Goal: Task Accomplishment & Management: Manage account settings

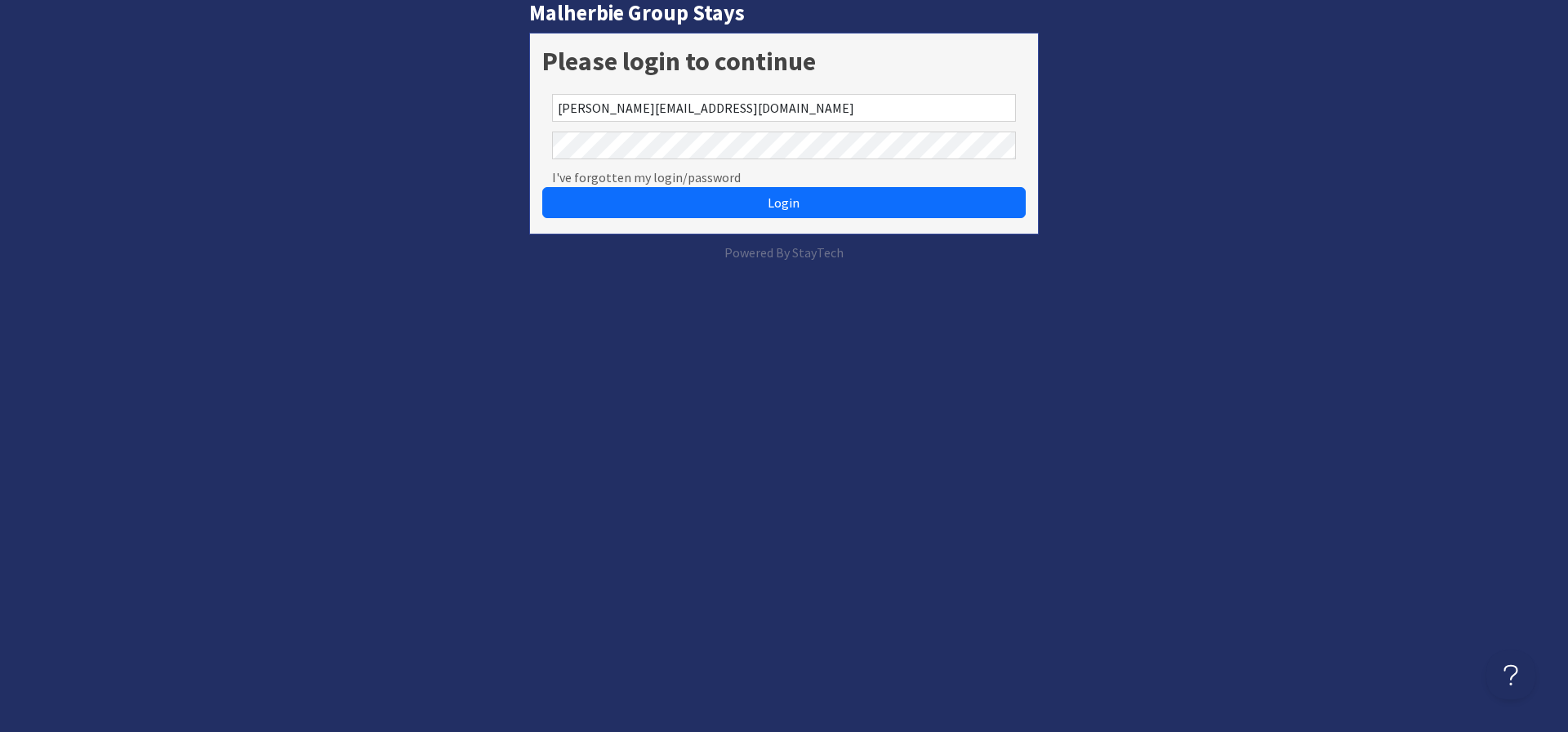
click at [542, 187] on button "Login" at bounding box center [784, 202] width 484 height 31
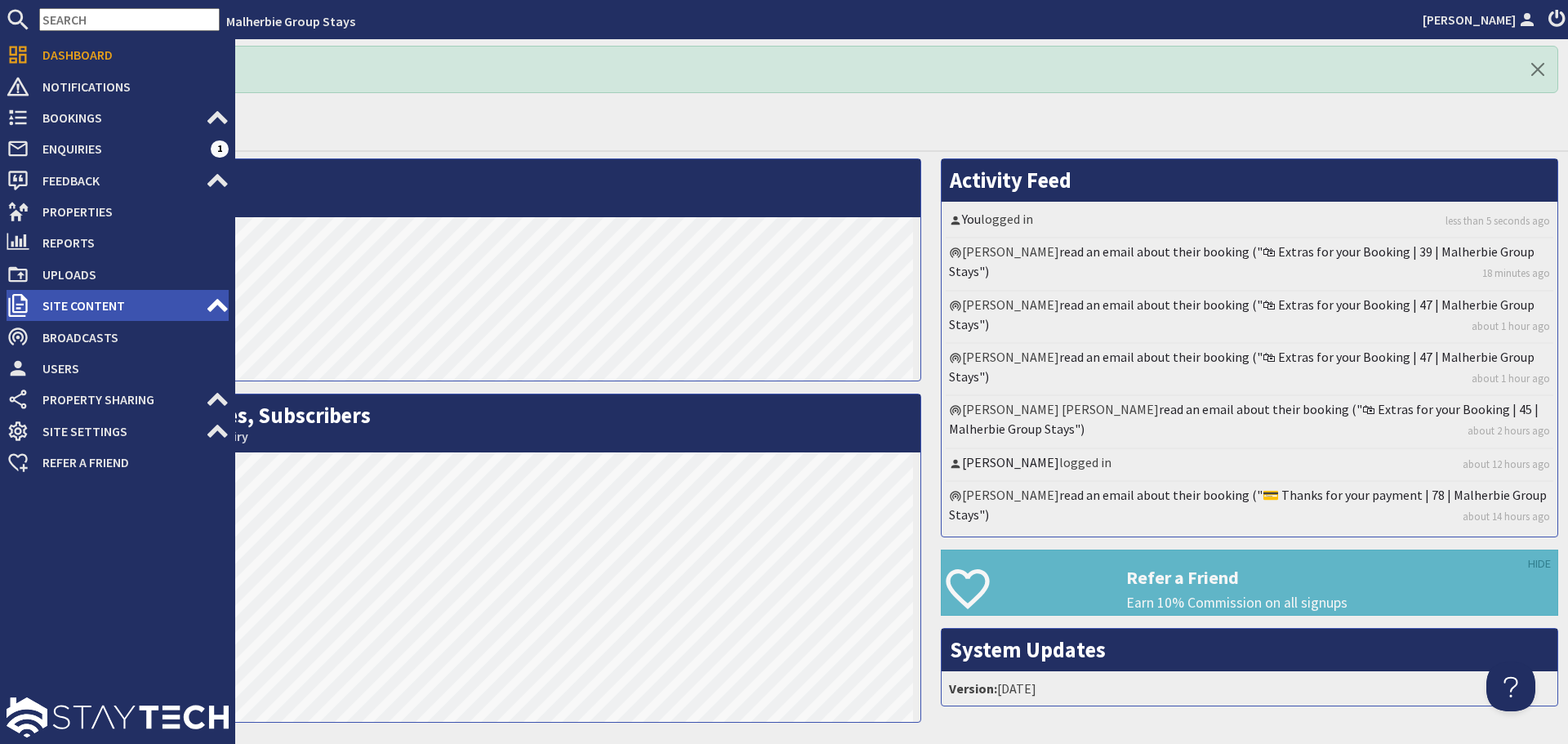
click at [196, 307] on span "Site Content" at bounding box center [118, 305] width 176 height 26
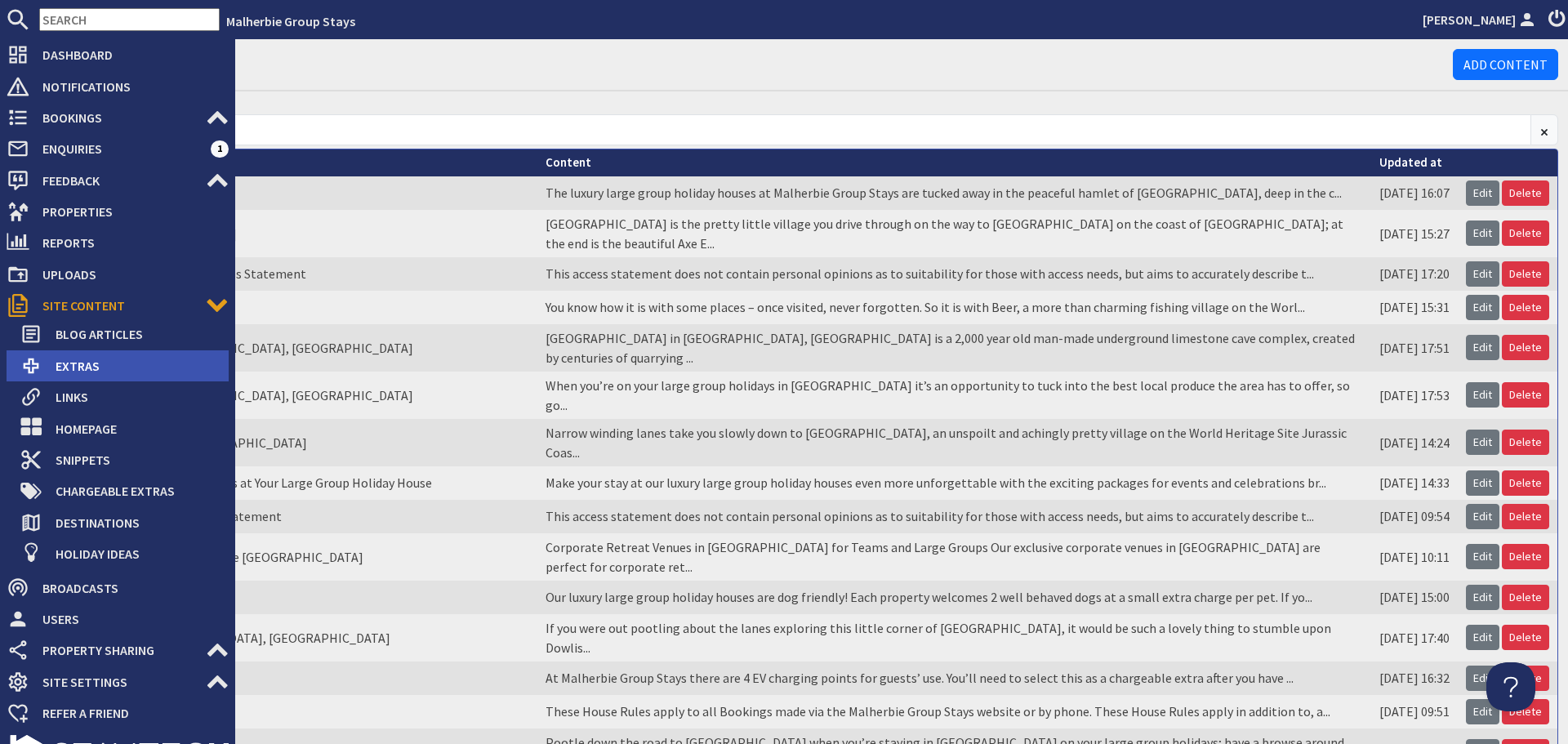
click at [128, 358] on span "Extras" at bounding box center [136, 366] width 186 height 26
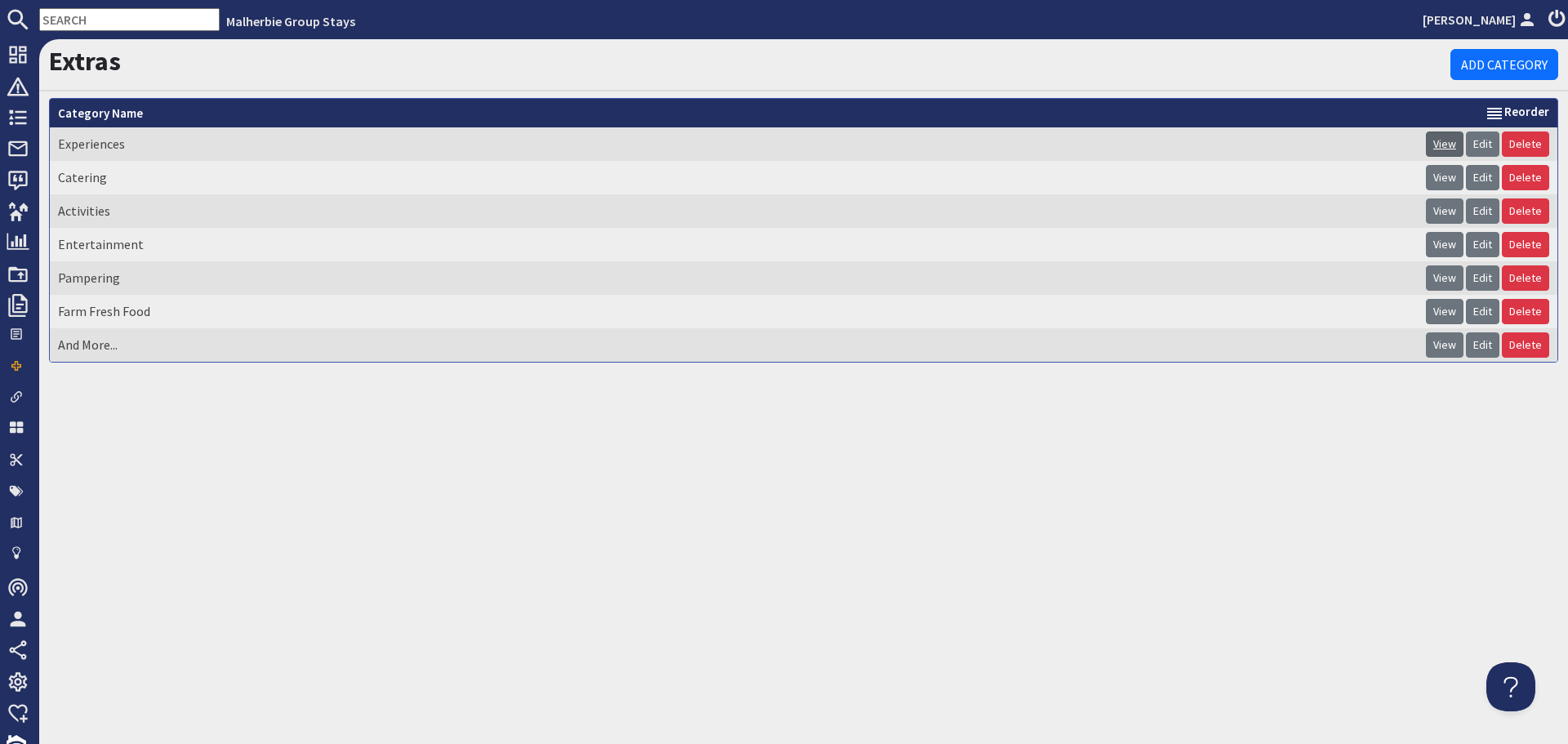
click at [1442, 148] on link "View" at bounding box center [1445, 144] width 38 height 26
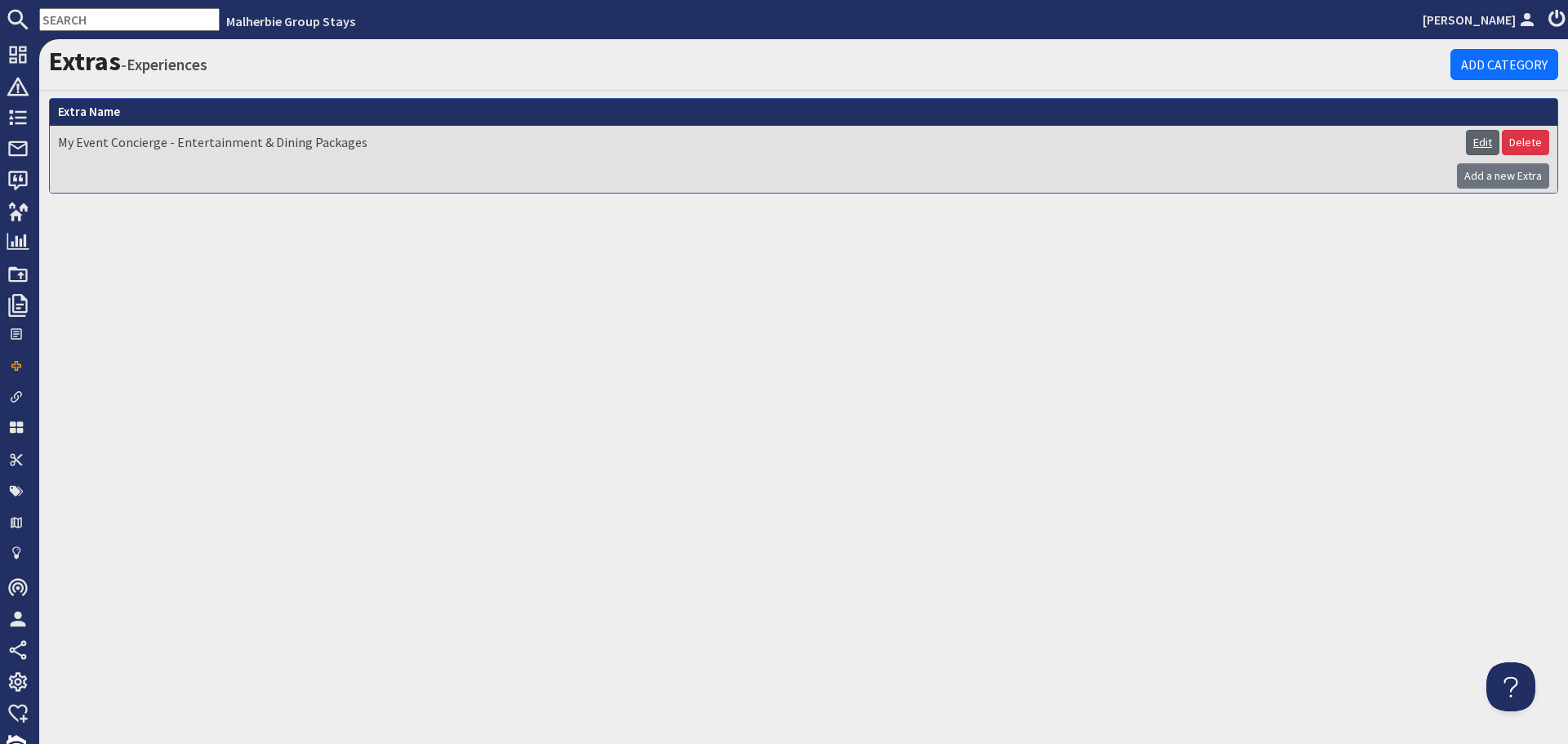
click at [1482, 142] on link "Edit" at bounding box center [1482, 142] width 34 height 26
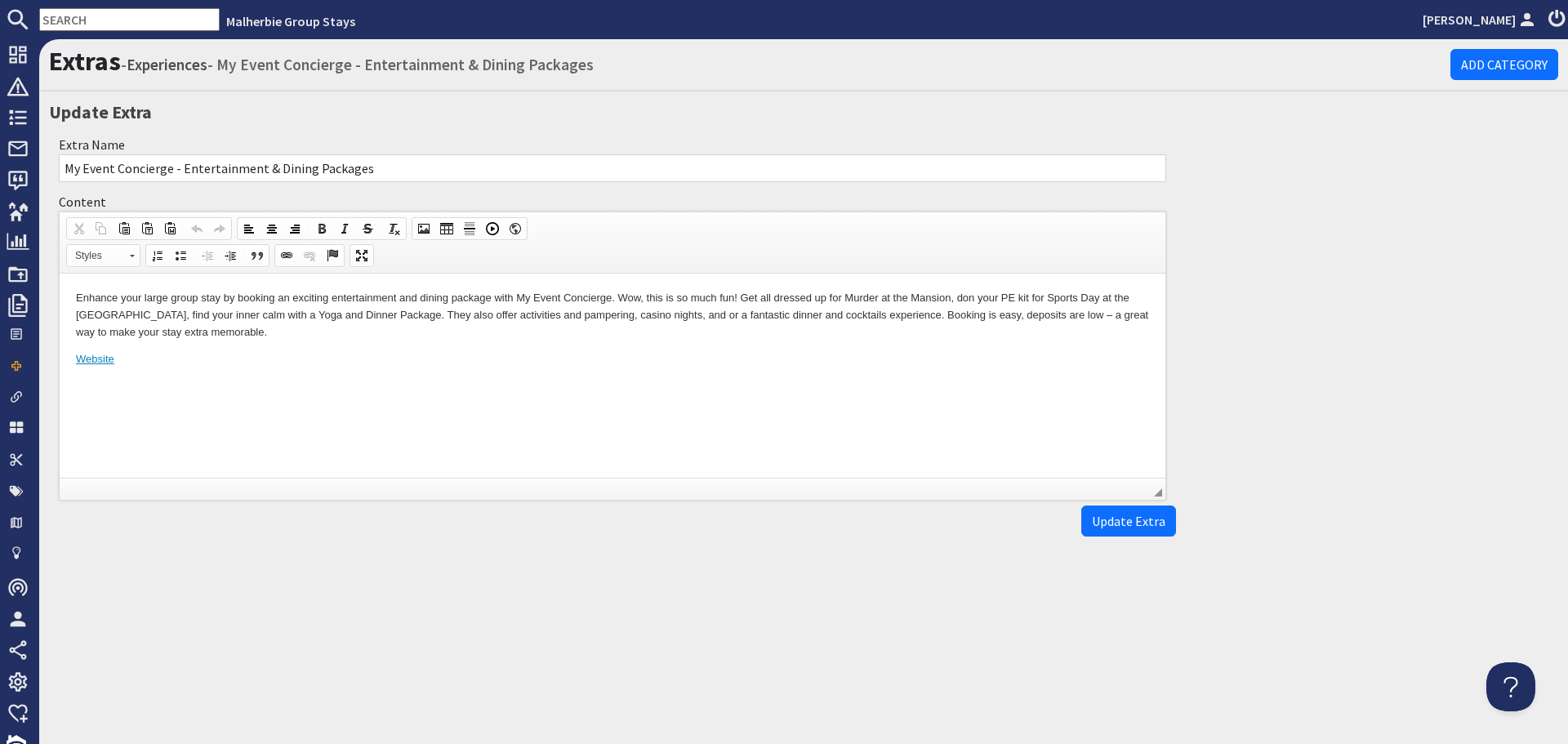
drag, startPoint x: 365, startPoint y: 166, endPoint x: 312, endPoint y: 173, distance: 53.5
click at [312, 173] on input "My Event Concierge - Entertainment & Dining Packages" at bounding box center [612, 169] width 1107 height 28
click at [78, 295] on p "Enhance your large group stay by booking an exciting entertainment and dining p…" at bounding box center [612, 314] width 1074 height 51
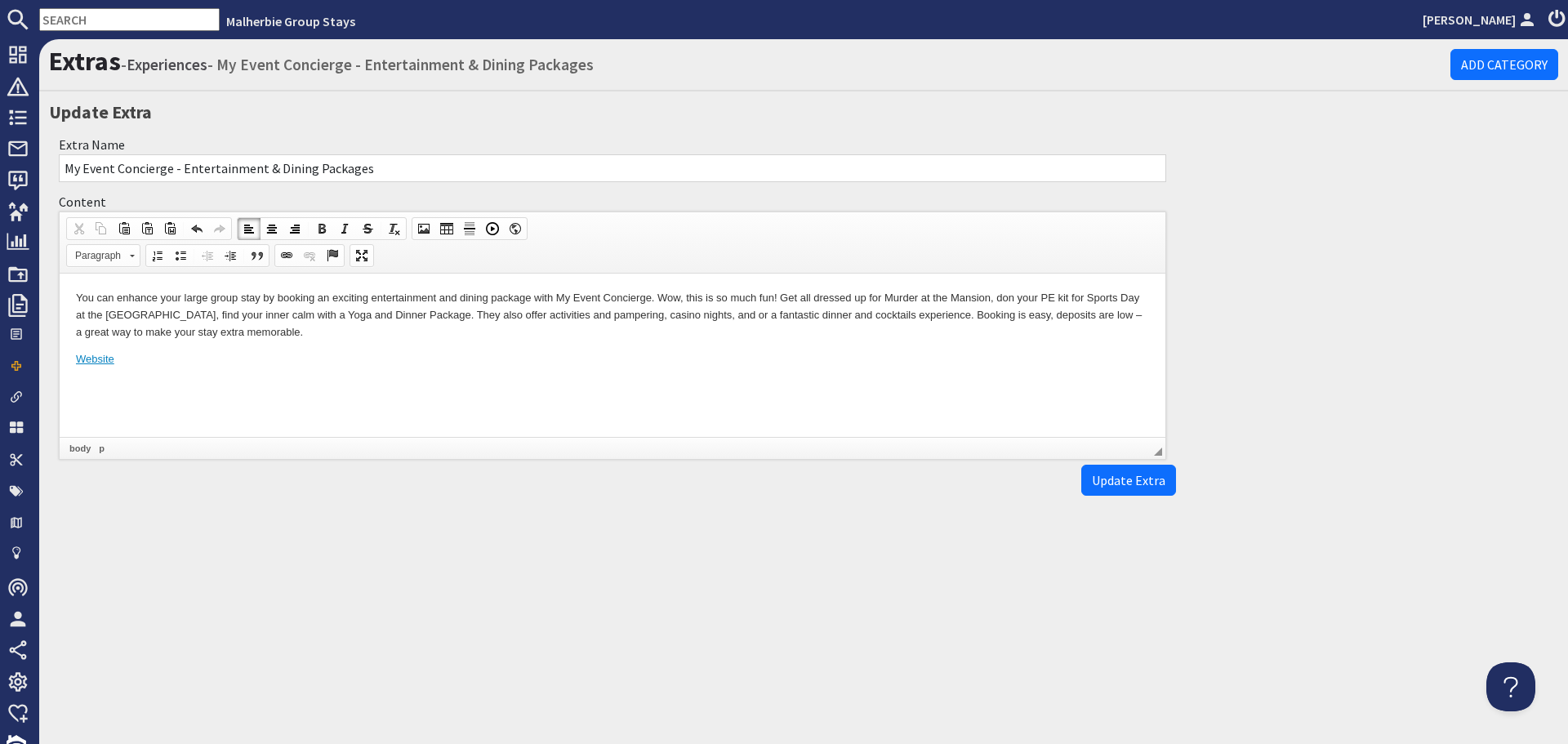
click at [318, 293] on p "You can enhance your large group stay by booking an exciting entertainment and …" at bounding box center [612, 314] width 1074 height 51
click at [498, 295] on p "You can enhance your large group stay with an exciting entertainment and dining…" at bounding box center [612, 314] width 1074 height 51
click at [531, 294] on p "You can enhance your large group stay with an exciting entertainment and dining…" at bounding box center [612, 314] width 1074 height 51
click at [114, 297] on p "You can enhance your large group stay with an exciting entertainment and dining…" at bounding box center [612, 314] width 1074 height 51
click at [420, 313] on p "You might want to enhance your large group stay with an exciting entertainment …" at bounding box center [612, 314] width 1074 height 51
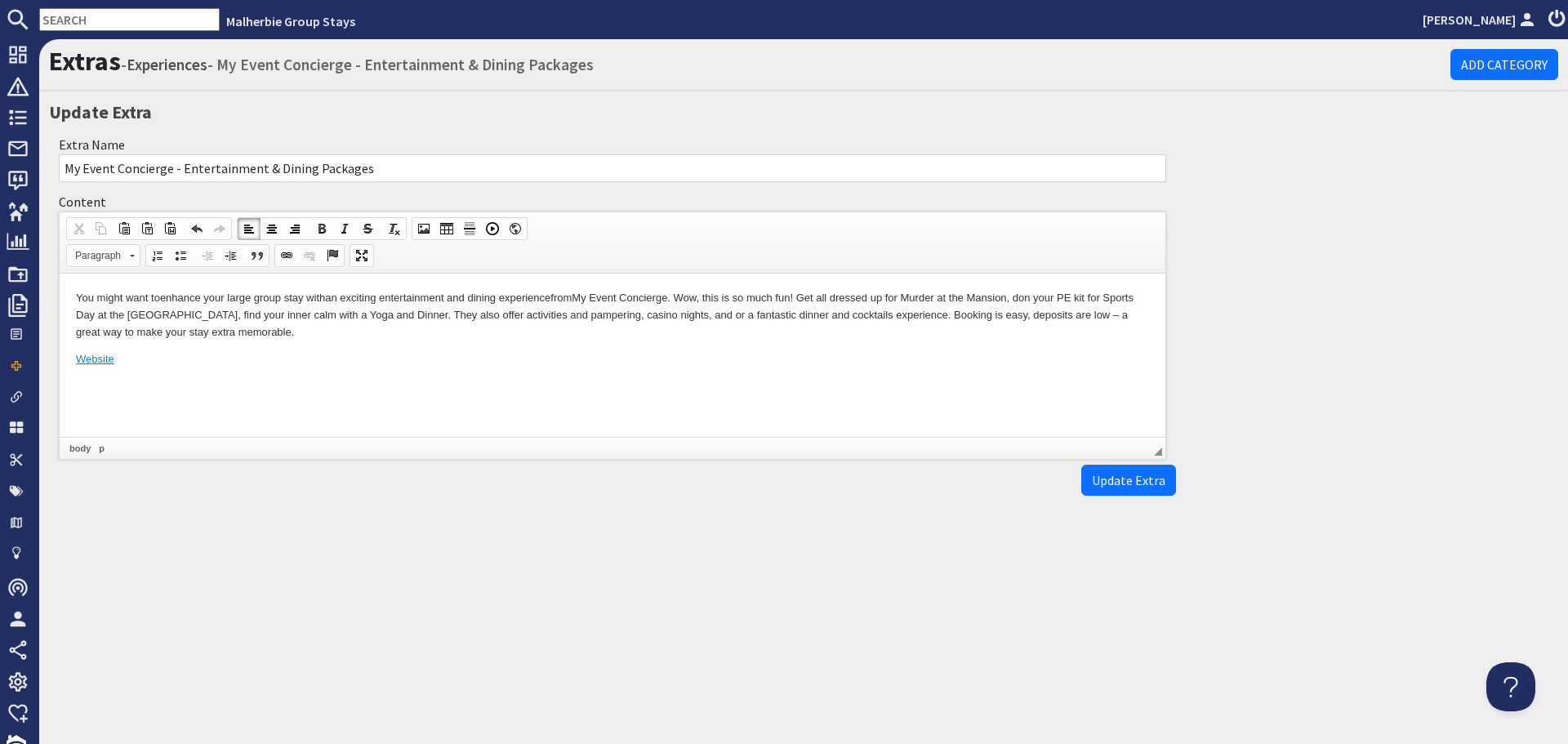
click at [297, 314] on p "You might want to enhance your large group stay with an exciting entertainment …" at bounding box center [612, 314] width 1074 height 51
click at [382, 167] on input "My Event Concierge - Entertainment & Dining Packages" at bounding box center [612, 169] width 1107 height 28
type input "My Event Concierge - Entertainment & Dining Experiences"
click at [1123, 487] on span "Update Extra" at bounding box center [1128, 481] width 73 height 16
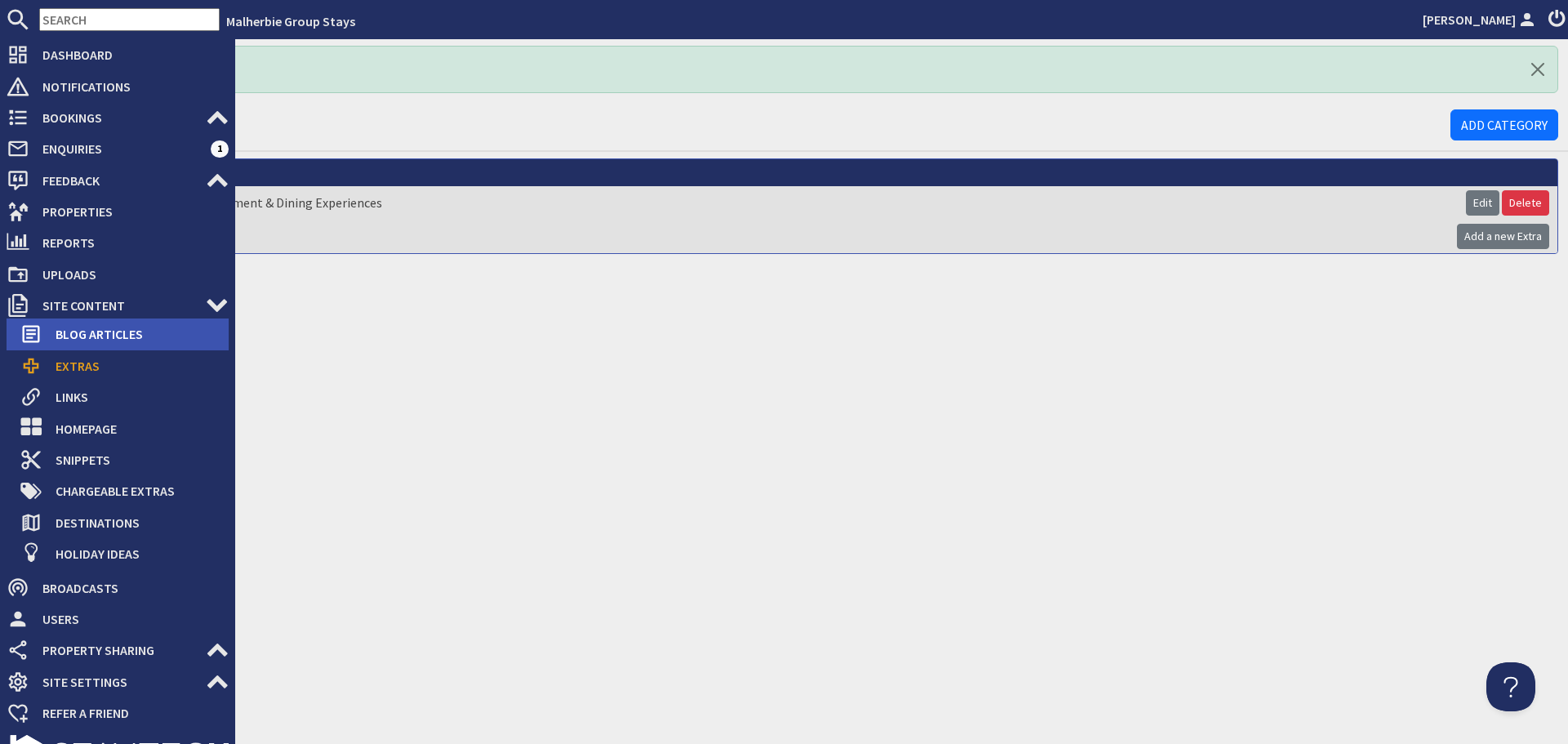
click at [83, 332] on span "Blog Articles" at bounding box center [136, 334] width 186 height 26
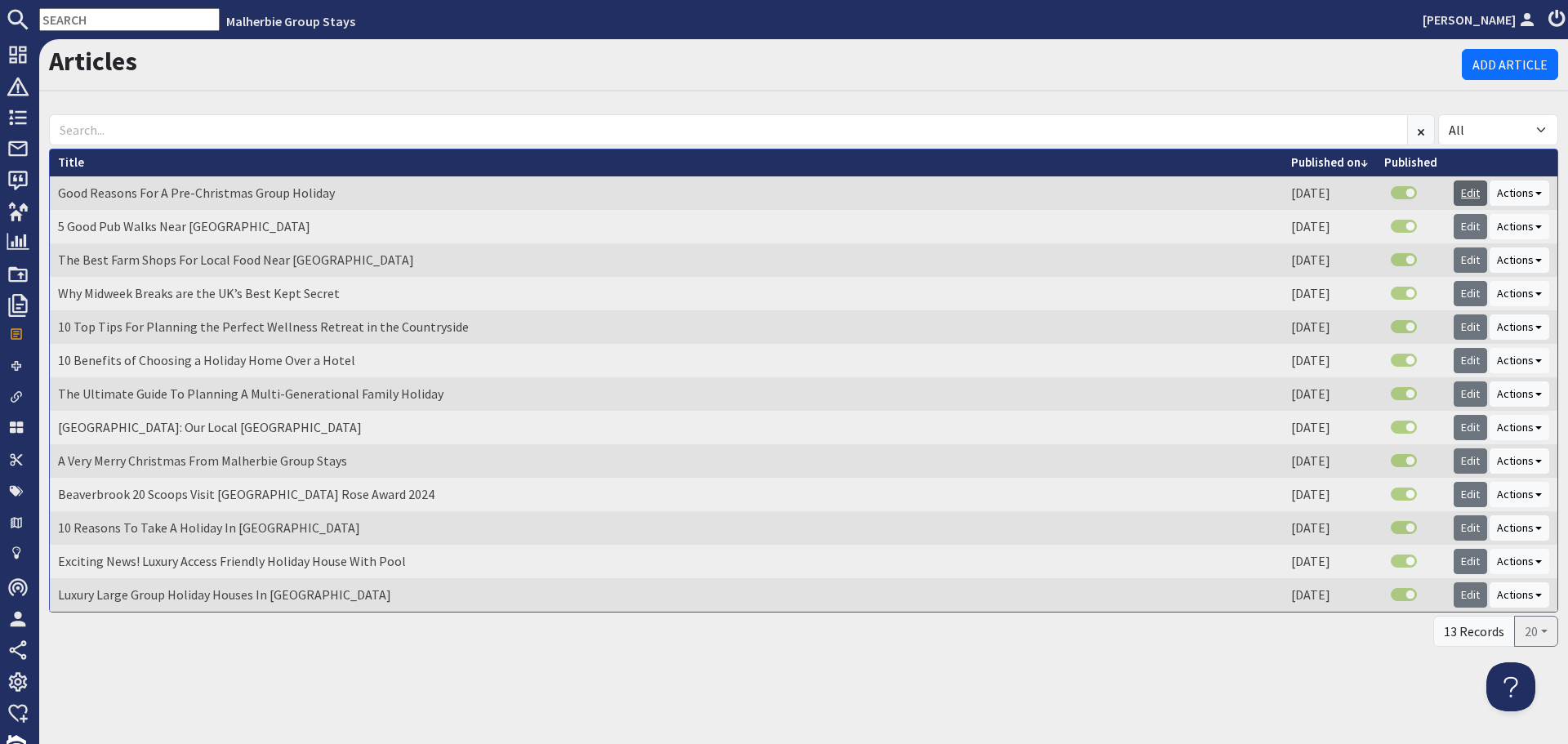
click at [1466, 193] on link "Edit" at bounding box center [1470, 193] width 34 height 26
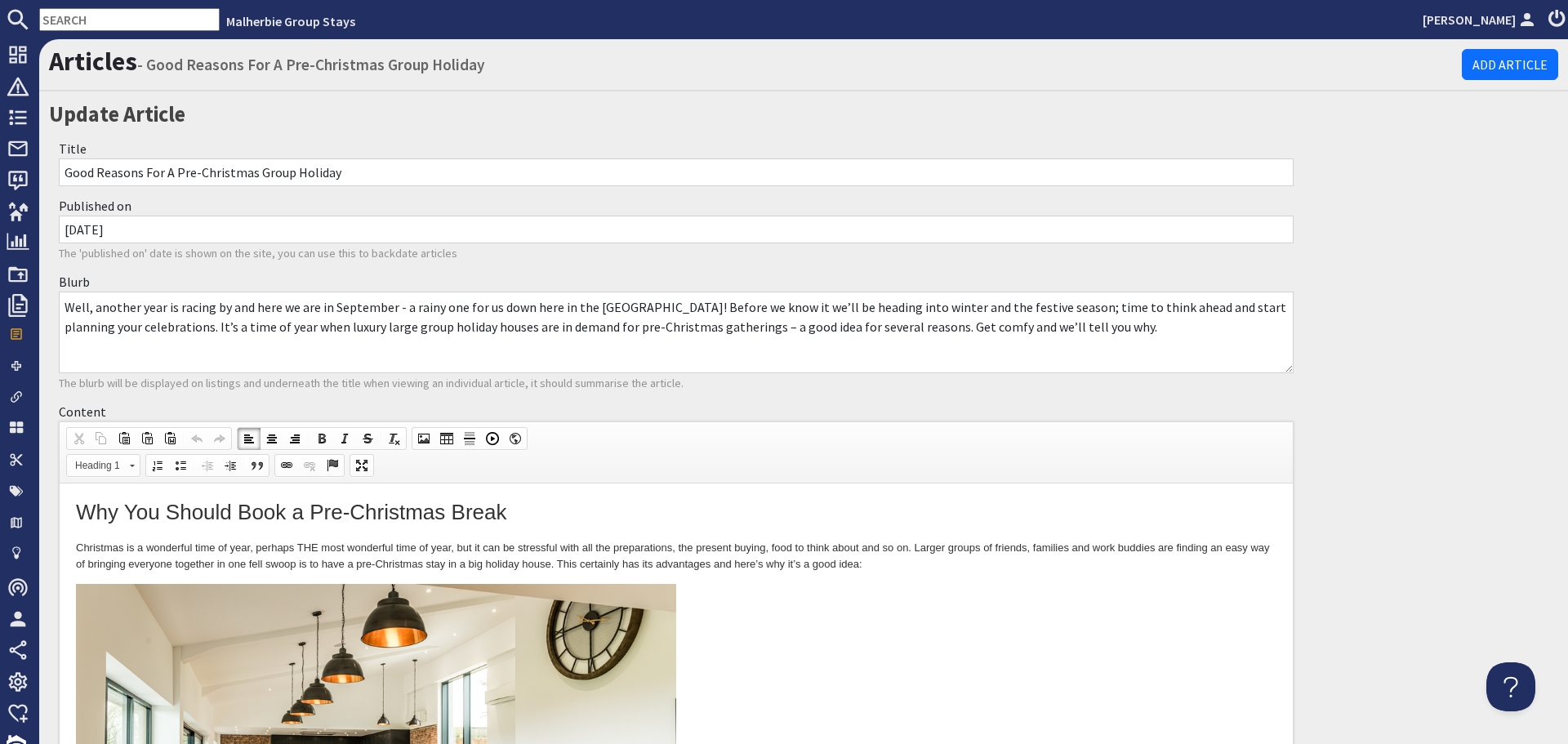
scroll to position [1335, 0]
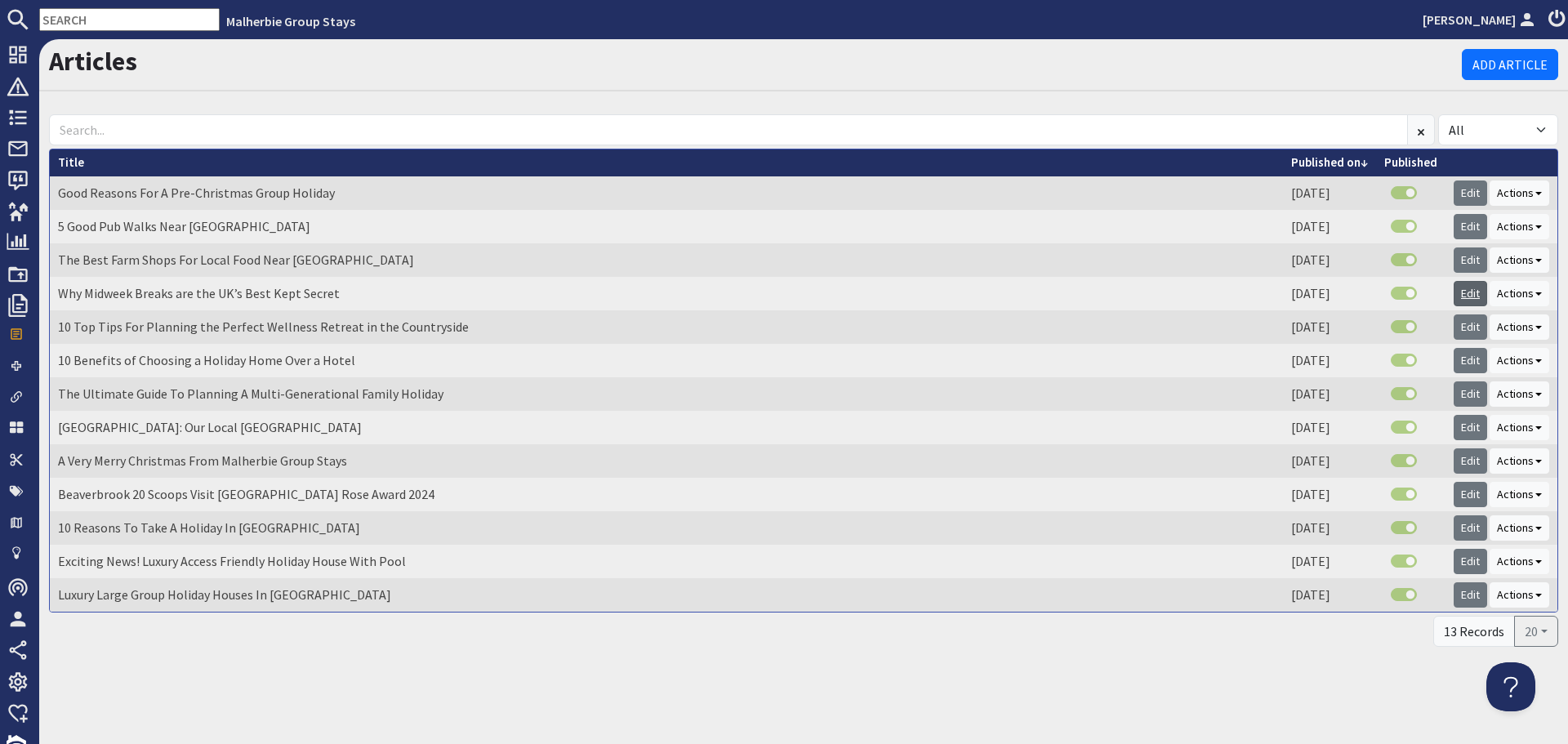
click at [1464, 289] on link "Edit" at bounding box center [1470, 294] width 34 height 26
click at [1461, 330] on link "Edit" at bounding box center [1470, 327] width 34 height 26
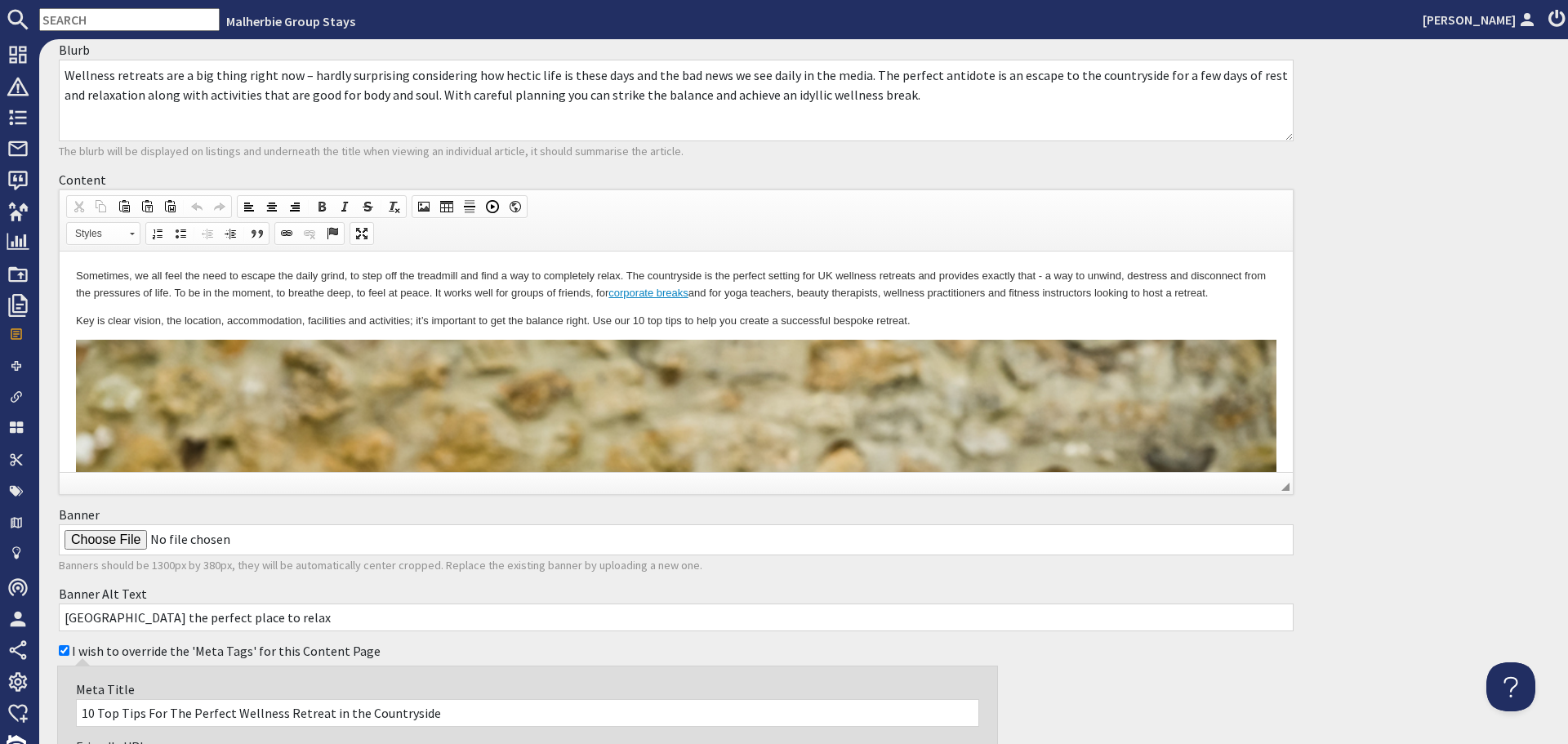
scroll to position [491, 0]
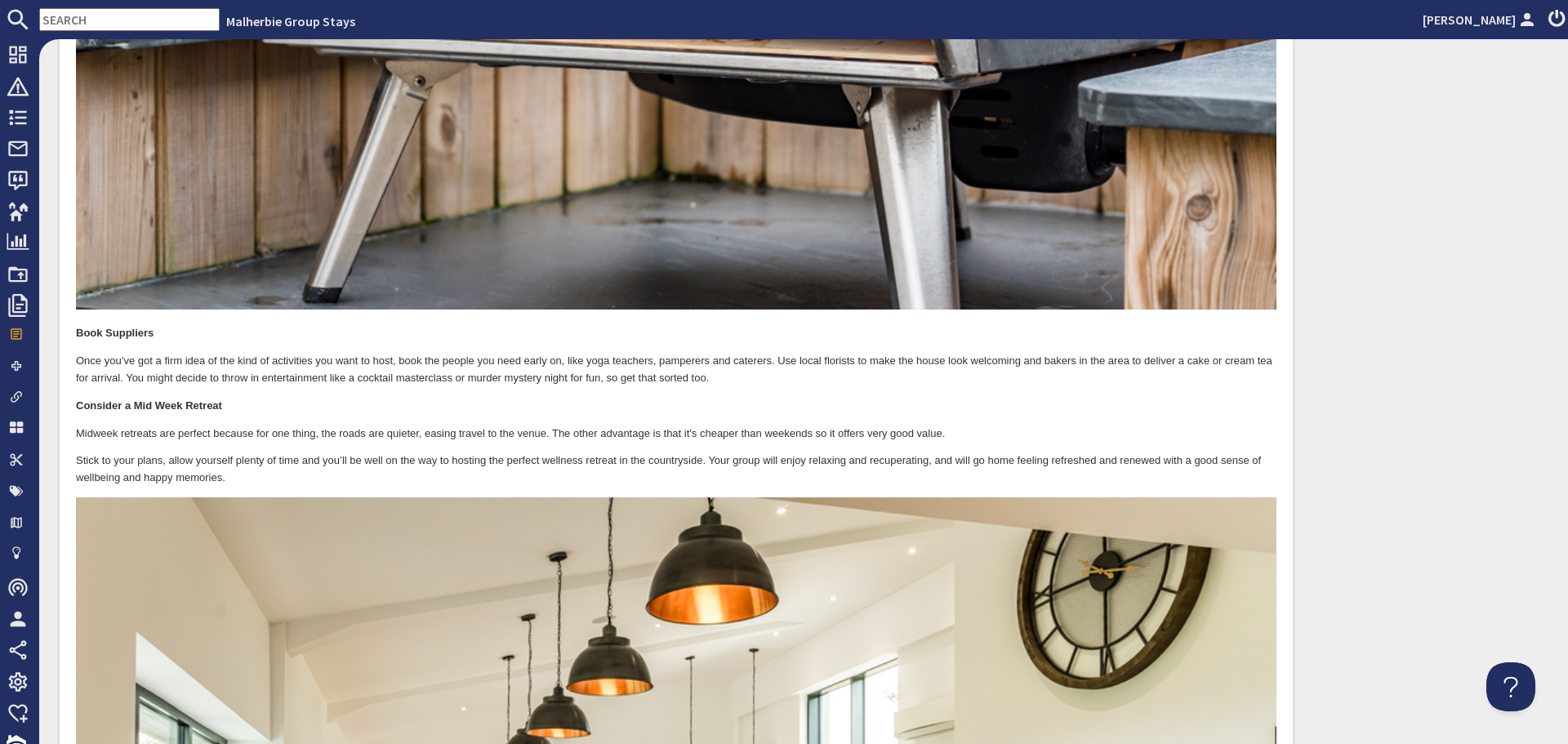
scroll to position [4984, 0]
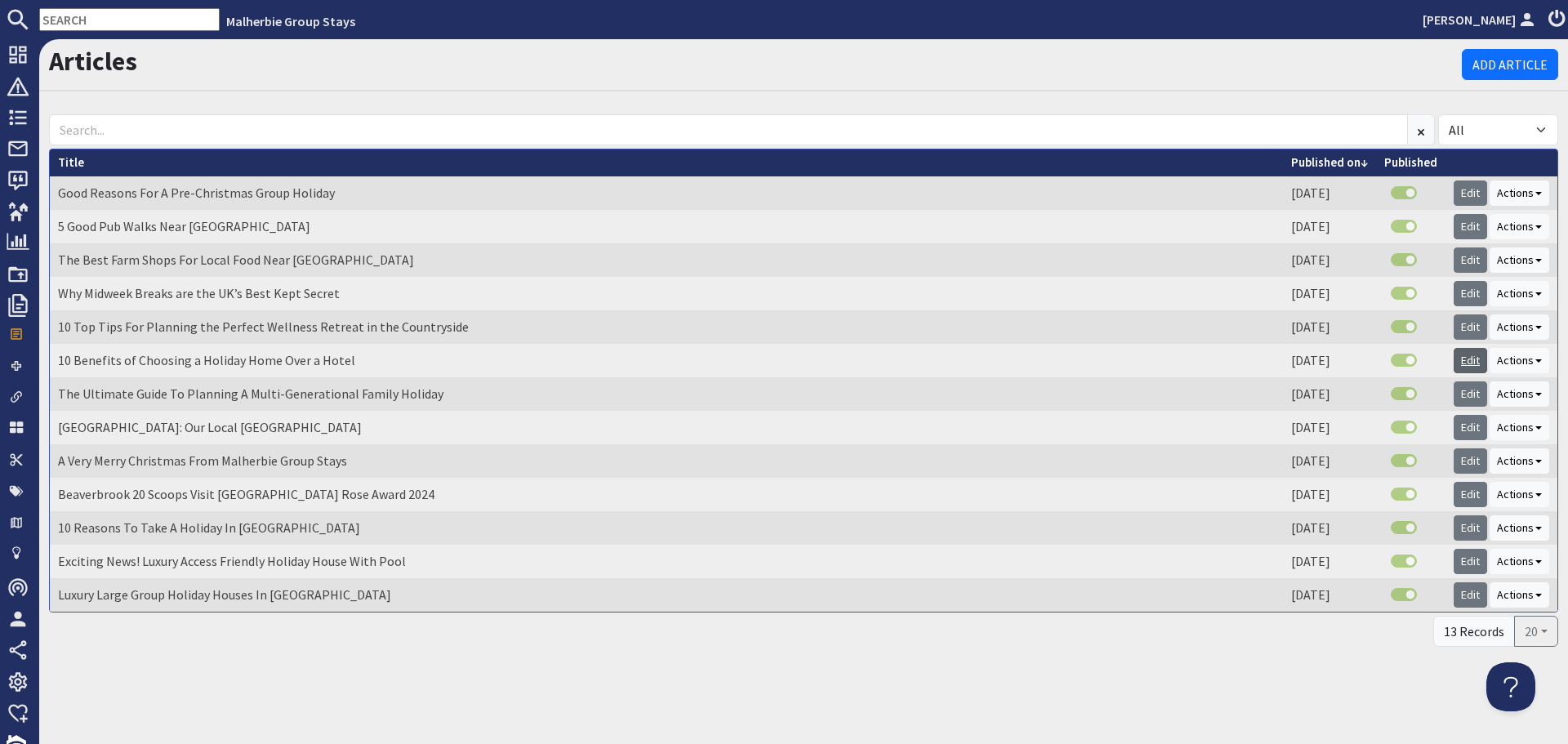
click at [1466, 358] on link "Edit" at bounding box center [1470, 360] width 34 height 26
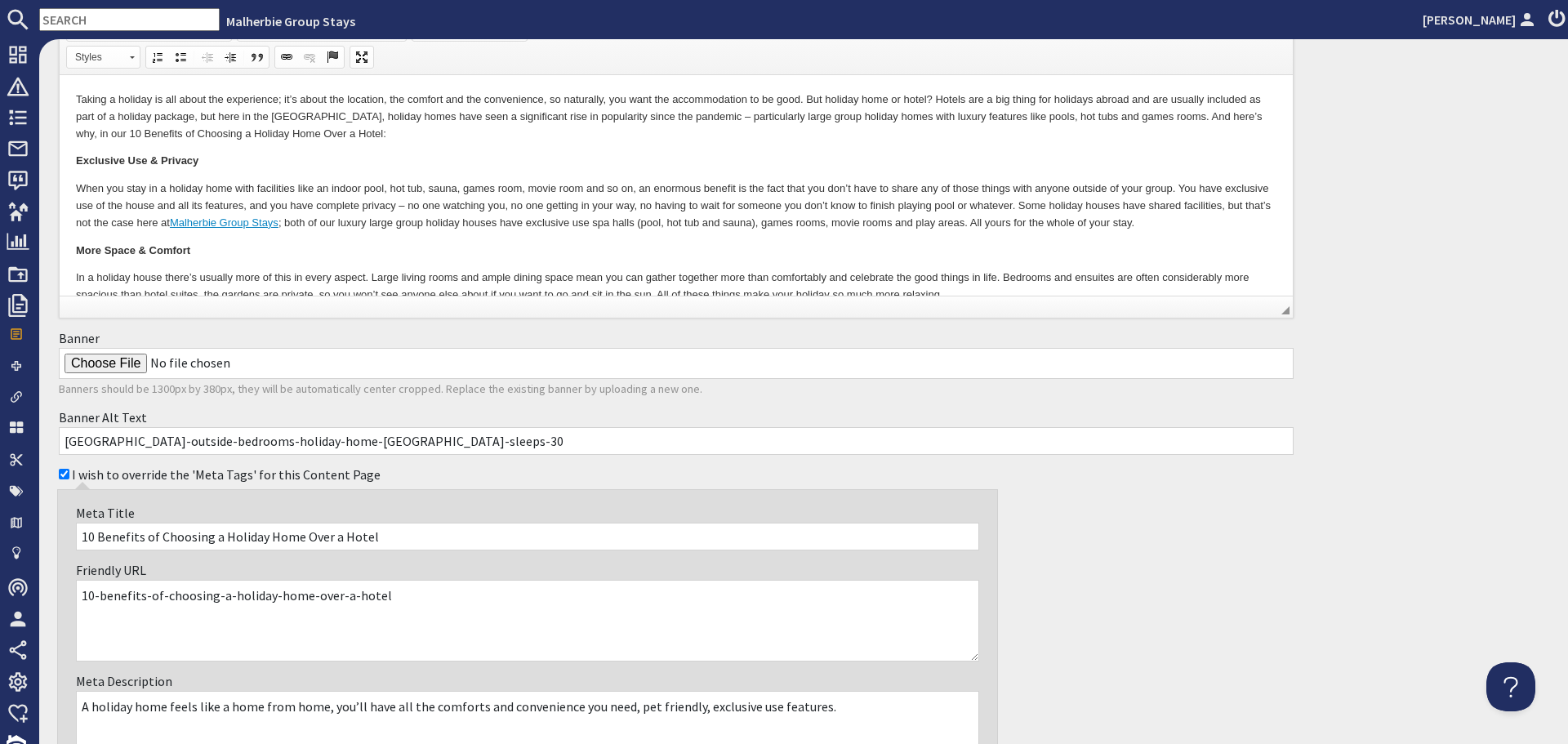
scroll to position [327, 0]
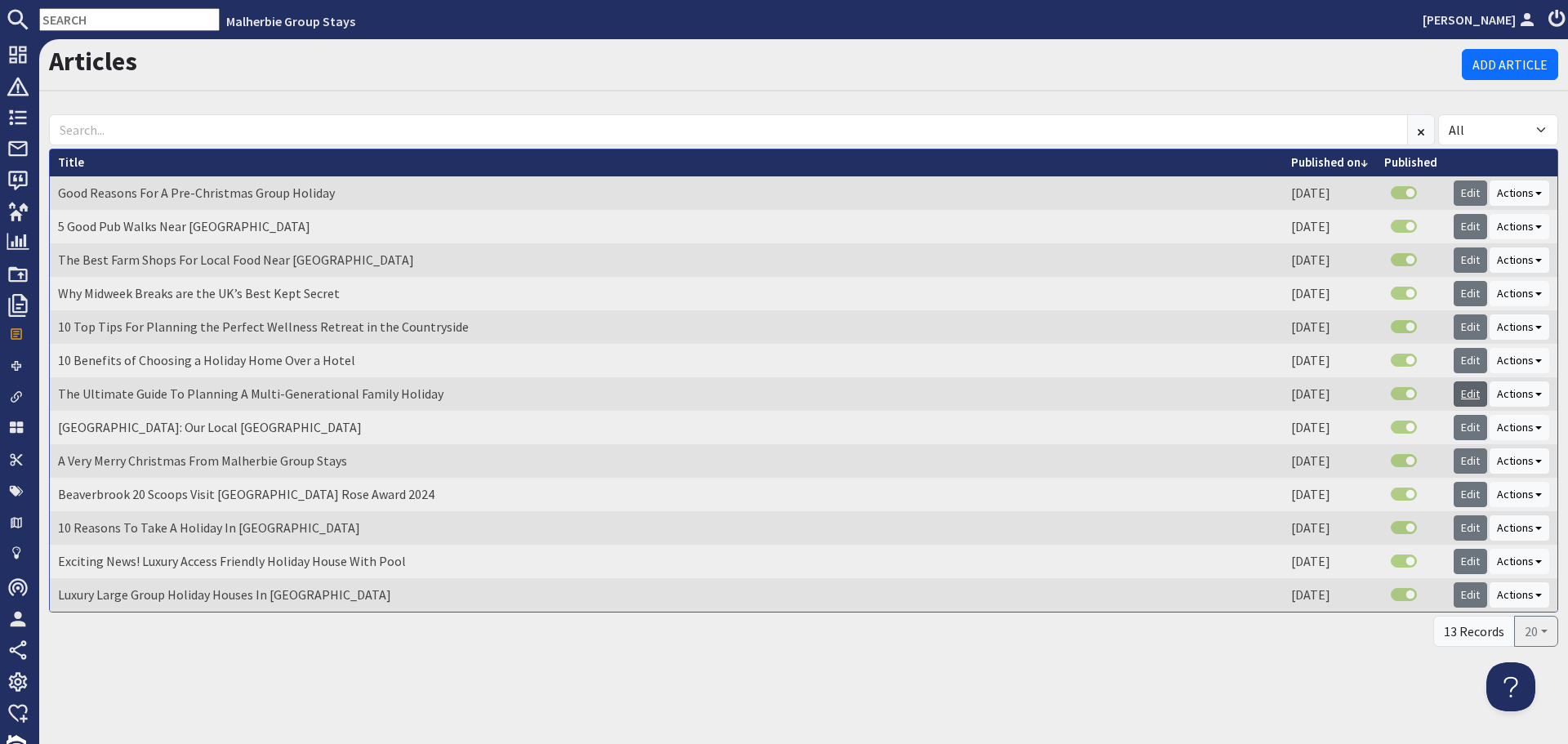
click at [1461, 397] on link "Edit" at bounding box center [1470, 394] width 34 height 26
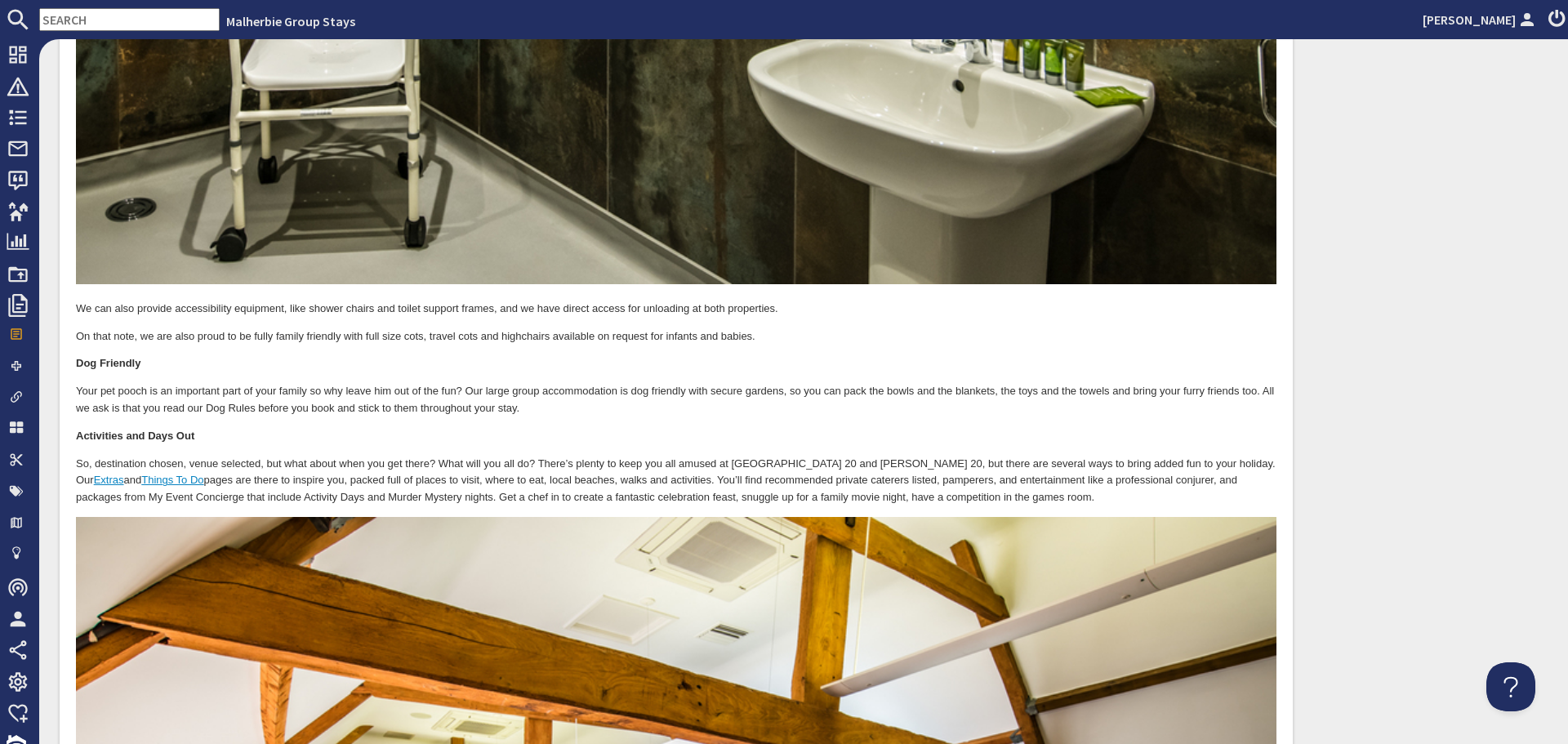
scroll to position [3840, 0]
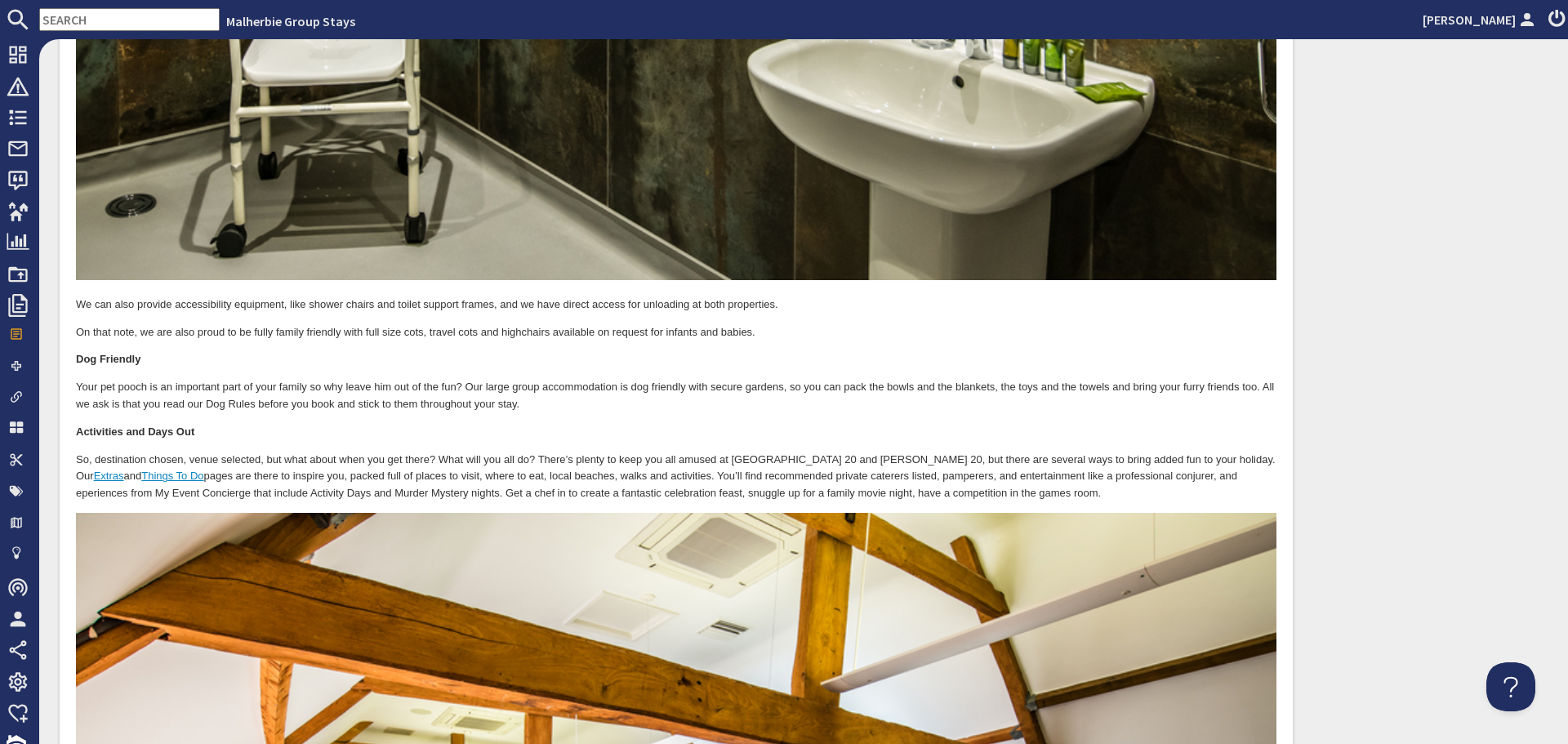
click at [1183, 453] on p "So, destination chosen, venue selected, but what about when you get there? What…" at bounding box center [675, 478] width 1200 height 51
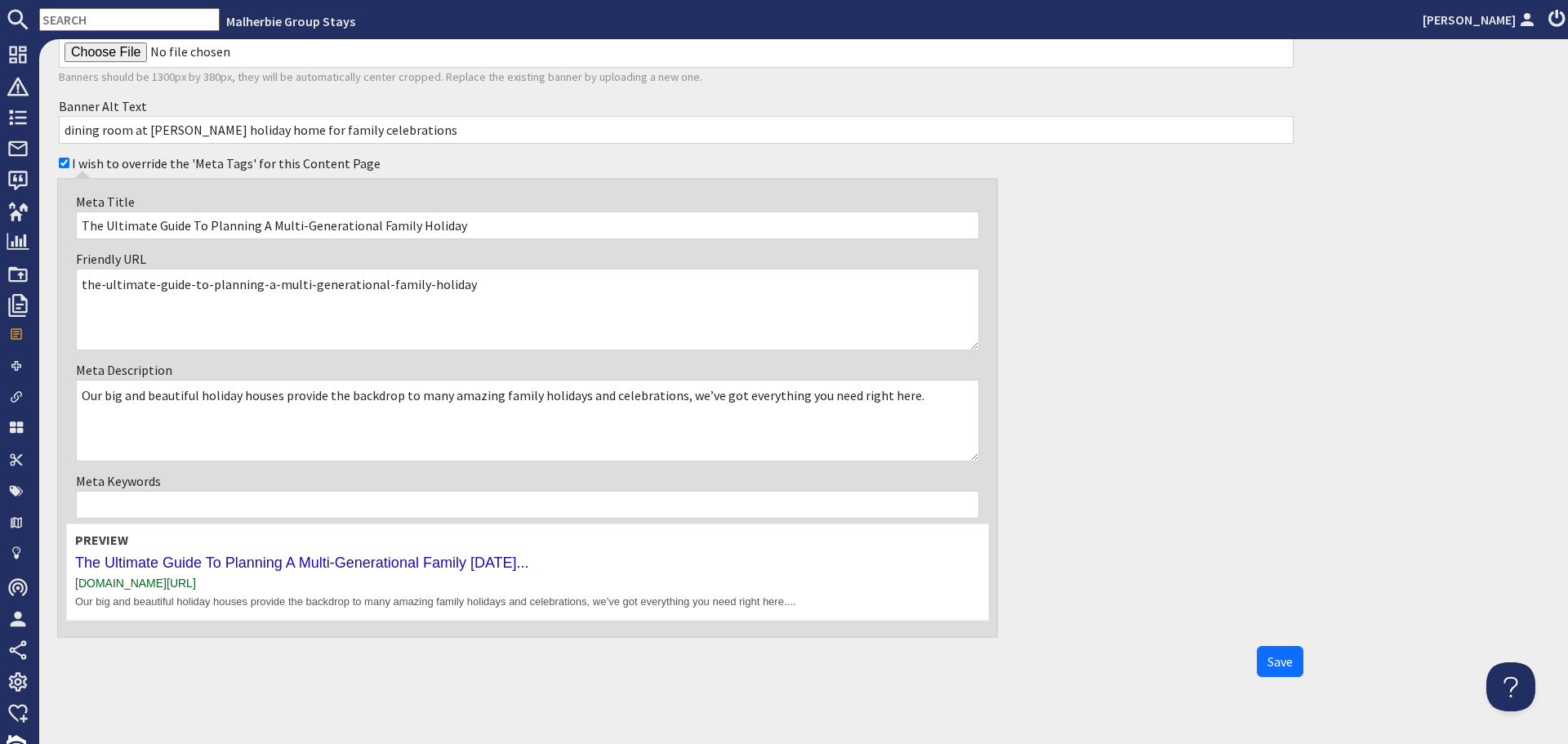
scroll to position [7027, 0]
click at [1268, 663] on span "Save" at bounding box center [1280, 661] width 26 height 16
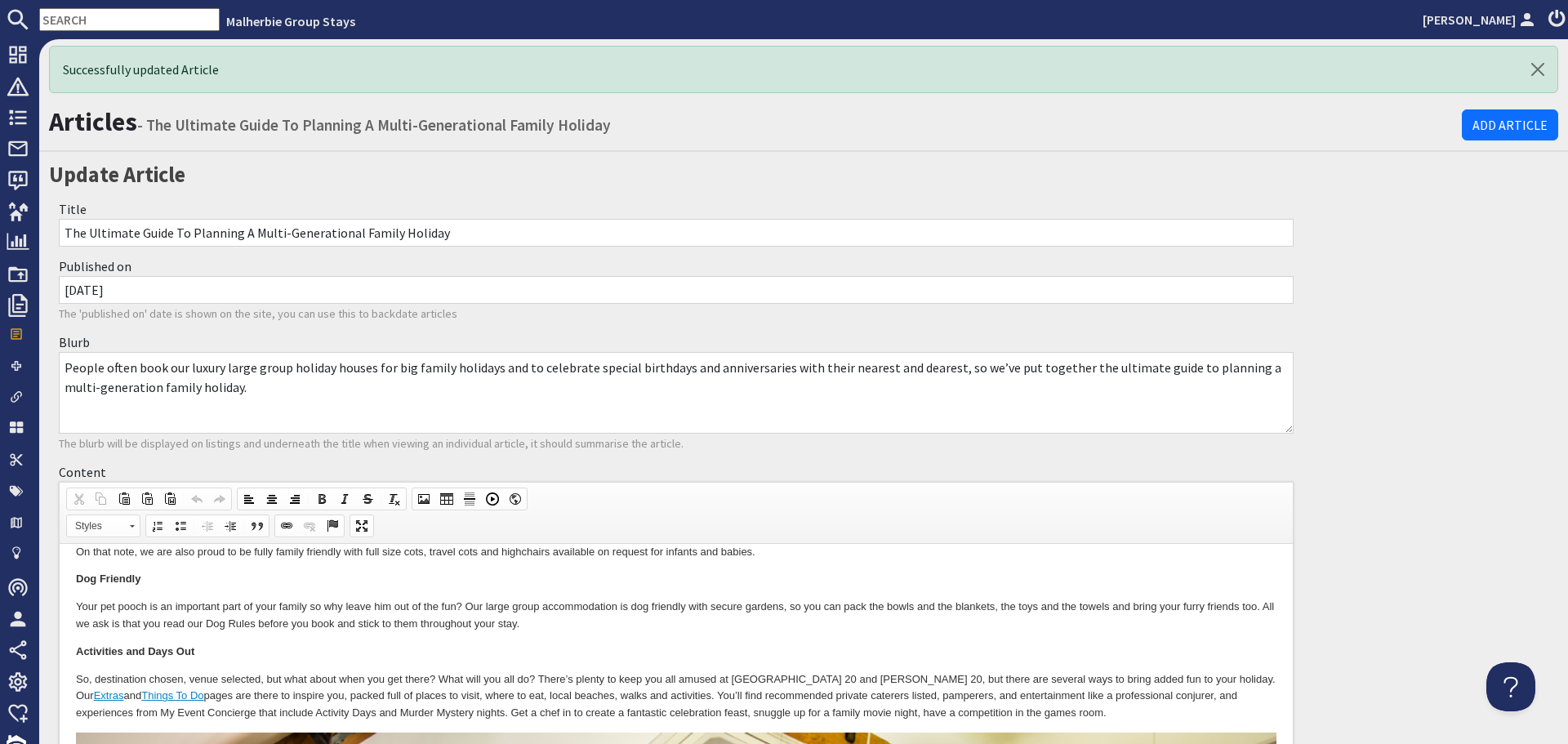
scroll to position [0, 0]
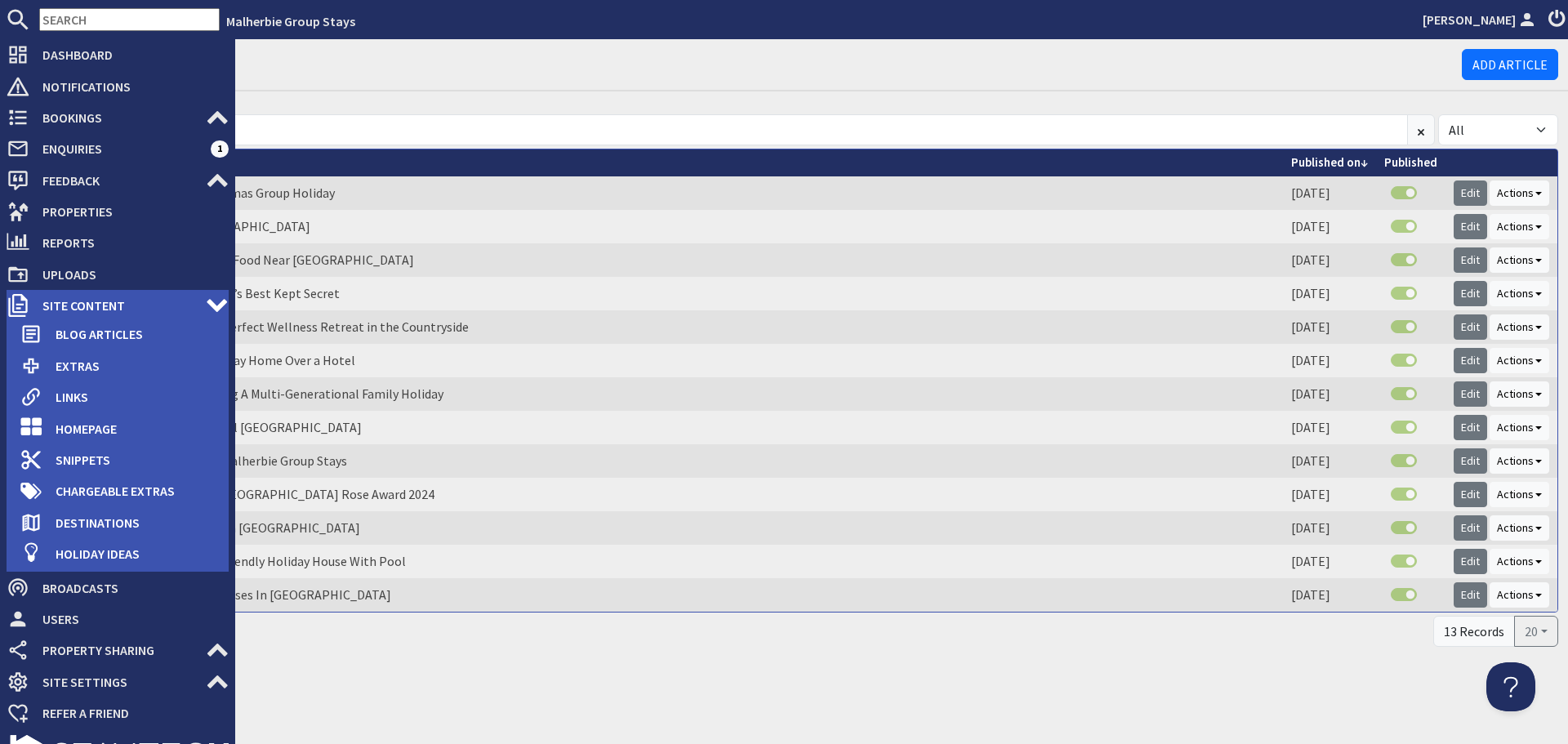
click at [91, 312] on span "Site Content" at bounding box center [118, 305] width 176 height 26
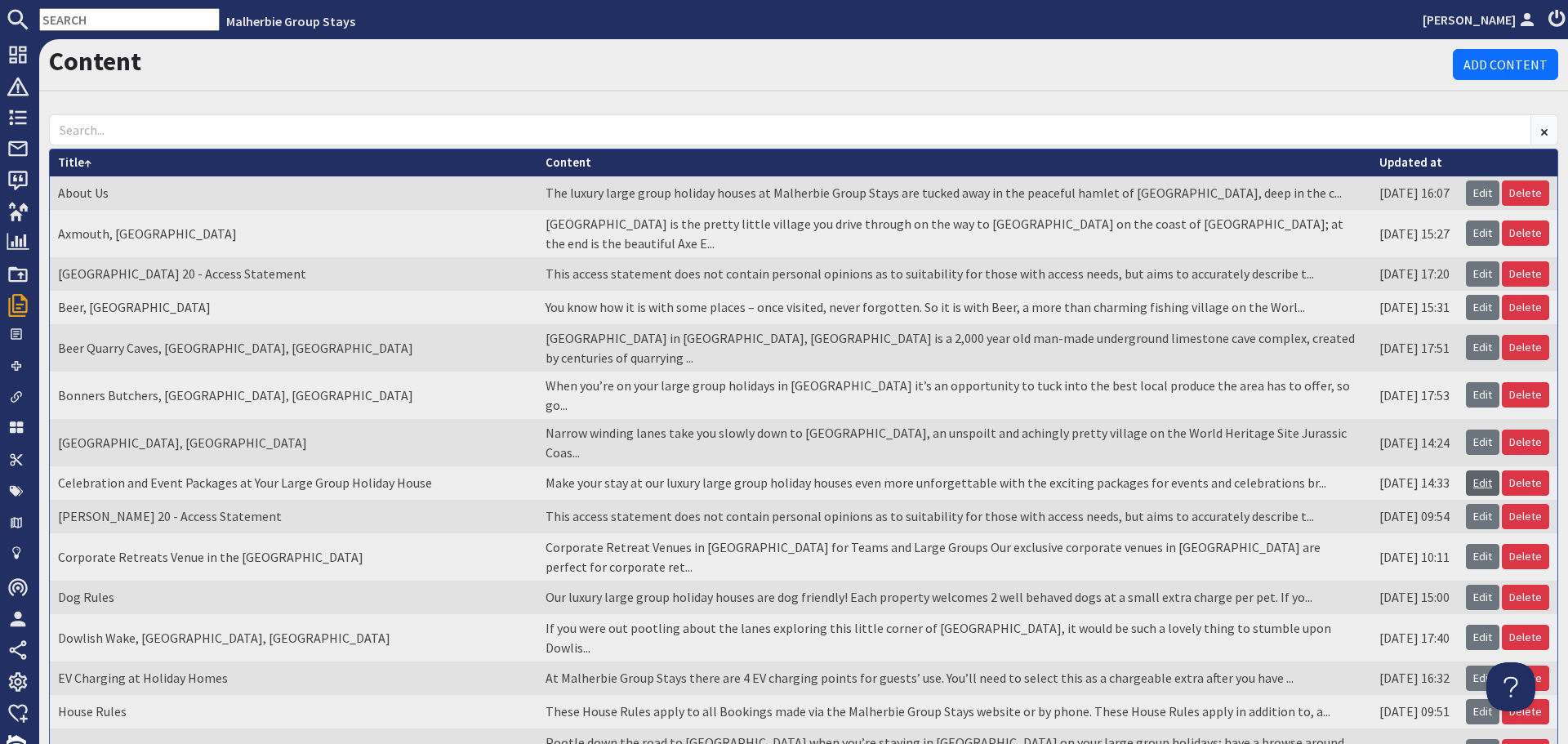
click at [1466, 471] on link "Edit" at bounding box center [1482, 483] width 34 height 26
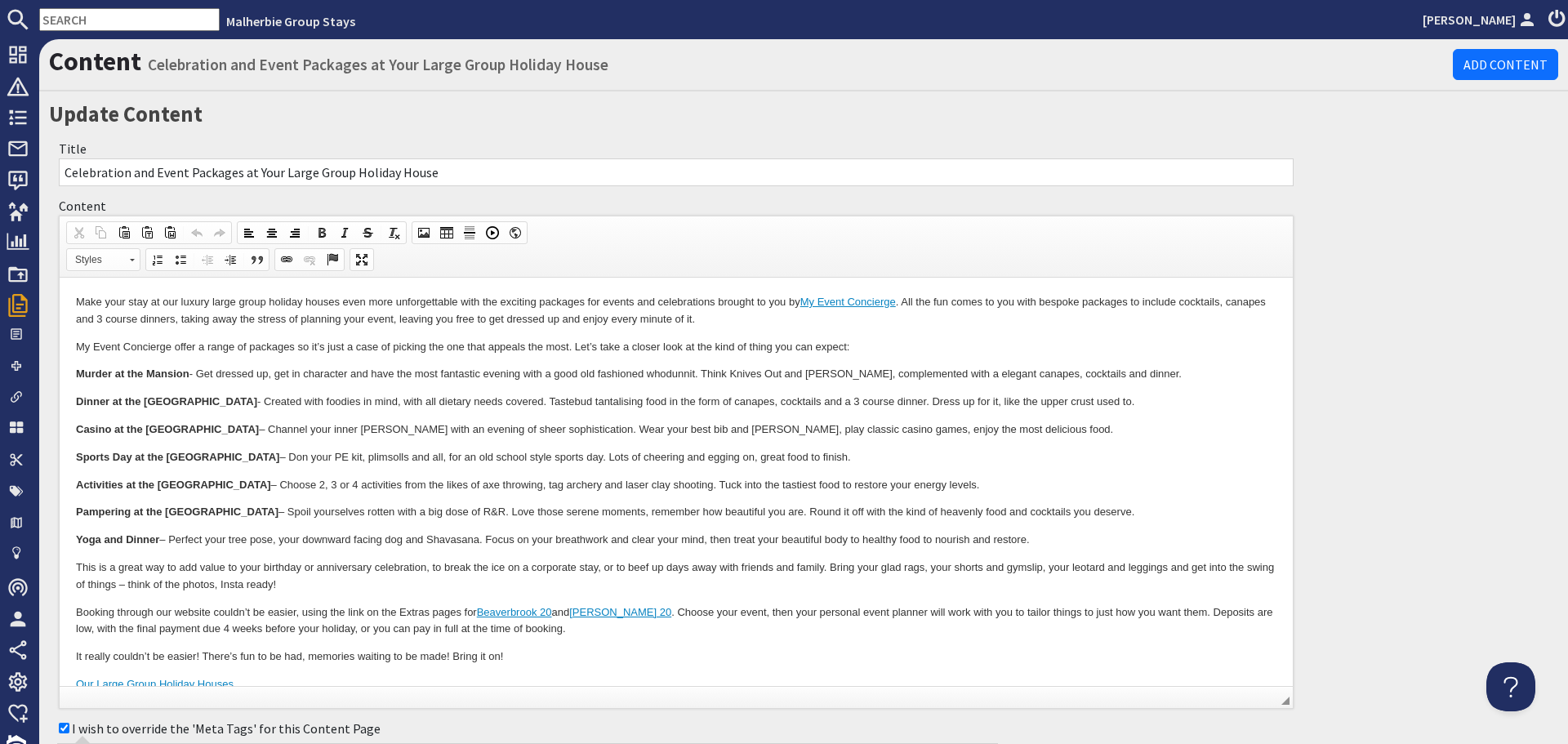
click at [225, 170] on input "Celebration and Event Packages at Your Large Group Holiday House" at bounding box center [675, 173] width 1235 height 28
type input "Celebration and Event Experiences at Your Large Group Holiday House"
click at [576, 300] on p "Make your stay at our luxury large group holiday houses even more unforgettable…" at bounding box center [675, 311] width 1200 height 35
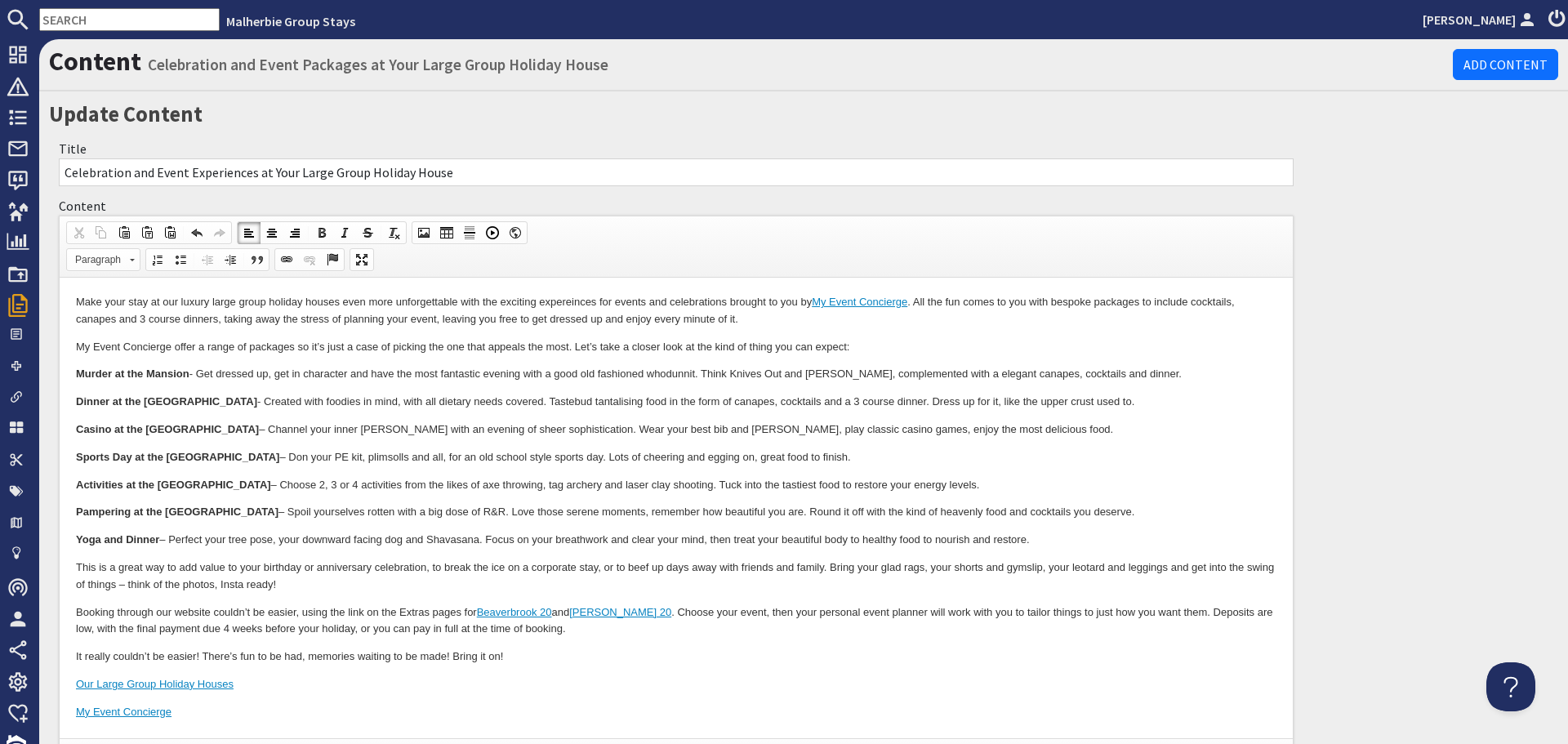
click at [797, 296] on p "Make your stay at our luxury large group holiday houses even more unforgettable…" at bounding box center [675, 311] width 1200 height 35
click at [1103, 298] on p "Make your stay at our luxury large group holiday houses even more unforgettable…" at bounding box center [675, 311] width 1200 height 35
click at [289, 344] on p "My Event Concierge offer a range of packages so it’s just a case of picking the…" at bounding box center [675, 347] width 1200 height 17
click at [212, 611] on p "Booking through our website couldn’t be easier, using the link on the Extras pa…" at bounding box center [675, 622] width 1200 height 35
drag, startPoint x: 263, startPoint y: 615, endPoint x: 118, endPoint y: 618, distance: 145.0
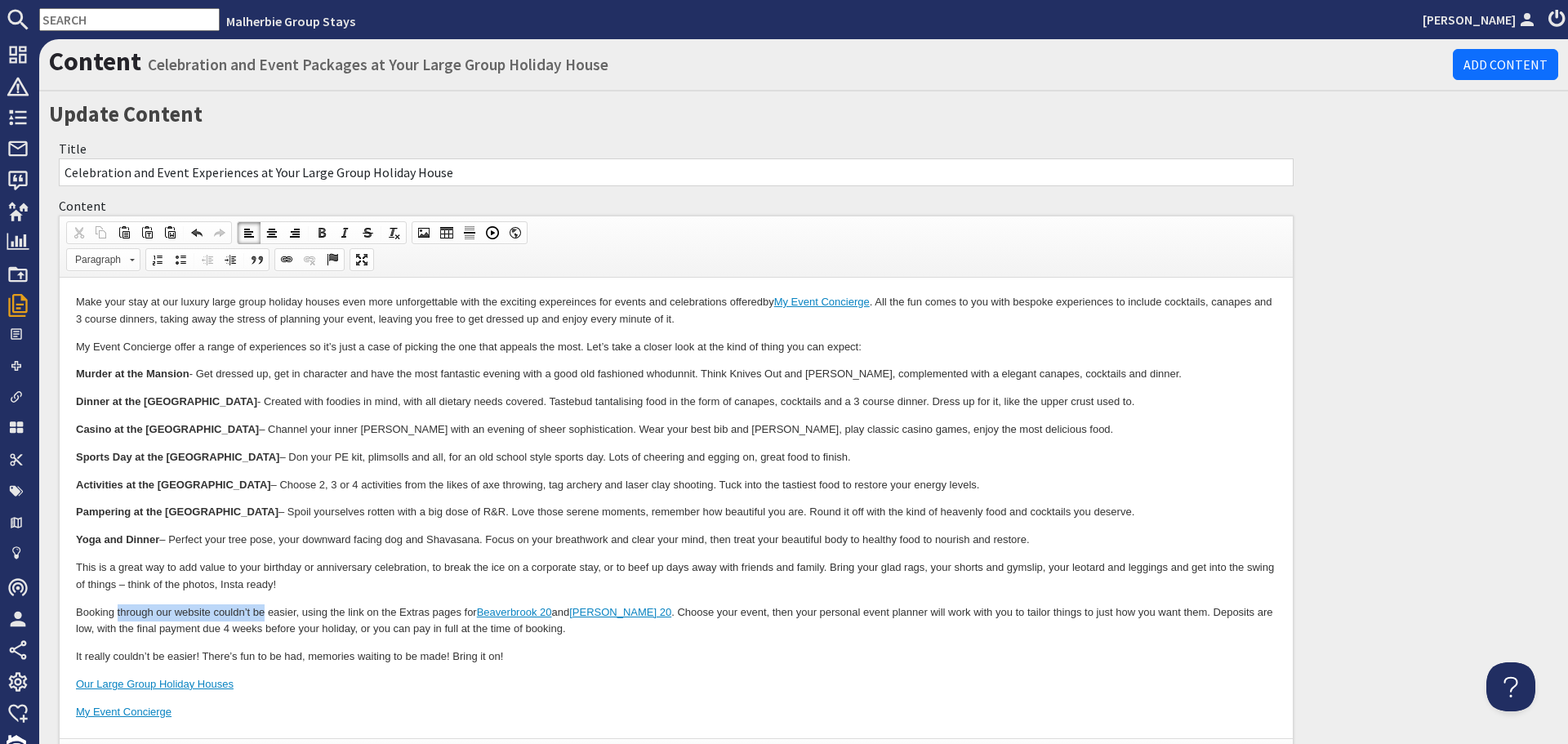
click at [118, 618] on p "Booking through our website couldn’t be easier, using the link on the Extras pa…" at bounding box center [675, 622] width 1200 height 35
click at [184, 612] on p "Booking is easy easier, using the link on the Extras pages for Beaverbrook 20 a…" at bounding box center [675, 622] width 1200 height 35
click at [486, 612] on p "Booking is easy using the link on the Extras pages for Beaverbrook 20 and Churc…" at bounding box center [675, 622] width 1200 height 35
click at [114, 611] on p "Booking is easy using the link on the Extras pages for Beaverbrook 20 and Churc…" at bounding box center [675, 622] width 1200 height 35
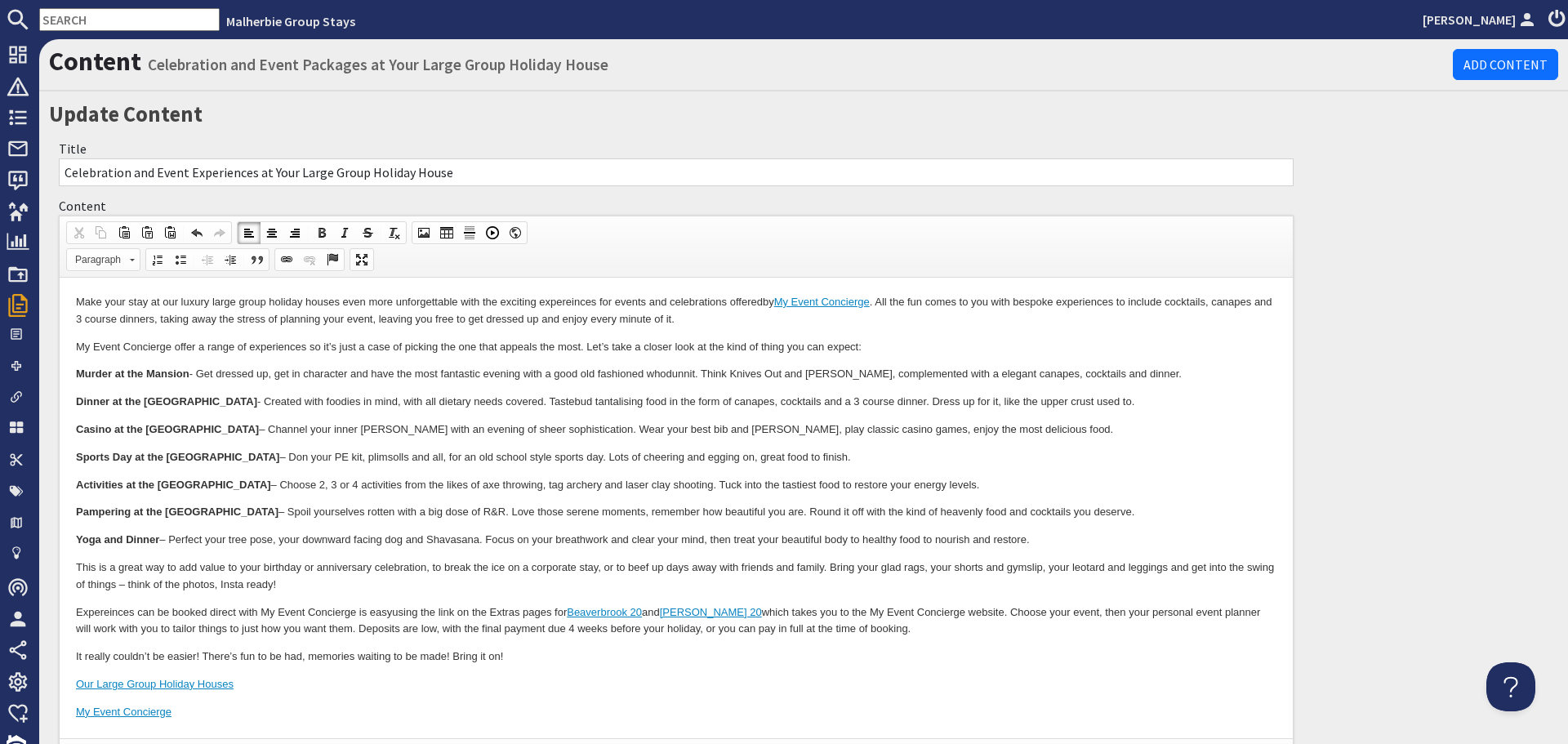
click at [397, 609] on p "Expereinces can be booked direct with My Event Concierge is easy using the link…" at bounding box center [675, 622] width 1200 height 35
click at [108, 612] on p "Expereinces can be booked direct with My Event Concierge using the link on the …" at bounding box center [675, 622] width 1200 height 35
click at [358, 610] on p "Exper iences can be booked direct with My Event Concierge using the link on the…" at bounding box center [675, 622] width 1200 height 35
drag, startPoint x: 900, startPoint y: 614, endPoint x: 812, endPoint y: 616, distance: 88.0
click at [812, 616] on p "Exper iences can be booked direct with My Event Concierge using the link on the…" at bounding box center [675, 622] width 1200 height 35
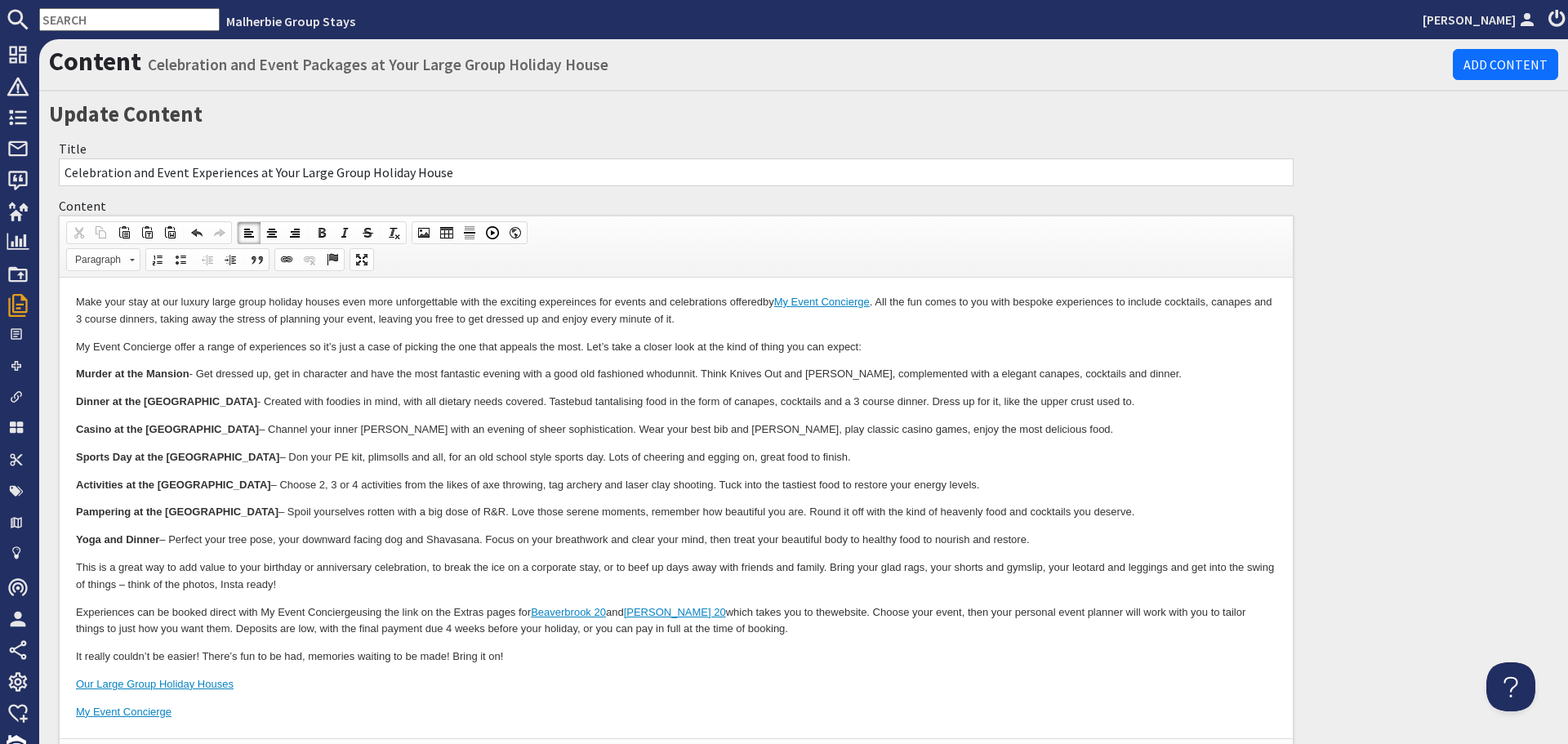
click at [833, 609] on p "Exper iences can be booked direct with My Event Concierge using the link on the…" at bounding box center [675, 622] width 1200 height 35
click at [424, 611] on p "Exper iences can be booked direct with My Event Concierge using the link on the…" at bounding box center [675, 622] width 1200 height 35
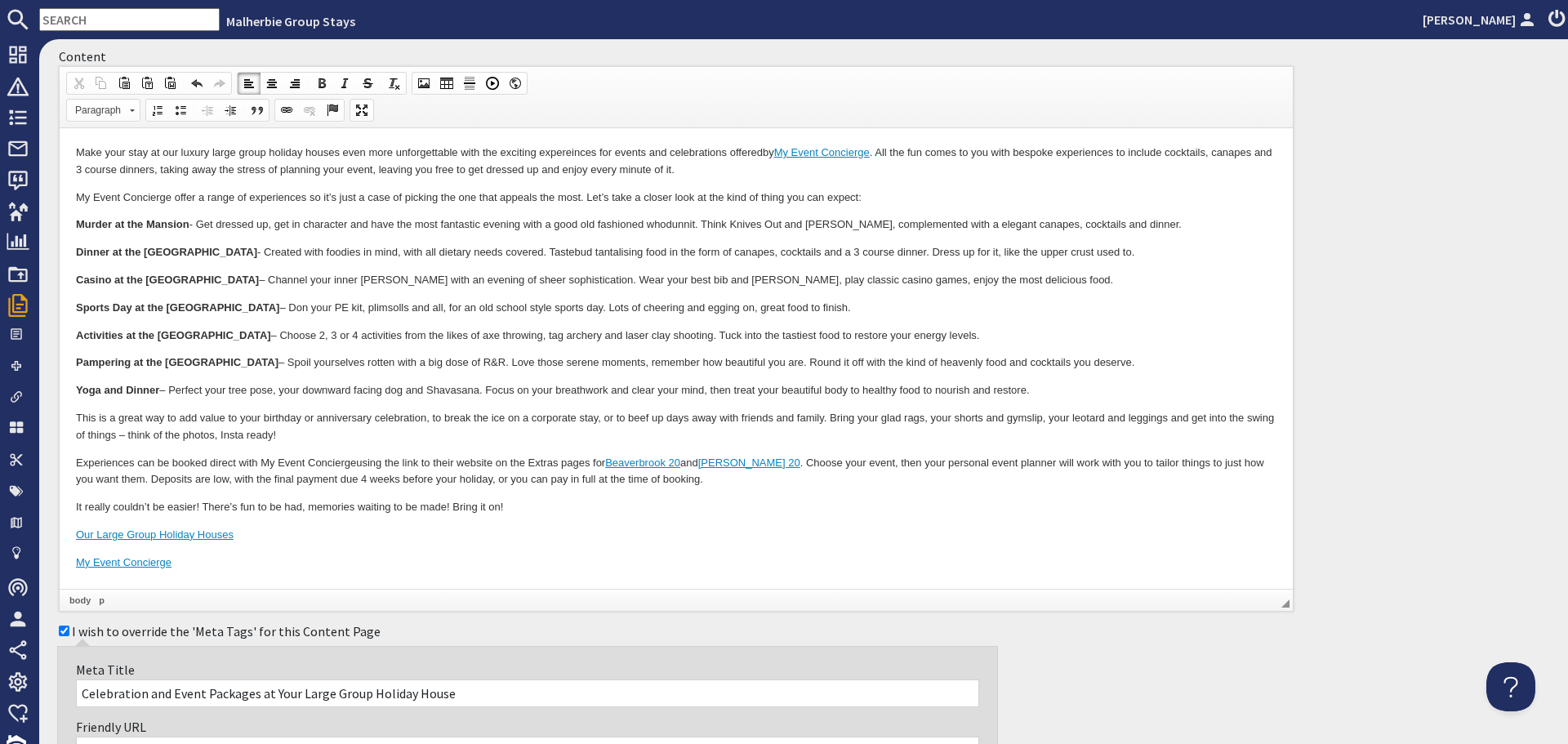
scroll to position [164, 0]
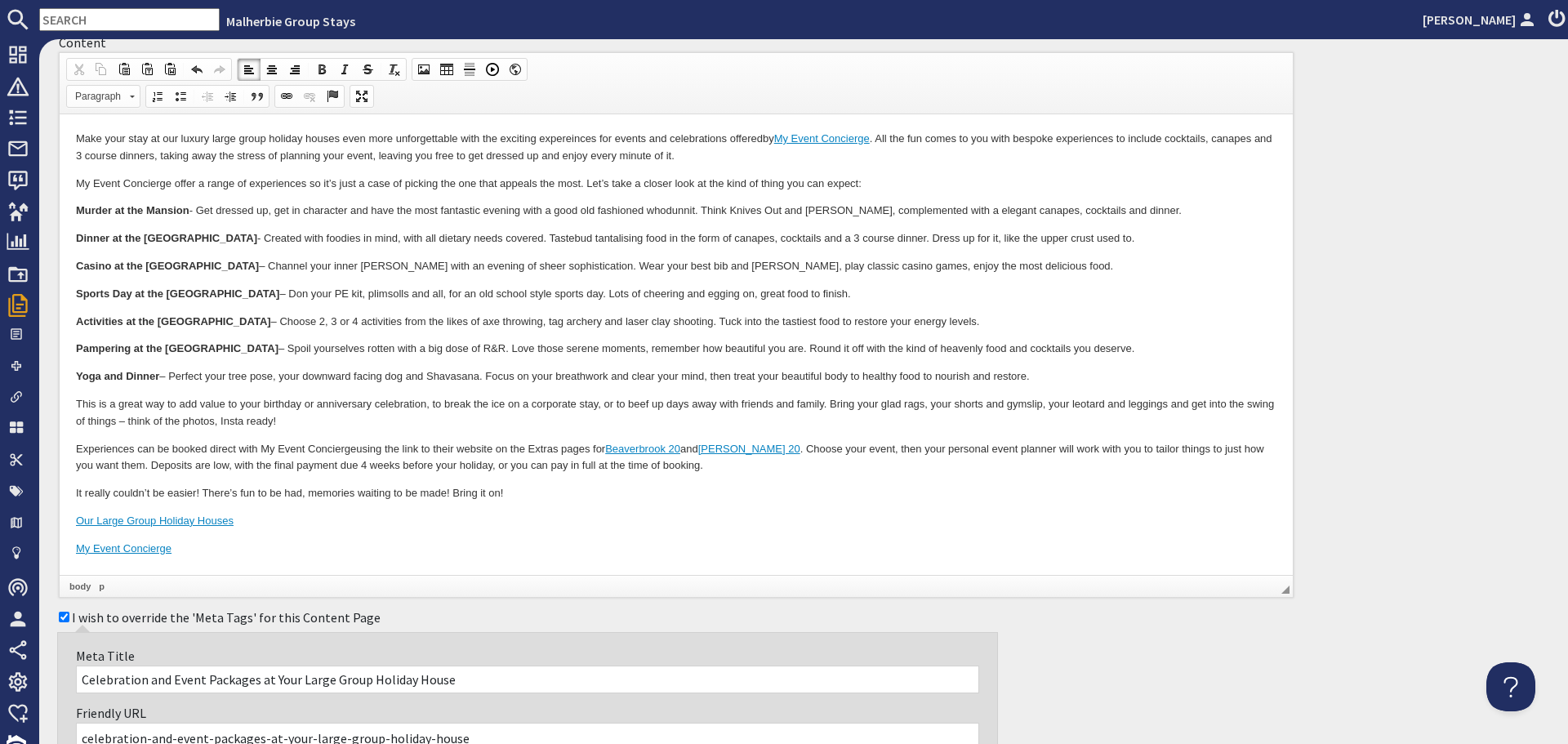
click at [245, 682] on input "Celebration and Event Packages at Your Large Group Holiday House" at bounding box center [527, 680] width 903 height 28
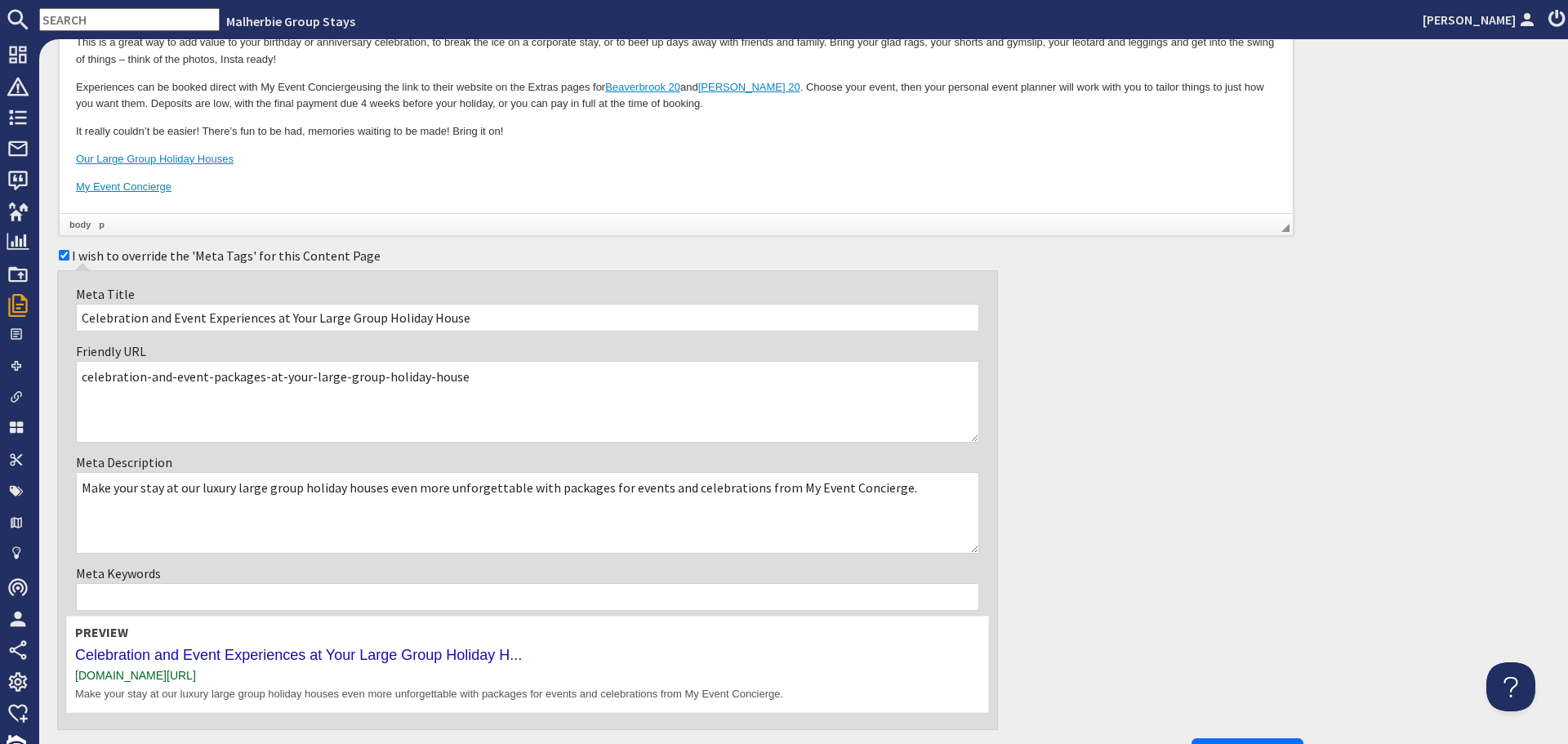
scroll to position [491, 0]
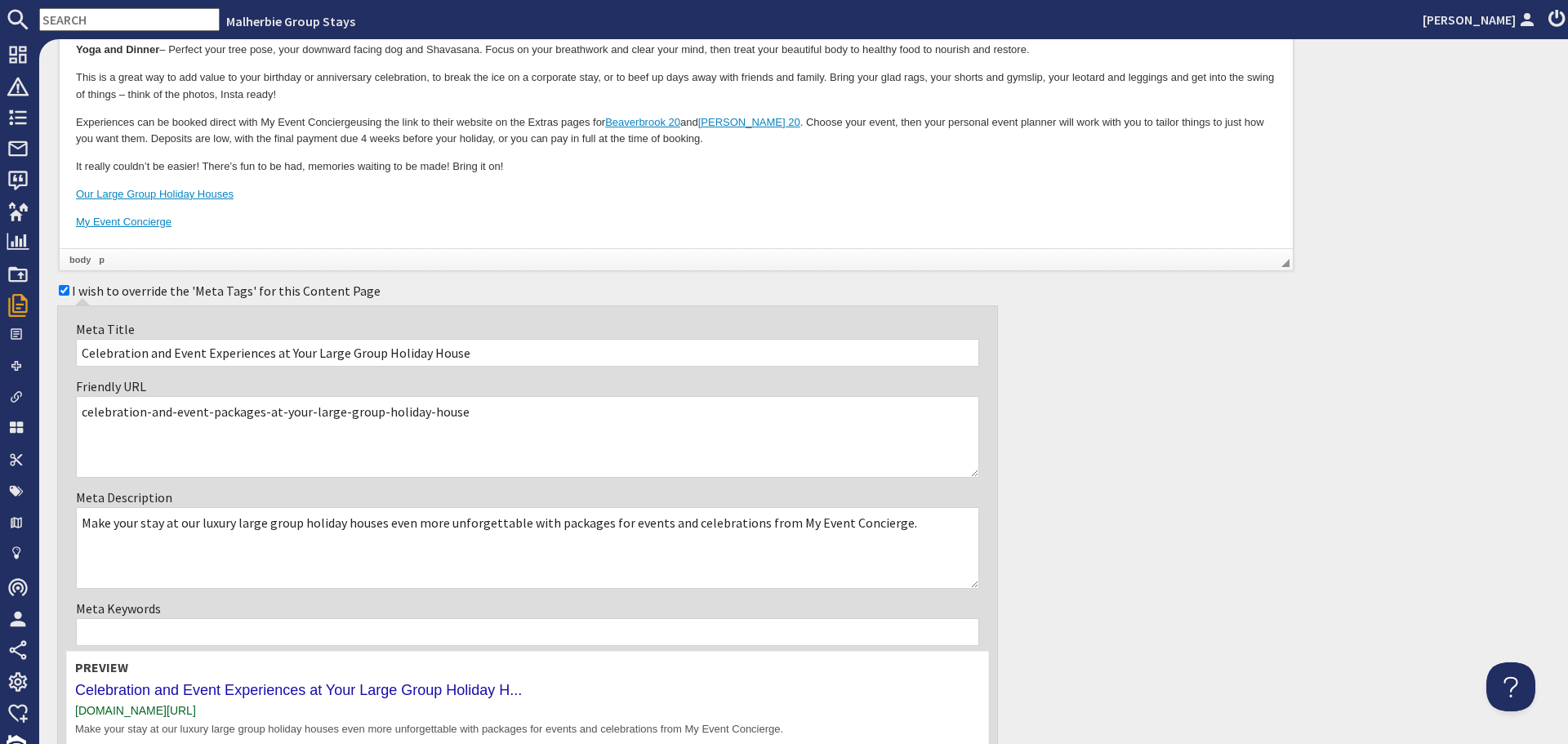
drag, startPoint x: 347, startPoint y: 351, endPoint x: 313, endPoint y: 353, distance: 34.1
click at [313, 353] on input "Celebration and Event Experiences at Your Large Group Holiday House" at bounding box center [527, 353] width 903 height 28
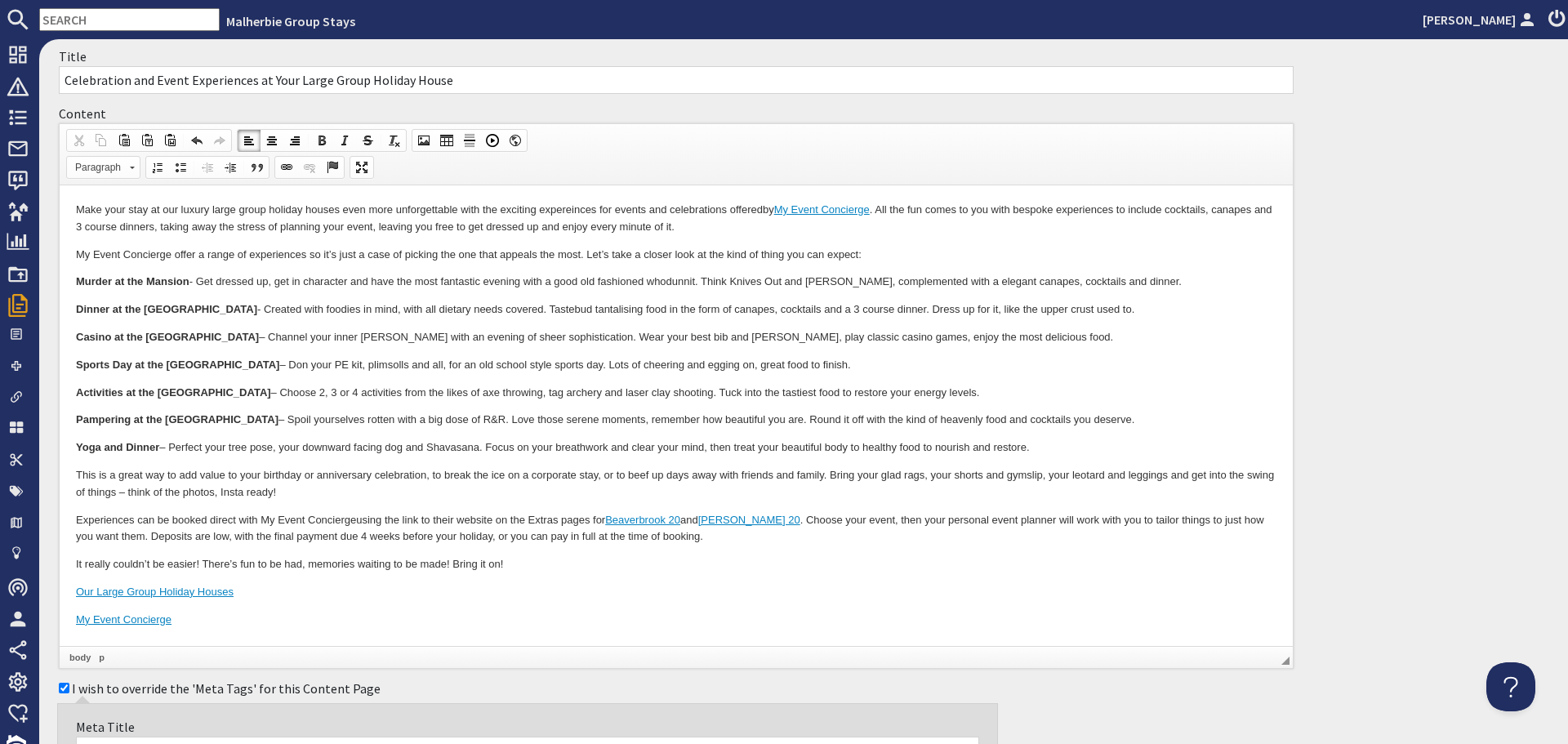
scroll to position [81, 0]
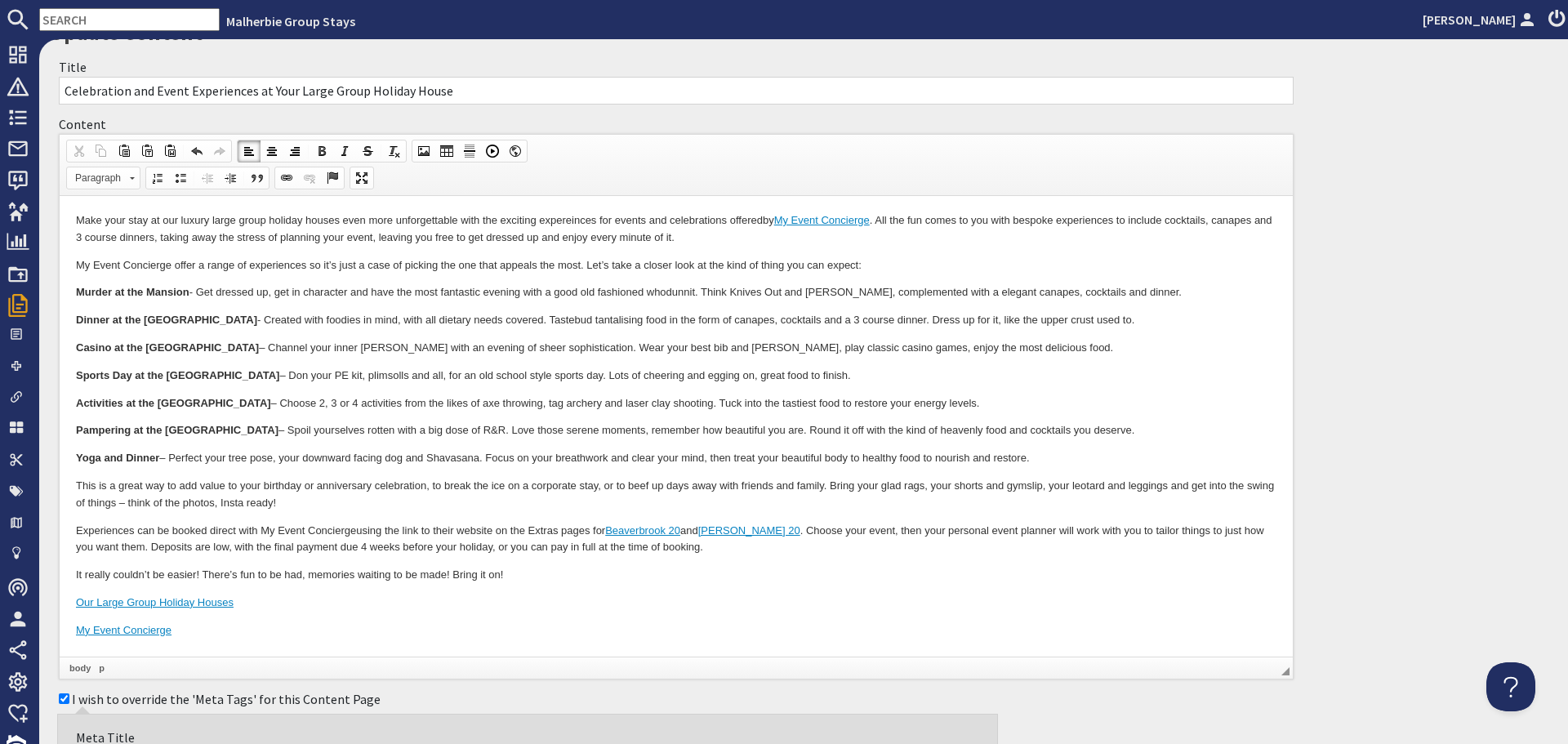
type input "Celebration and Event Experiences at Your Group Holiday House"
click at [328, 91] on input "Celebration and Event Experiences at Your Large Group Holiday House" at bounding box center [675, 91] width 1235 height 28
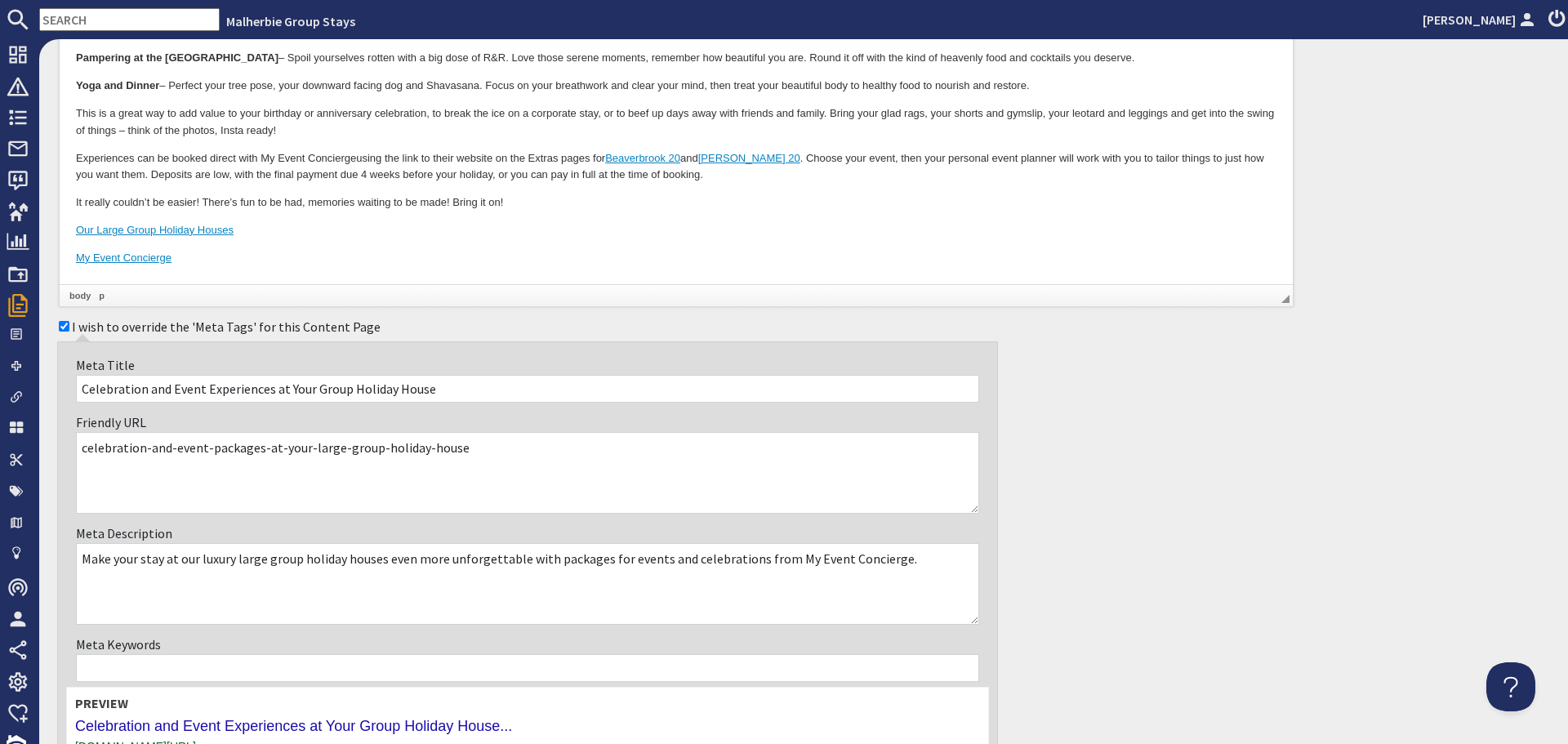
scroll to position [491, 0]
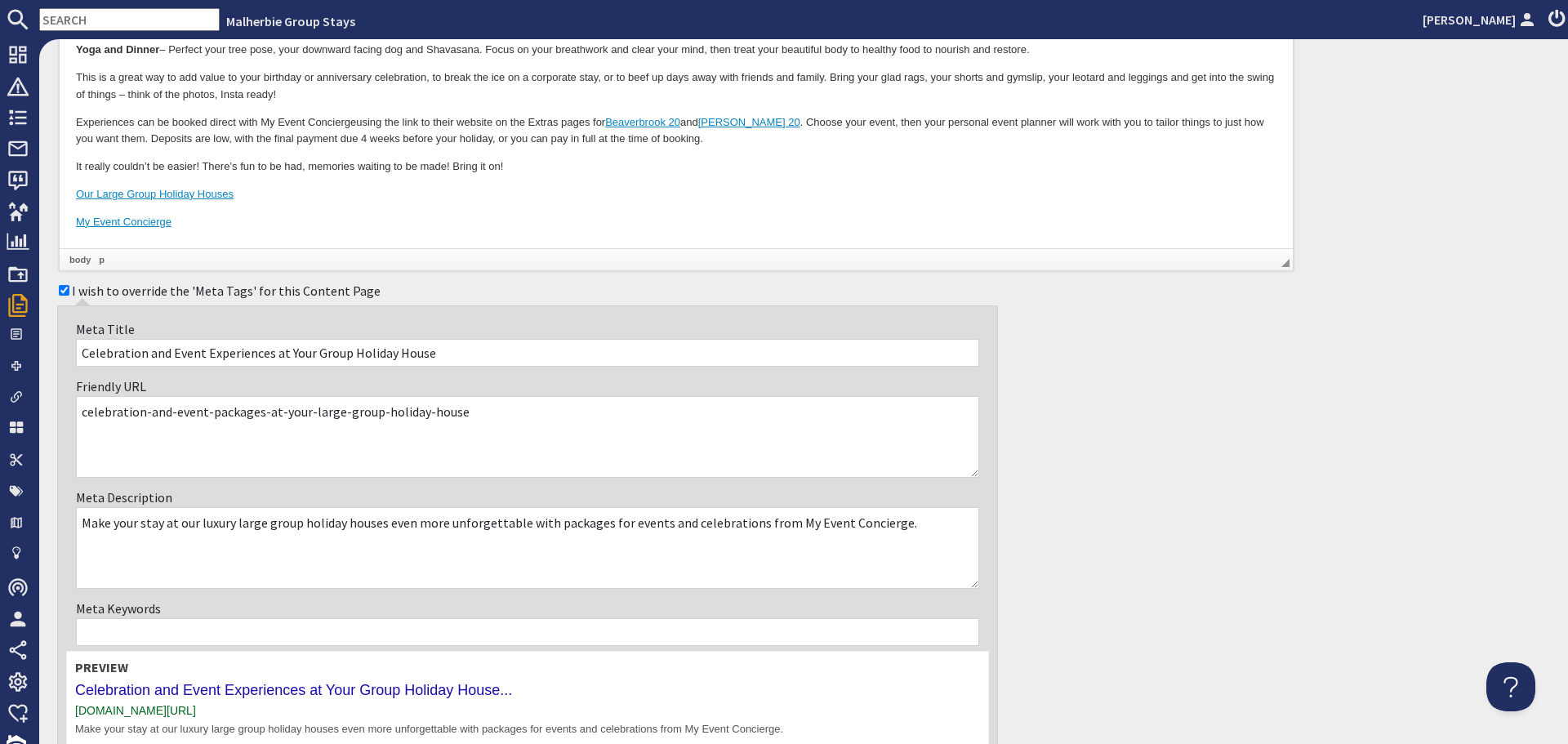
click at [588, 524] on textarea "Make your stay at our luxury large group holiday houses even more unforgettable…" at bounding box center [527, 548] width 903 height 81
click at [768, 522] on textarea "Make your stay at our luxury large group holiday houses even more unforgettable…" at bounding box center [527, 548] width 903 height 81
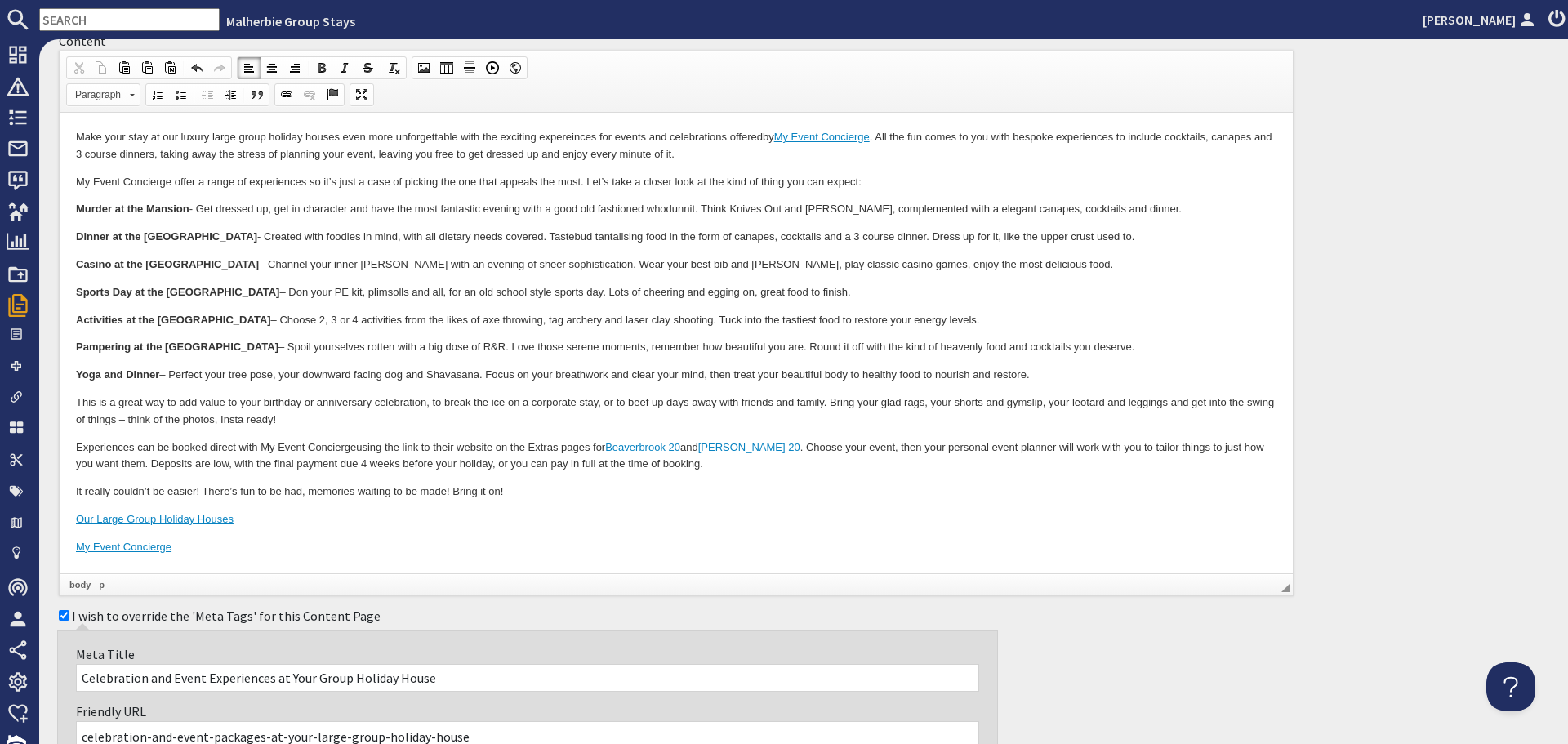
scroll to position [164, 0]
type textarea "Make your stay at our luxury large group holiday houses even more unforgettable…"
click at [570, 141] on p "Make your stay at our luxury large group holiday houses even more unforgettable…" at bounding box center [675, 148] width 1200 height 35
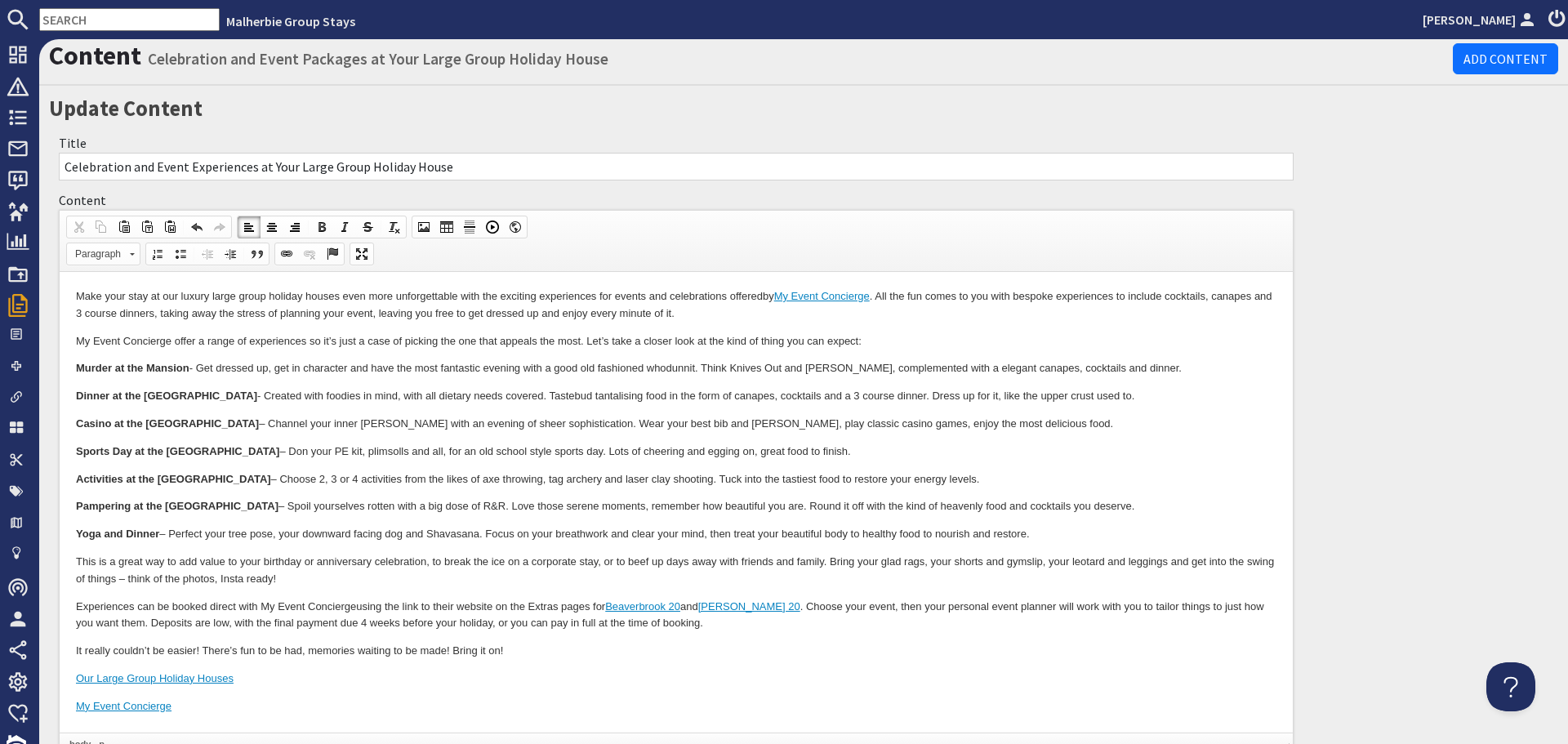
scroll to position [0, 0]
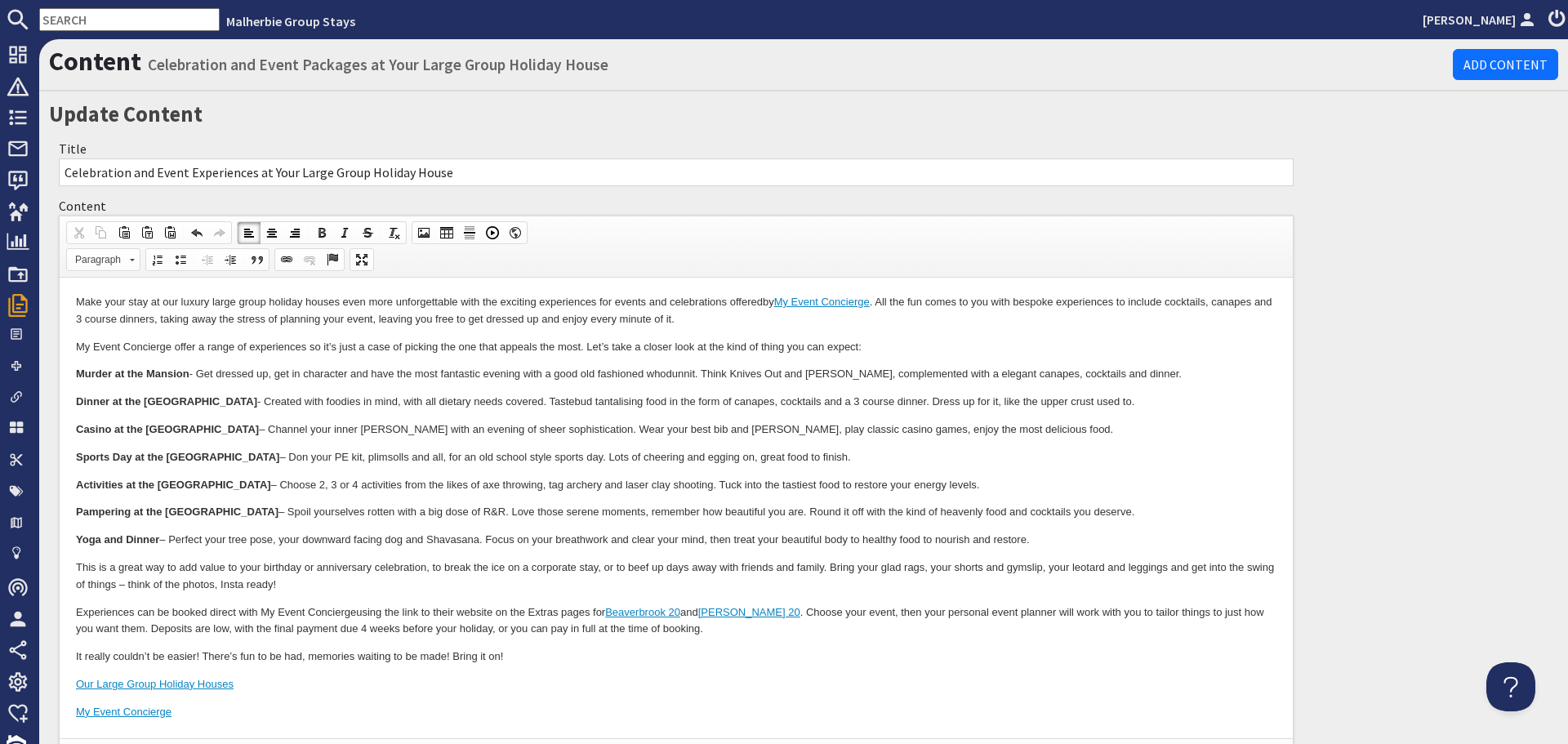
click at [762, 302] on p "Make your stay at our luxury large group holiday houses even more unforgettable…" at bounding box center [675, 311] width 1200 height 35
click at [865, 307] on p "Make your stay at our luxury large group holiday houses even more unforgettable…" at bounding box center [675, 311] width 1200 height 35
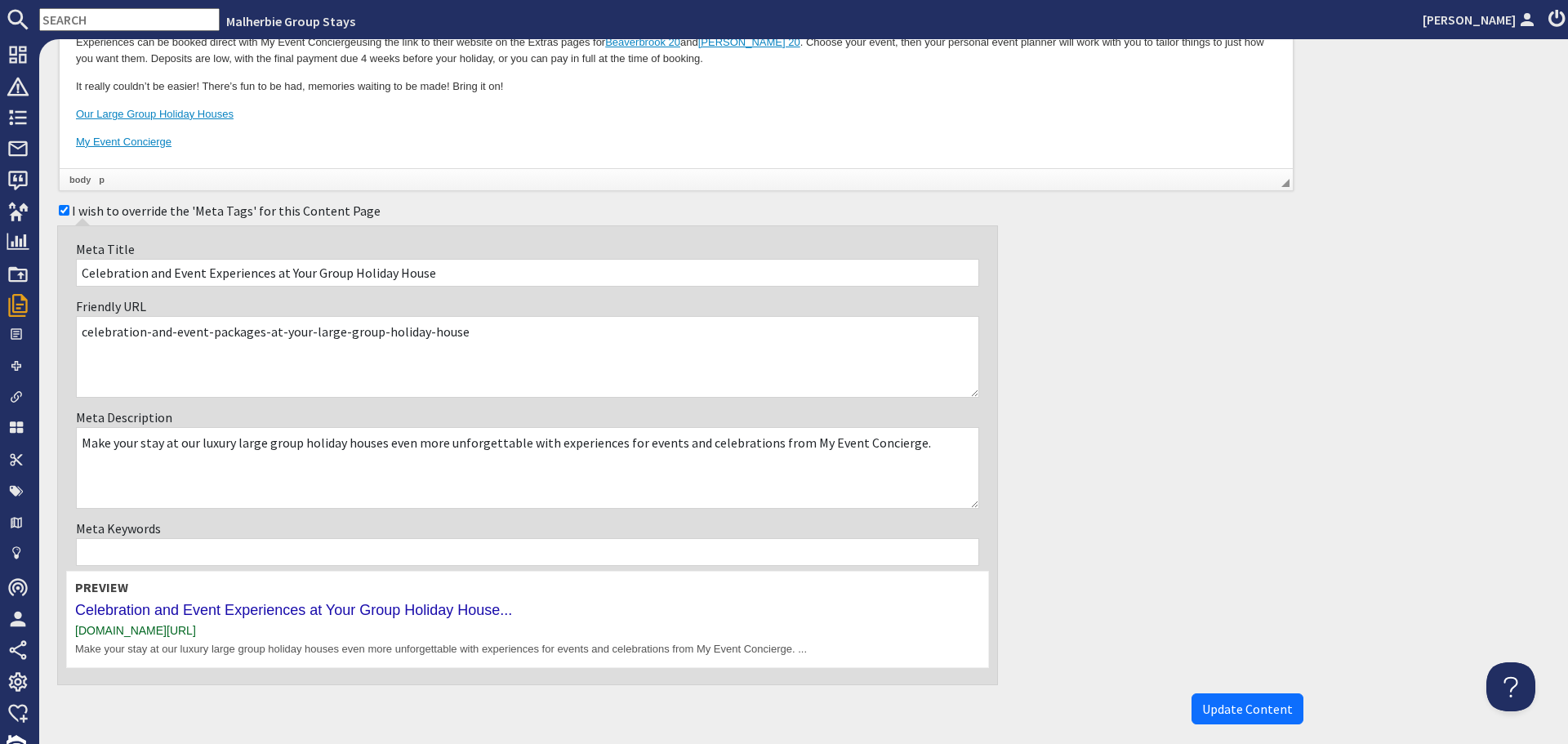
scroll to position [640, 0]
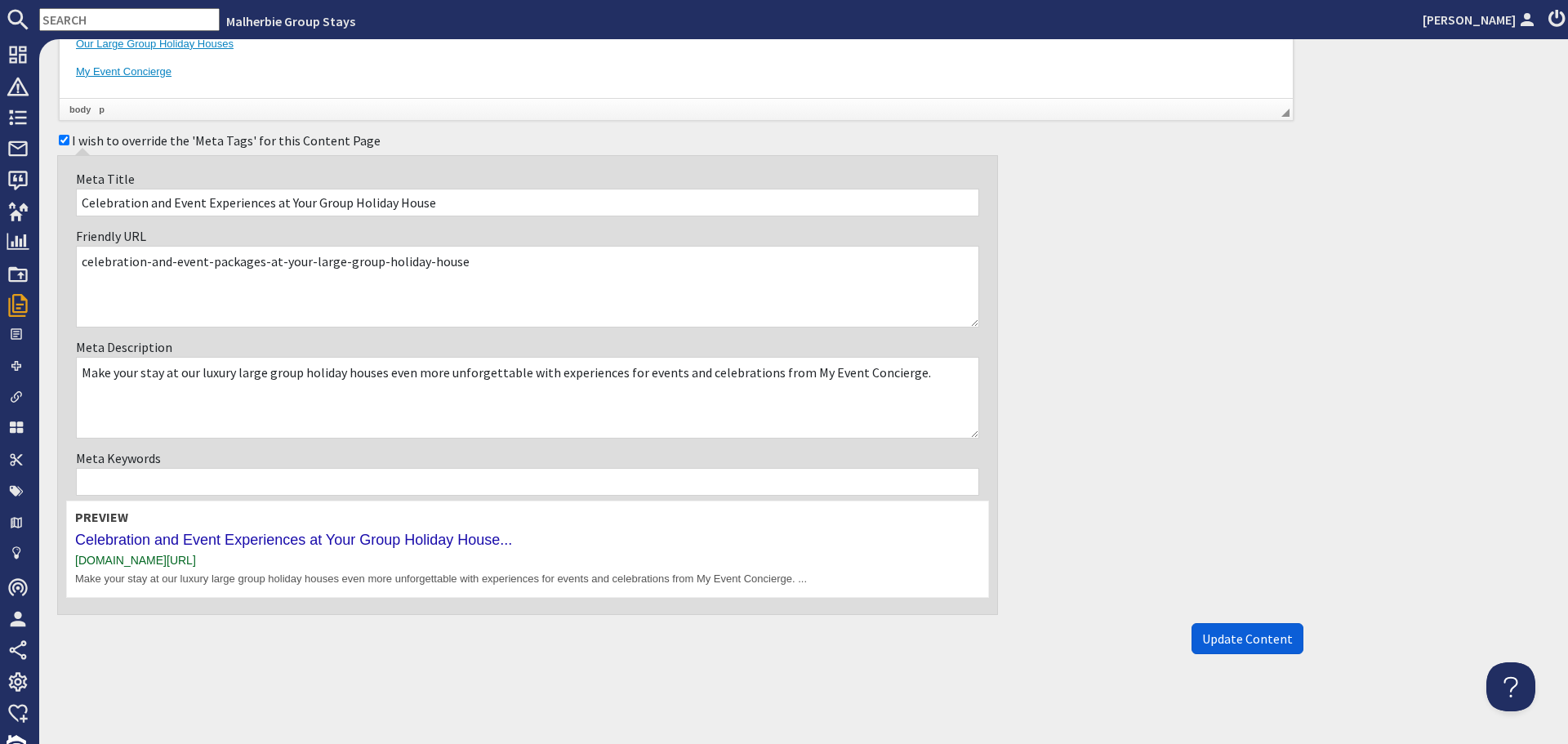
click at [1246, 641] on span "Update Content" at bounding box center [1247, 639] width 90 height 16
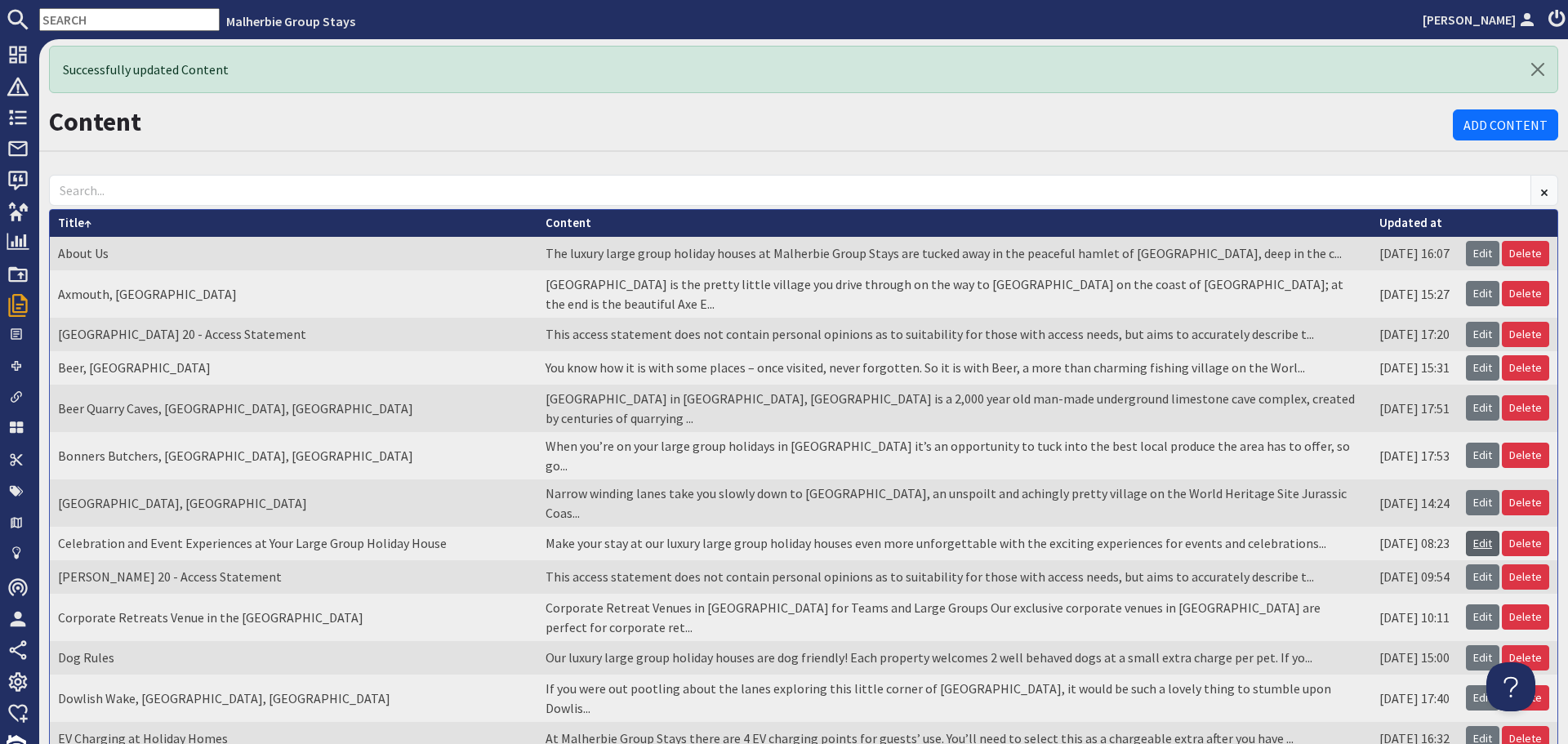
click at [1468, 531] on link "Edit" at bounding box center [1482, 543] width 34 height 26
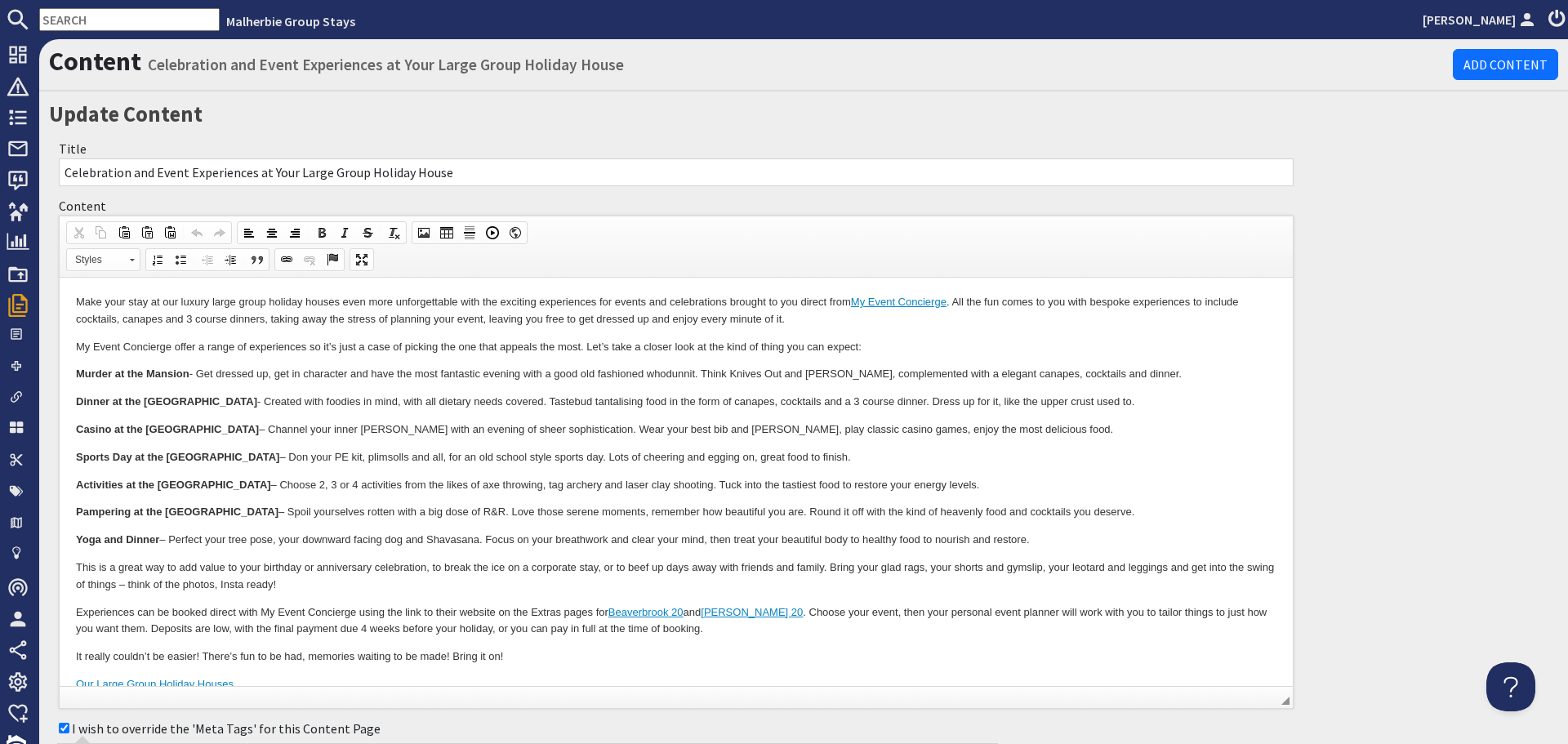
scroll to position [458, 0]
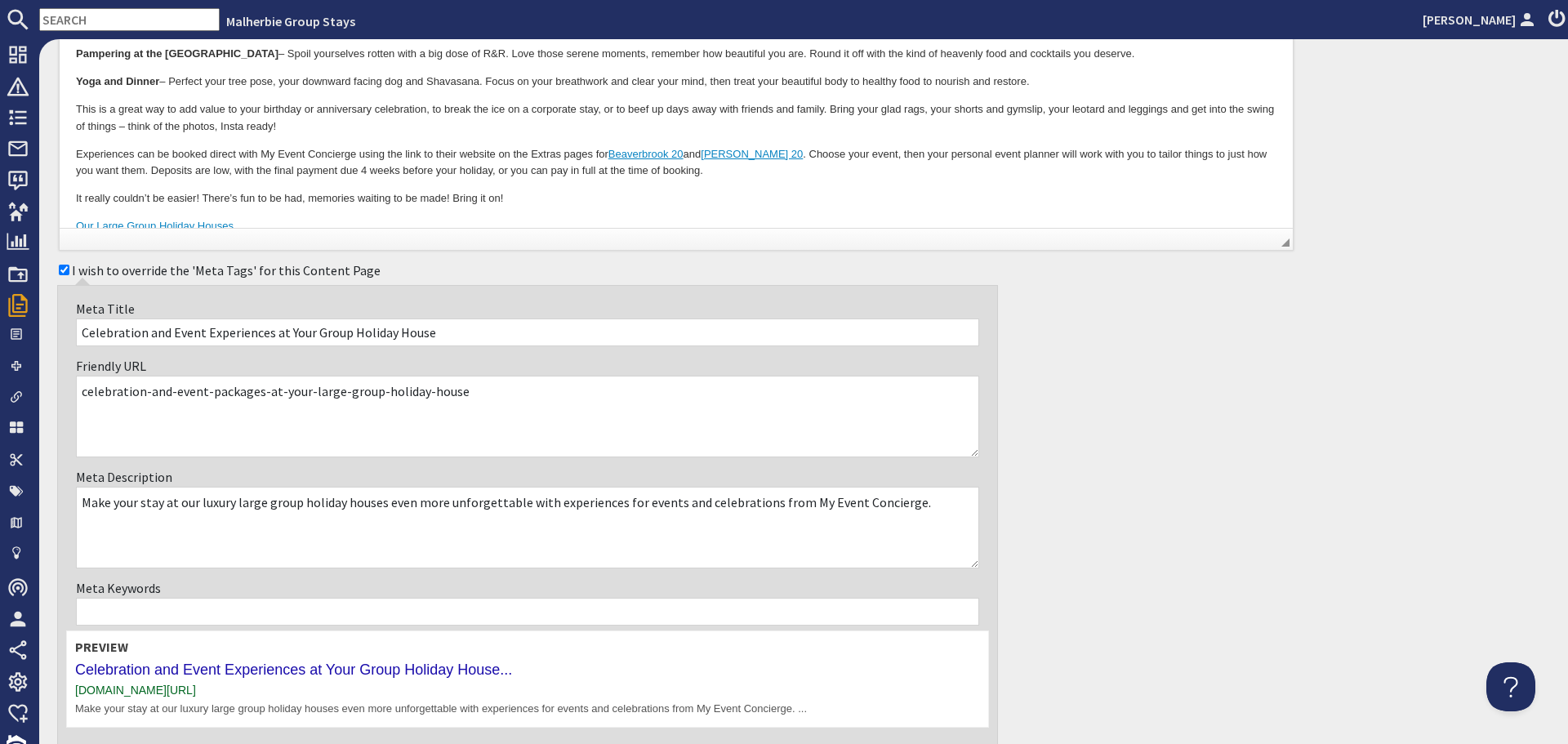
drag, startPoint x: 826, startPoint y: 396, endPoint x: 77, endPoint y: 367, distance: 749.6
click at [77, 367] on div "Friendly URL celebration-and-event-packages-at-your-large-group-holiday-house" at bounding box center [527, 407] width 923 height 111
click at [549, 423] on textarea "celebration-and-event-packages-at-your-large-group-holiday-house" at bounding box center [527, 416] width 903 height 81
drag, startPoint x: 508, startPoint y: 398, endPoint x: 31, endPoint y: 403, distance: 477.0
click at [31, 403] on div "Dashboard Notifications 0 Bookings 0 Security Deposits 0 Discount Codes Enquiri…" at bounding box center [784, 392] width 1568 height 705
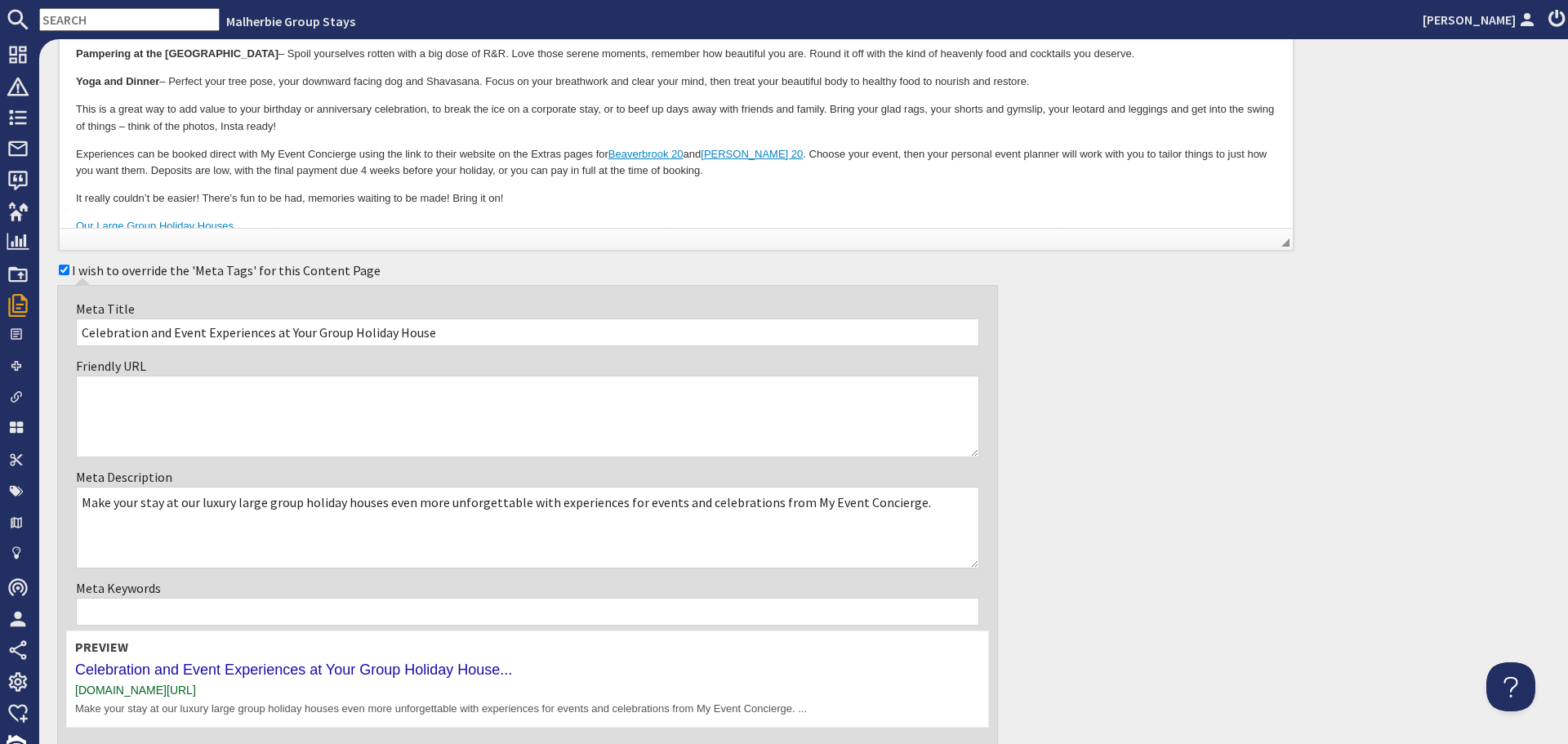
paste textarea "celebration-and-event-experiences-at-your-group-holiday-house"
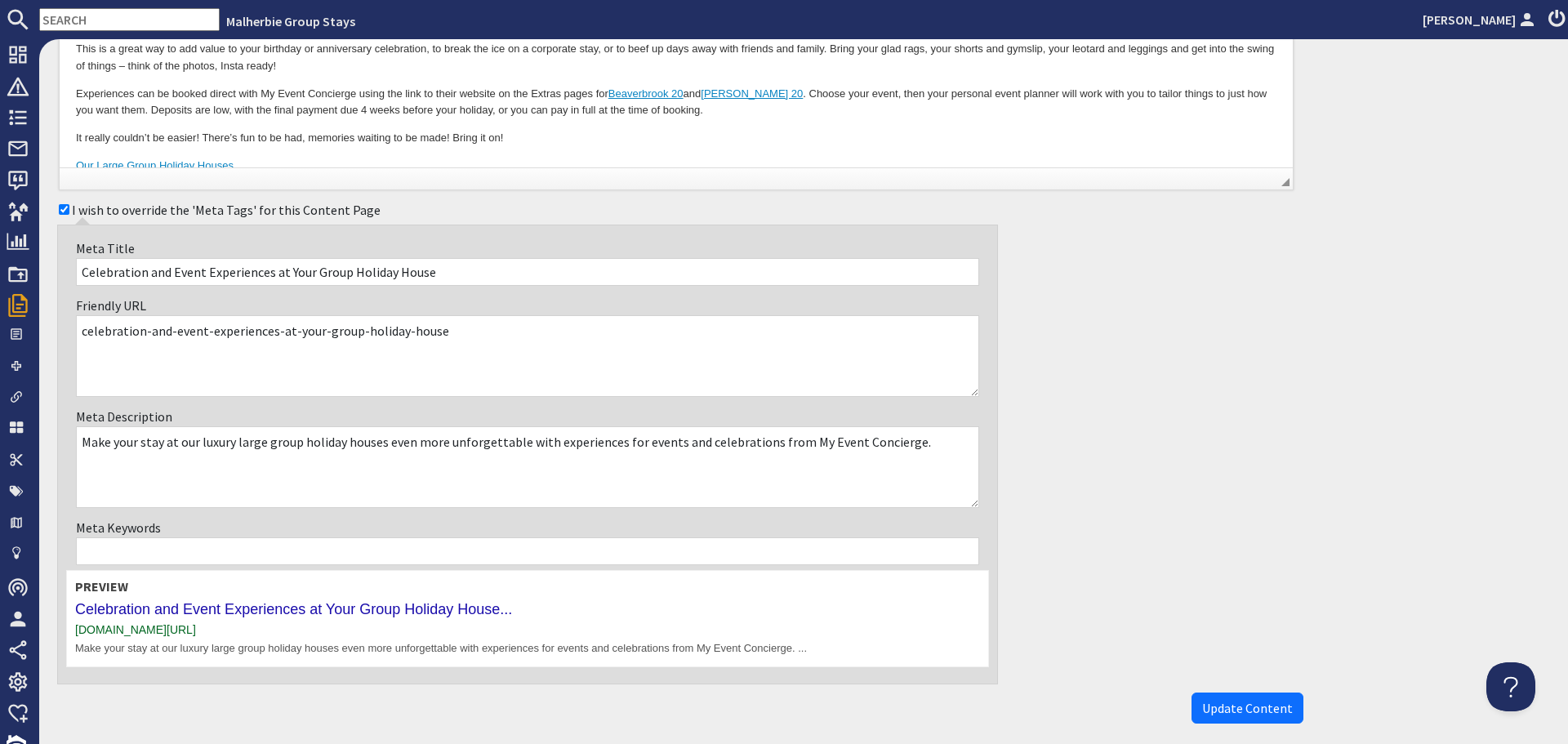
scroll to position [588, 0]
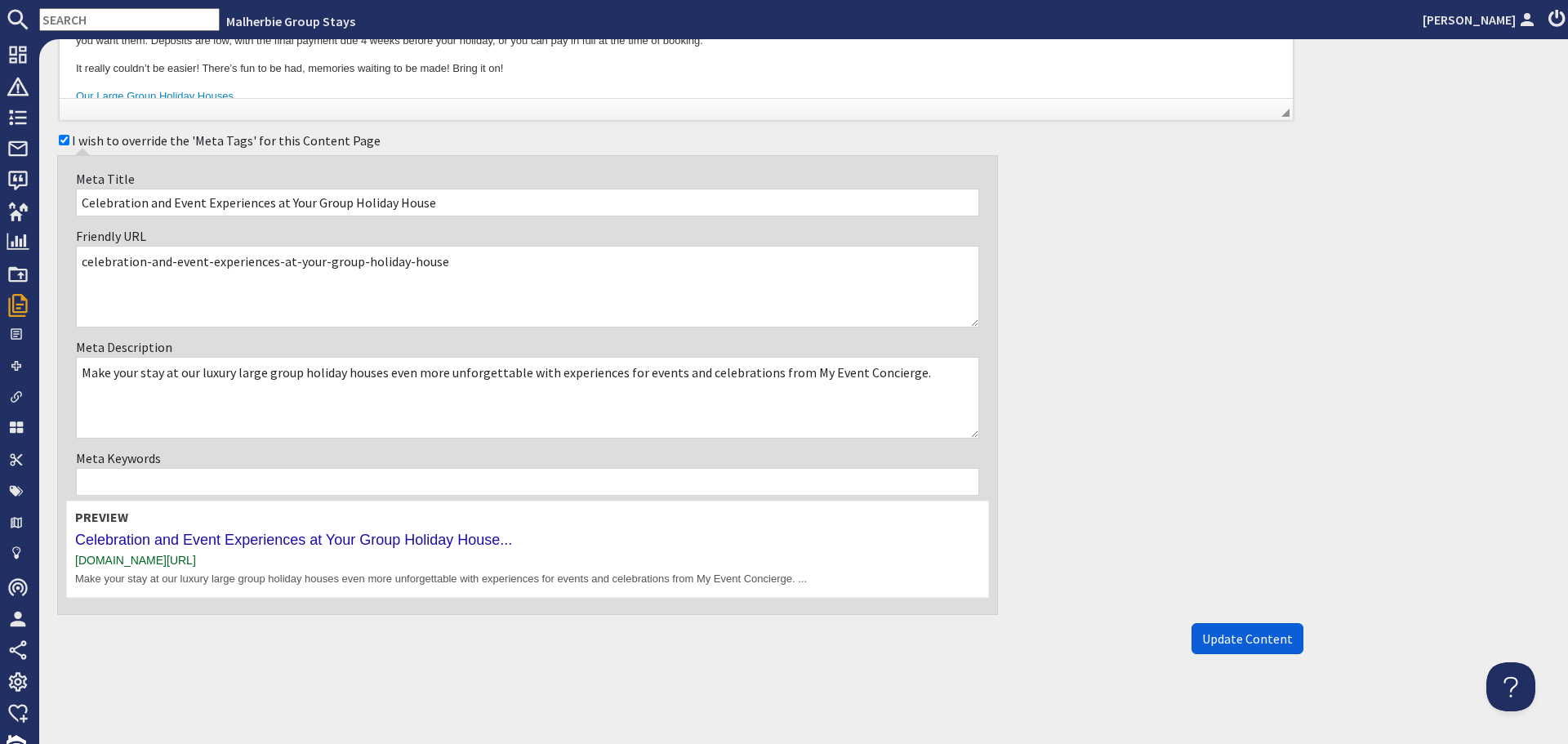
type textarea "celebration-and-event-experiences-at-your-group-holiday-house"
click at [1202, 638] on span "Update Content" at bounding box center [1247, 639] width 90 height 16
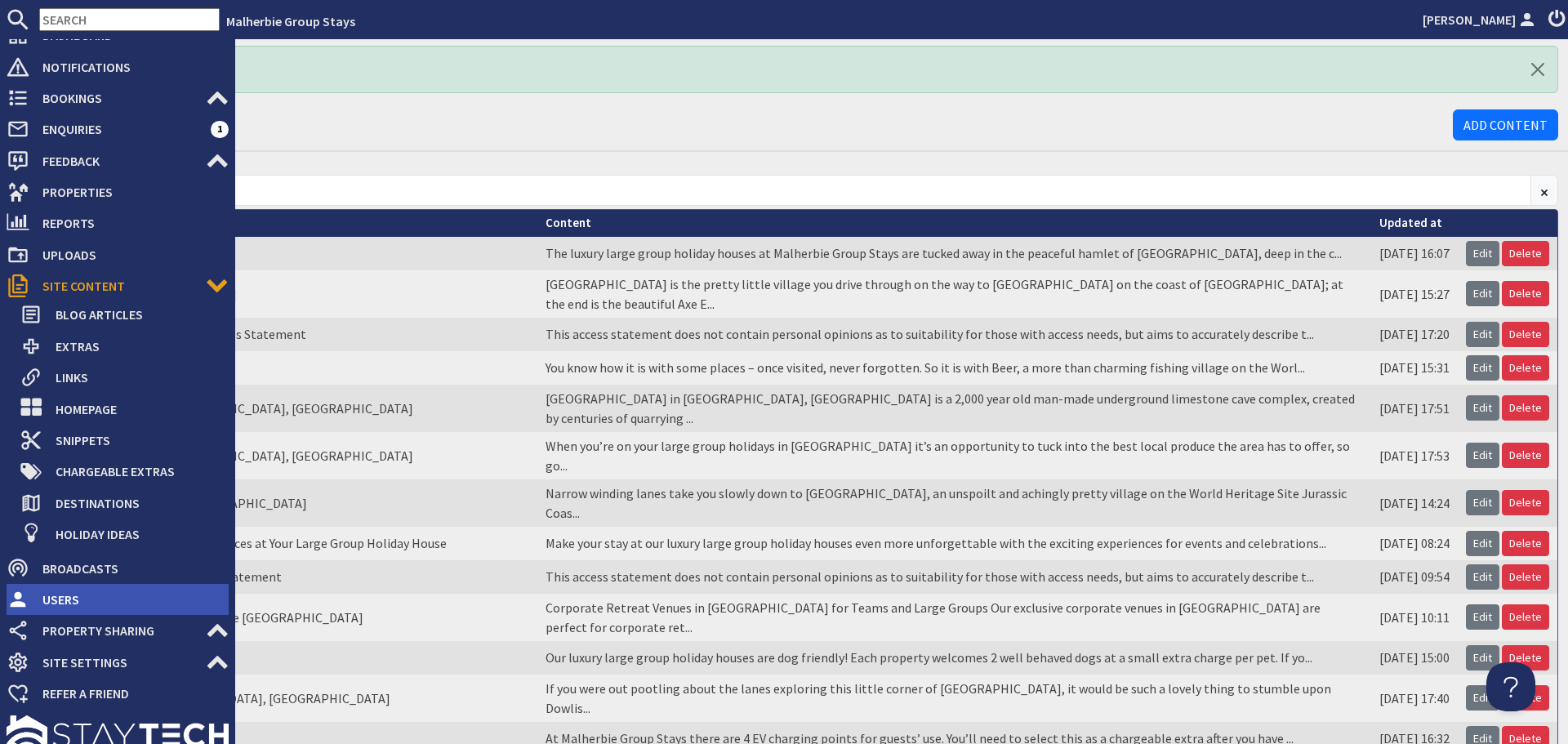
scroll to position [38, 0]
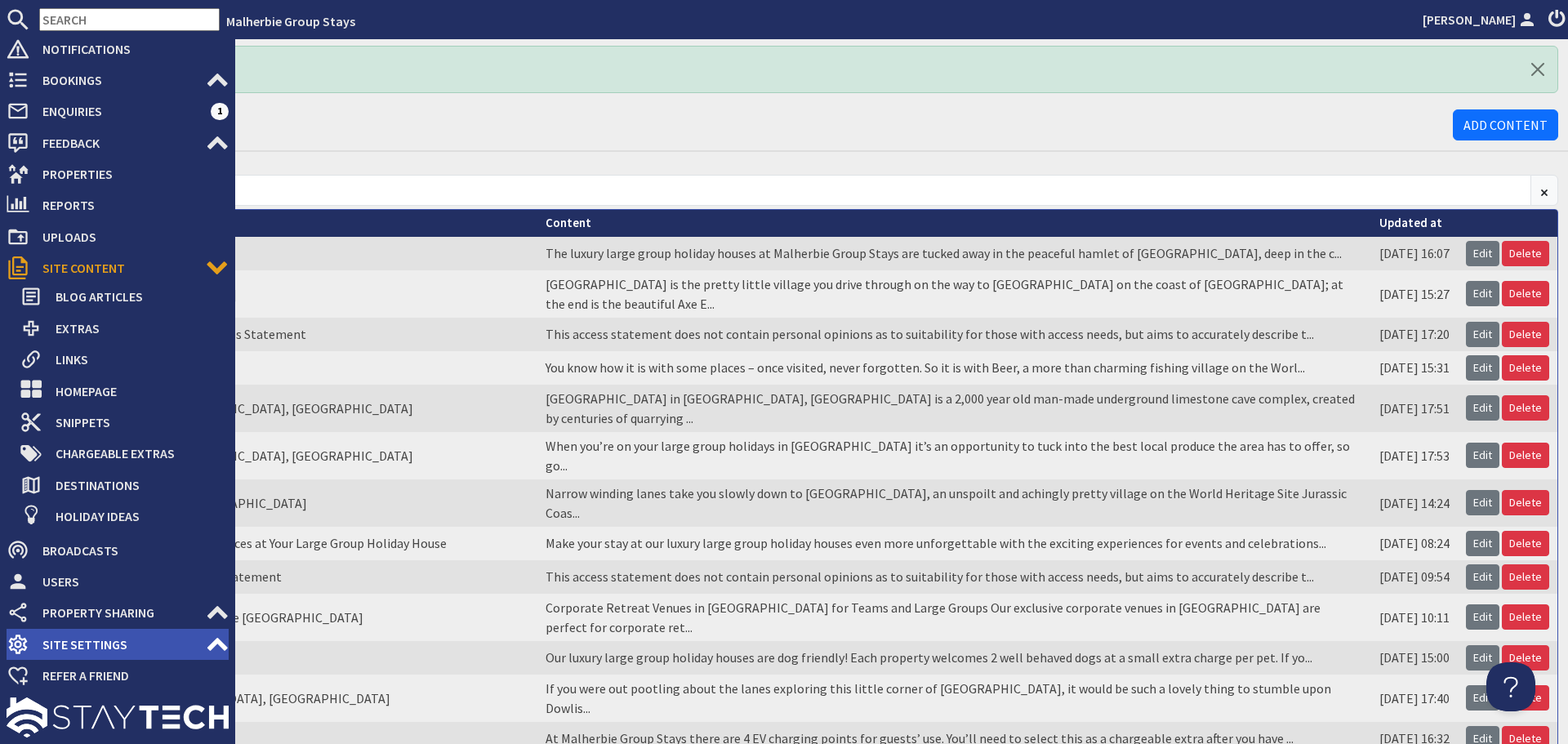
click at [206, 643] on icon at bounding box center [217, 644] width 23 height 23
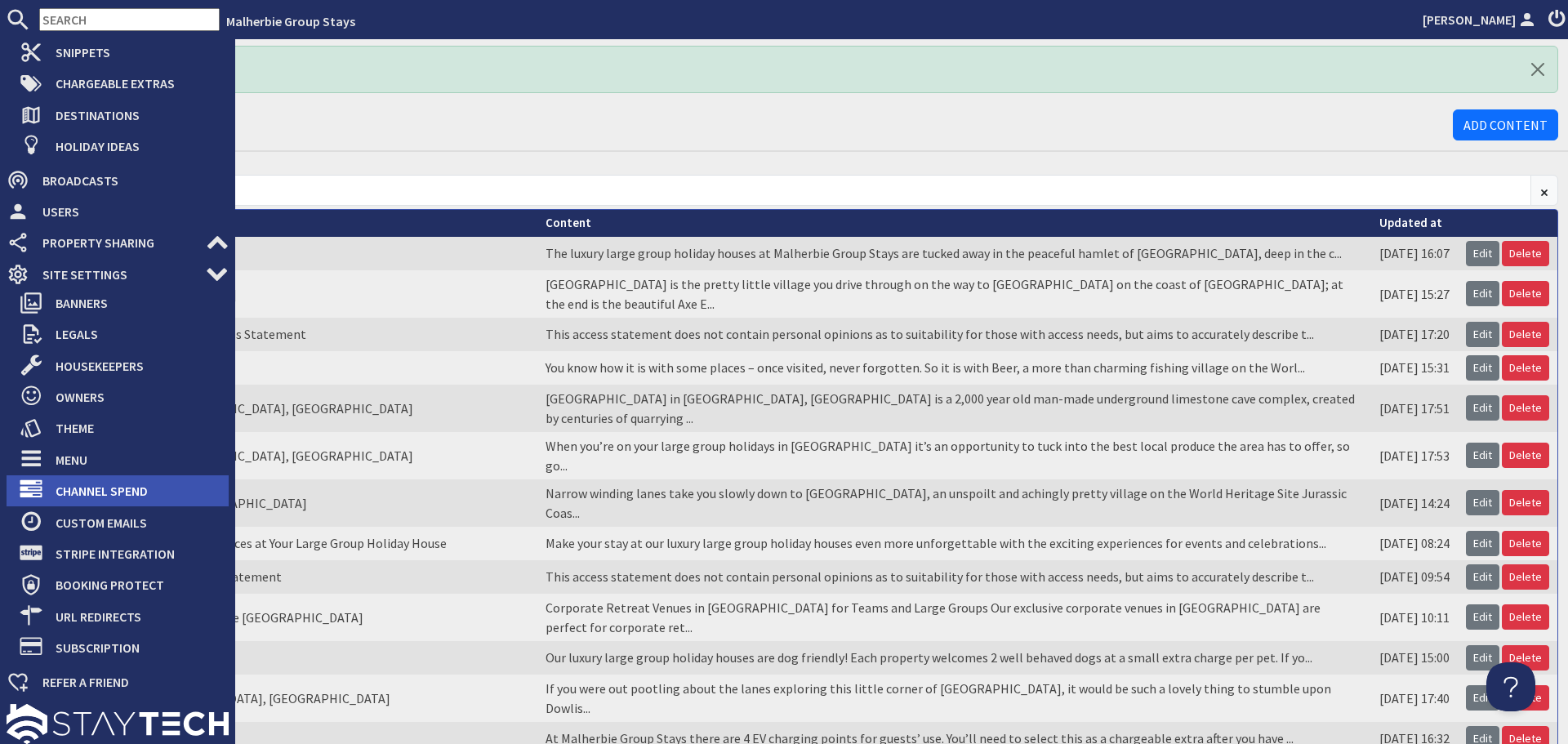
scroll to position [414, 0]
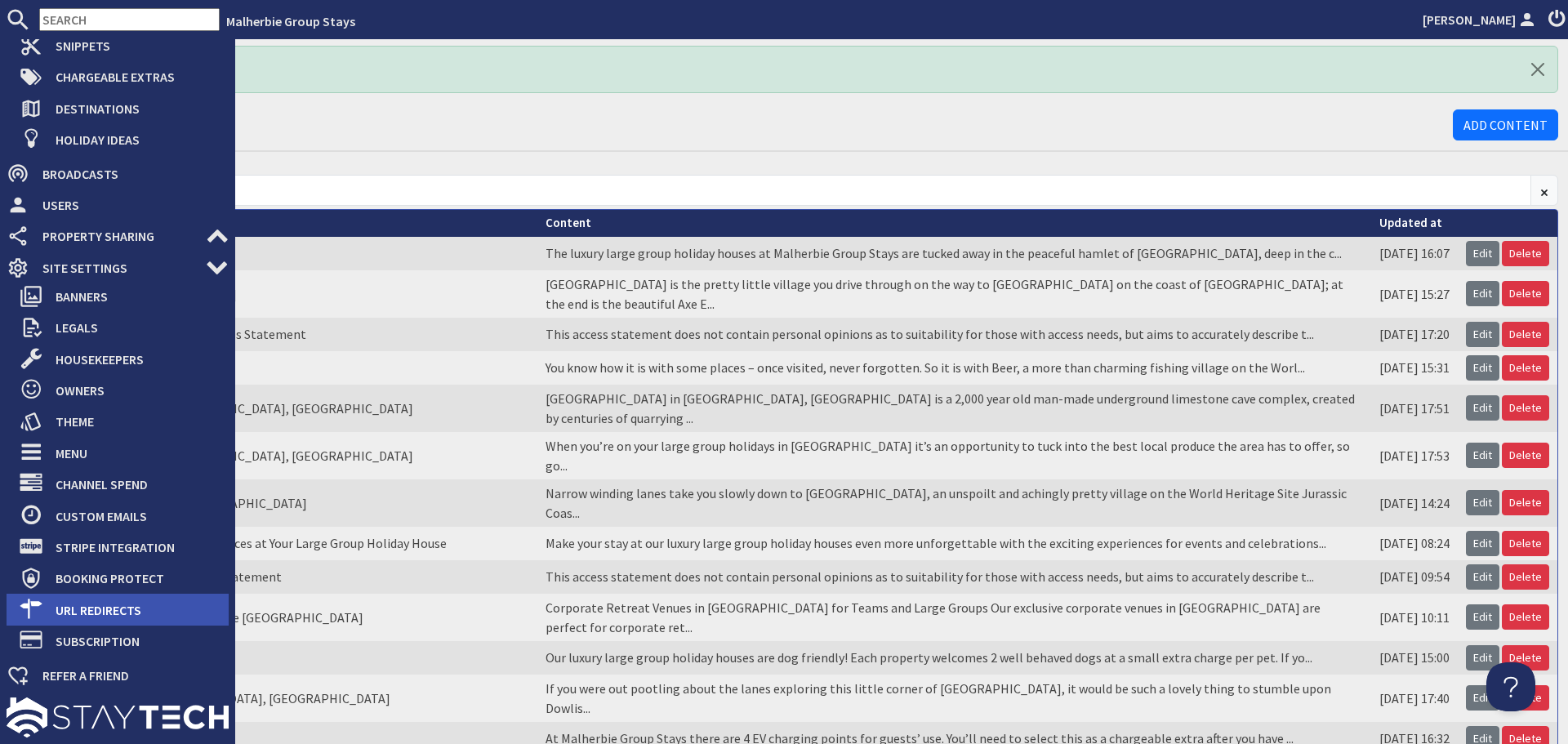
click at [150, 604] on span "URL Redirects" at bounding box center [136, 611] width 186 height 26
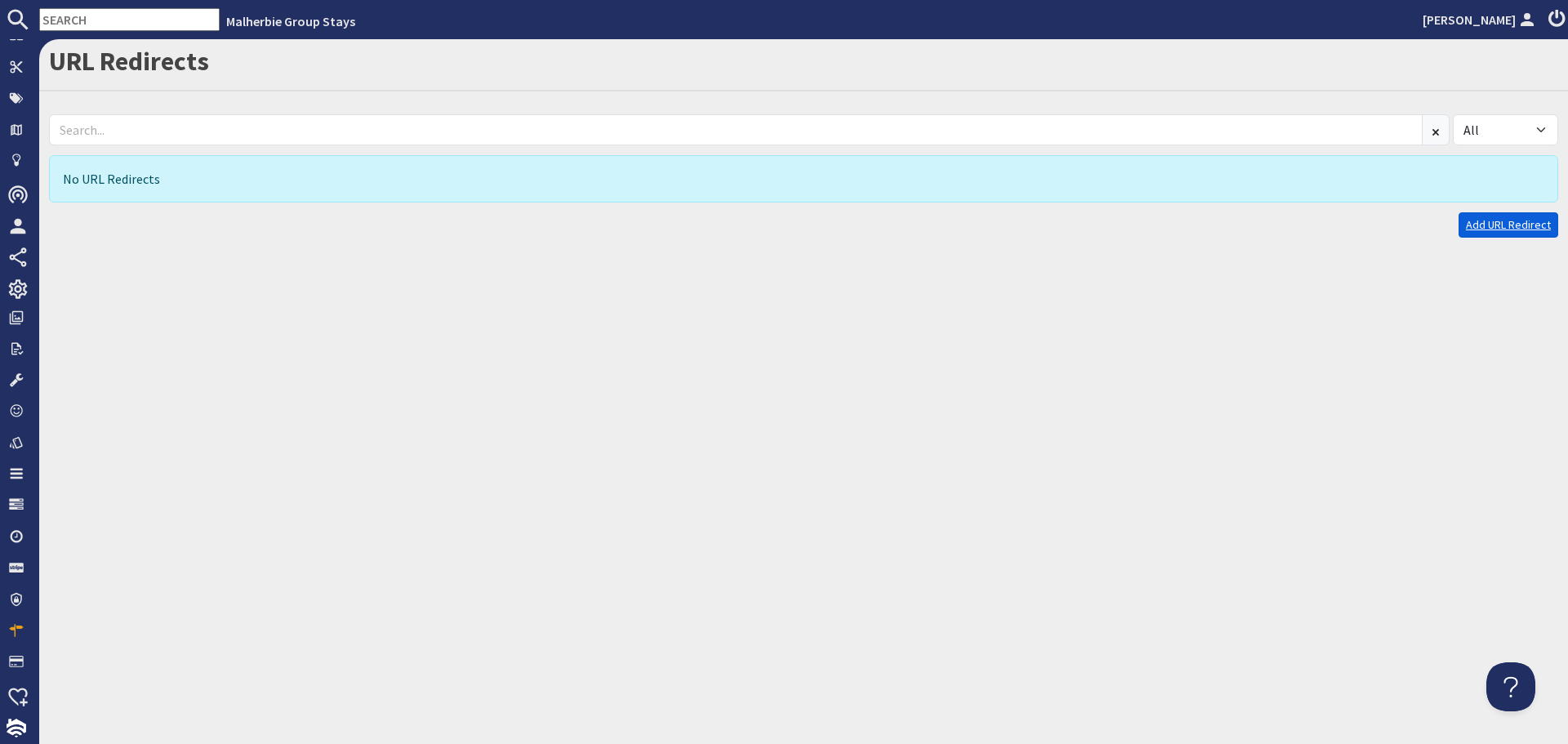
click at [1484, 219] on link "Add URL Redirect" at bounding box center [1508, 225] width 100 height 26
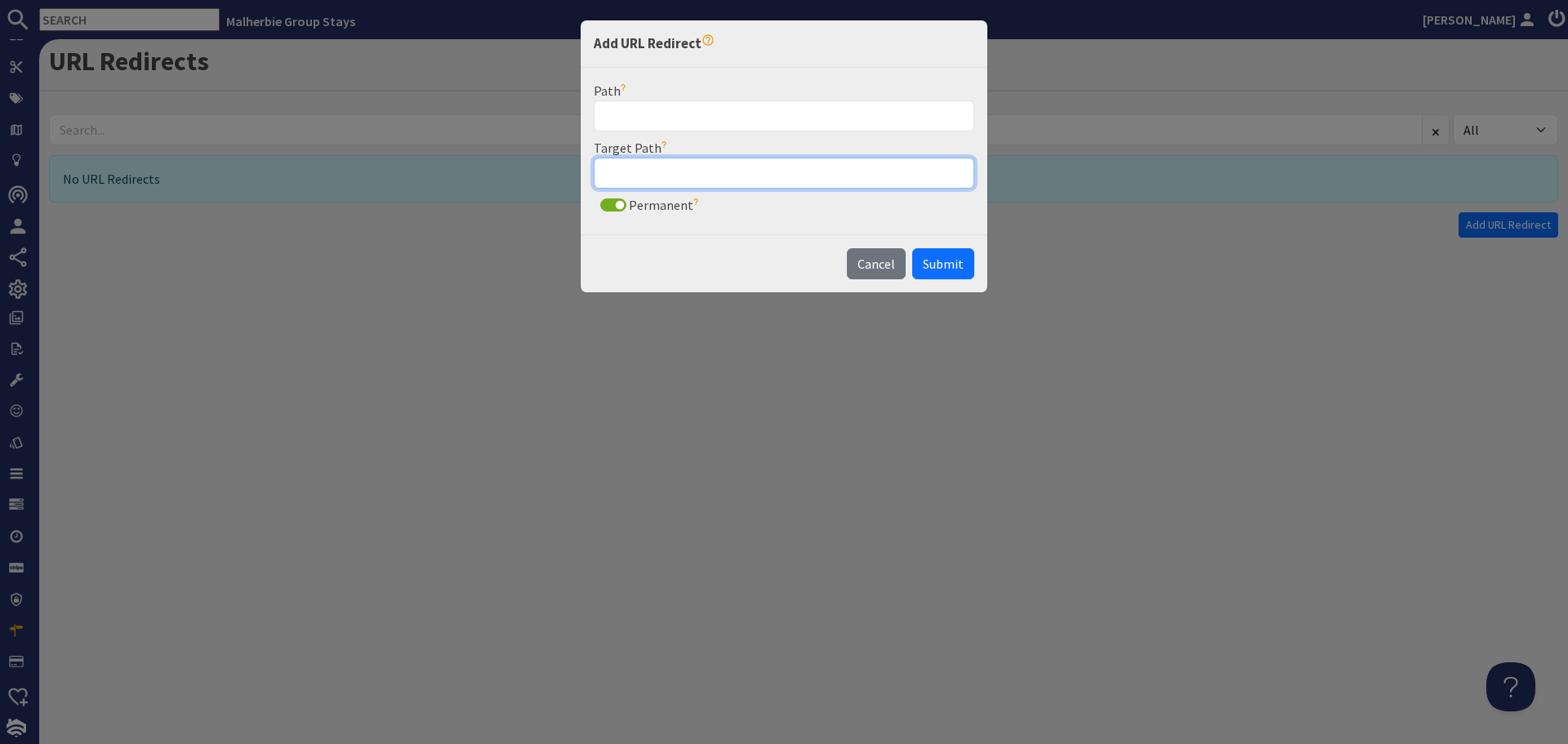
click at [695, 172] on input "Target Path" at bounding box center [784, 174] width 381 height 31
paste input "celebration-and-event-experiences-at-your-group-holiday-house"
type input "celebration-and-event-experiences-at-your-group-holiday-house"
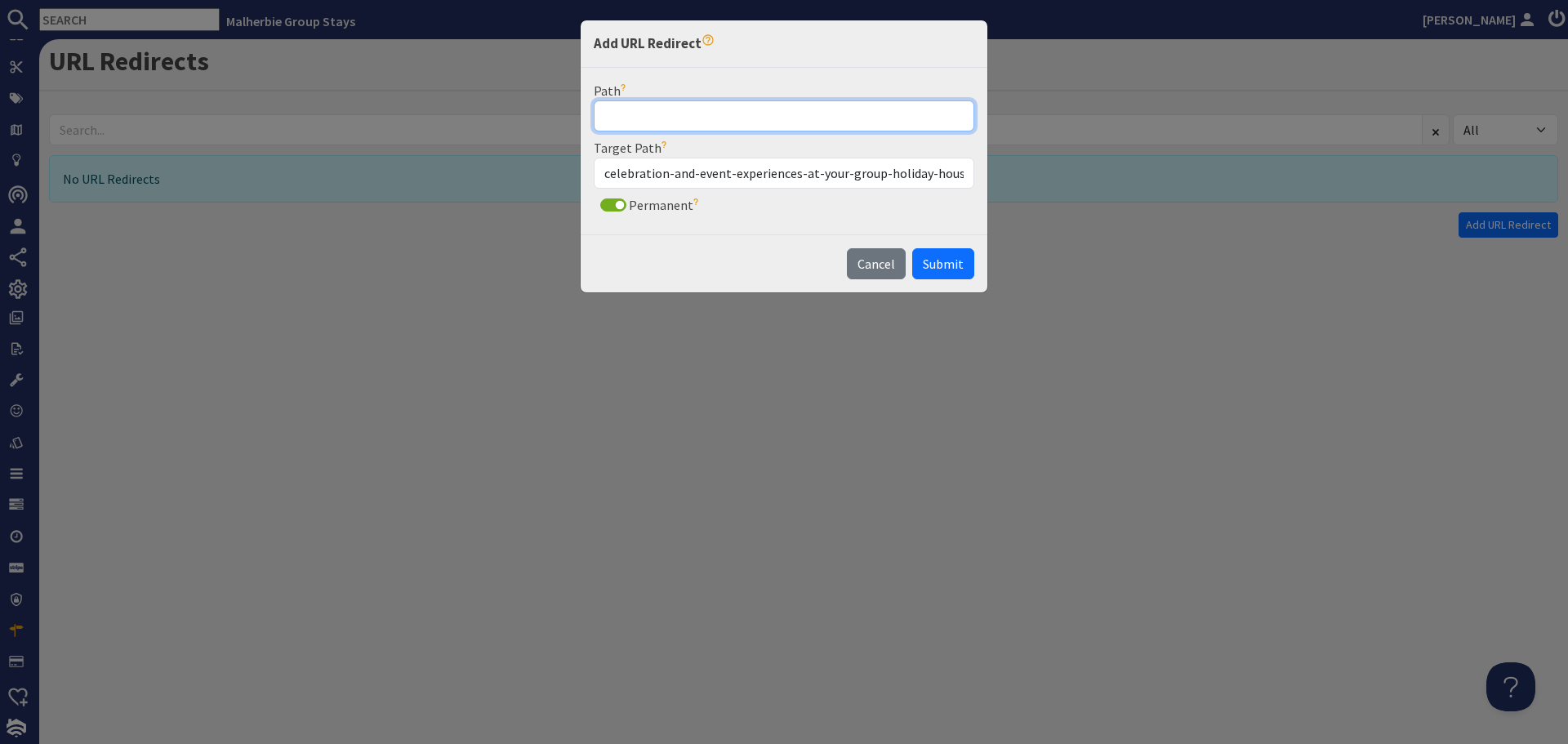
click at [607, 111] on input "Path" at bounding box center [784, 116] width 381 height 31
paste input "celebration-and-event-packages-at-your-large-group-holiday-house"
type input "celebration-and-event-packages-at-your-large-group-holiday-house"
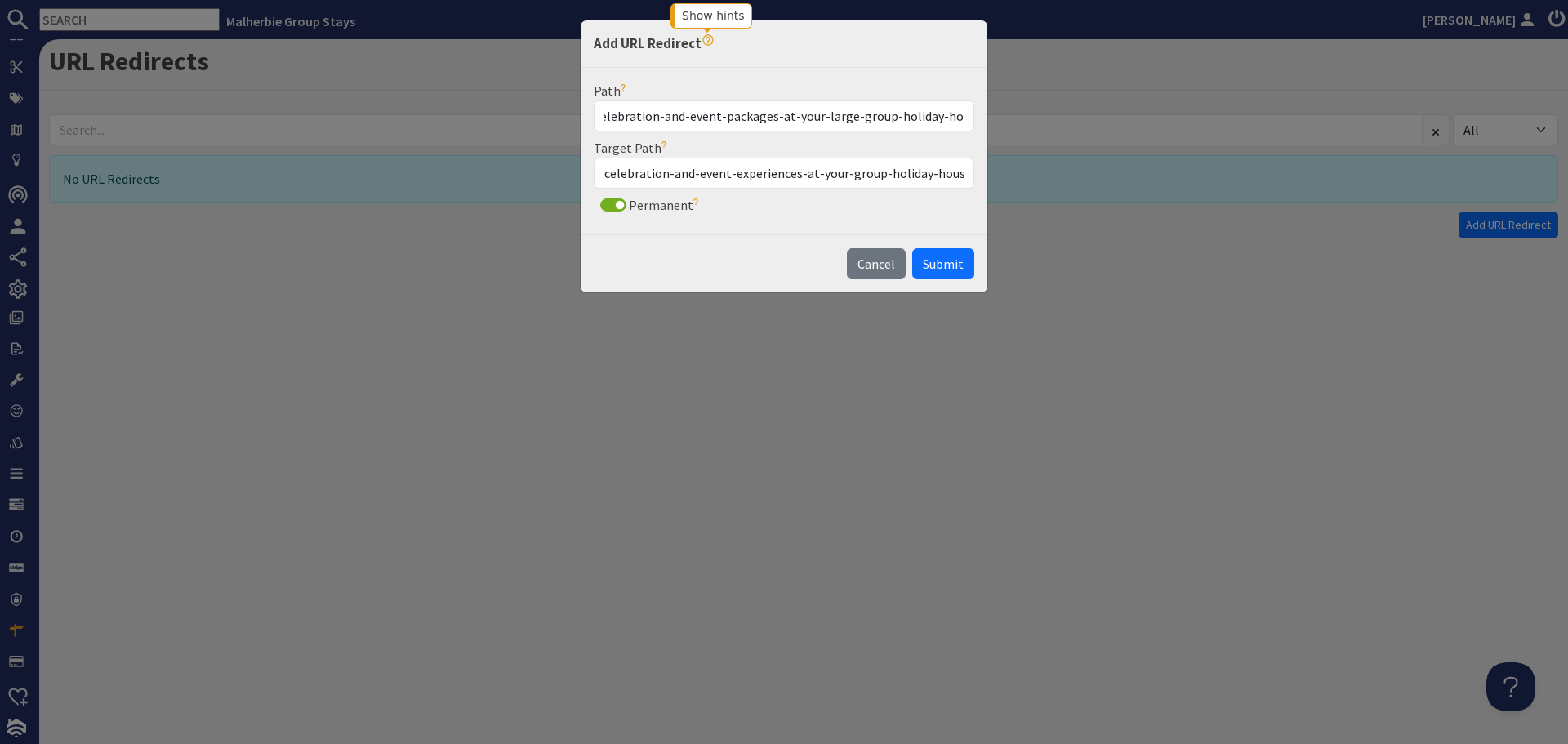
scroll to position [0, 0]
click at [709, 40] on use "Show hints" at bounding box center [707, 40] width 11 height 11
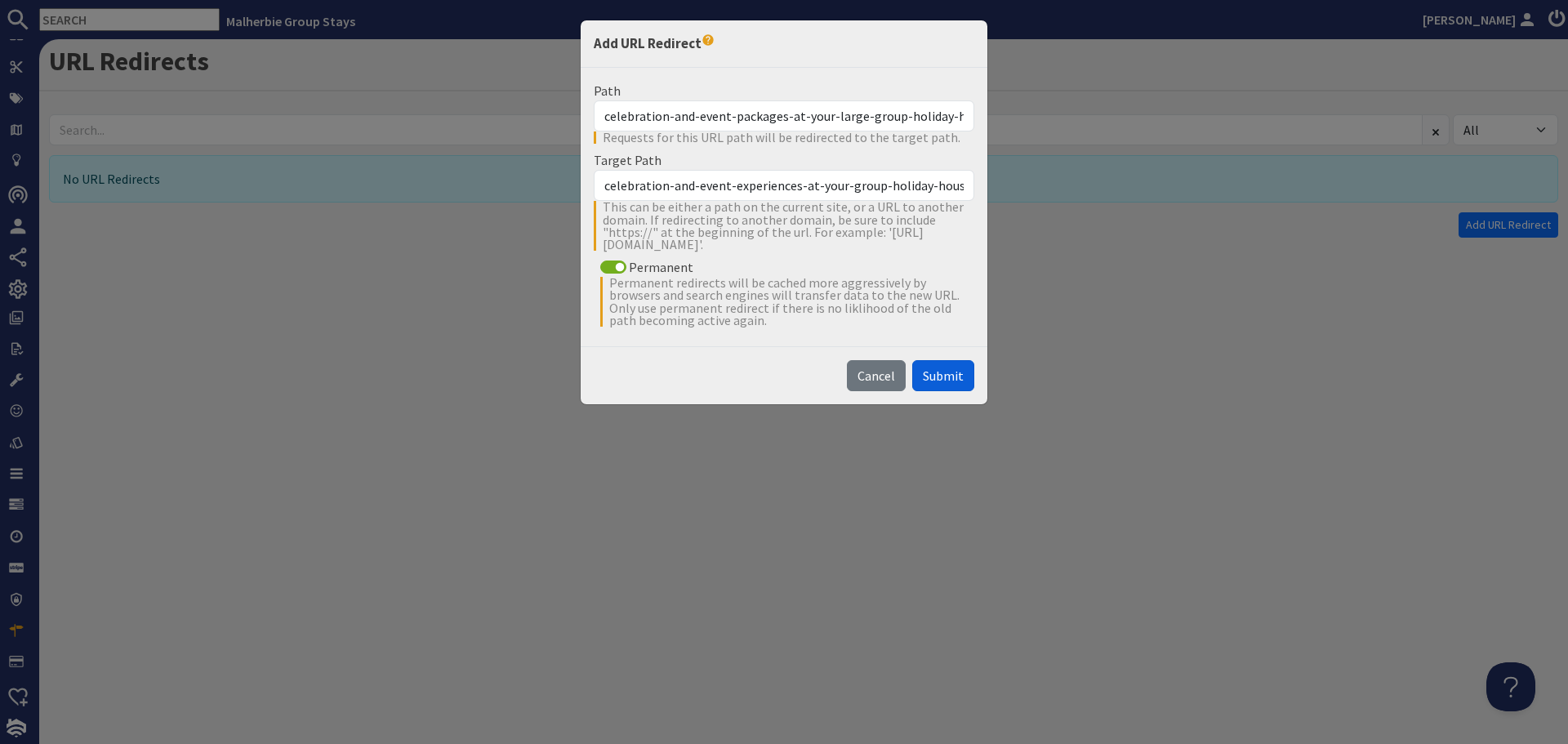
click at [942, 379] on span "Submit" at bounding box center [944, 376] width 41 height 16
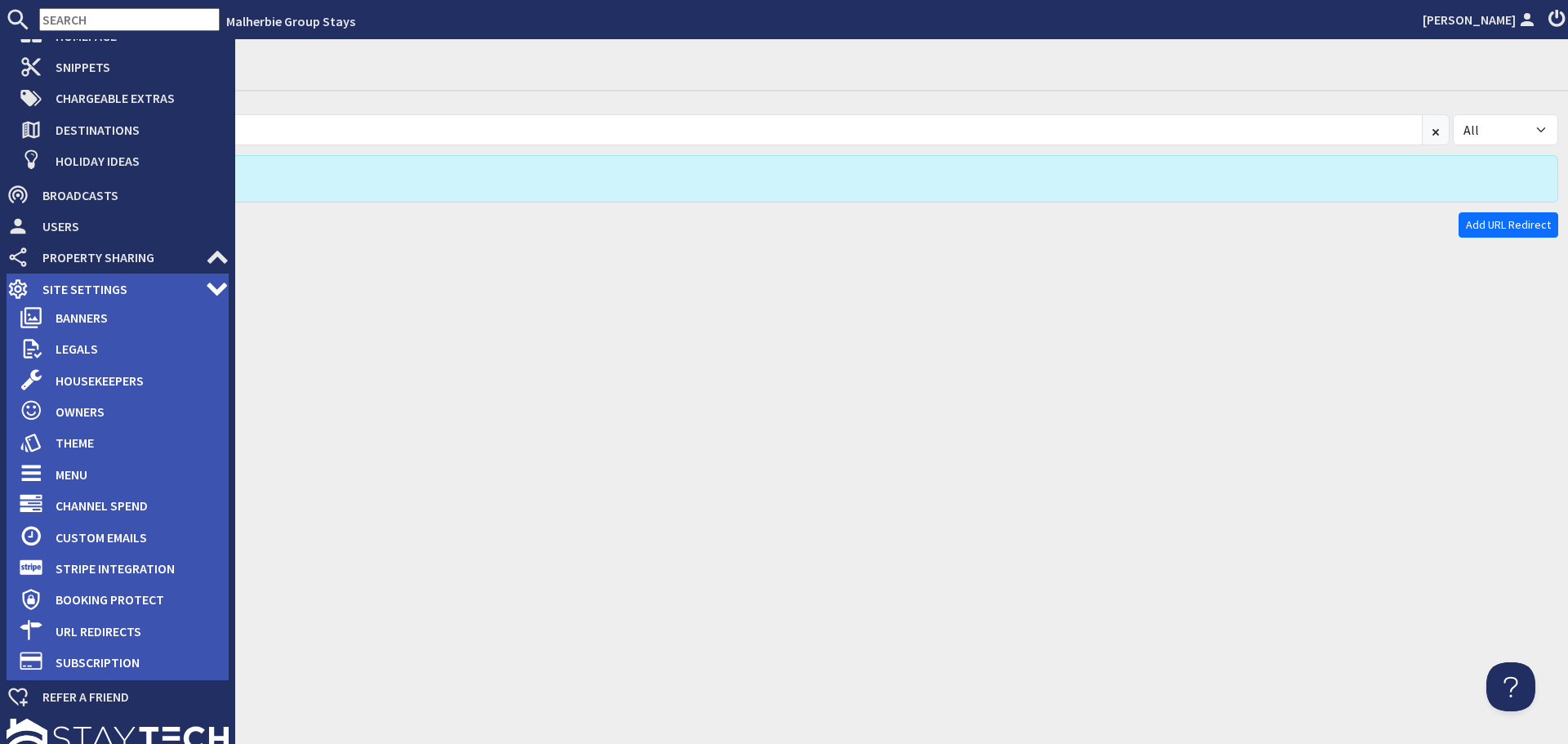
scroll to position [379, 0]
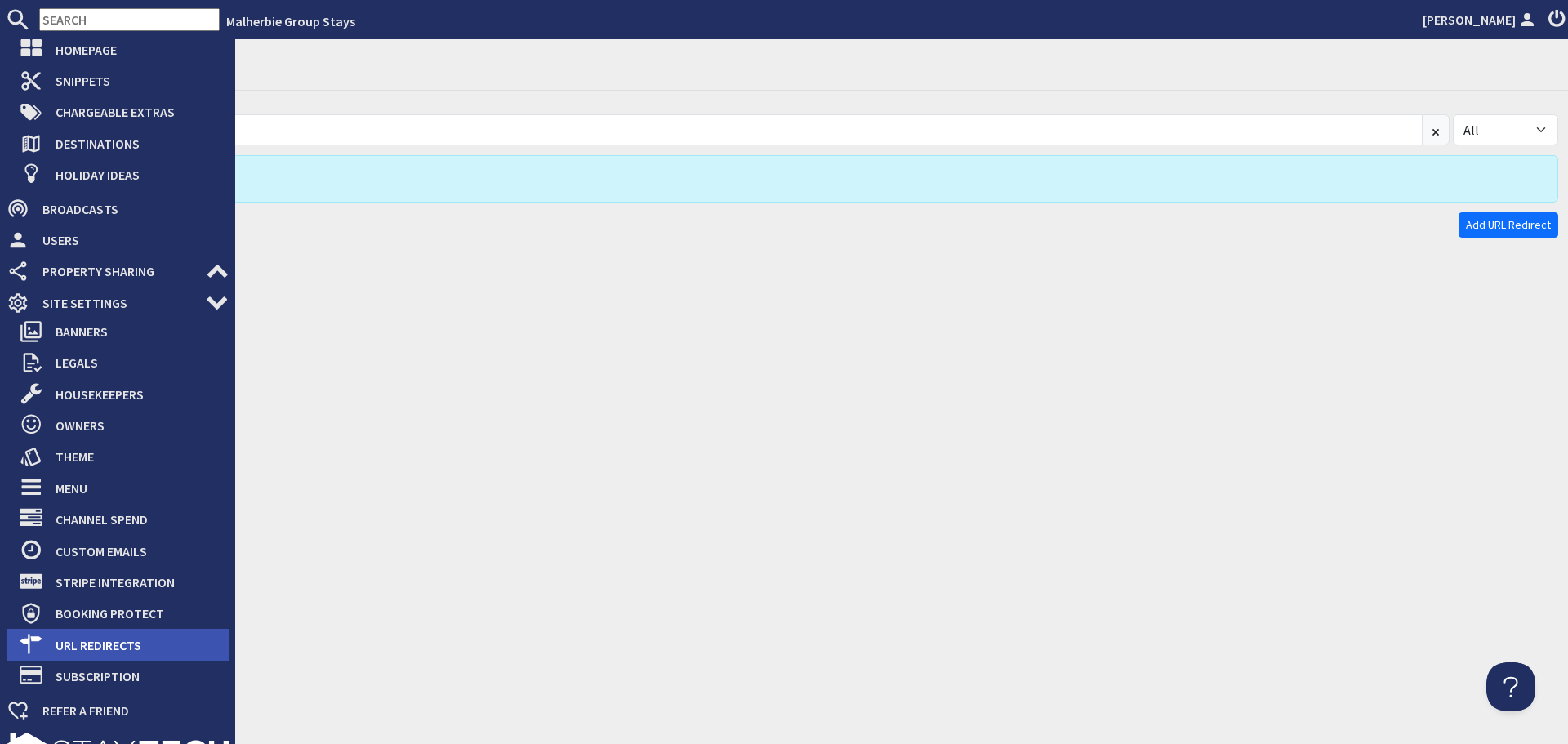
click at [137, 650] on span "URL Redirects" at bounding box center [136, 645] width 186 height 26
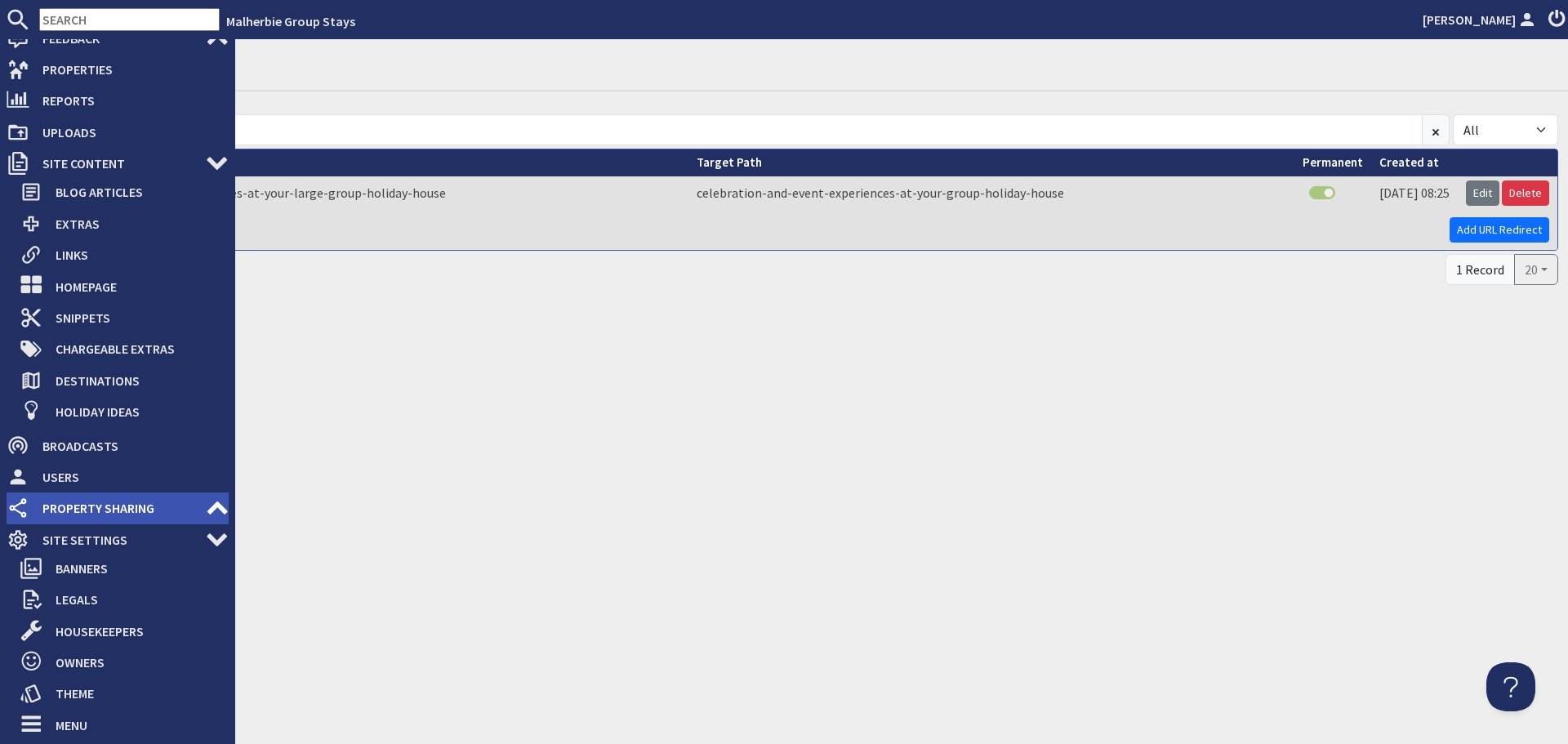
scroll to position [134, 0]
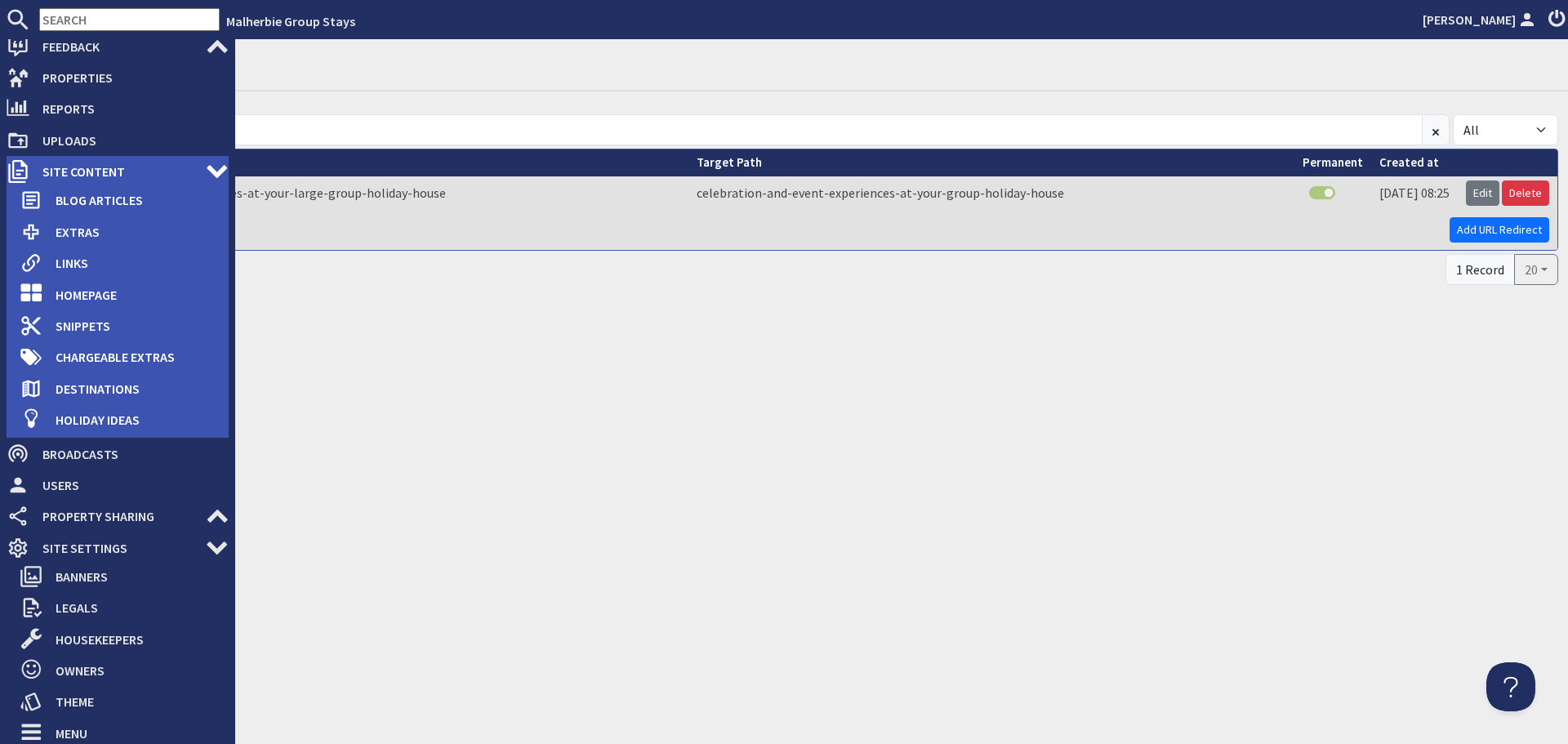
click at [132, 173] on span "Site Content" at bounding box center [118, 172] width 176 height 26
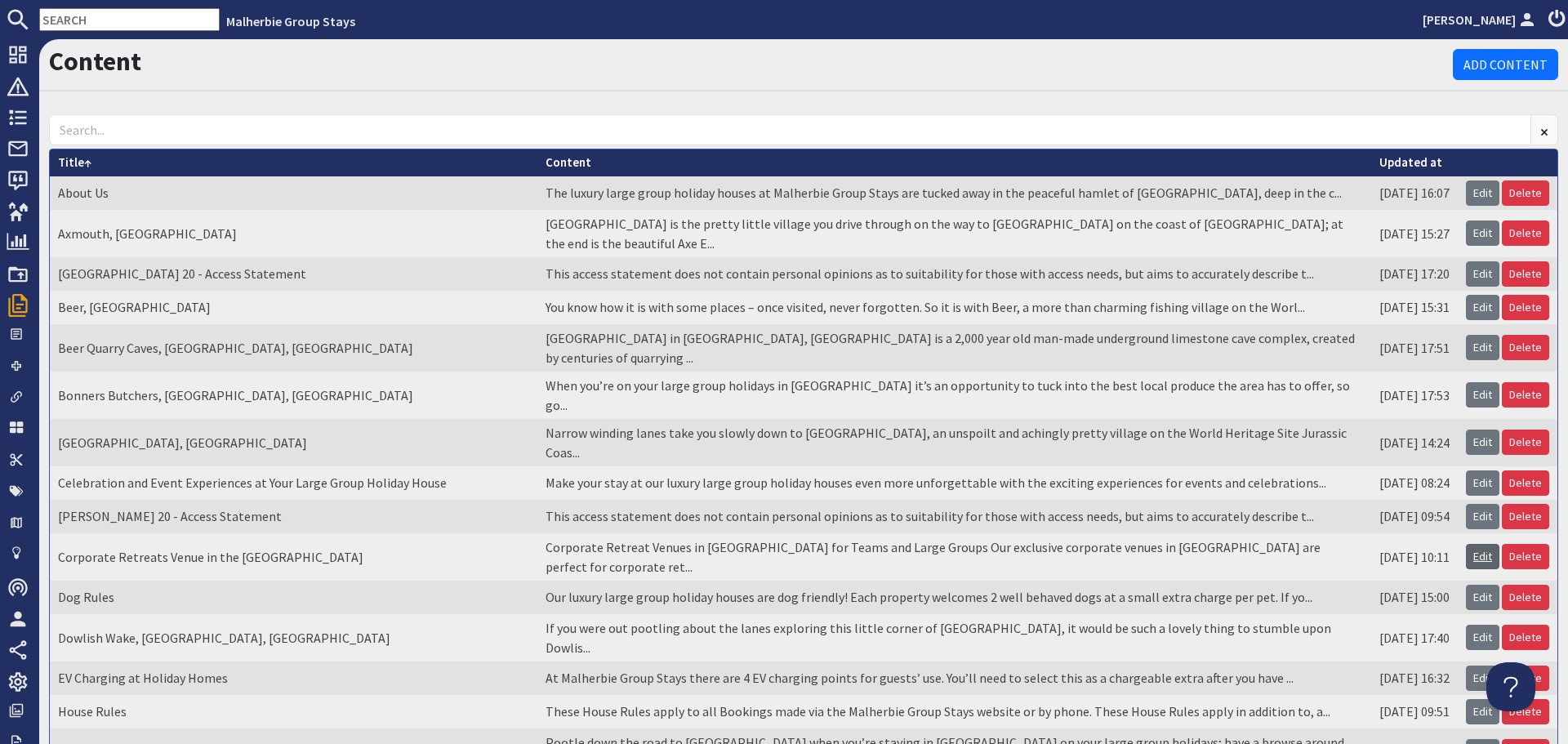
click at [1467, 544] on link "Edit" at bounding box center [1482, 556] width 34 height 26
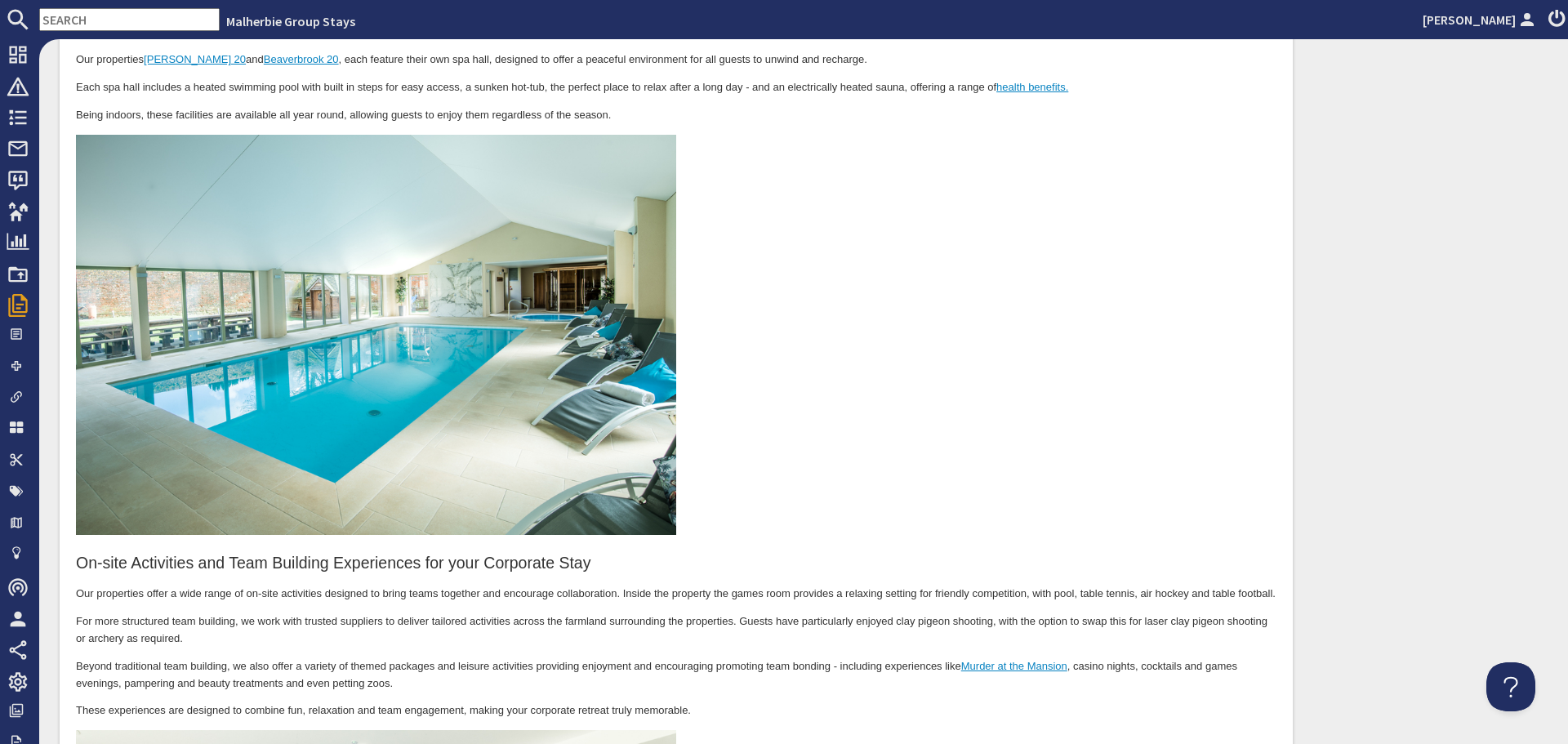
scroll to position [3187, 0]
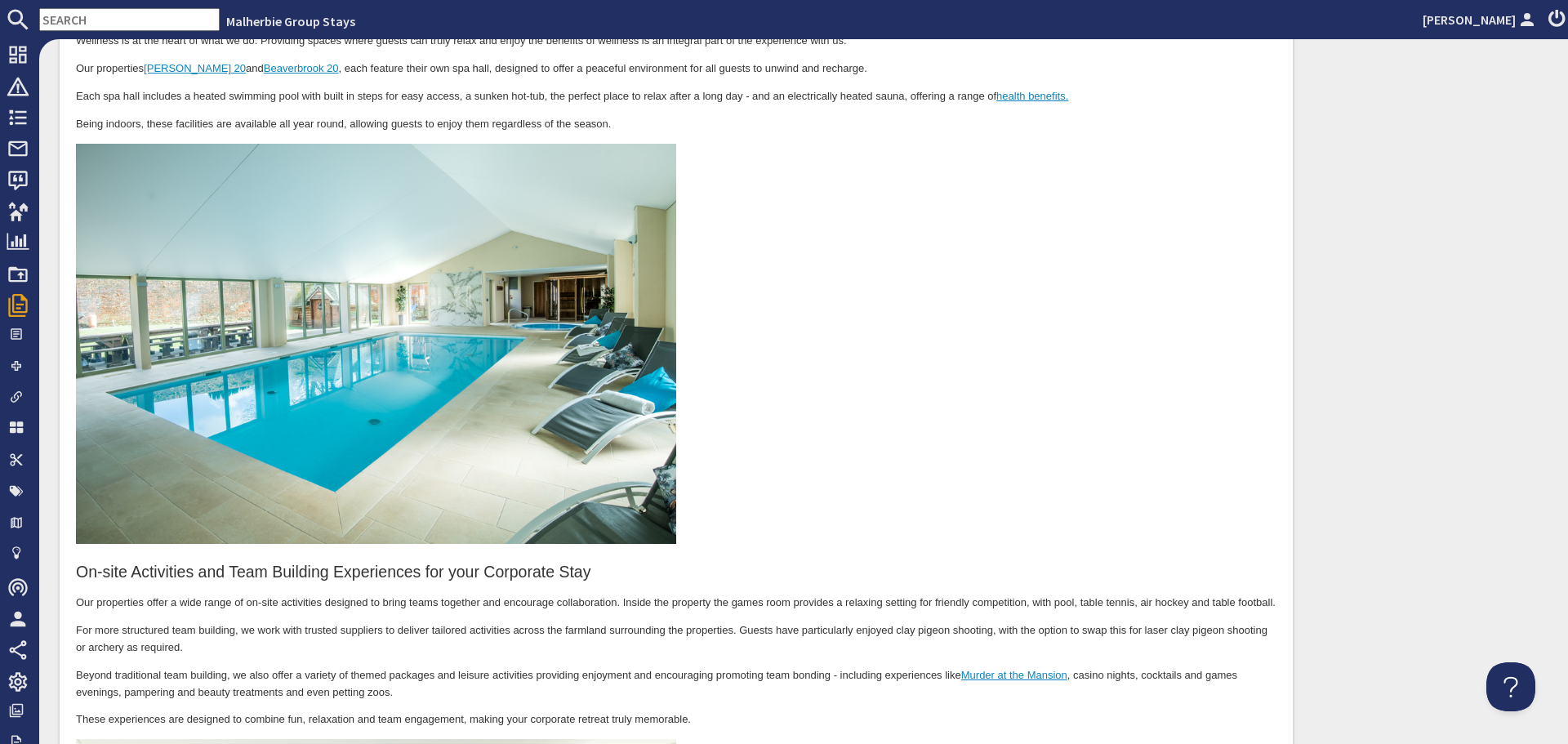
click at [434, 671] on p "Beyond traditional team building, we also offer a variety of themed packages an…" at bounding box center [675, 686] width 1200 height 35
click at [953, 674] on p "Beyond traditional team building, we also offer a variety of themed experiences…" at bounding box center [675, 686] width 1200 height 35
click at [930, 674] on p "Beyond traditional team building, we also offer a variety of themed experiences…" at bounding box center [675, 686] width 1200 height 35
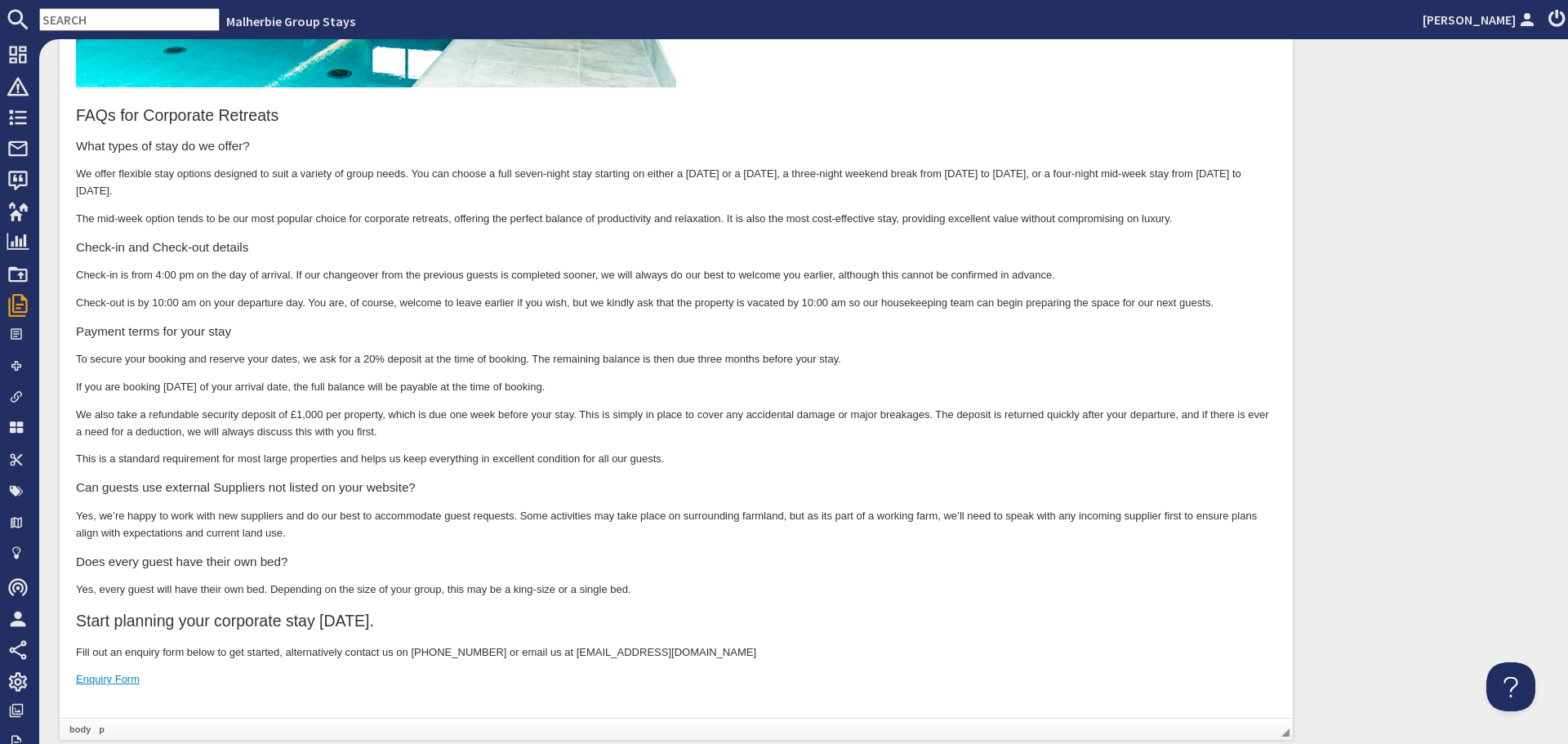
scroll to position [6373, 0]
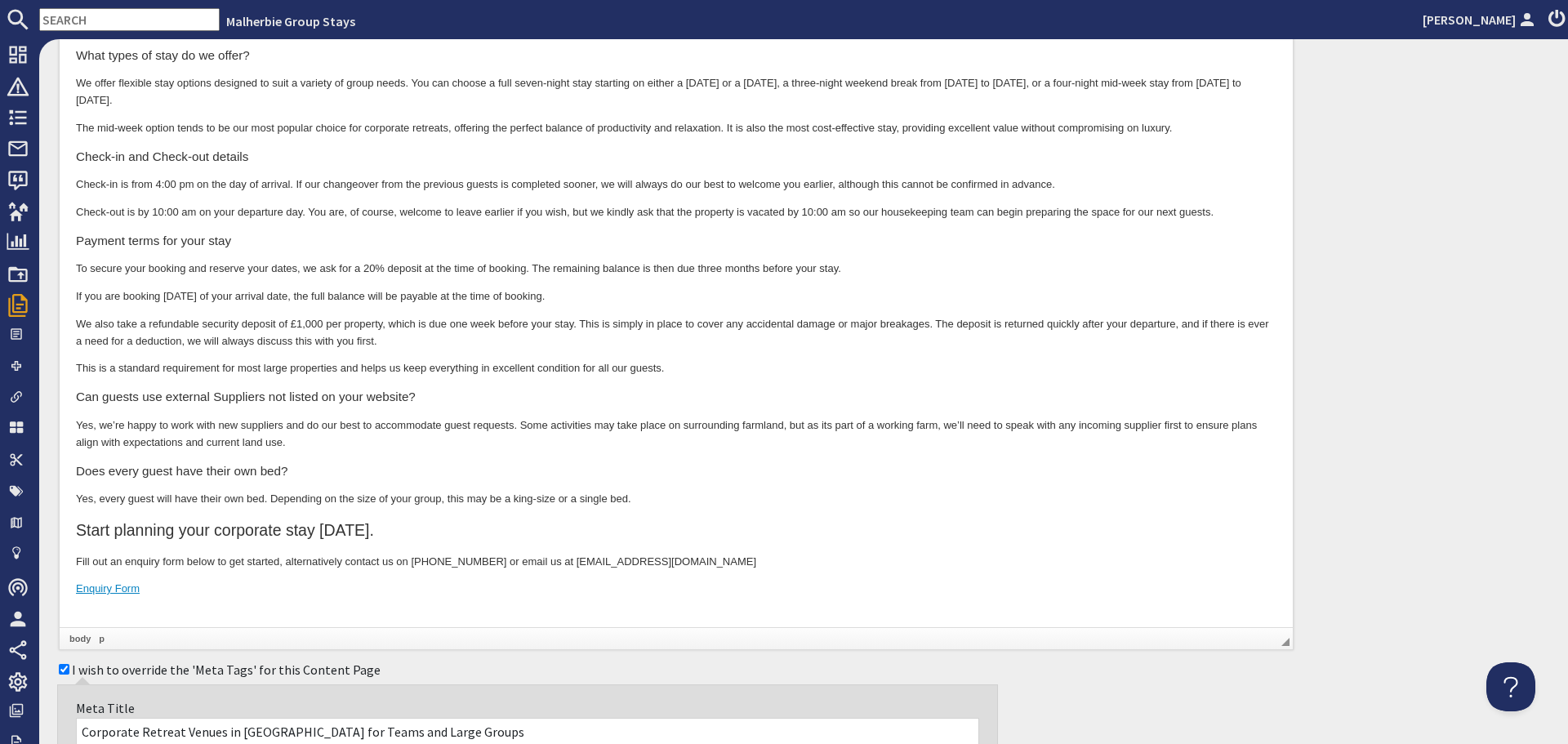
click at [113, 610] on p at bounding box center [675, 618] width 1200 height 17
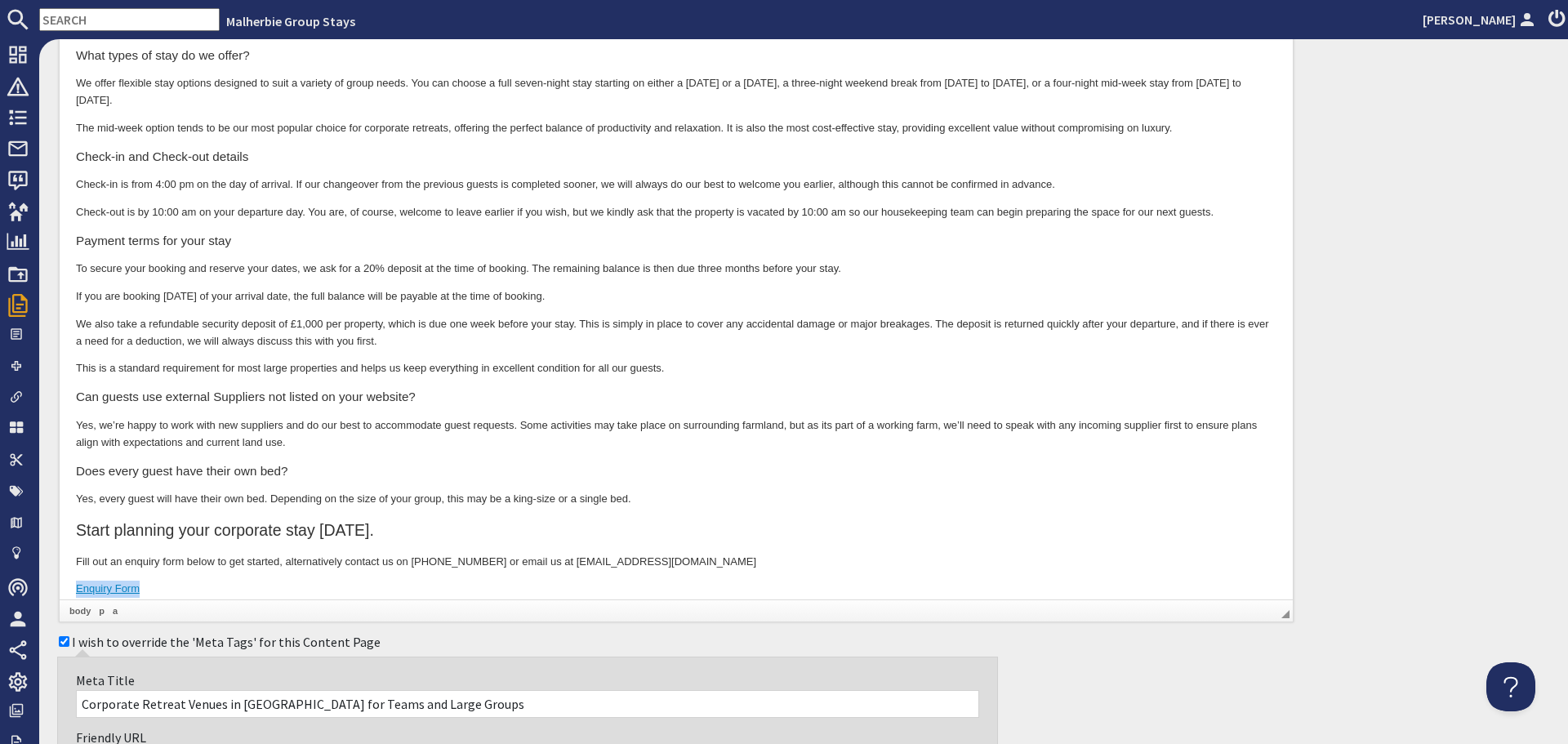
drag, startPoint x: 75, startPoint y: 574, endPoint x: 185, endPoint y: 594, distance: 111.8
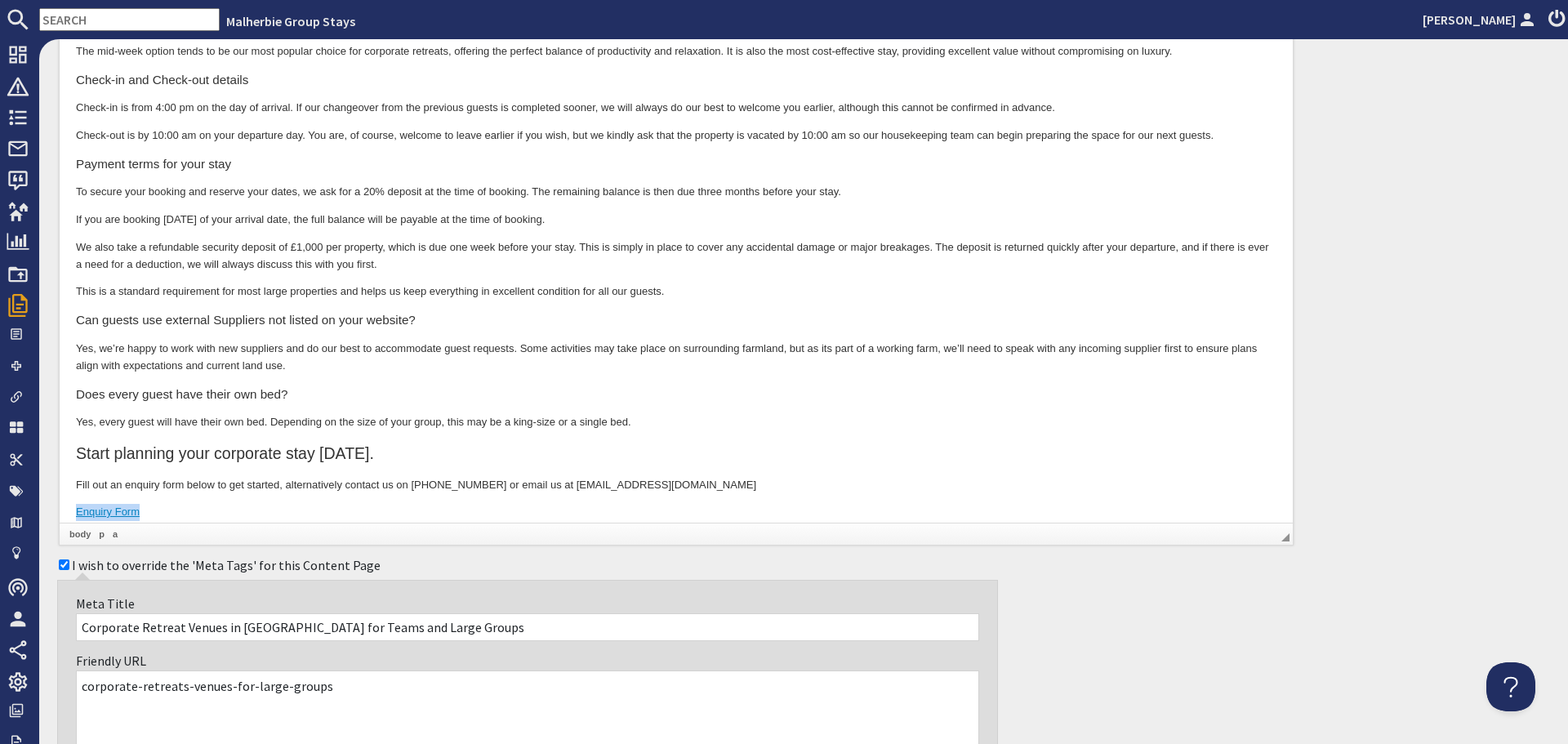
scroll to position [6455, 0]
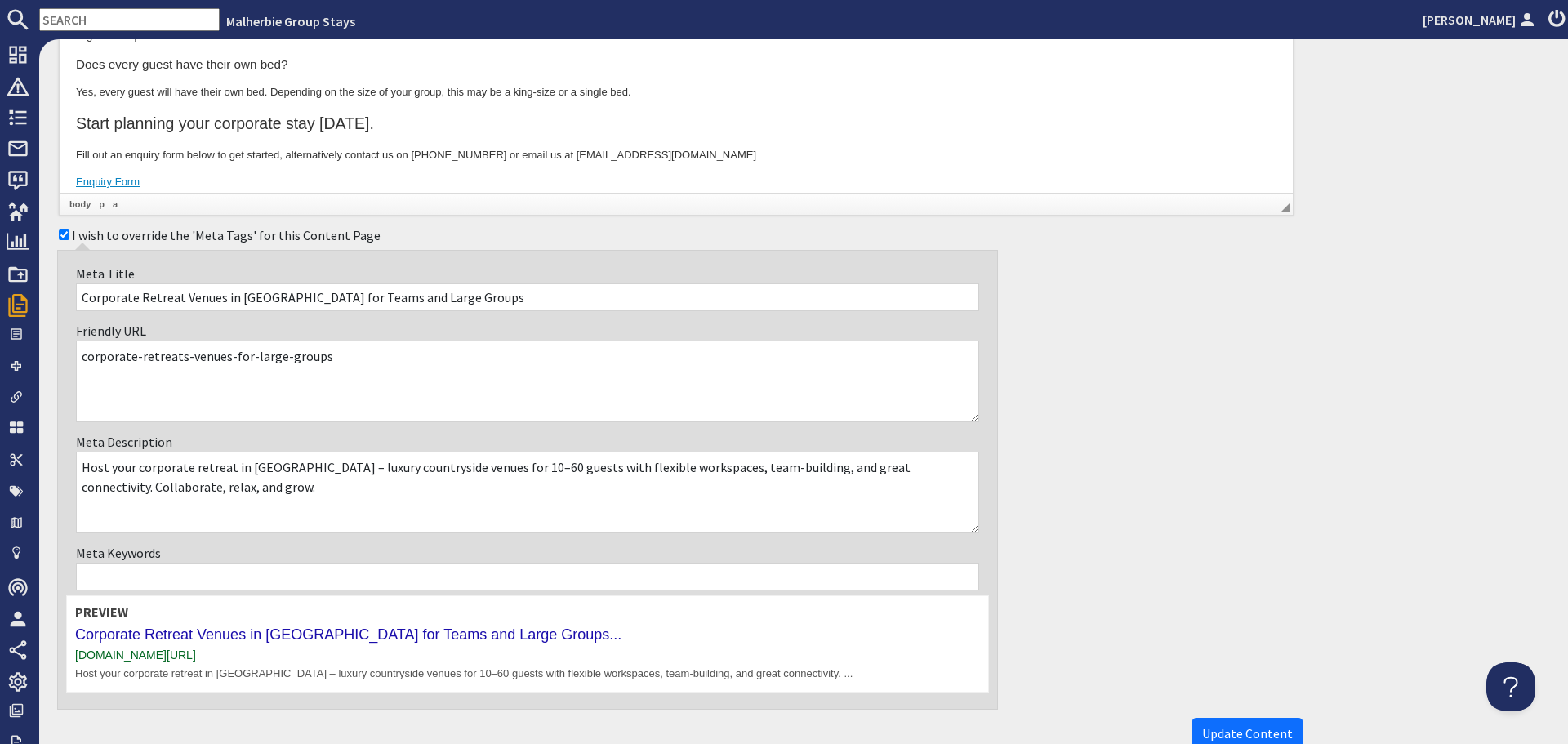
scroll to position [6782, 0]
click at [305, 465] on textarea "Host your corporate retreat in Somerset – luxury countryside venues for 10–60 g…" at bounding box center [527, 491] width 903 height 81
drag, startPoint x: 138, startPoint y: 465, endPoint x: 299, endPoint y: 463, distance: 161.0
click at [299, 463] on textarea "Host your corporate retreat in Somerset – luxury countryside venues for 10–60 g…" at bounding box center [527, 491] width 903 height 81
click at [312, 466] on textarea "Host your corporate retreat in Somerset – luxury countryside venues for 10–60 g…" at bounding box center [527, 491] width 903 height 81
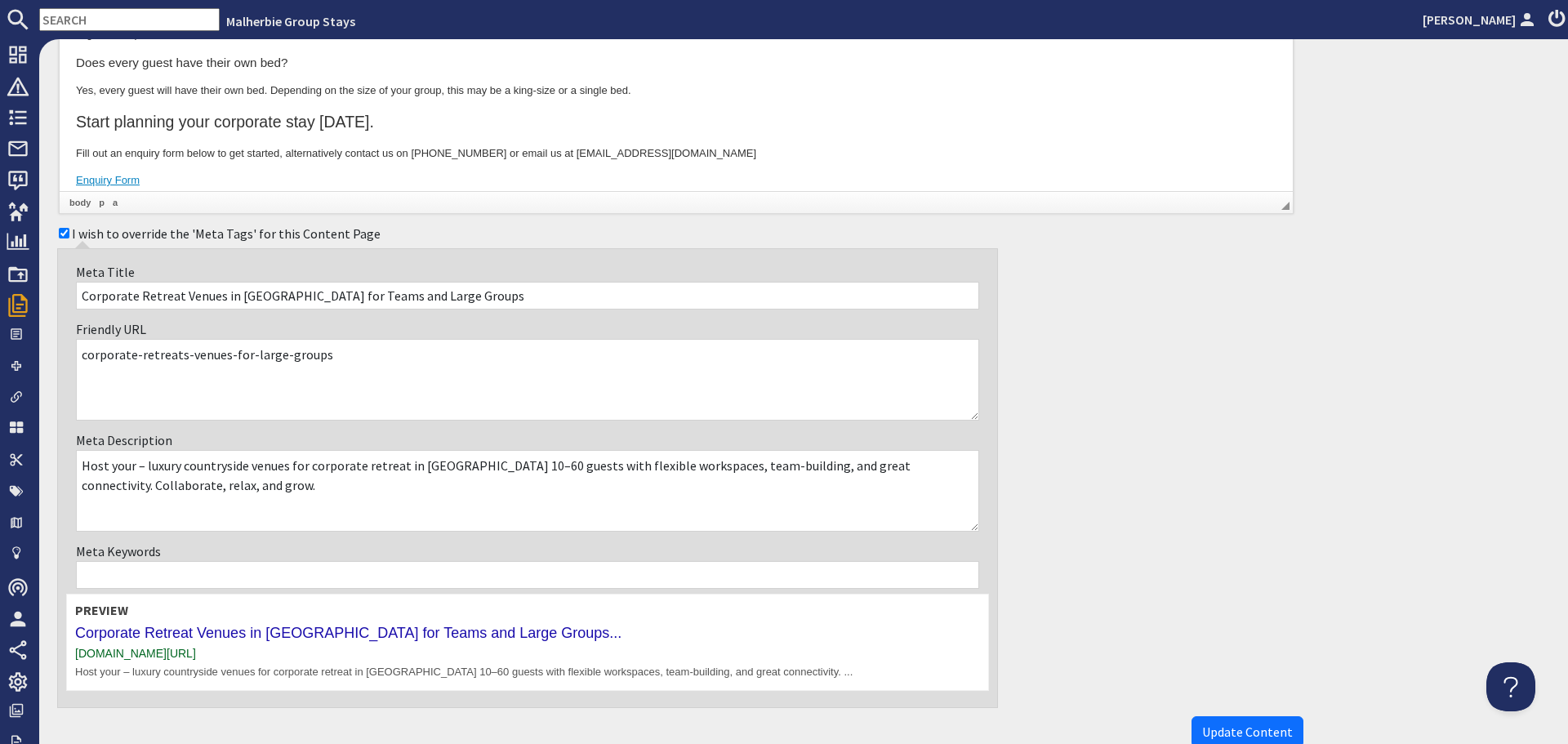
click at [401, 467] on textarea "Host your corporate retreat in Somerset – luxury countryside venues for 10–60 g…" at bounding box center [527, 491] width 903 height 81
click at [151, 460] on textarea "Host your corporate retreat in Somerset – luxury countryside venues for 10–60 g…" at bounding box center [527, 491] width 903 height 81
drag, startPoint x: 840, startPoint y: 467, endPoint x: 841, endPoint y: 492, distance: 25.0
click at [841, 492] on textarea "Host your corporate retreat in Somerset – luxury countryside venues for 10–60 g…" at bounding box center [527, 491] width 903 height 81
click at [413, 467] on textarea "Host your corporate retreat in Somerset – luxury countryside venues for 10–60 g…" at bounding box center [527, 491] width 903 height 81
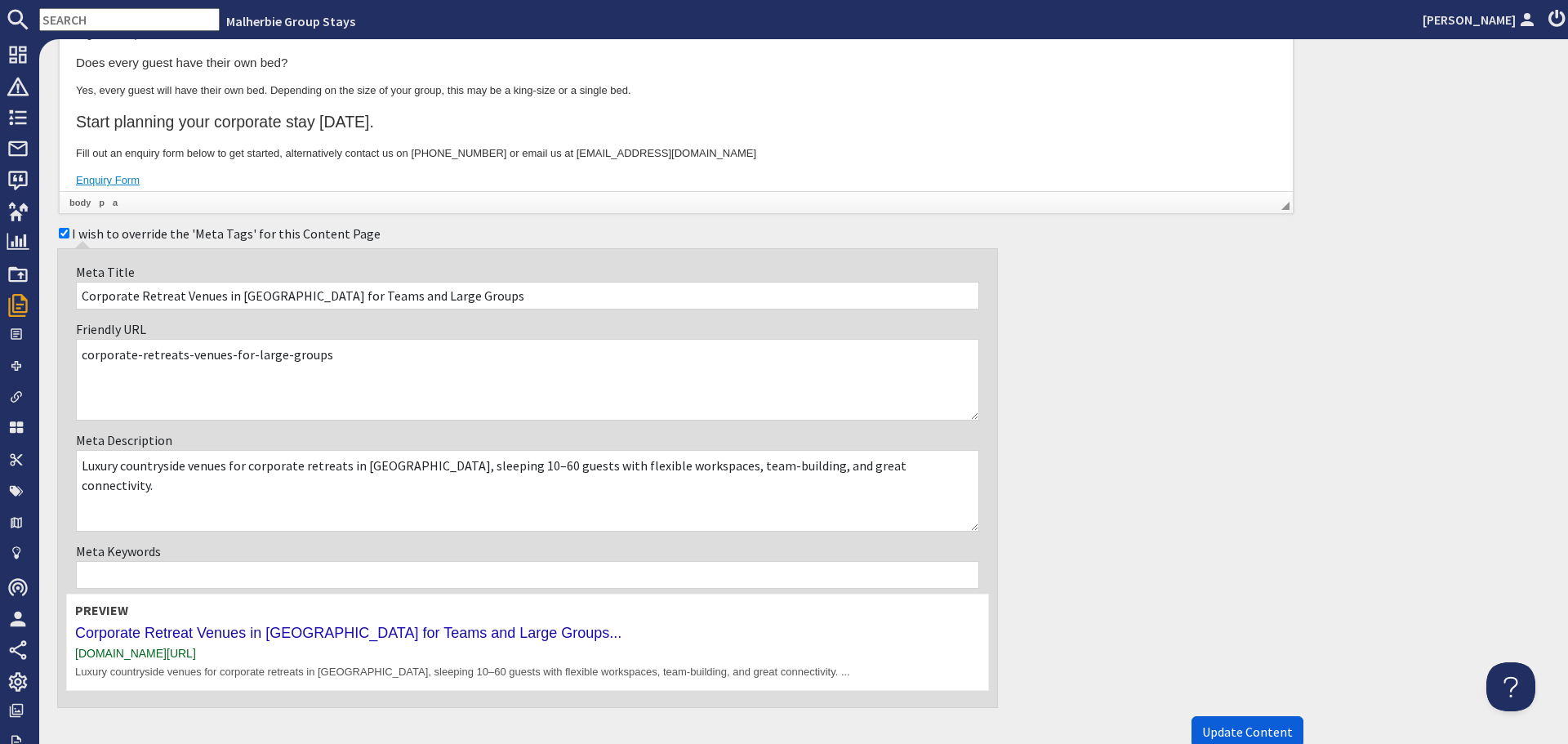
type textarea "Luxury countryside venues for corporate retreats in Somerset, sleeping 10–60 gu…"
click at [1231, 733] on span "Update Content" at bounding box center [1247, 732] width 90 height 16
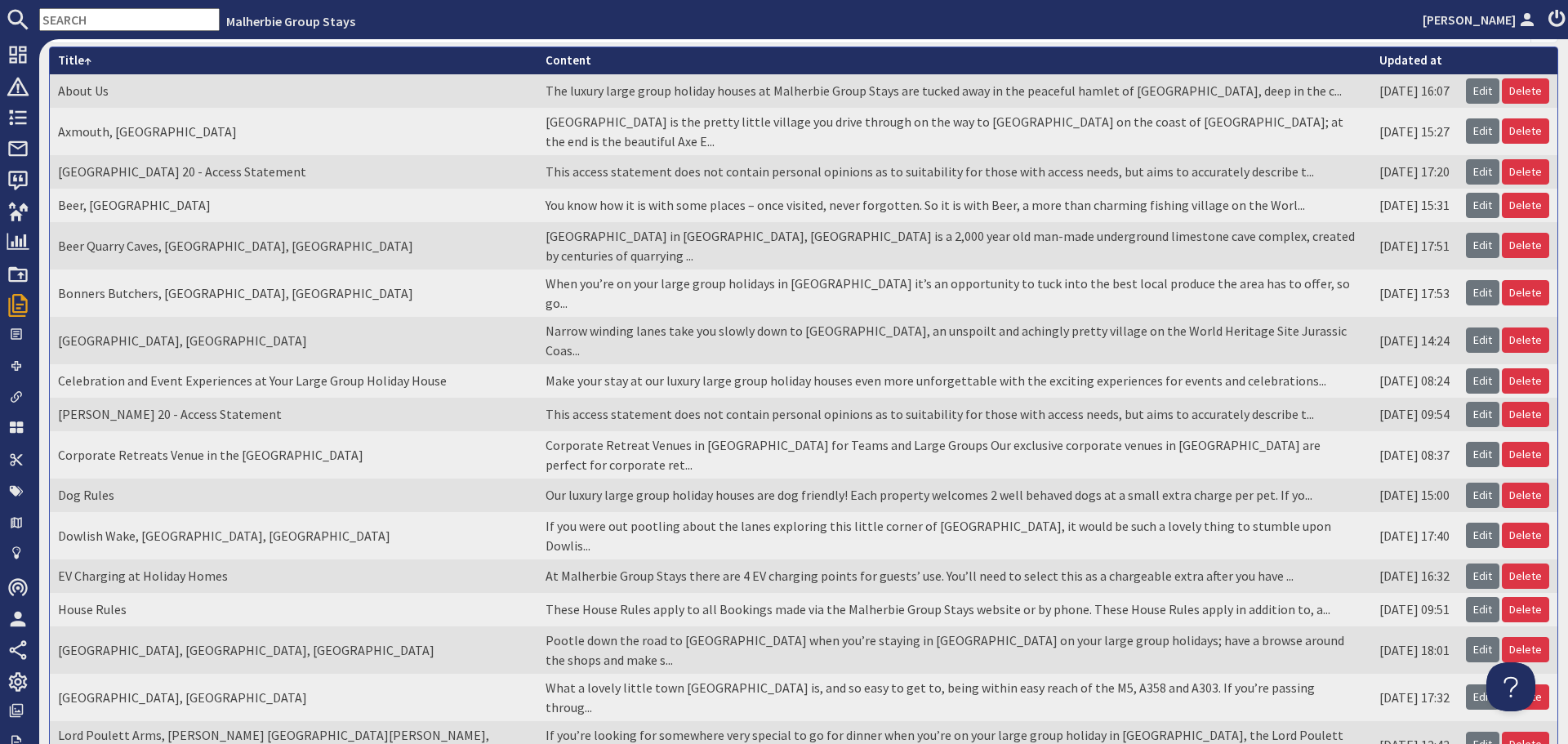
scroll to position [164, 0]
click at [1476, 597] on link "Edit" at bounding box center [1482, 609] width 34 height 26
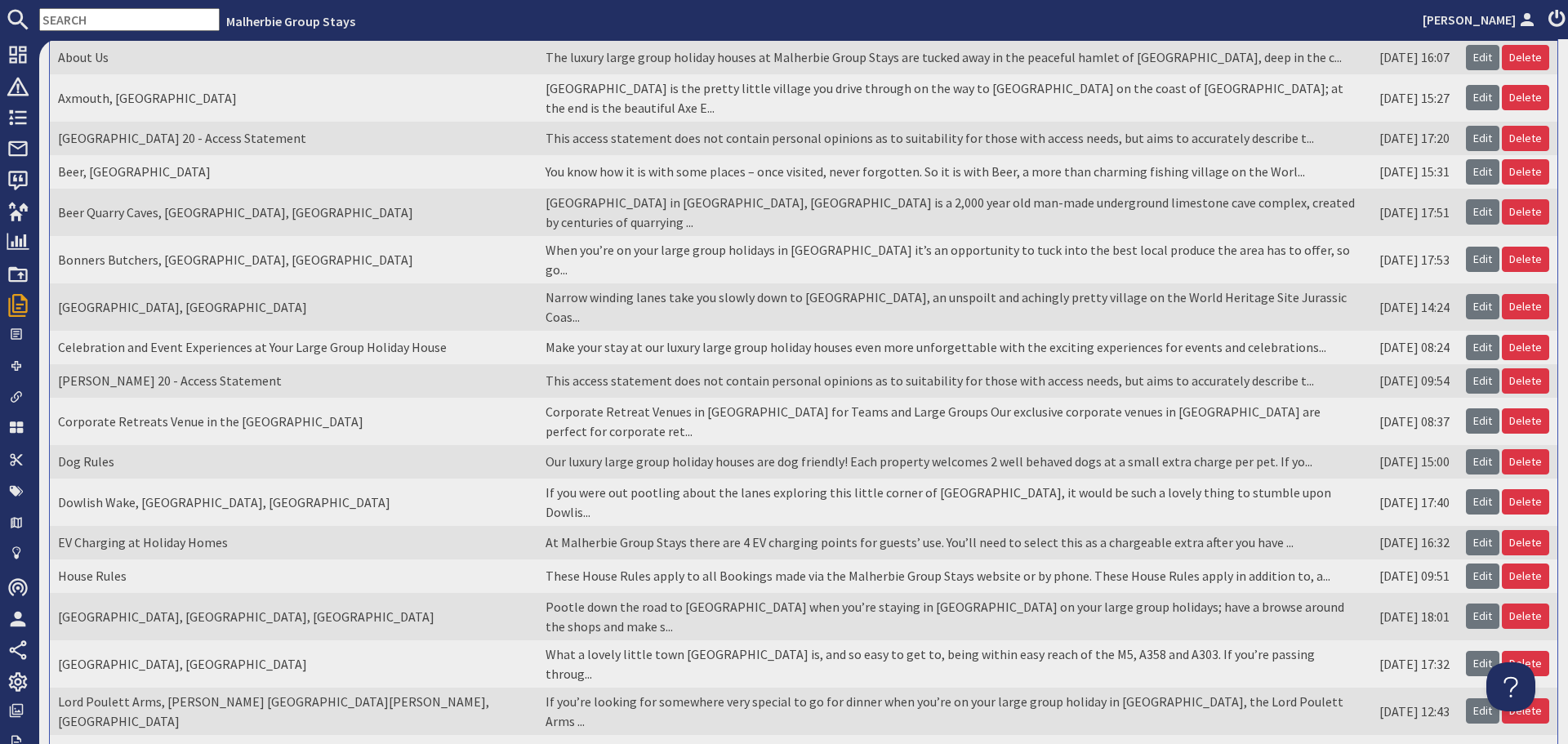
scroll to position [164, 0]
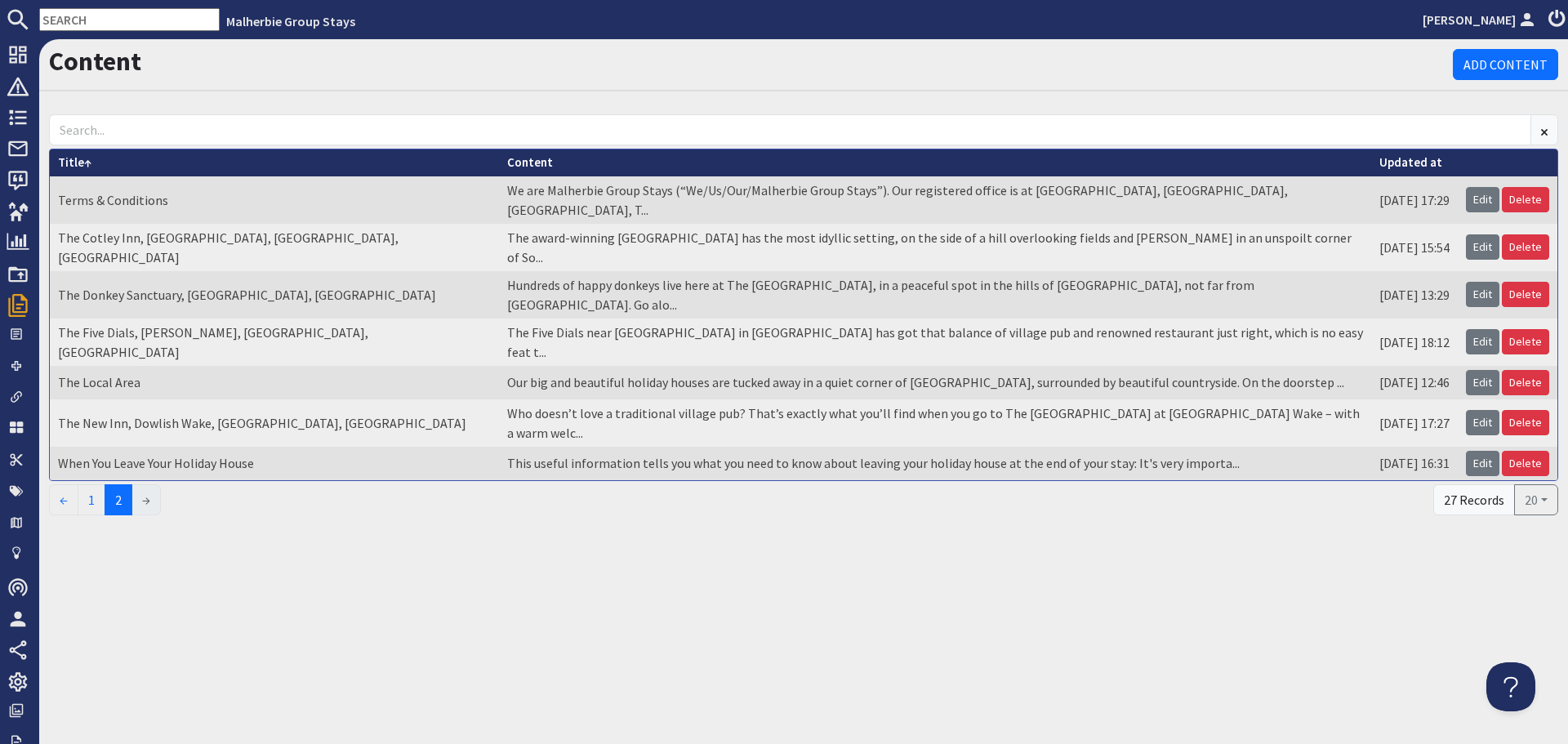
scroll to position [0, 0]
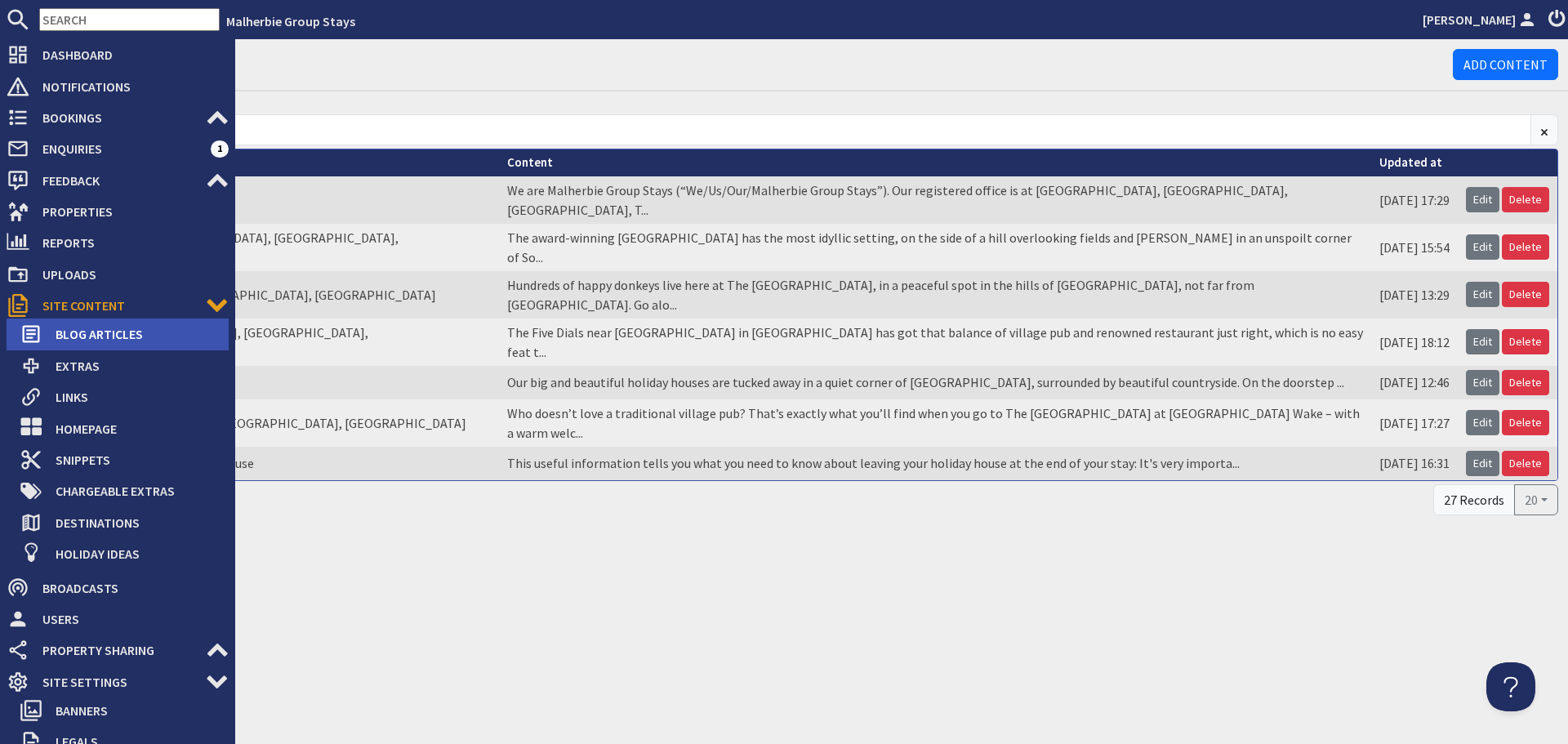
click at [130, 338] on span "Blog Articles" at bounding box center [136, 334] width 186 height 26
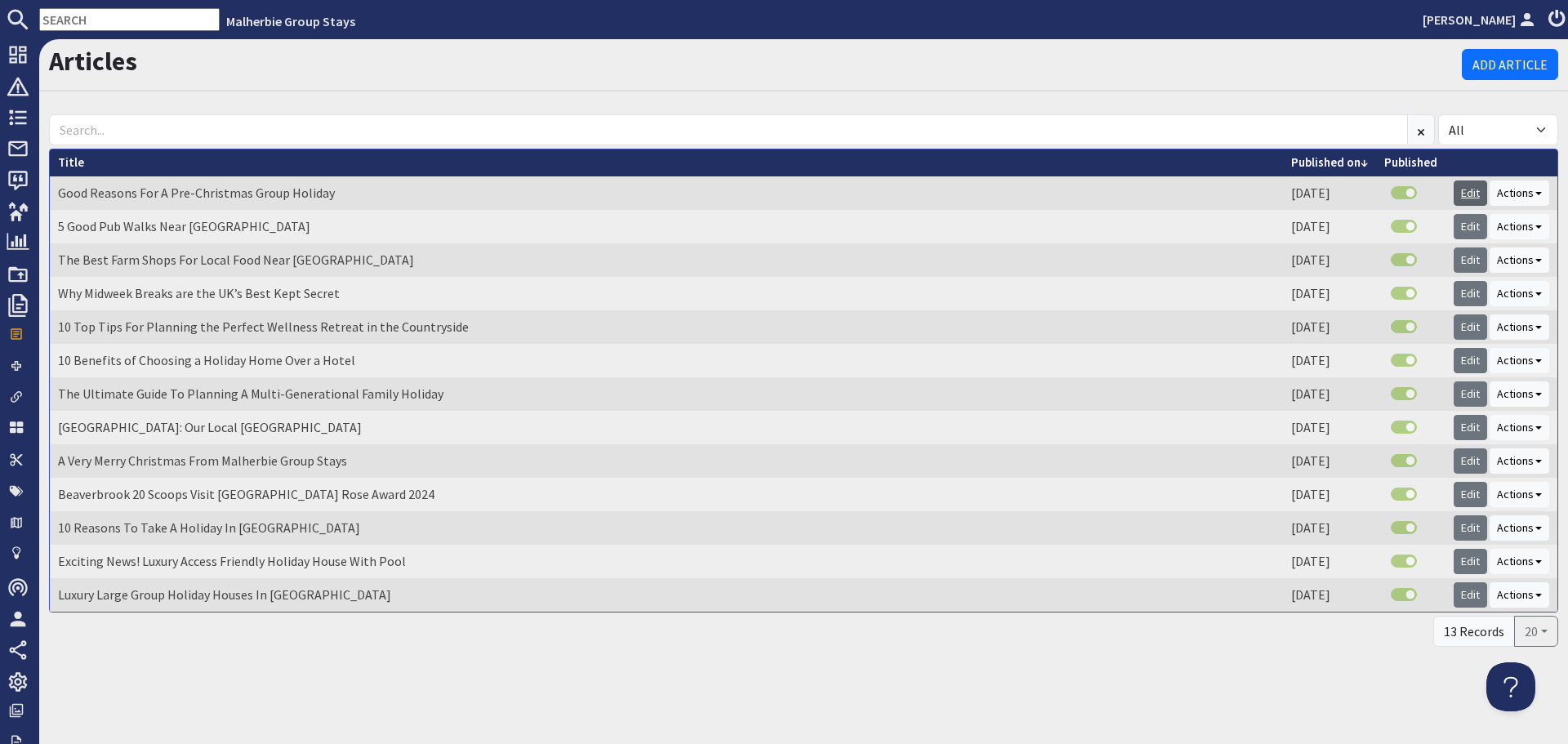
click at [1461, 187] on link "Edit" at bounding box center [1470, 193] width 34 height 26
click at [1478, 286] on link "Edit" at bounding box center [1470, 294] width 34 height 26
click at [1466, 328] on link "Edit" at bounding box center [1470, 327] width 34 height 26
click at [1459, 359] on link "Edit" at bounding box center [1470, 360] width 34 height 26
click at [1459, 394] on link "Edit" at bounding box center [1470, 394] width 34 height 26
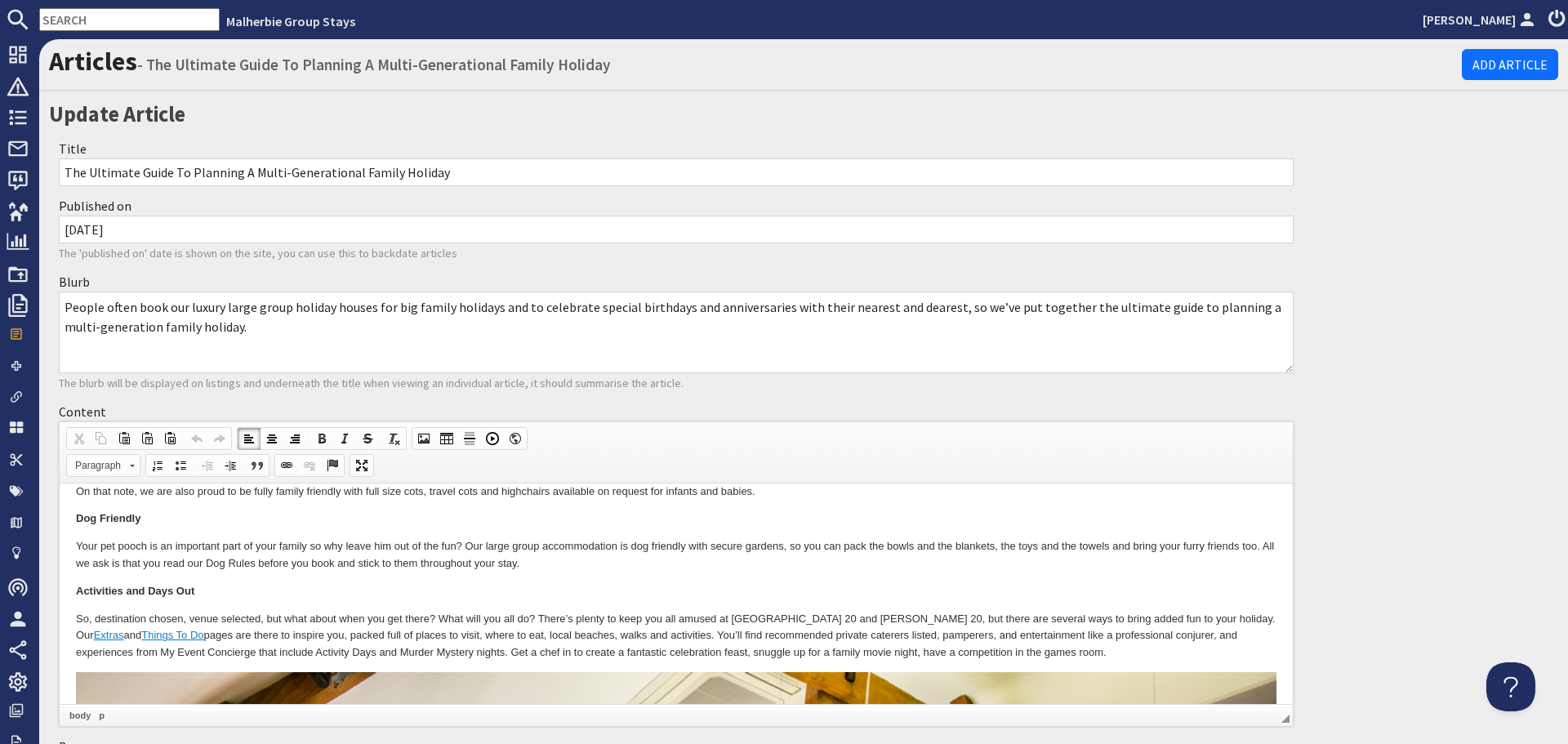
click at [717, 584] on p "Activities and Days Out" at bounding box center [675, 592] width 1200 height 17
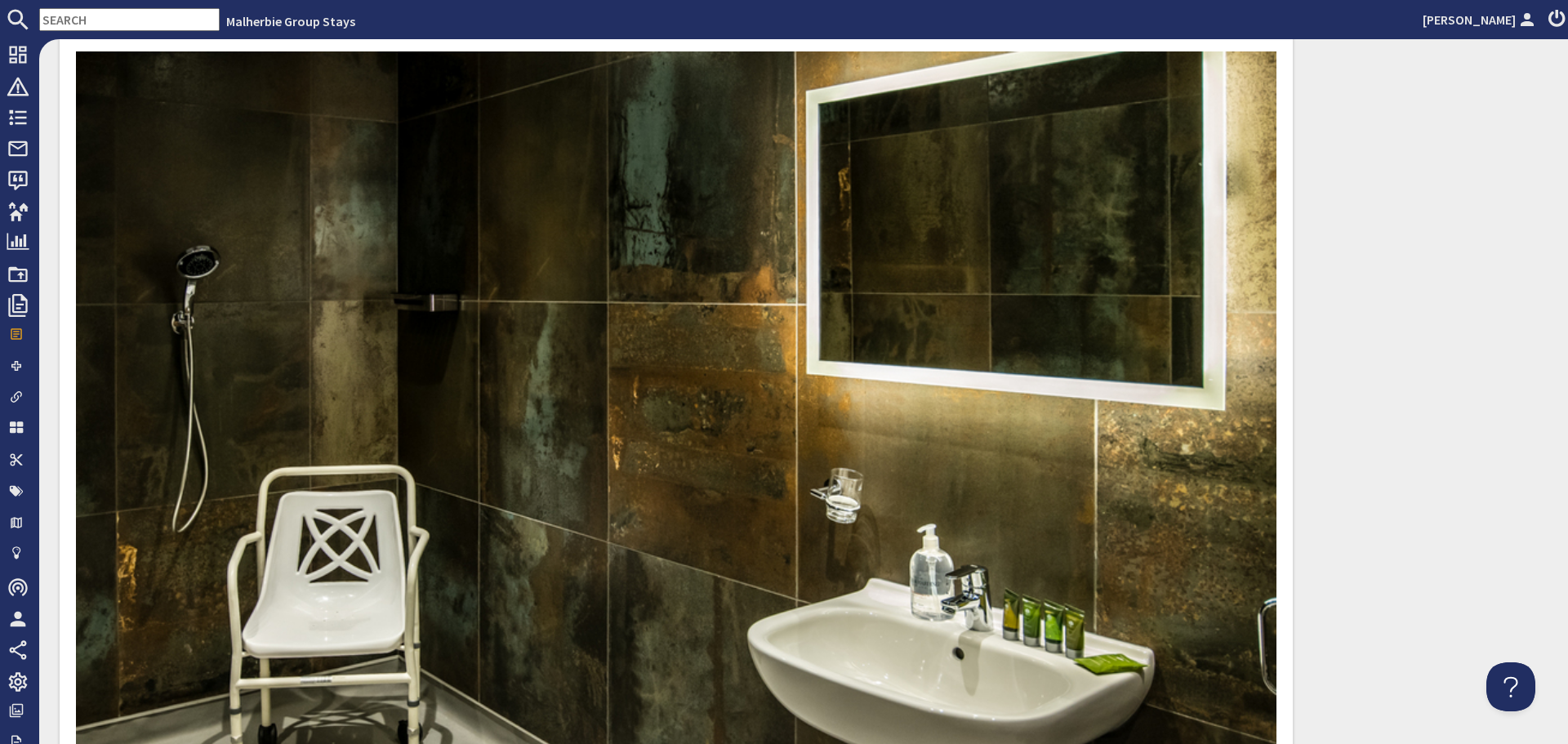
scroll to position [3759, 0]
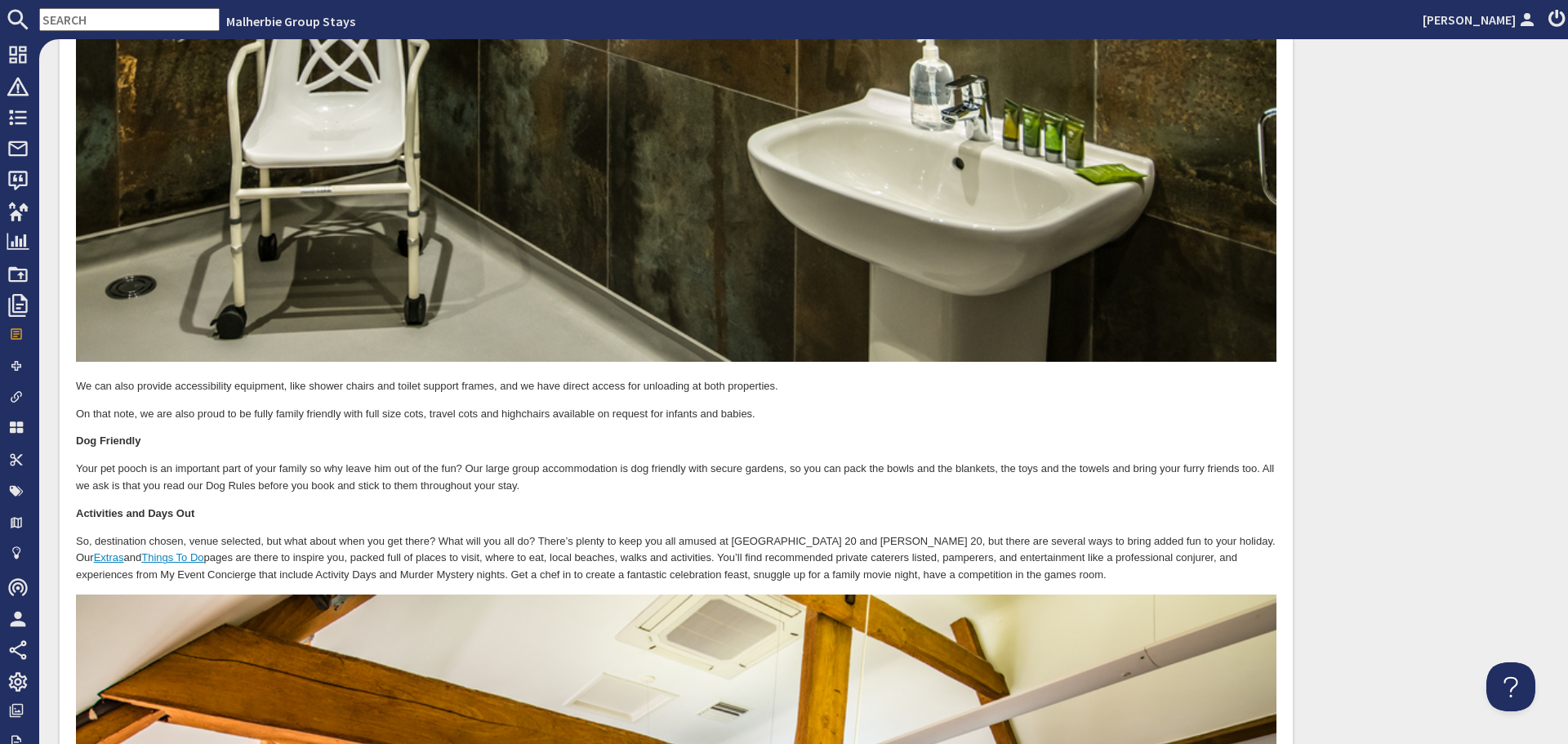
click at [412, 507] on p "Activities and Days Out" at bounding box center [675, 515] width 1200 height 17
drag, startPoint x: 77, startPoint y: 555, endPoint x: 169, endPoint y: 548, distance: 92.3
click at [169, 548] on p "So, destination chosen, venue selected, but what about when you get there? What…" at bounding box center [675, 560] width 1200 height 51
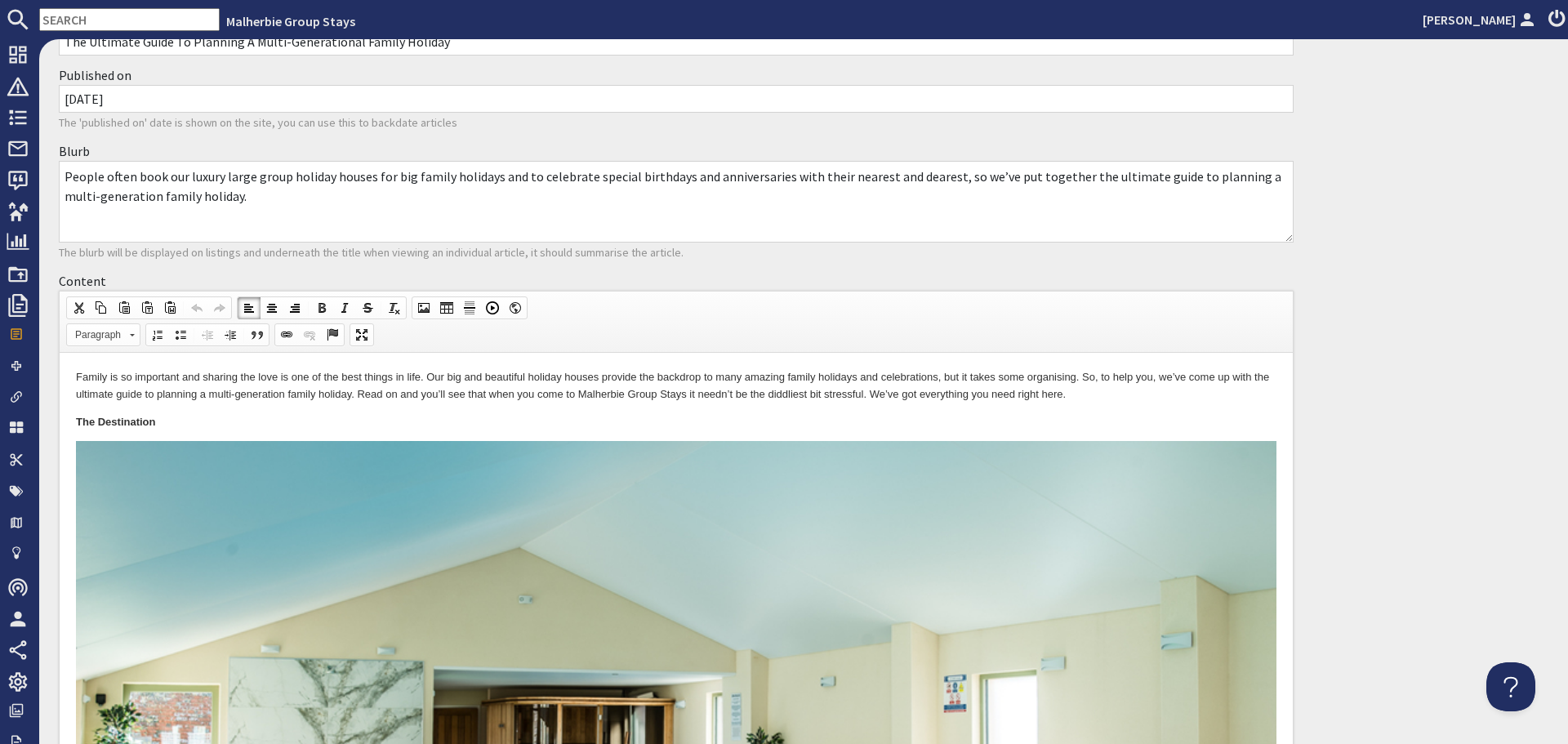
scroll to position [81, 0]
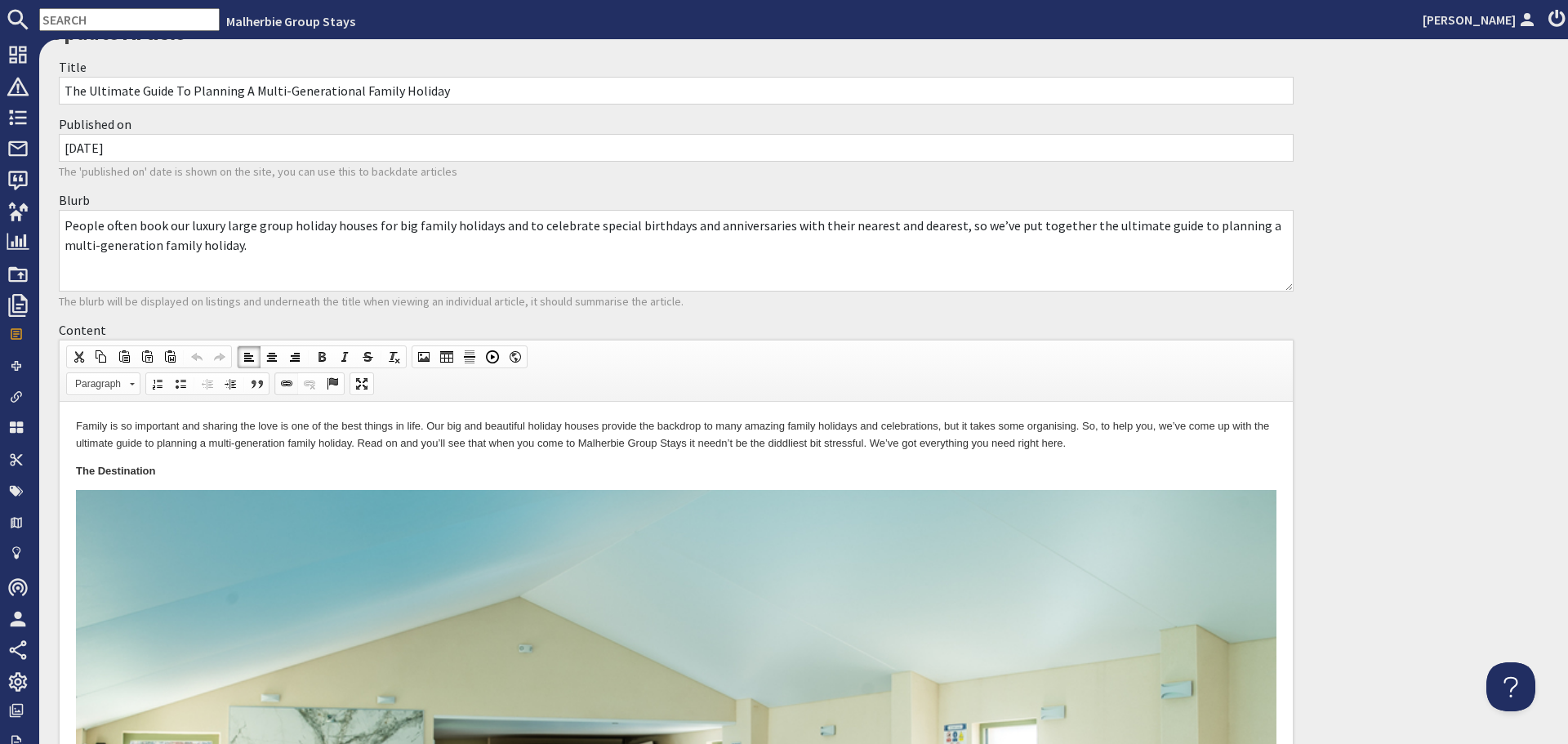
click at [290, 386] on span at bounding box center [287, 384] width 13 height 13
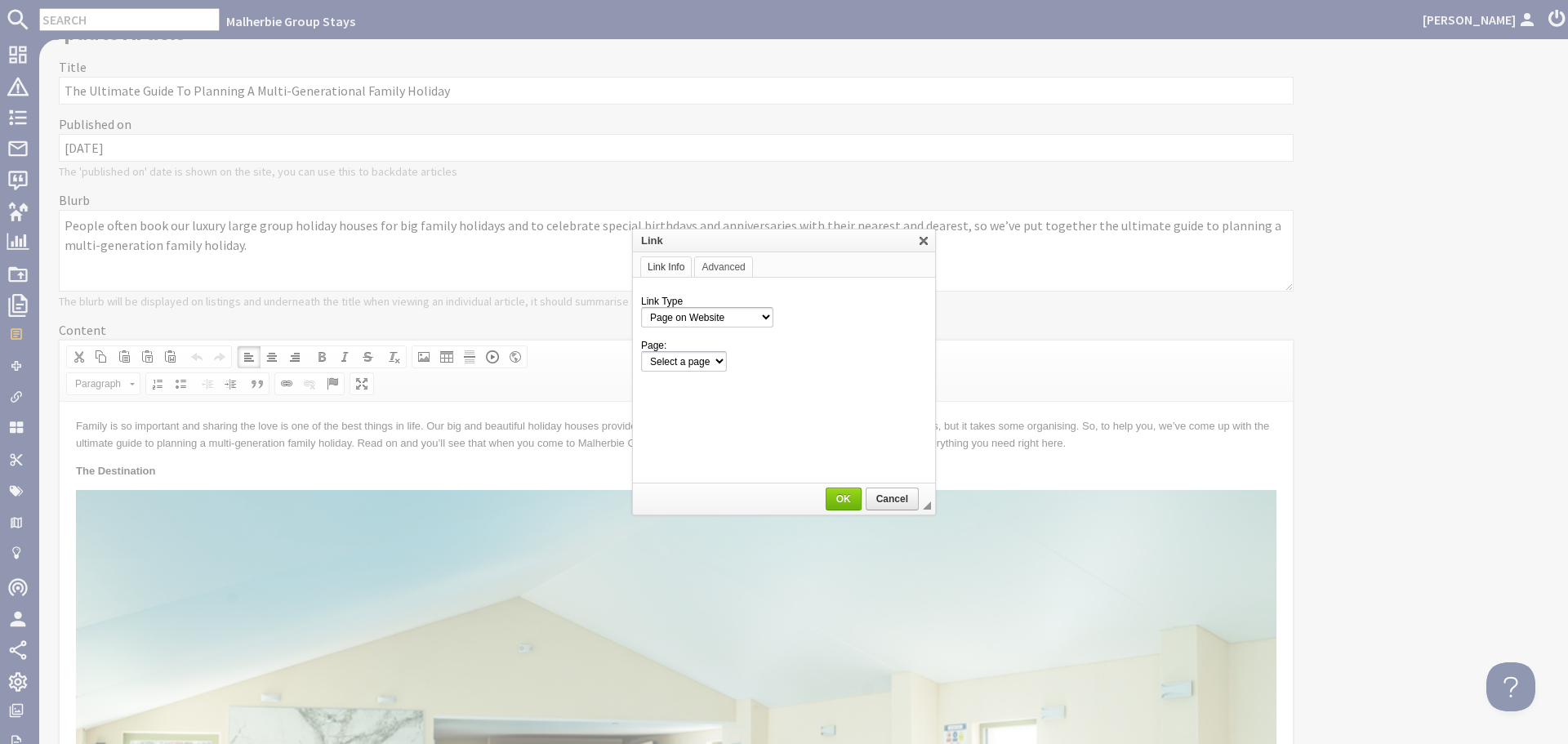
scroll to position [0, 0]
click at [864, 361] on select "Select a page Homepage Content Page · About Us · Axmouth, Devon · Beaverbrook 2…" at bounding box center [783, 361] width 285 height 21
select select "content!celebration-and-event-experiences-at-your-group-holiday-house"
click at [641, 351] on select "Select a page Homepage Content Page · About Us · Axmouth, Devon · Beaverbrook 2…" at bounding box center [783, 361] width 285 height 21
click at [838, 500] on span "OK" at bounding box center [844, 500] width 33 height 12
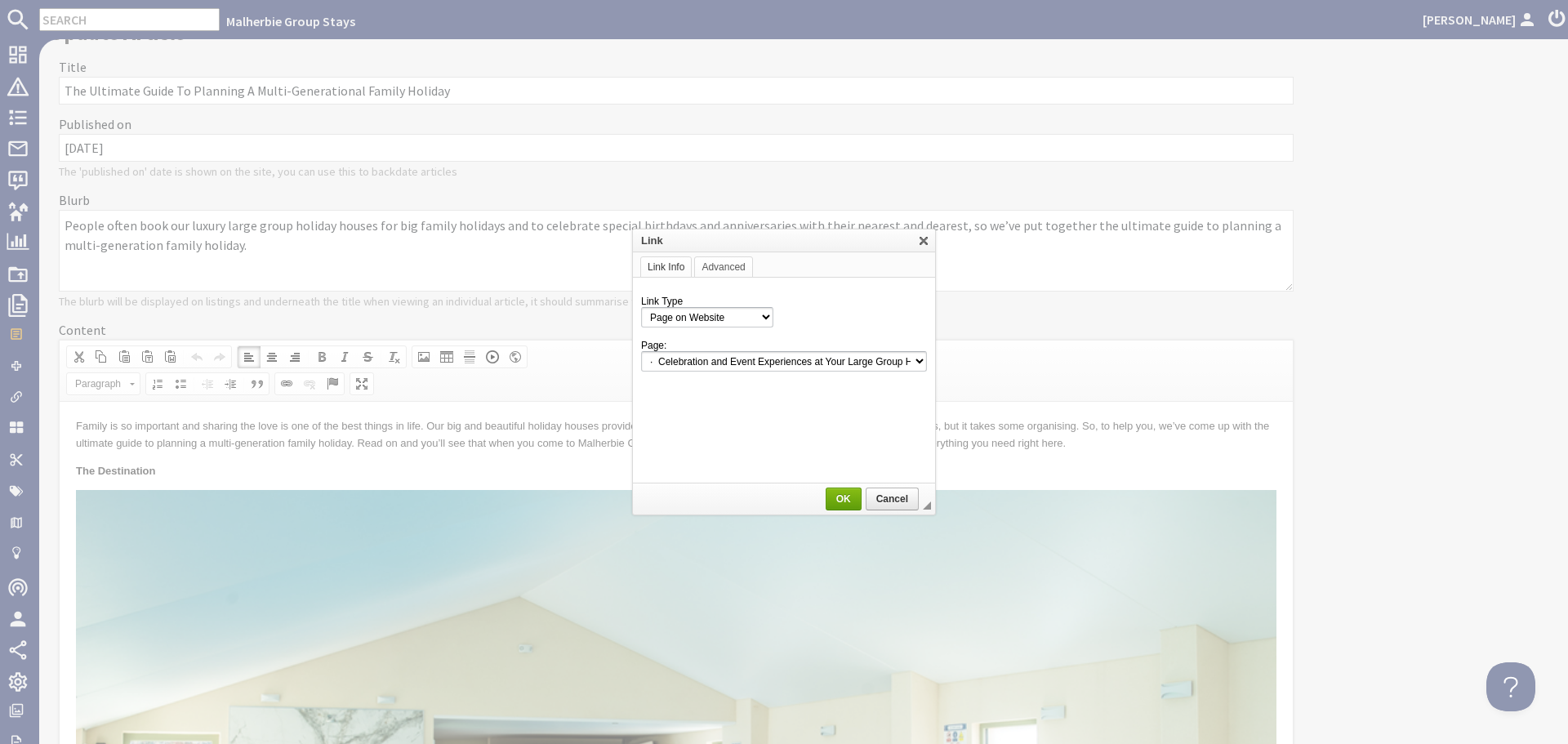
scroll to position [3916, 0]
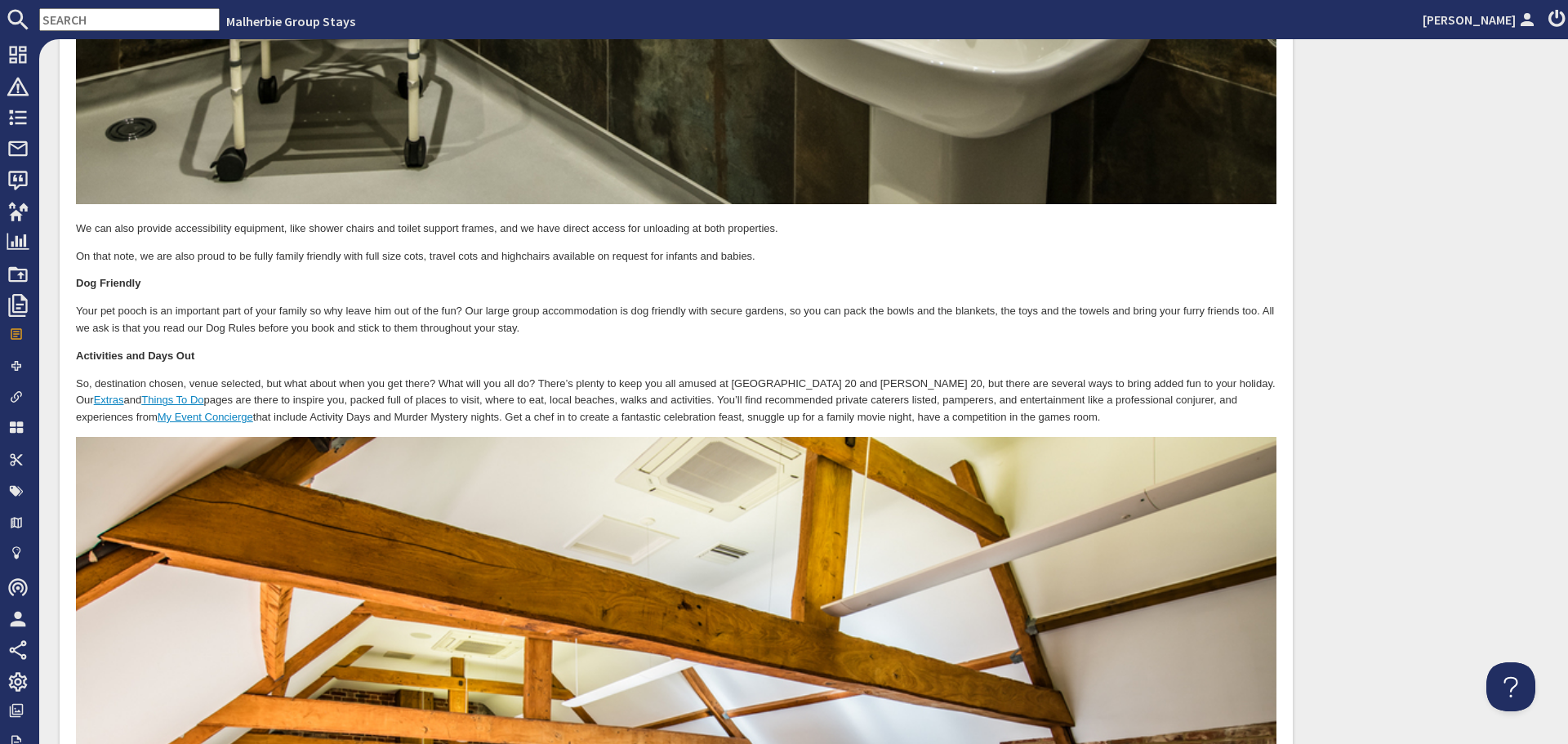
click at [124, 395] on link "Extras" at bounding box center [109, 401] width 30 height 12
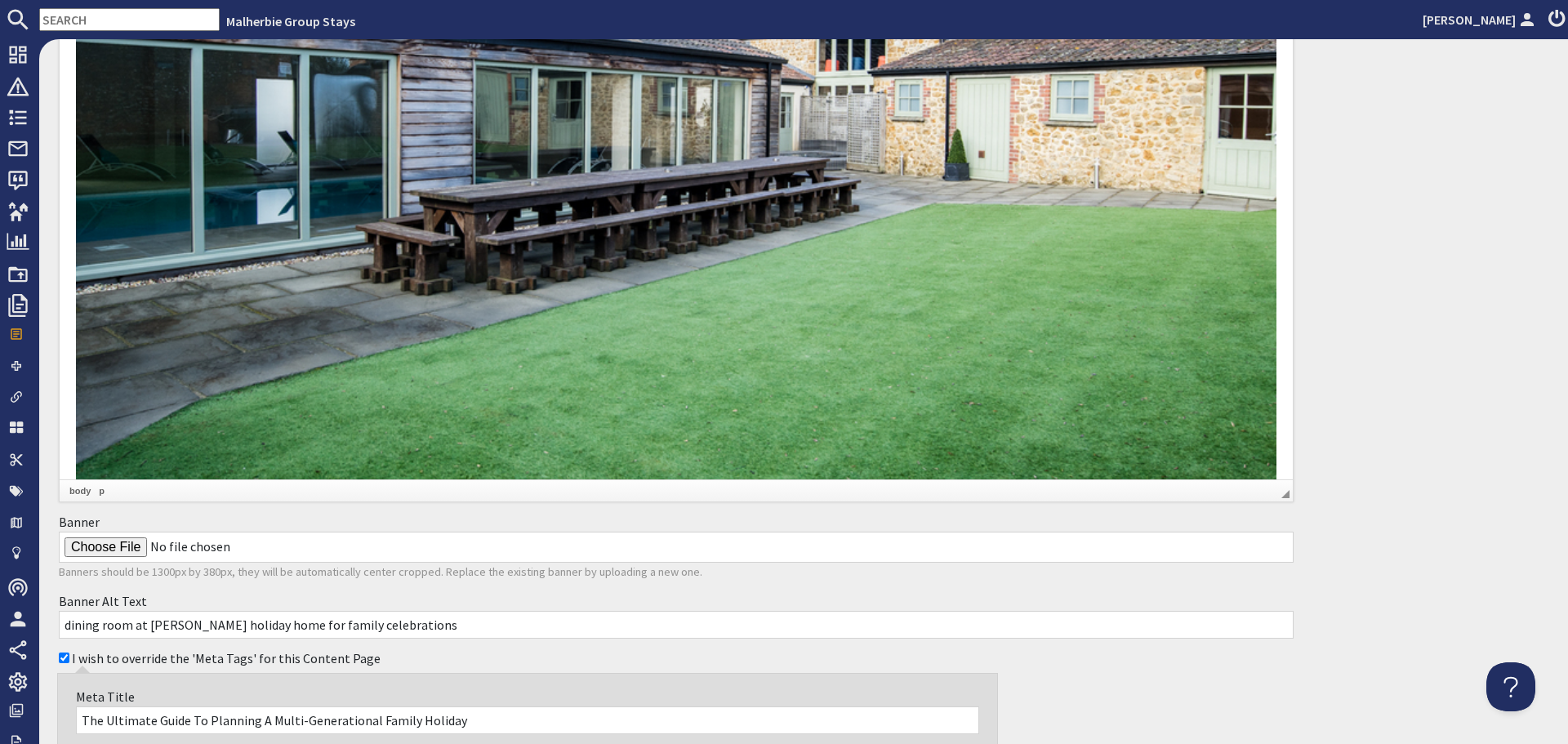
scroll to position [7021, 0]
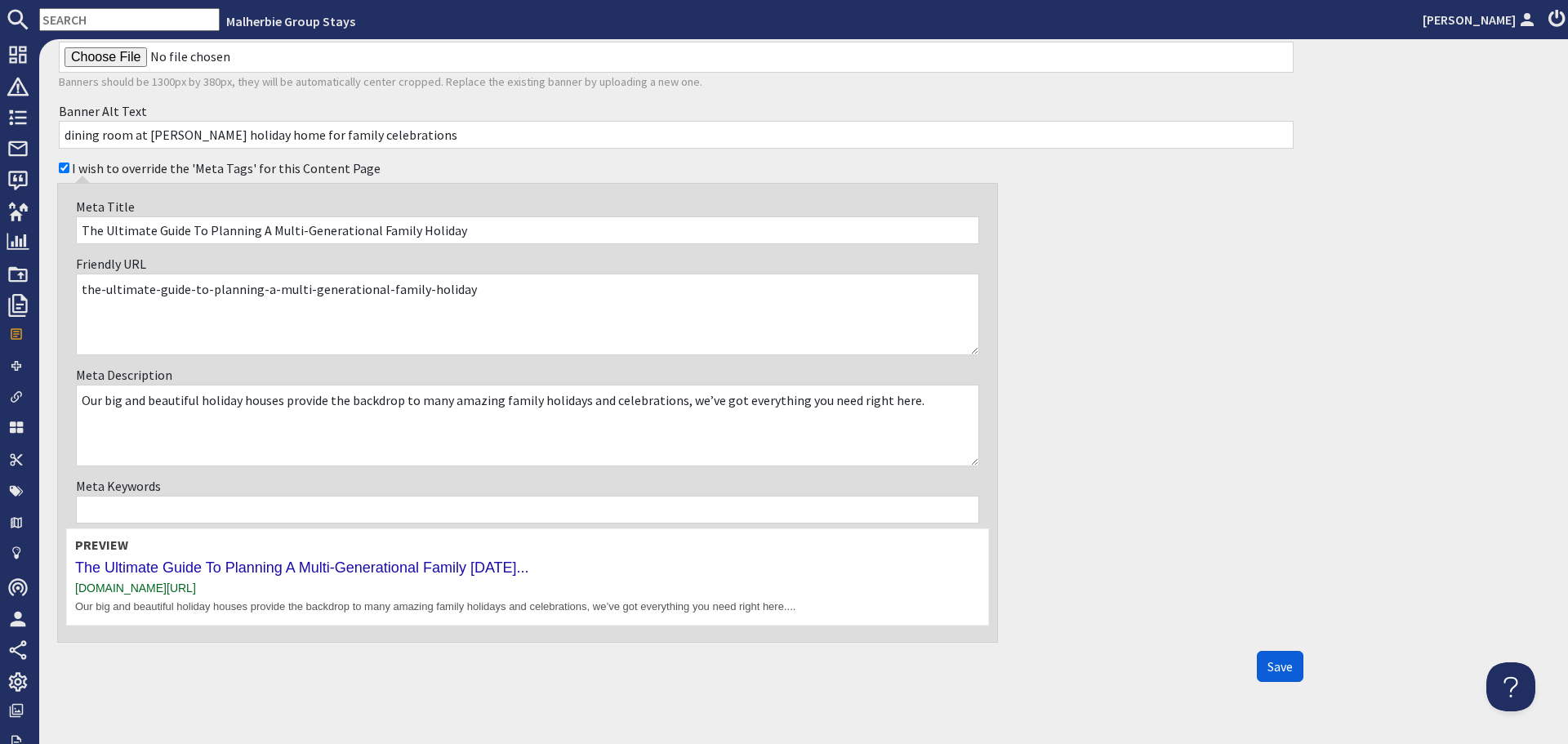
click at [1280, 660] on span "Save" at bounding box center [1280, 667] width 26 height 16
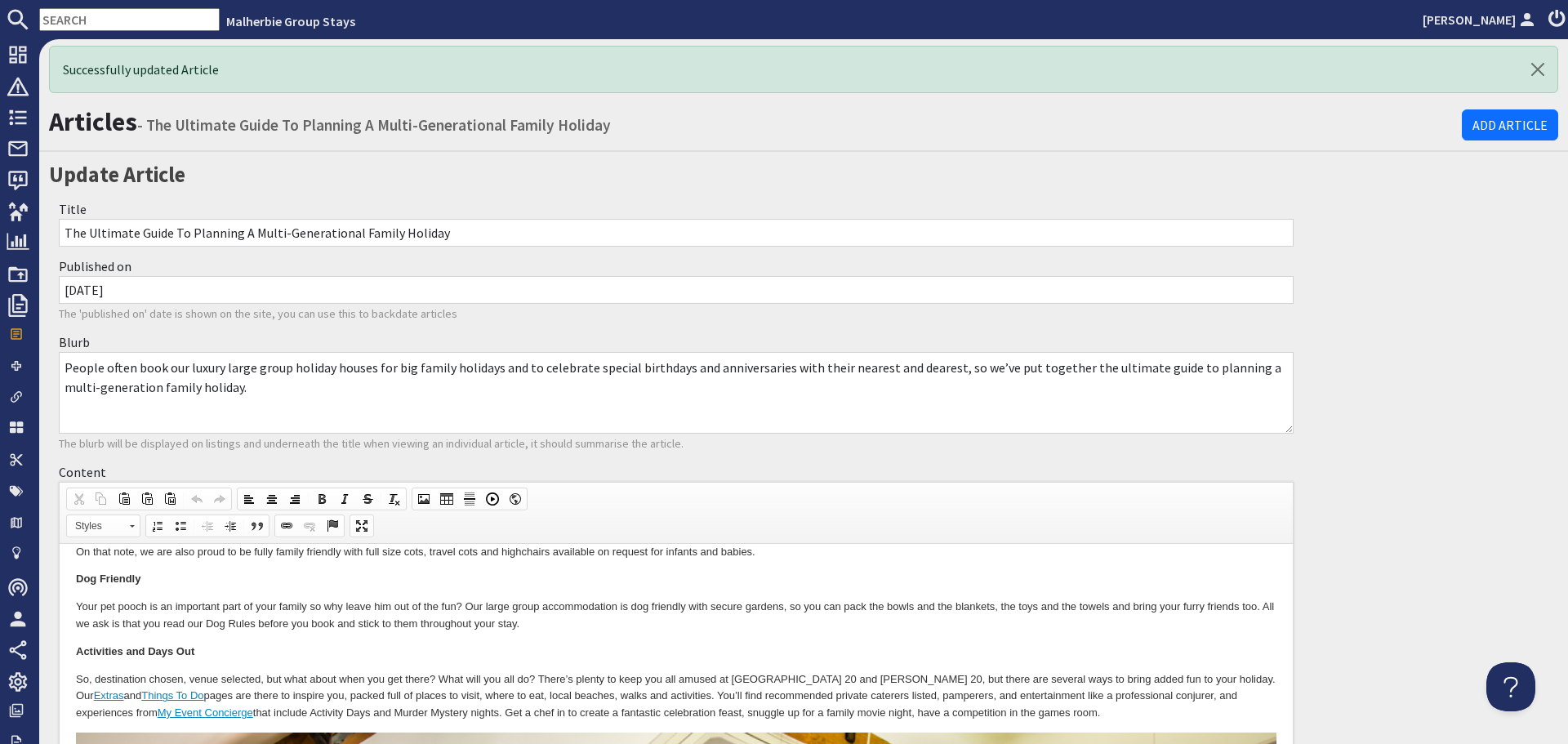
scroll to position [0, 0]
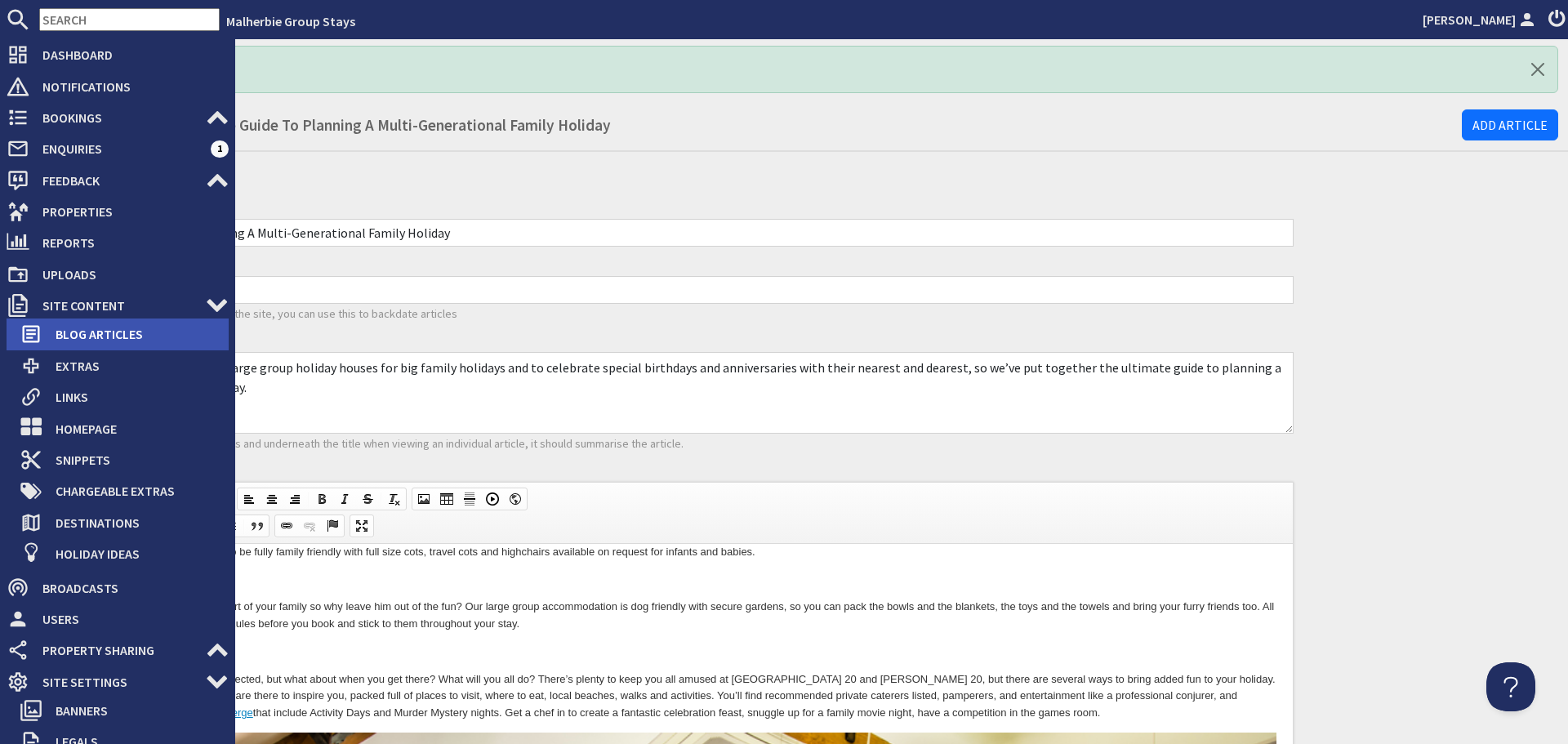
click at [109, 338] on span "Blog Articles" at bounding box center [136, 334] width 186 height 26
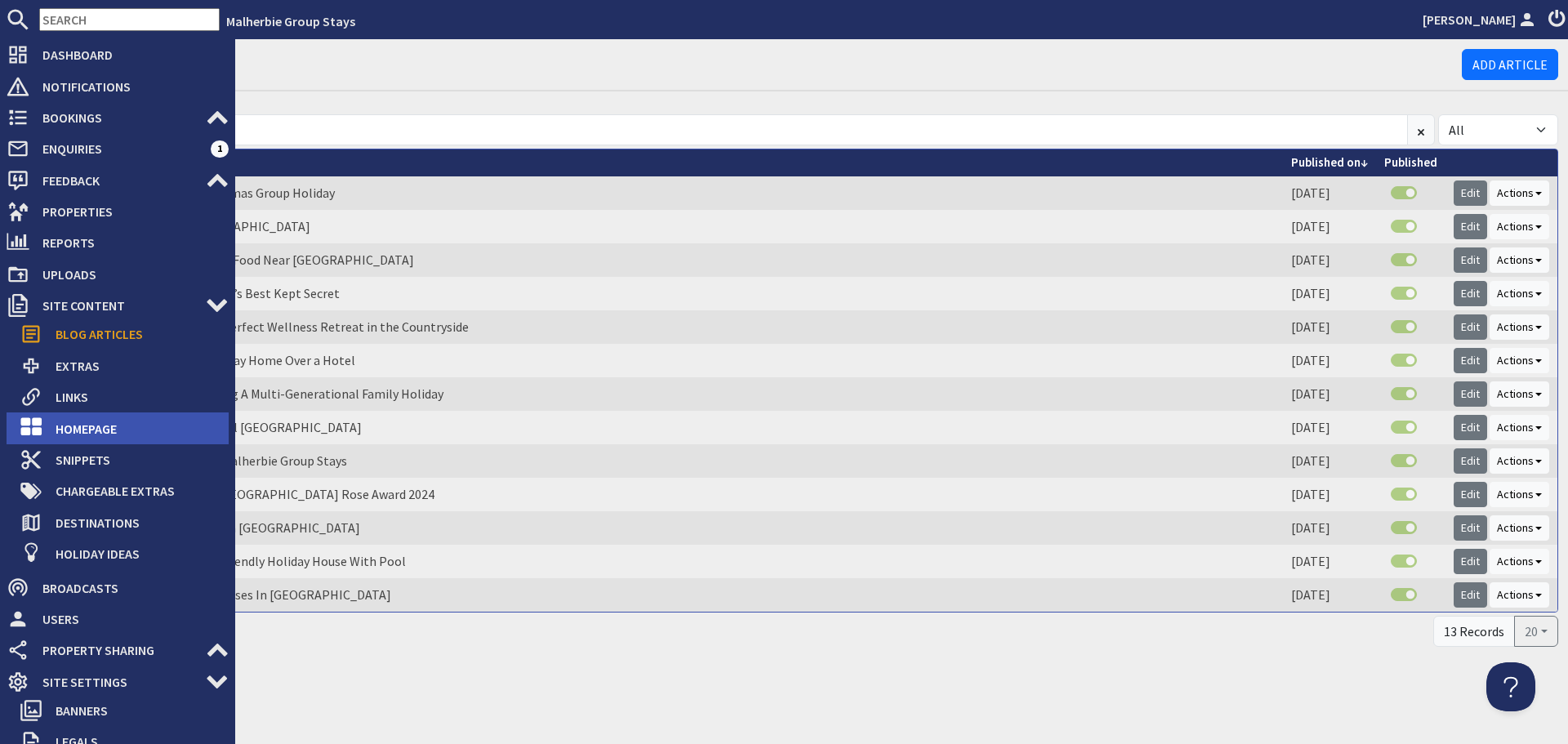
click at [118, 426] on span "Homepage" at bounding box center [136, 429] width 186 height 26
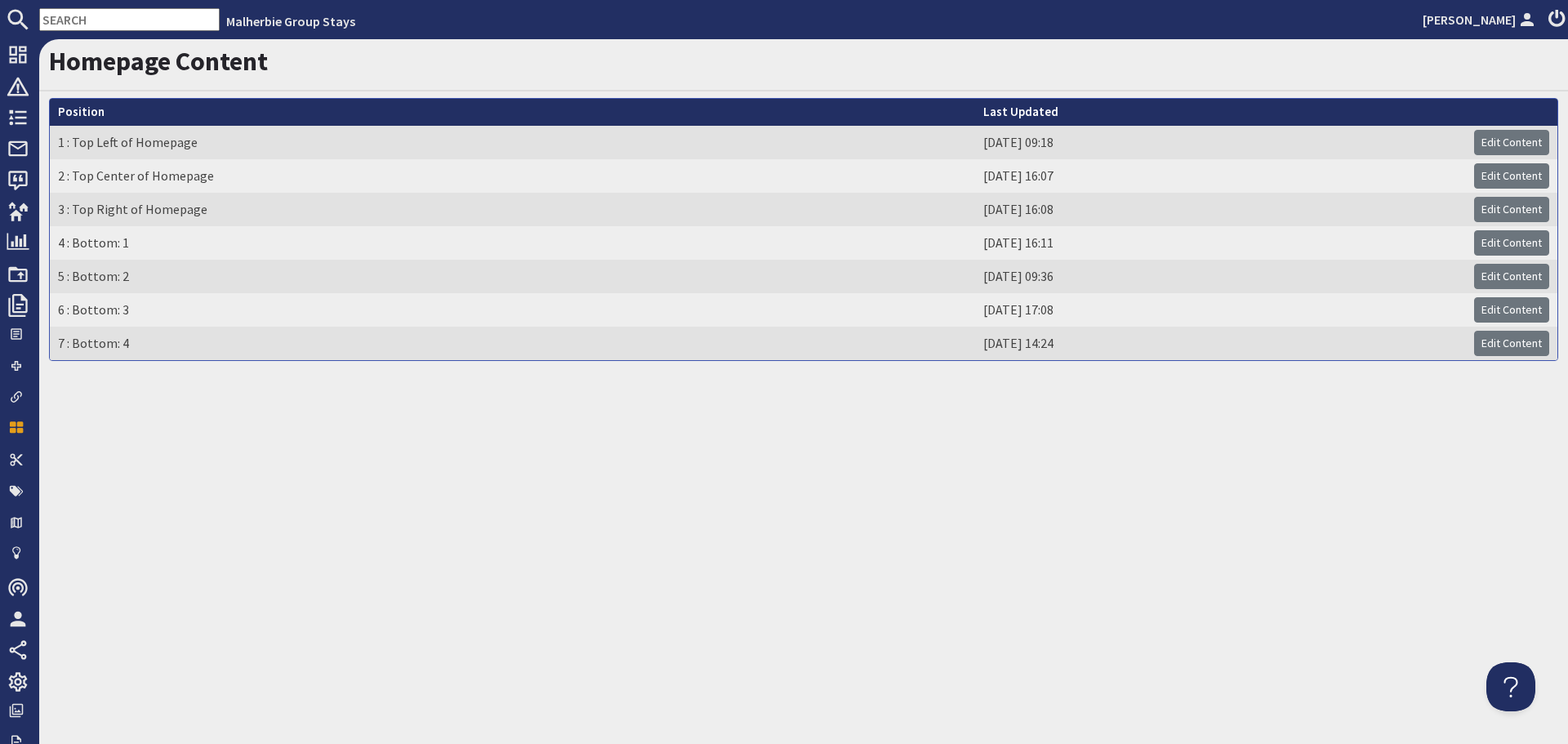
drag, startPoint x: 1501, startPoint y: 140, endPoint x: 1429, endPoint y: 170, distance: 78.0
click at [1502, 140] on link "Edit Content" at bounding box center [1511, 142] width 75 height 26
click at [1502, 179] on link "Edit Content" at bounding box center [1511, 176] width 75 height 26
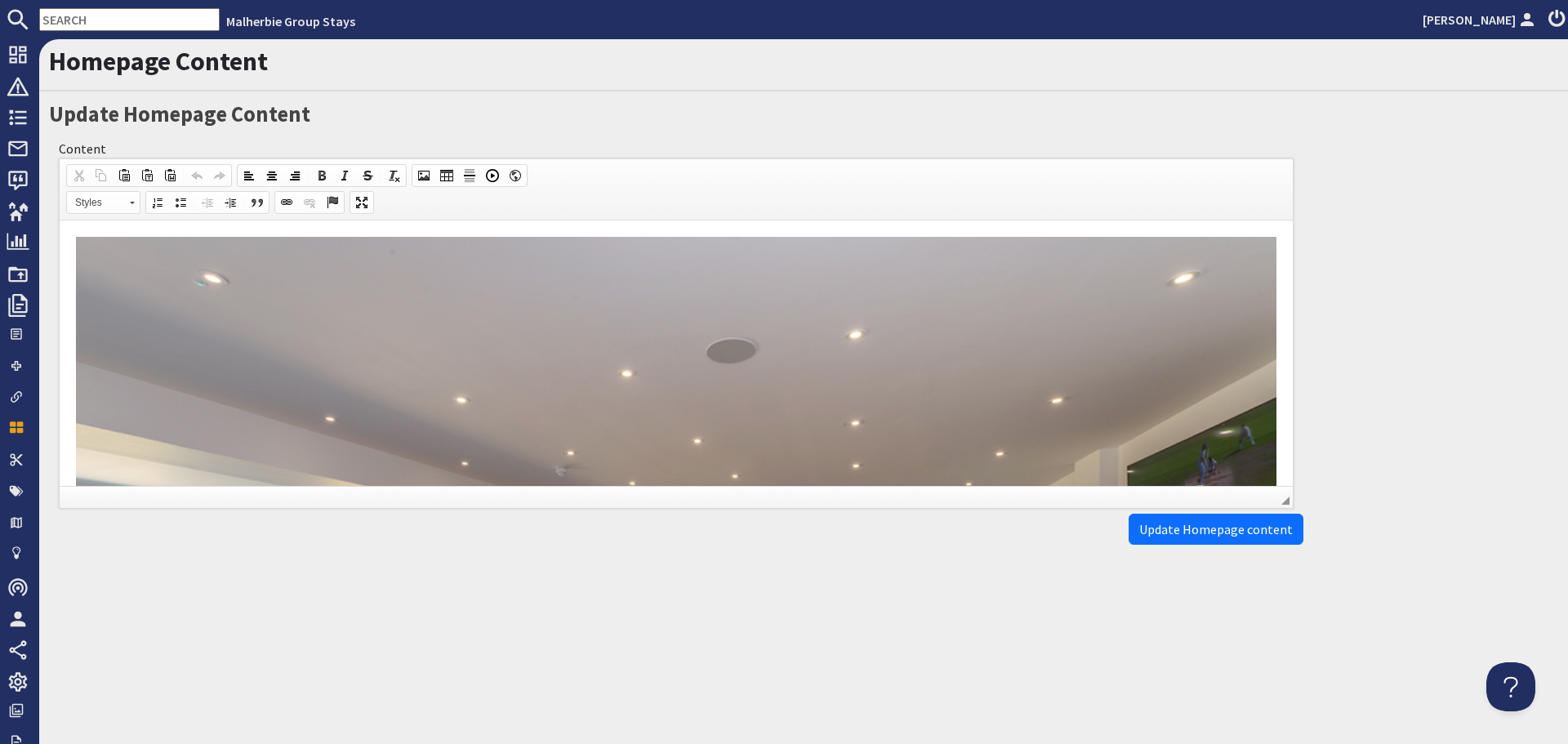
click at [1268, 413] on html "Fabulous Features Our holiday houses have something for all ages, so you can en…" at bounding box center [675, 699] width 1233 height 957
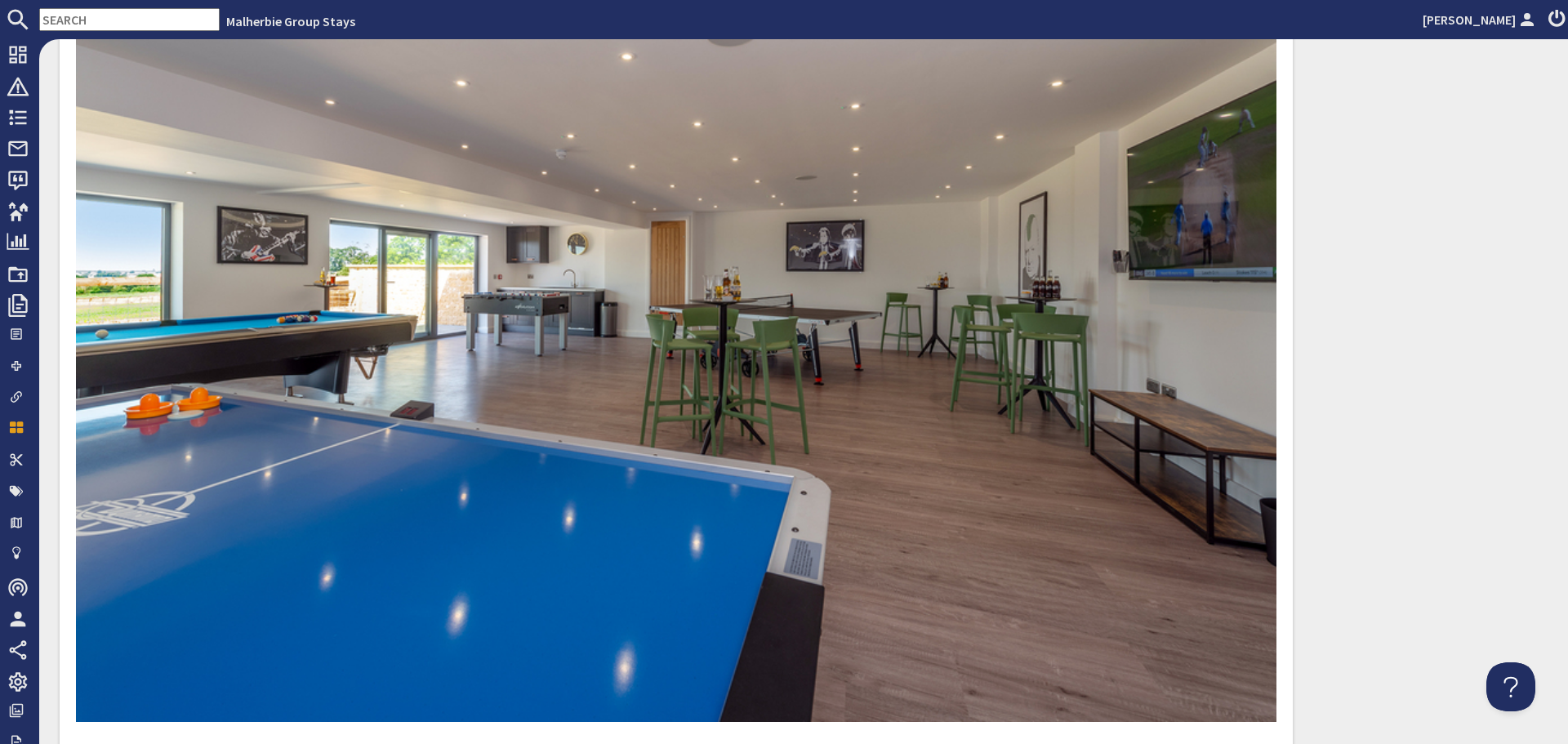
scroll to position [327, 0]
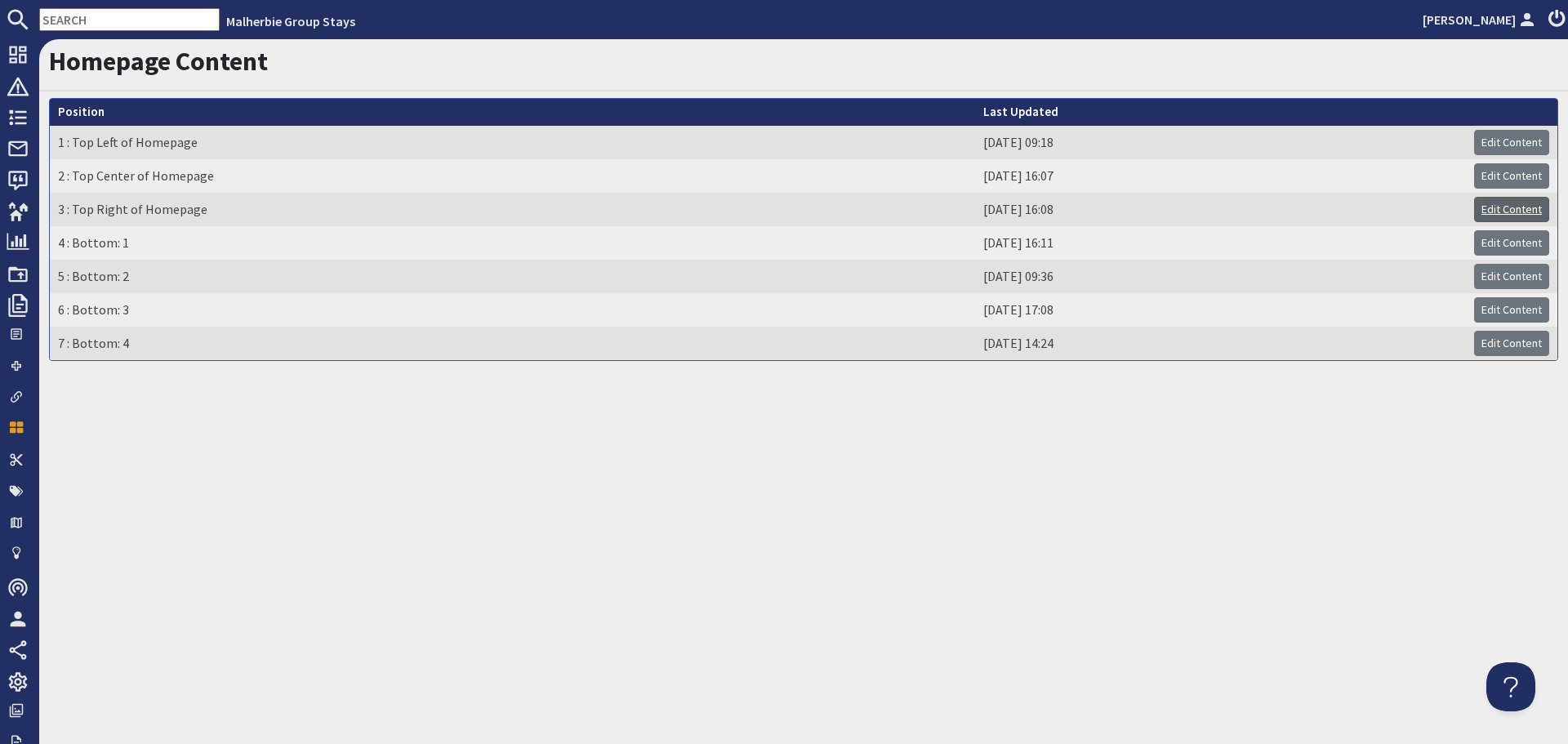
click at [1506, 210] on link "Edit Content" at bounding box center [1511, 209] width 75 height 26
click at [1484, 244] on link "Edit Content" at bounding box center [1511, 243] width 75 height 26
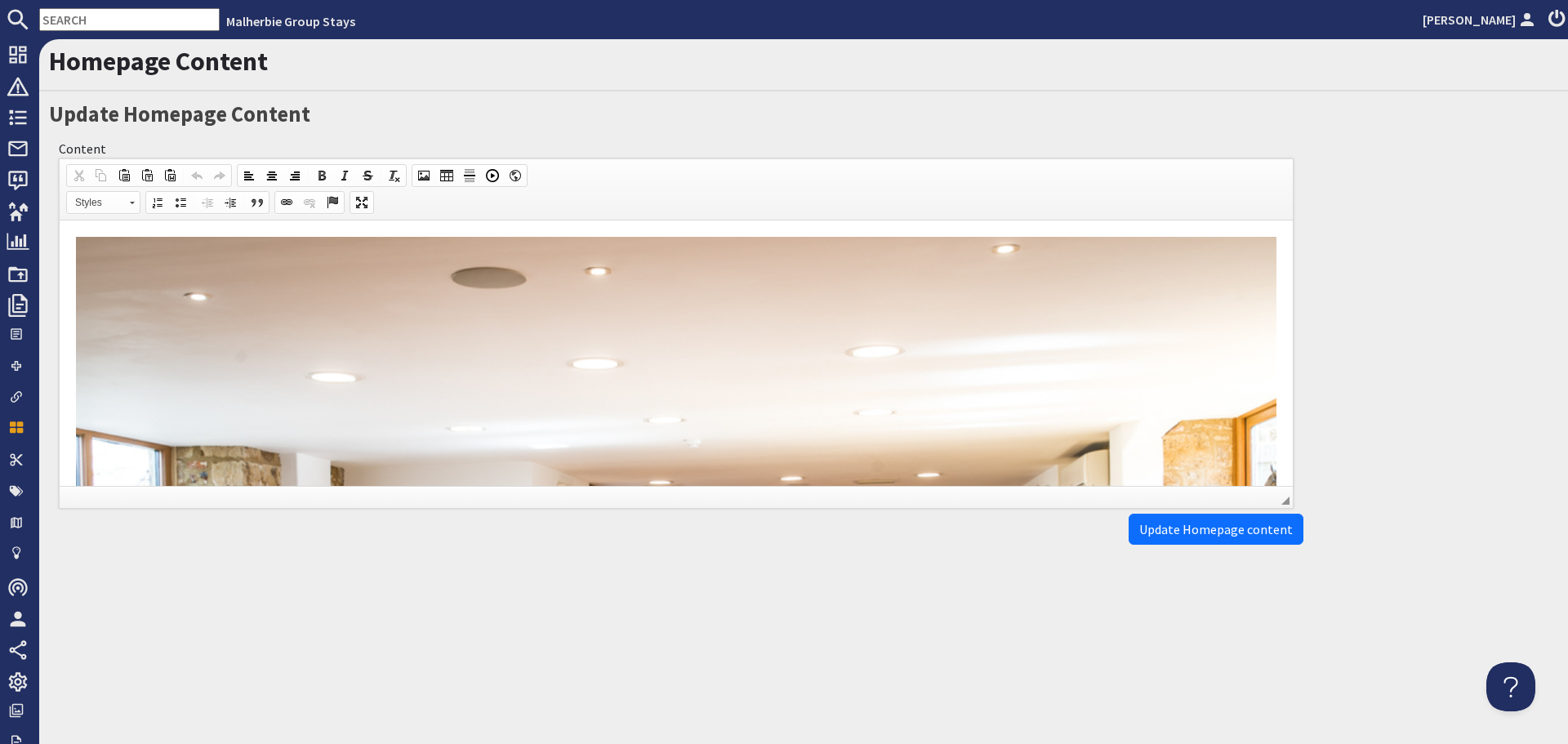
click at [1269, 411] on html "Events and Celebrations We work with private chef and activity planners My Even…" at bounding box center [675, 702] width 1233 height 963
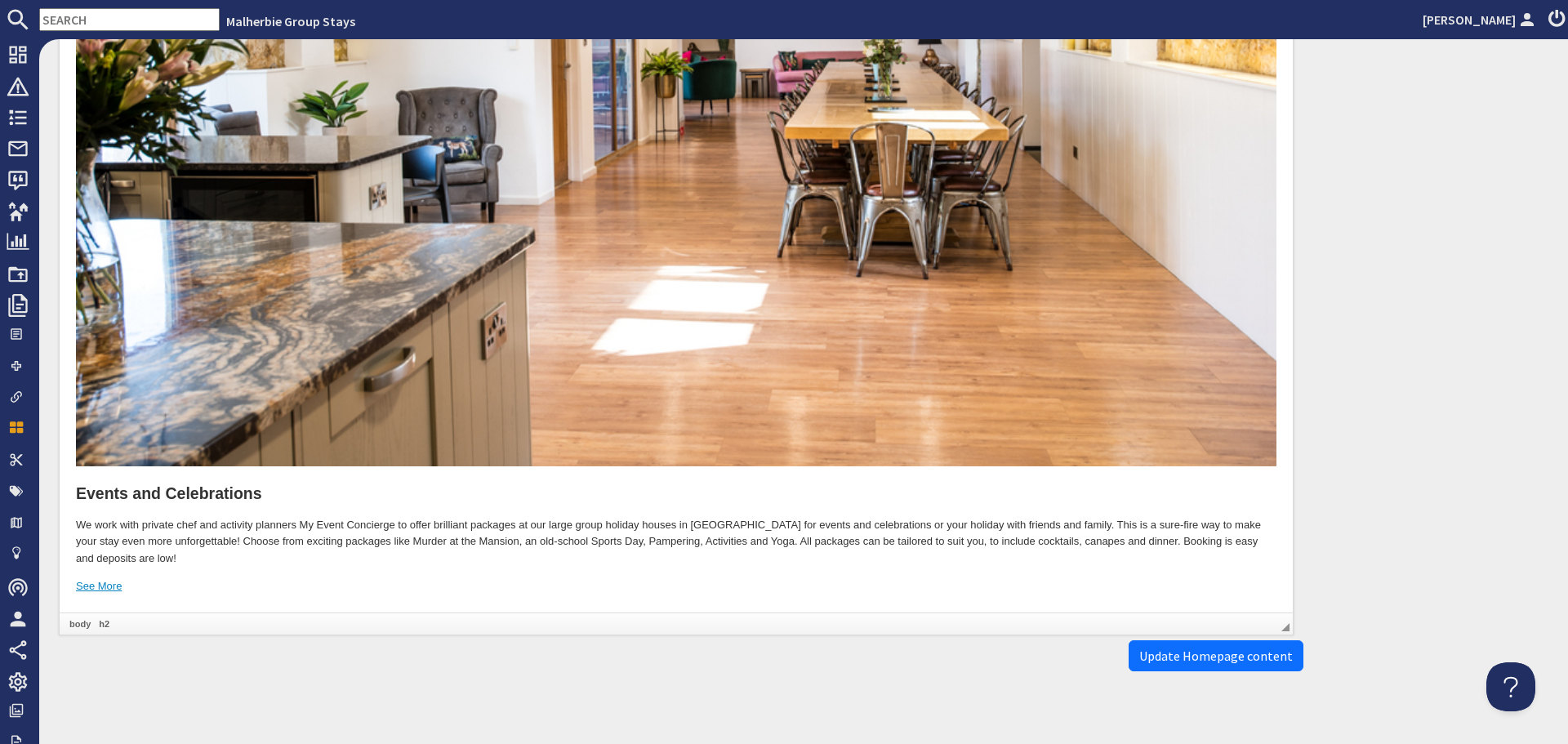
scroll to position [572, 0]
click at [146, 517] on p "We work with private chef and activity planners My Event Concierge to offer bri…" at bounding box center [675, 542] width 1200 height 51
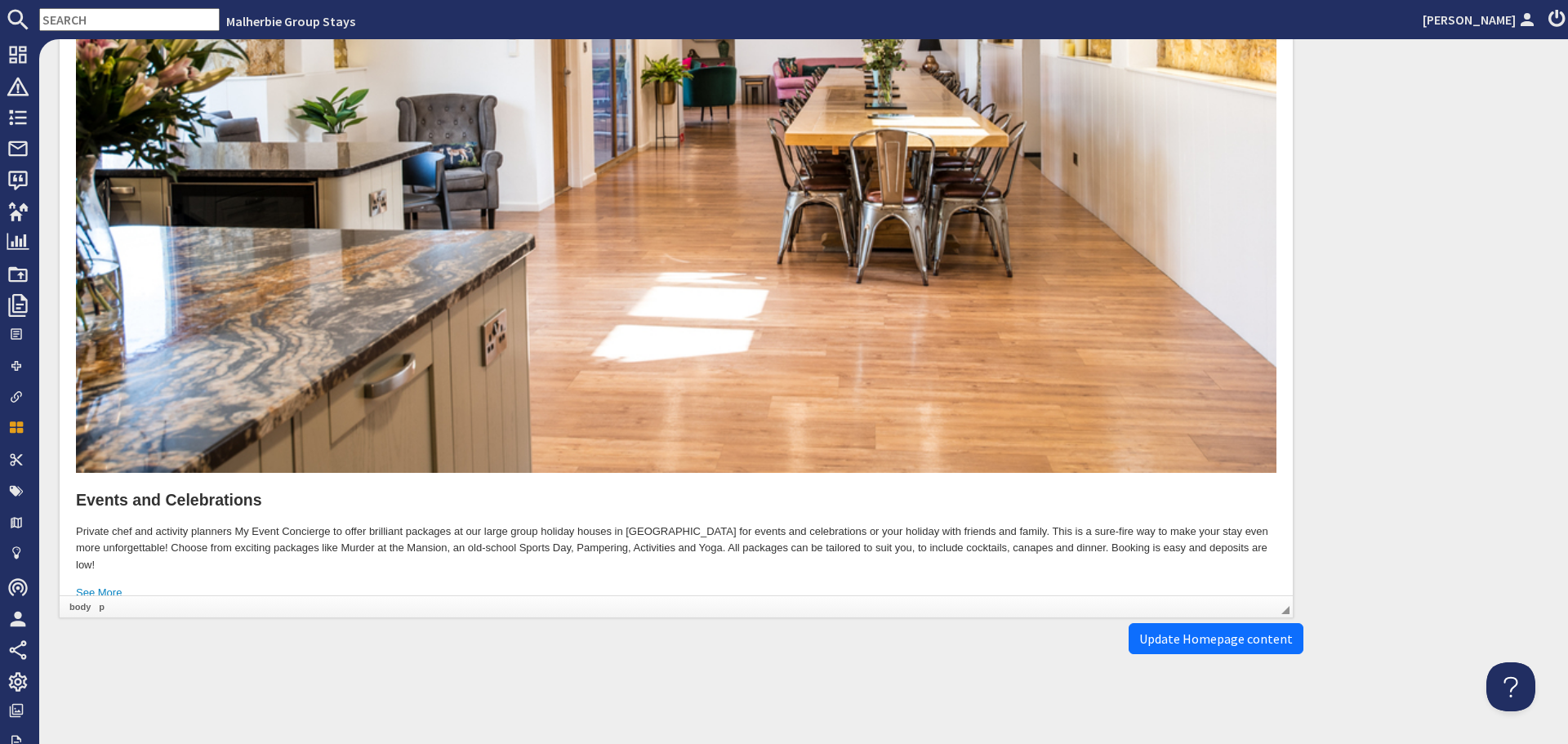
click at [341, 526] on p "Private chef and activity planners My Event Concierge to offer brilliant packag…" at bounding box center [675, 550] width 1200 height 51
click at [438, 524] on p "Private chef and activity planners My Event Concierge offer brilliant packages …" at bounding box center [675, 550] width 1200 height 51
click at [355, 524] on p "Private chef and activity planners My Event Concierge offer brilliant experienc…" at bounding box center [675, 550] width 1200 height 51
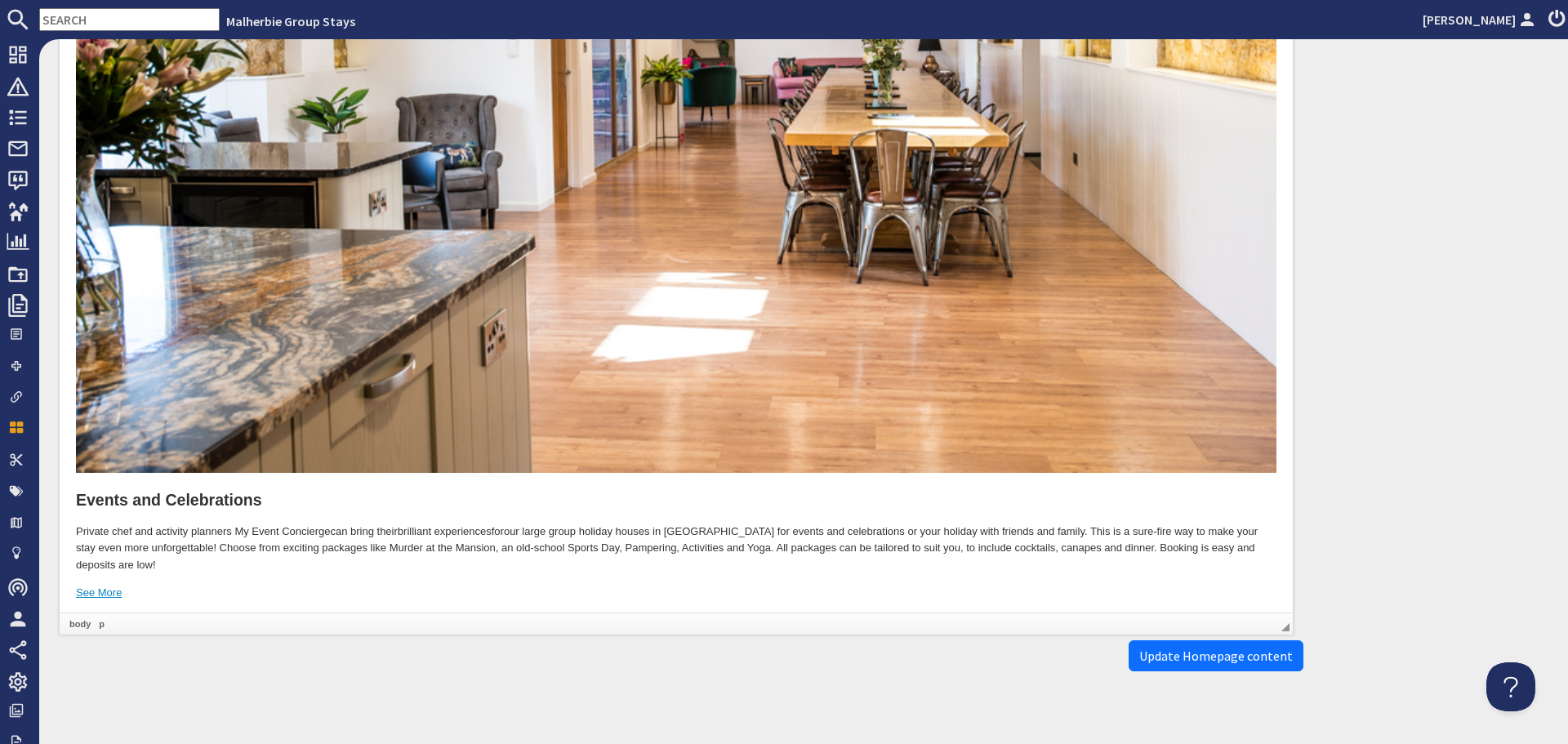
click at [512, 524] on p "Private chef and activity planners My Event Concierge can bring their brilliant…" at bounding box center [675, 550] width 1200 height 51
click at [318, 541] on p "Private chef and activity planners My Event Concierge can bring their brilliant…" at bounding box center [675, 550] width 1200 height 51
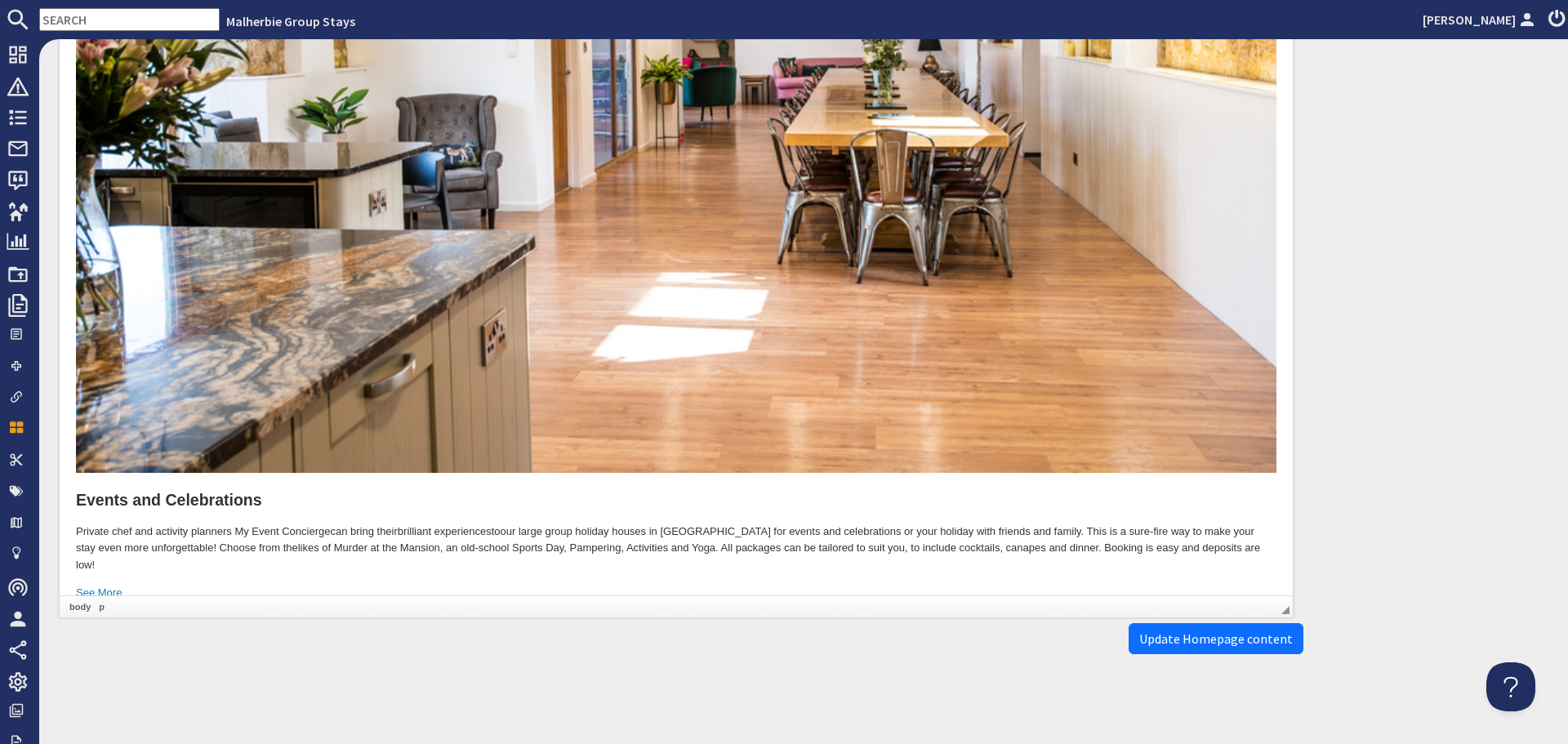
click at [727, 544] on p "Private chef and activity planners My Event Concierge can bring their brilliant…" at bounding box center [675, 550] width 1200 height 51
click at [1224, 644] on span "Update Homepage content" at bounding box center [1216, 639] width 154 height 16
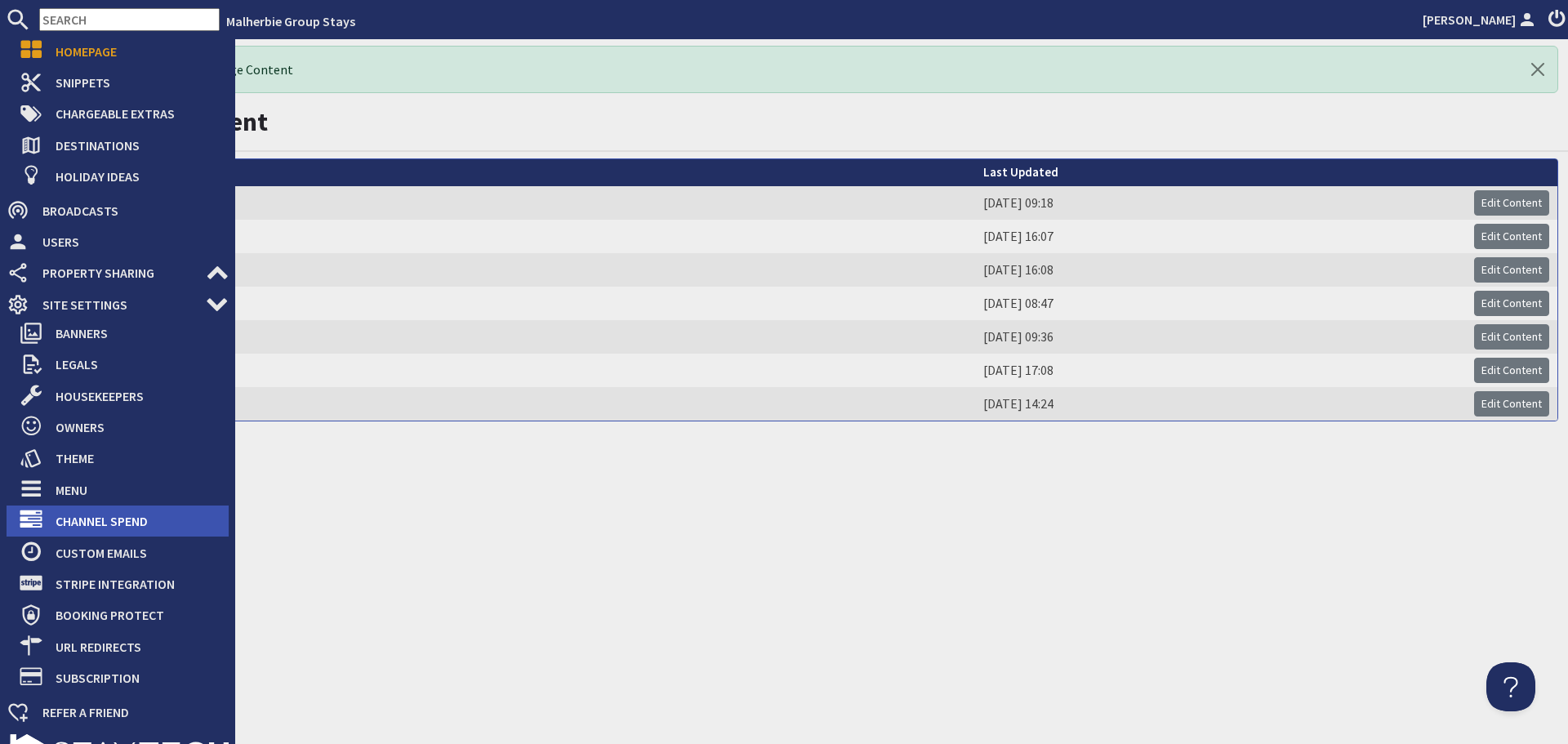
scroll to position [408, 0]
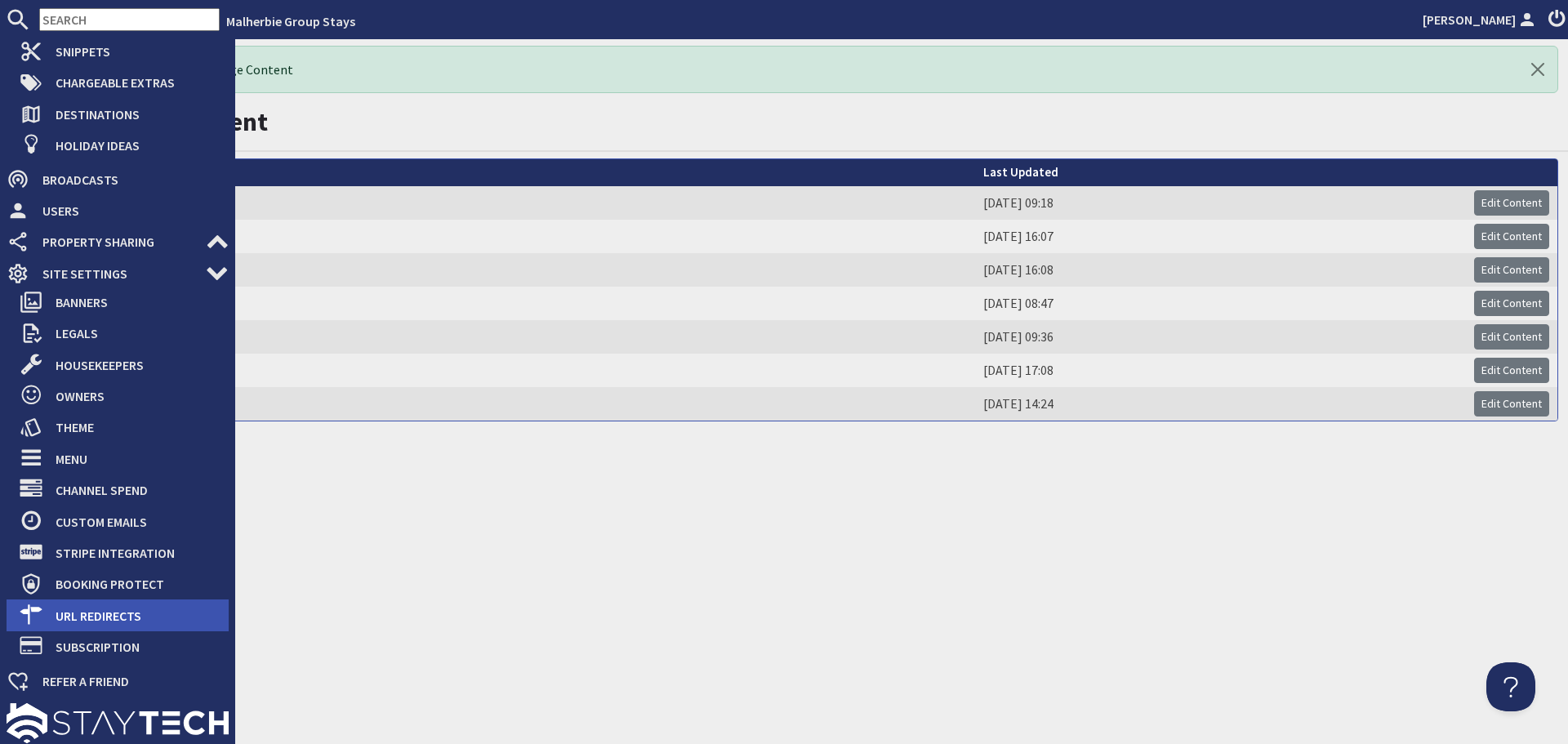
click at [125, 621] on span "URL Redirects" at bounding box center [136, 616] width 186 height 26
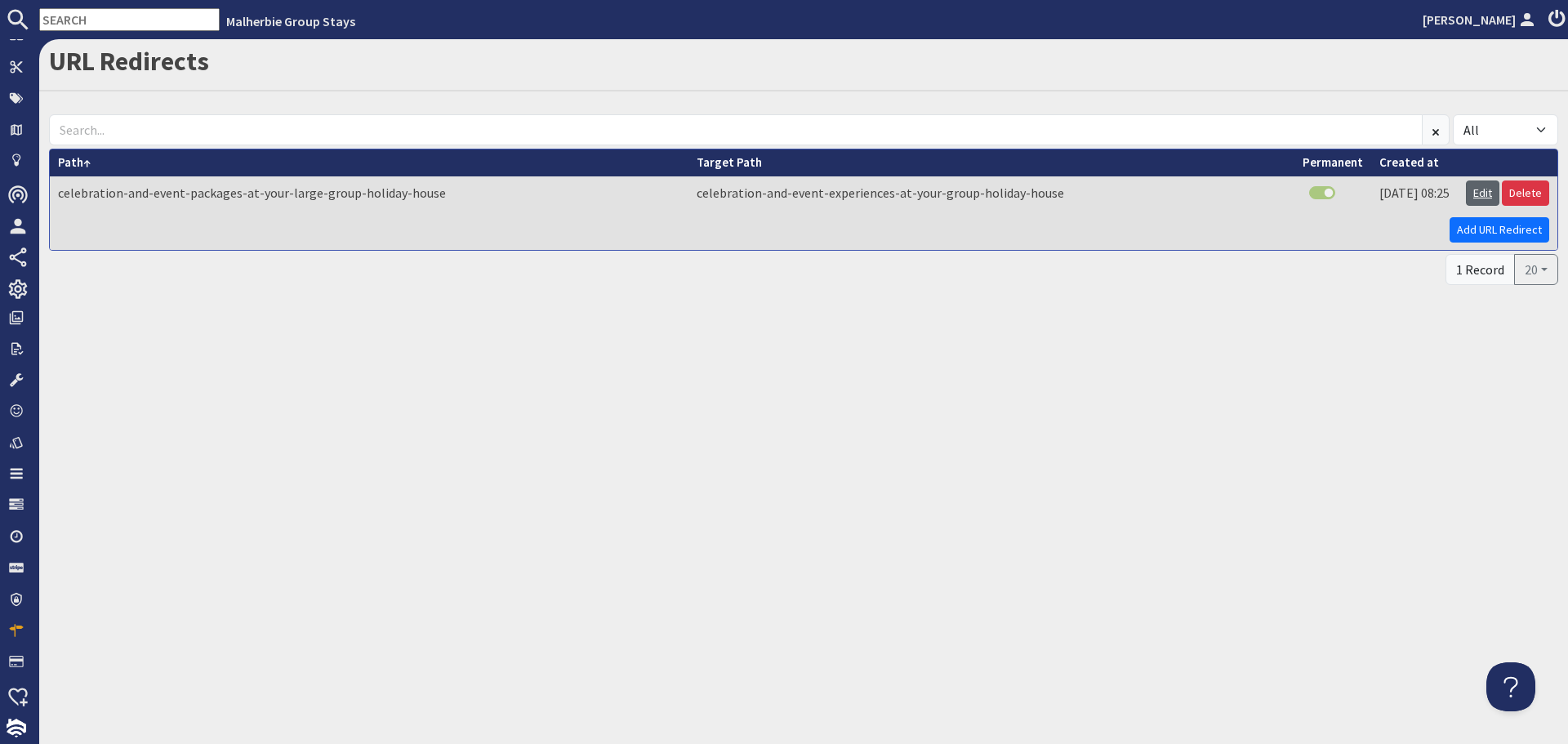
click at [1487, 193] on link "Edit" at bounding box center [1482, 193] width 34 height 26
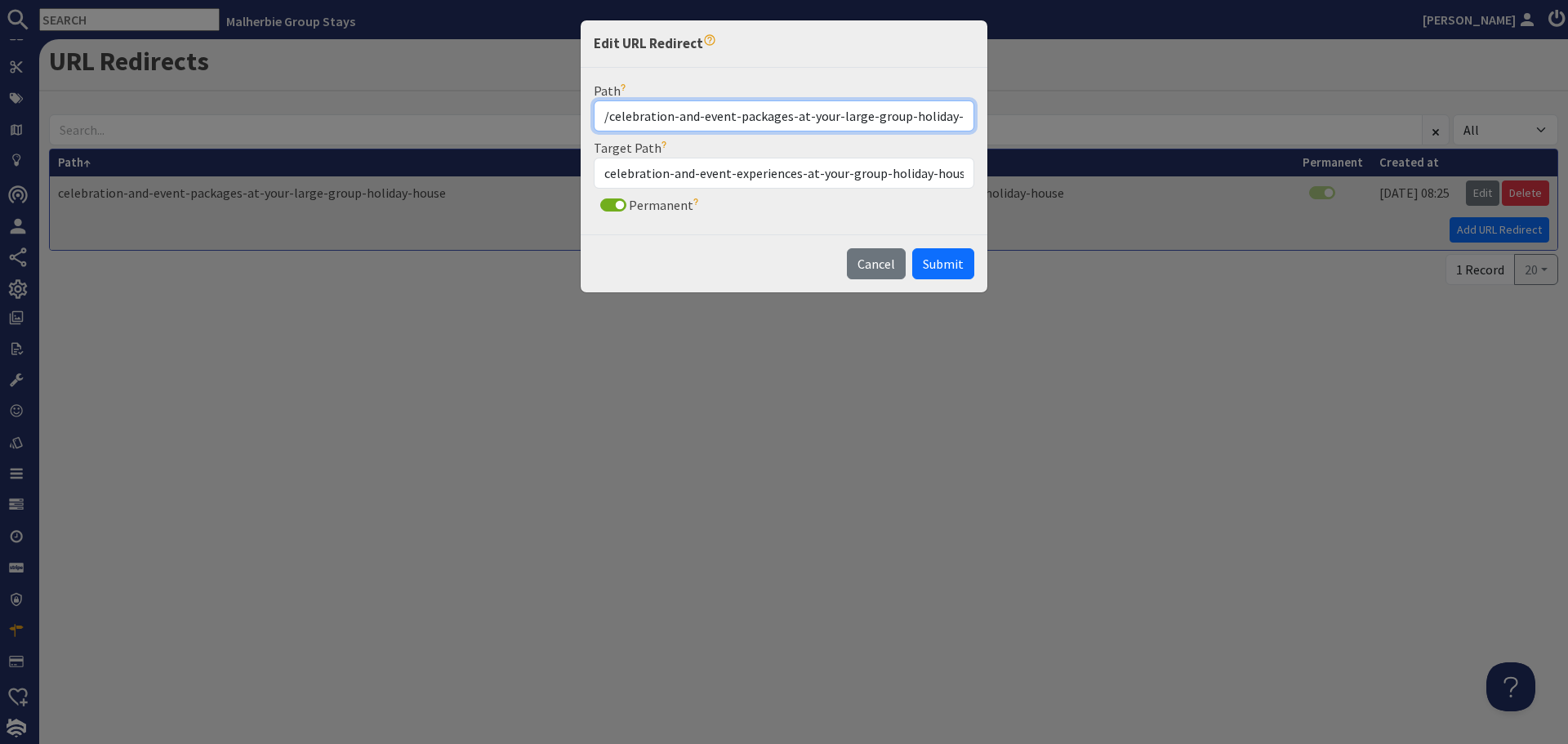
type input "/celebration-and-event-packages-at-your-large-group-holiday-house"
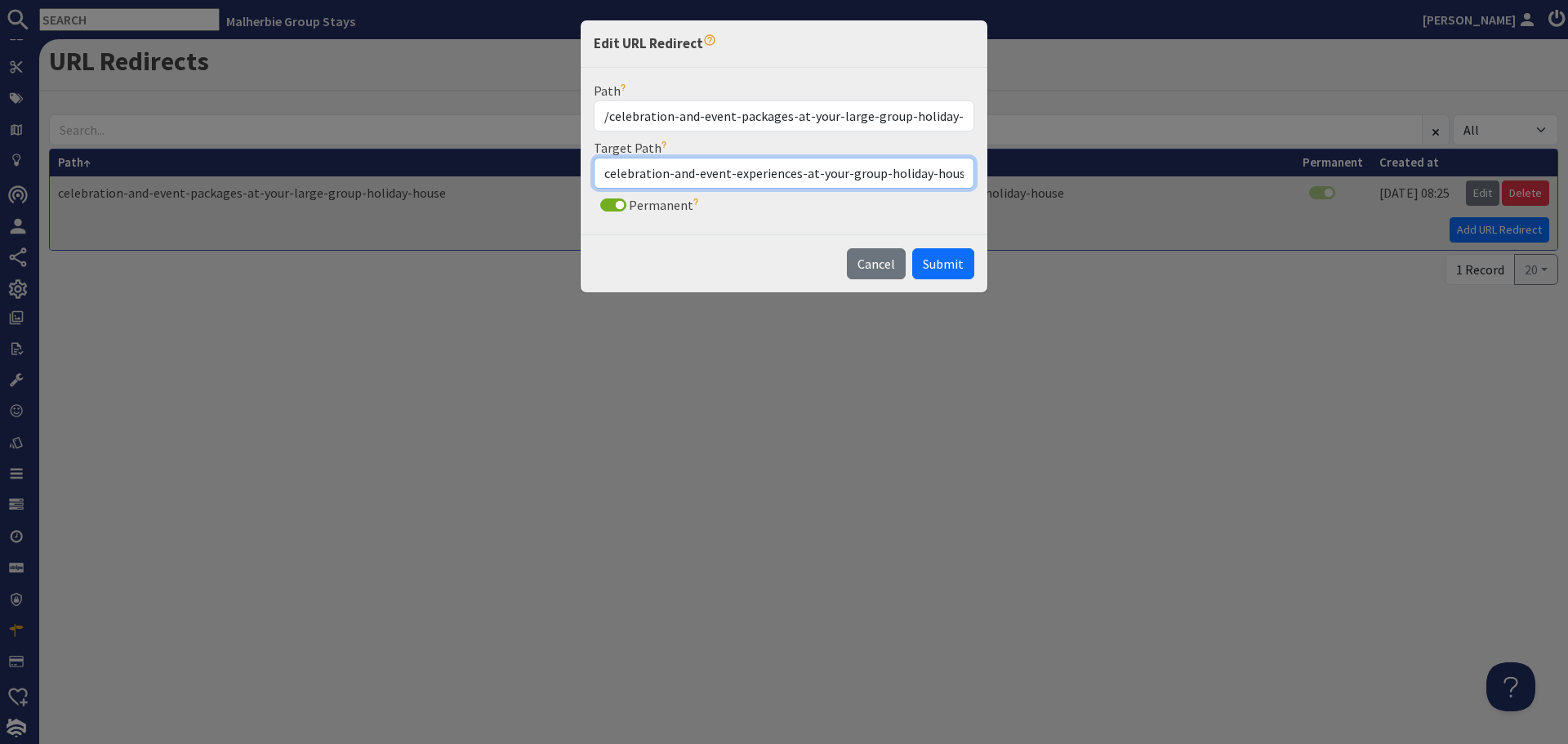
click at [604, 174] on input "celebration-and-event-experiences-at-your-group-holiday-house" at bounding box center [784, 174] width 381 height 31
type input "/celebration-and-event-experiences-at-your-group-holiday-house"
click at [945, 265] on span "Submit" at bounding box center [944, 264] width 41 height 16
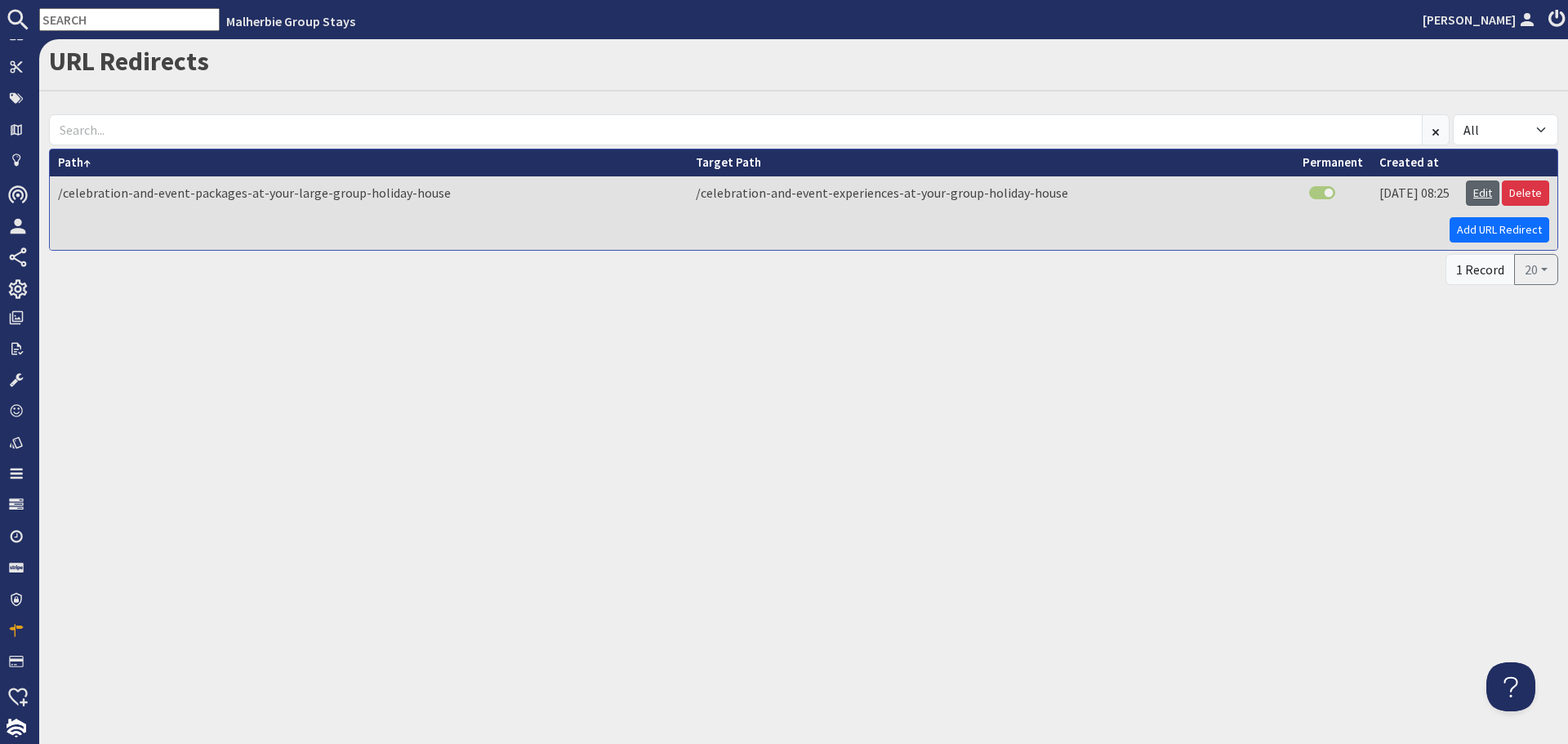
click at [1491, 188] on link "Edit" at bounding box center [1482, 193] width 34 height 26
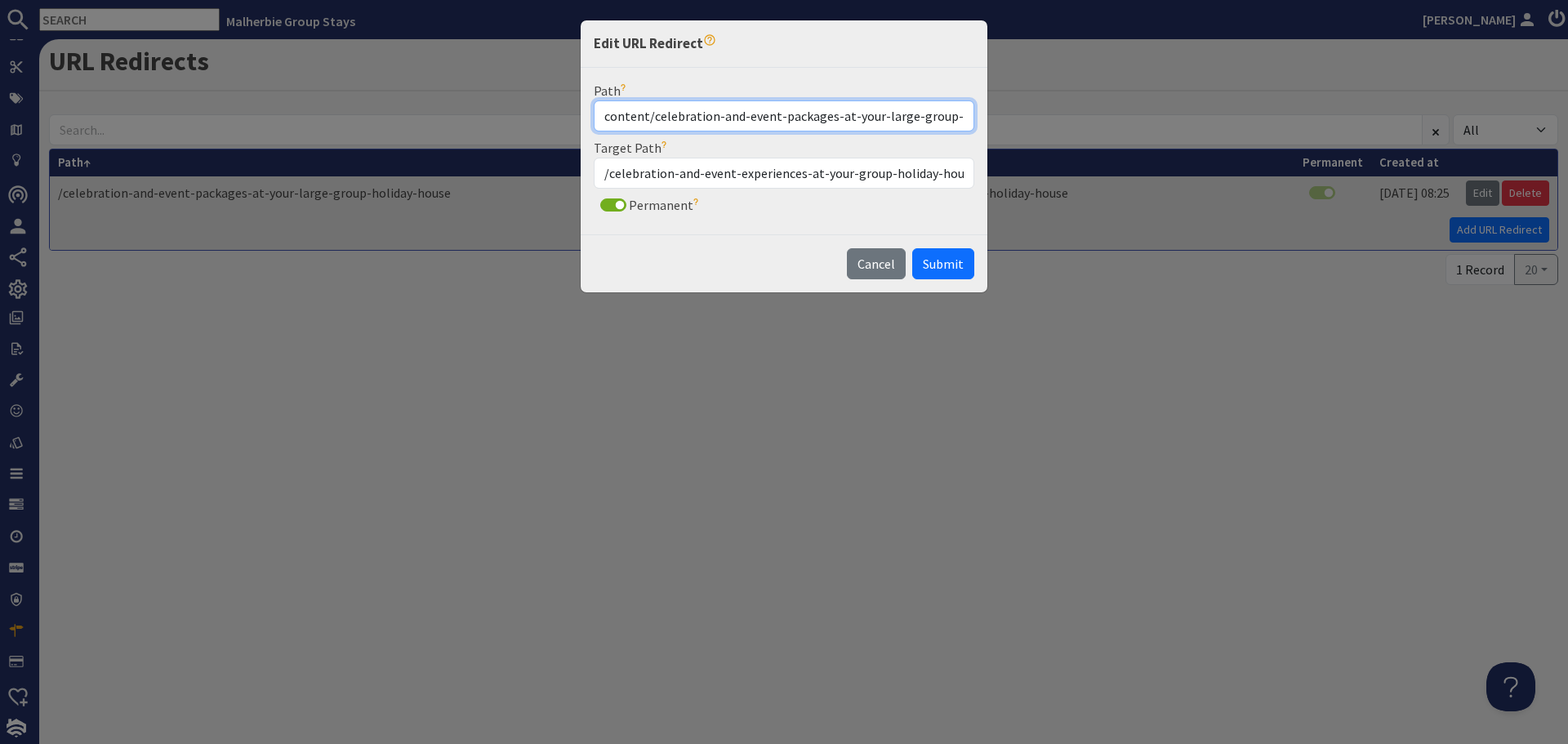
click at [607, 114] on input "content/celebration-and-event-packages-at-your-large-group-holiday-house" at bounding box center [784, 116] width 381 height 31
type input "/content/celebration-and-event-packages-at-your-large-group-holiday-house"
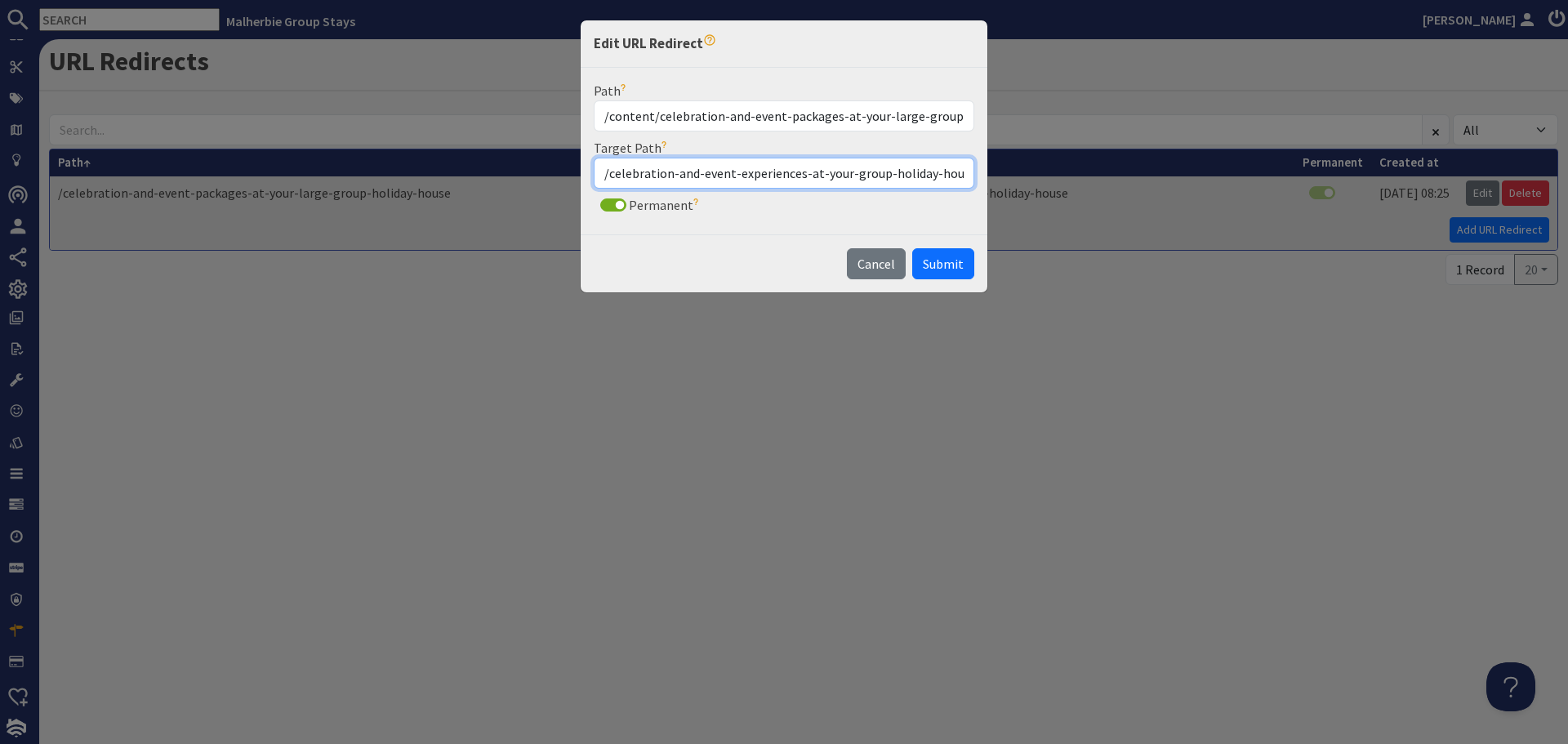
click at [598, 170] on input "/celebration-and-event-experiences-at-your-group-holiday-house" at bounding box center [784, 174] width 381 height 31
type input "/content/celebration-and-event-experiences-at-your-group-holiday-house"
click at [934, 259] on span "Submit" at bounding box center [944, 264] width 41 height 16
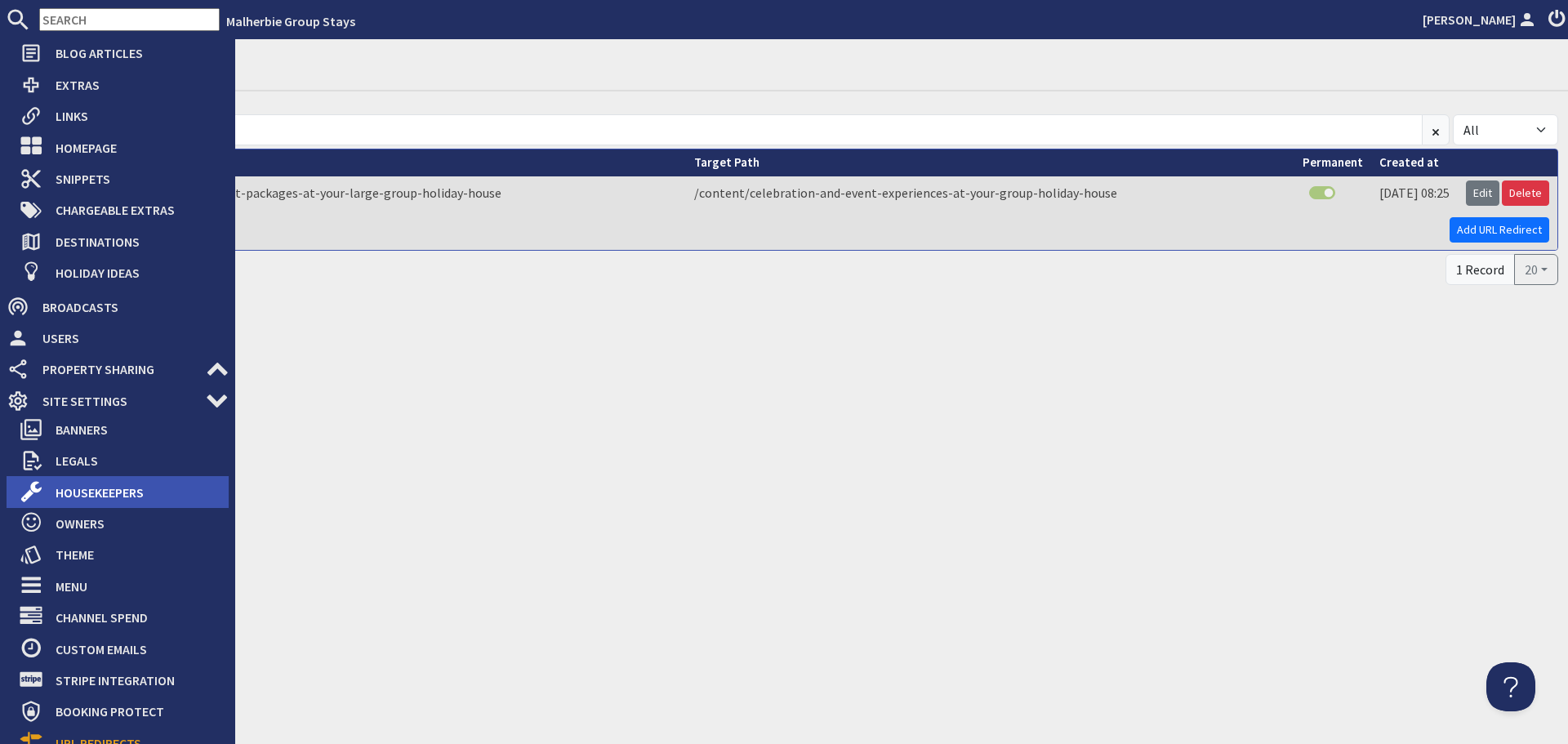
scroll to position [134, 0]
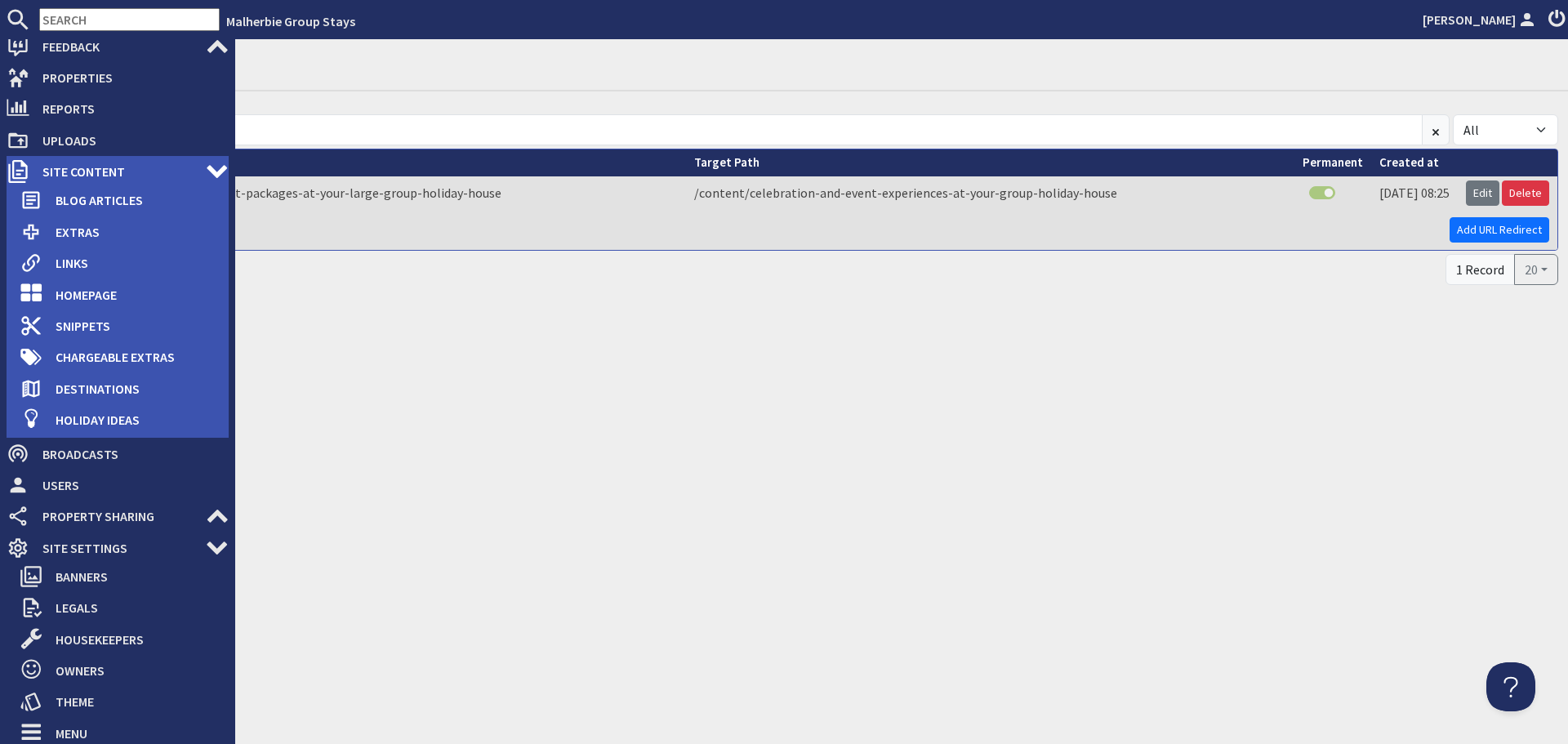
click at [117, 170] on span "Site Content" at bounding box center [118, 172] width 176 height 26
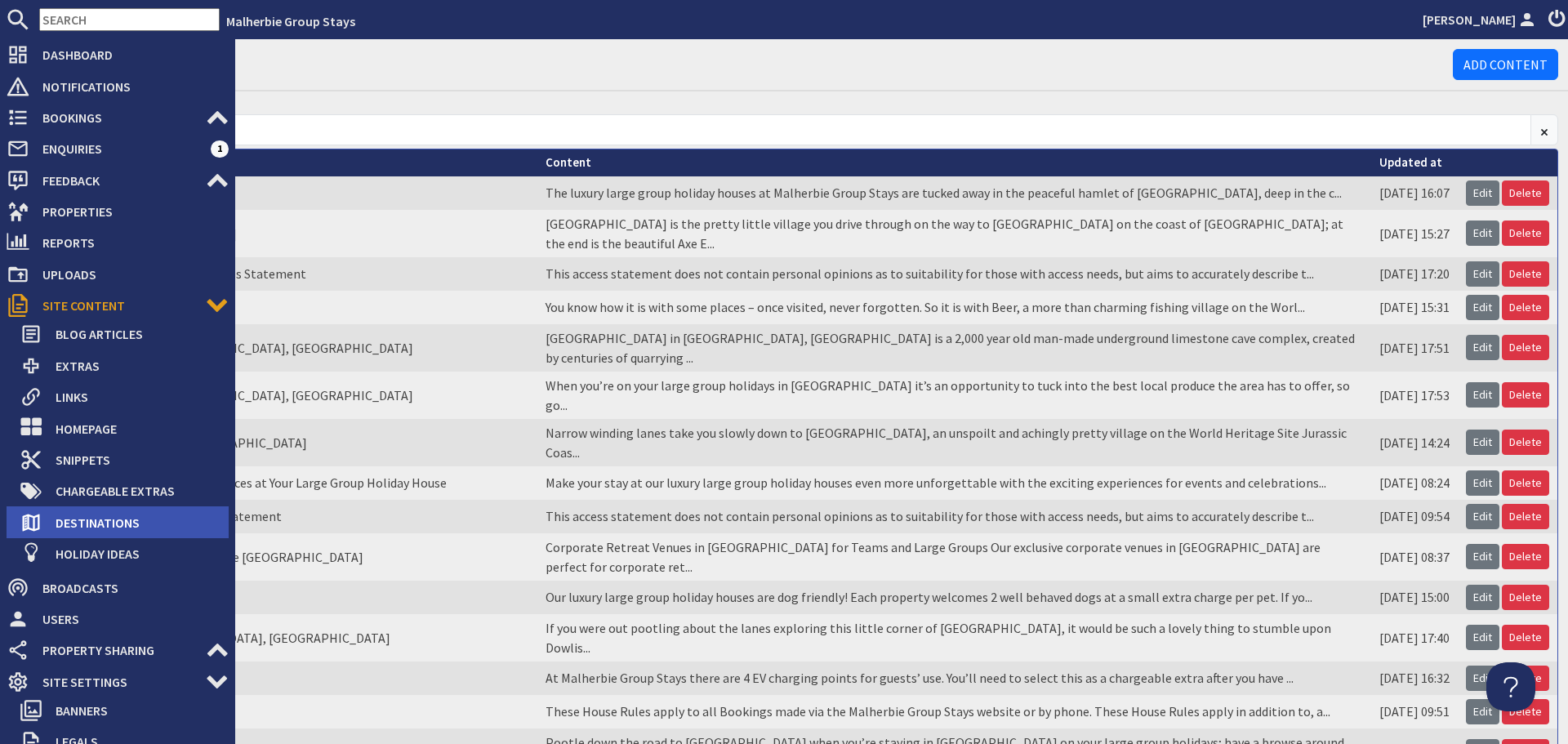
click at [117, 521] on span "Destinations" at bounding box center [136, 523] width 186 height 26
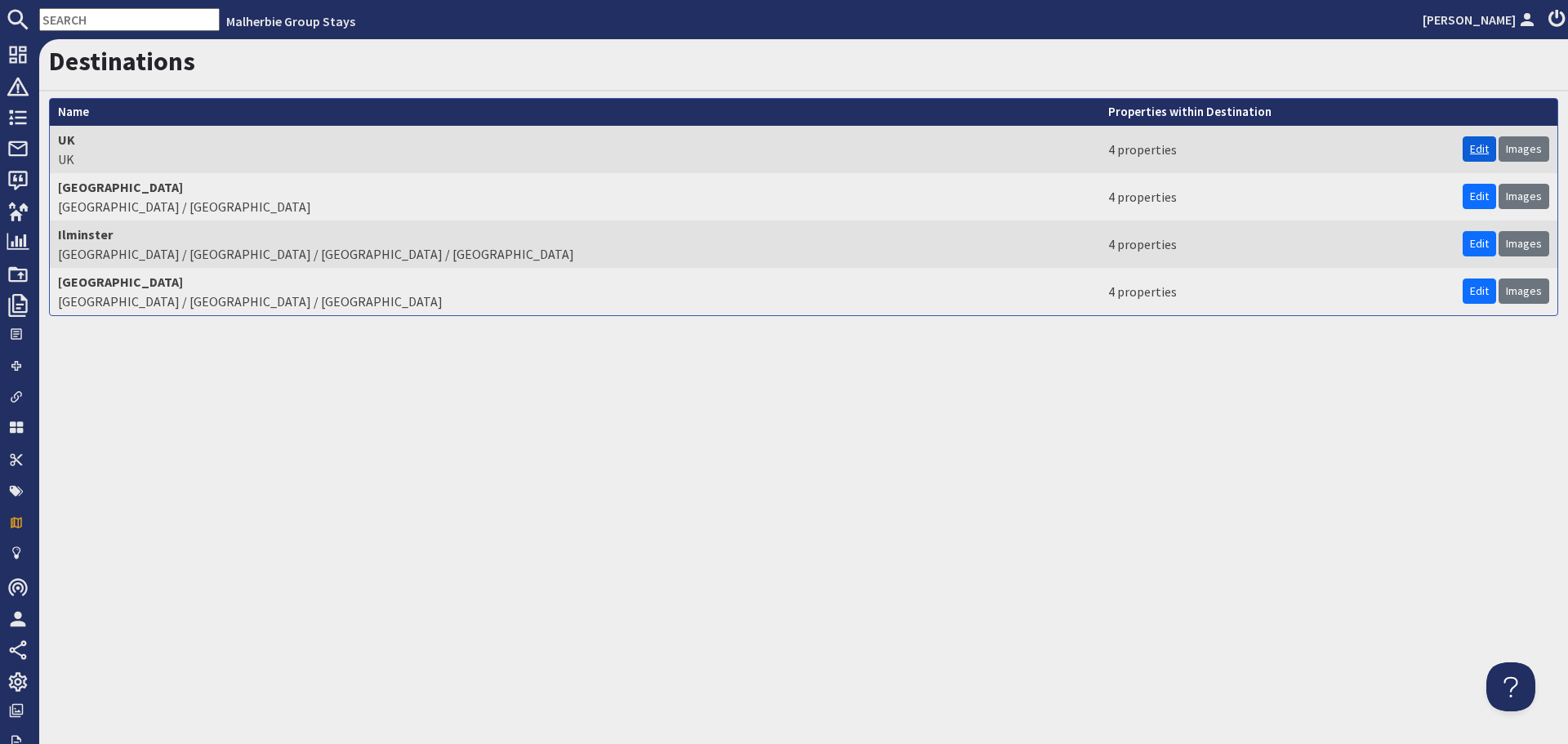
click at [1470, 152] on link "Edit" at bounding box center [1479, 149] width 34 height 26
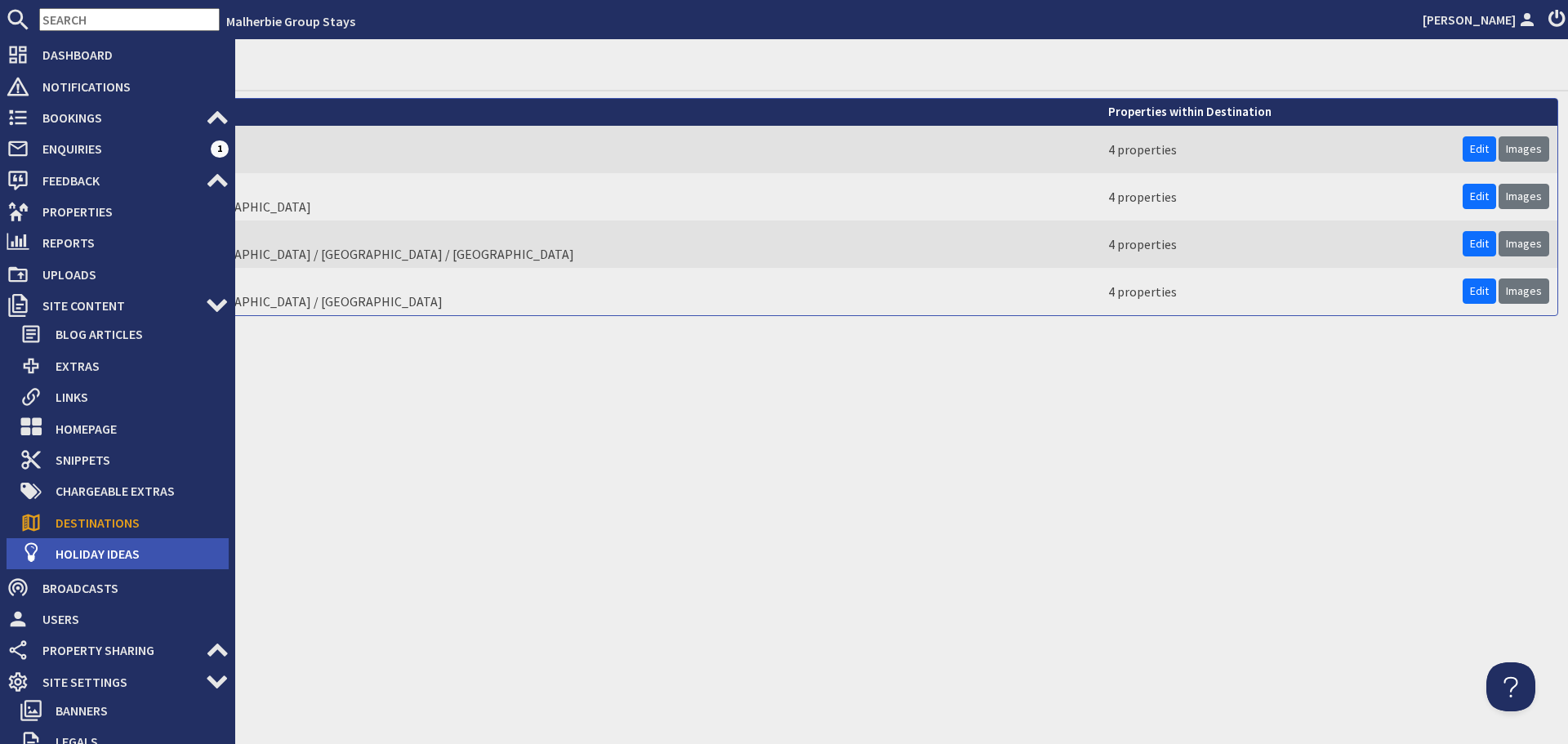
click at [92, 543] on span "Holiday Ideas" at bounding box center [136, 554] width 186 height 26
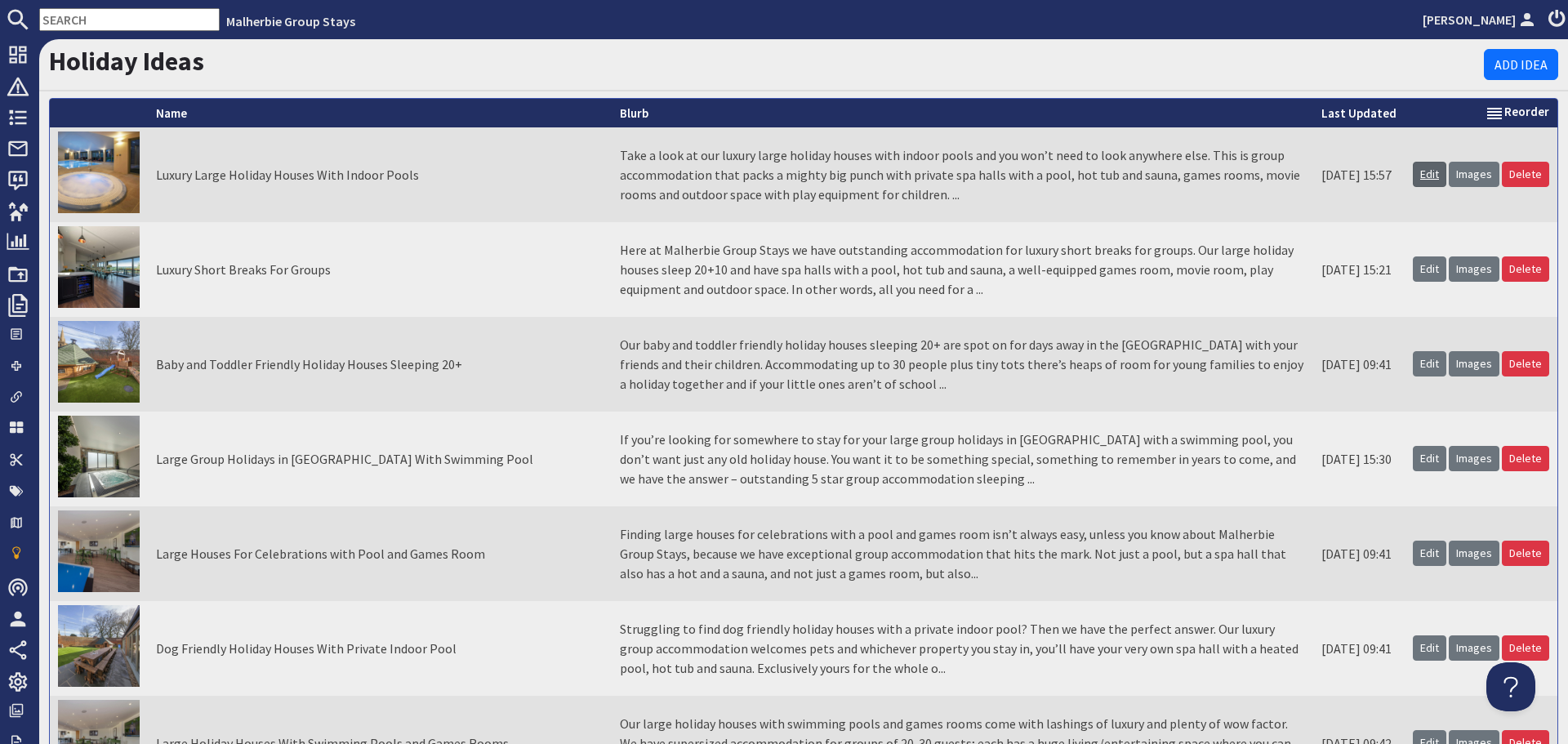
click at [1422, 174] on link "Edit" at bounding box center [1430, 174] width 34 height 26
click at [1413, 270] on link "Edit" at bounding box center [1430, 269] width 34 height 26
click at [1427, 362] on link "Edit" at bounding box center [1430, 364] width 34 height 26
click at [1415, 460] on link "Edit" at bounding box center [1430, 458] width 34 height 26
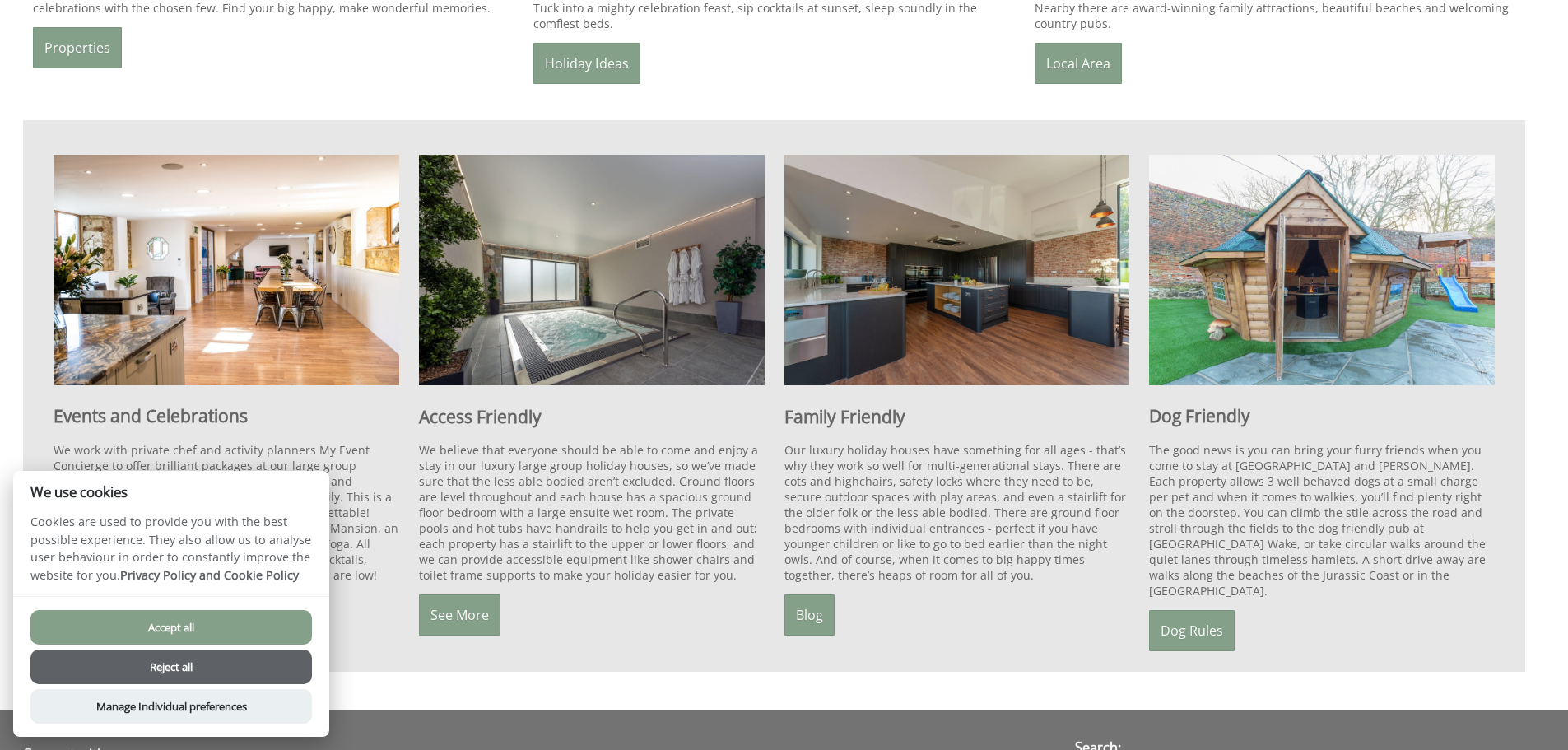
scroll to position [1317, 0]
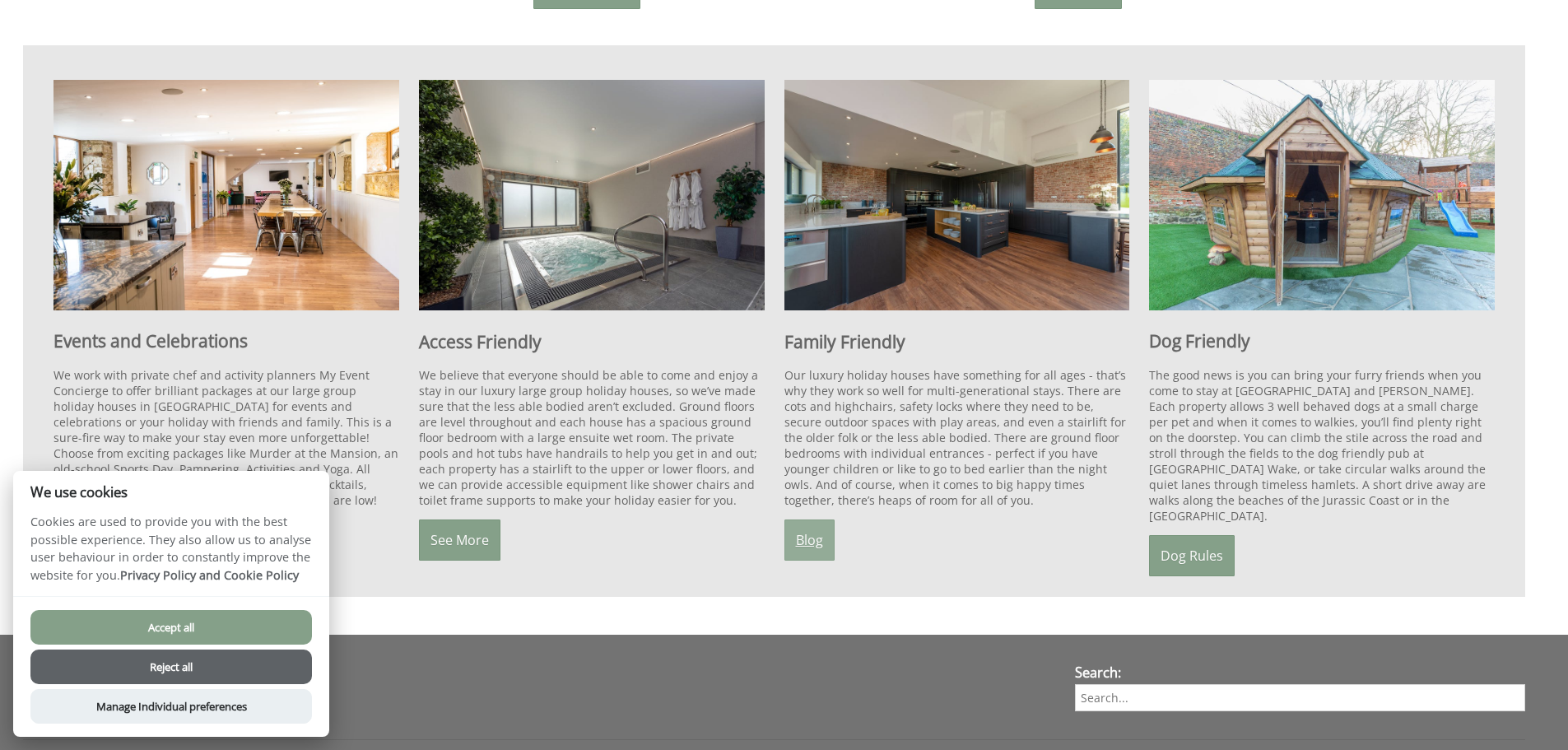
click at [800, 519] on link "Blog" at bounding box center [809, 540] width 51 height 41
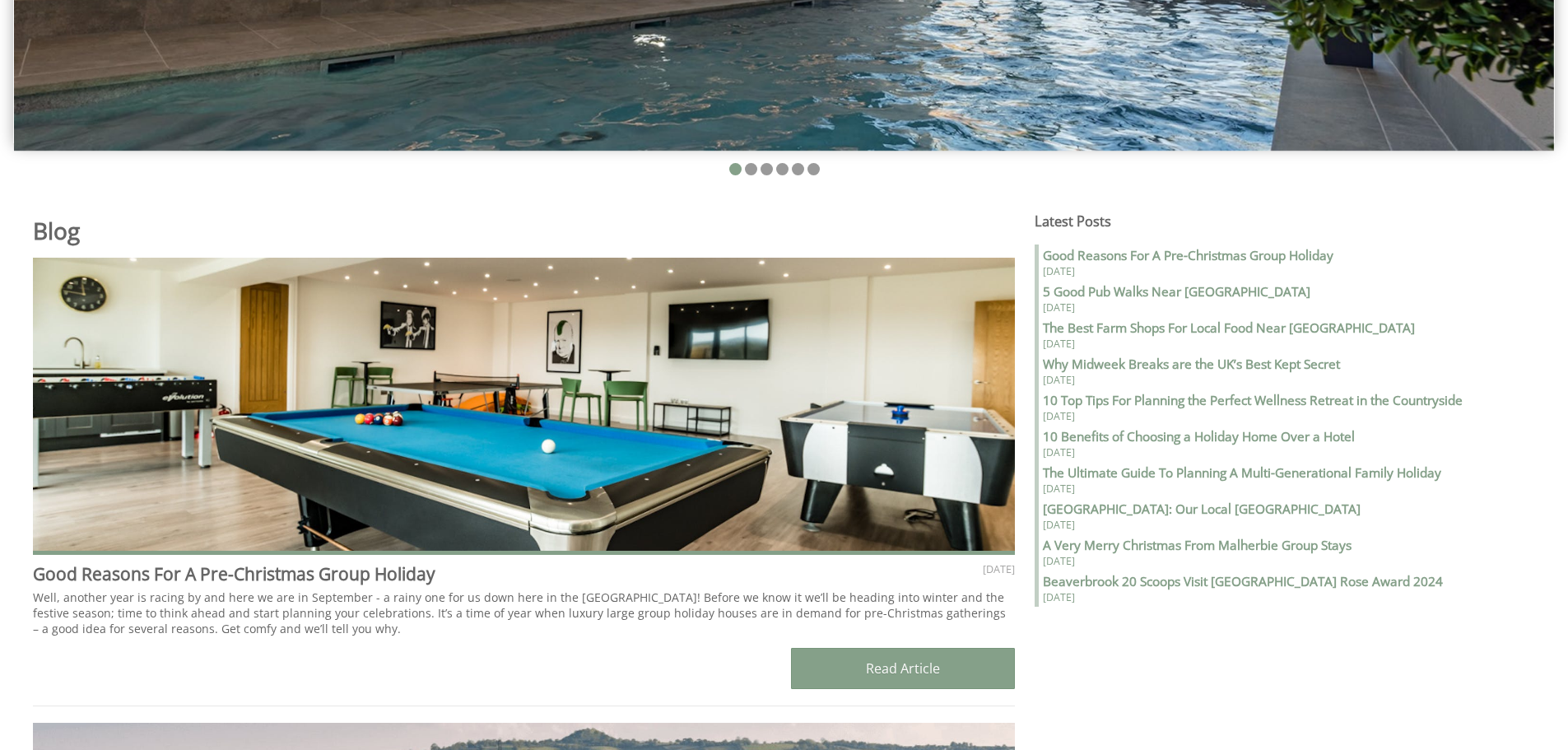
scroll to position [577, 0]
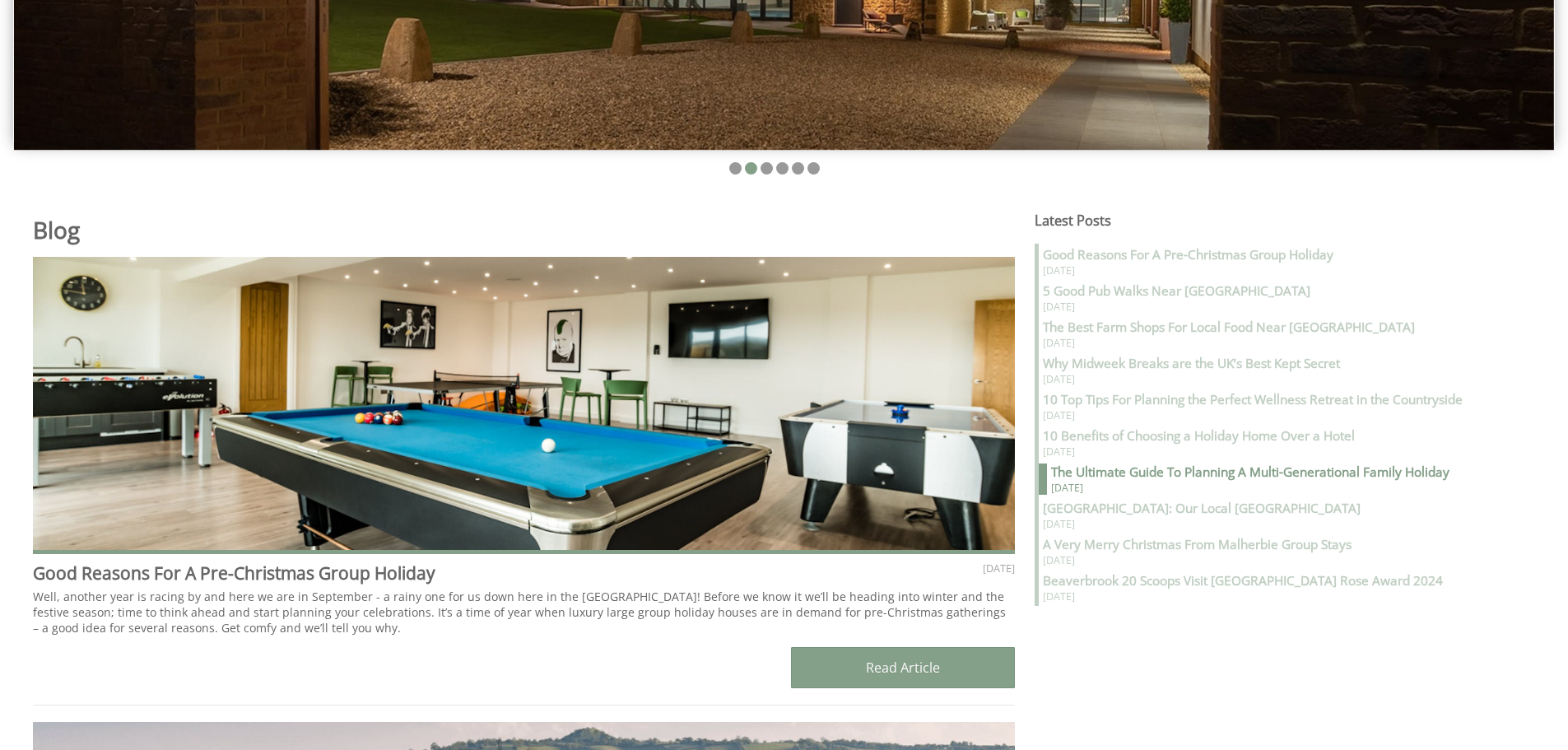
click at [1253, 471] on strong "The Ultimate Guide To Planning A Multi-Generational Family Holiday" at bounding box center [1250, 472] width 399 height 17
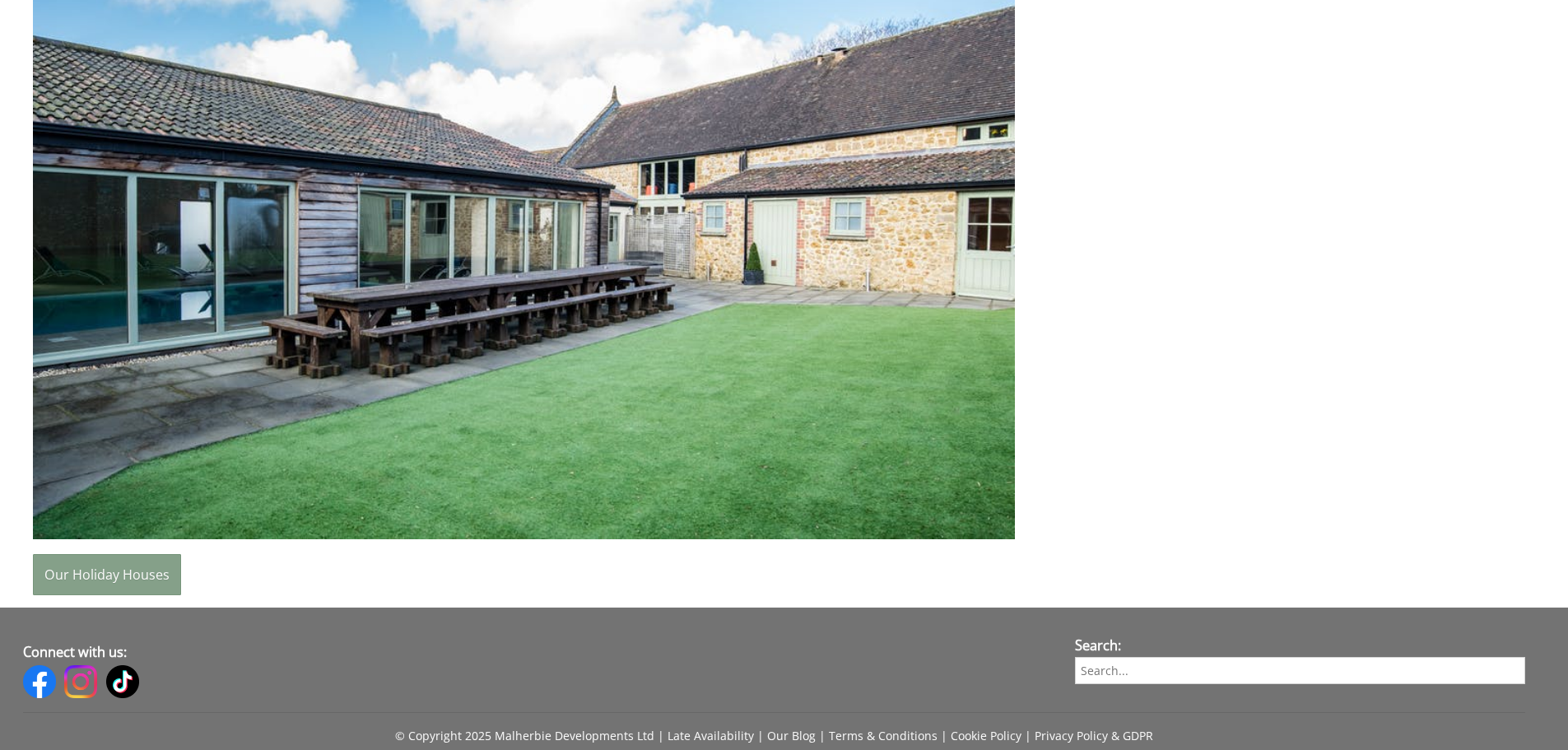
scroll to position [6343, 0]
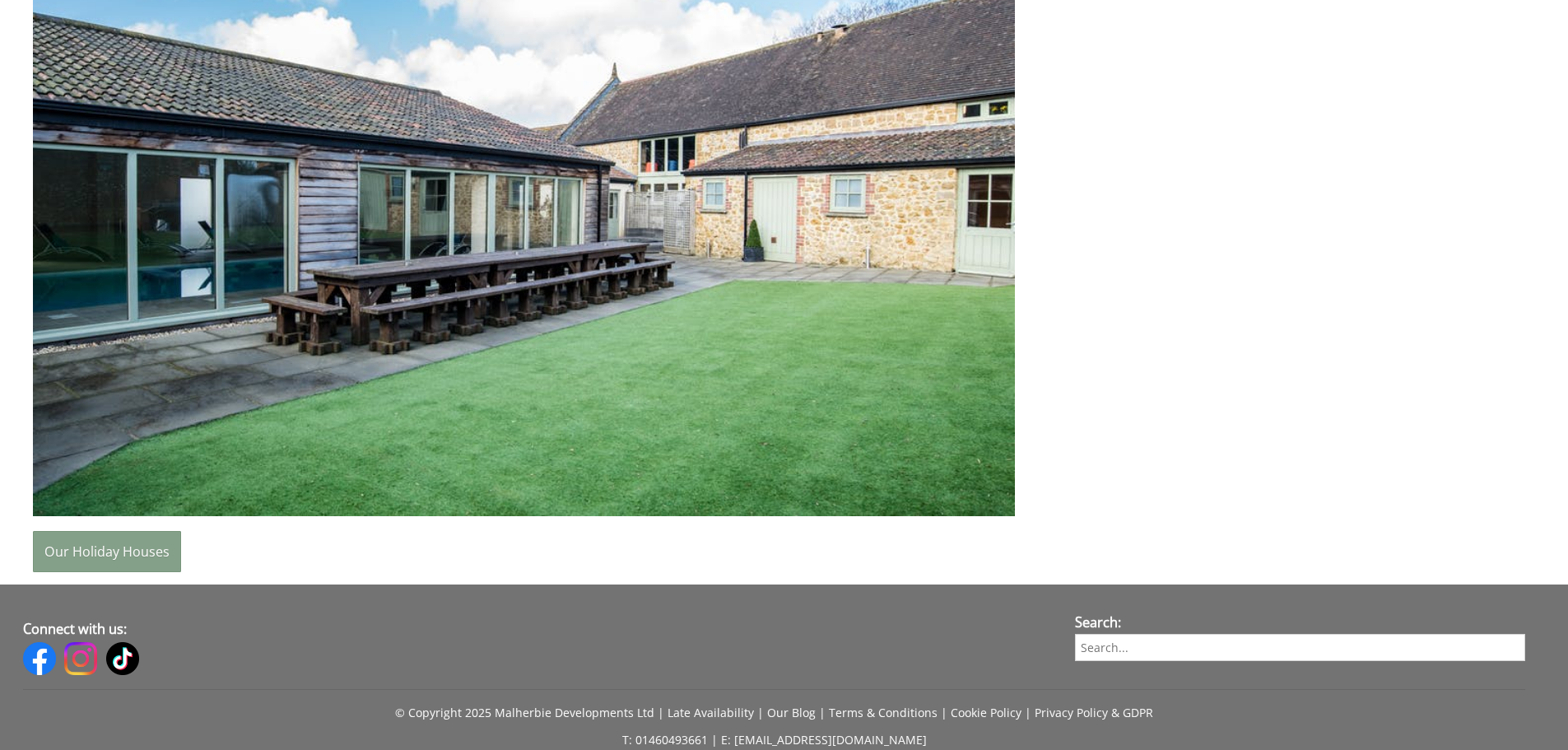
scroll to position [577, 0]
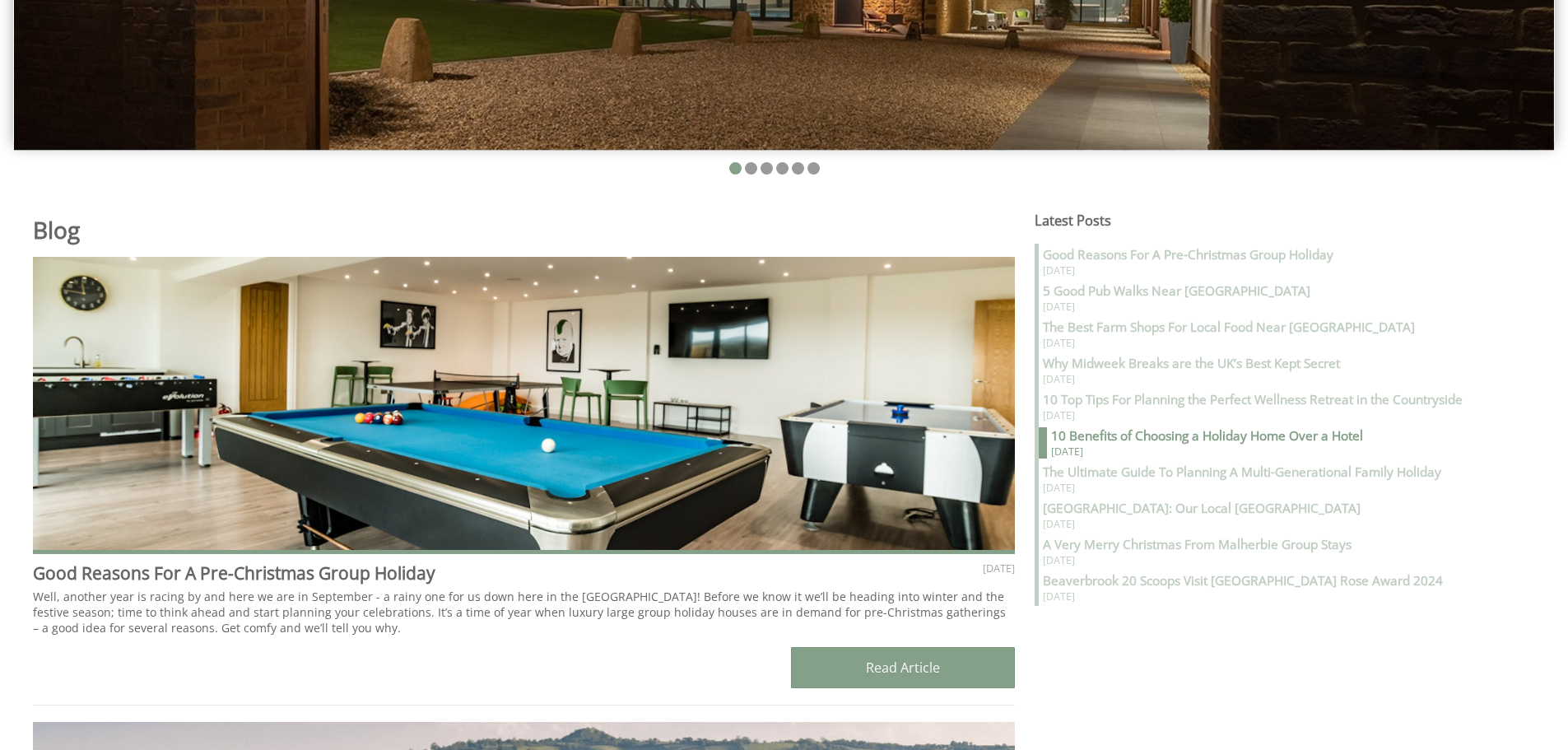
click at [1176, 437] on strong "10 Benefits of Choosing a Holiday Home Over a Hotel" at bounding box center [1207, 436] width 312 height 17
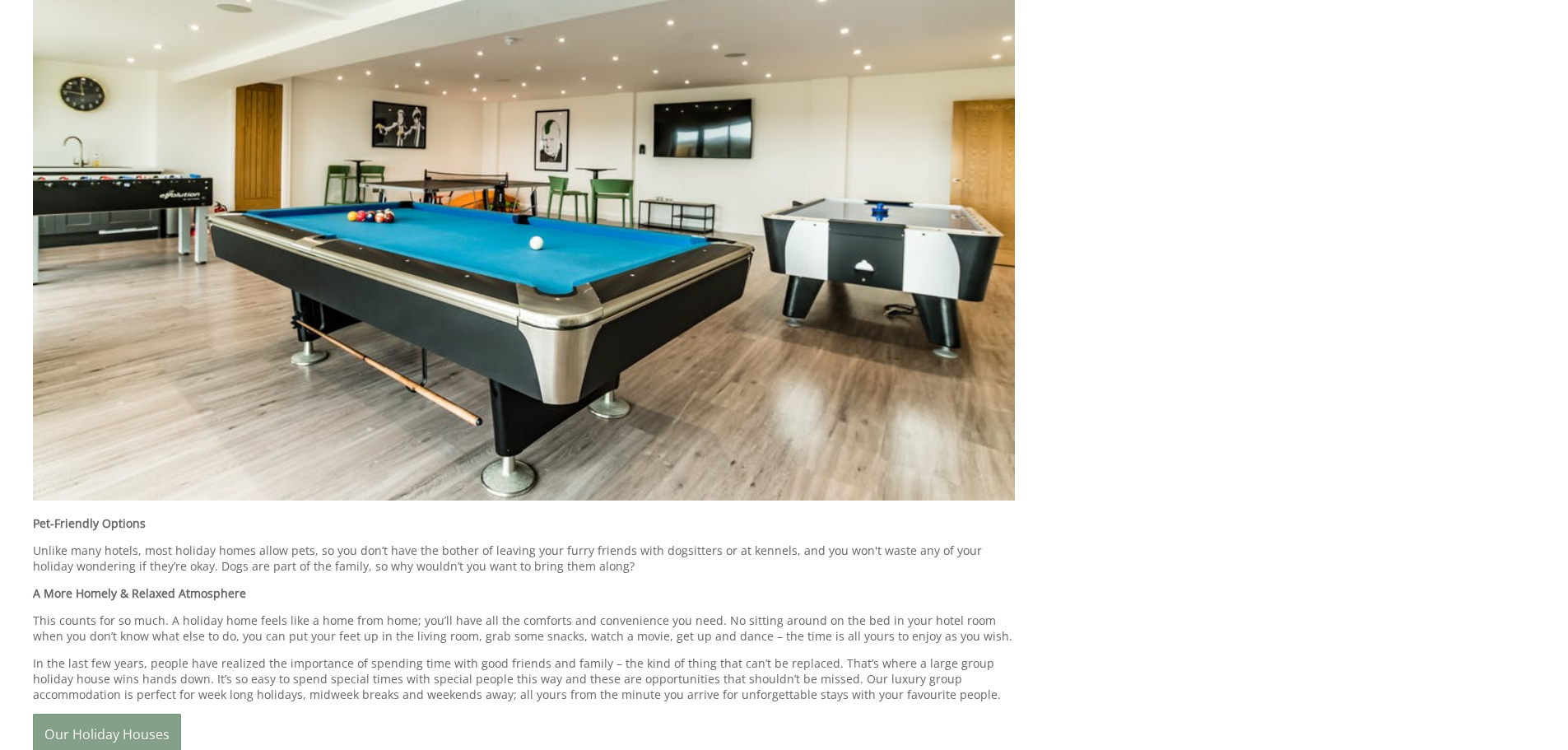
scroll to position [4118, 0]
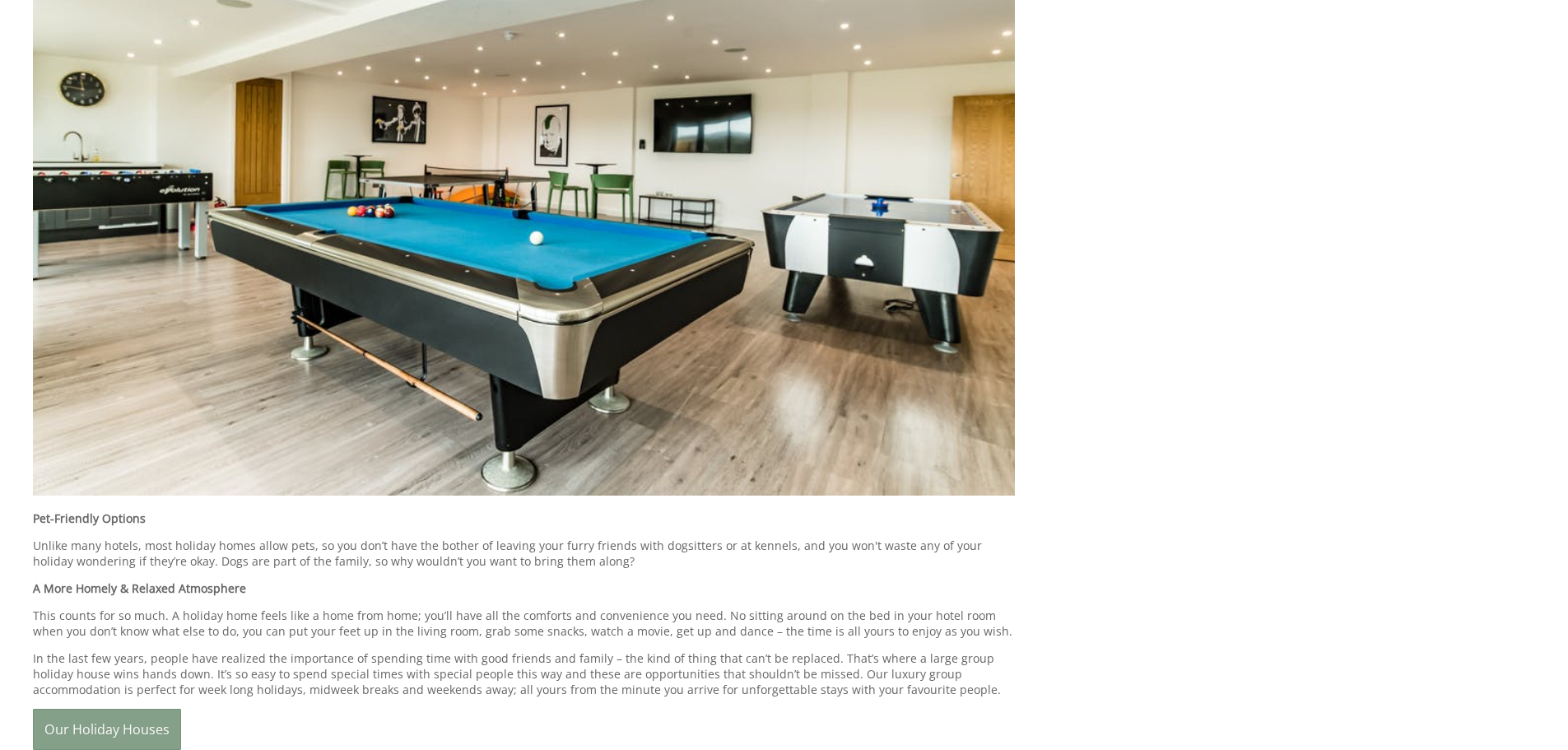
scroll to position [577, 0]
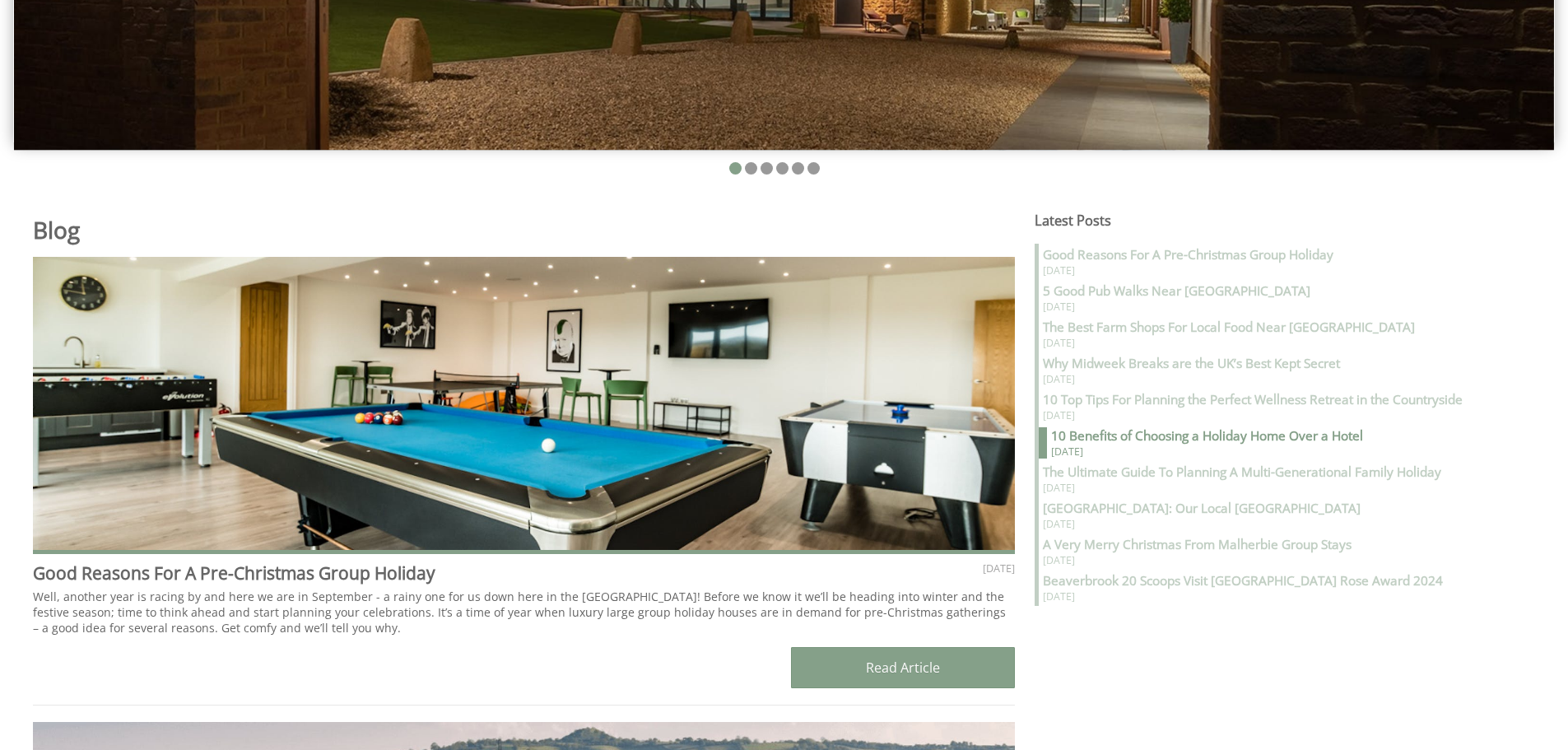
click at [1098, 431] on strong "10 Benefits of Choosing a Holiday Home Over a Hotel" at bounding box center [1207, 436] width 312 height 17
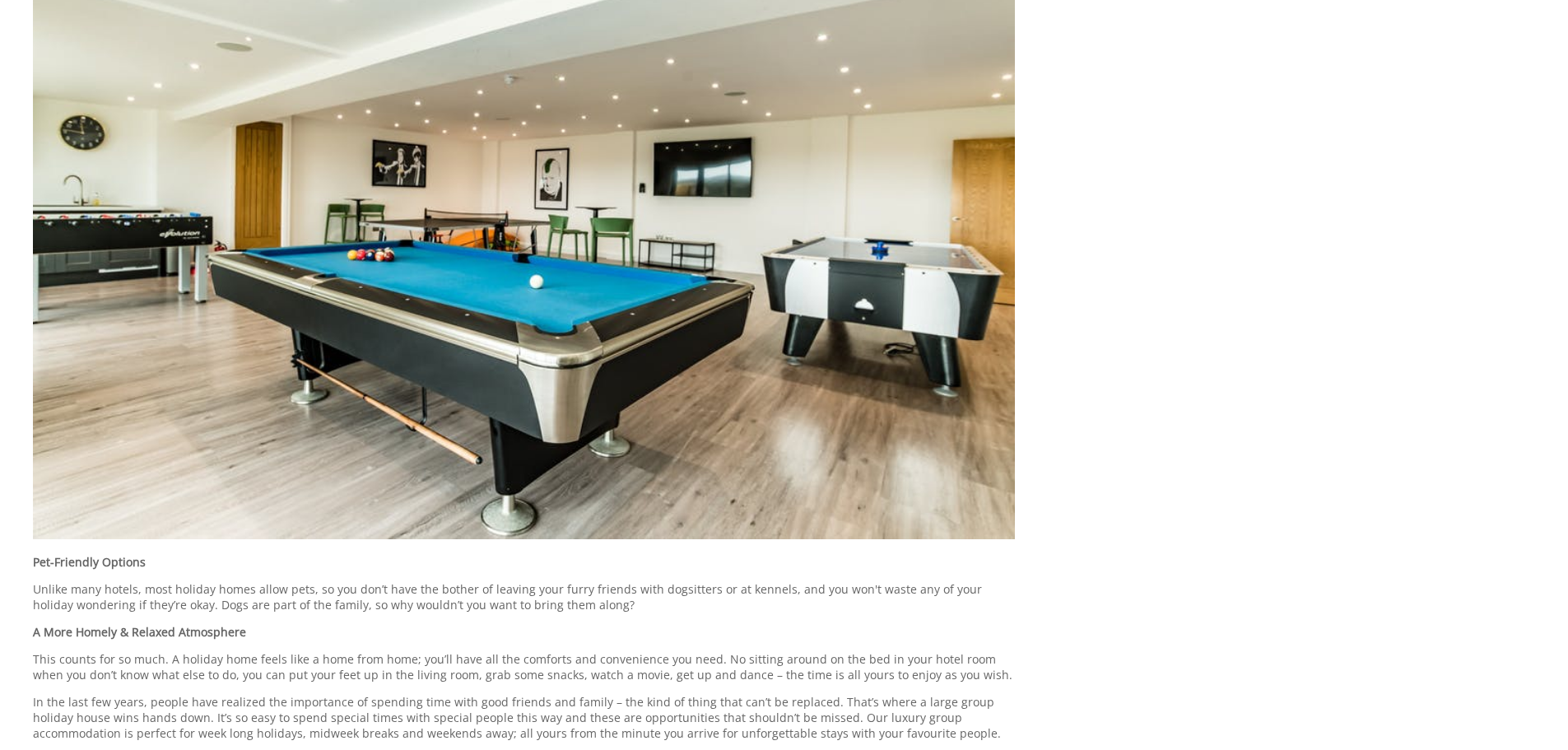
scroll to position [4118, 0]
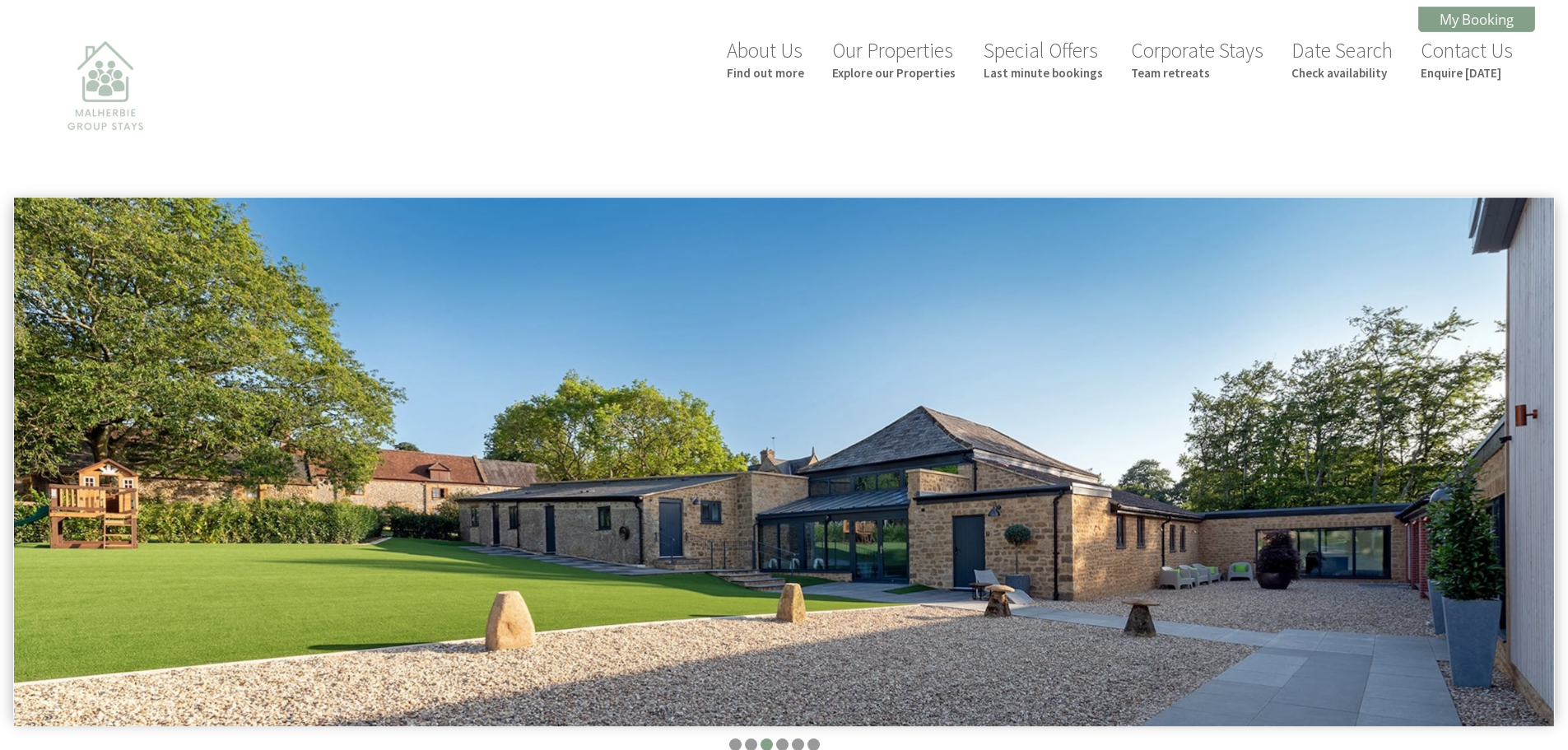
click at [115, 95] on img at bounding box center [105, 113] width 165 height 165
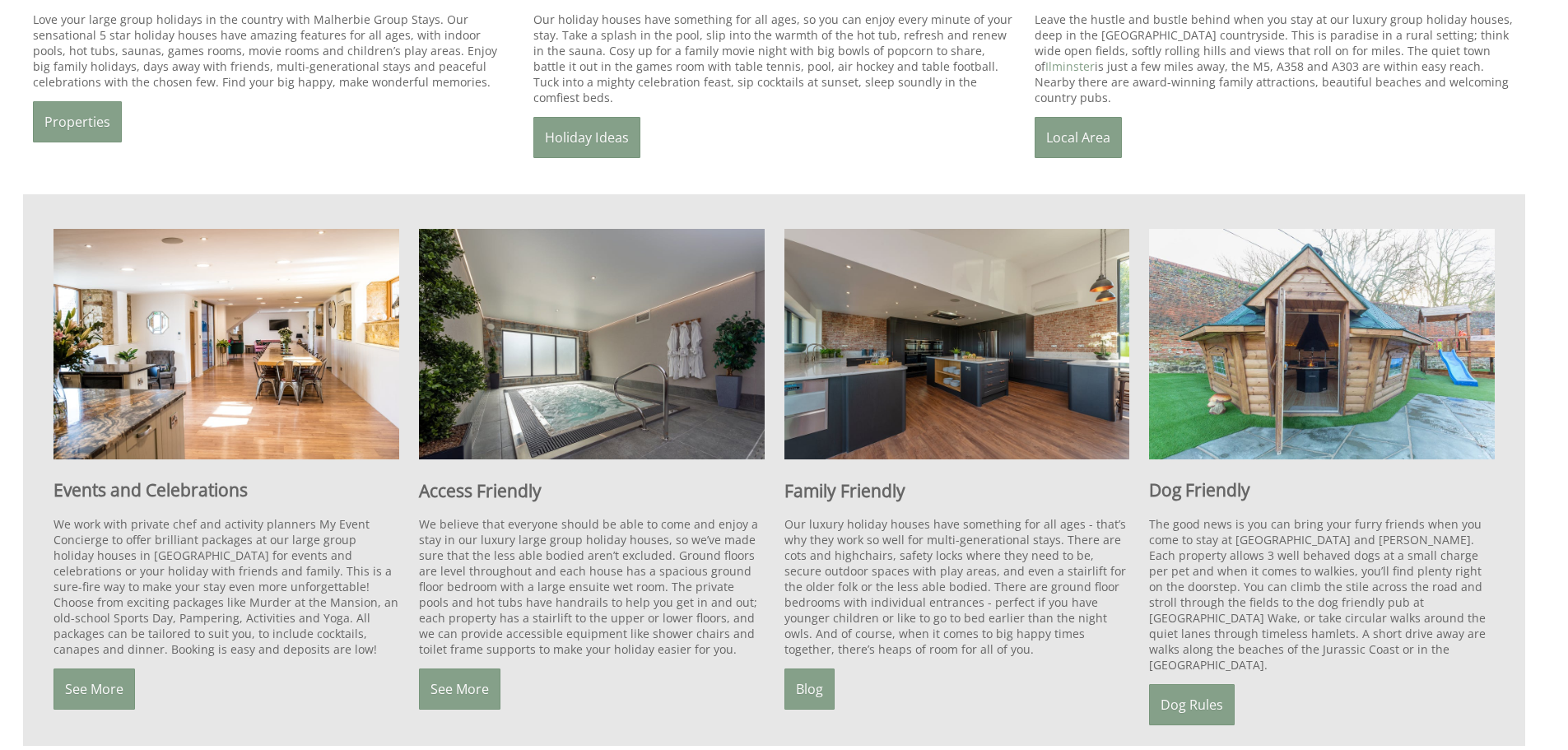
scroll to position [1186, 0]
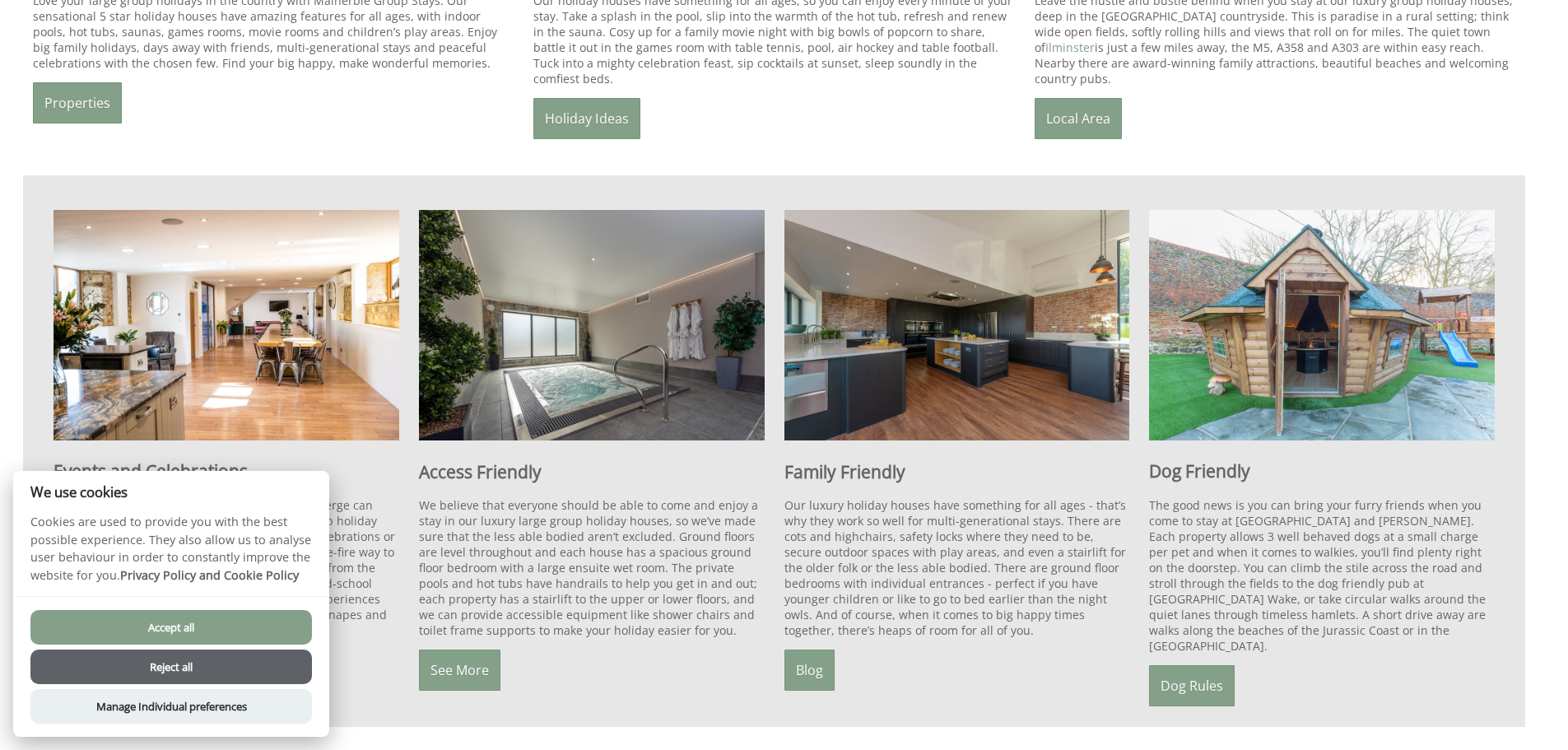
click at [100, 659] on button "Reject all" at bounding box center [172, 667] width 282 height 35
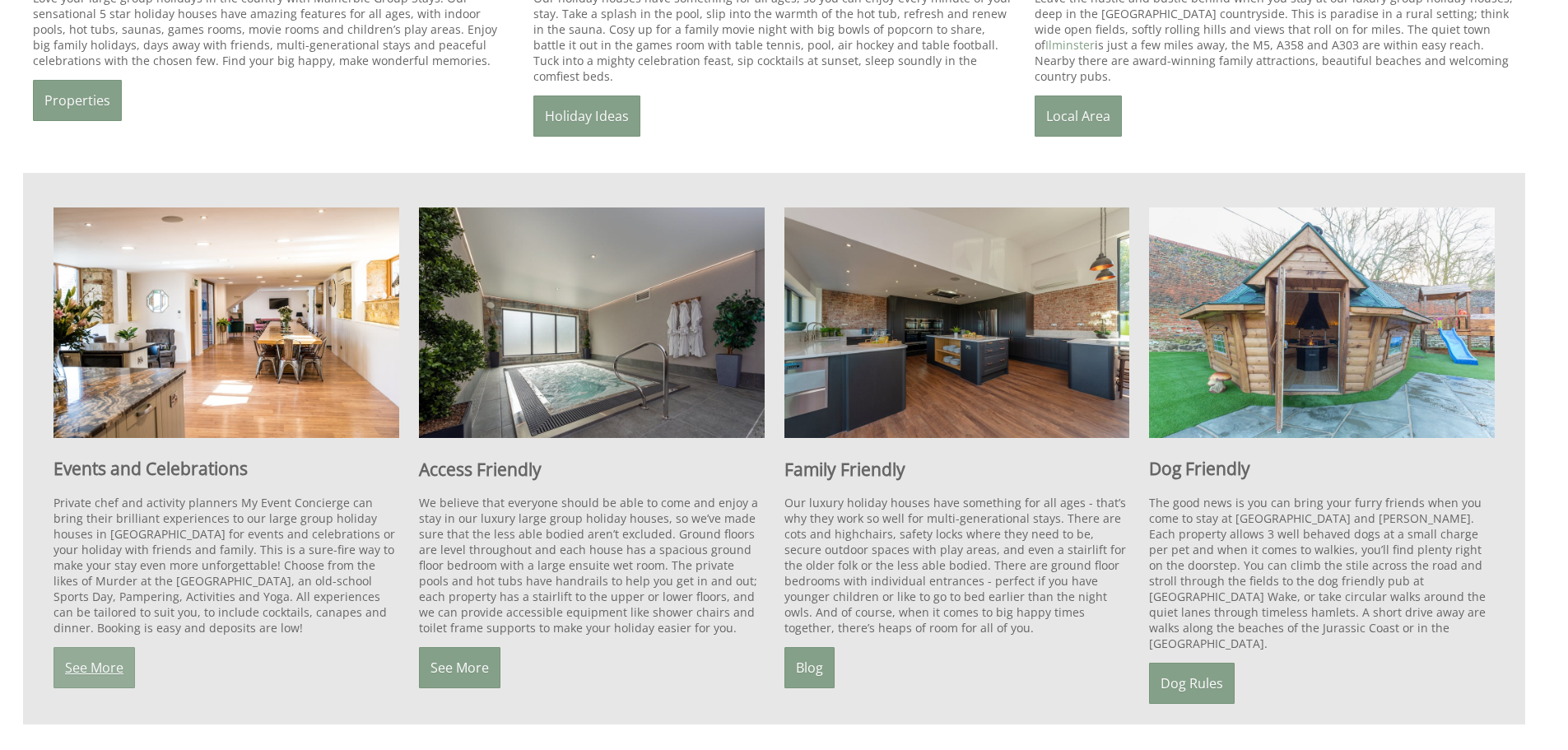
click at [96, 656] on link "See More" at bounding box center [95, 668] width 81 height 41
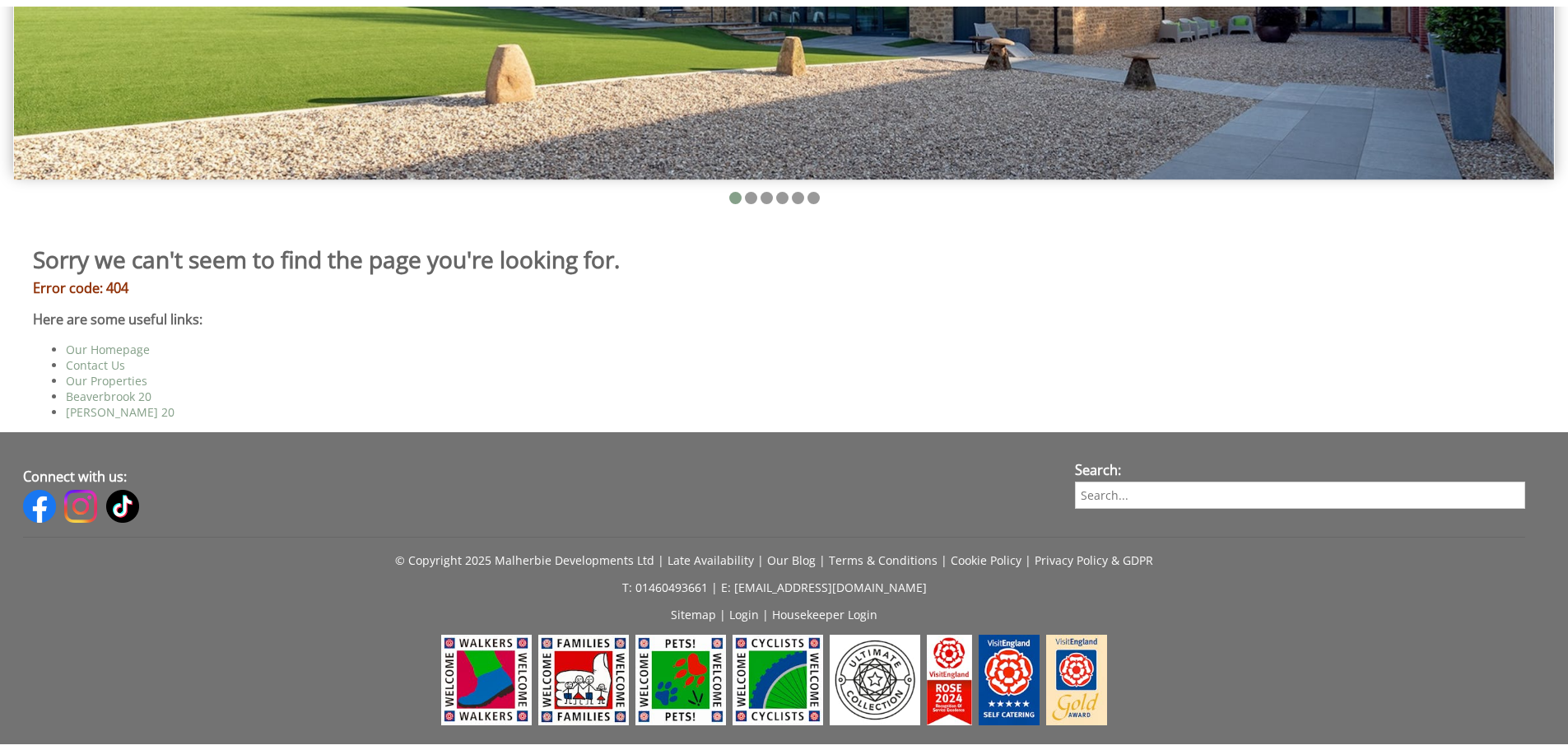
scroll to position [553, 0]
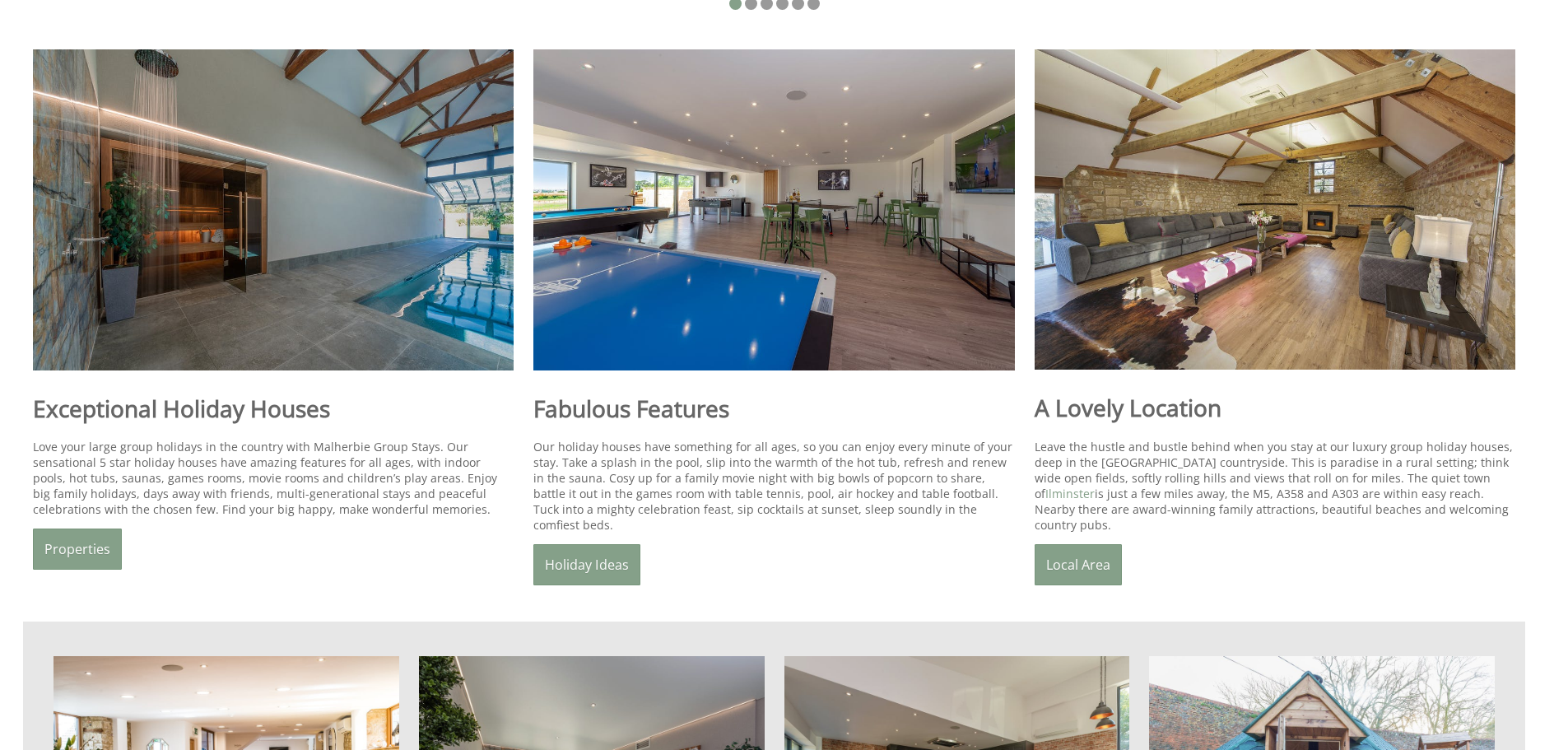
scroll to position [1269, 0]
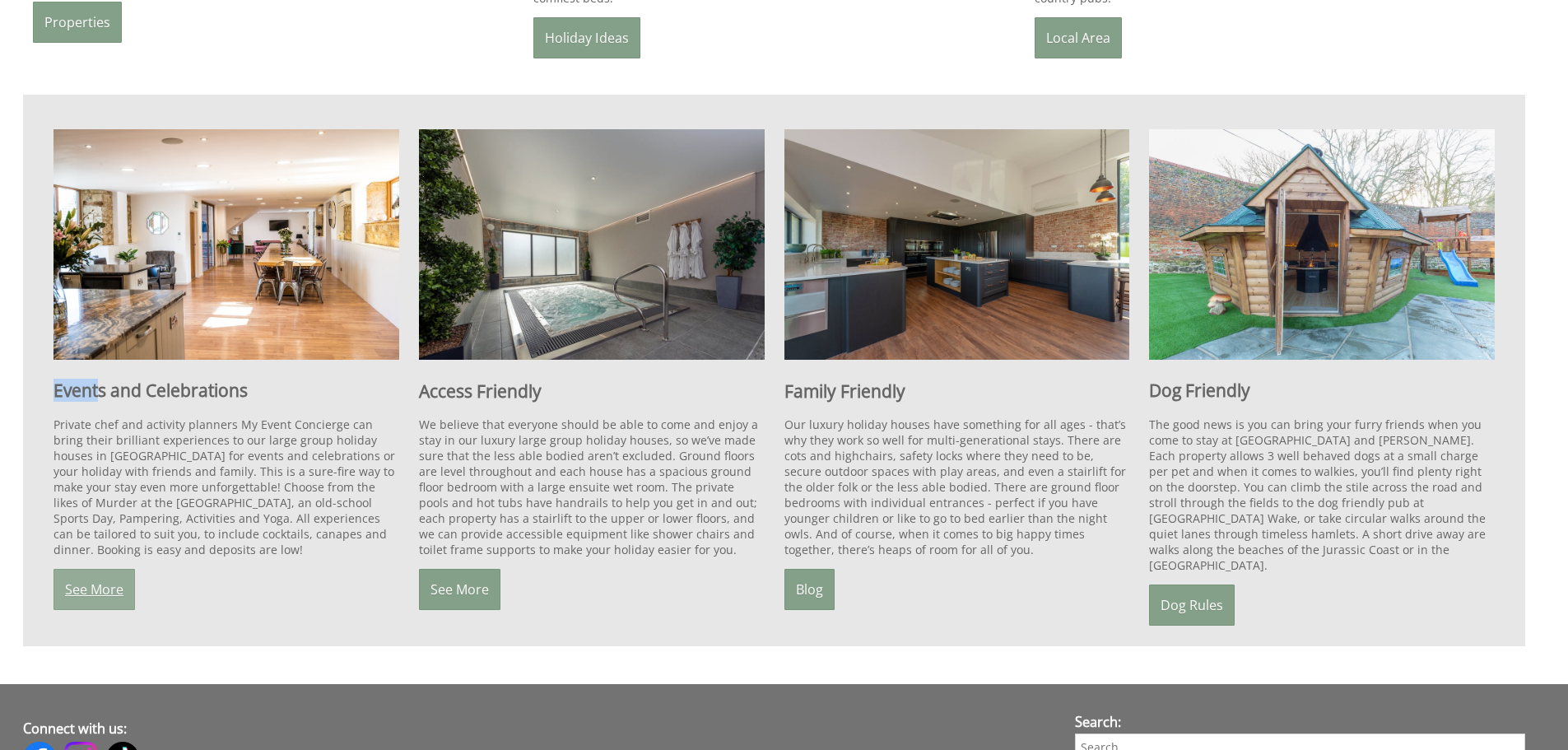
click at [81, 584] on link "See More" at bounding box center [95, 590] width 81 height 41
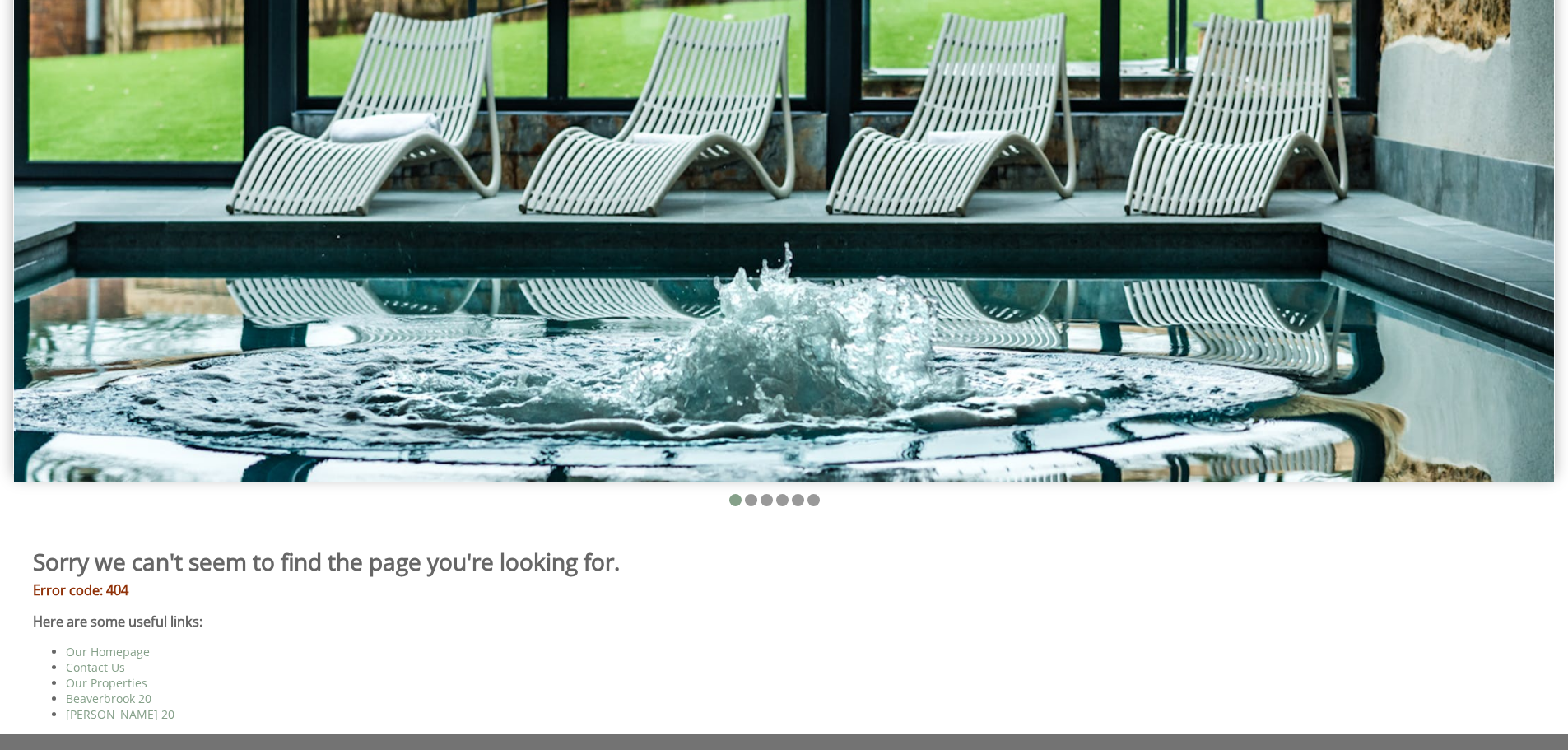
scroll to position [329, 0]
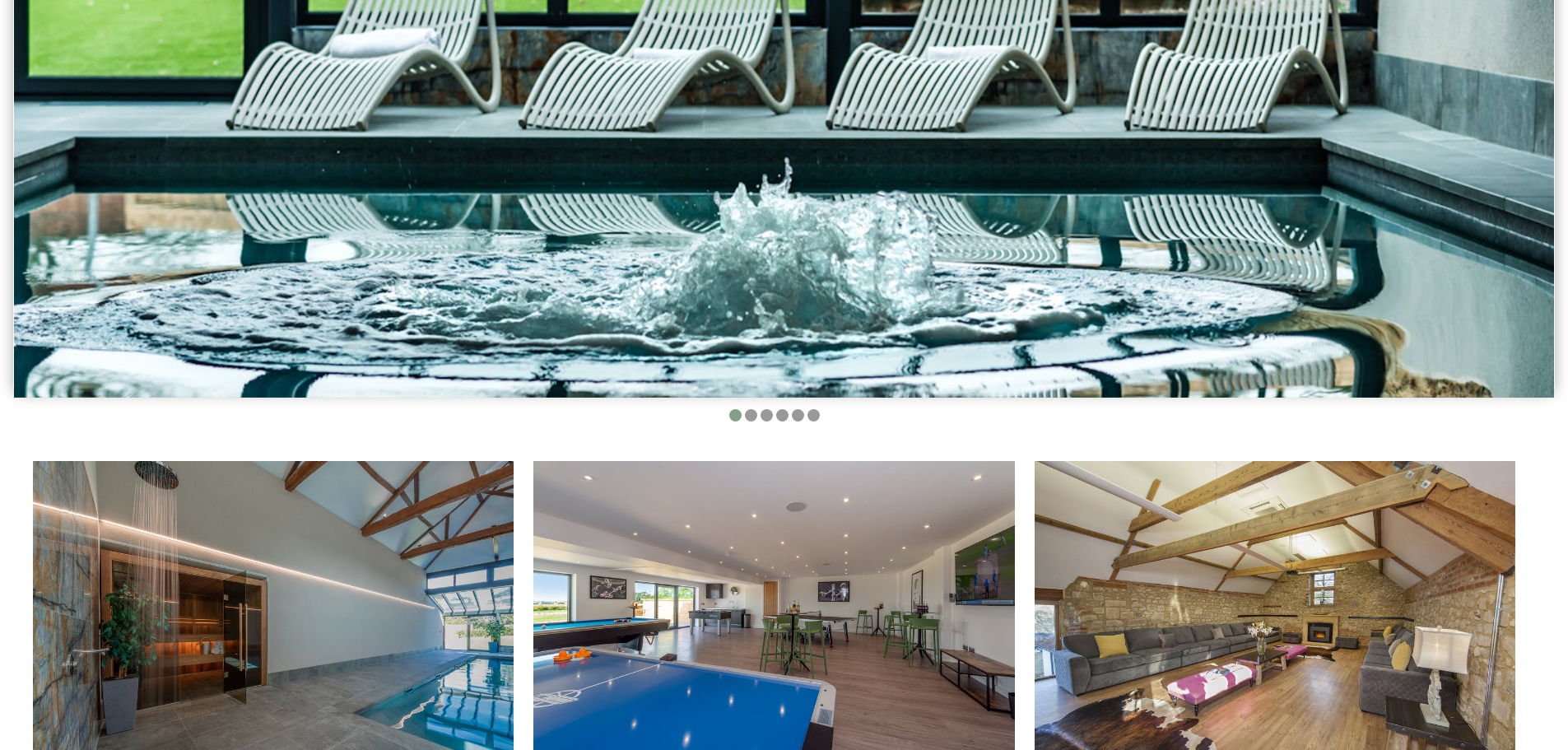
scroll to position [1269, 0]
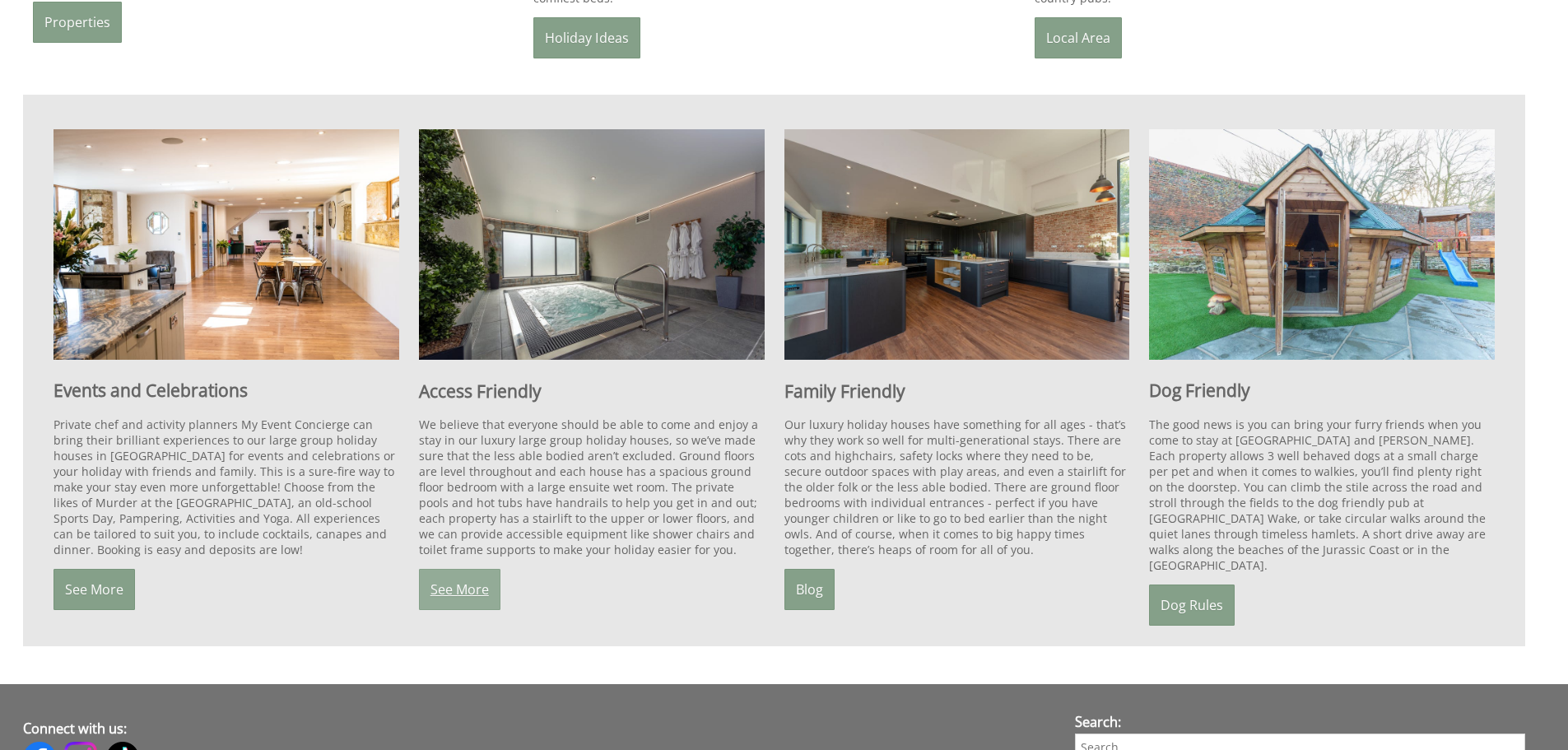
click at [440, 571] on link "See More" at bounding box center [459, 590] width 81 height 41
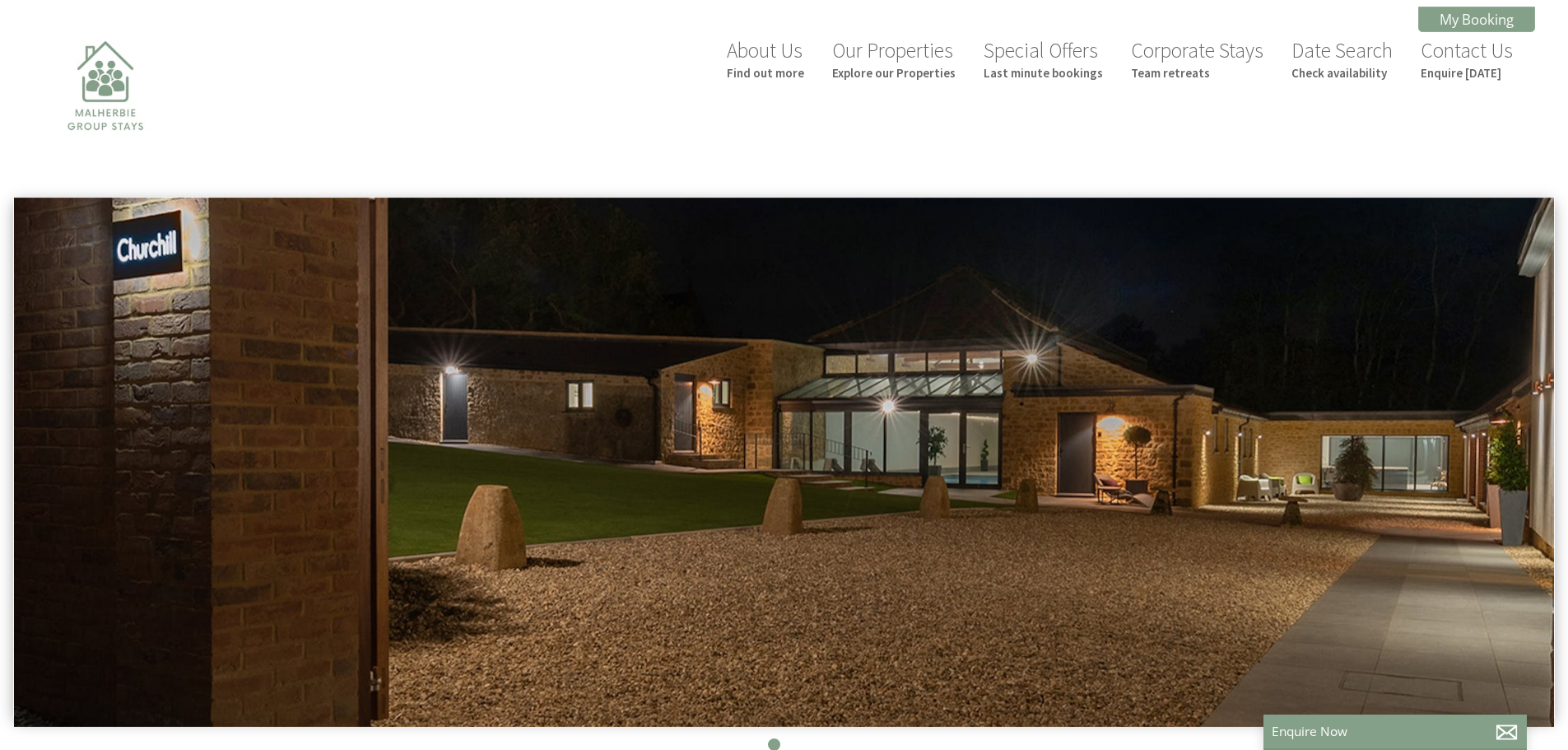
scroll to position [0, 15]
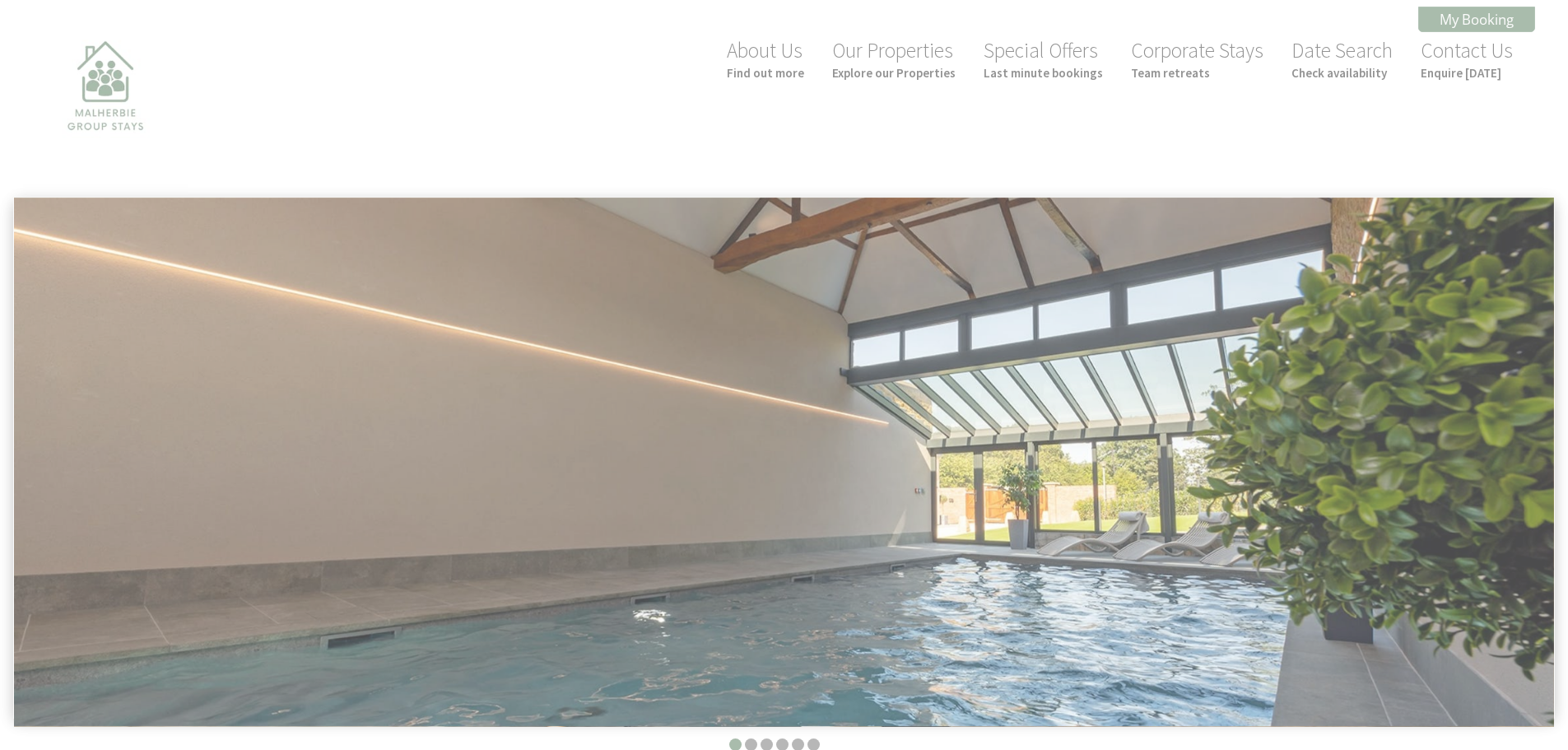
scroll to position [1269, 0]
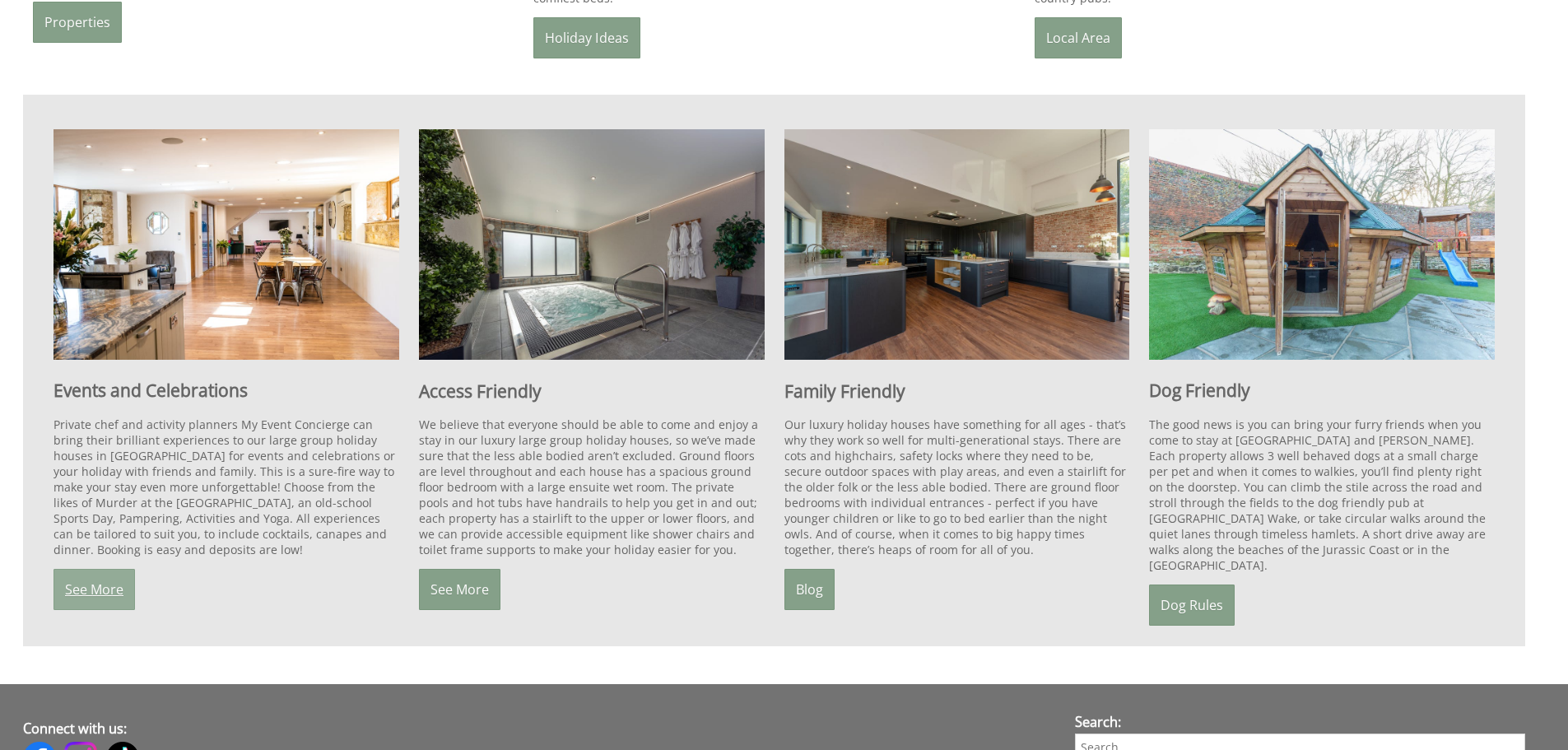
click at [109, 574] on link "See More" at bounding box center [95, 590] width 81 height 41
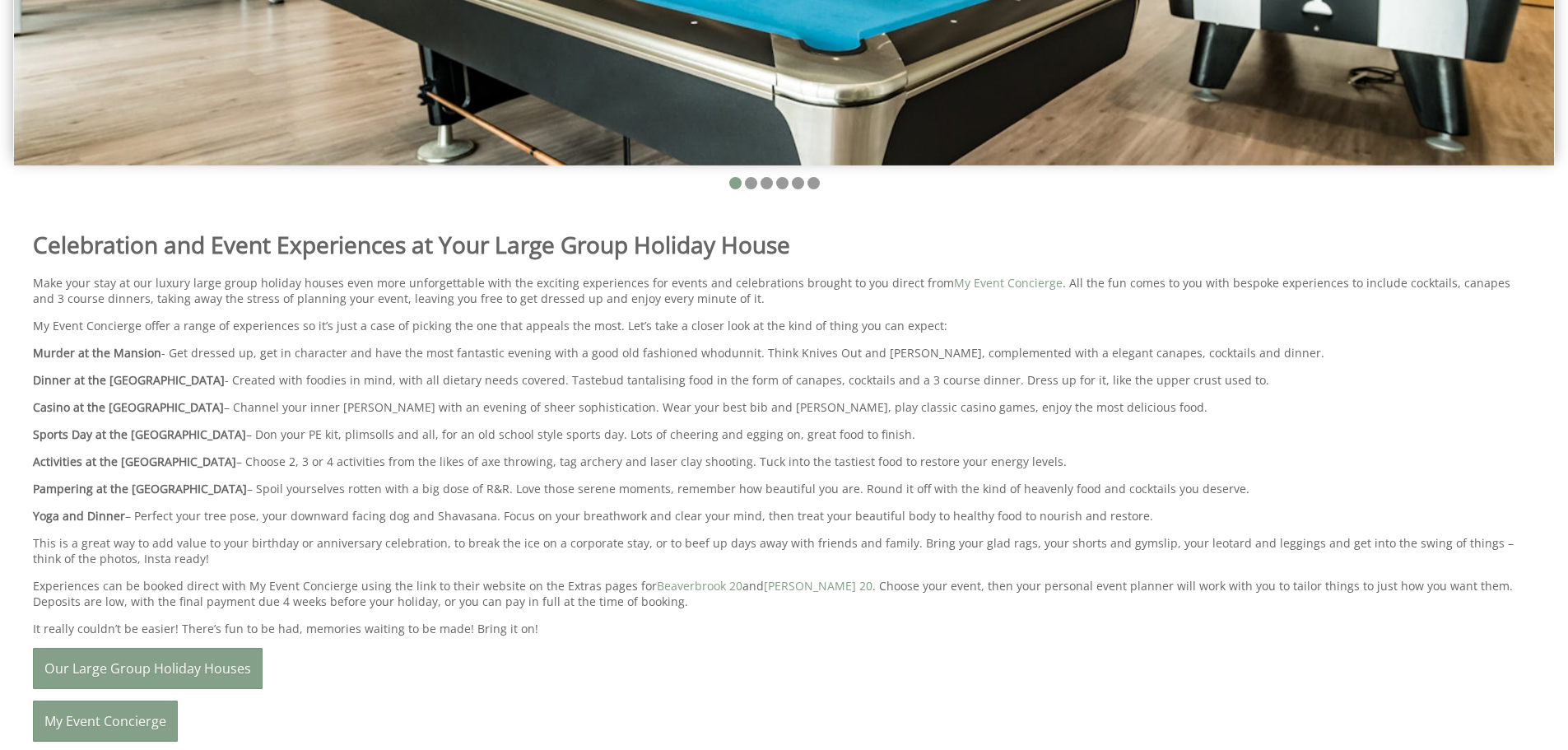
scroll to position [577, 0]
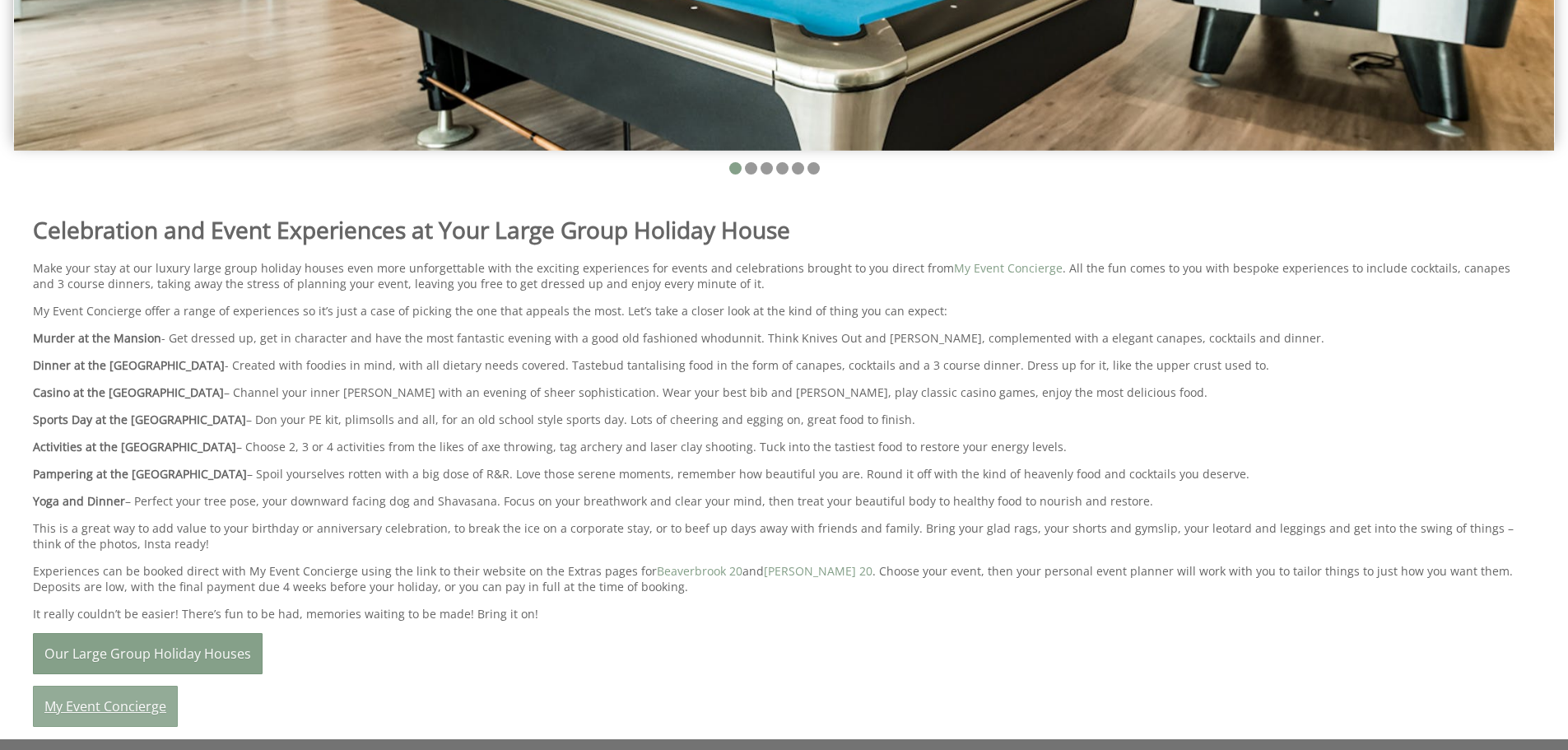
click at [157, 710] on link "My Event Concierge" at bounding box center [105, 707] width 145 height 41
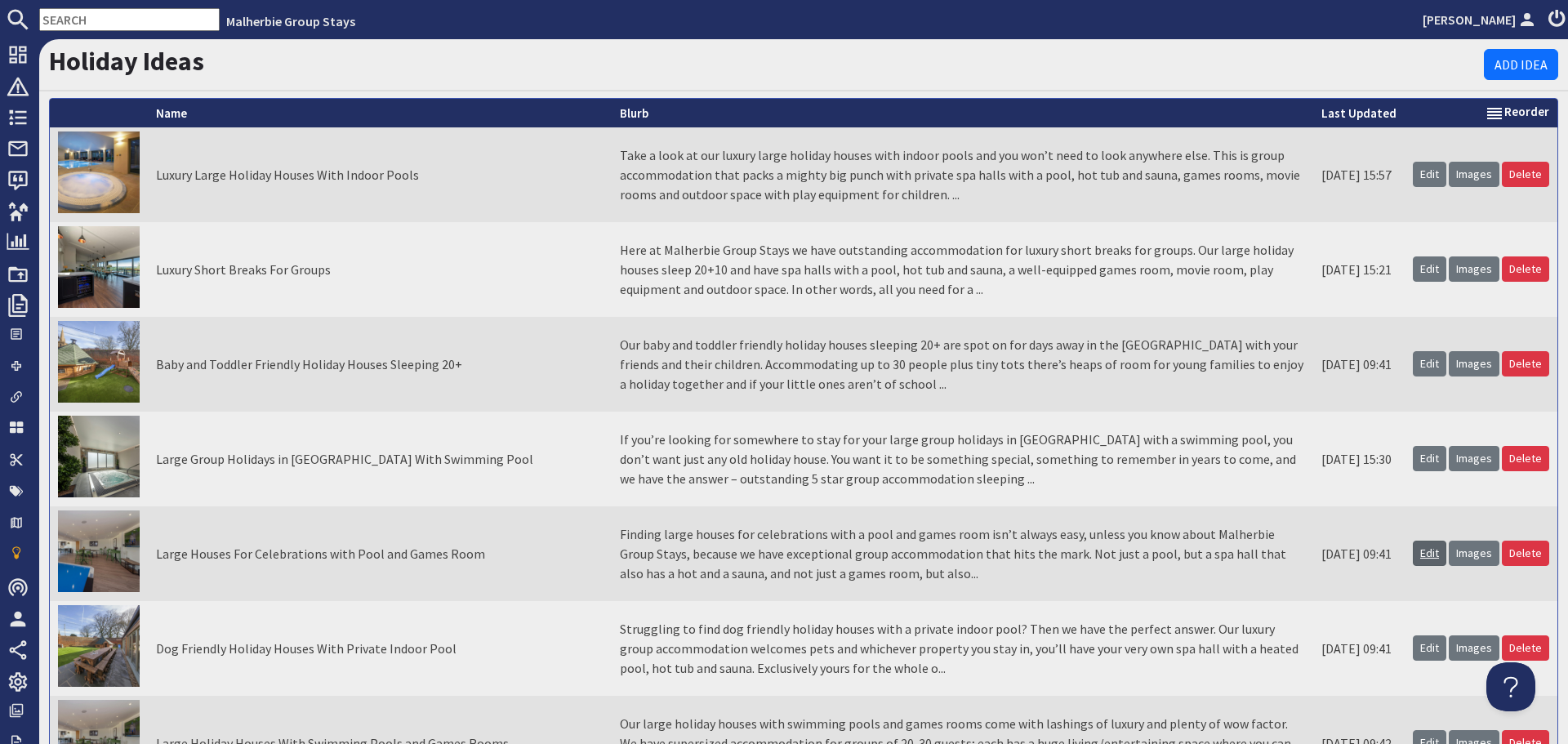
click at [1422, 547] on link "Edit" at bounding box center [1430, 553] width 34 height 26
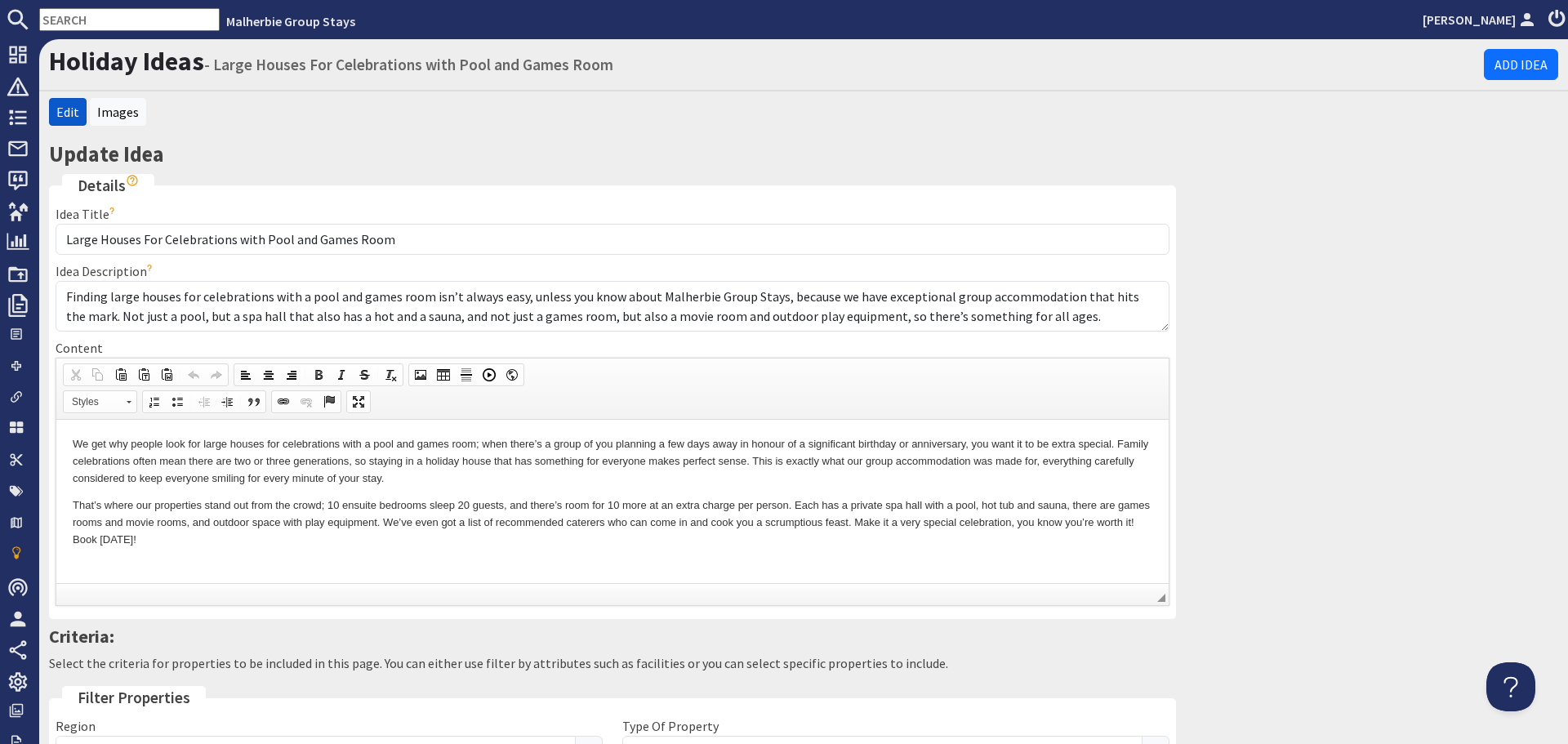
drag, startPoint x: 125, startPoint y: 0, endPoint x: 975, endPoint y: 100, distance: 855.9
click at [975, 100] on ul "Edit Images" at bounding box center [804, 114] width 1510 height 32
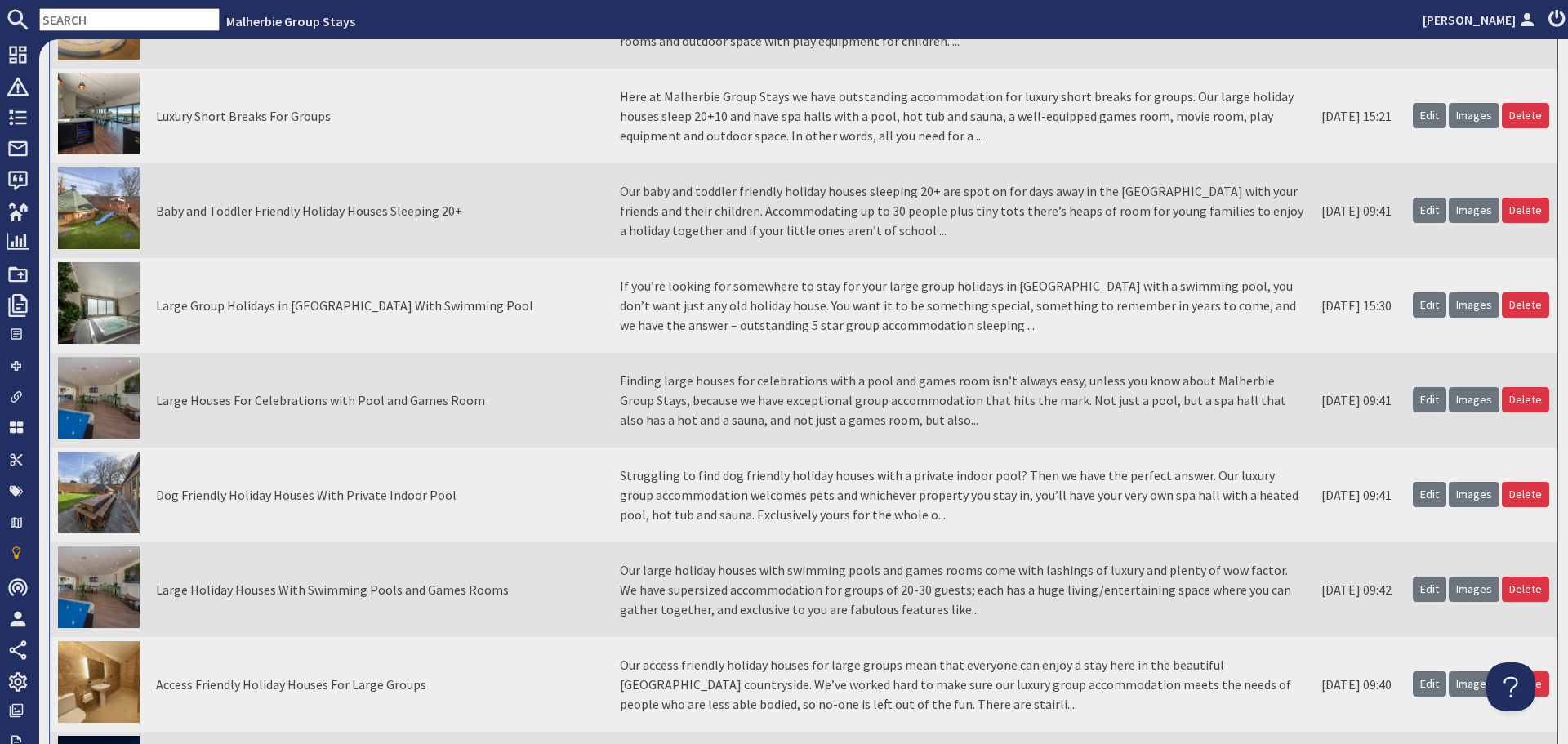
scroll to position [164, 0]
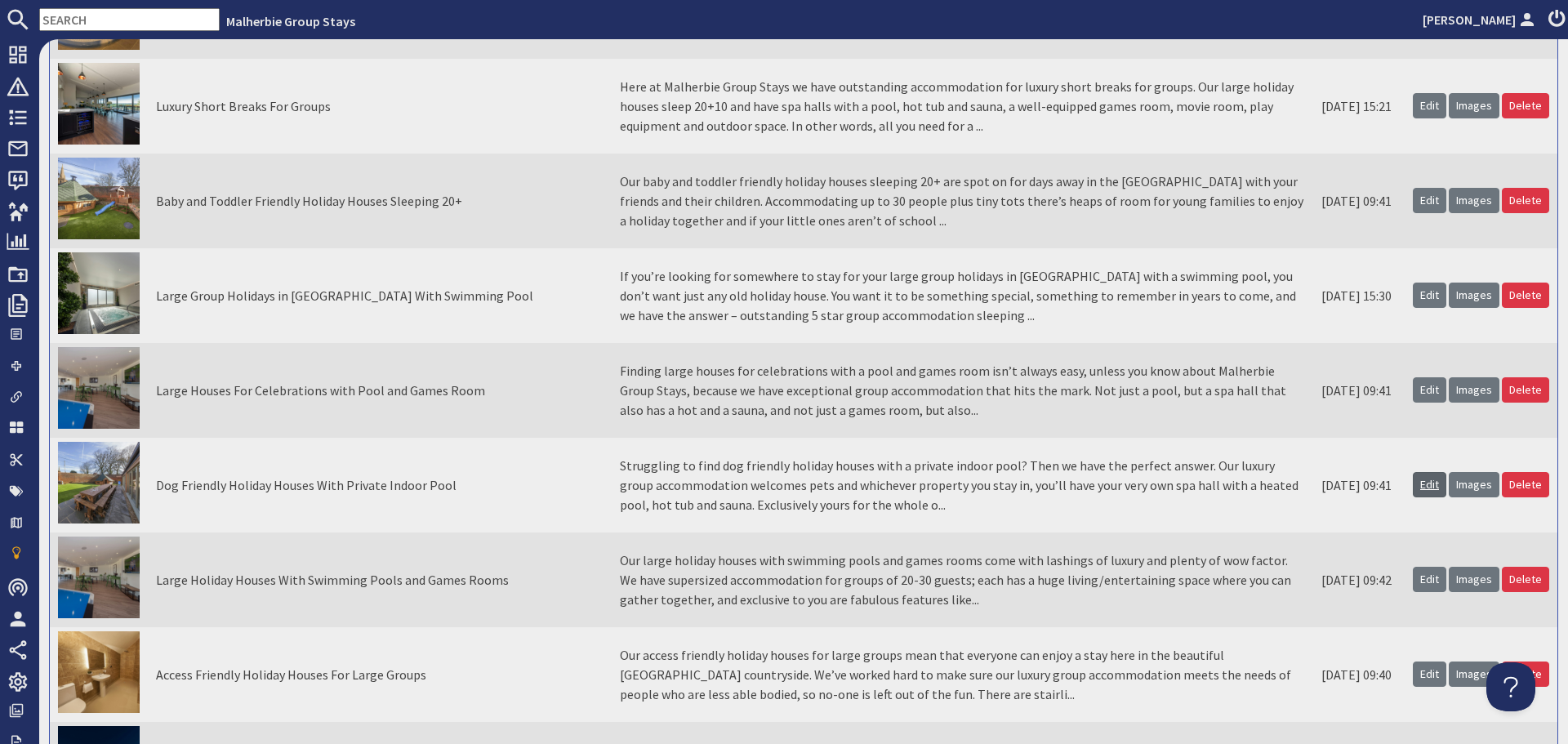
click at [1428, 485] on link "Edit" at bounding box center [1430, 485] width 34 height 26
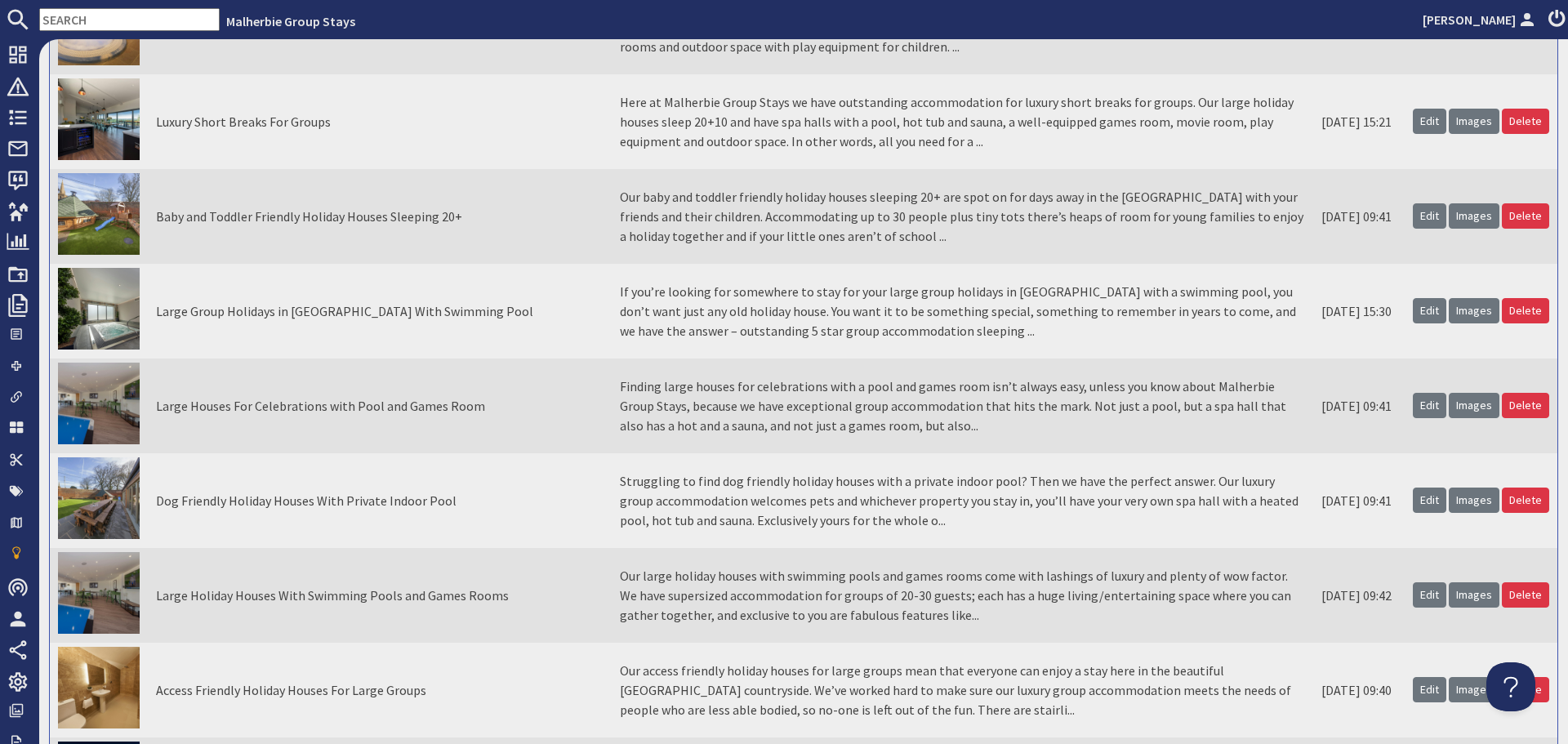
scroll to position [164, 0]
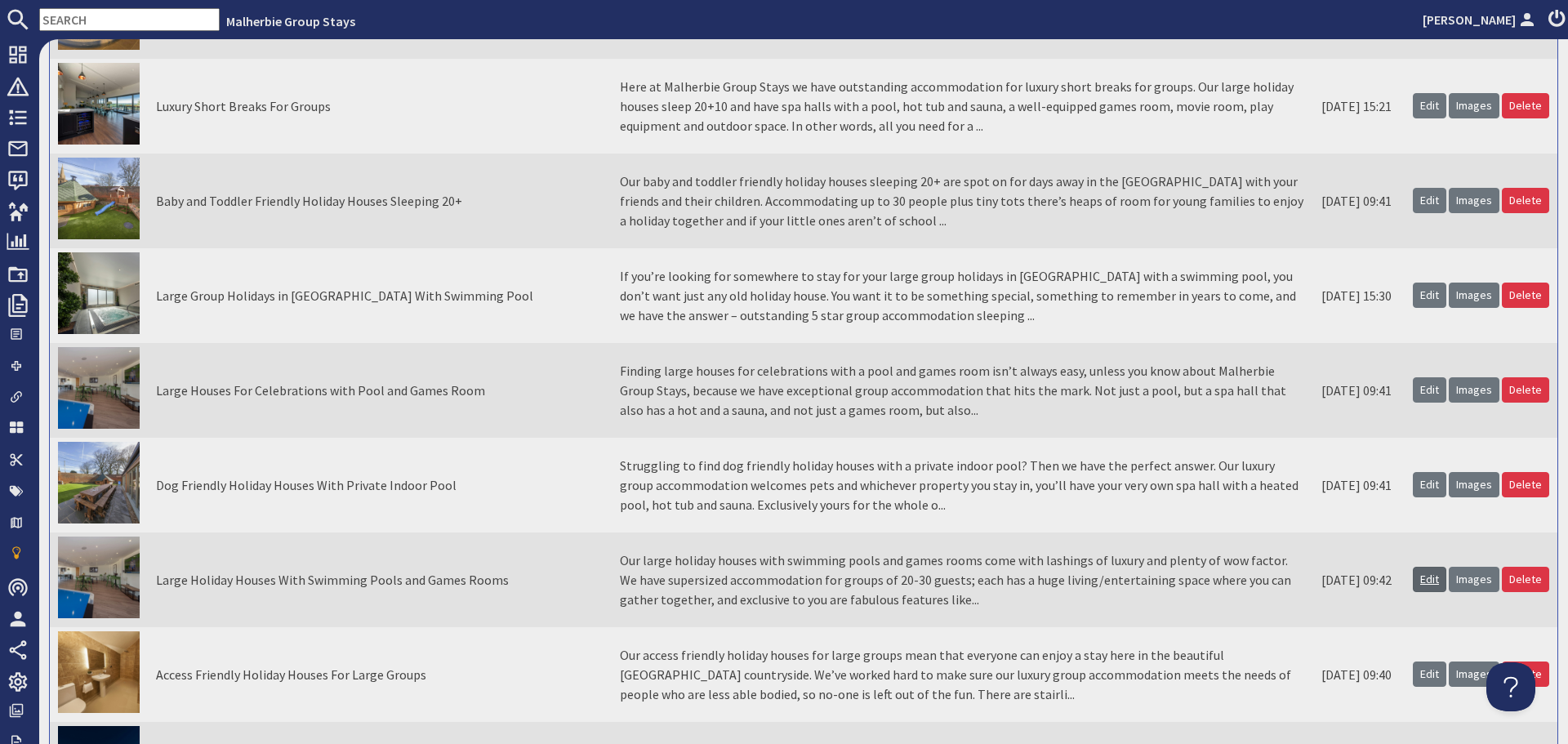
click at [1422, 581] on link "Edit" at bounding box center [1430, 579] width 34 height 26
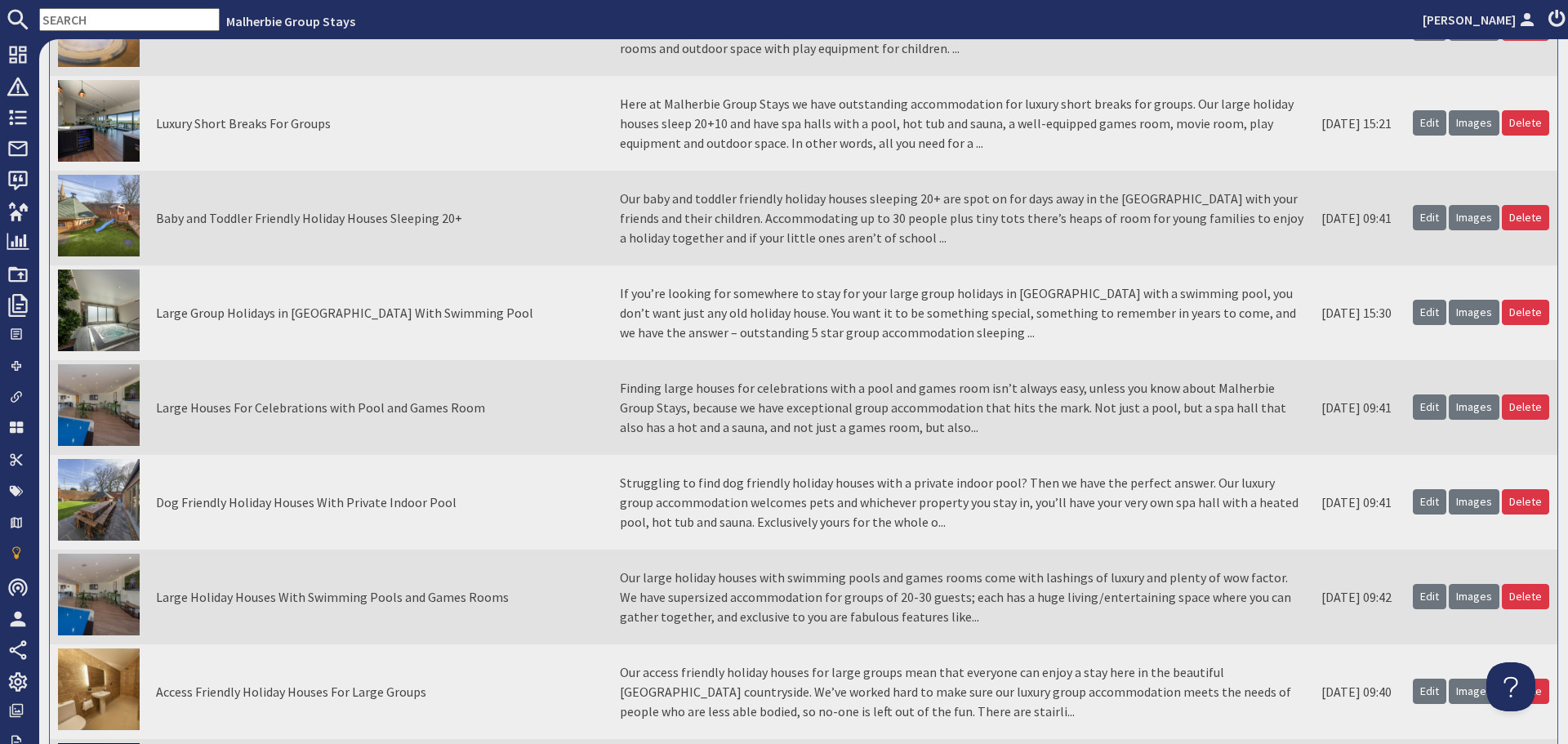
scroll to position [164, 0]
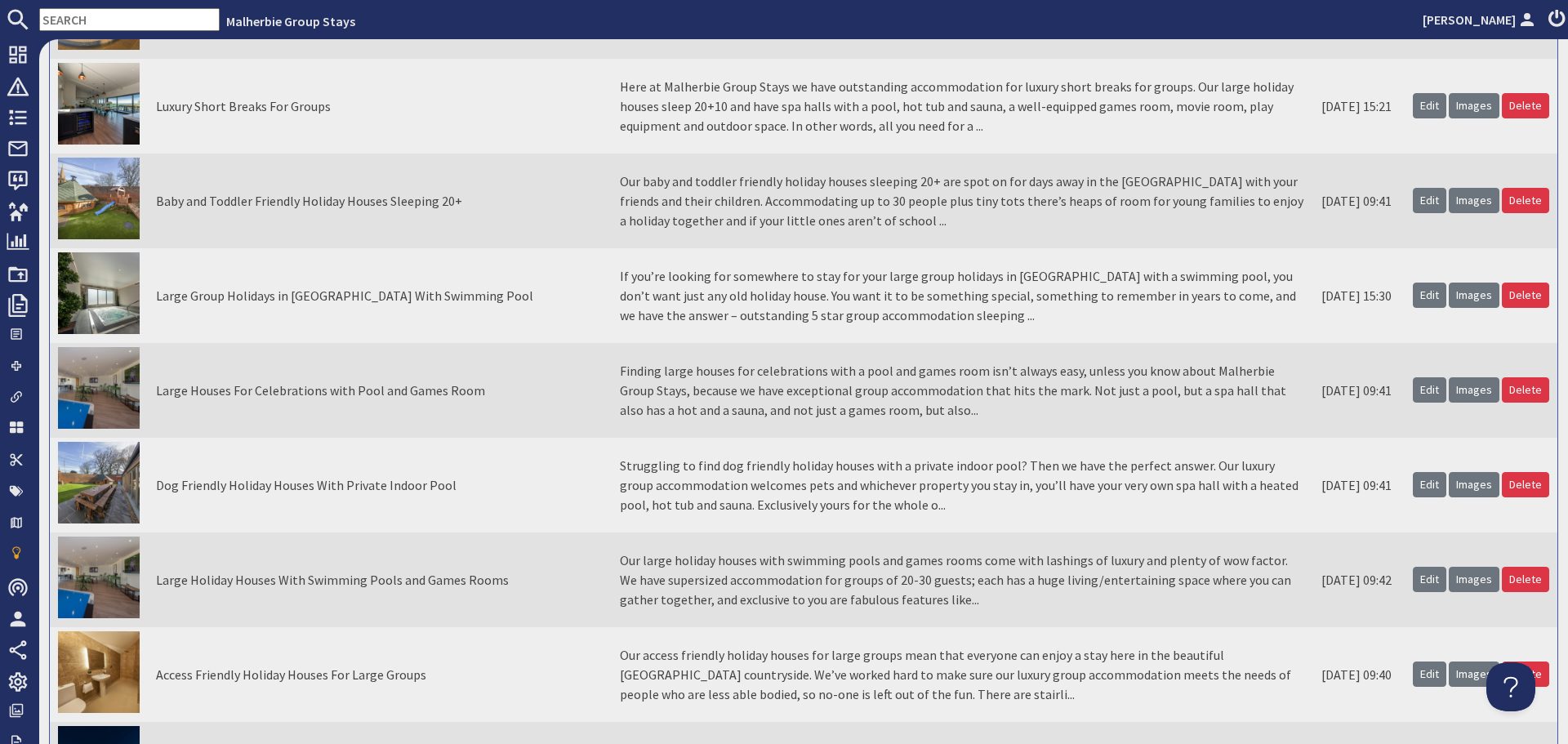
drag, startPoint x: 476, startPoint y: 390, endPoint x: 158, endPoint y: 397, distance: 318.1
click at [158, 397] on td "Large Houses For Celebrations with Pool and Games Room" at bounding box center [380, 390] width 464 height 95
copy td "Large Houses For Celebrations with Pool and Games Room"
click at [427, 569] on td "Large Holiday Houses With Swimming Pools and Games Rooms" at bounding box center [380, 579] width 464 height 95
drag, startPoint x: 502, startPoint y: 581, endPoint x: 152, endPoint y: 582, distance: 350.0
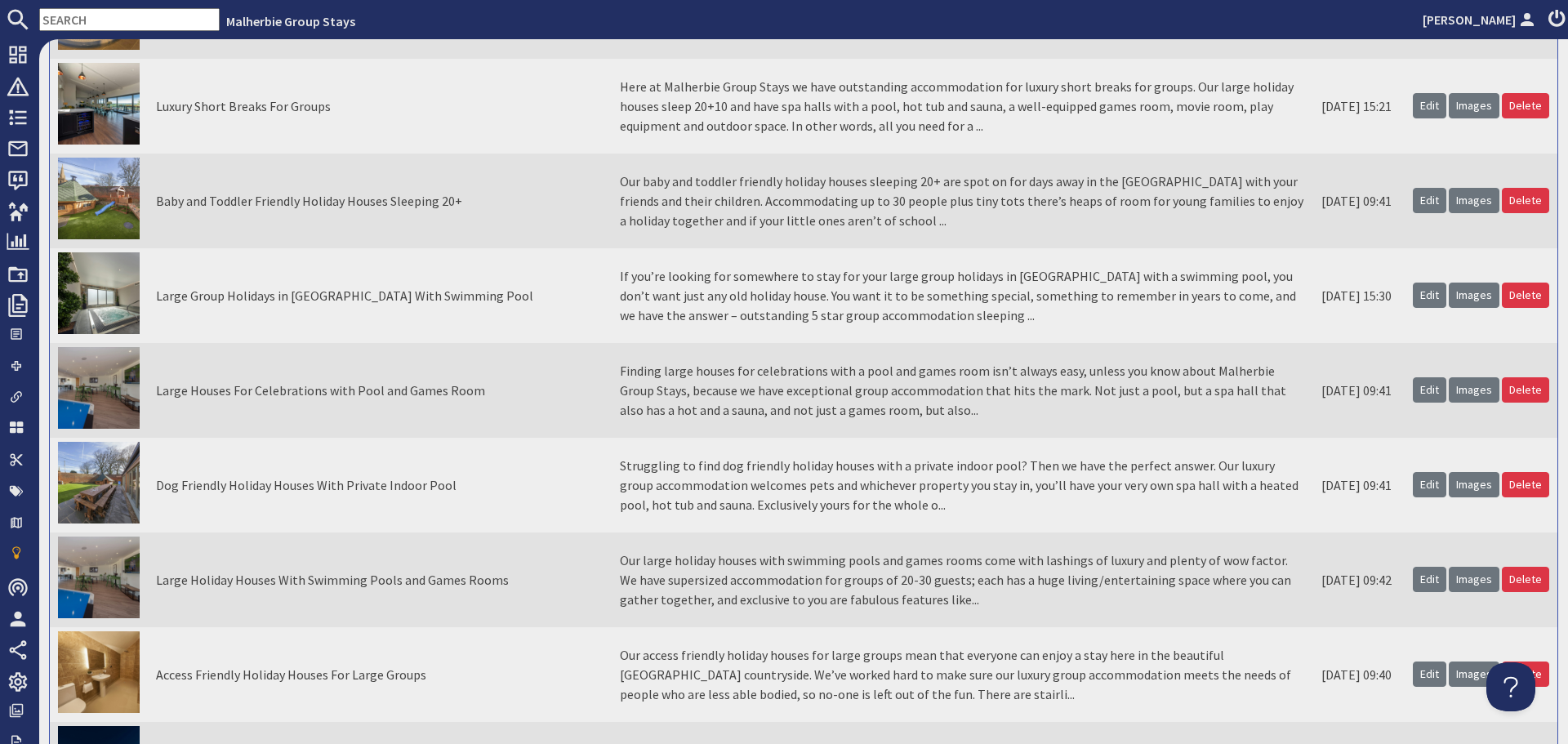
click at [152, 582] on td "Large Holiday Houses With Swimming Pools and Games Rooms" at bounding box center [380, 579] width 464 height 95
copy td "Large Holiday Houses With Swimming Pools and Games Rooms"
click at [436, 624] on td "Large Holiday Houses With Swimming Pools and Games Rooms" at bounding box center [380, 579] width 464 height 95
click at [1414, 579] on link "Edit" at bounding box center [1430, 579] width 34 height 26
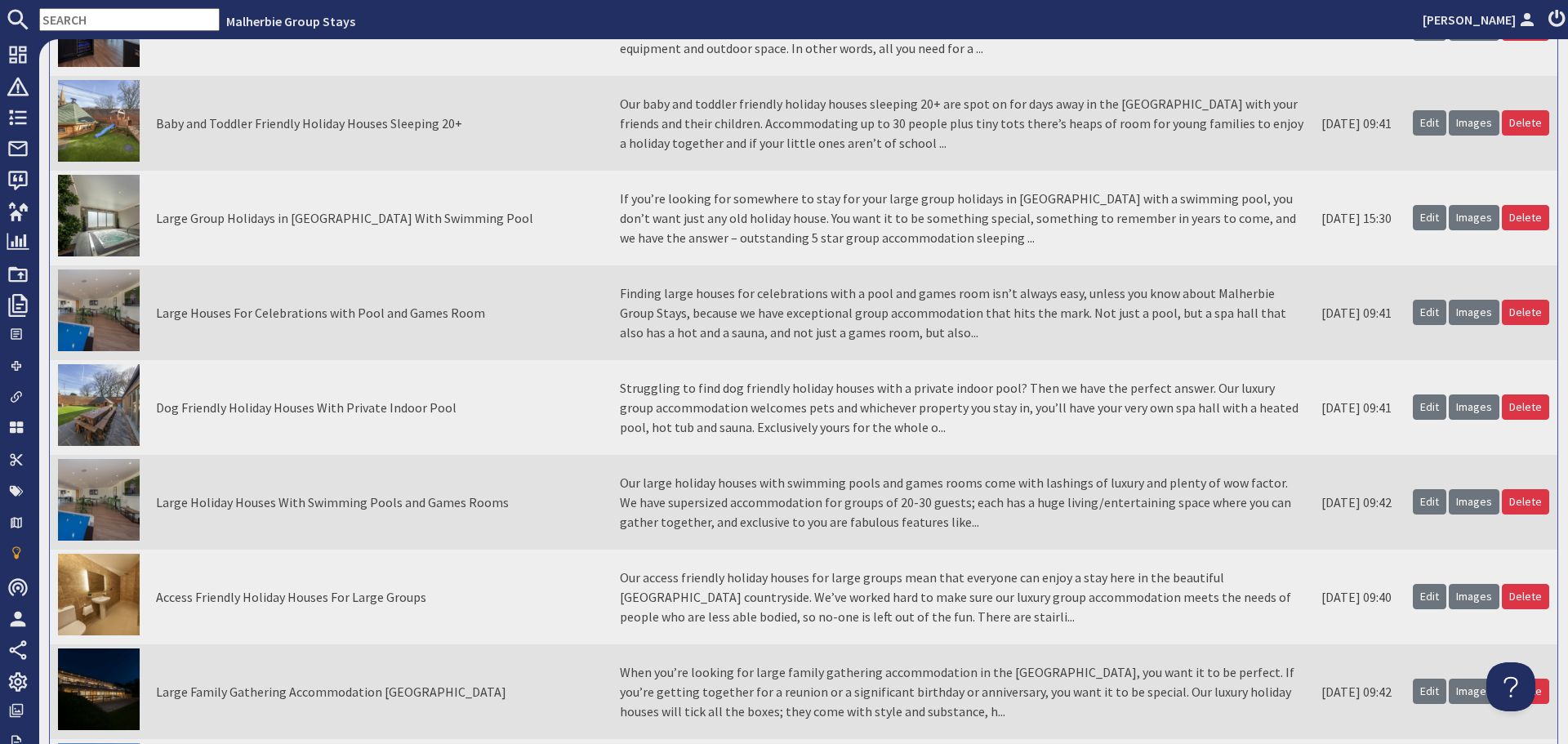
scroll to position [245, 0]
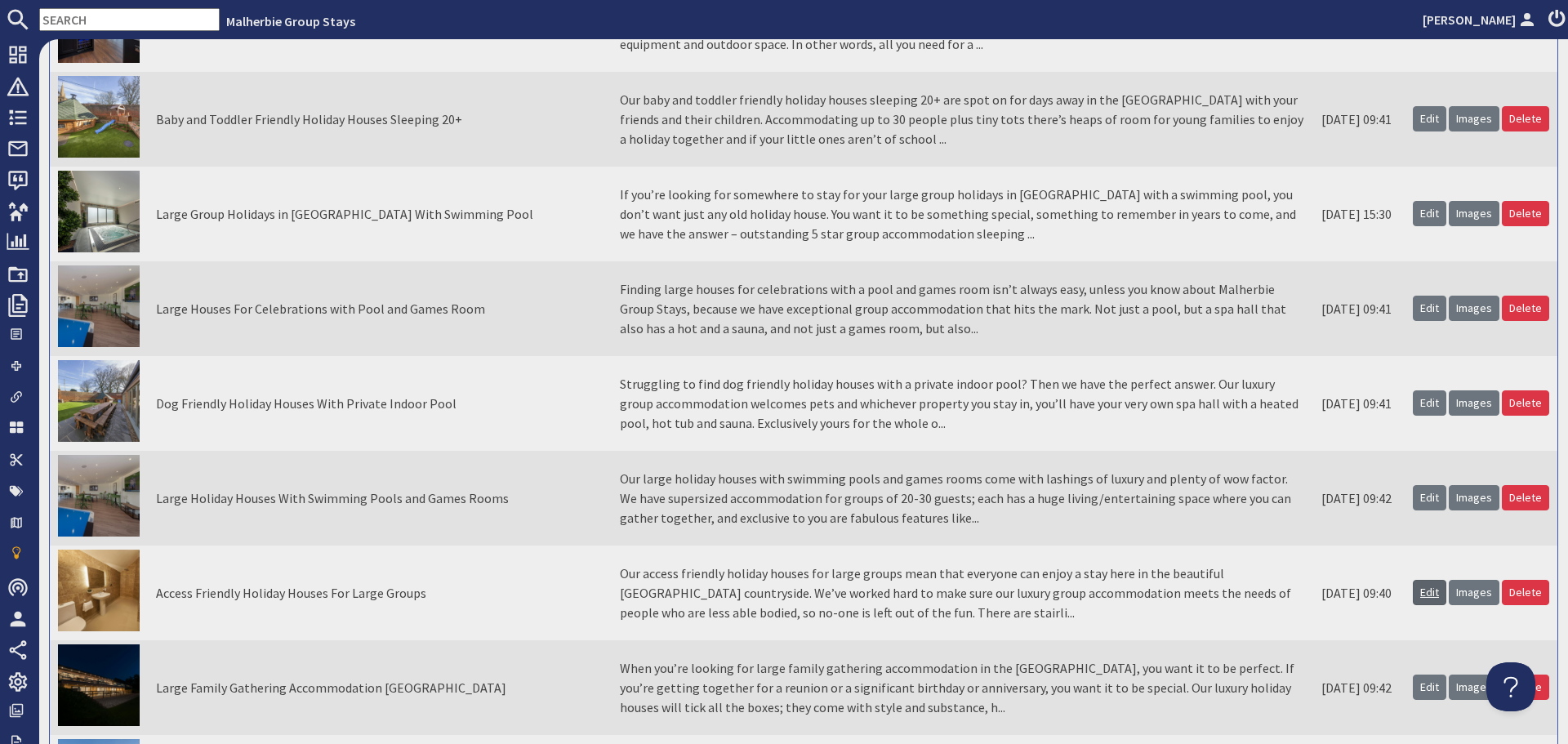
click at [1416, 593] on link "Edit" at bounding box center [1430, 593] width 34 height 26
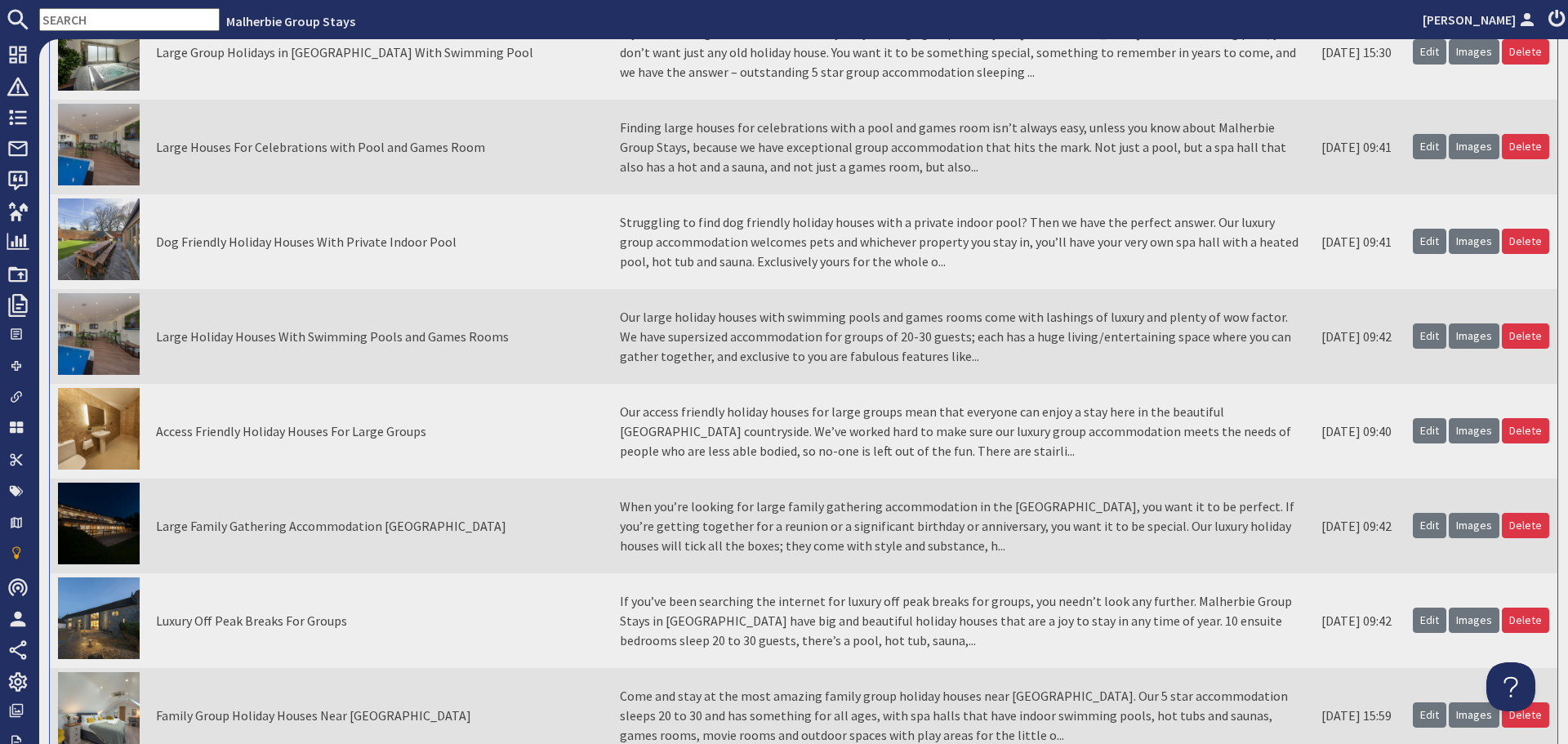
scroll to position [408, 0]
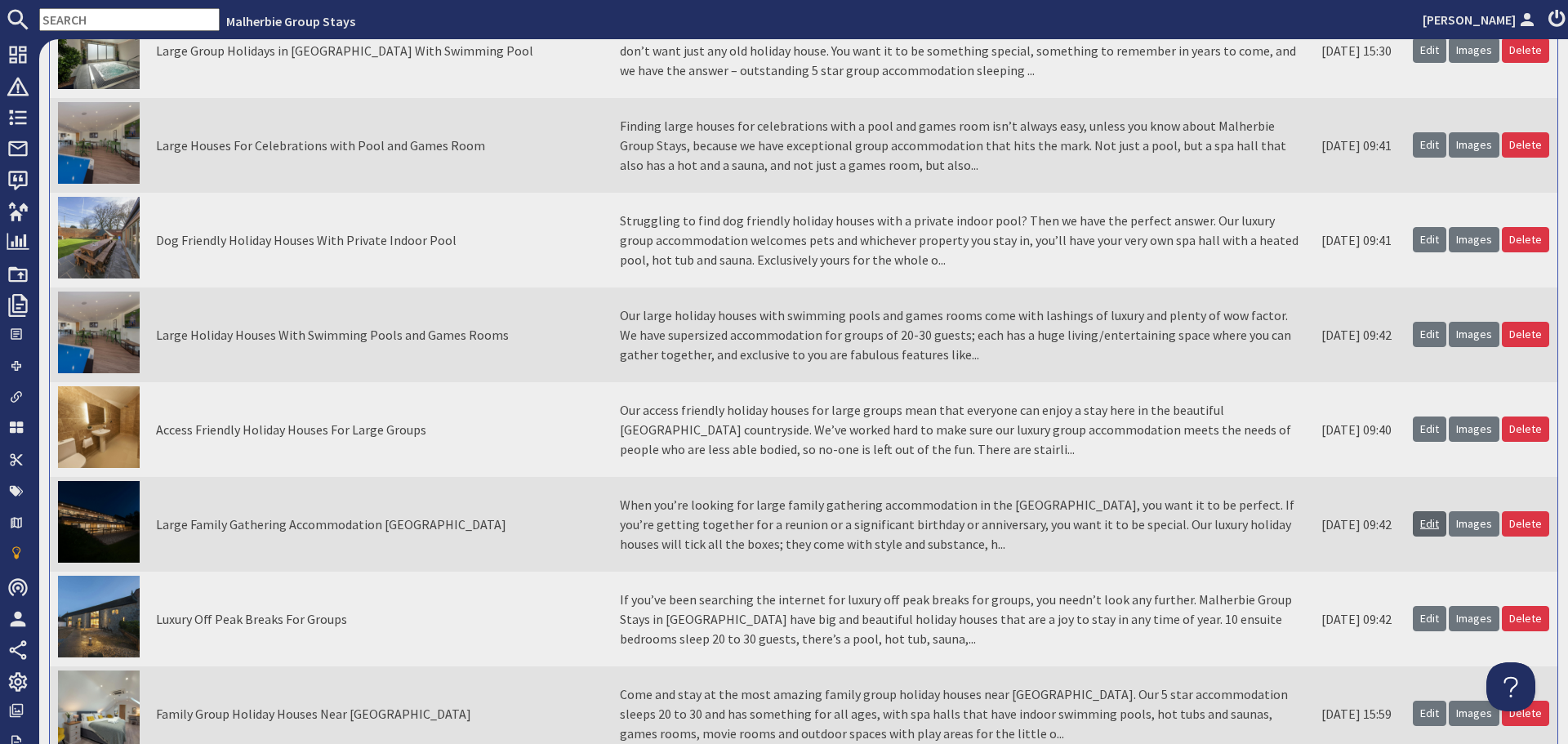
click at [1416, 523] on link "Edit" at bounding box center [1430, 523] width 34 height 26
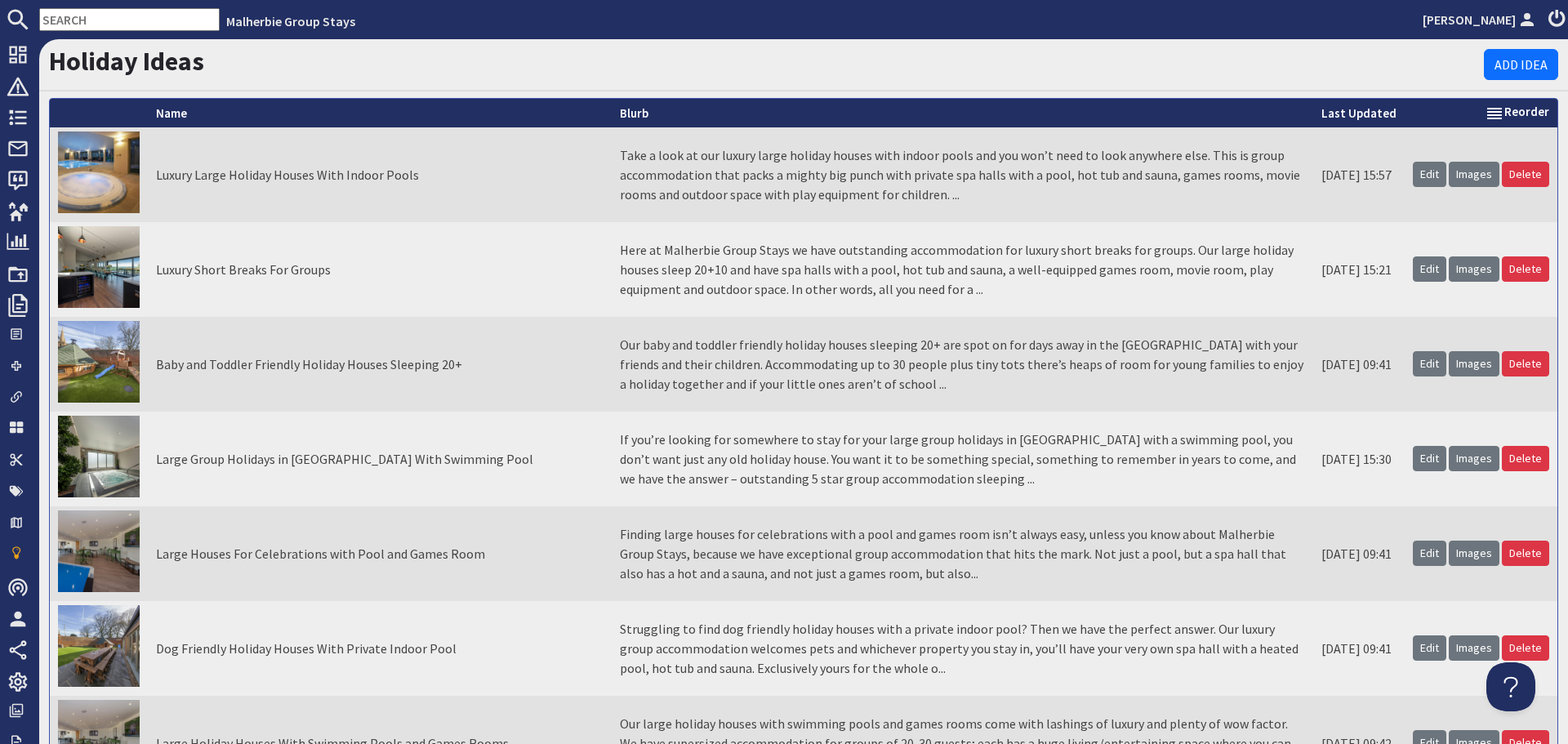
scroll to position [3257, 0]
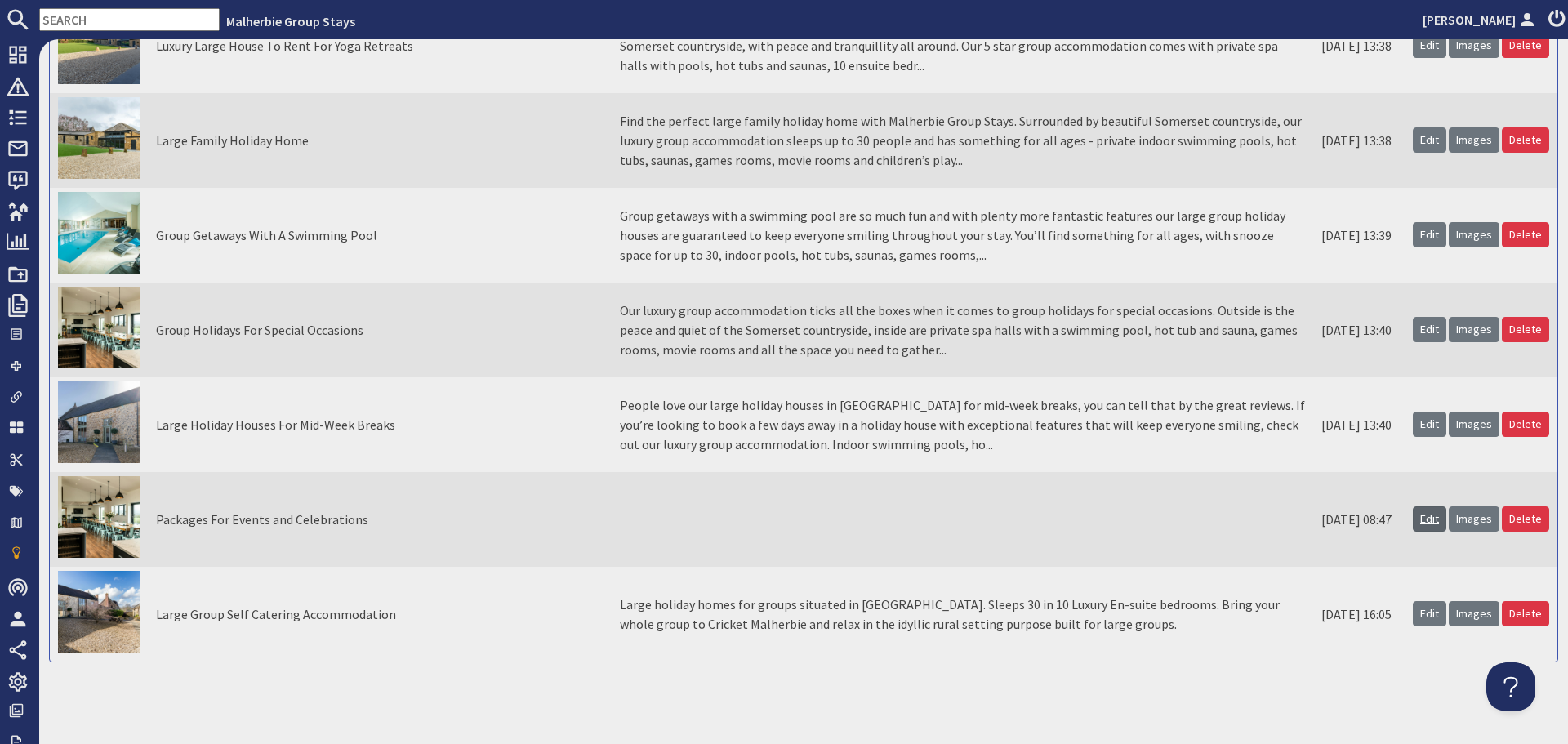
click at [1413, 521] on link "Edit" at bounding box center [1430, 519] width 34 height 26
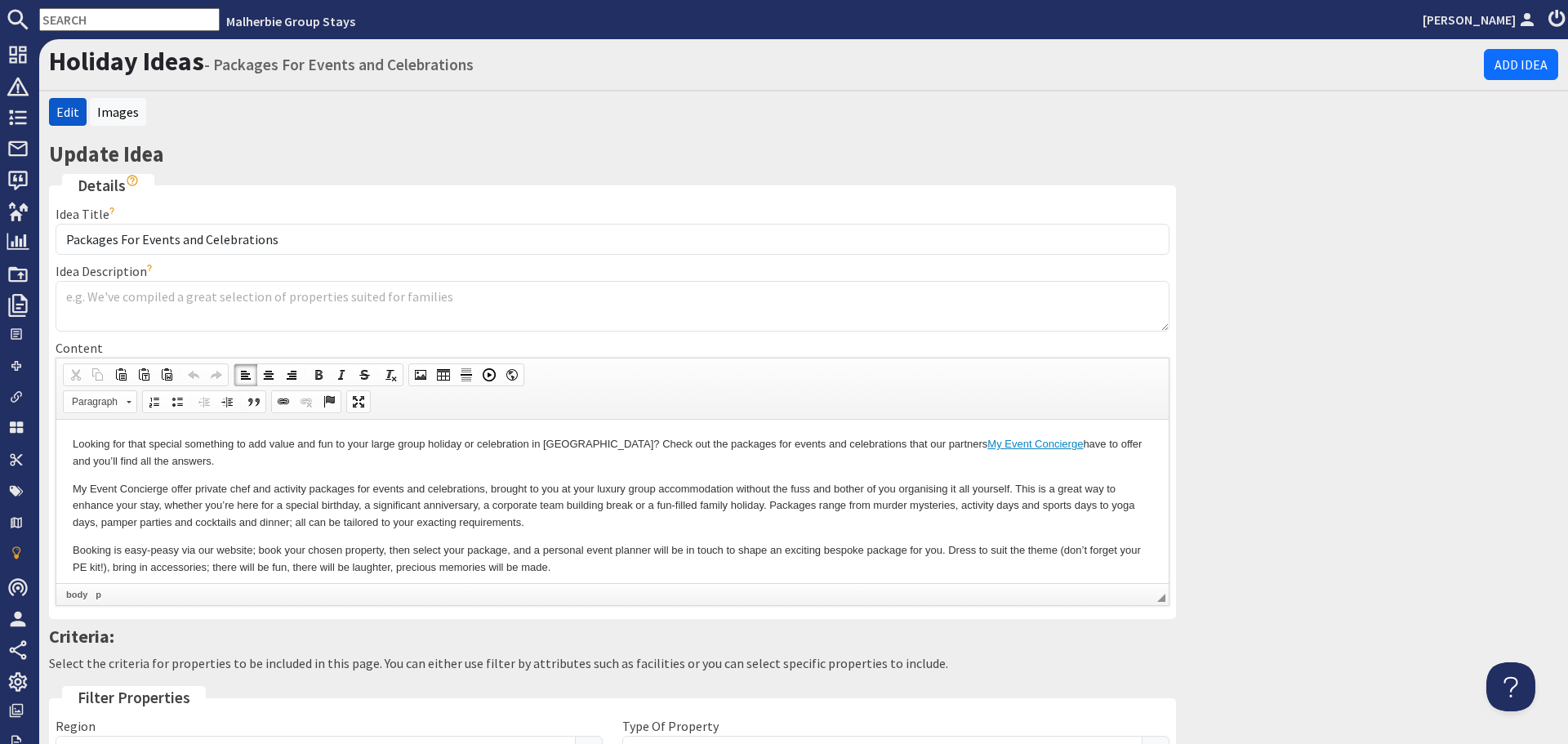
click at [616, 521] on p "My Event Concierge offer private chef and activity packages for events and cele…" at bounding box center [612, 506] width 1079 height 51
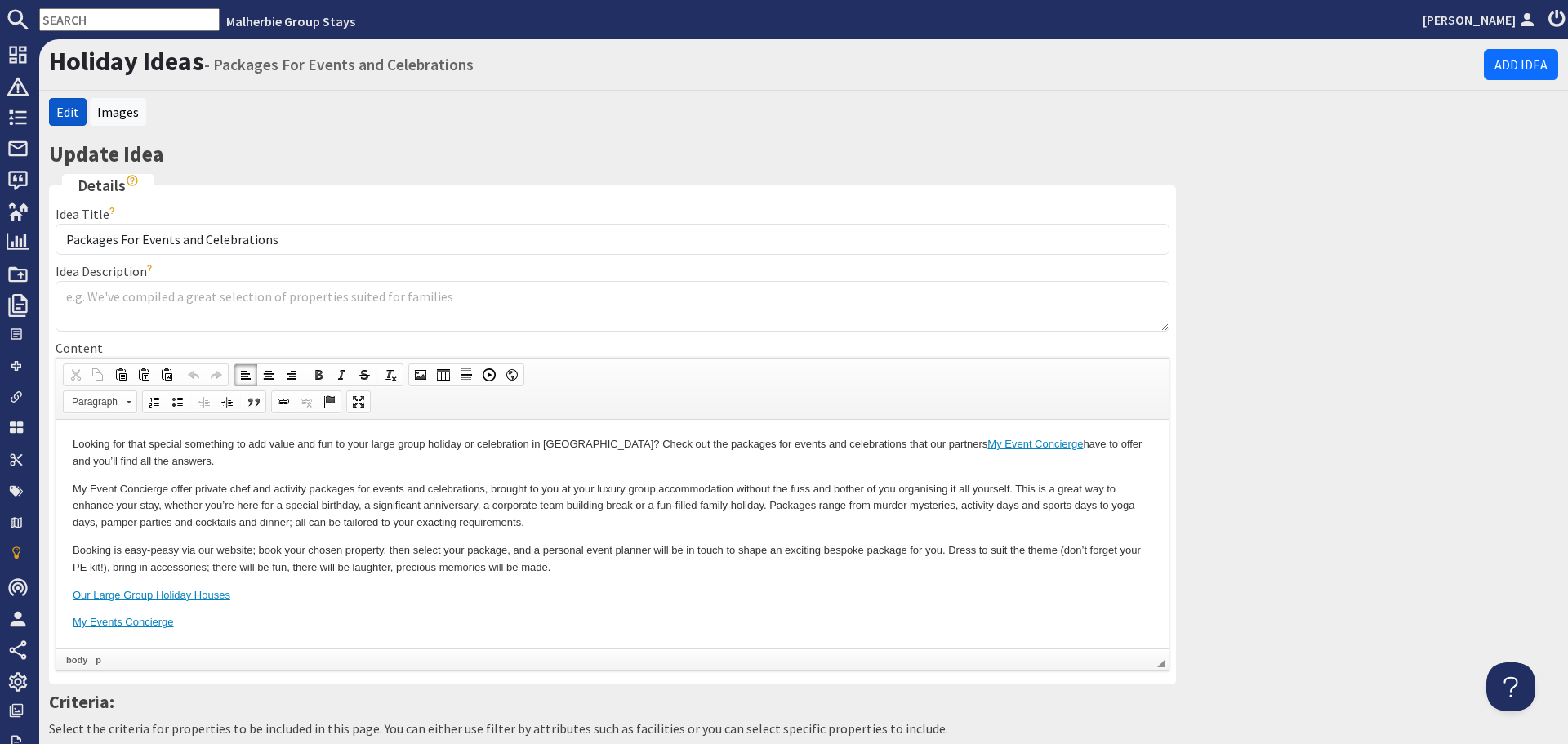
drag, startPoint x: 74, startPoint y: 439, endPoint x: 433, endPoint y: 793, distance: 504.2
click at [199, 455] on p "Looking for that special something to add value and fun to your large group hol…" at bounding box center [612, 453] width 1079 height 35
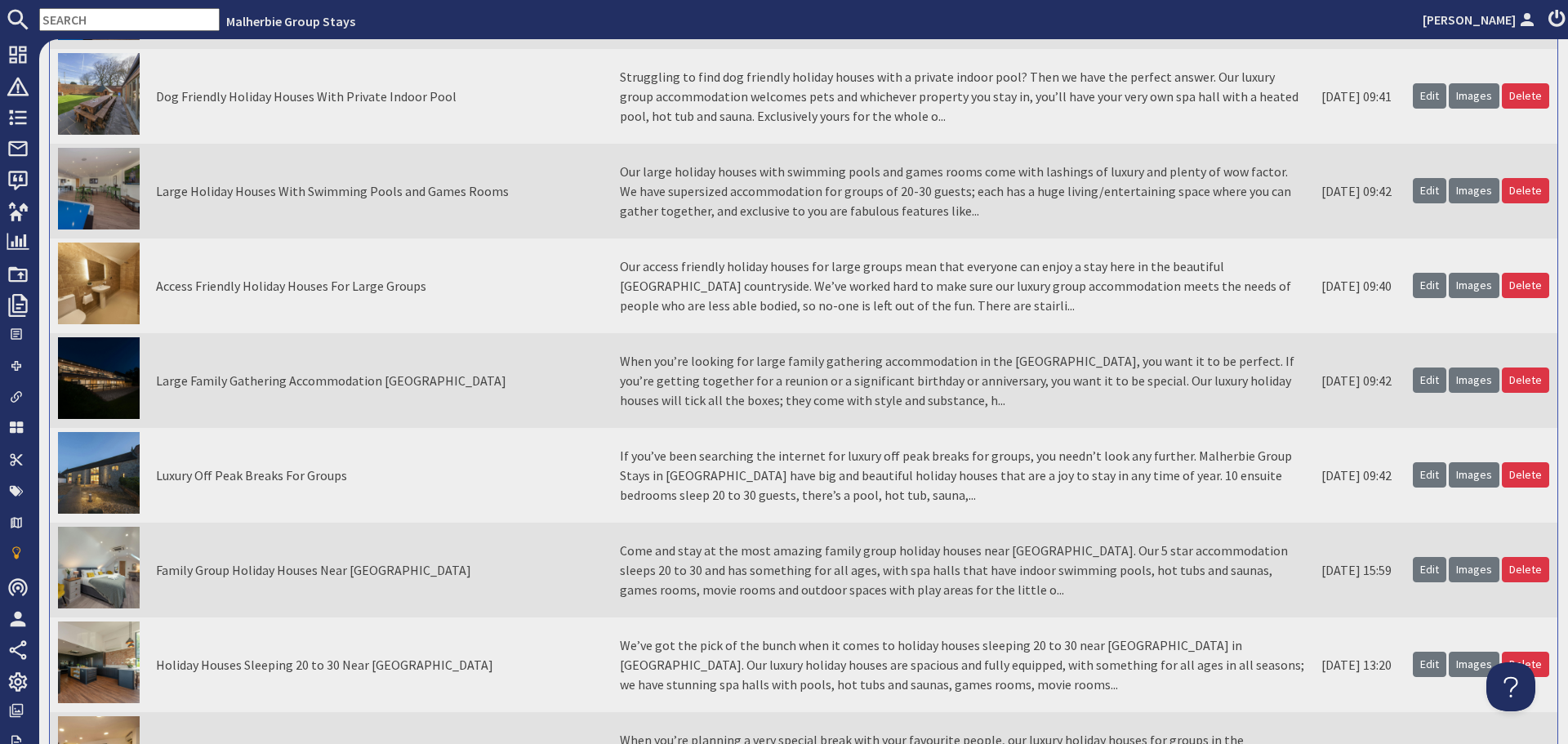
scroll to position [572, 0]
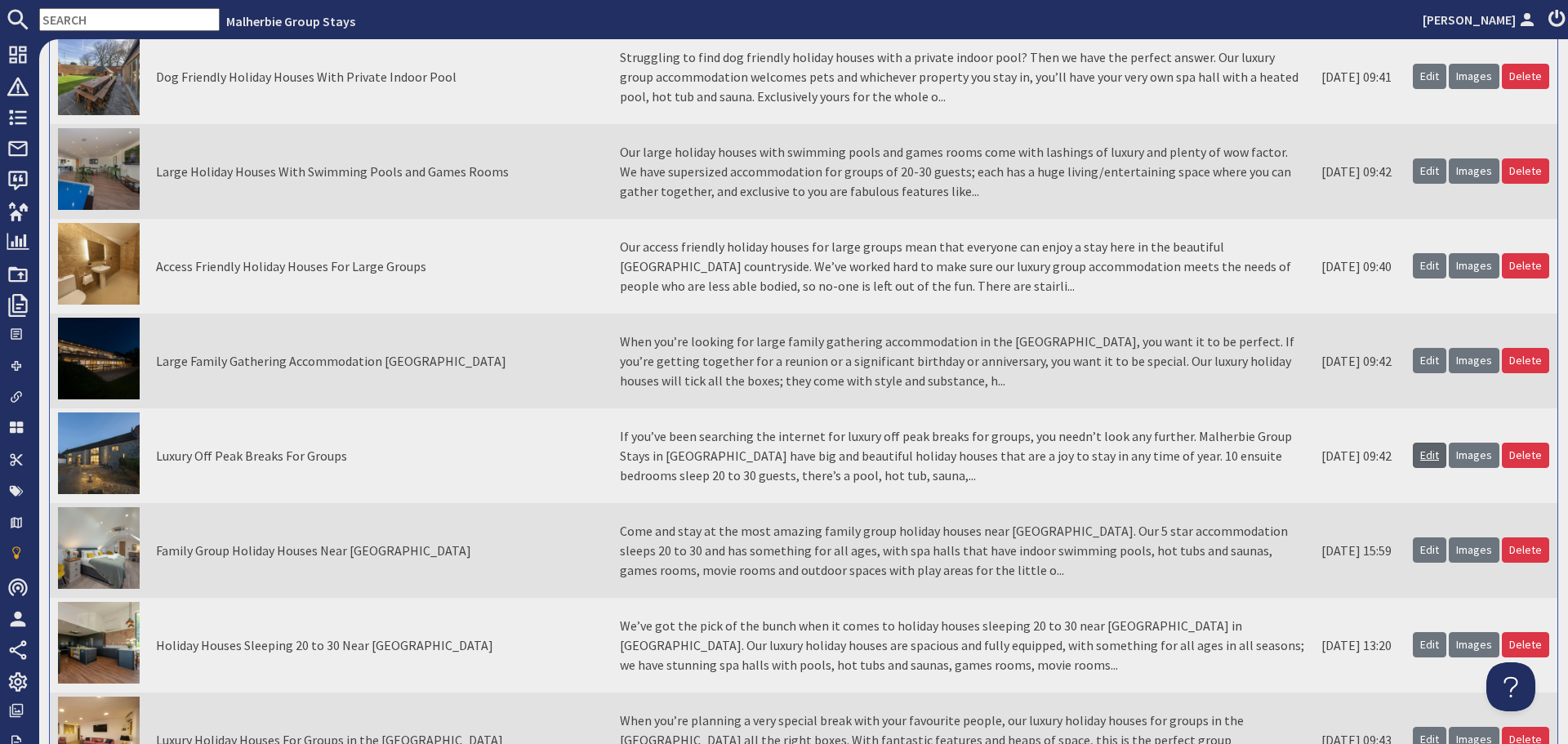
click at [1423, 457] on link "Edit" at bounding box center [1430, 455] width 34 height 26
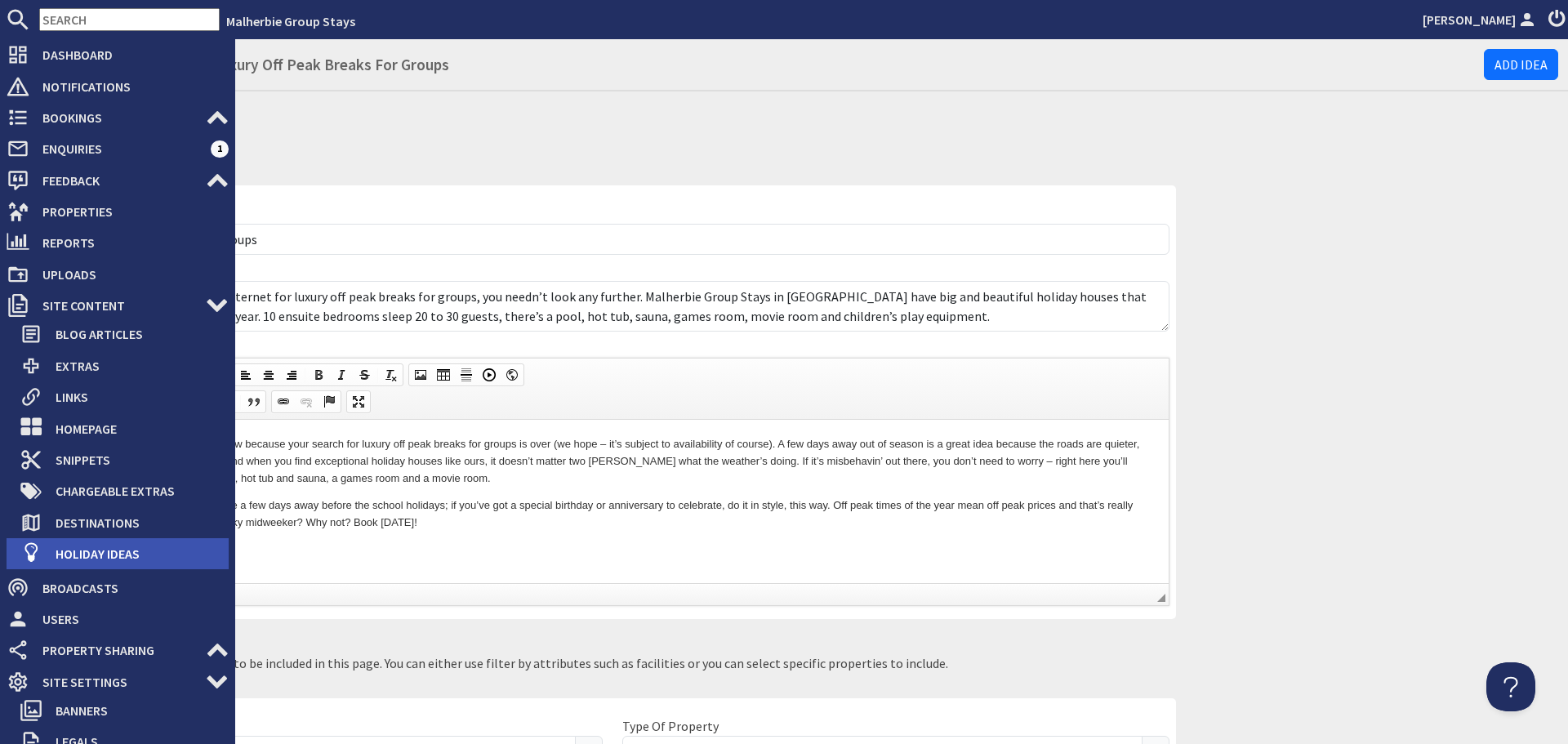
click at [86, 551] on span "Holiday Ideas" at bounding box center [136, 554] width 186 height 26
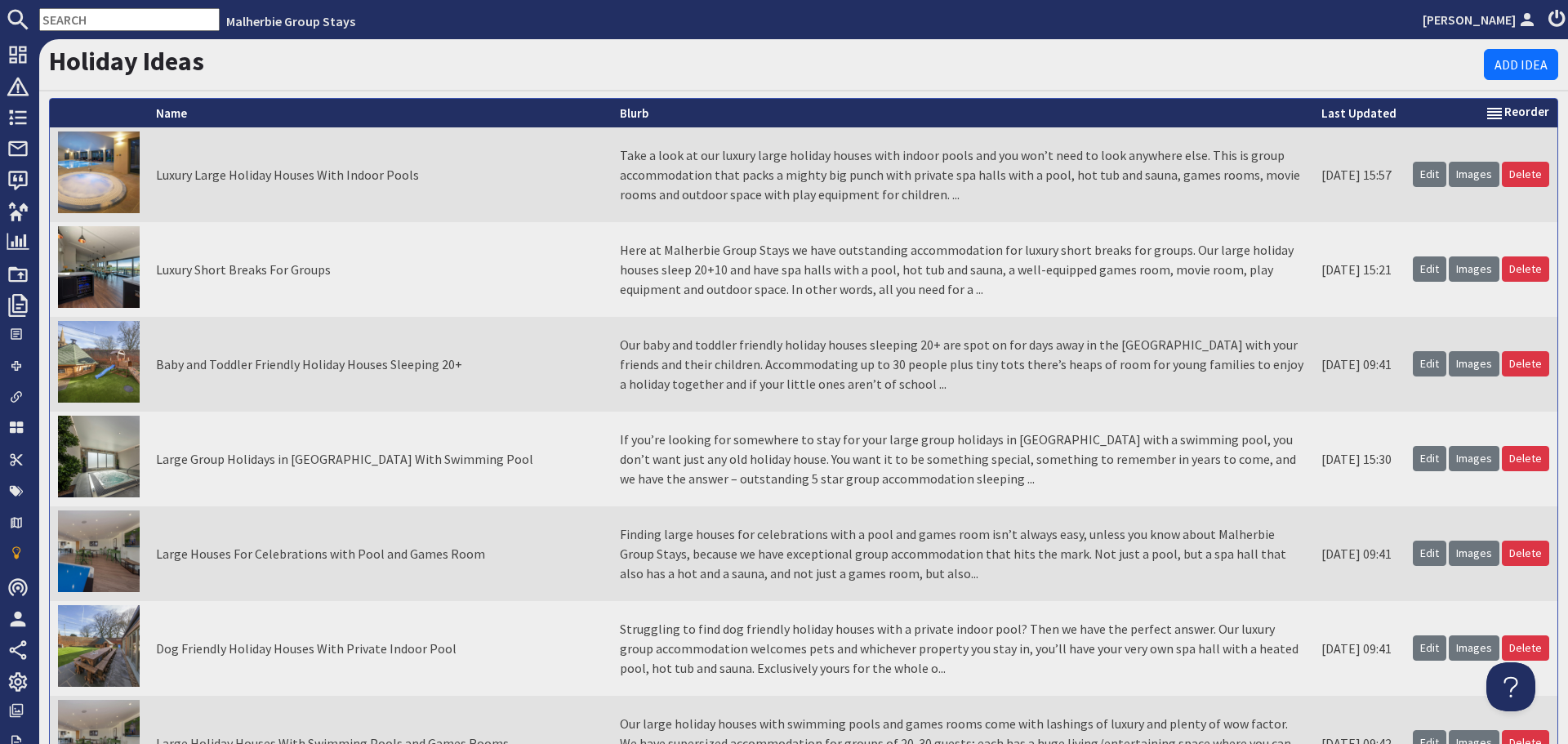
click at [1416, 178] on link "Edit" at bounding box center [1430, 174] width 34 height 26
click at [1422, 270] on link "Edit" at bounding box center [1430, 269] width 34 height 26
click at [1413, 364] on link "Edit" at bounding box center [1430, 364] width 34 height 26
click at [1427, 455] on link "Edit" at bounding box center [1430, 458] width 34 height 26
click at [1428, 555] on link "Edit" at bounding box center [1430, 553] width 34 height 26
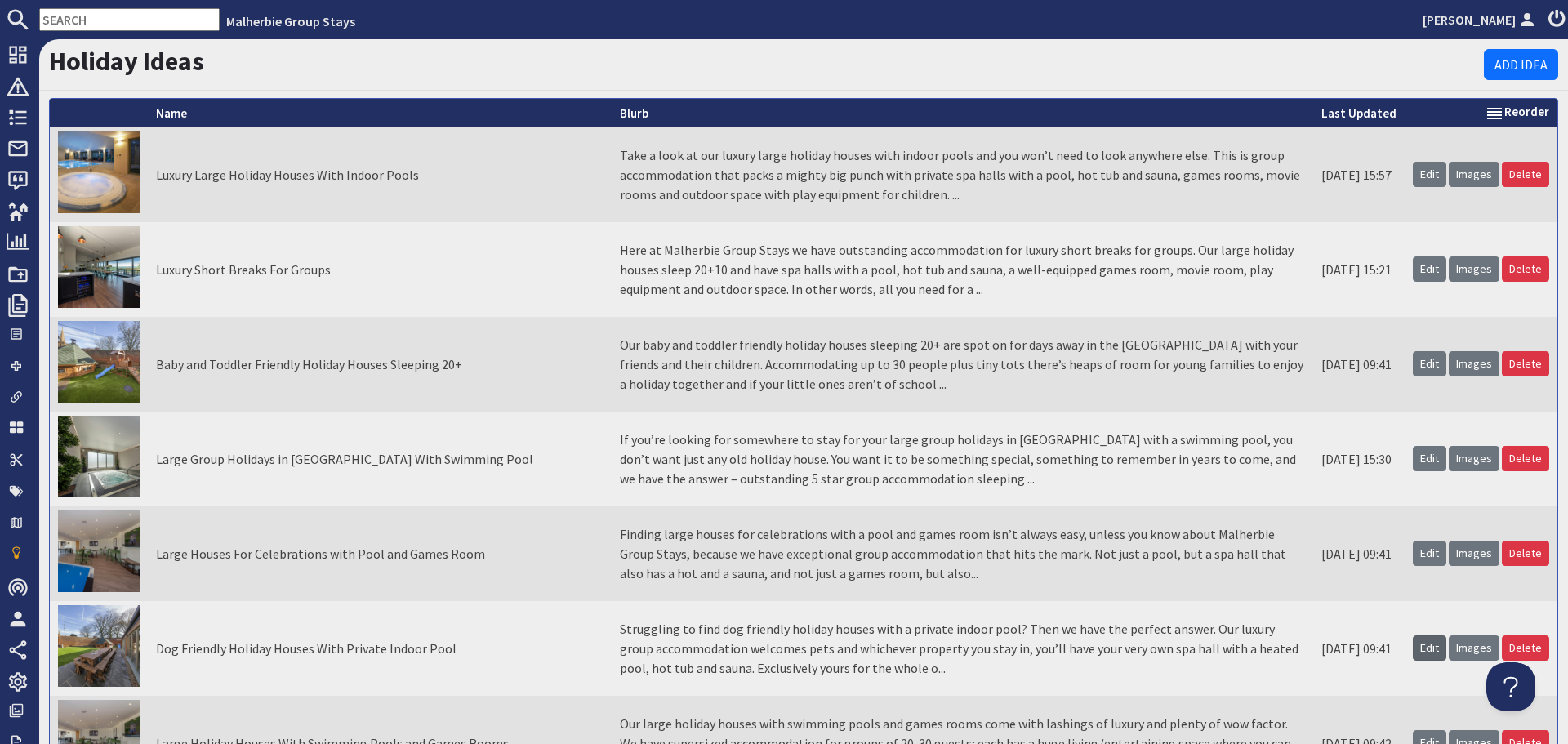
click at [1413, 649] on link "Edit" at bounding box center [1430, 648] width 34 height 26
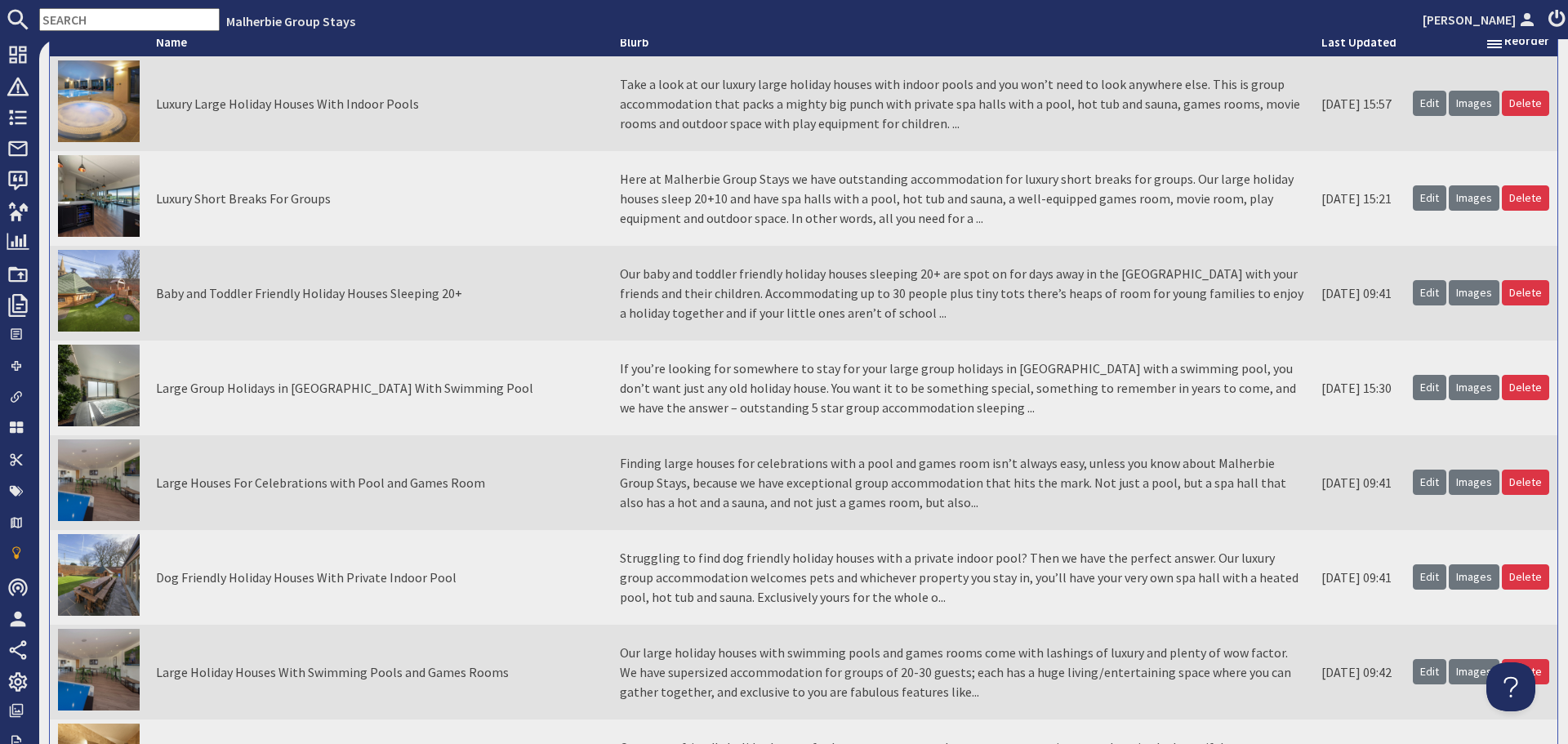
scroll to position [164, 0]
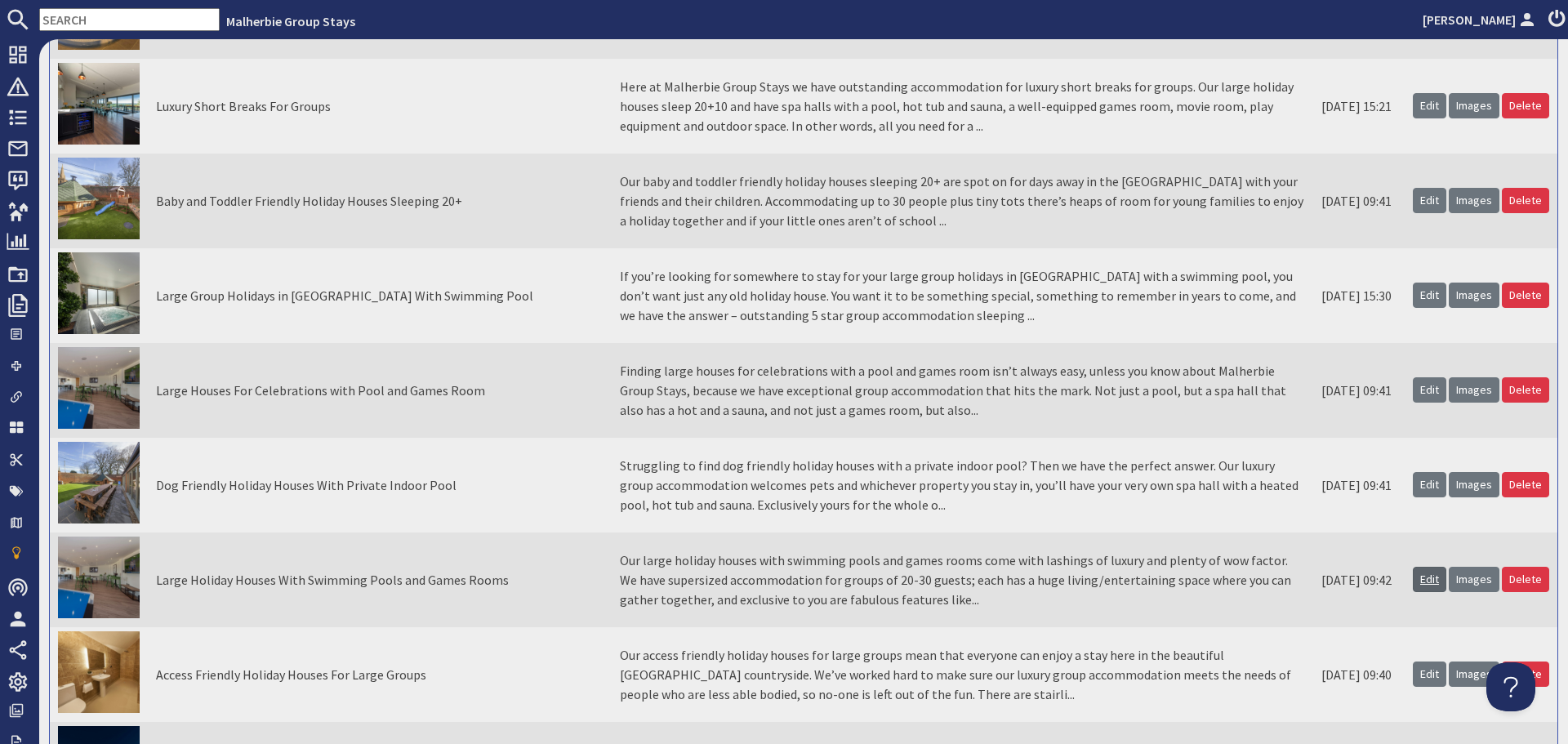
click at [1427, 581] on link "Edit" at bounding box center [1430, 579] width 34 height 26
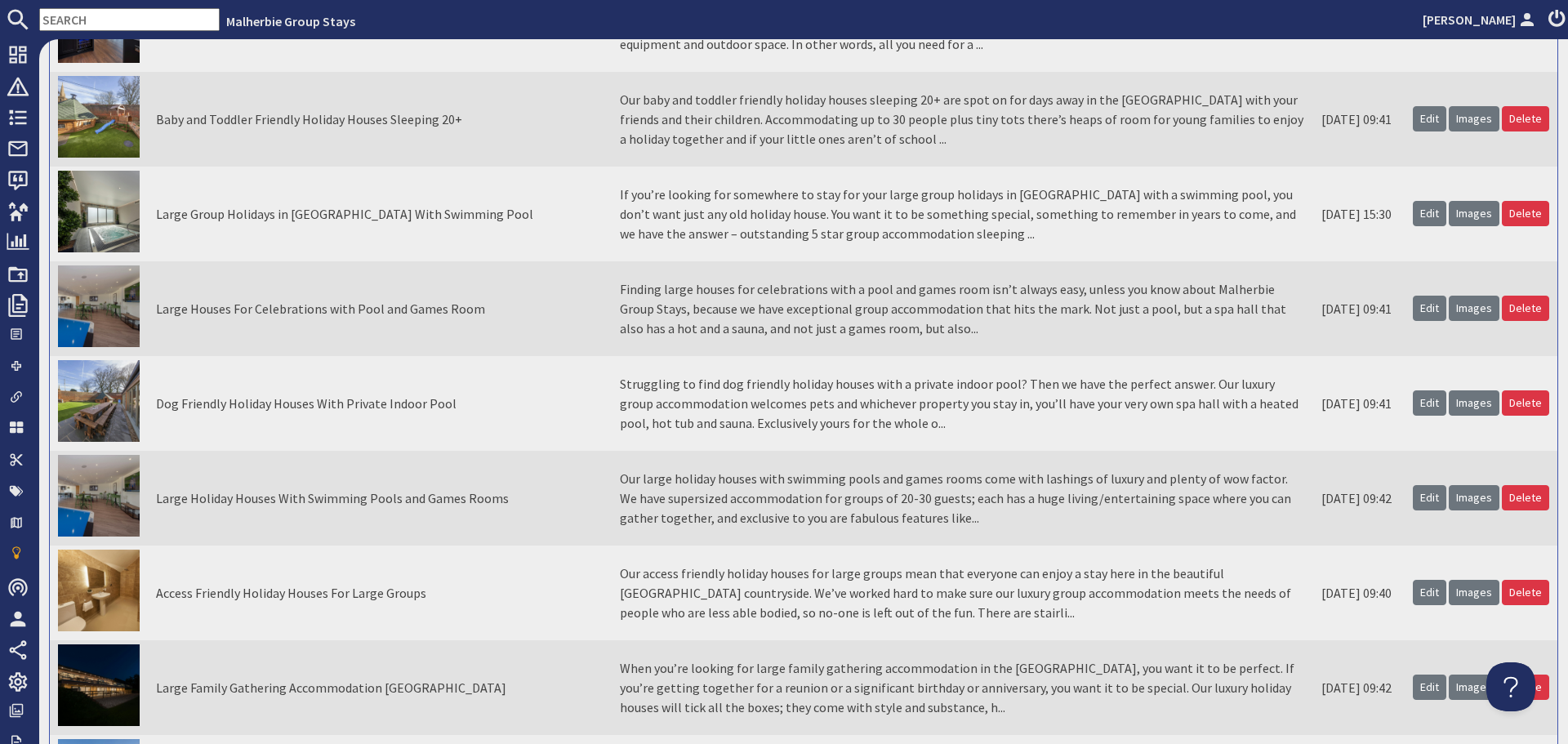
scroll to position [327, 0]
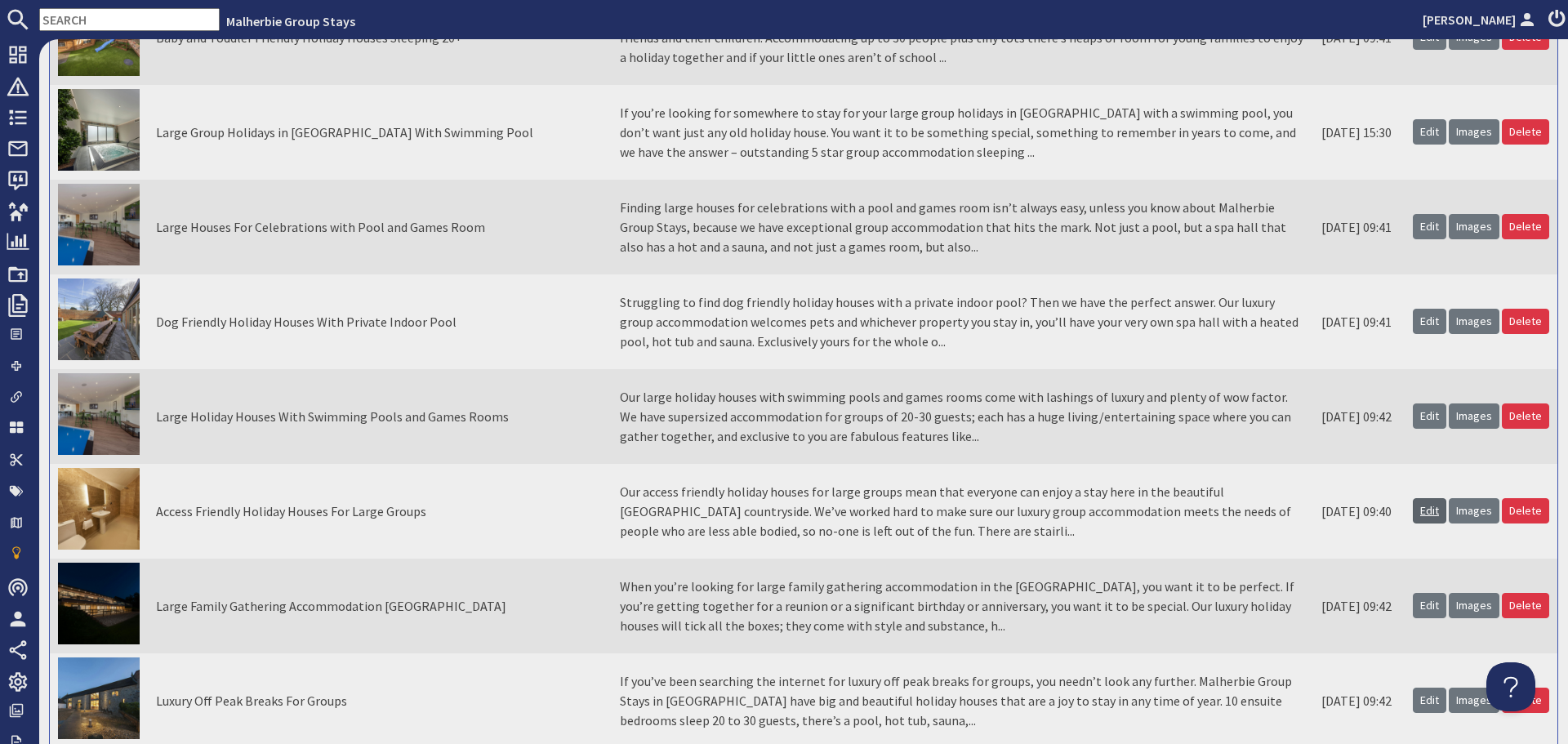
click at [1427, 517] on link "Edit" at bounding box center [1430, 511] width 34 height 26
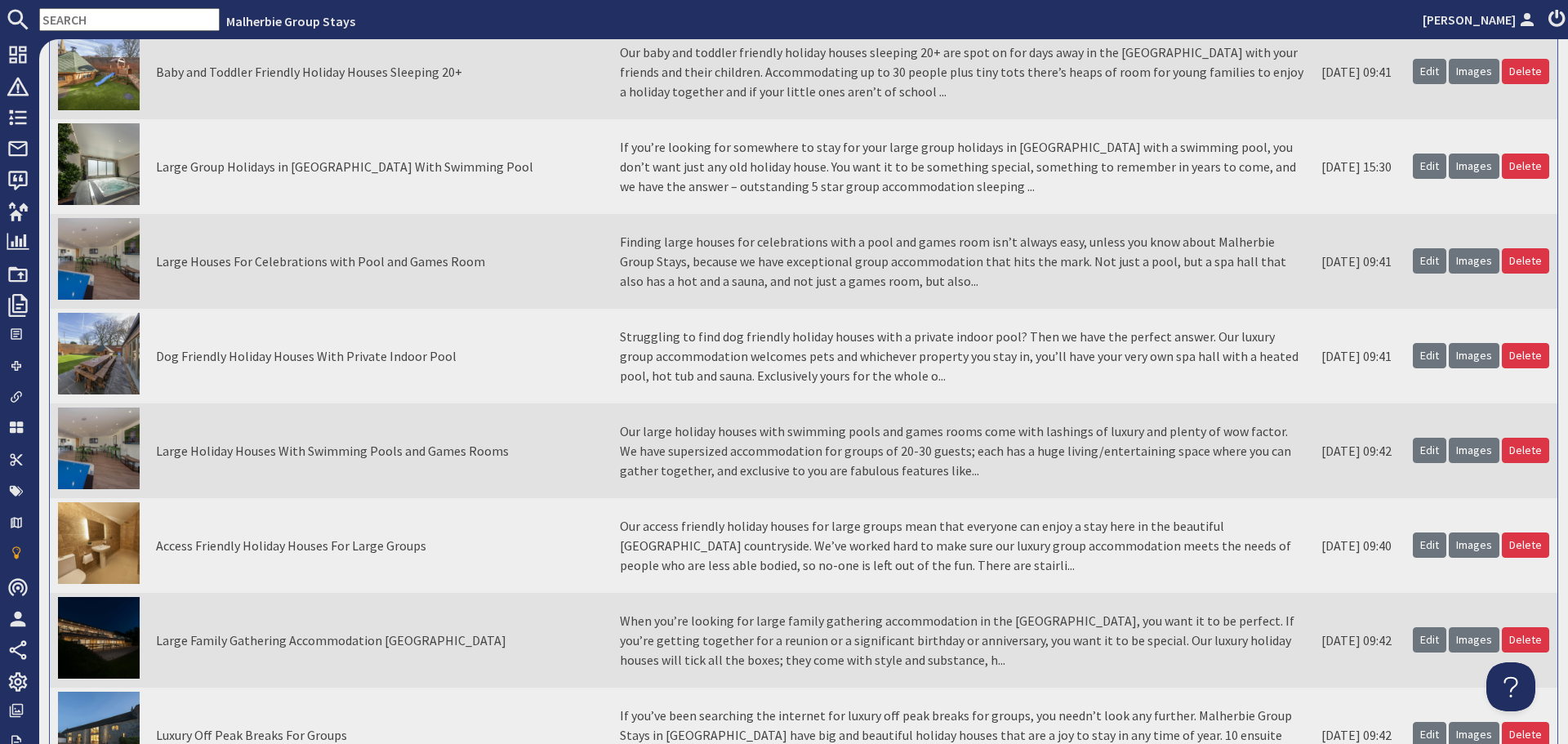
scroll to position [327, 0]
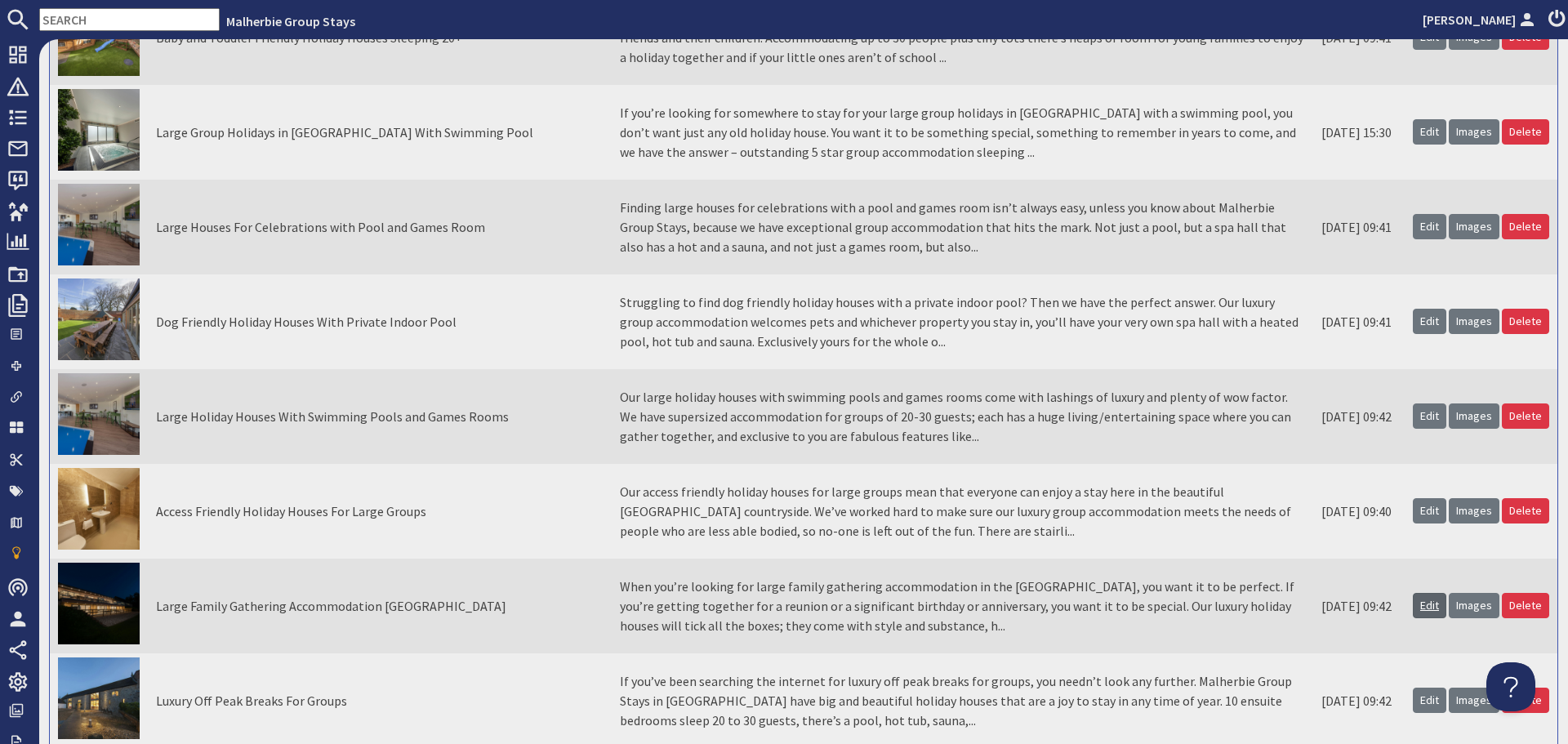
click at [1419, 609] on link "Edit" at bounding box center [1430, 606] width 34 height 26
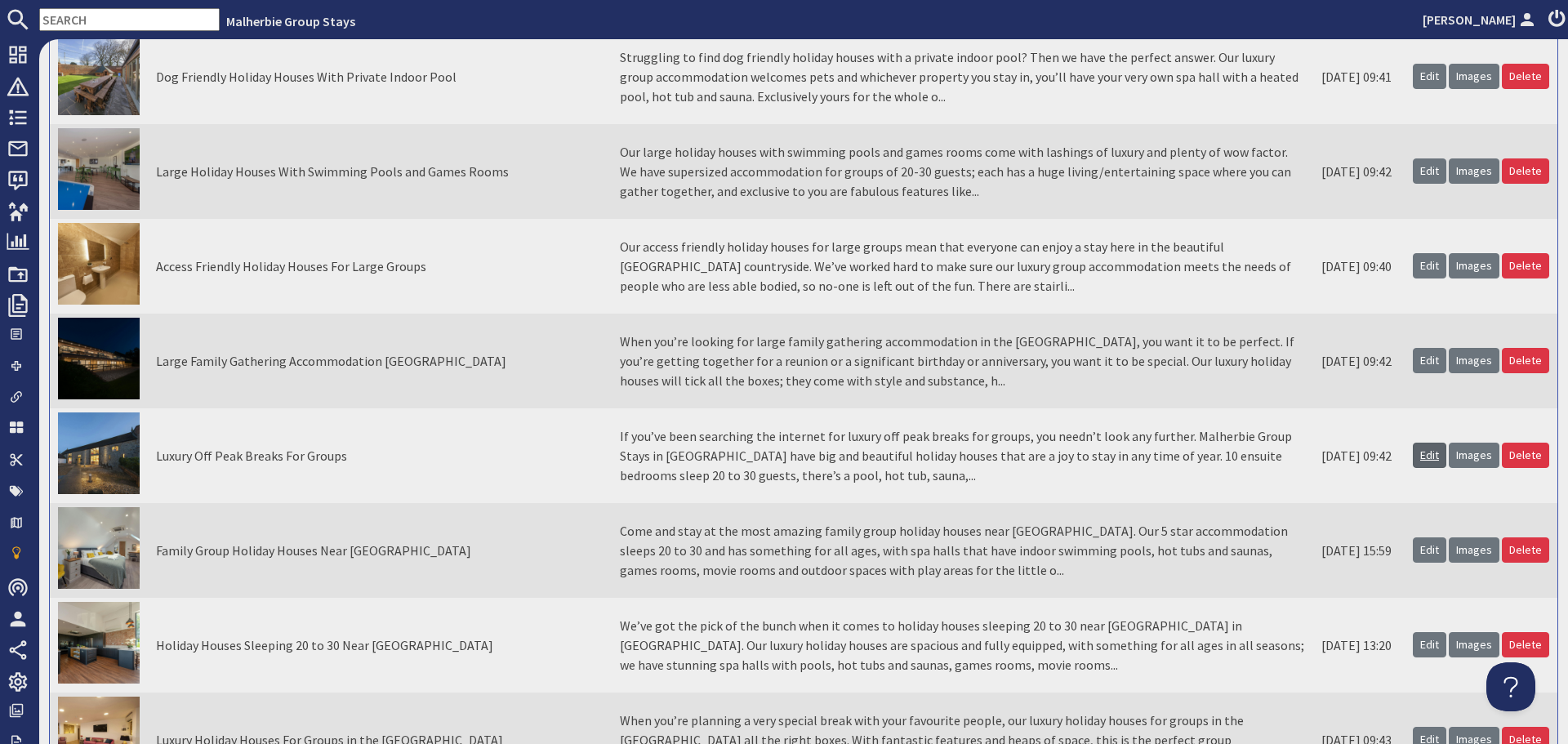
click at [1414, 458] on link "Edit" at bounding box center [1430, 455] width 34 height 26
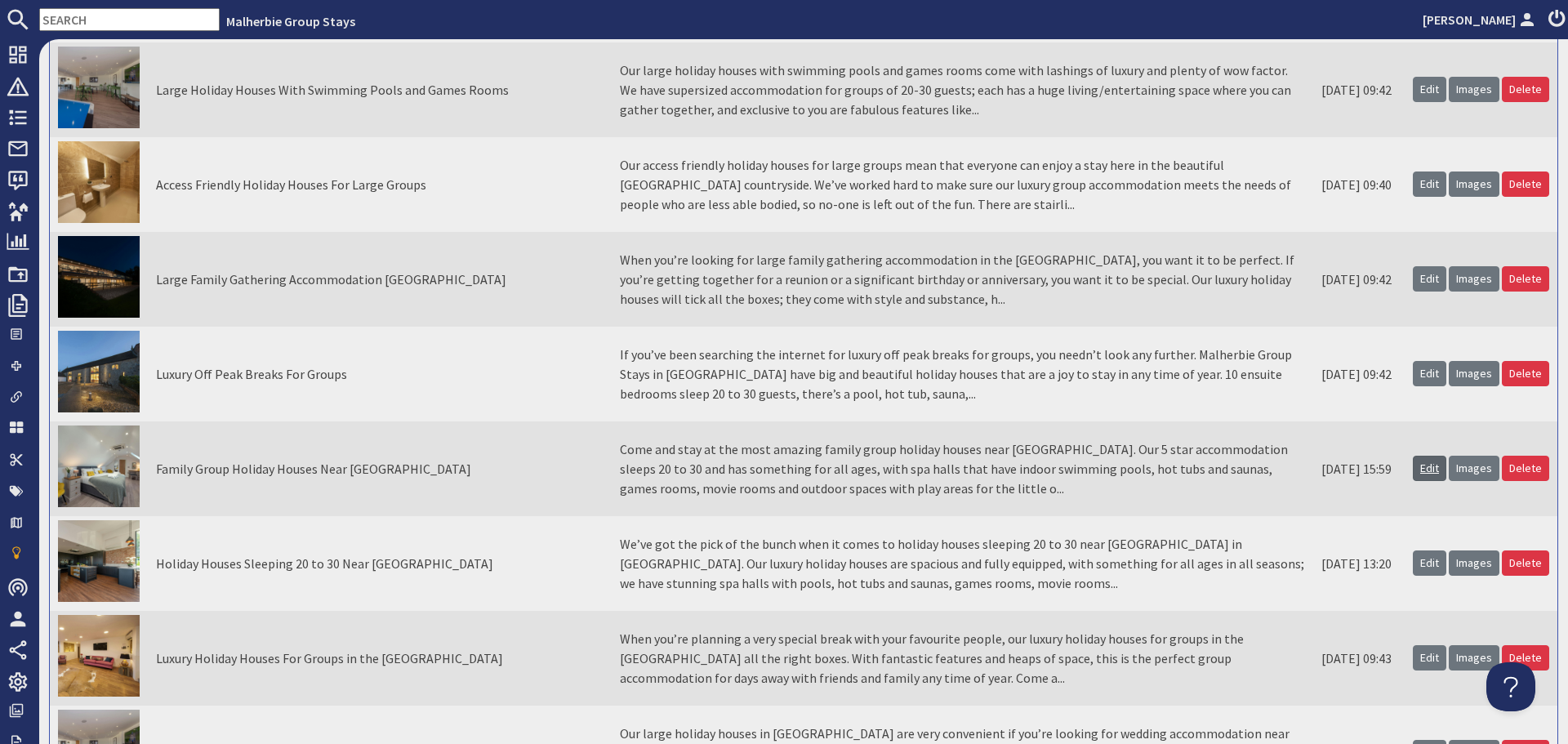
click at [1417, 468] on link "Edit" at bounding box center [1430, 468] width 34 height 26
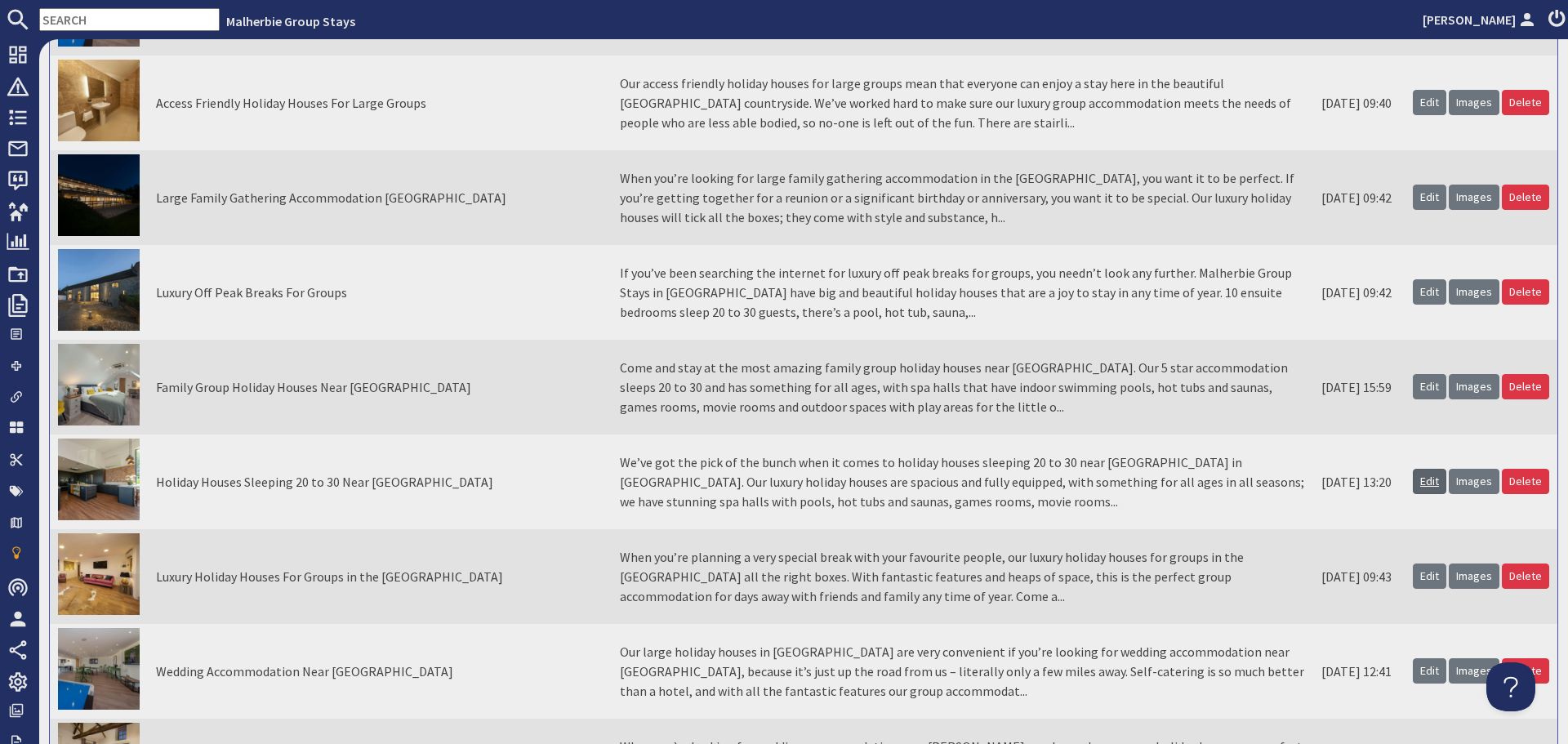
click at [1415, 478] on link "Edit" at bounding box center [1430, 481] width 34 height 26
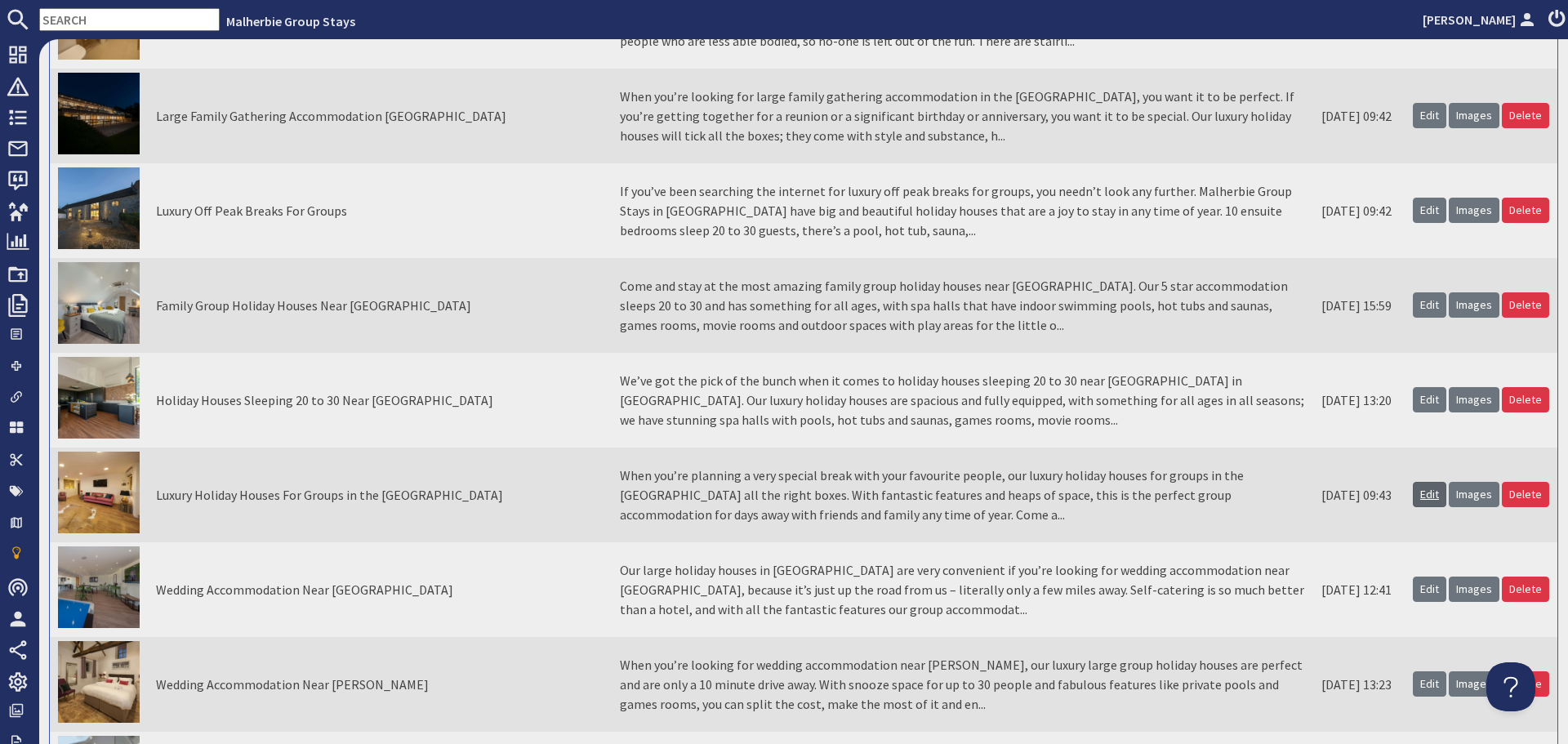
click at [1417, 493] on link "Edit" at bounding box center [1430, 495] width 34 height 26
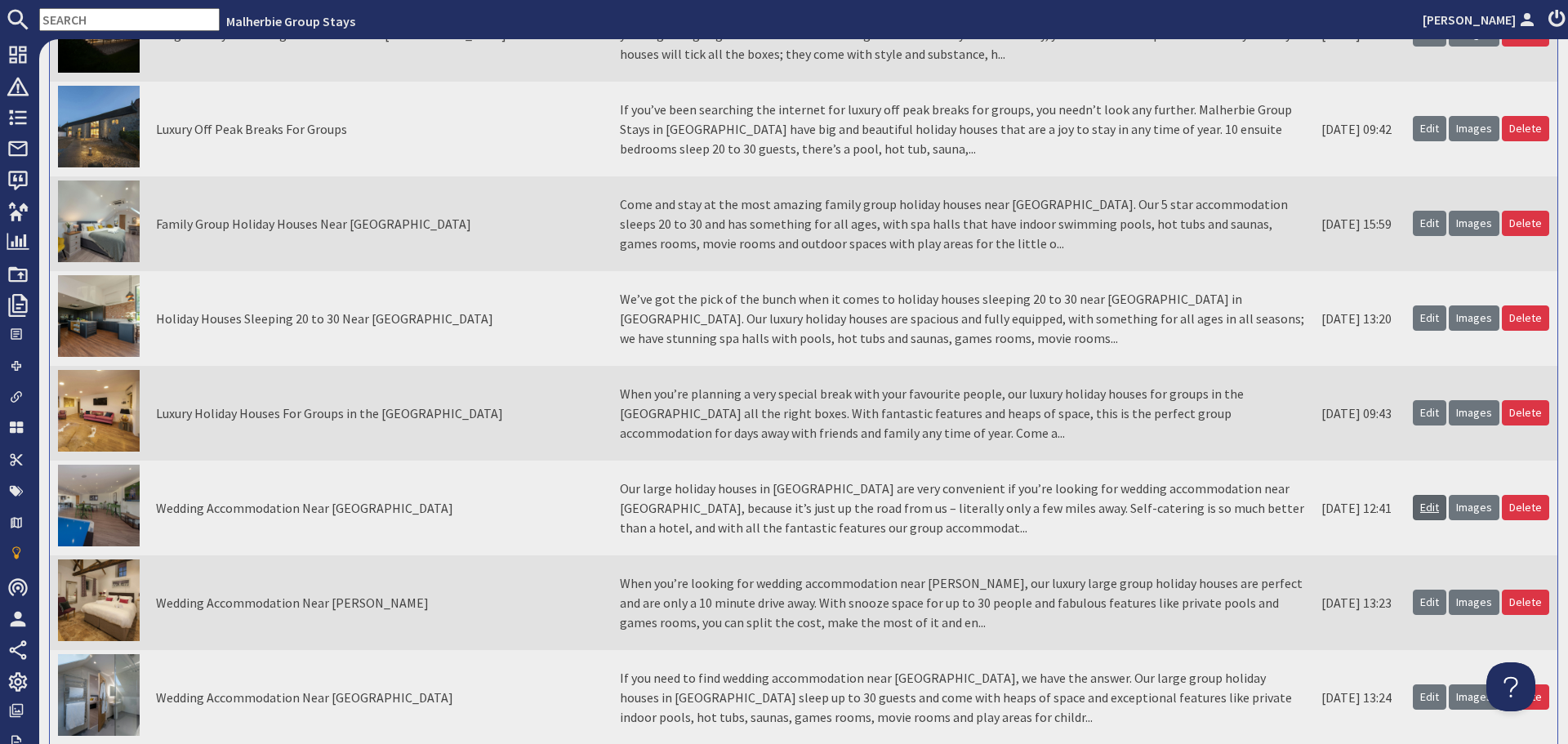
click at [1416, 507] on link "Edit" at bounding box center [1430, 508] width 34 height 26
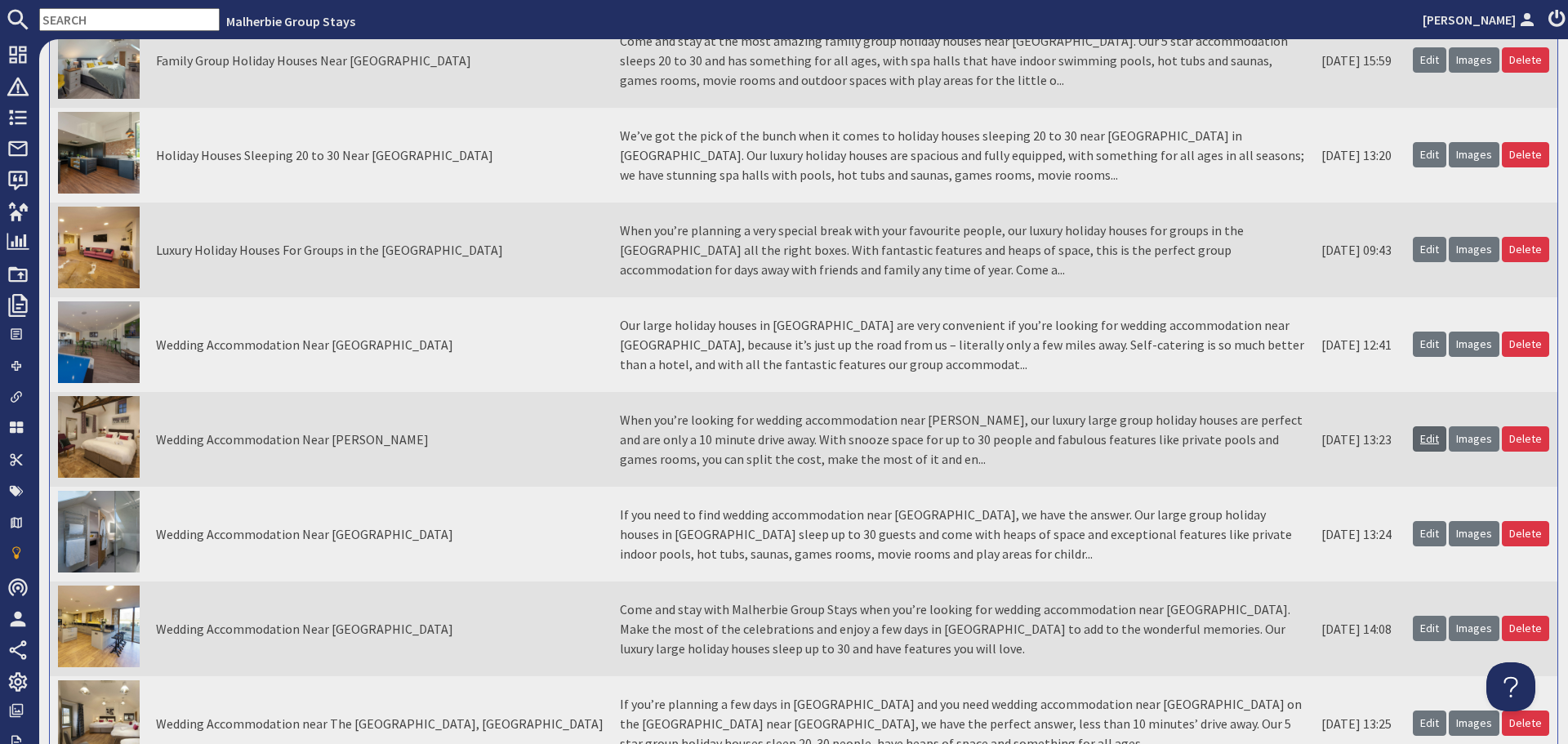
click at [1422, 445] on link "Edit" at bounding box center [1430, 439] width 34 height 26
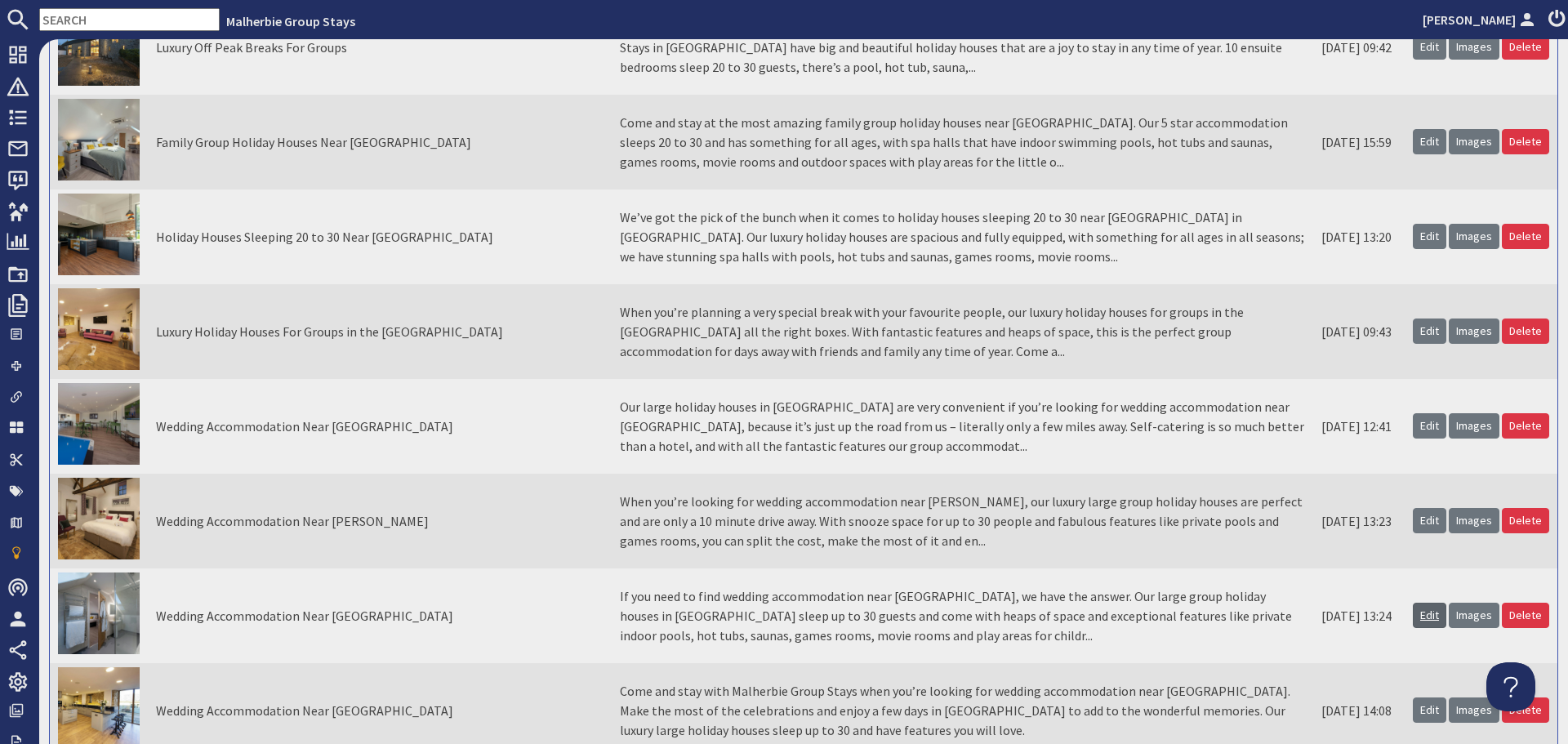
click at [1422, 620] on link "Edit" at bounding box center [1430, 616] width 34 height 26
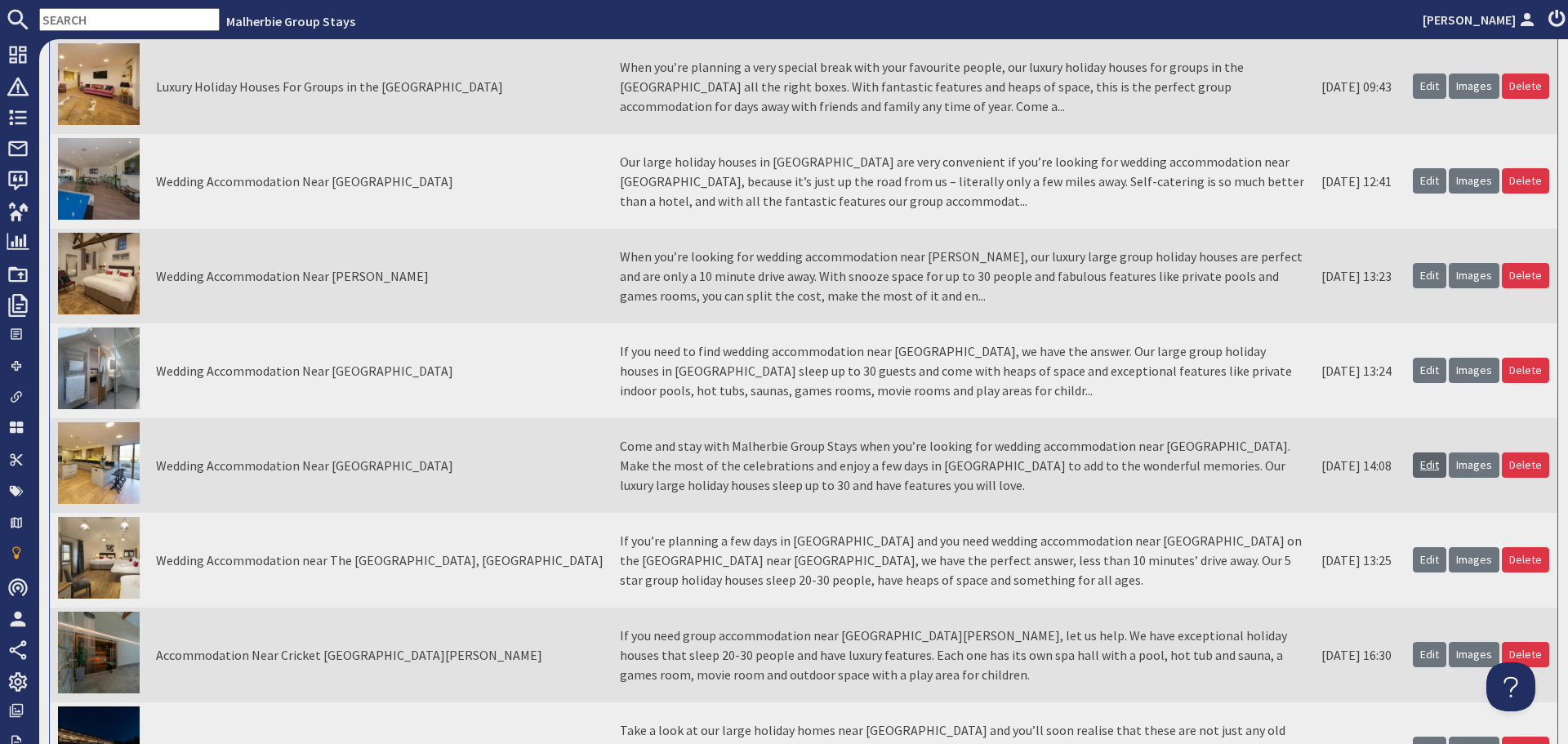
click at [1417, 466] on link "Edit" at bounding box center [1430, 465] width 34 height 26
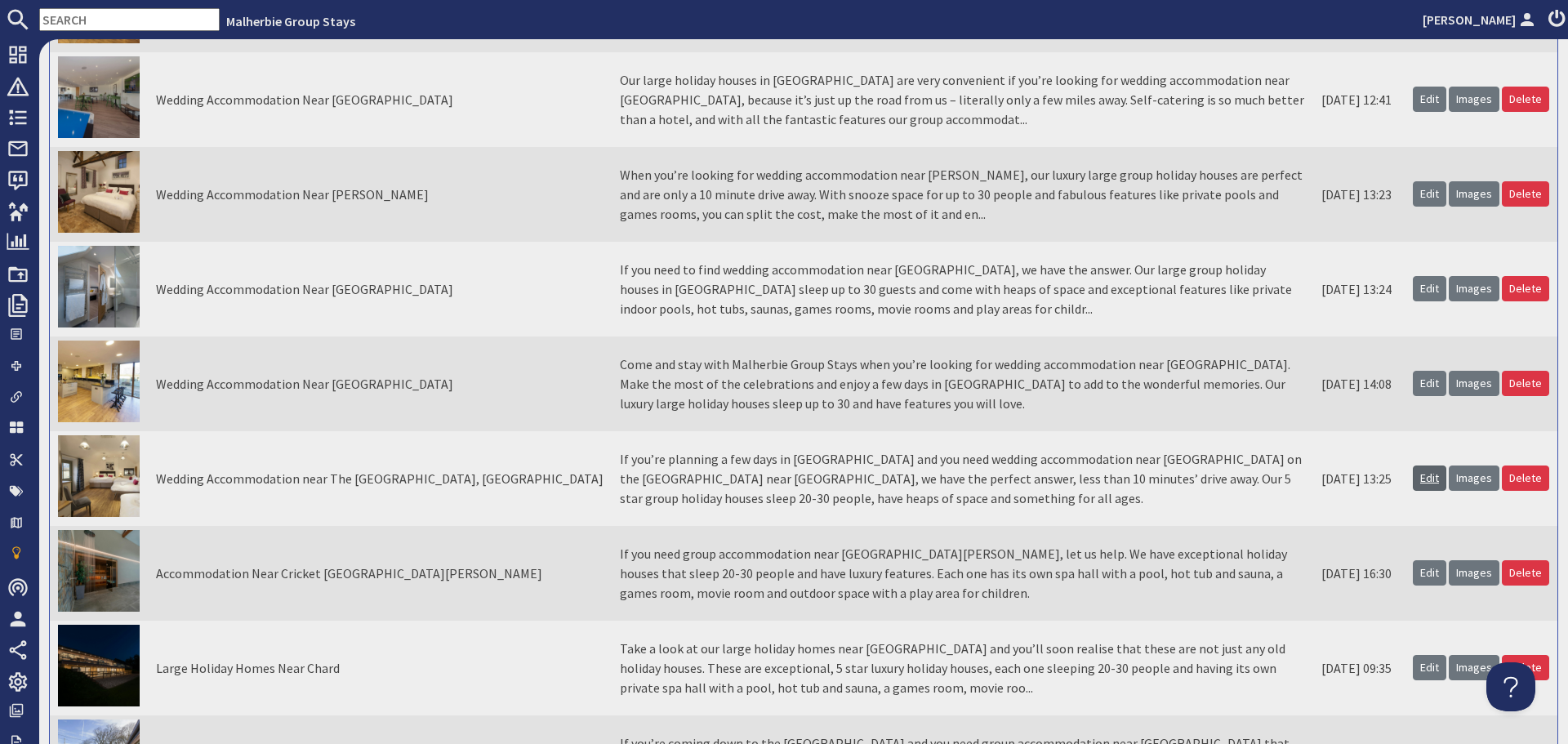
click at [1426, 485] on link "Edit" at bounding box center [1430, 478] width 34 height 26
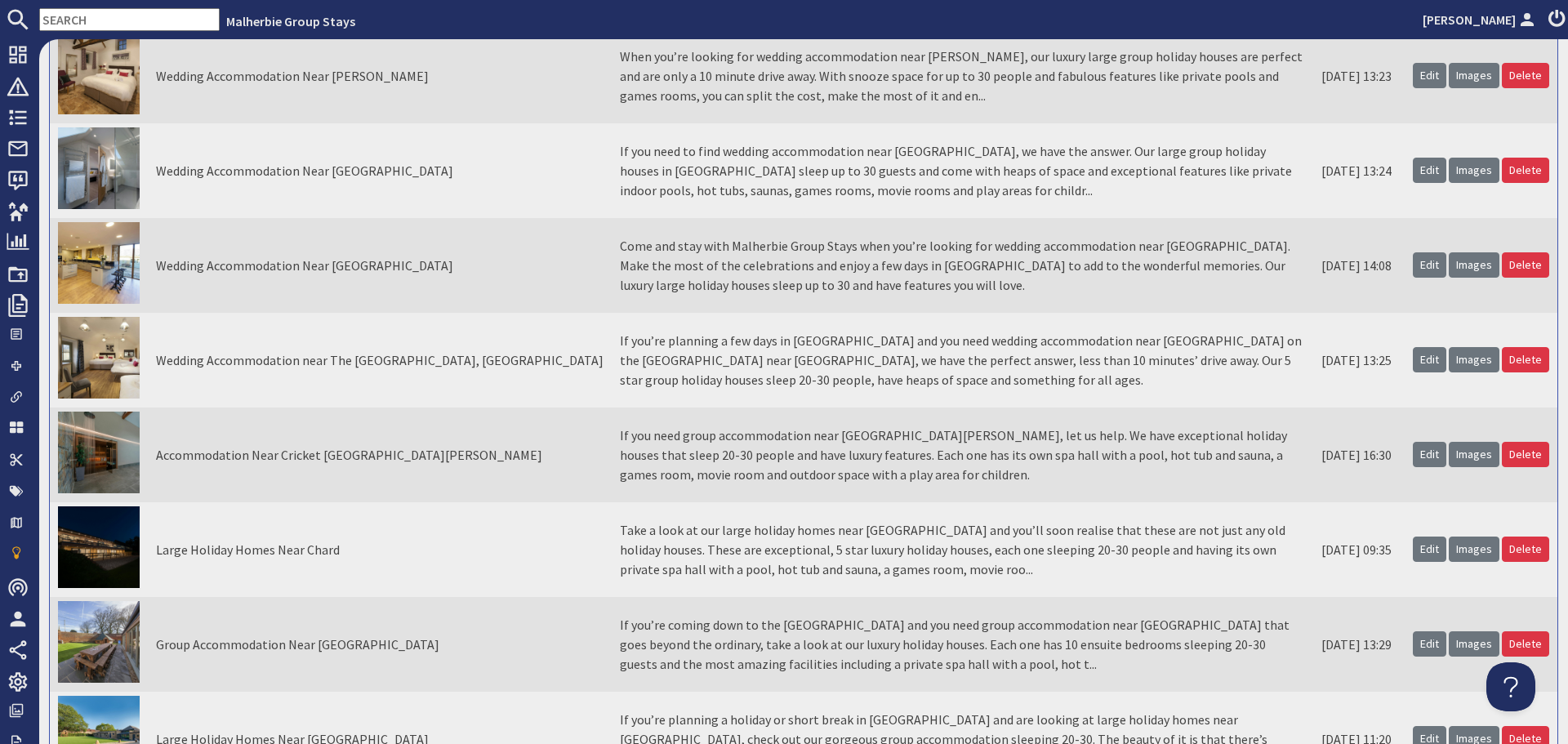
scroll to position [1471, 0]
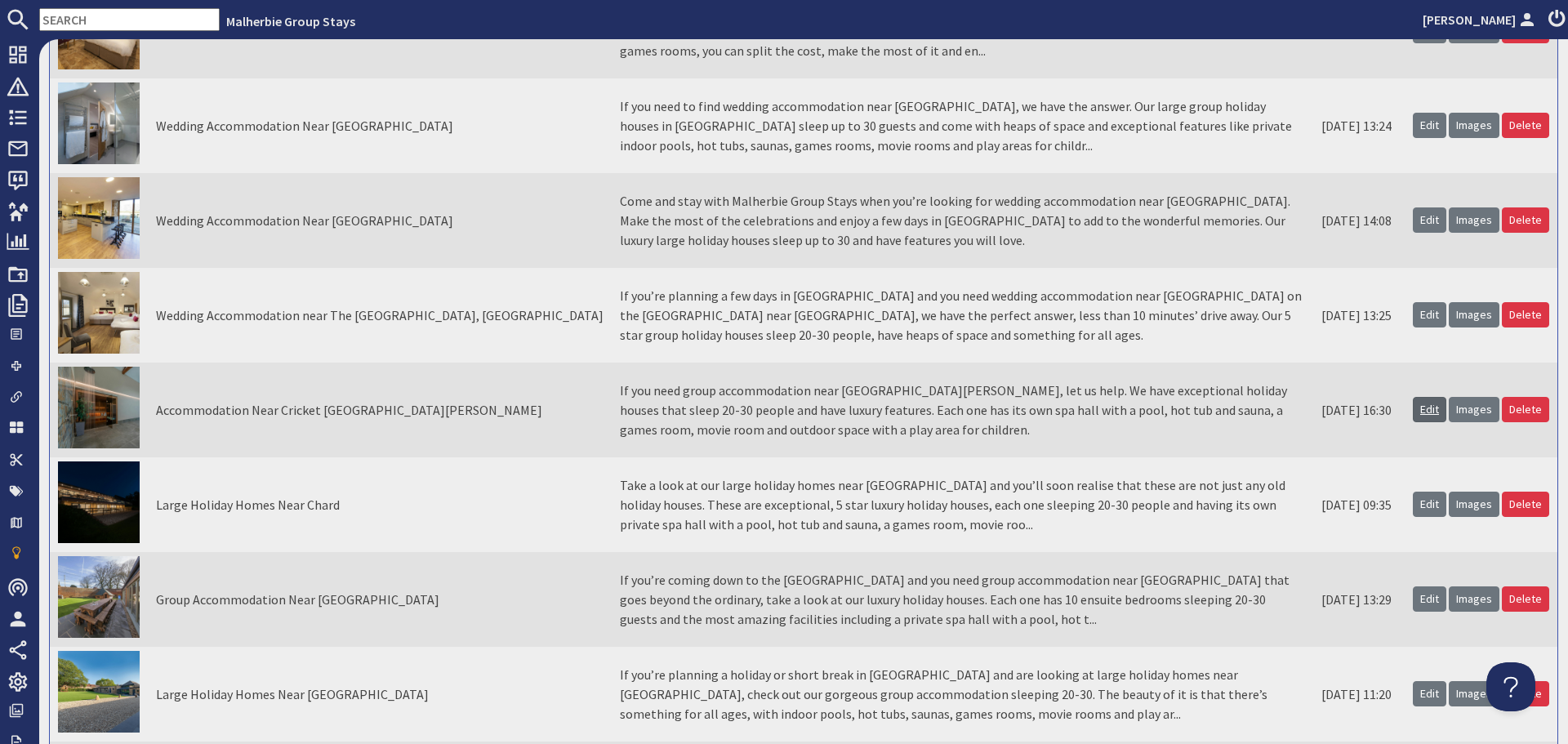
click at [1413, 410] on link "Edit" at bounding box center [1430, 409] width 34 height 26
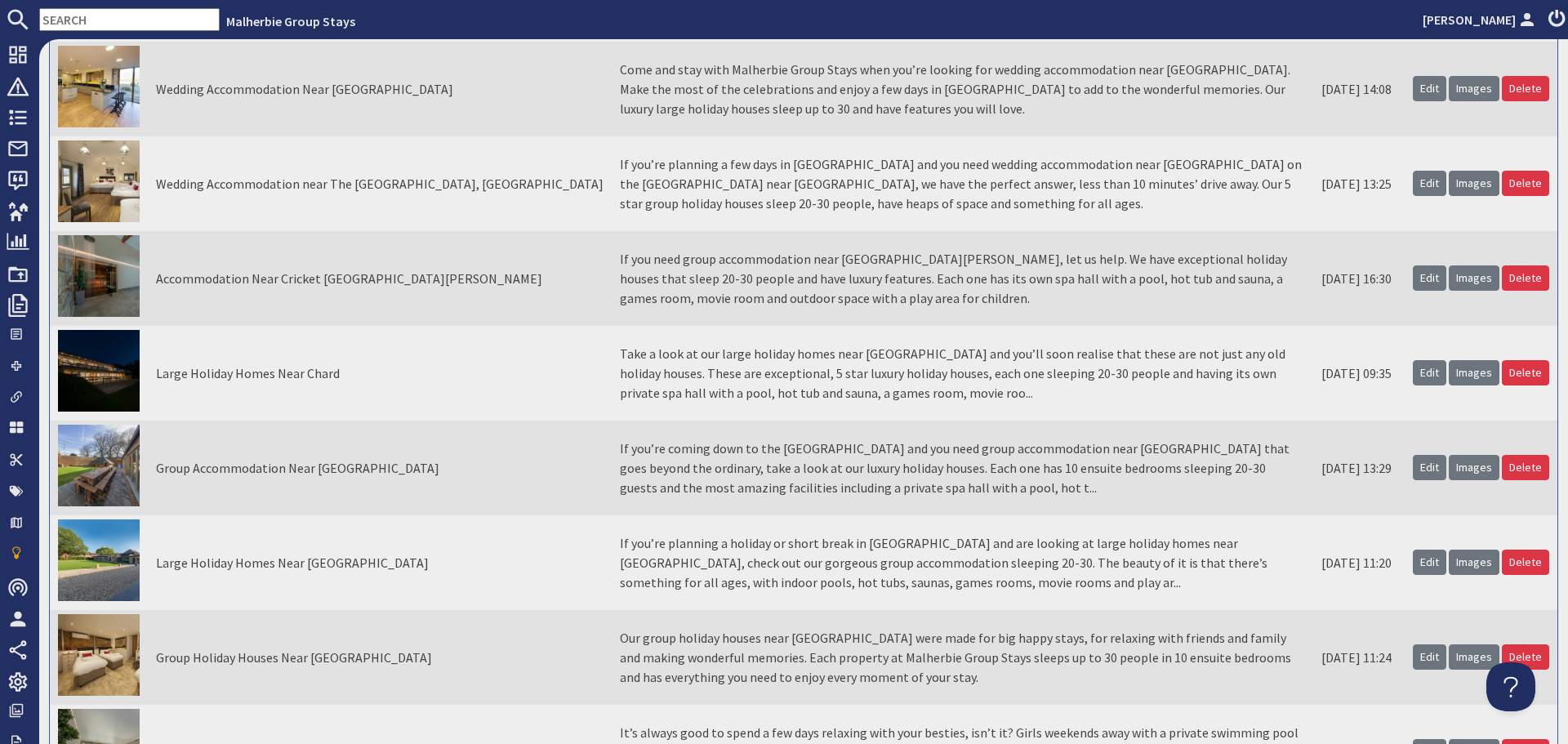
scroll to position [1634, 0]
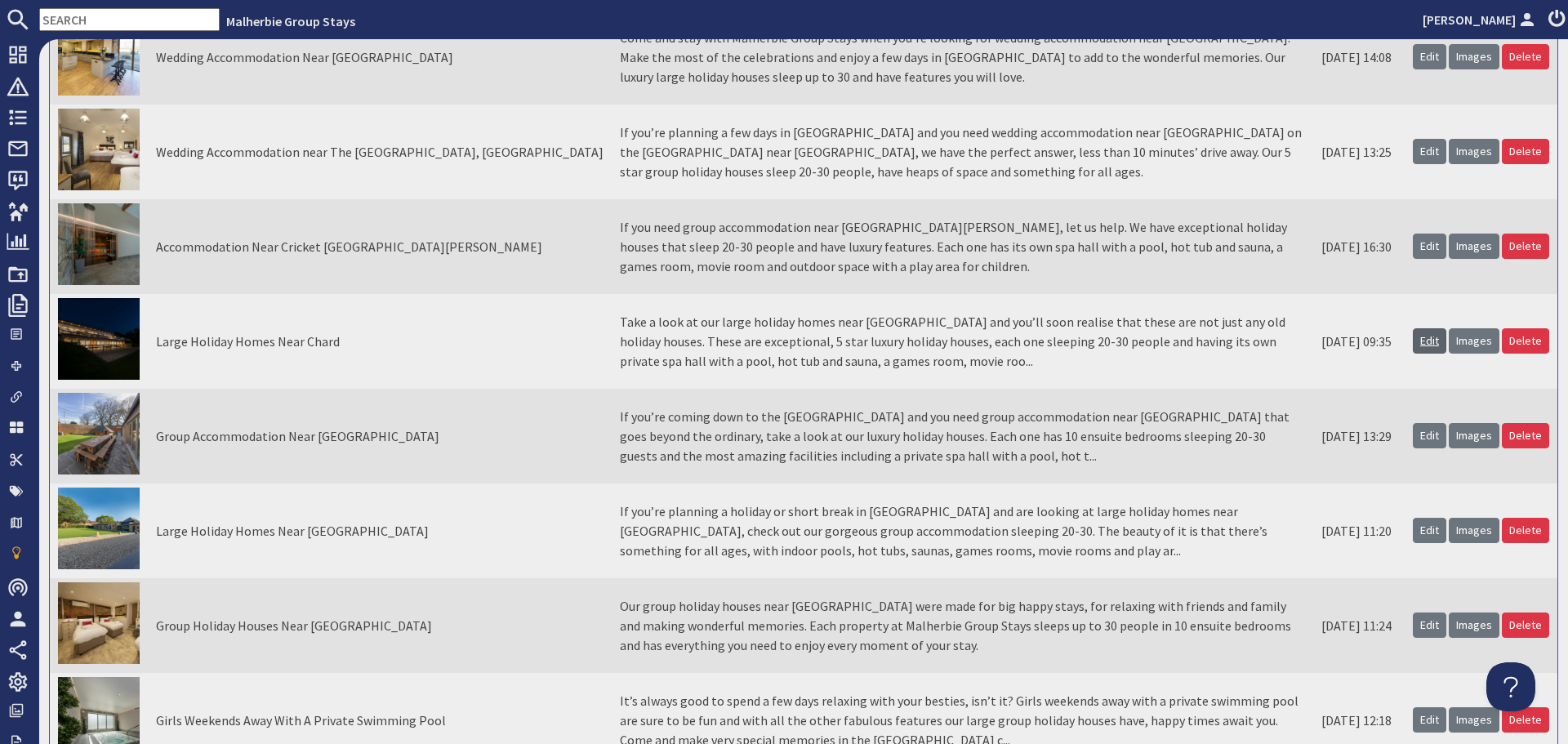
click at [1417, 342] on link "Edit" at bounding box center [1430, 341] width 34 height 26
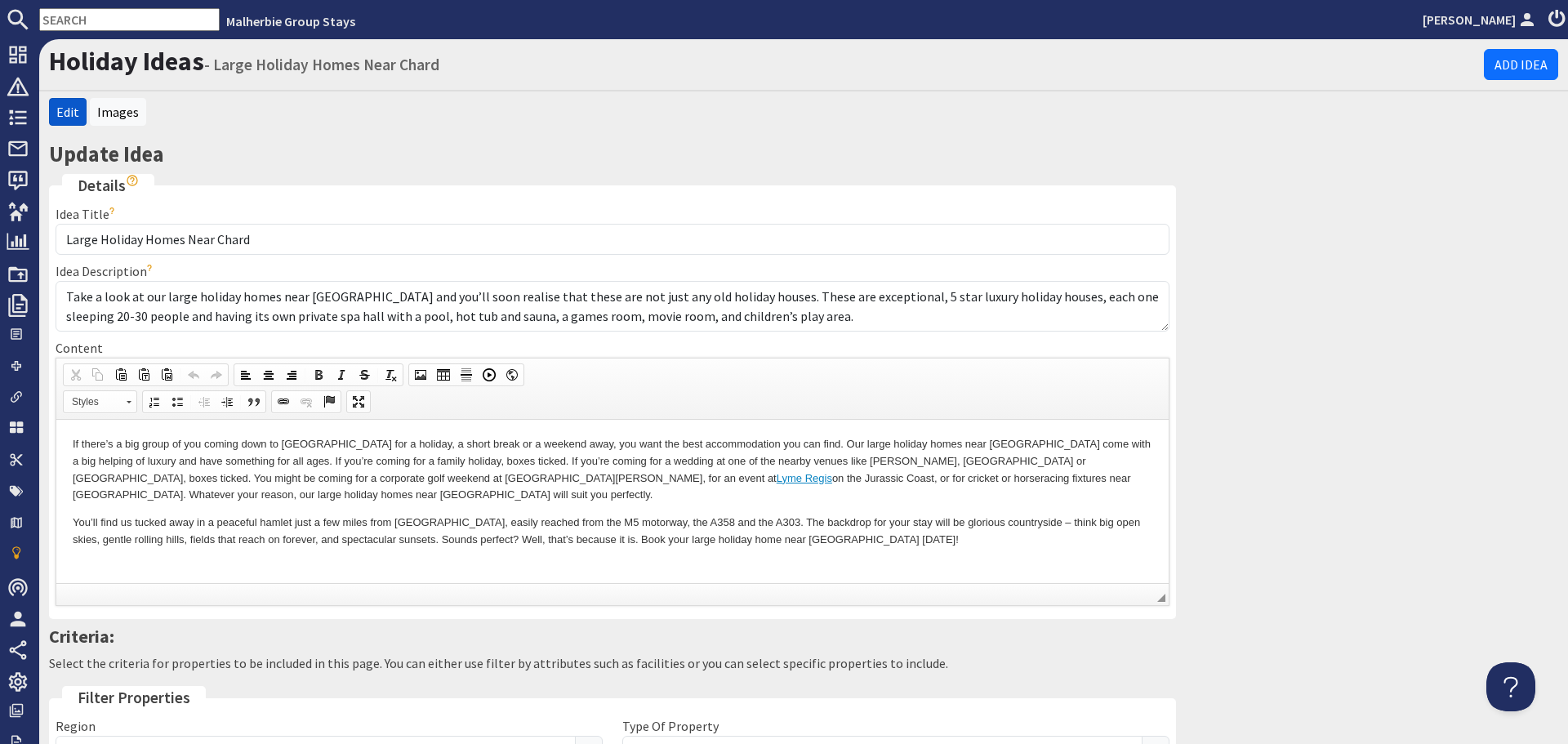
click at [863, 565] on html "If there’s a big group of you coming down to Somerset for a holiday, a short br…" at bounding box center [613, 491] width 1112 height 146
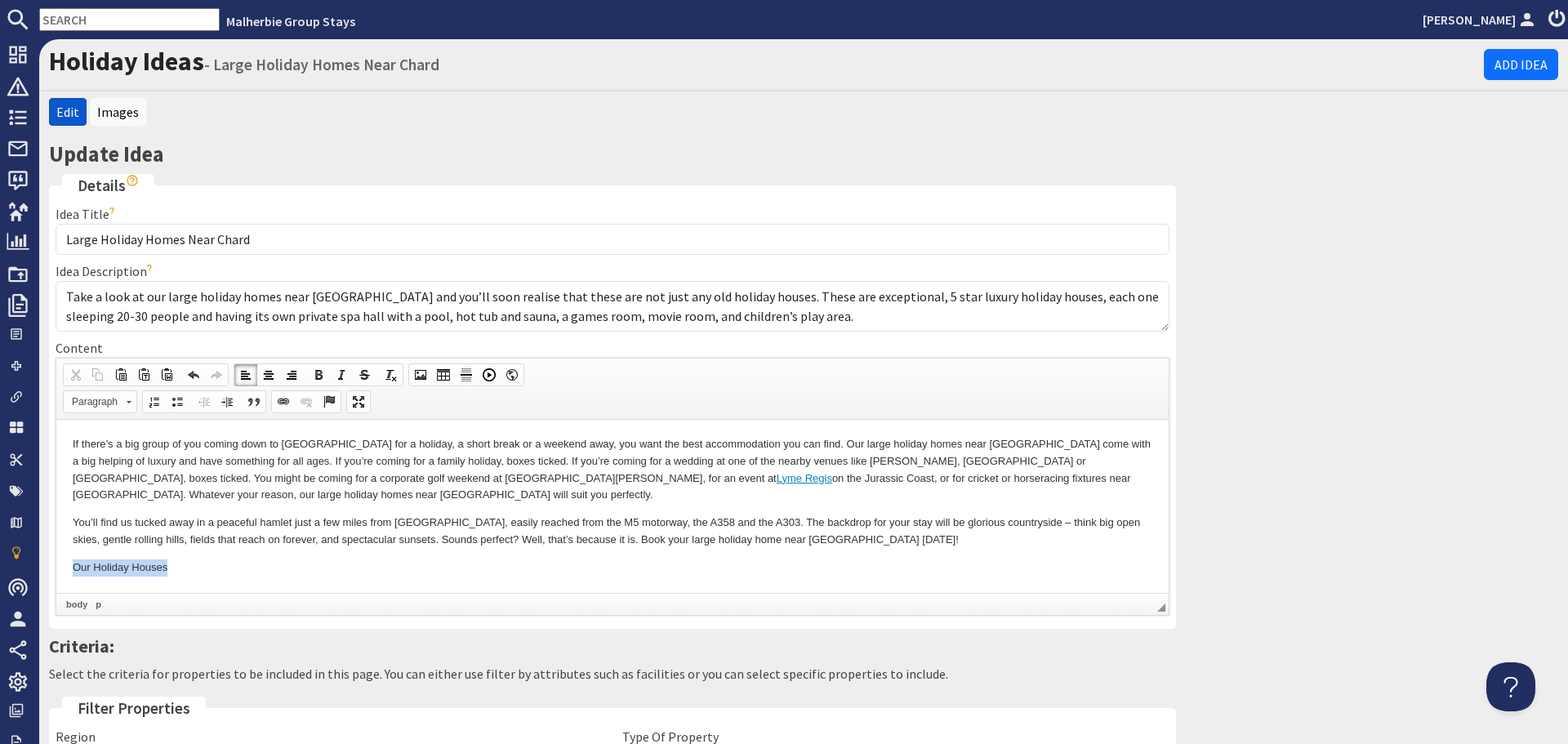
drag, startPoint x: 72, startPoint y: 571, endPoint x: 200, endPoint y: 584, distance: 128.7
click at [200, 584] on html "If there’s a big group of you coming down to Somerset for a holiday, a short br…" at bounding box center [613, 505] width 1112 height 173
click at [285, 398] on span at bounding box center [284, 402] width 13 height 13
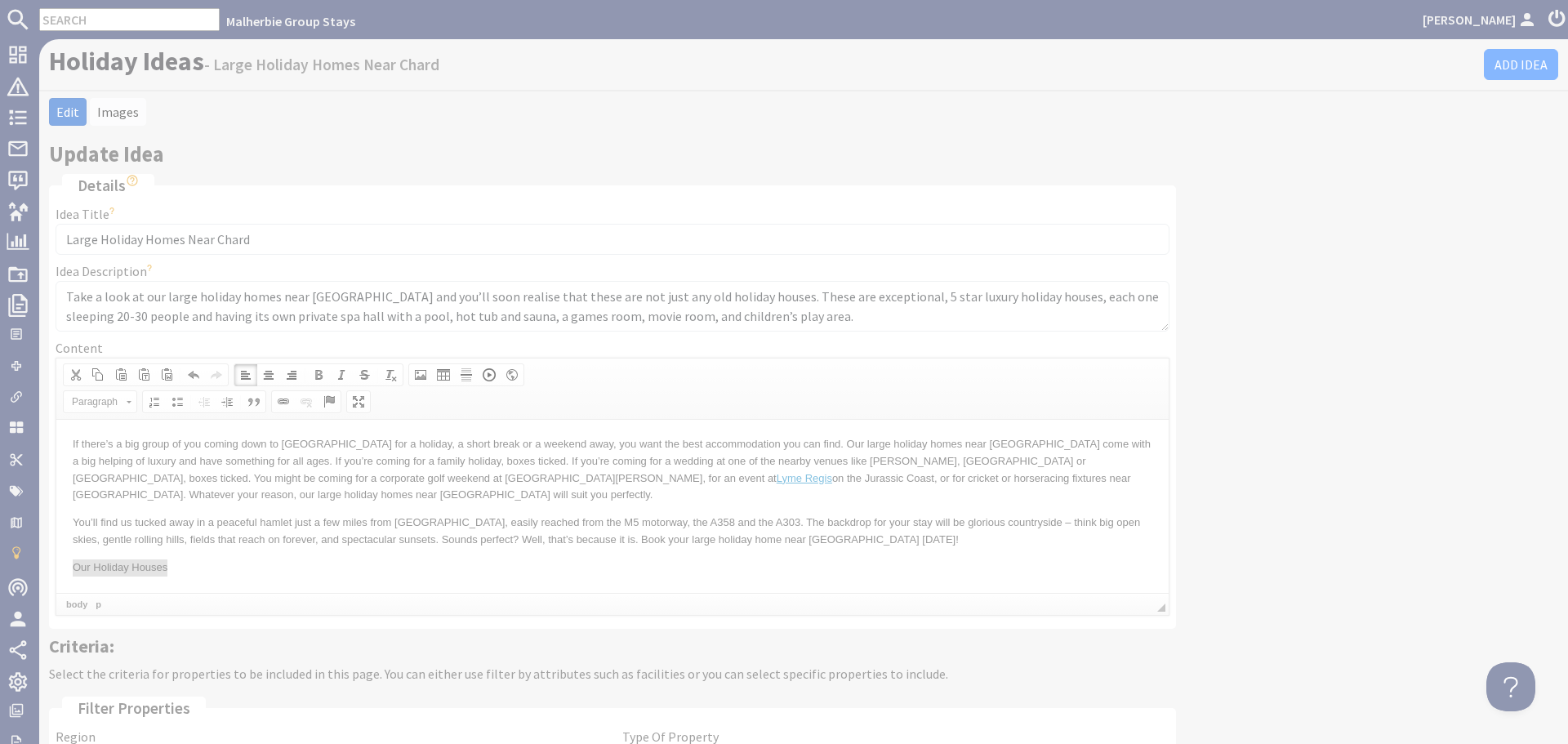
select select "zioncontentpage"
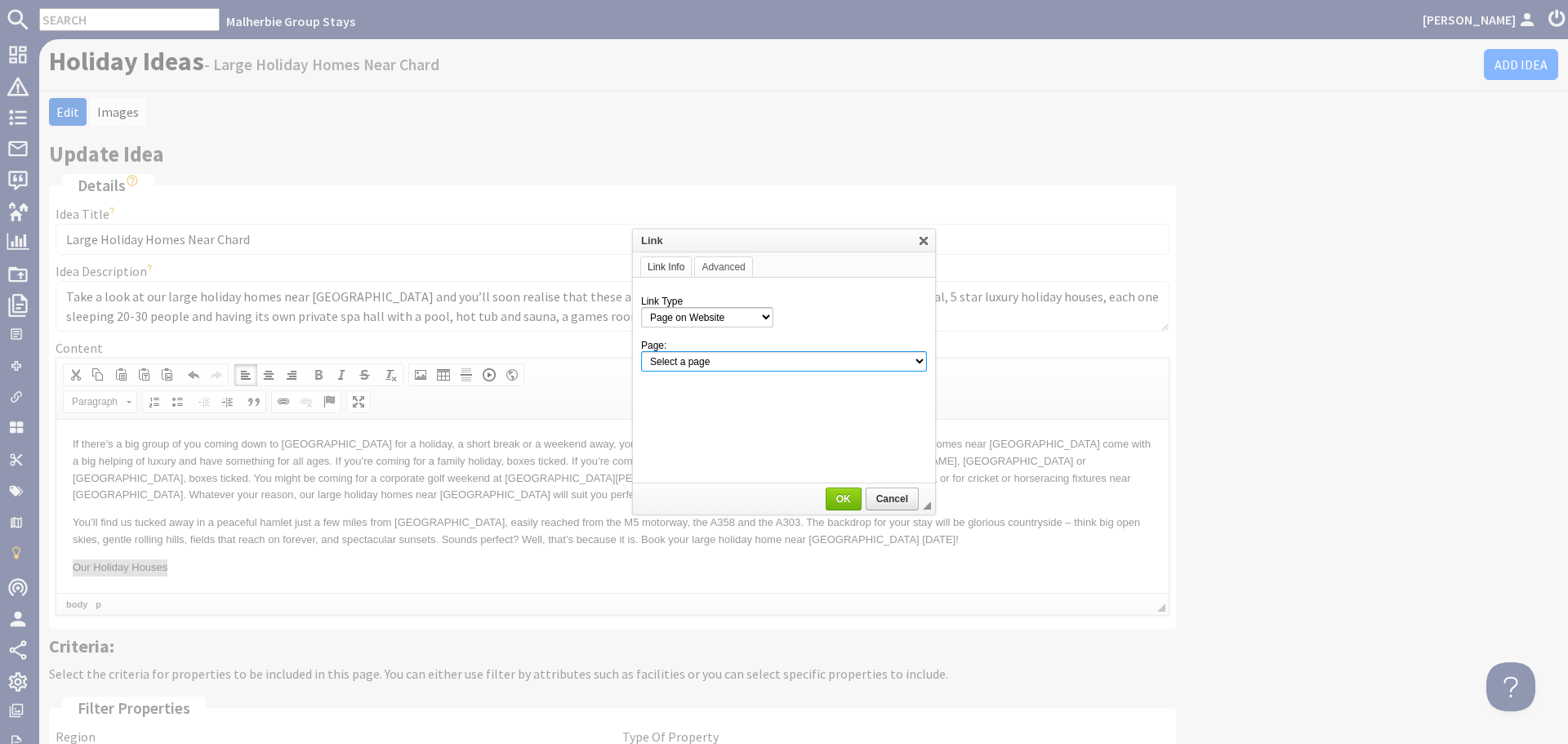
click at [811, 357] on select "Select a page Homepage Content Page · About Us · Axmouth, Devon · Beaverbrook 2…" at bounding box center [783, 361] width 285 height 21
select select "properties"
click at [641, 351] on select "Select a page Homepage Content Page · About Us · Axmouth, Devon · Beaverbrook 2…" at bounding box center [783, 361] width 285 height 21
click at [850, 506] on link "OK" at bounding box center [844, 500] width 36 height 23
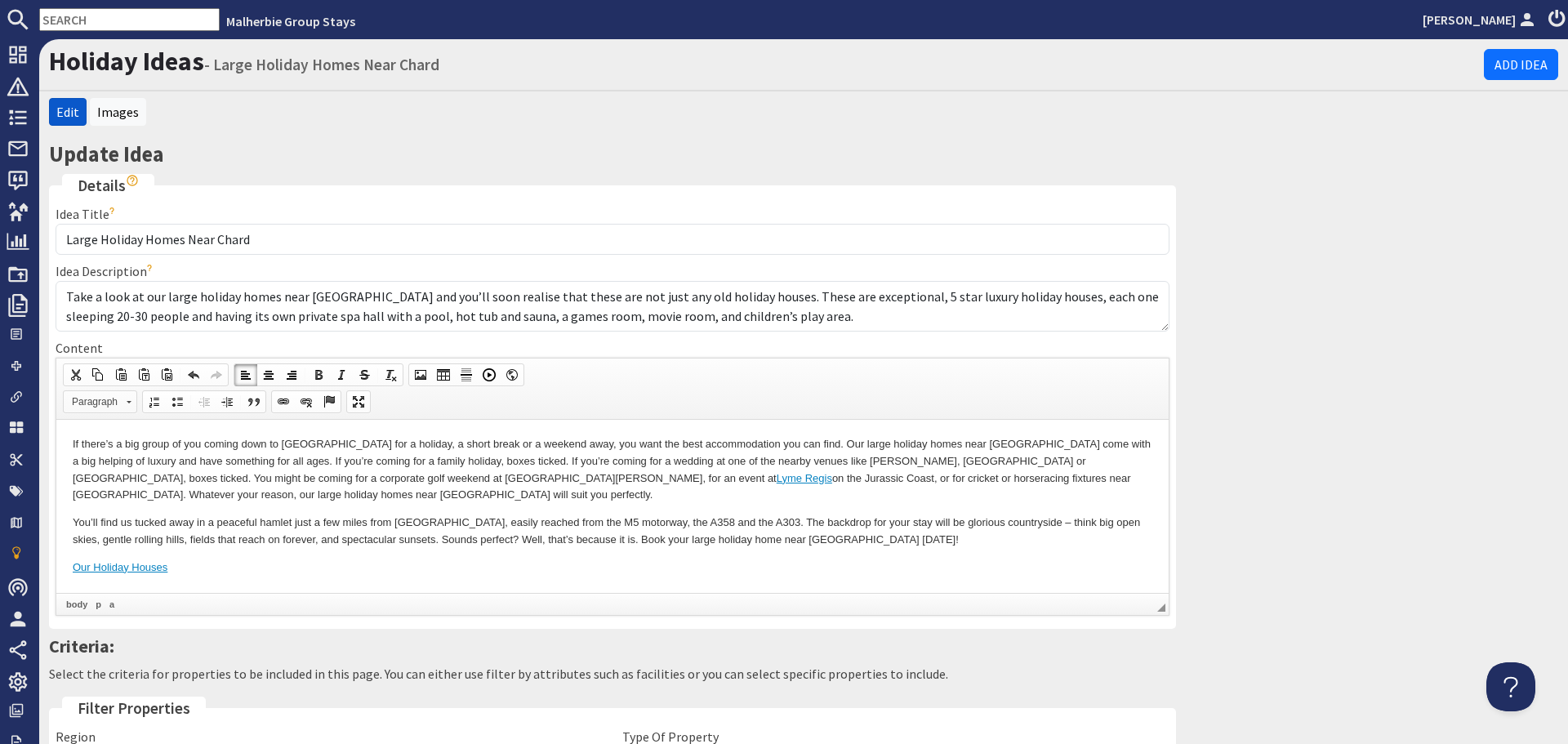
click at [98, 404] on span "Paragraph" at bounding box center [91, 402] width 57 height 21
click at [99, 426] on link "Primary Button" at bounding box center [124, 429] width 118 height 18
click at [772, 565] on p "Our Holiday Houses" at bounding box center [612, 567] width 1079 height 17
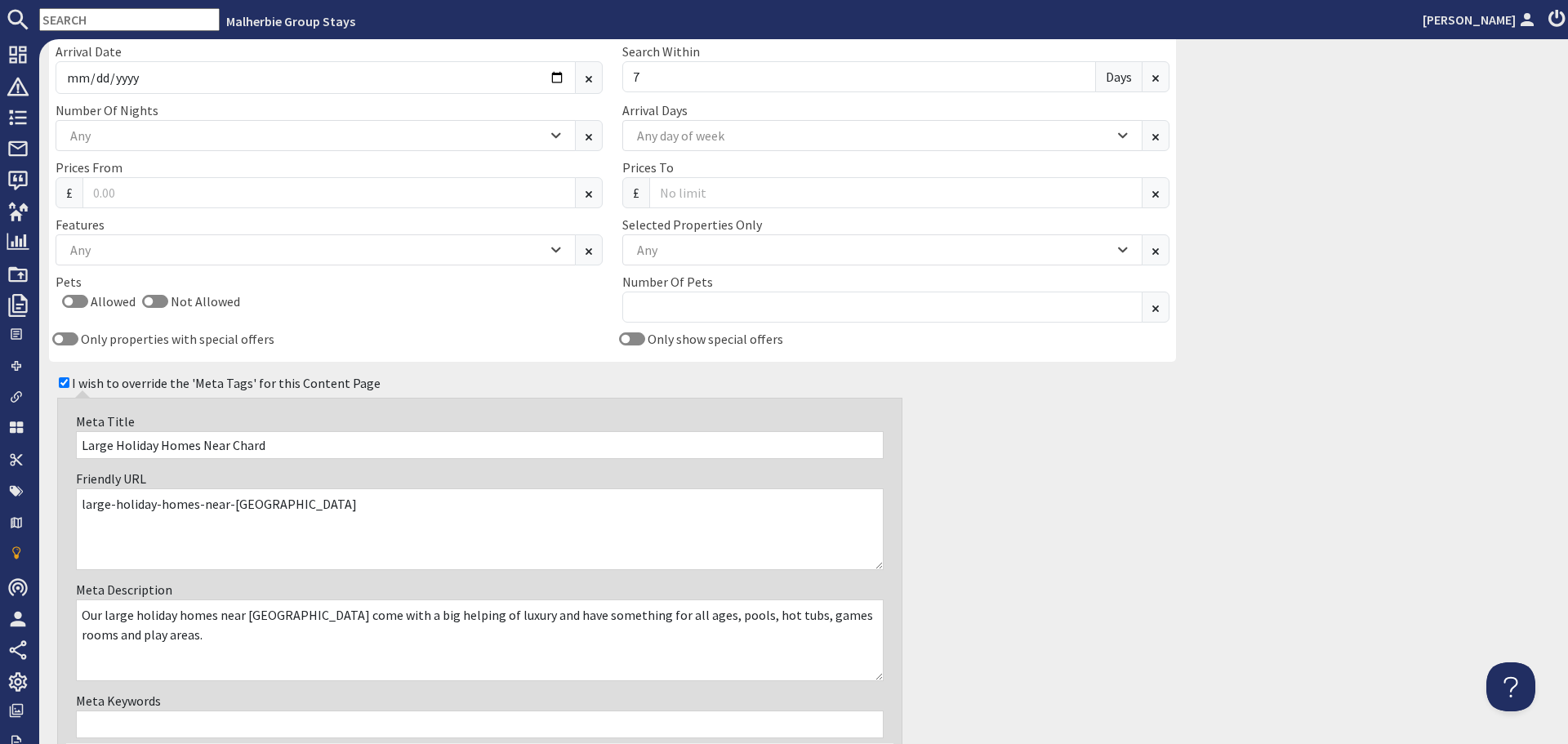
scroll to position [1063, 0]
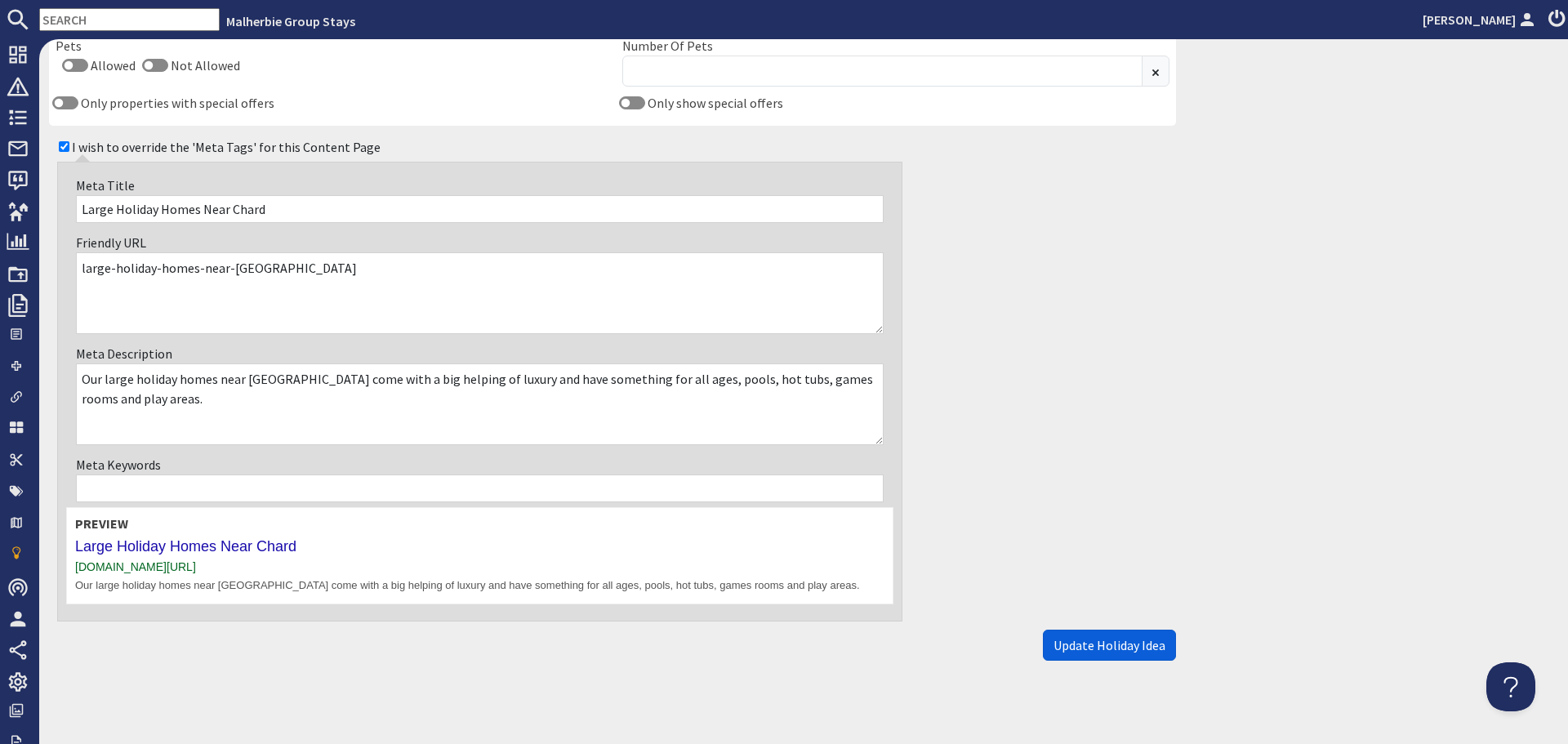
click at [1079, 635] on button "Update Holiday Idea" at bounding box center [1110, 645] width 133 height 31
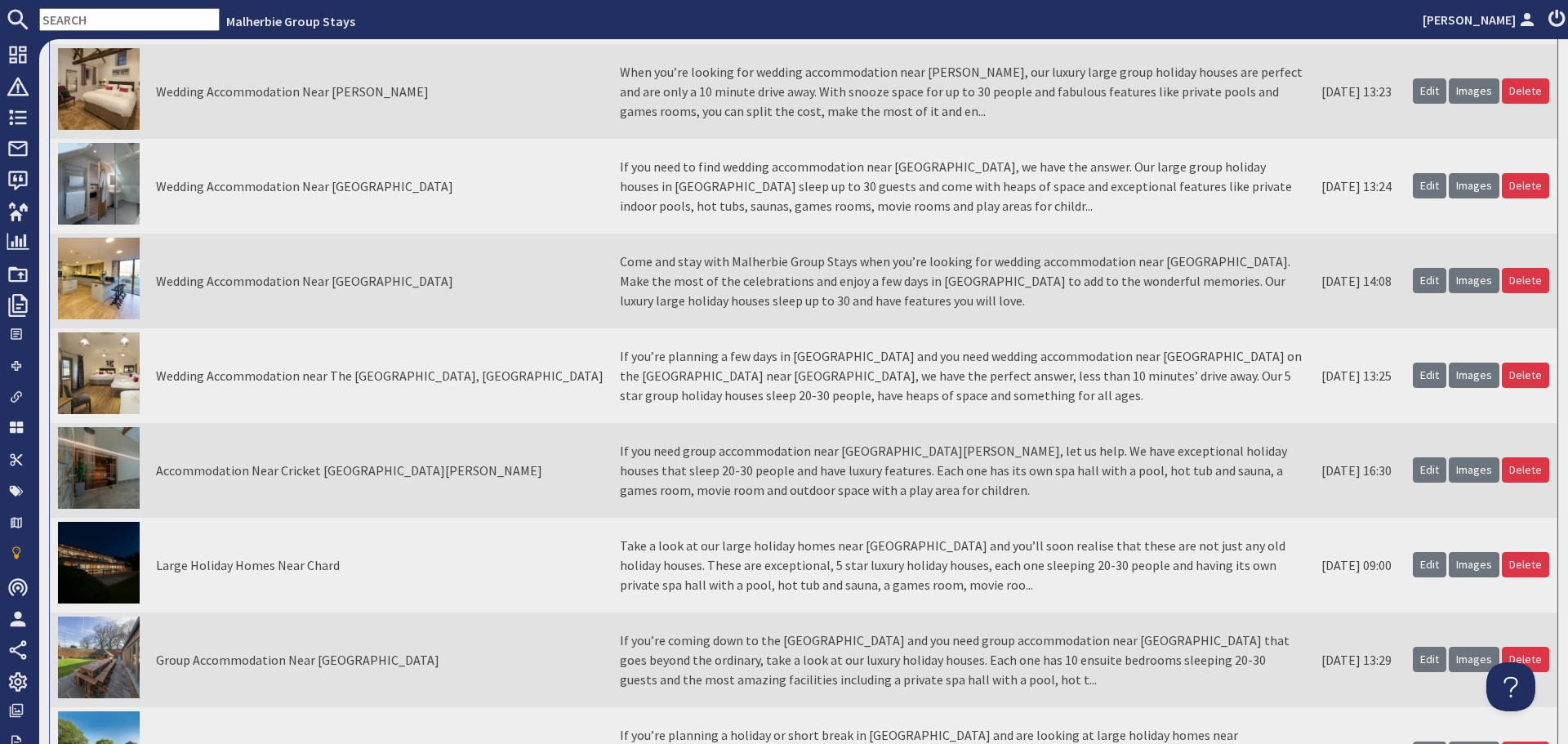
scroll to position [1552, 0]
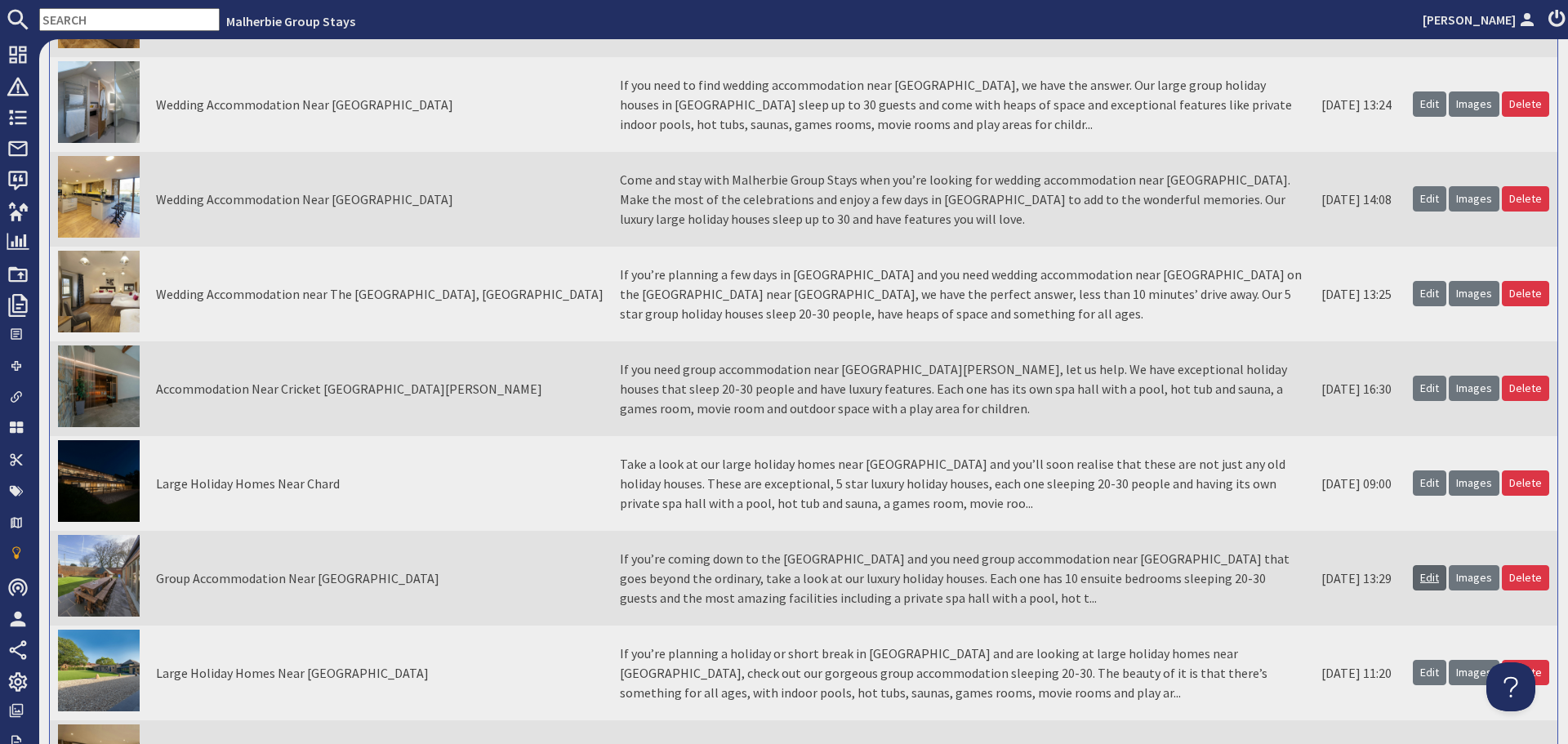
click at [1429, 579] on link "Edit" at bounding box center [1430, 578] width 34 height 26
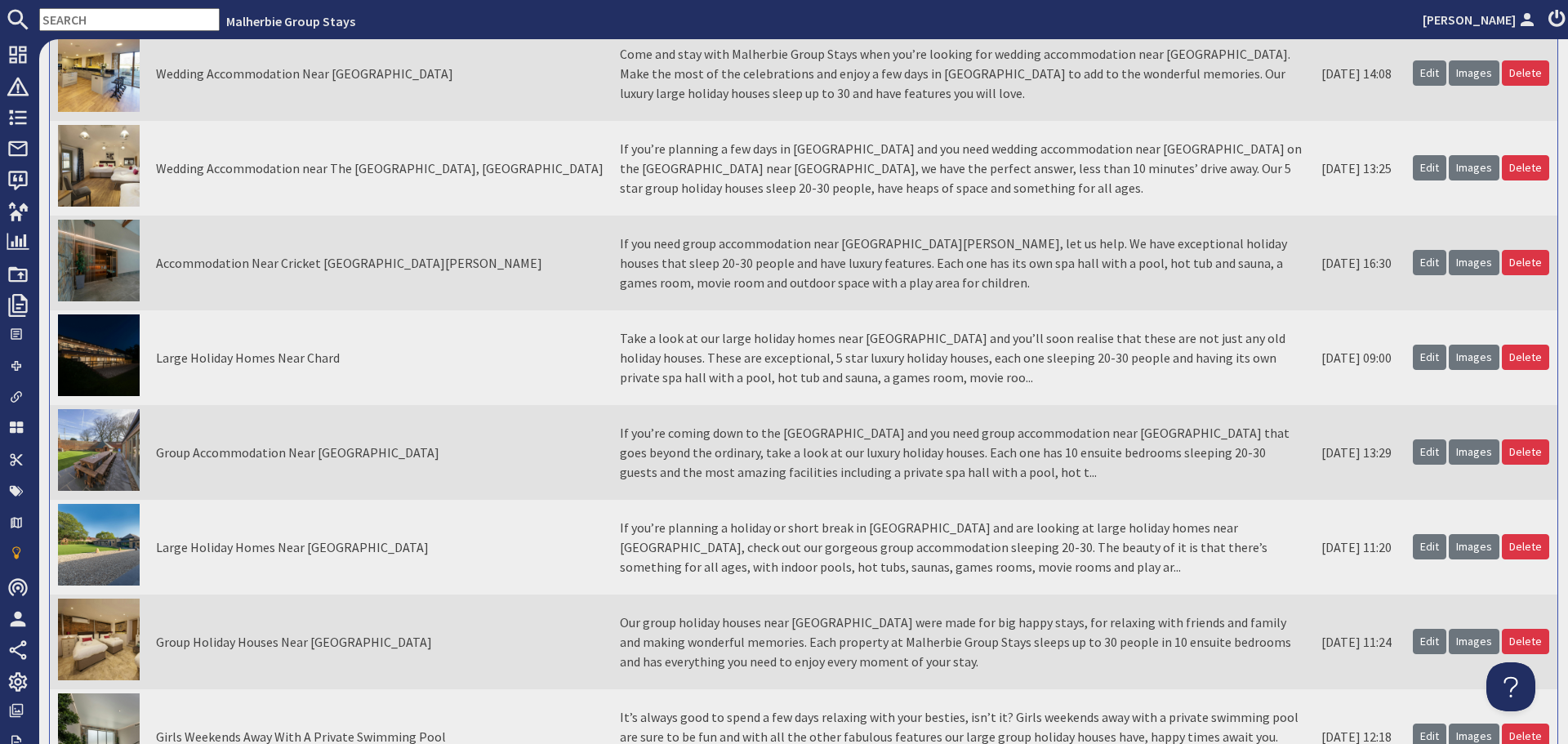
scroll to position [1634, 0]
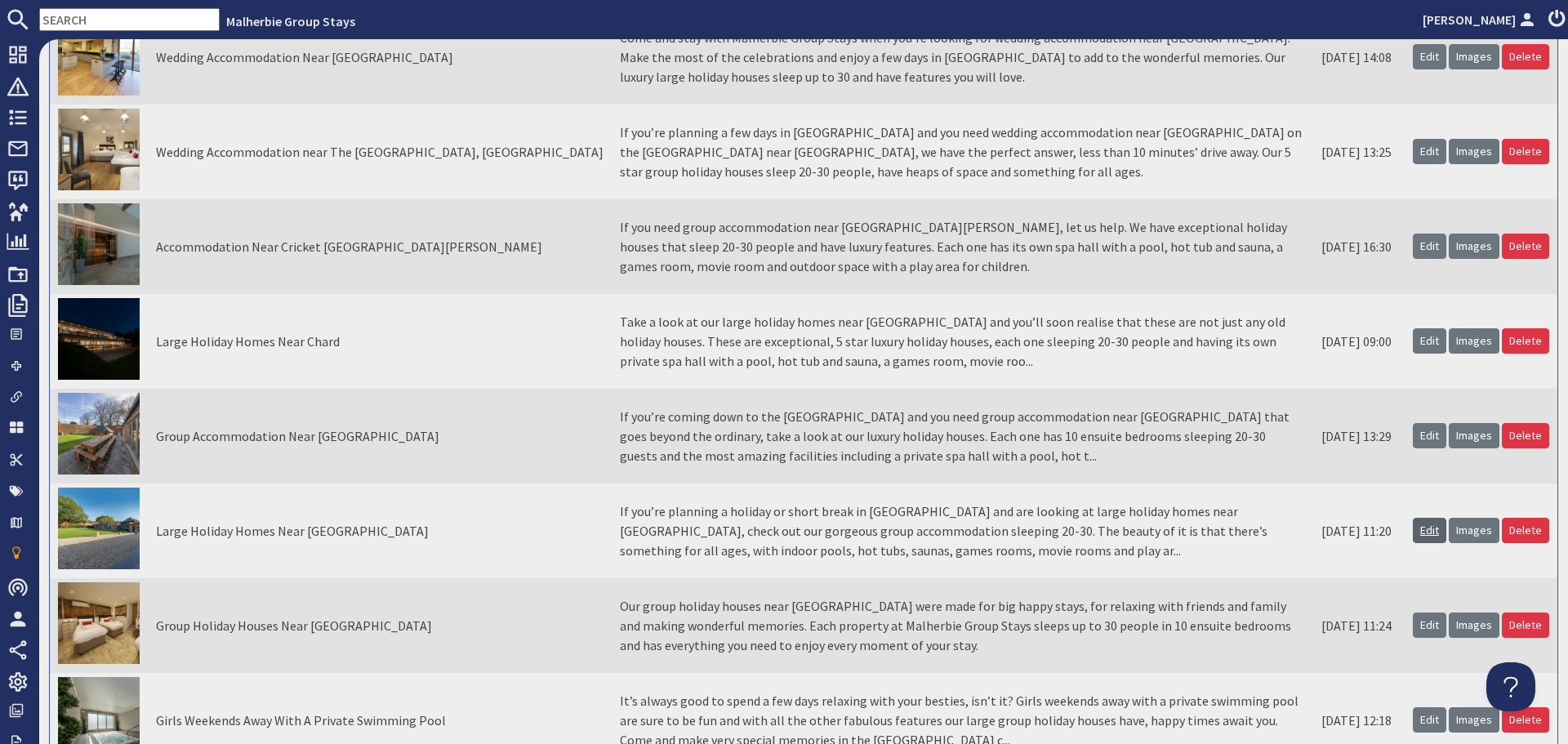
click at [1428, 533] on link "Edit" at bounding box center [1430, 530] width 34 height 26
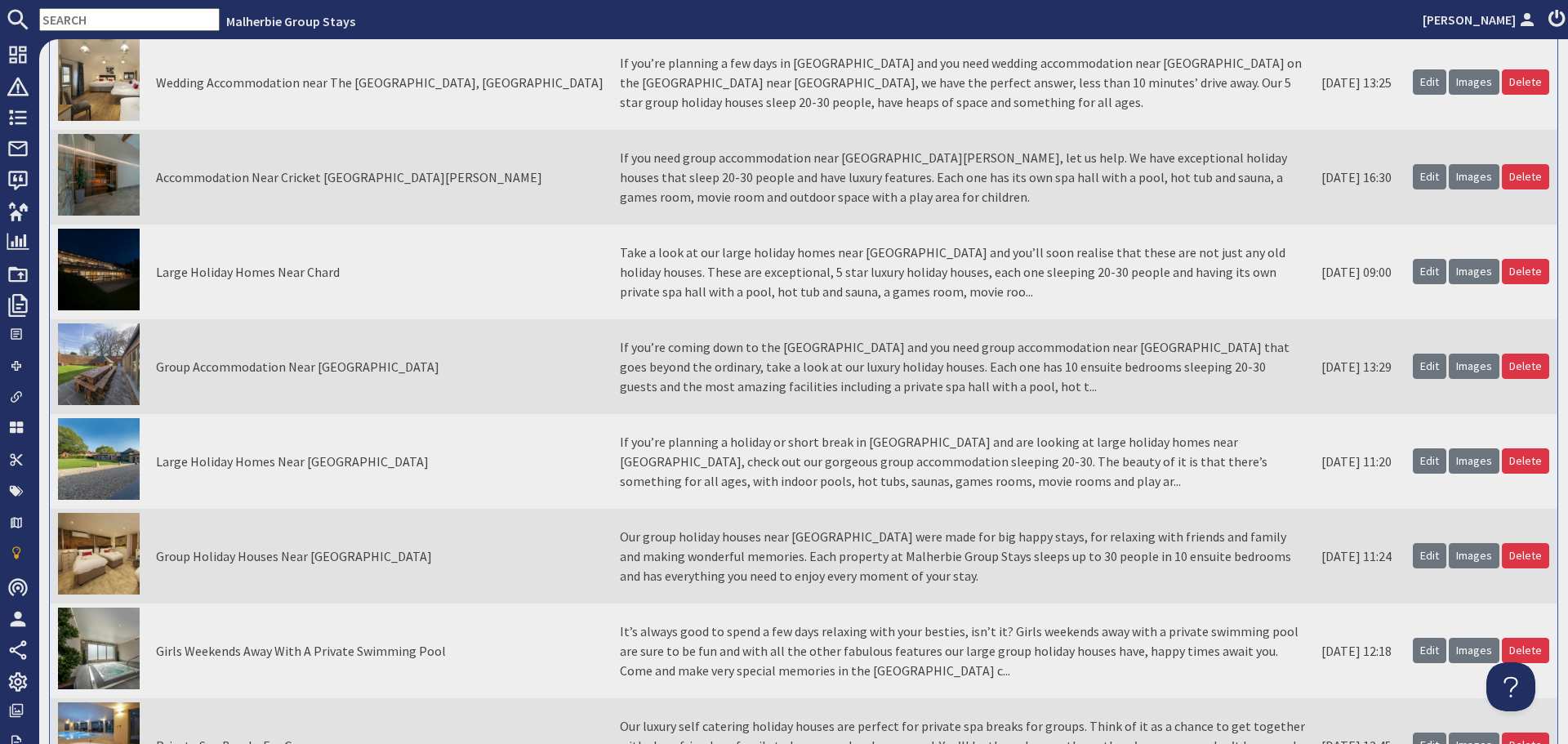
scroll to position [1716, 0]
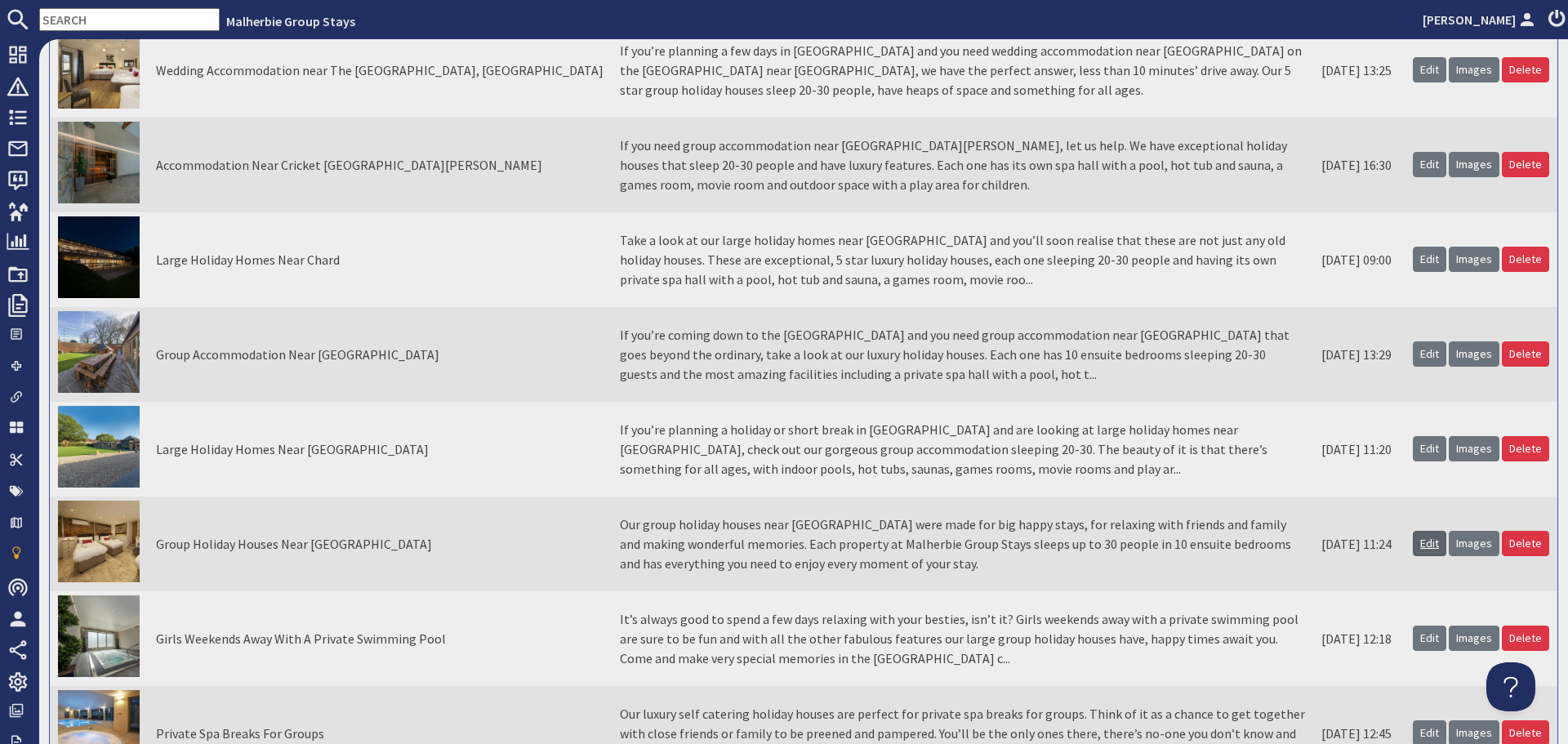
click at [1417, 547] on link "Edit" at bounding box center [1430, 543] width 34 height 26
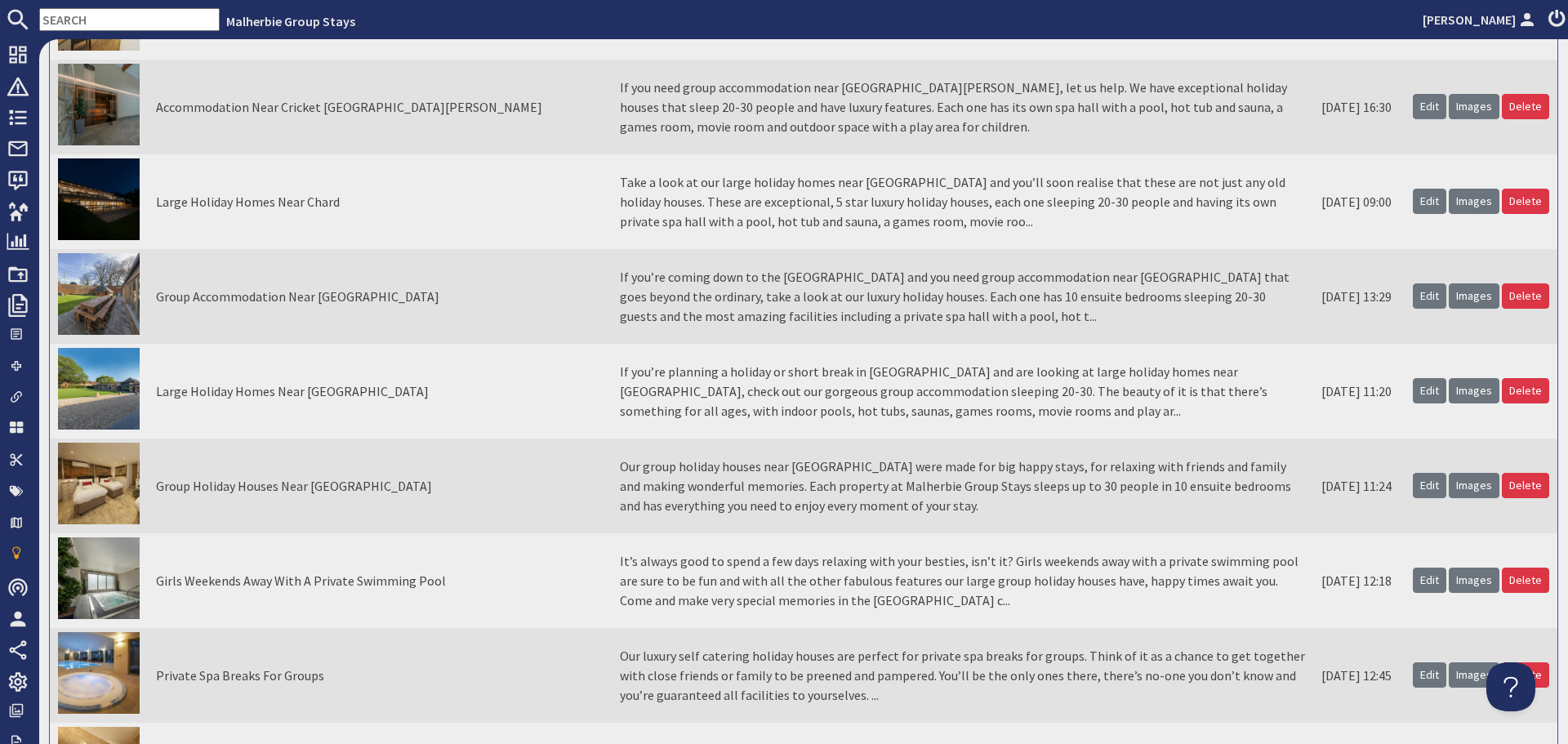
scroll to position [1797, 0]
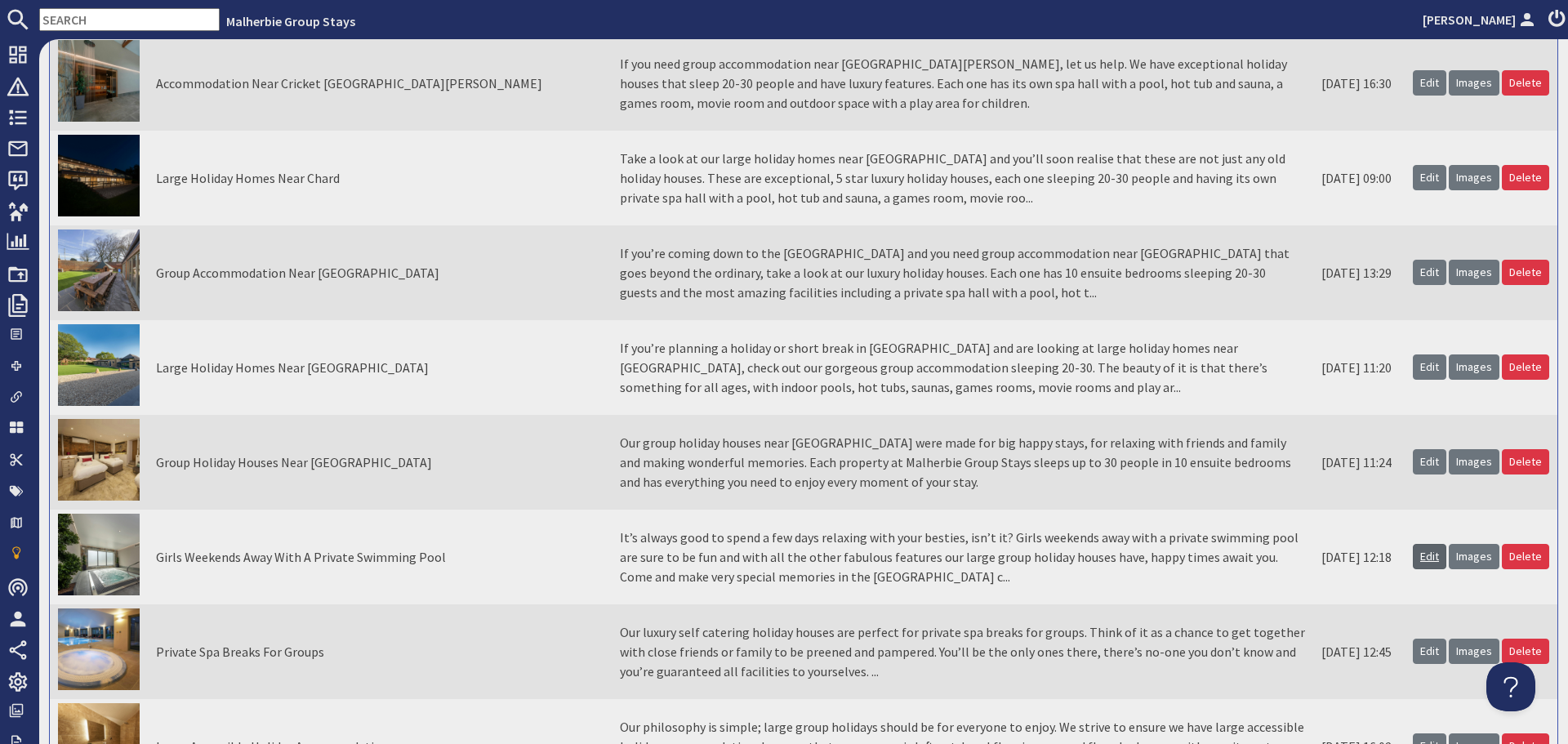
click at [1413, 551] on link "Edit" at bounding box center [1430, 556] width 34 height 26
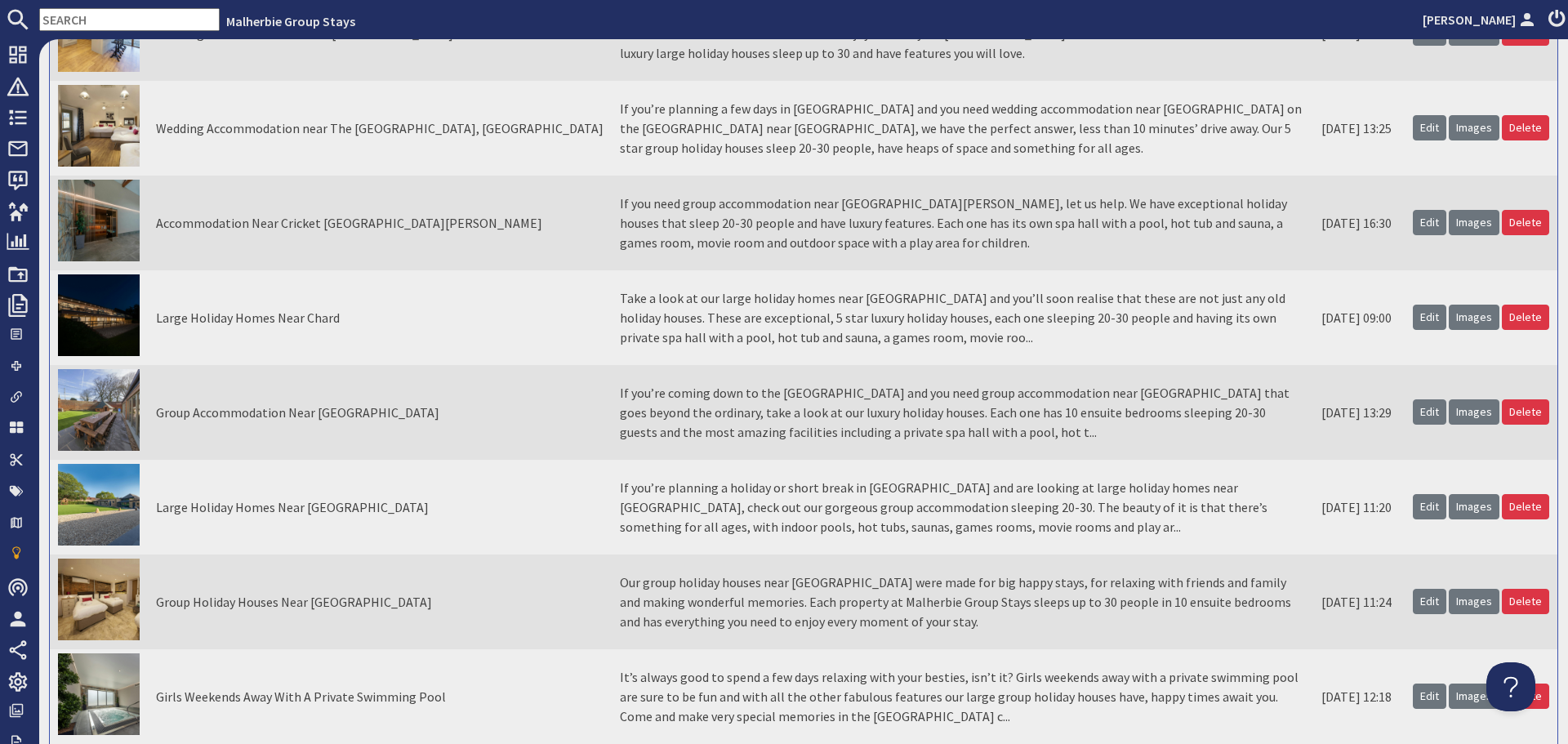
scroll to position [1879, 0]
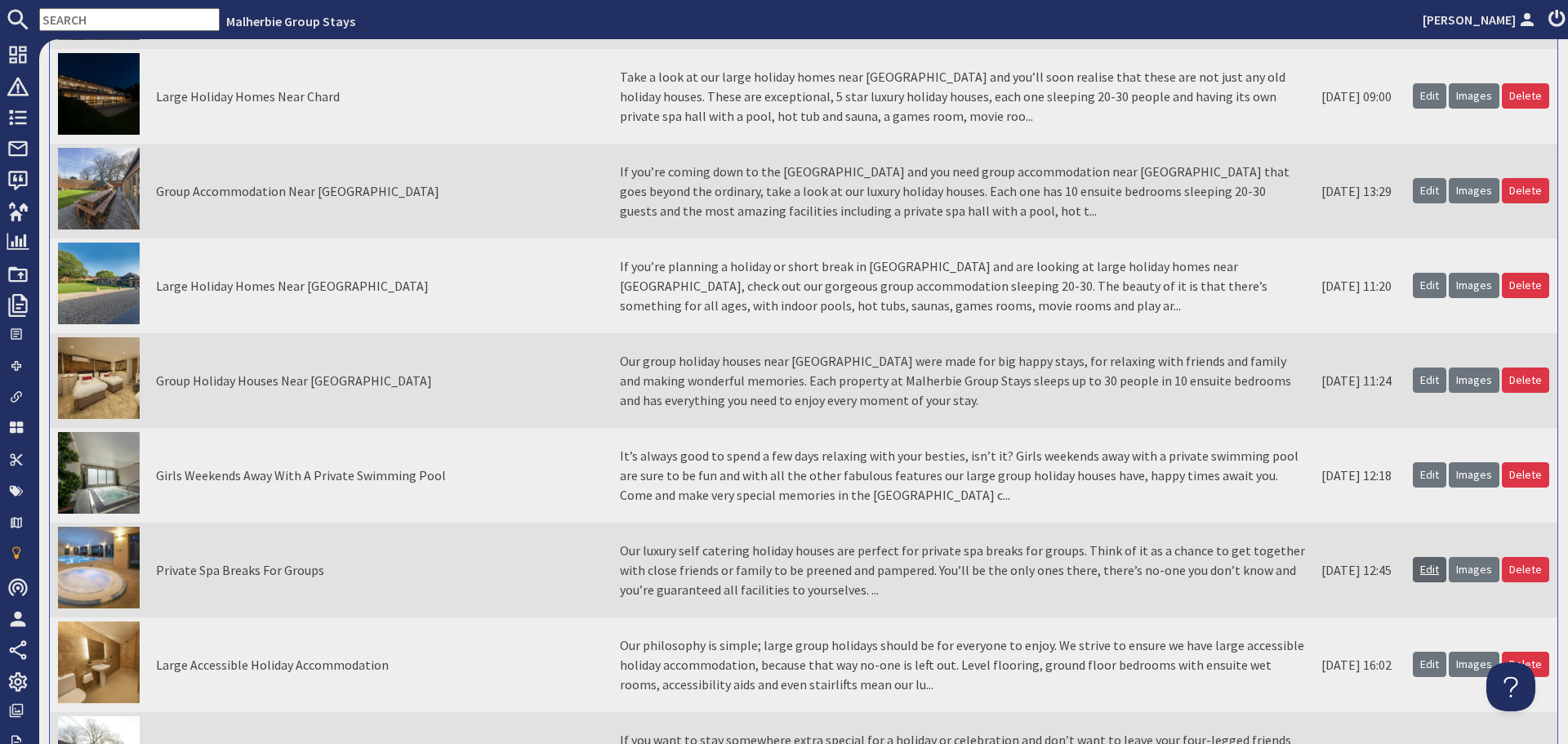
click at [1413, 568] on link "Edit" at bounding box center [1430, 570] width 34 height 26
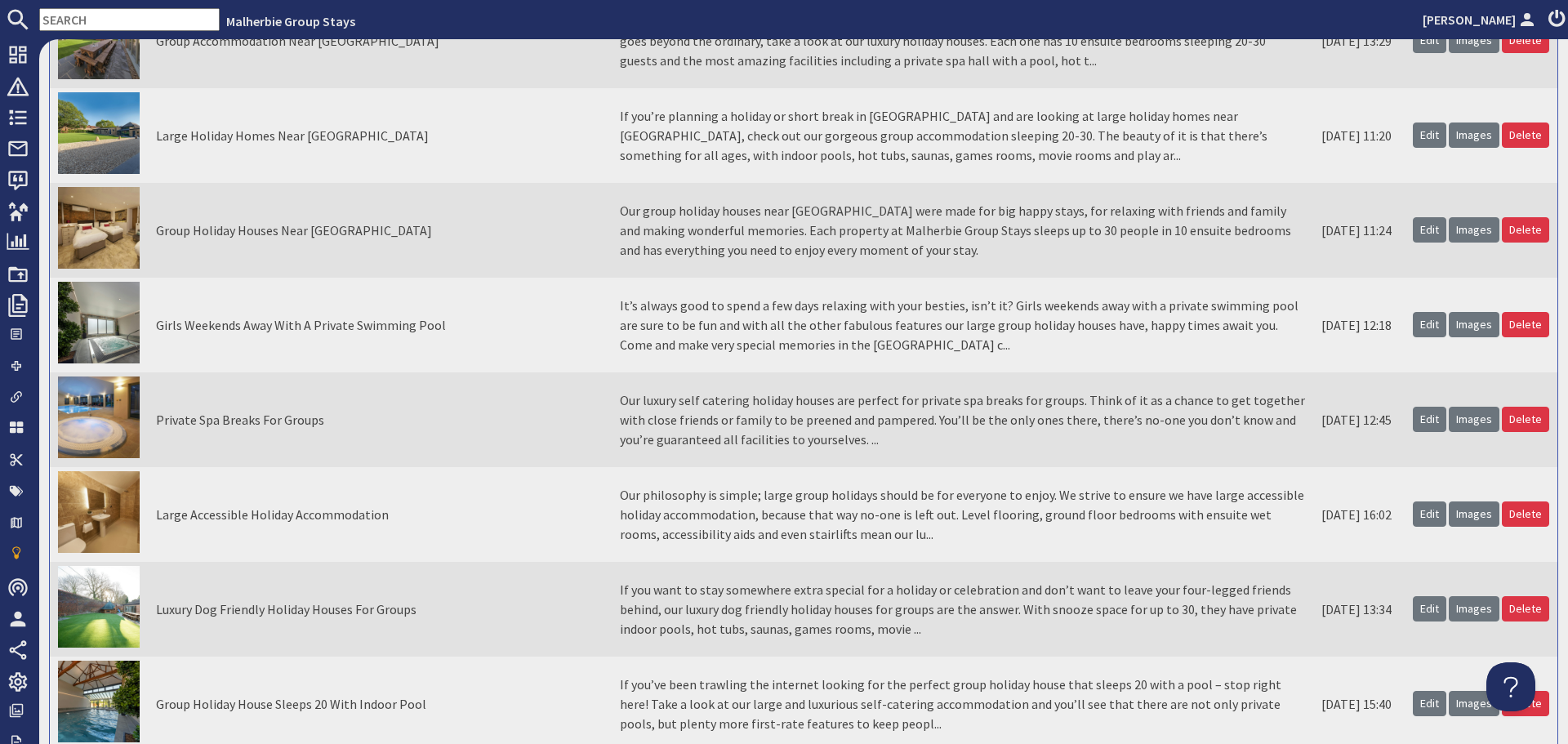
scroll to position [2124, 0]
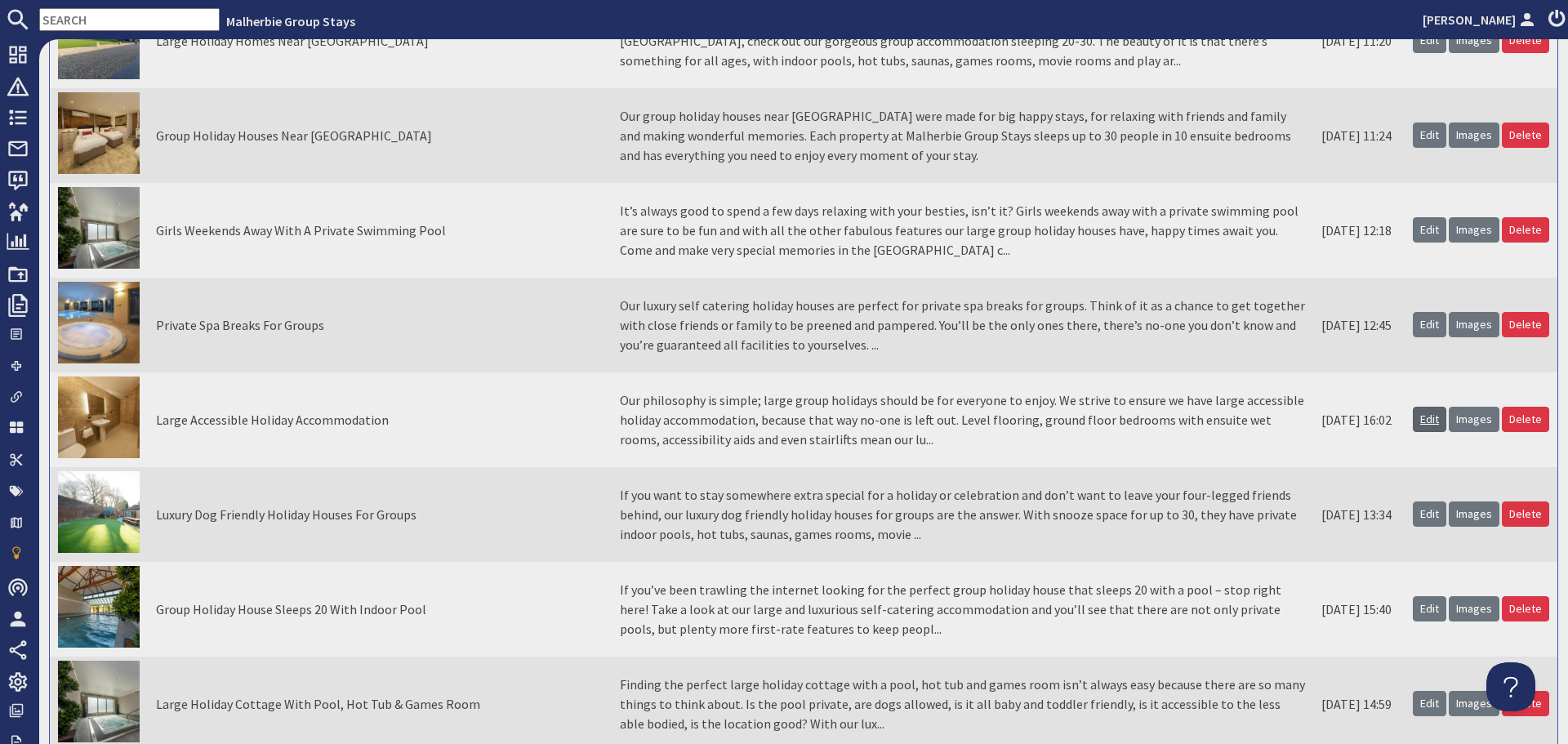
click at [1414, 424] on link "Edit" at bounding box center [1430, 419] width 34 height 26
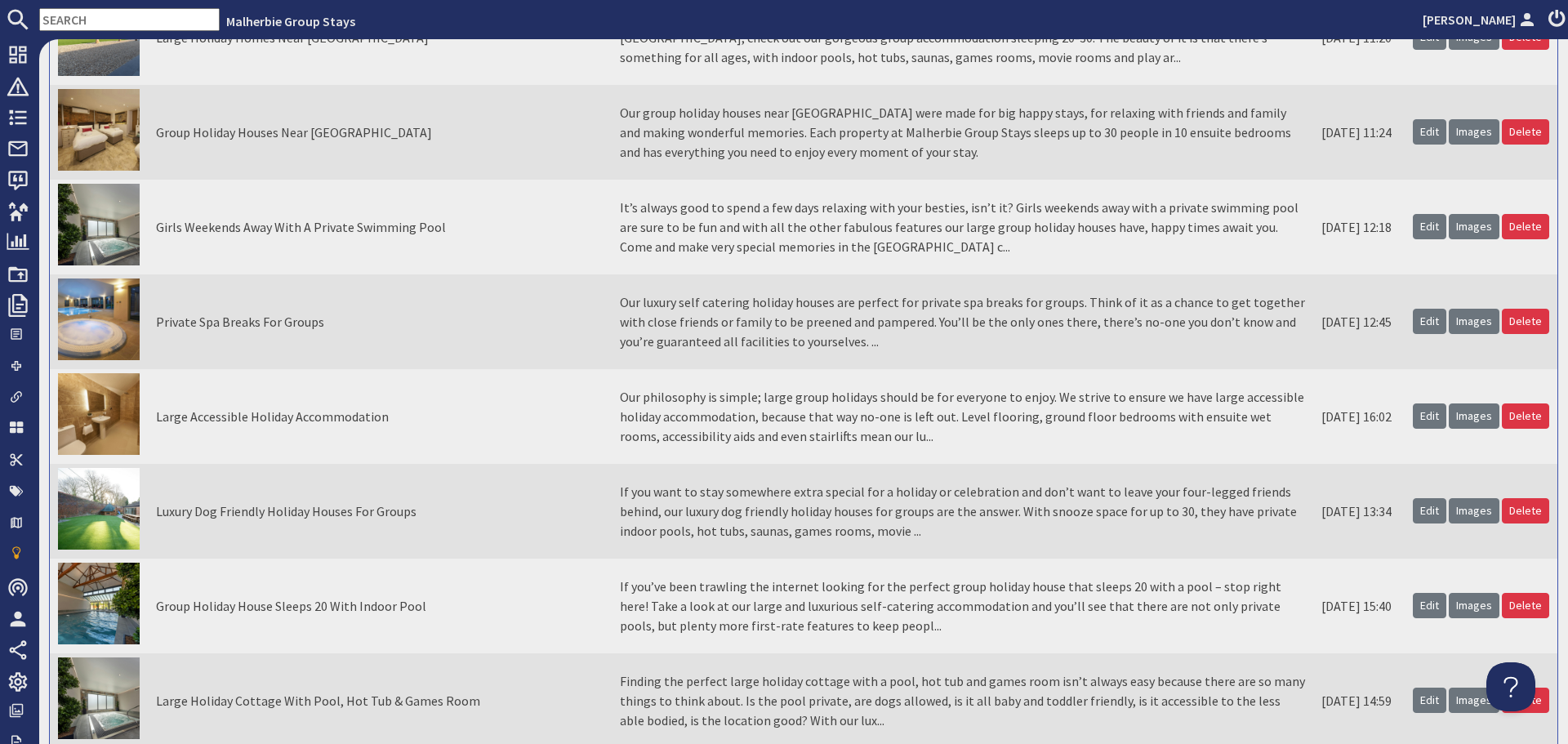
scroll to position [2206, 0]
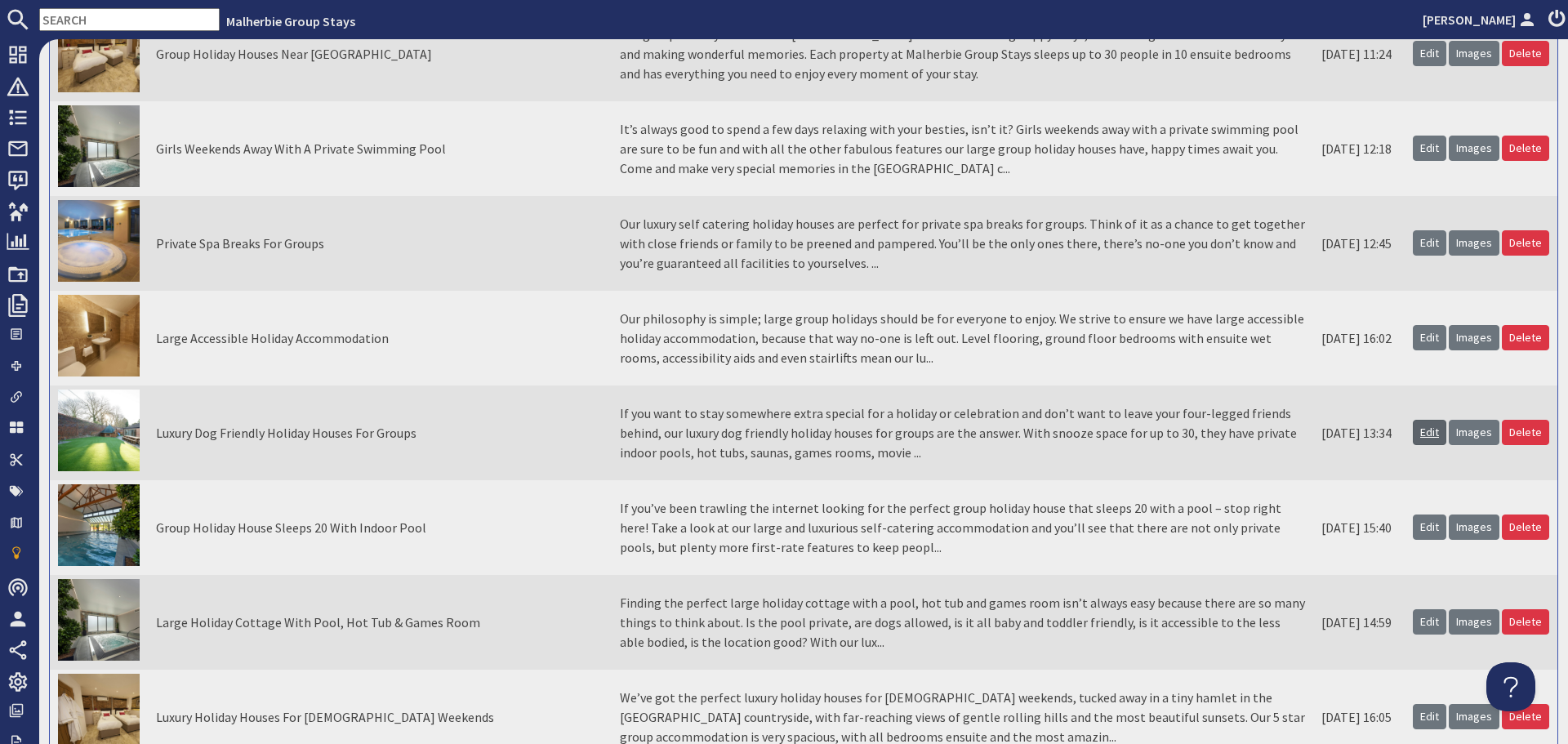
click at [1415, 435] on link "Edit" at bounding box center [1430, 432] width 34 height 26
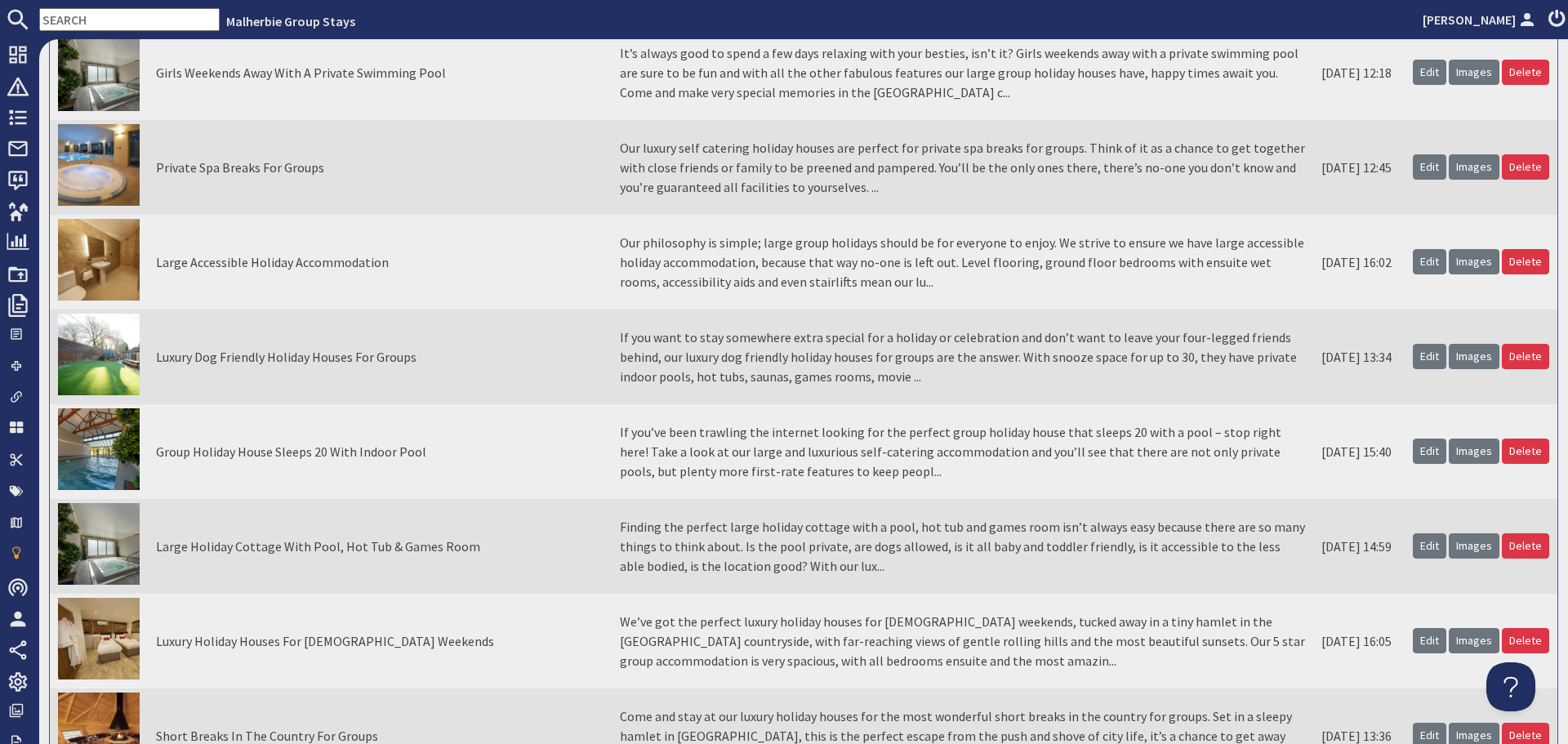
scroll to position [2288, 0]
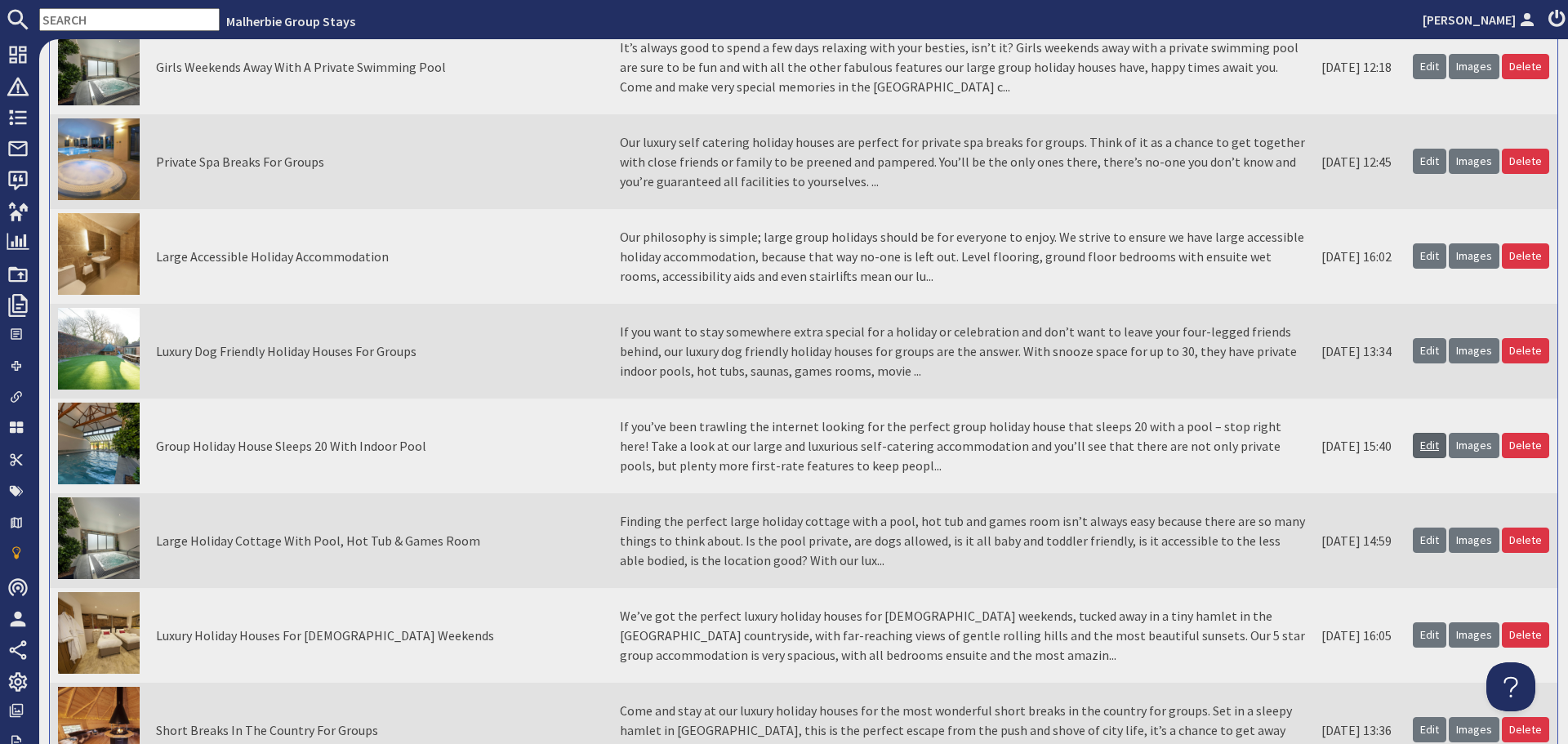
click at [1413, 452] on link "Edit" at bounding box center [1430, 445] width 34 height 26
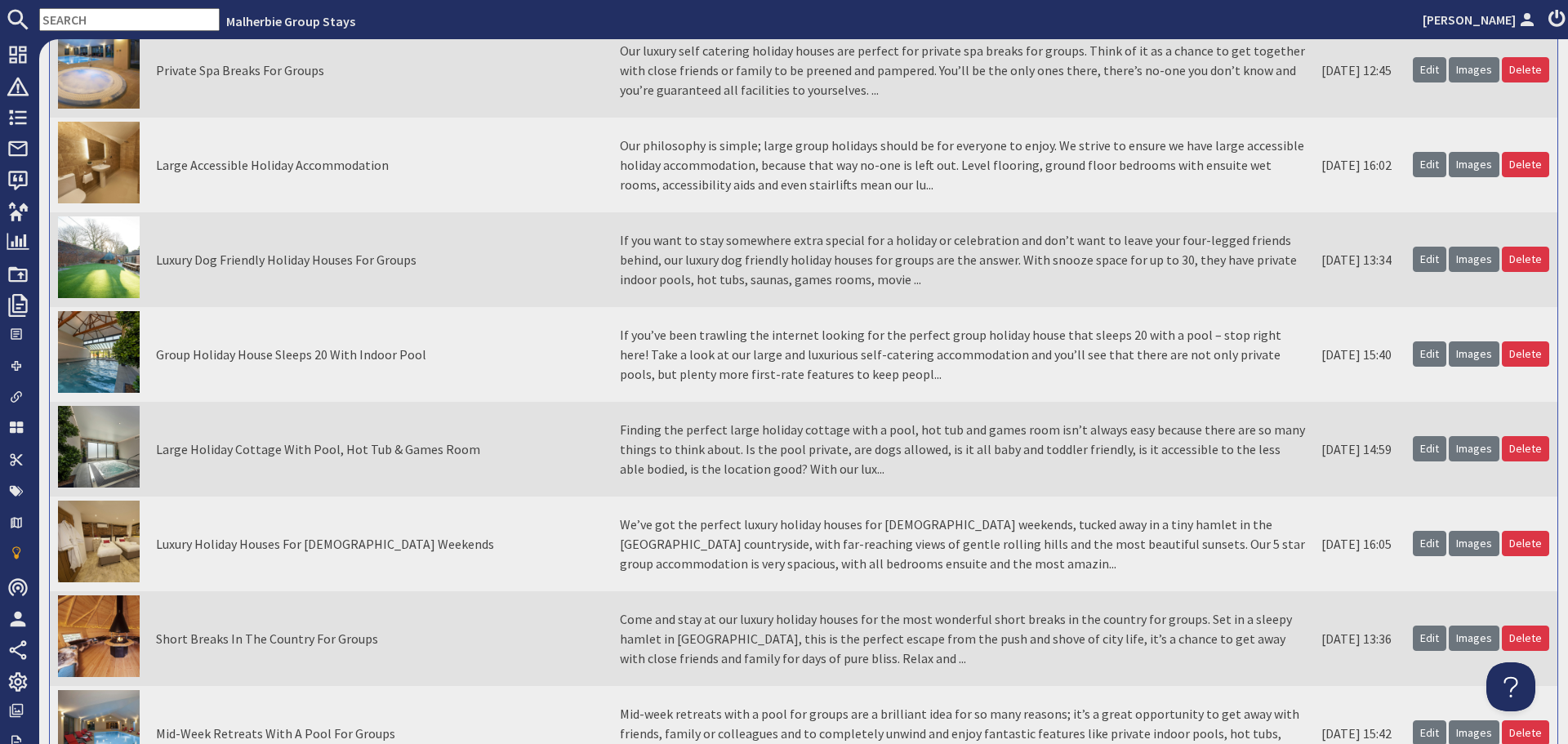
scroll to position [2369, 0]
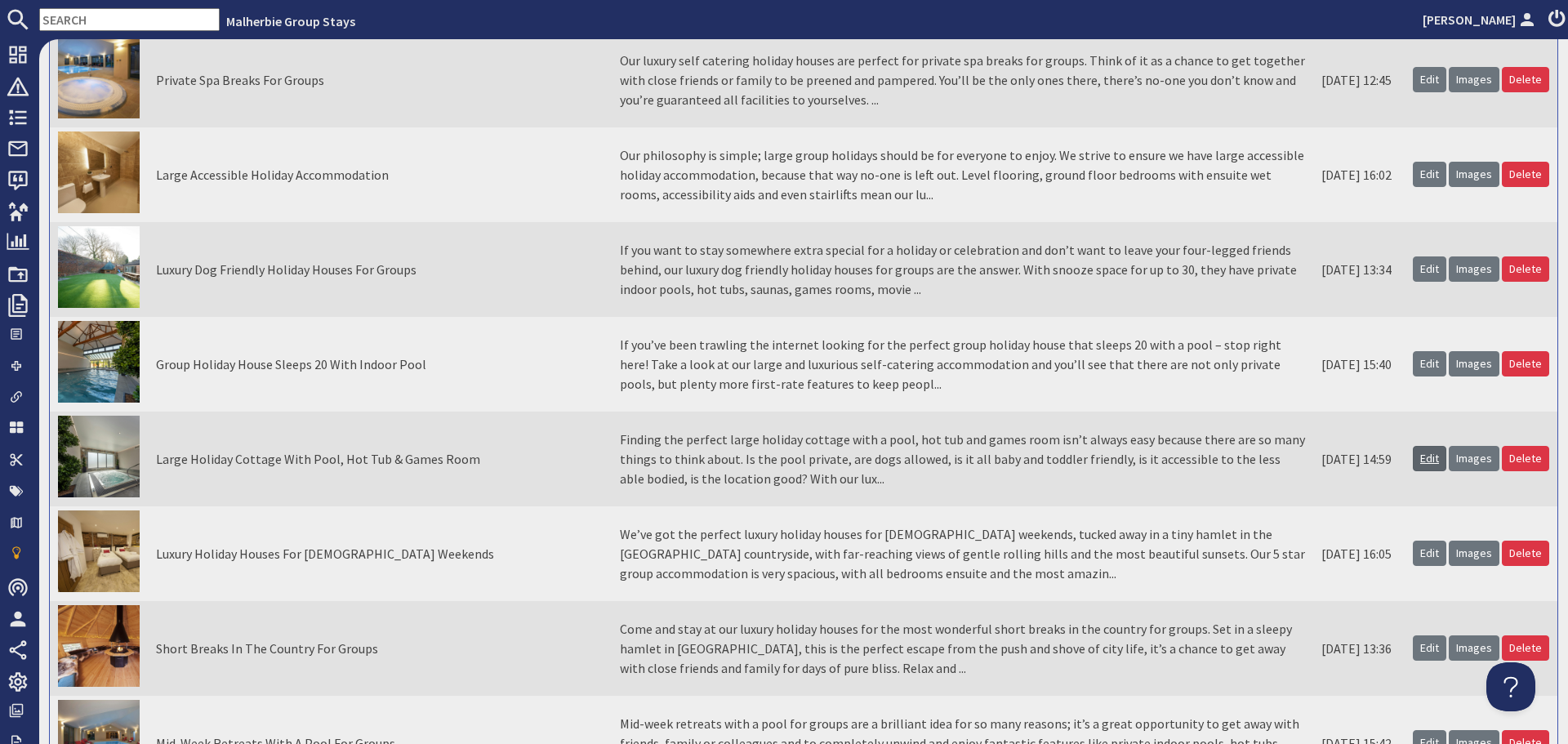
click at [1417, 457] on link "Edit" at bounding box center [1430, 458] width 34 height 26
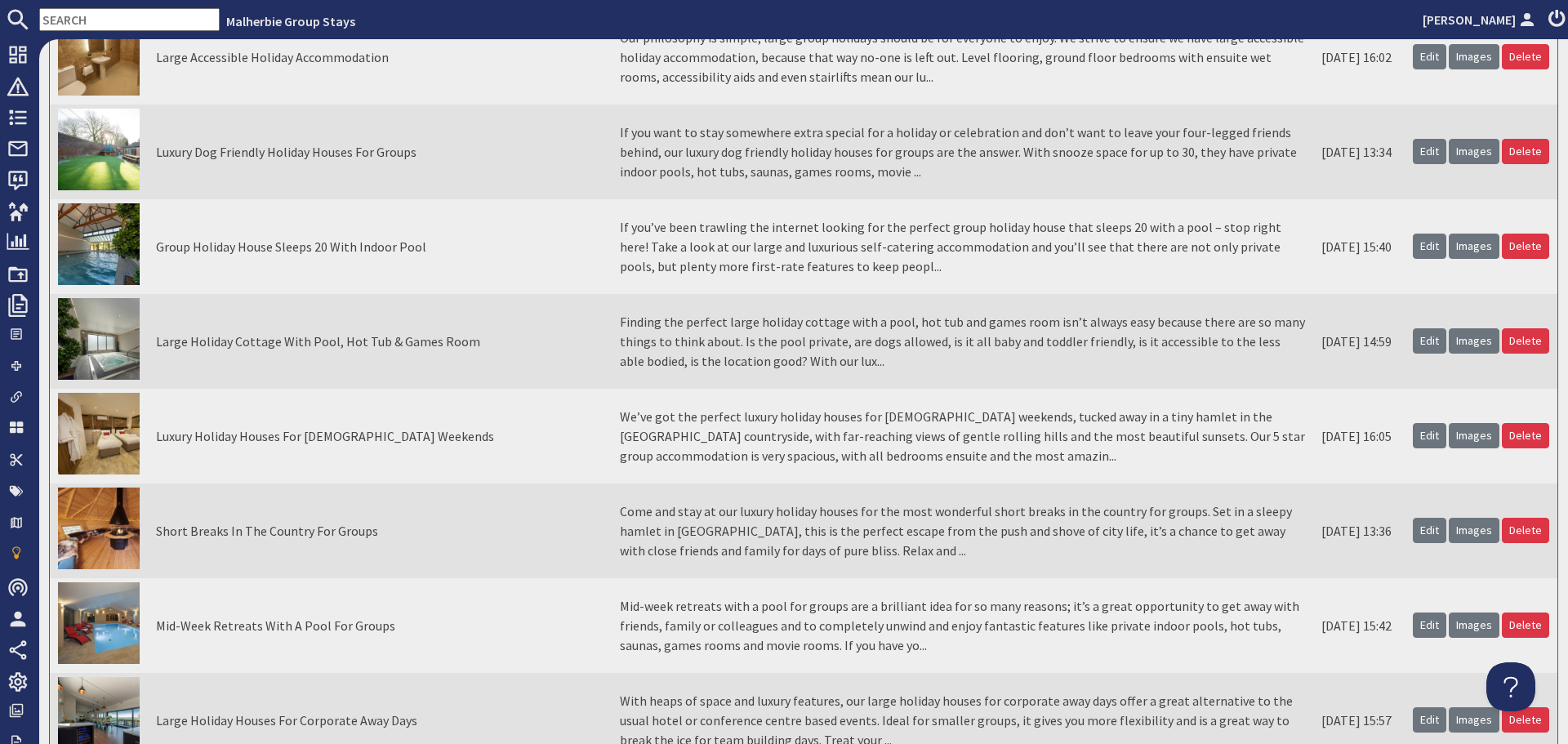
scroll to position [2533, 0]
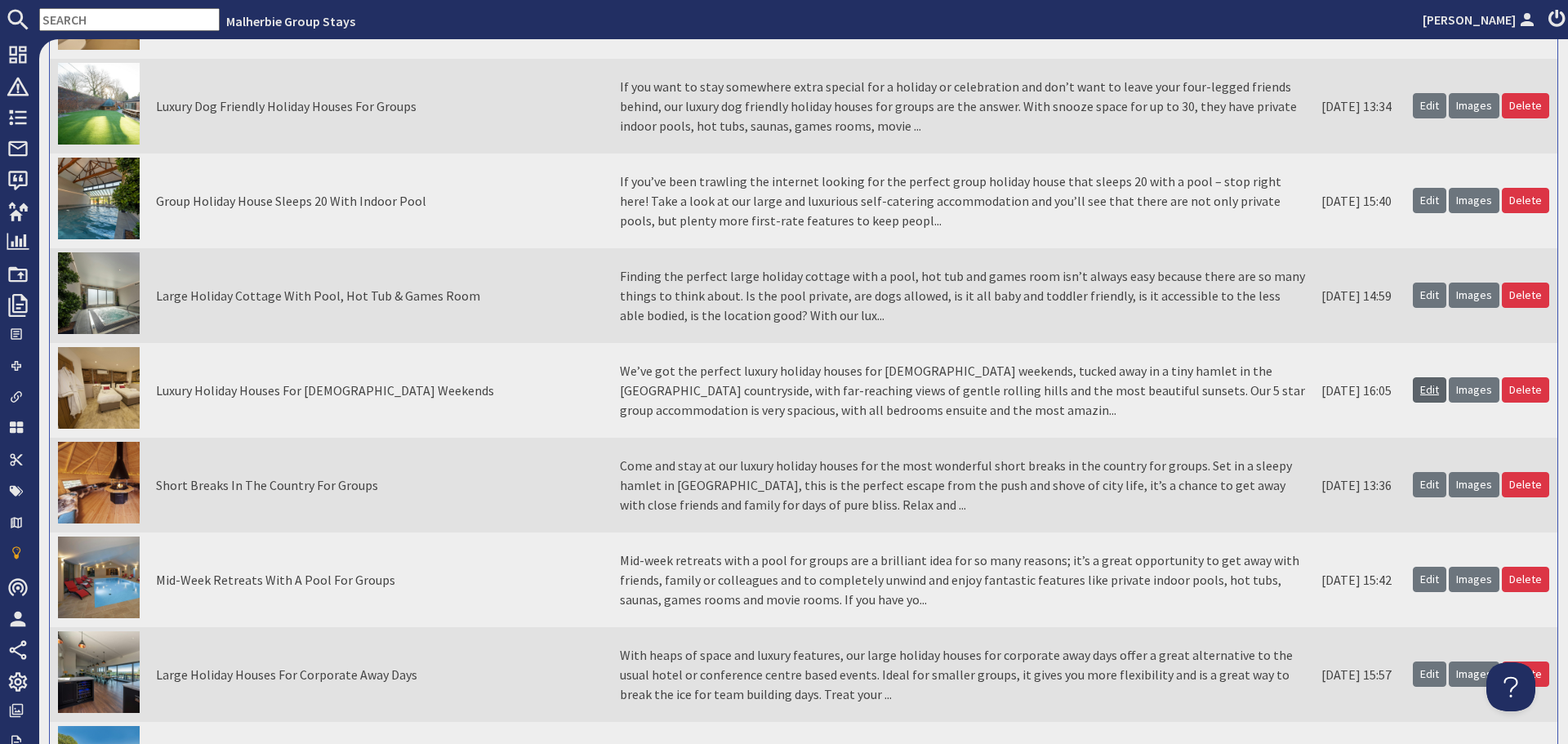
click at [1413, 392] on link "Edit" at bounding box center [1430, 390] width 34 height 26
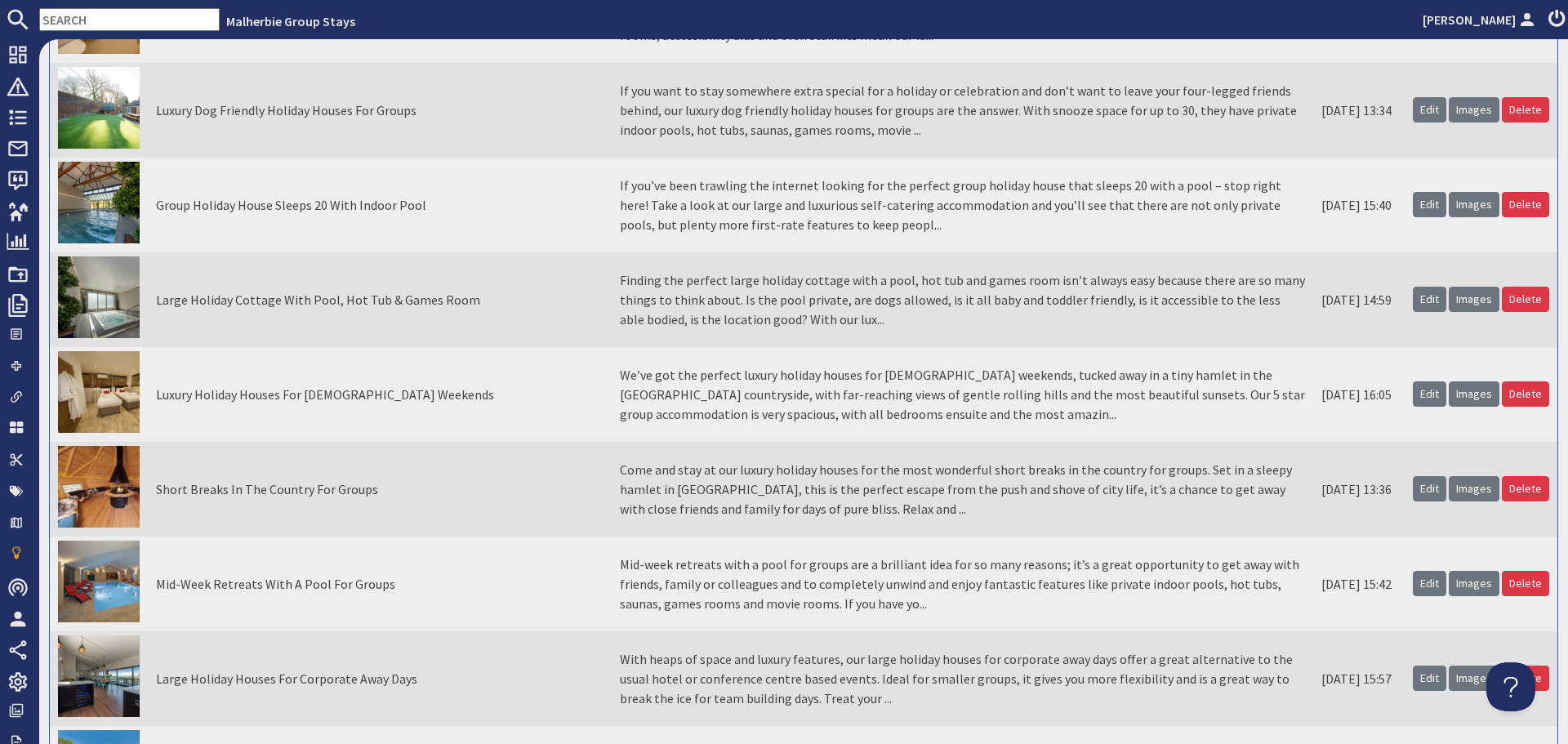
scroll to position [2533, 0]
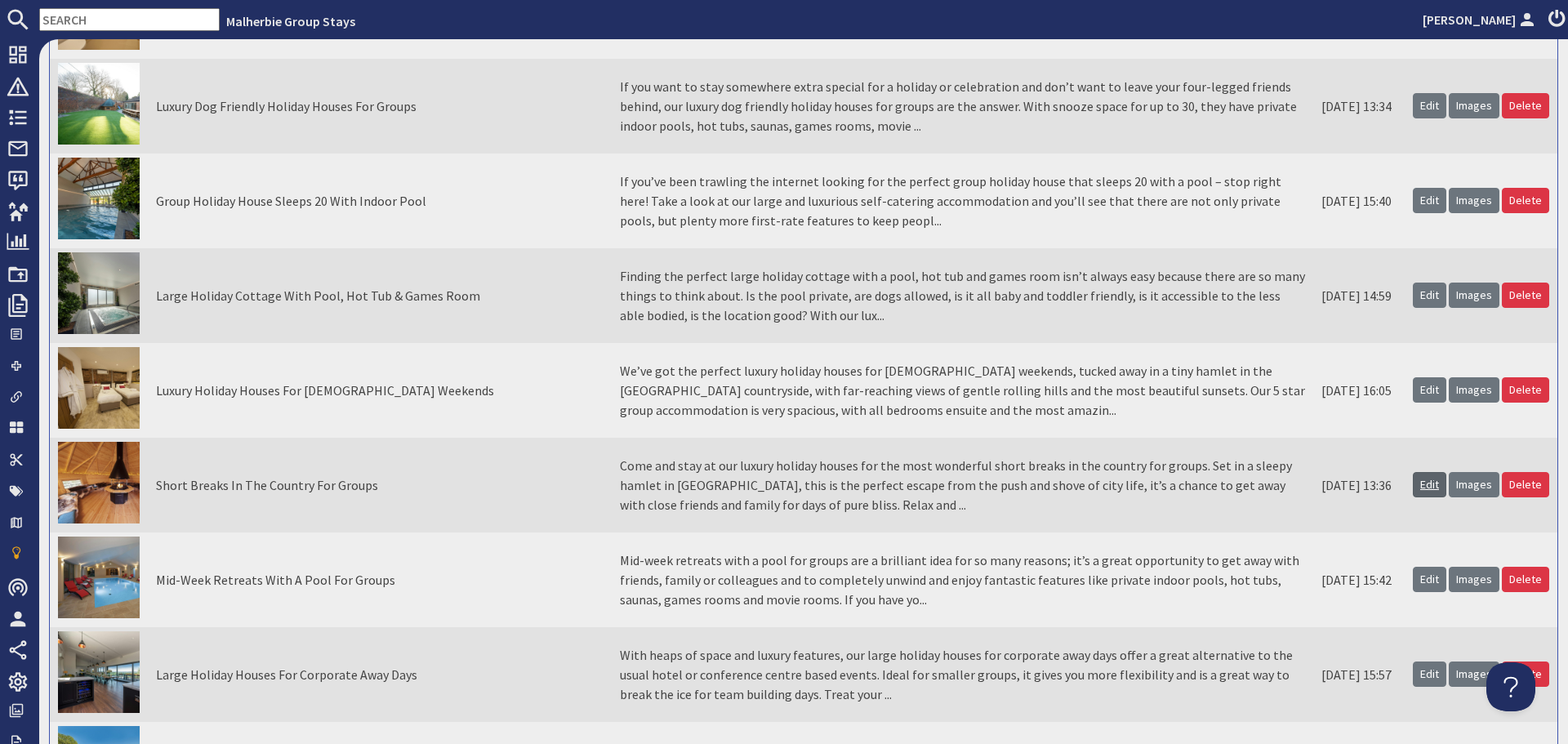
click at [1416, 477] on link "Edit" at bounding box center [1430, 485] width 34 height 26
click at [1413, 578] on link "Edit" at bounding box center [1430, 579] width 34 height 26
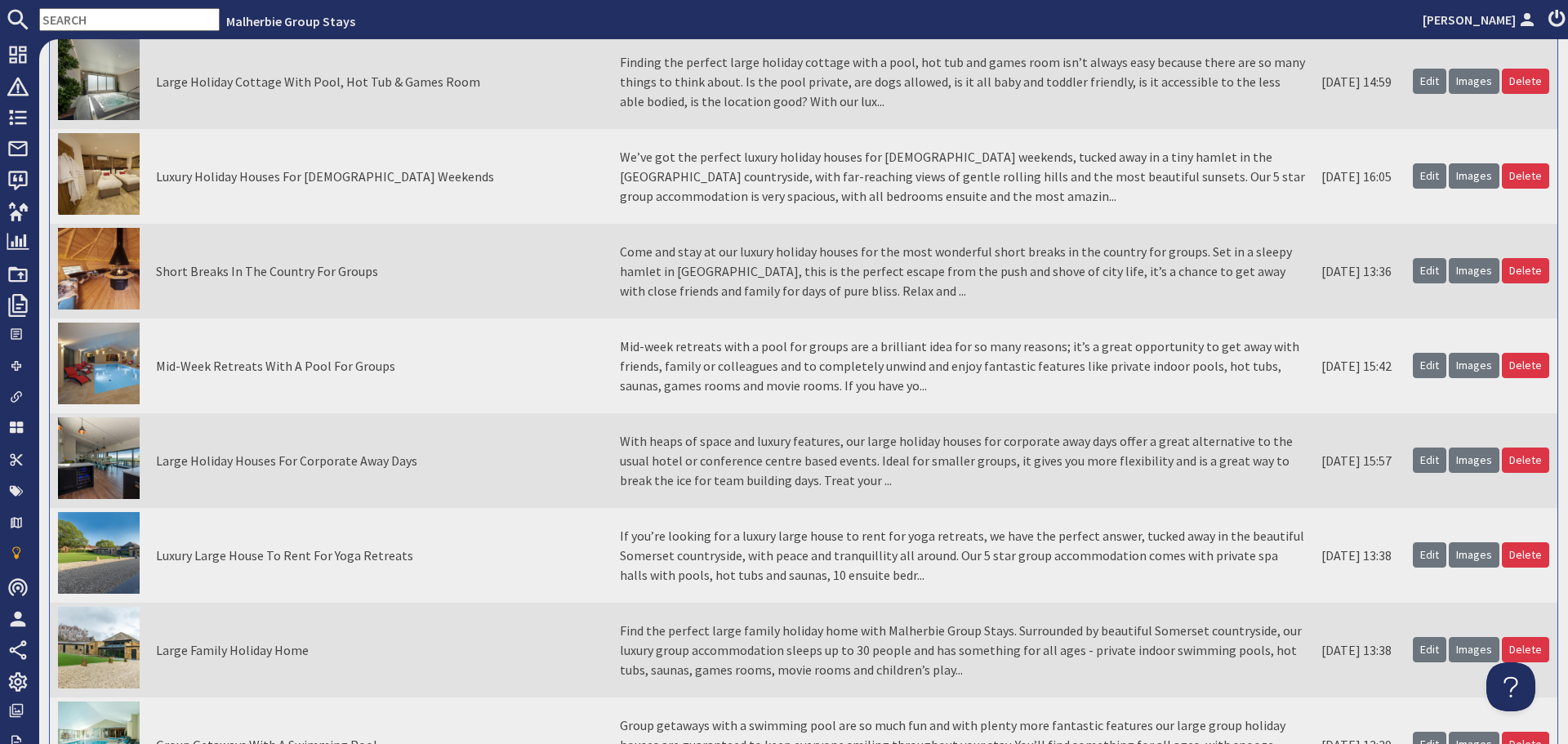
scroll to position [2696, 0]
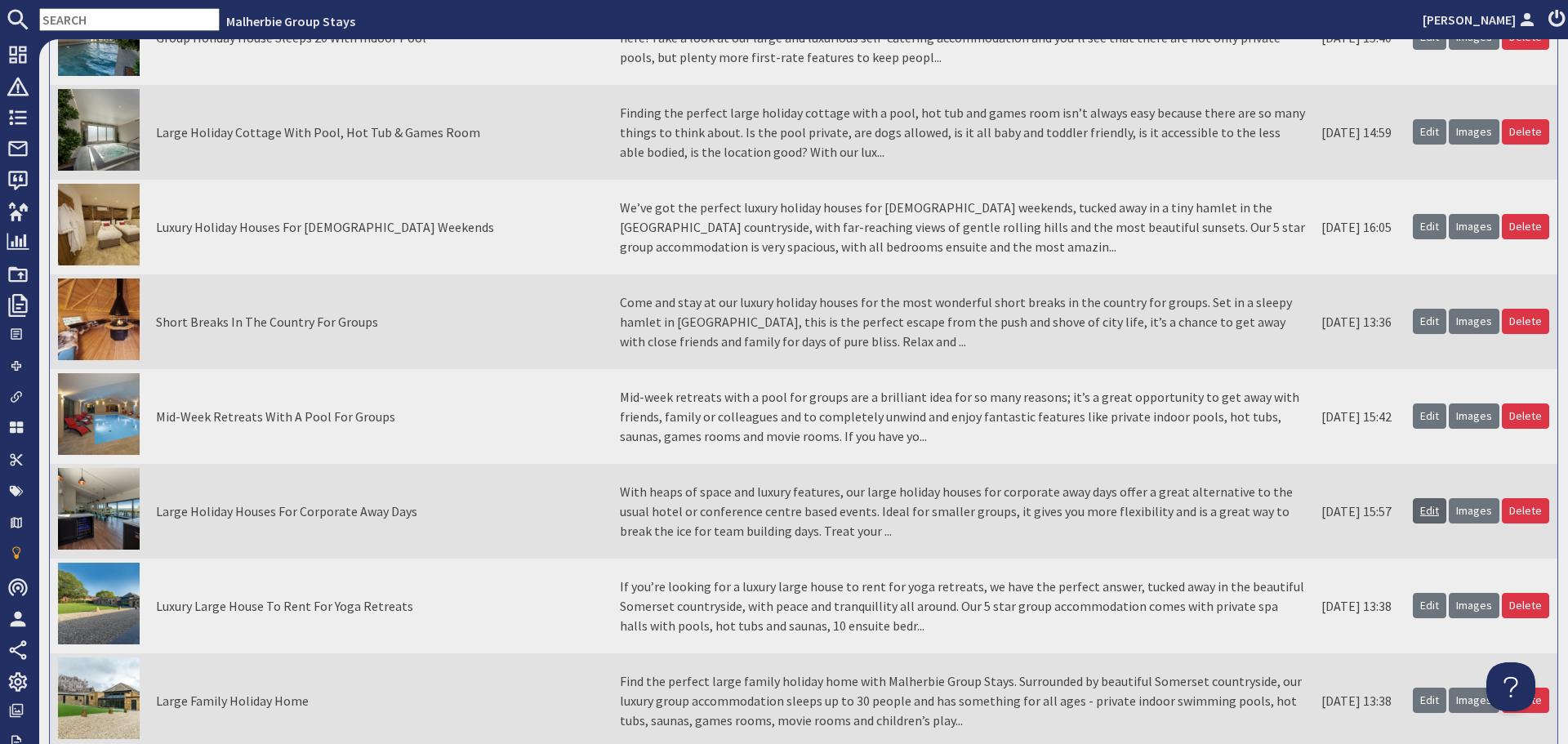
click at [1430, 513] on link "Edit" at bounding box center [1430, 511] width 34 height 26
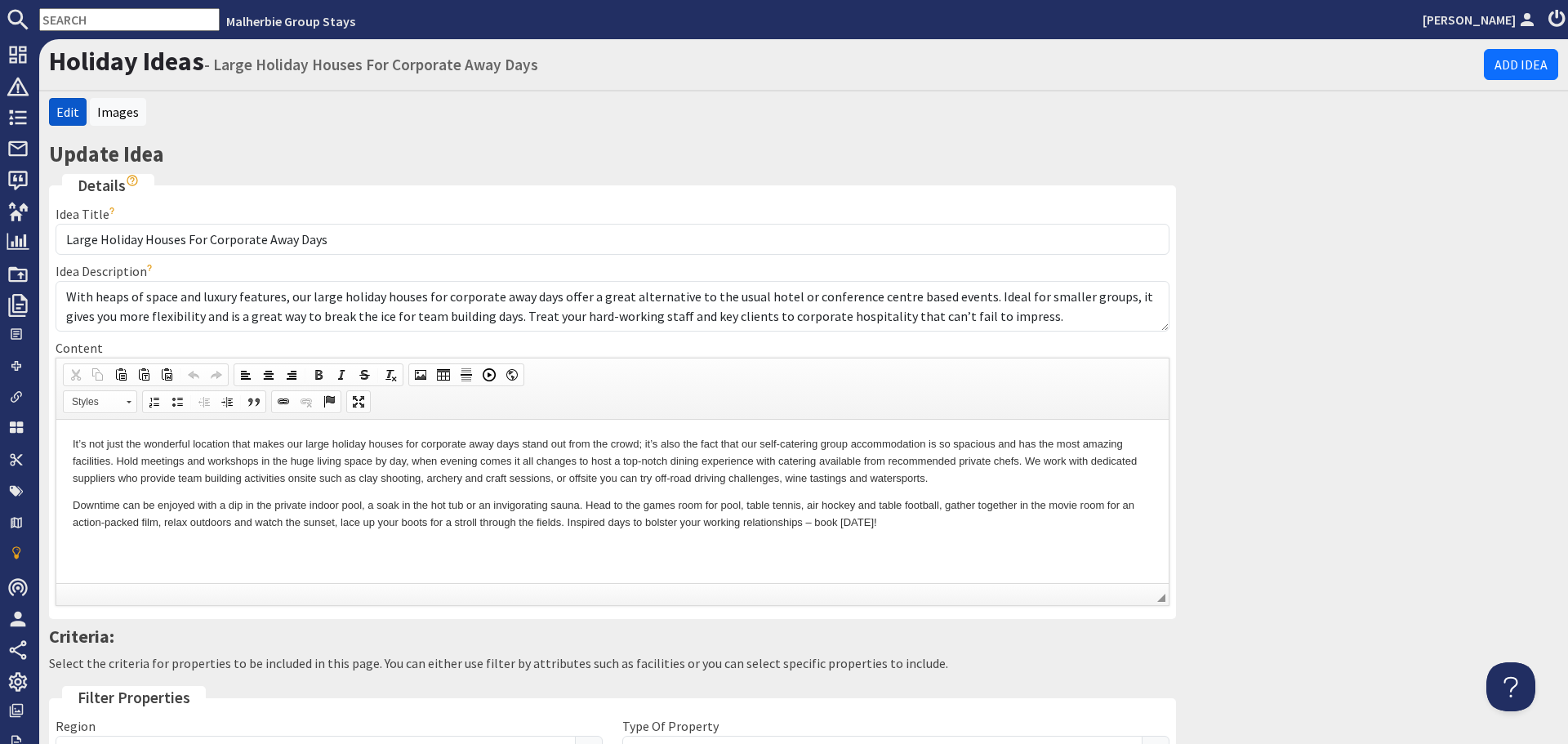
click at [230, 547] on html "It’s not just the wonderful location that makes our large holiday houses for co…" at bounding box center [613, 483] width 1112 height 128
click at [290, 544] on html "It’s not just the wonderful location that makes our large holiday houses for co…" at bounding box center [613, 483] width 1112 height 128
click at [939, 518] on p "Downtime can be enjoyed with a dip in the private indoor pool, a soak in the ho…" at bounding box center [612, 514] width 1079 height 35
drag, startPoint x: 68, startPoint y: 551, endPoint x: 181, endPoint y: 554, distance: 113.0
click at [179, 556] on html "It’s not just the wonderful location that makes our large holiday houses for co…" at bounding box center [613, 497] width 1112 height 156
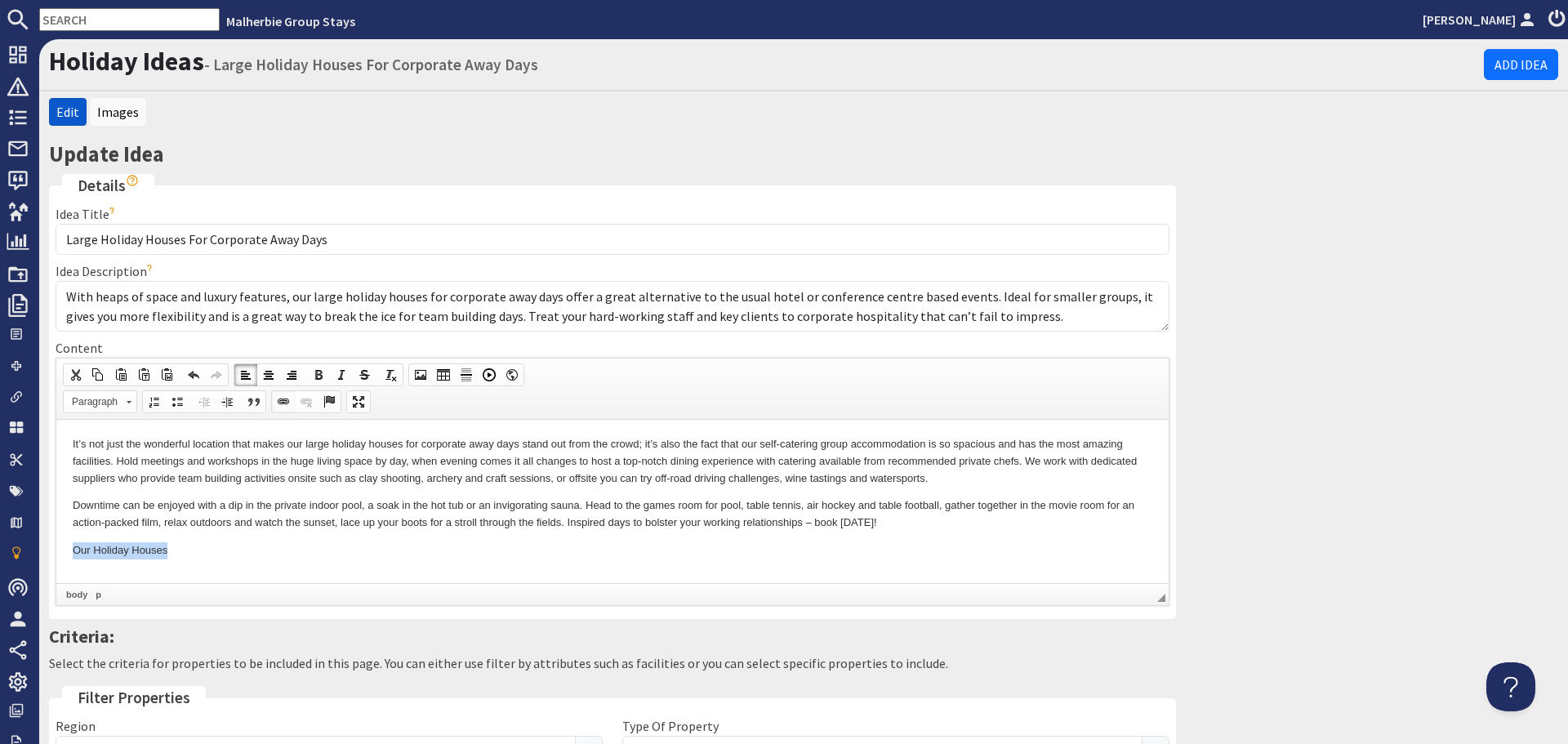
click at [286, 398] on span at bounding box center [284, 402] width 13 height 13
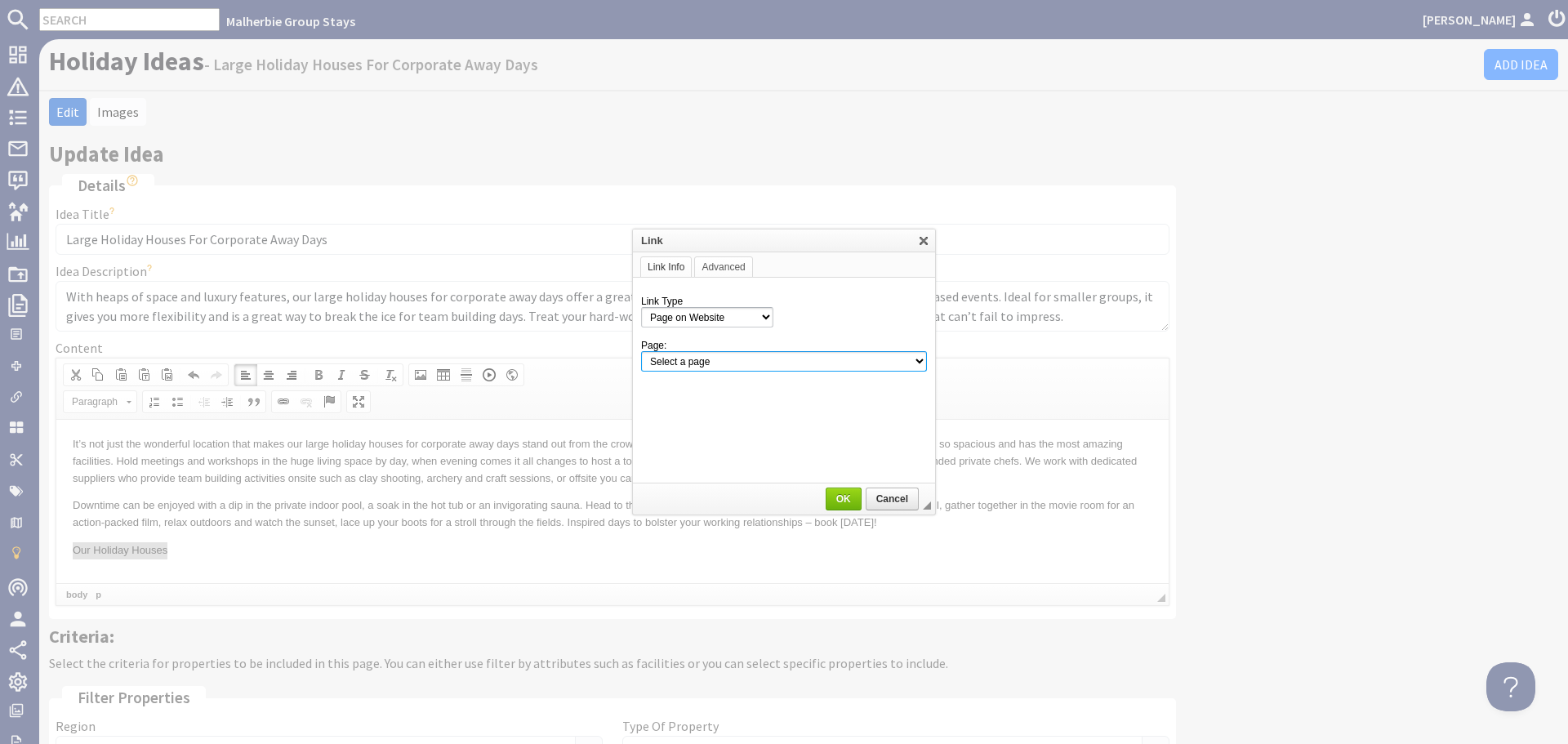
click at [704, 363] on select "Select a page Homepage Content Page · About Us · Axmouth, Devon · Beaverbrook 2…" at bounding box center [783, 361] width 285 height 21
click at [1280, 360] on div at bounding box center [784, 372] width 1568 height 744
click at [894, 499] on span "Cancel" at bounding box center [892, 500] width 50 height 12
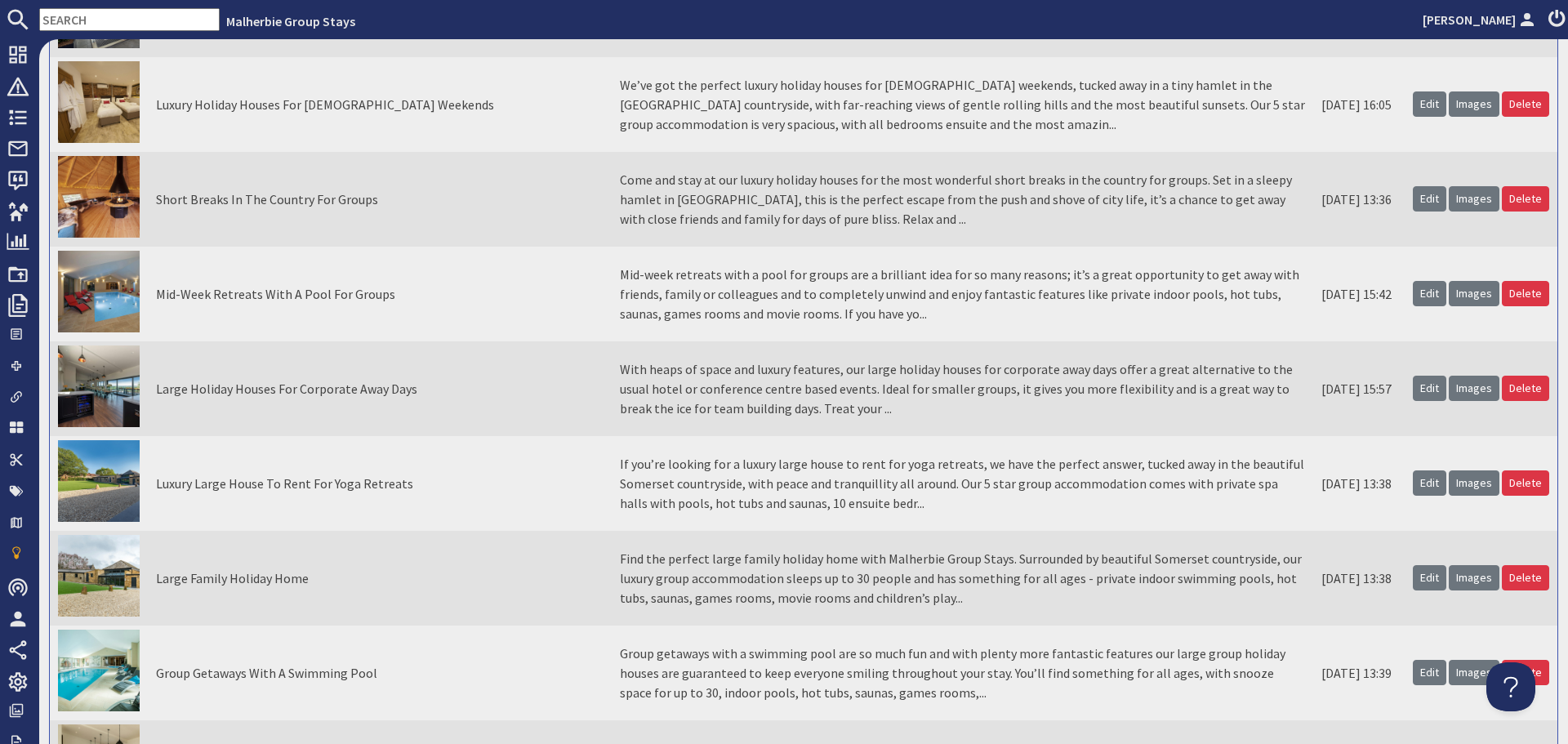
scroll to position [2860, 0]
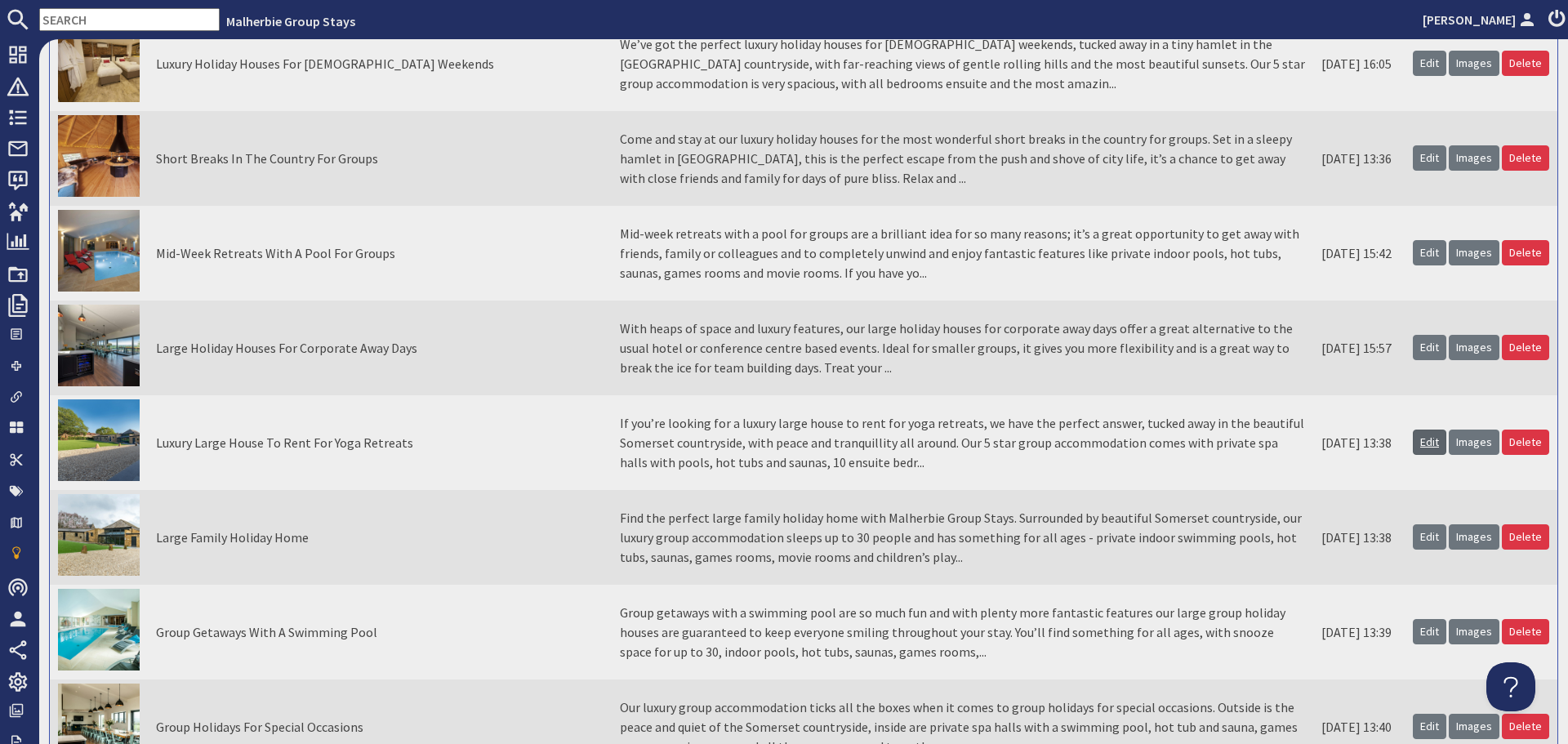
click at [1423, 451] on link "Edit" at bounding box center [1430, 442] width 34 height 26
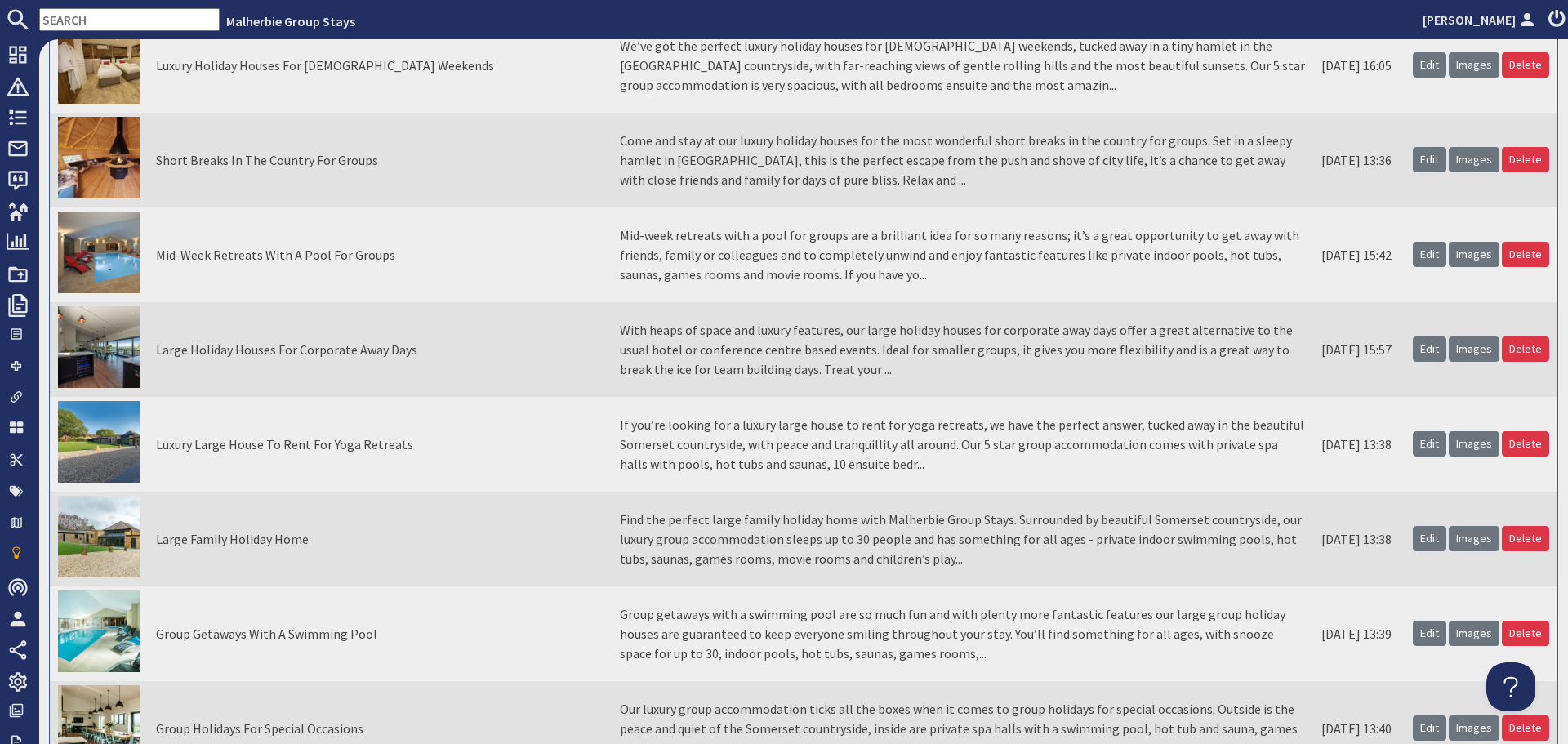
scroll to position [2860, 0]
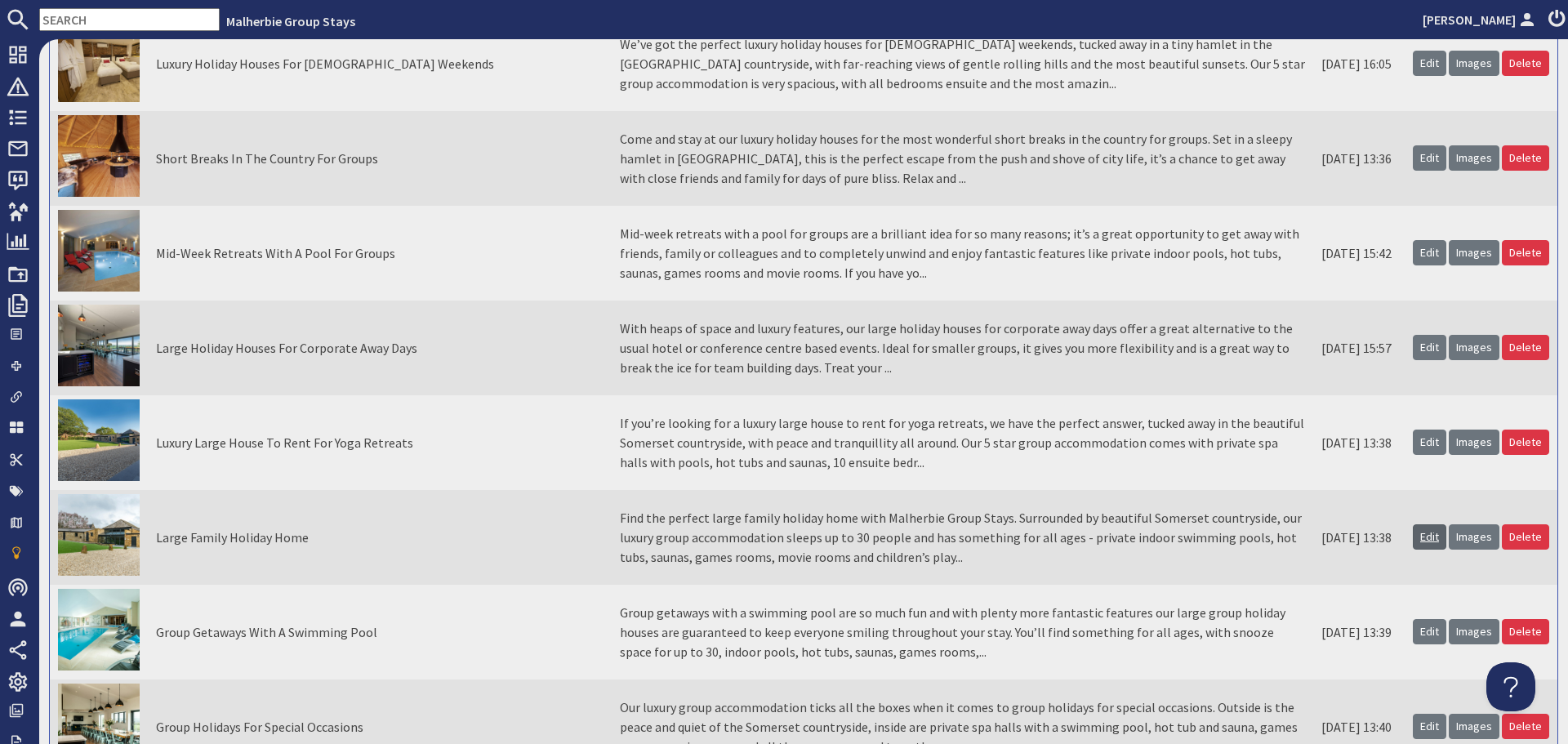
click at [1414, 534] on link "Edit" at bounding box center [1430, 537] width 34 height 26
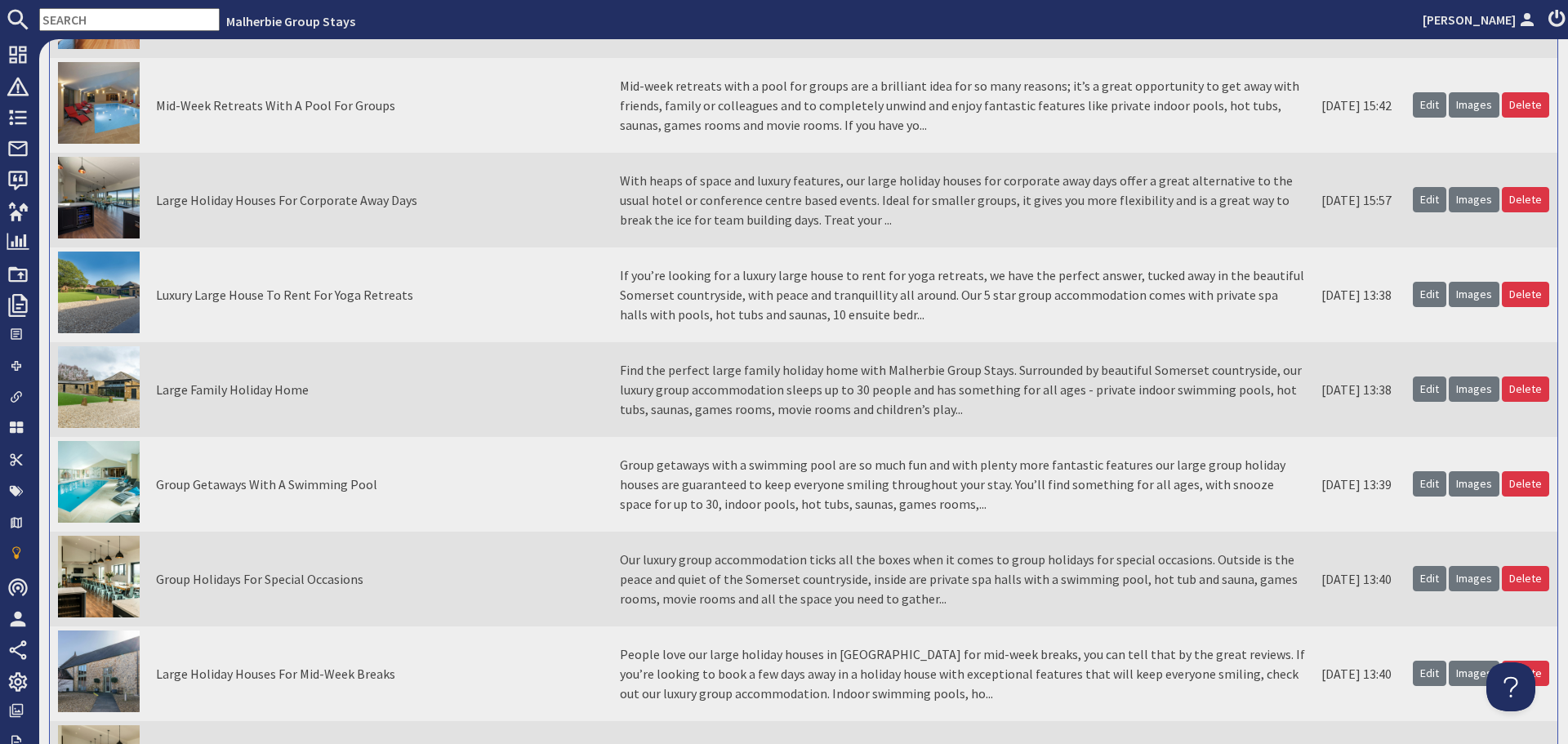
scroll to position [3023, 0]
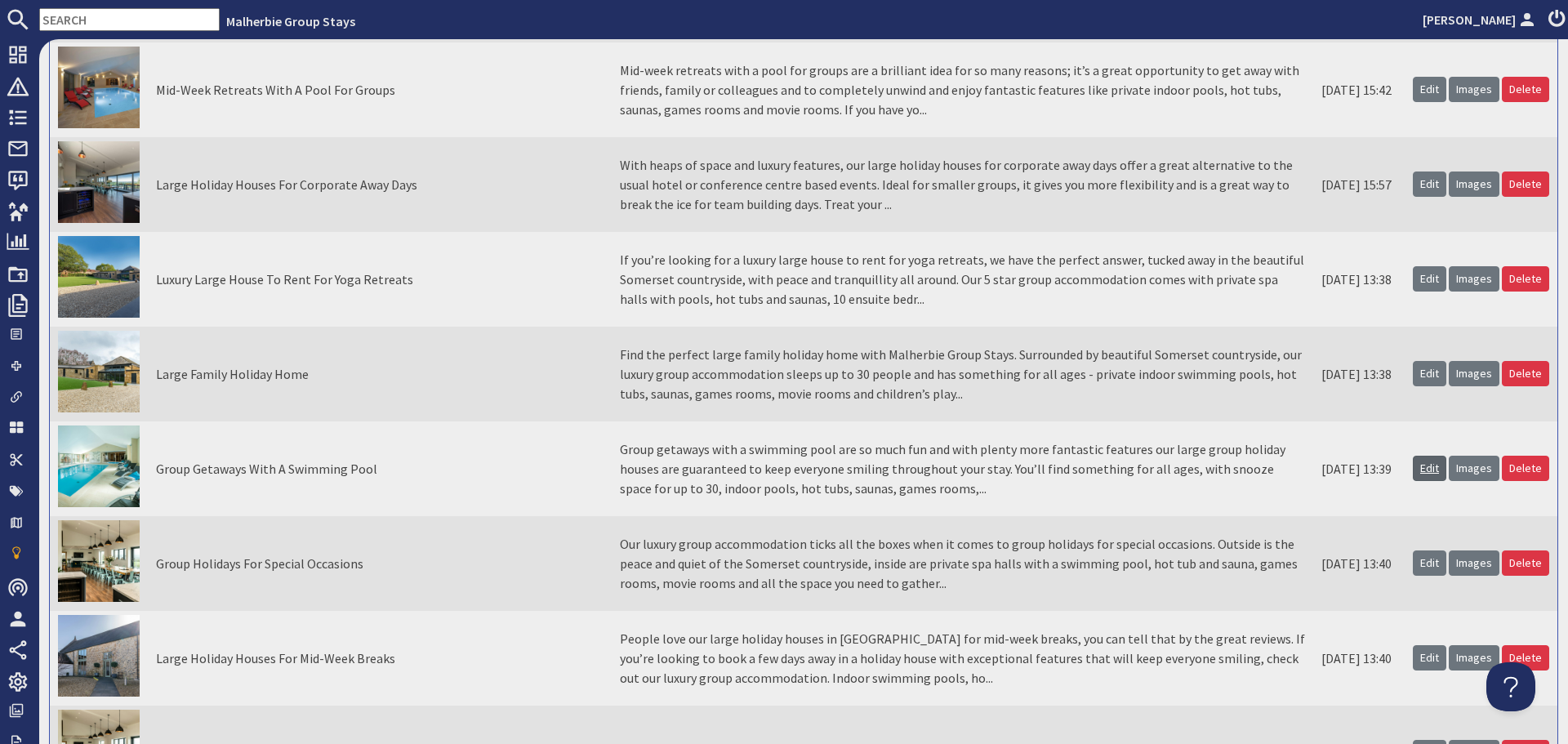
click at [1417, 469] on link "Edit" at bounding box center [1430, 468] width 34 height 26
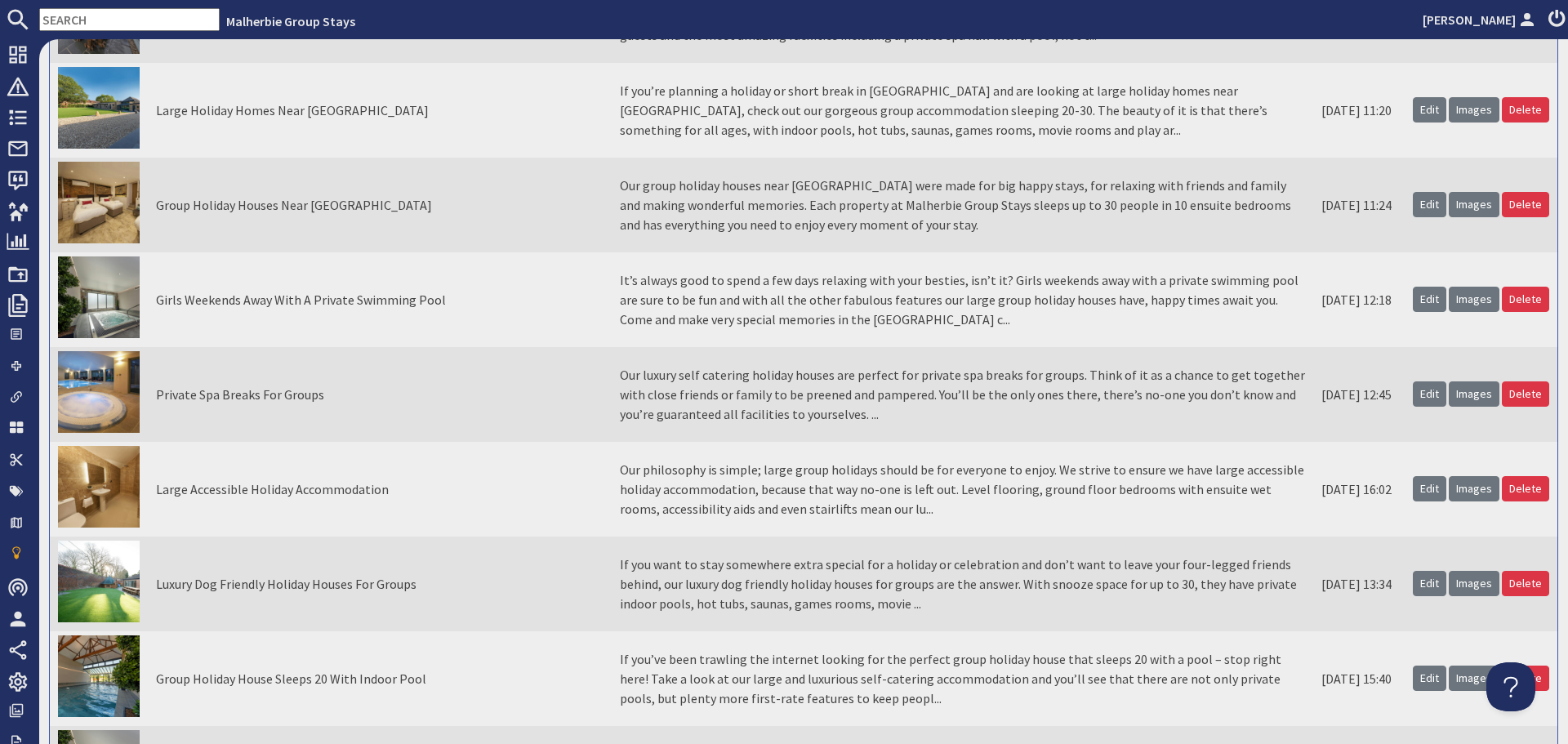
scroll to position [2043, 0]
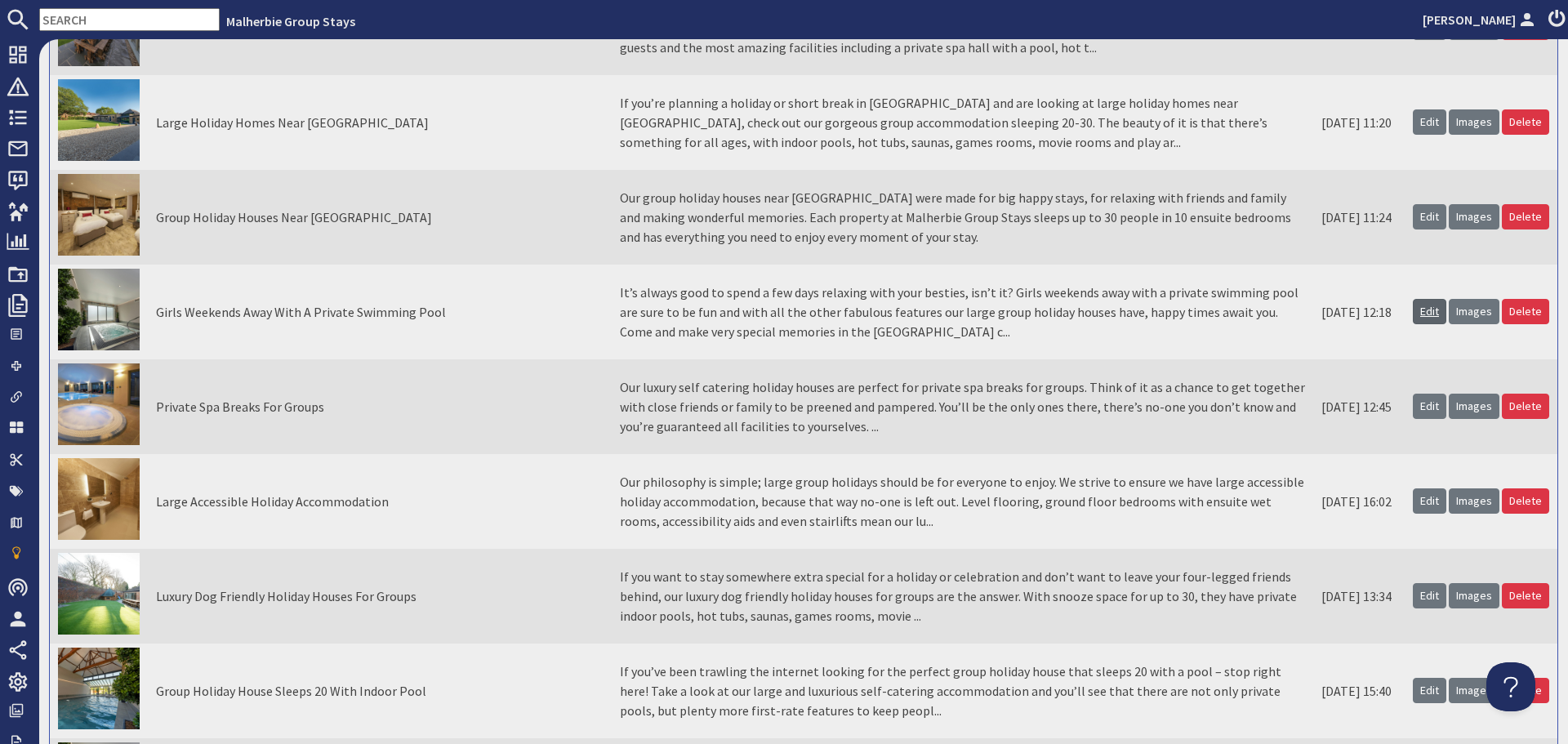
click at [1417, 317] on link "Edit" at bounding box center [1430, 311] width 34 height 26
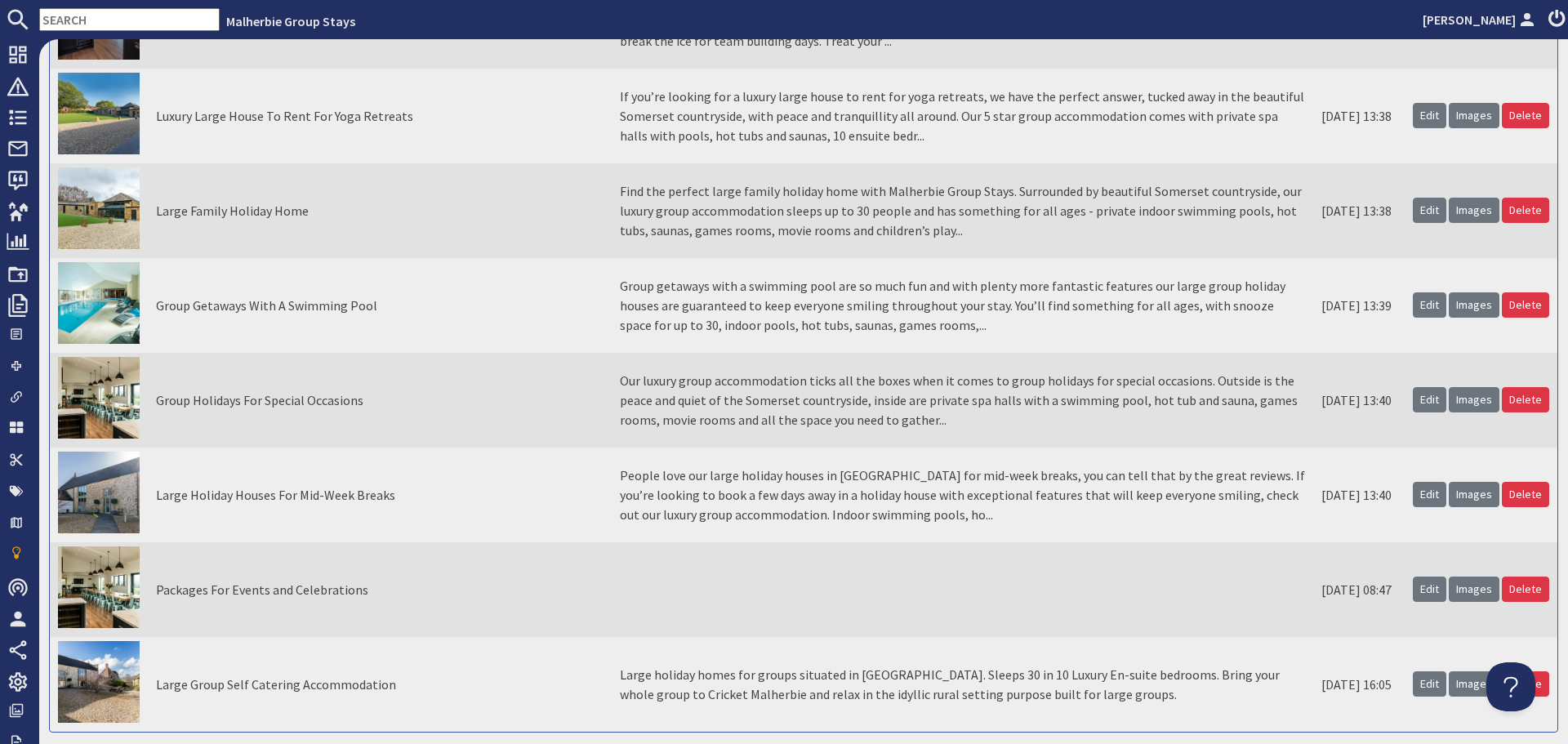
scroll to position [3257, 0]
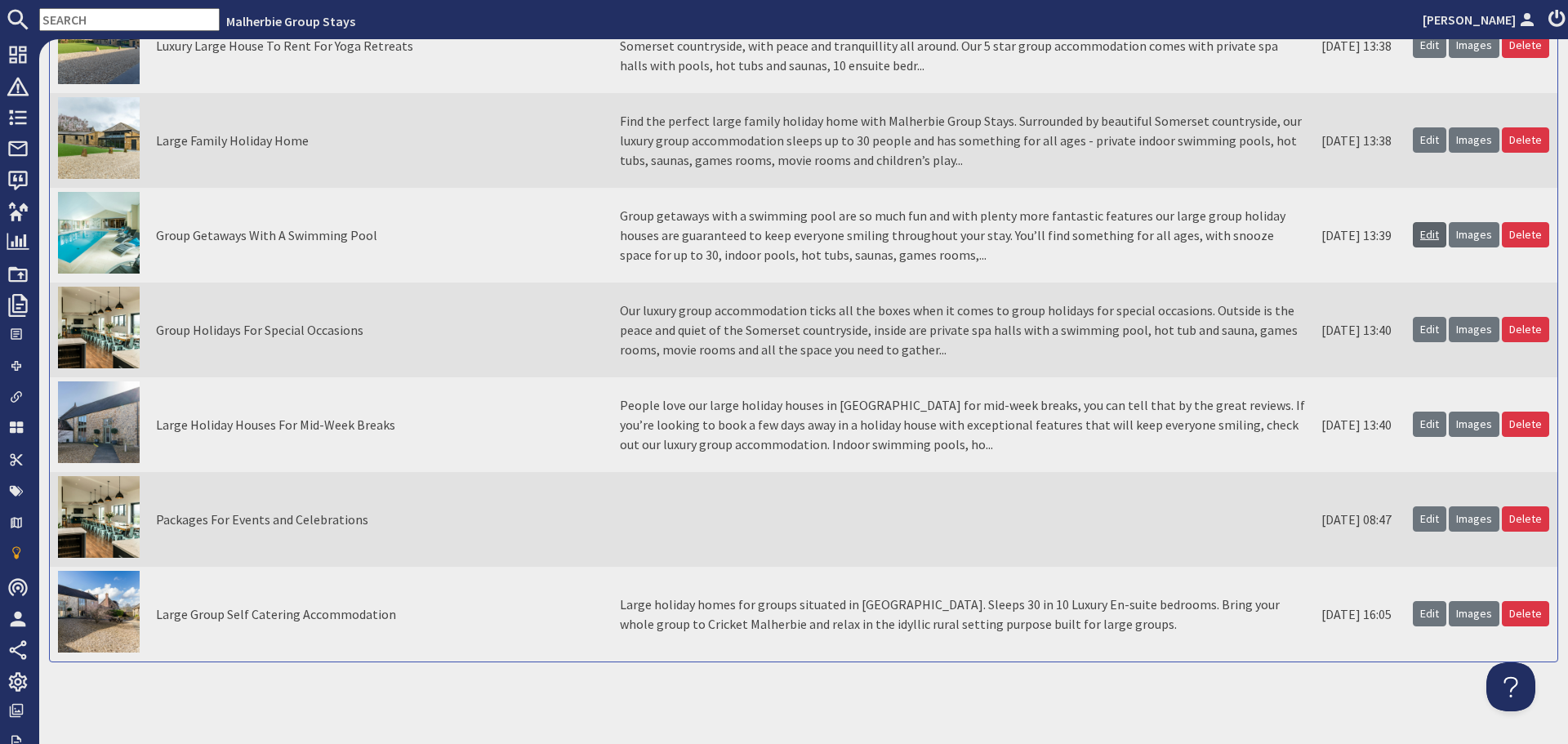
click at [1428, 236] on link "Edit" at bounding box center [1430, 235] width 34 height 26
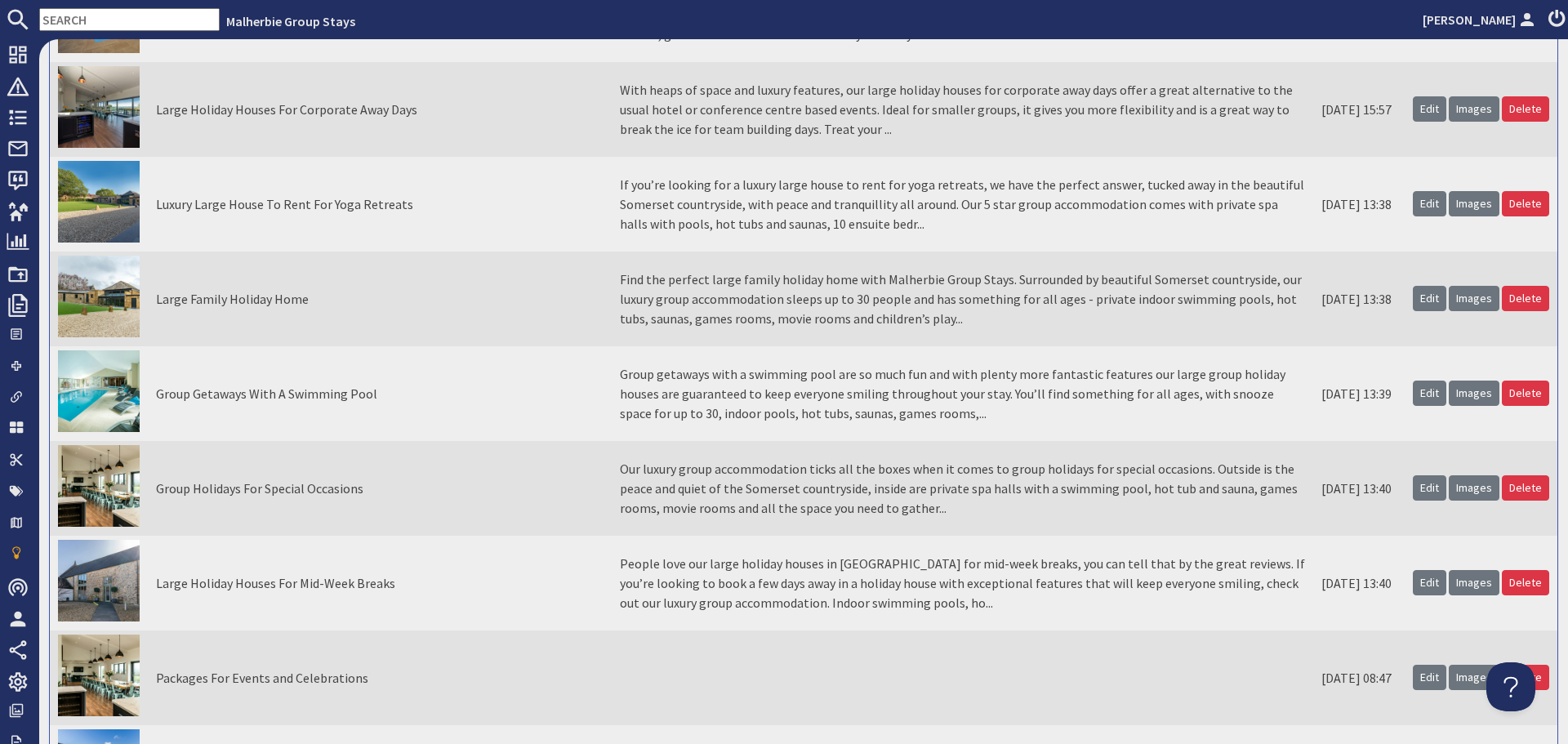
scroll to position [3187, 0]
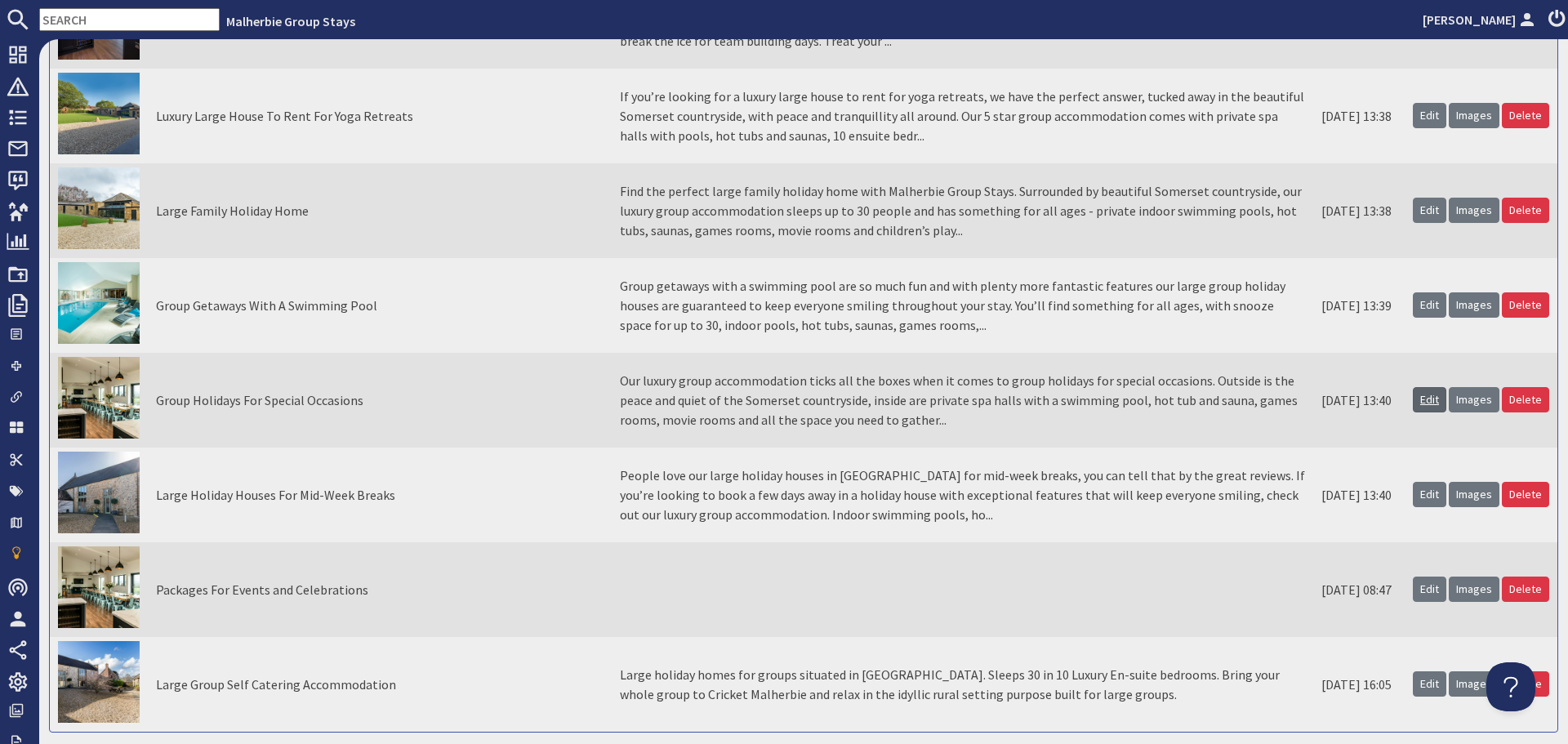
click at [1417, 392] on link "Edit" at bounding box center [1430, 400] width 34 height 26
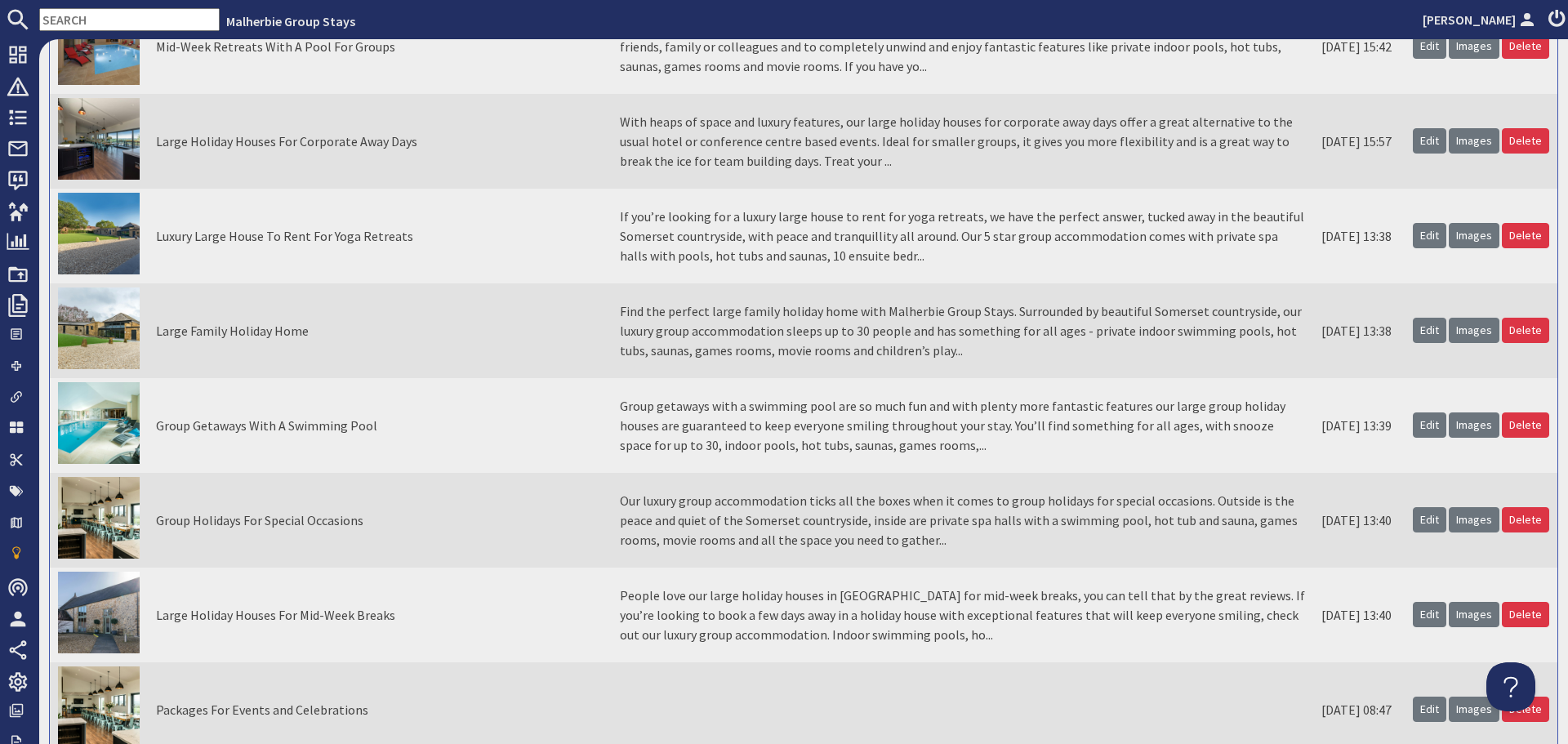
scroll to position [3187, 0]
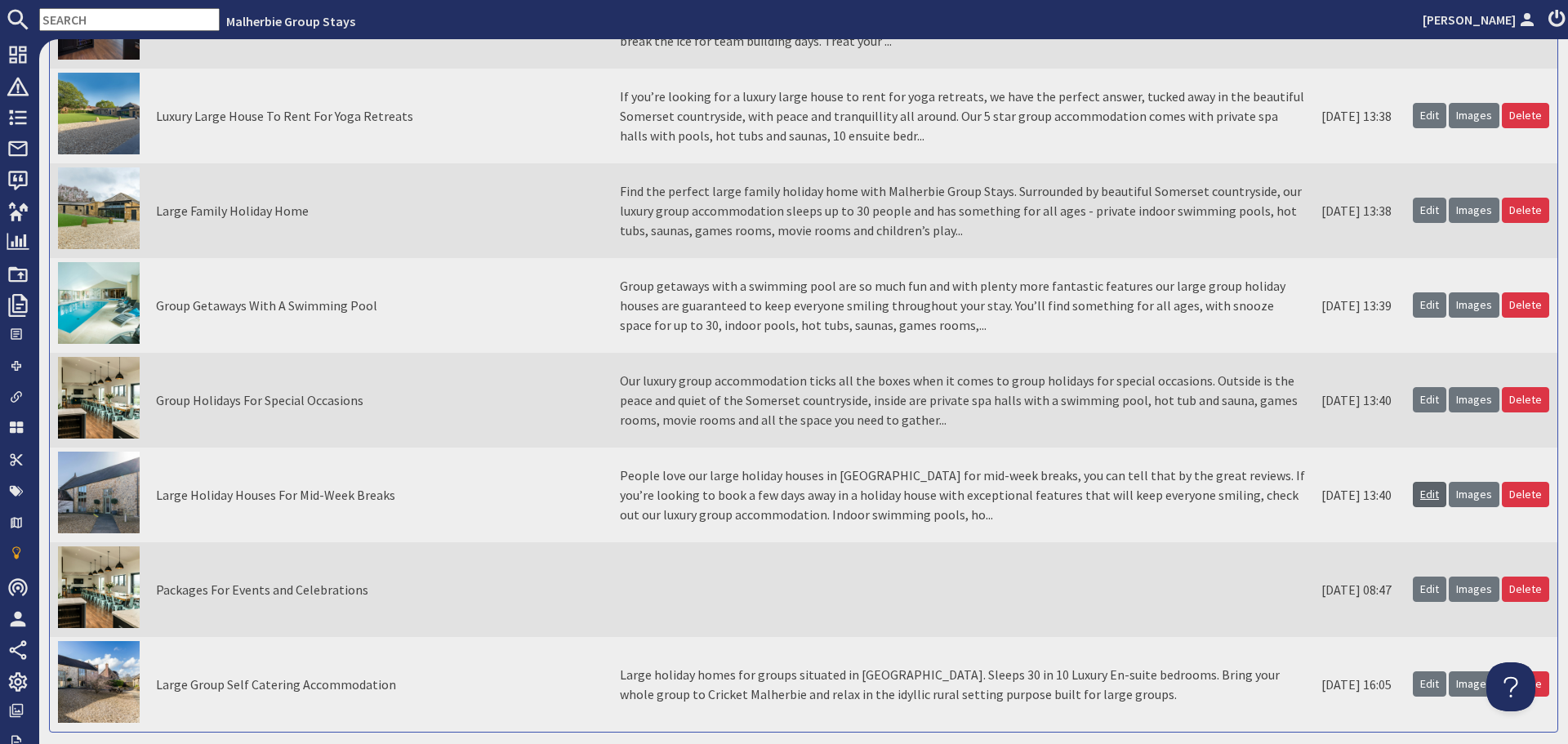
click at [1418, 500] on link "Edit" at bounding box center [1430, 495] width 34 height 26
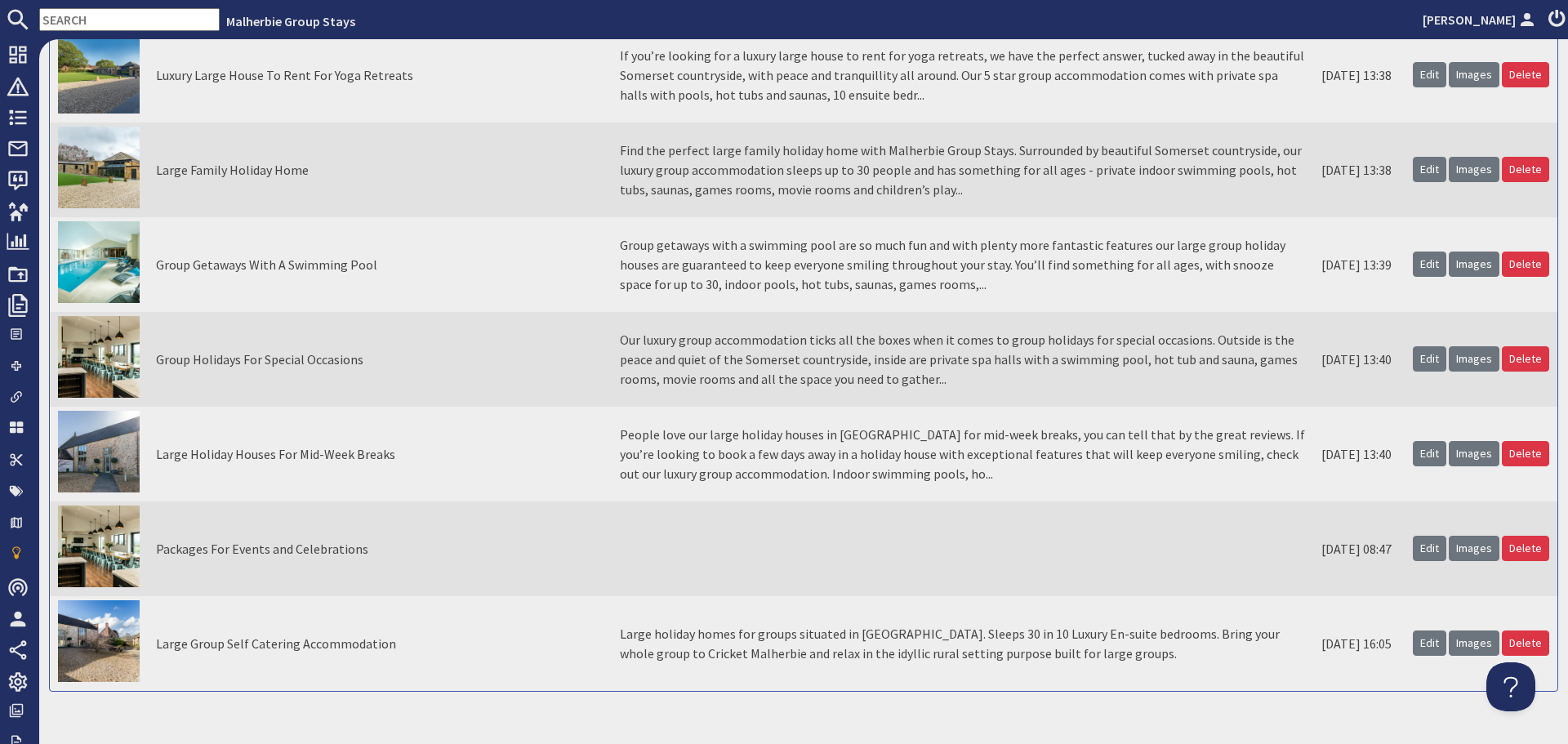
scroll to position [3257, 0]
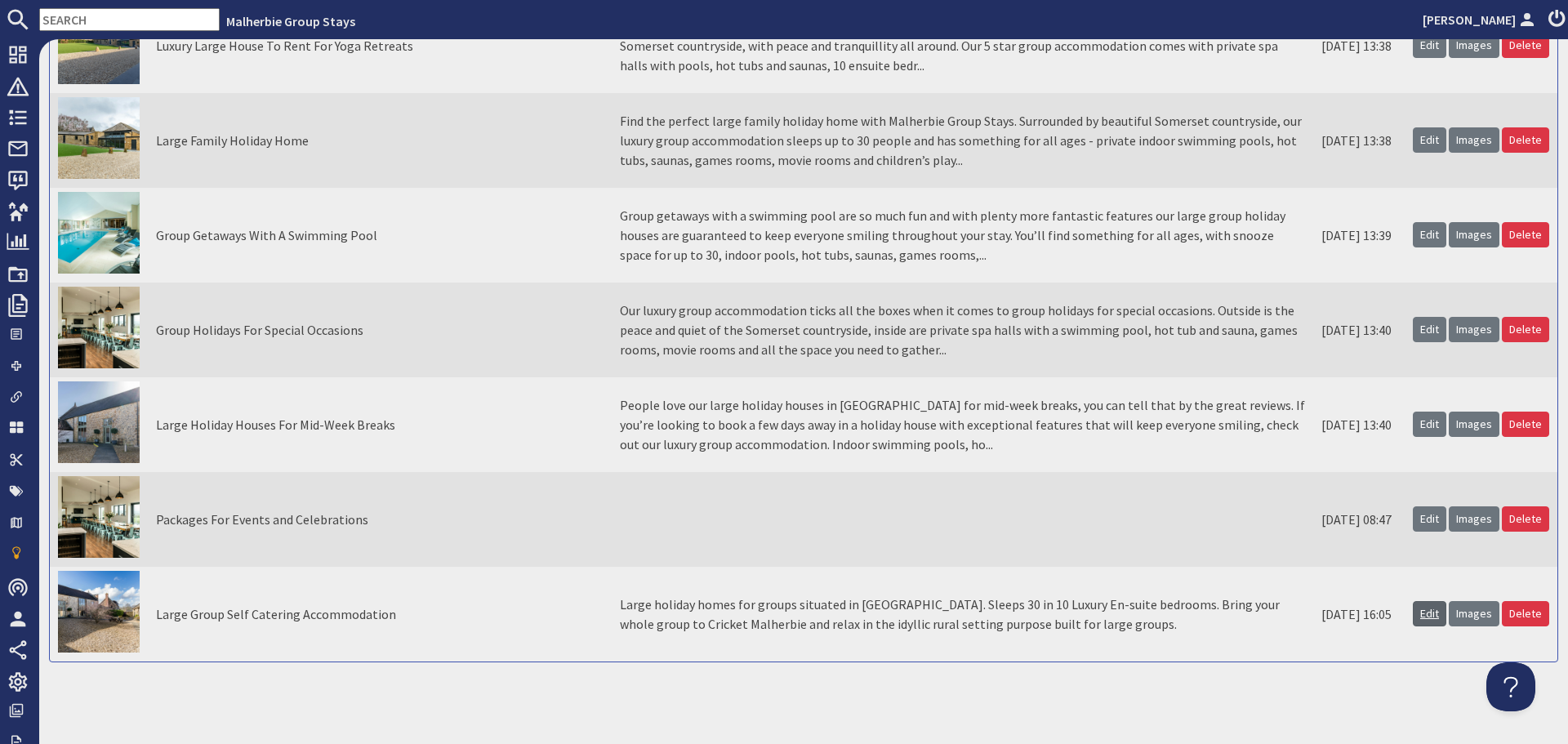
click at [1422, 615] on link "Edit" at bounding box center [1430, 614] width 34 height 26
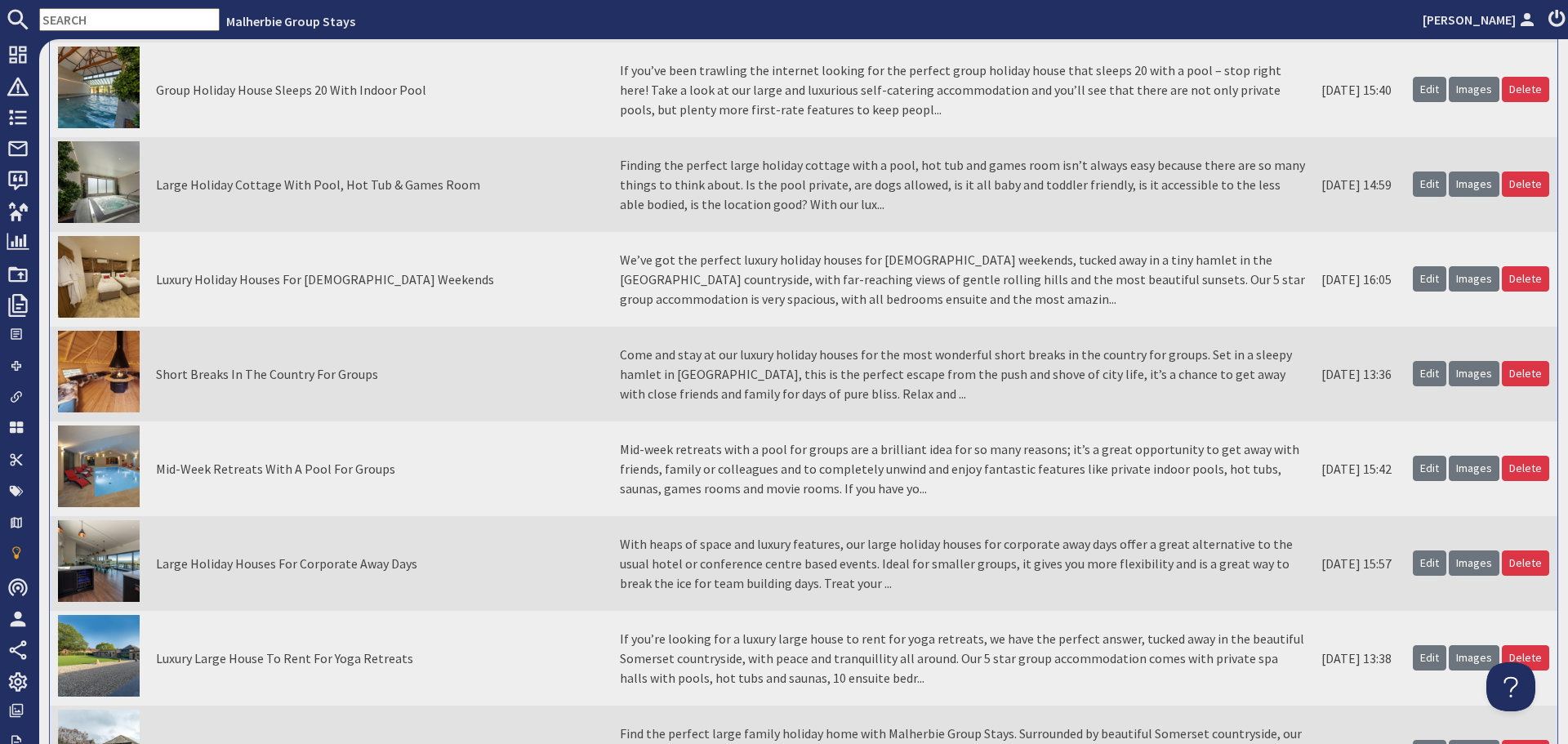
scroll to position [3257, 0]
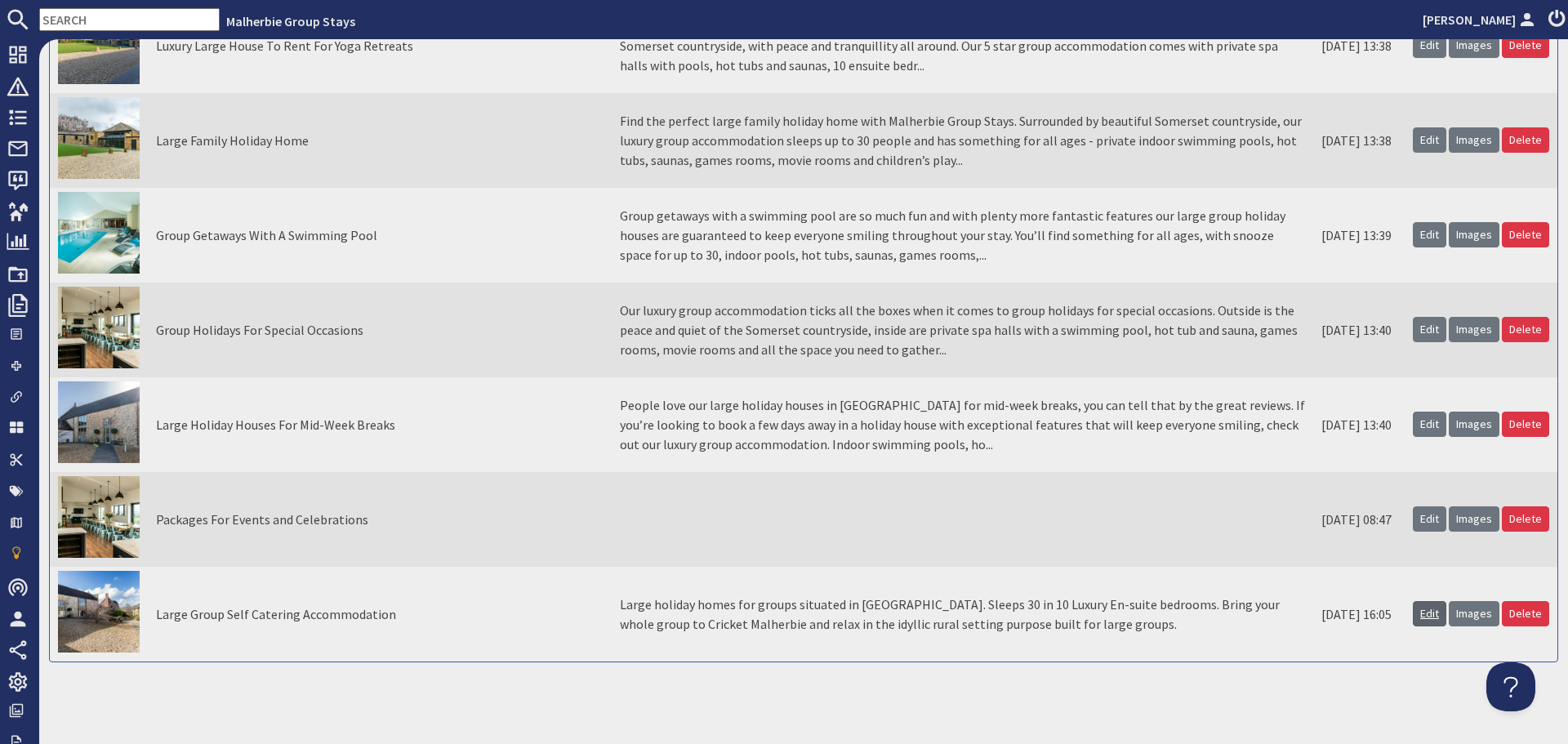
click at [1419, 616] on link "Edit" at bounding box center [1430, 614] width 34 height 26
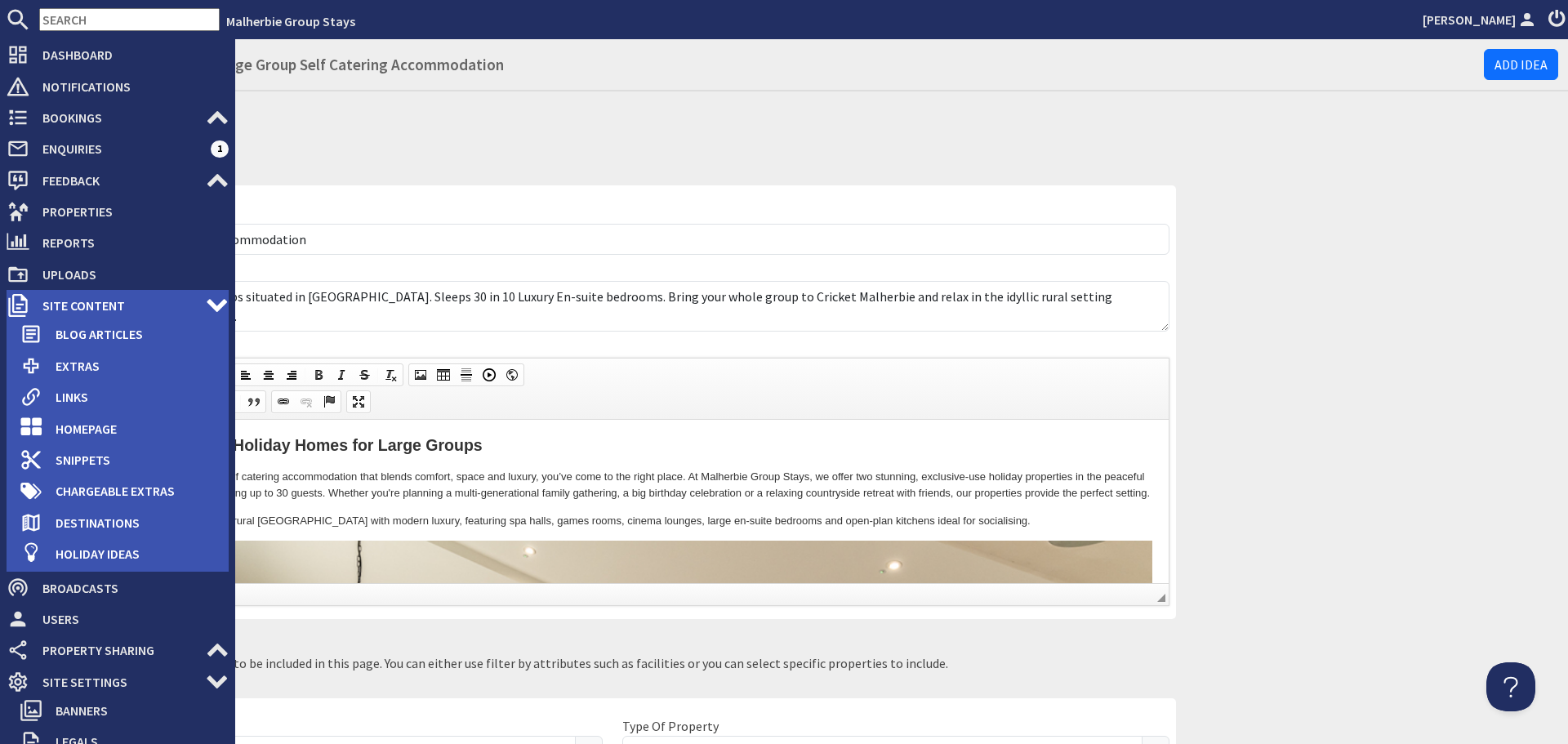
click at [58, 308] on span "Site Content" at bounding box center [118, 305] width 176 height 26
type textarea "<h2><strong>Luxury Self Catering Holiday Homes for Large Groups</strong></h2> <…"
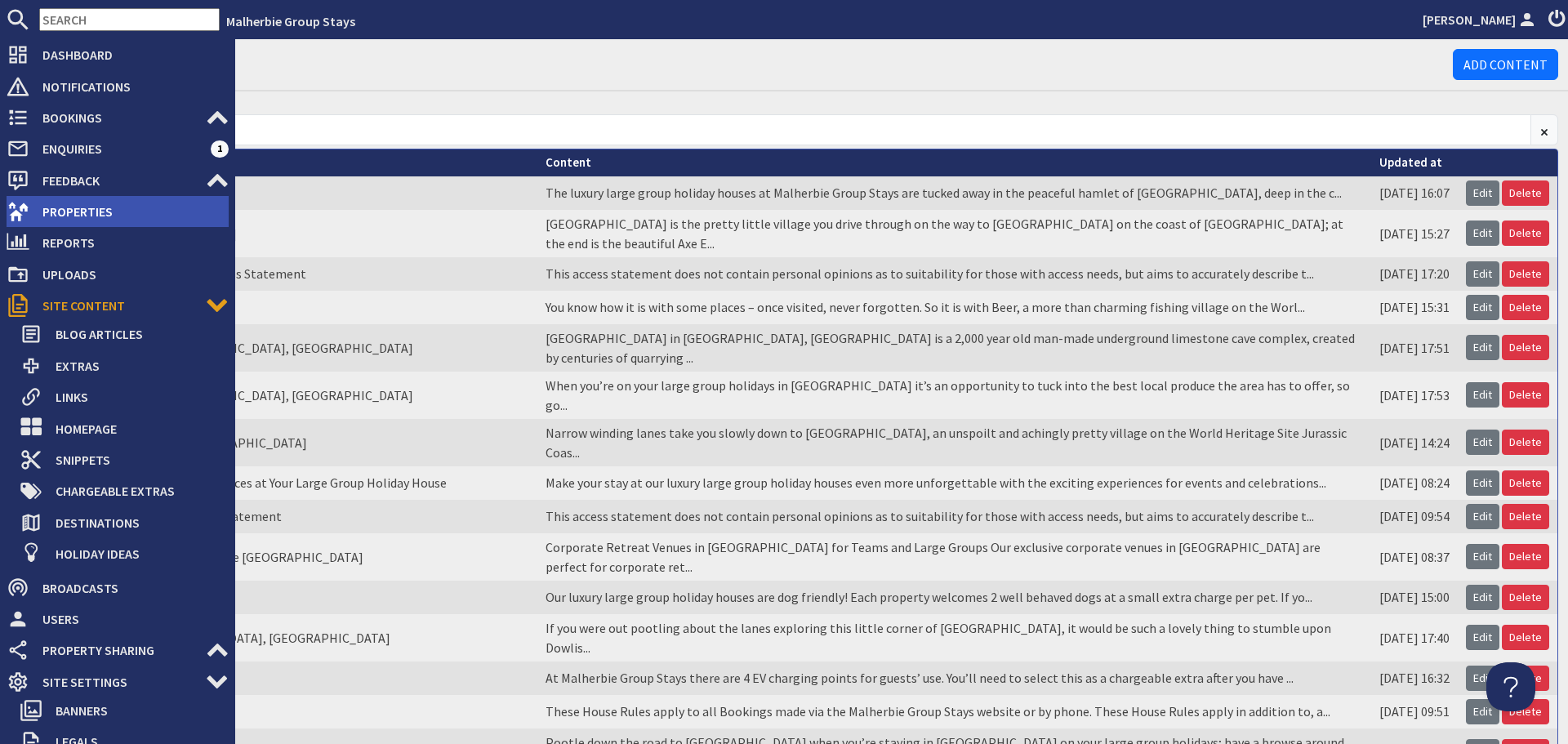
click at [72, 220] on span "Properties" at bounding box center [129, 212] width 199 height 26
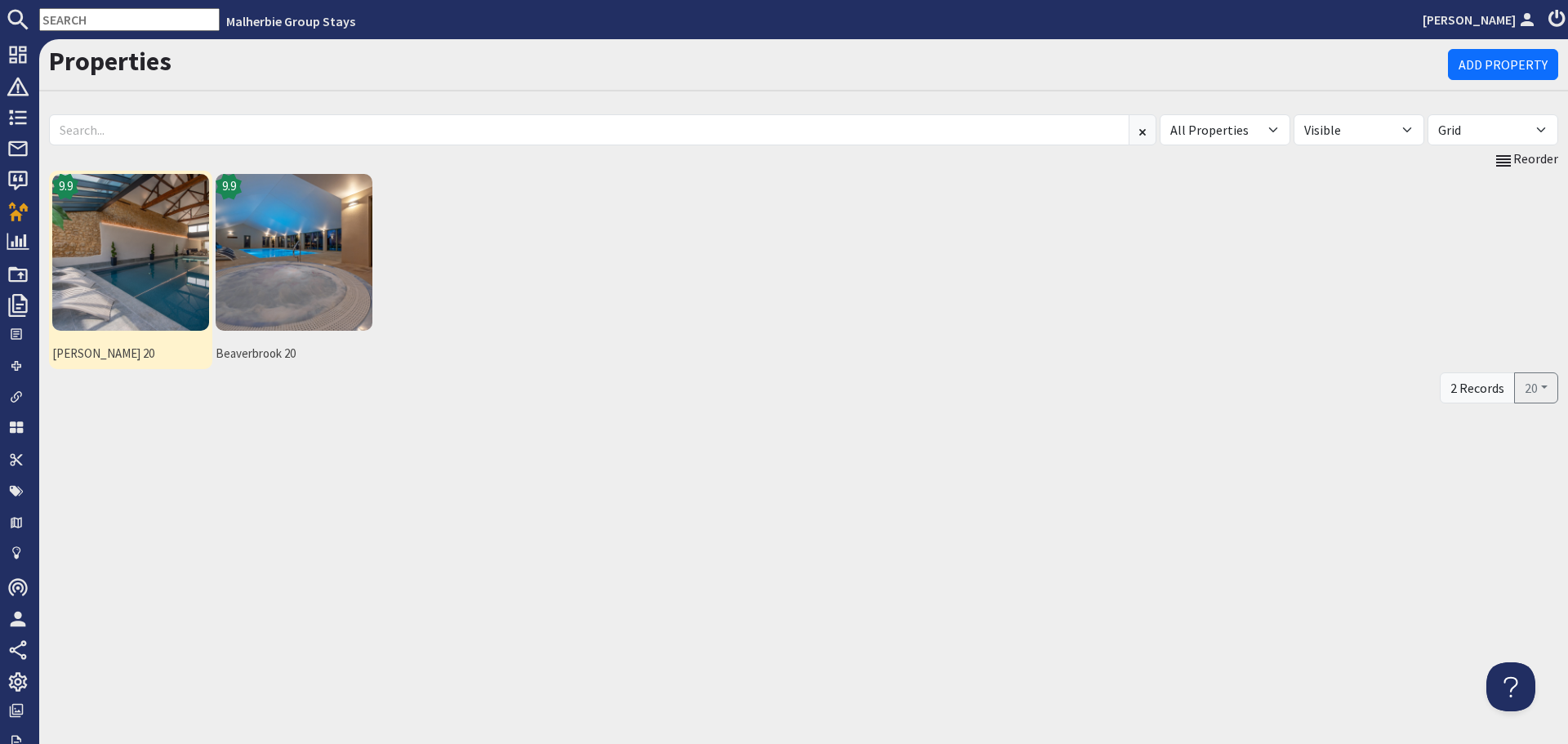
click at [119, 289] on img at bounding box center [131, 252] width 157 height 157
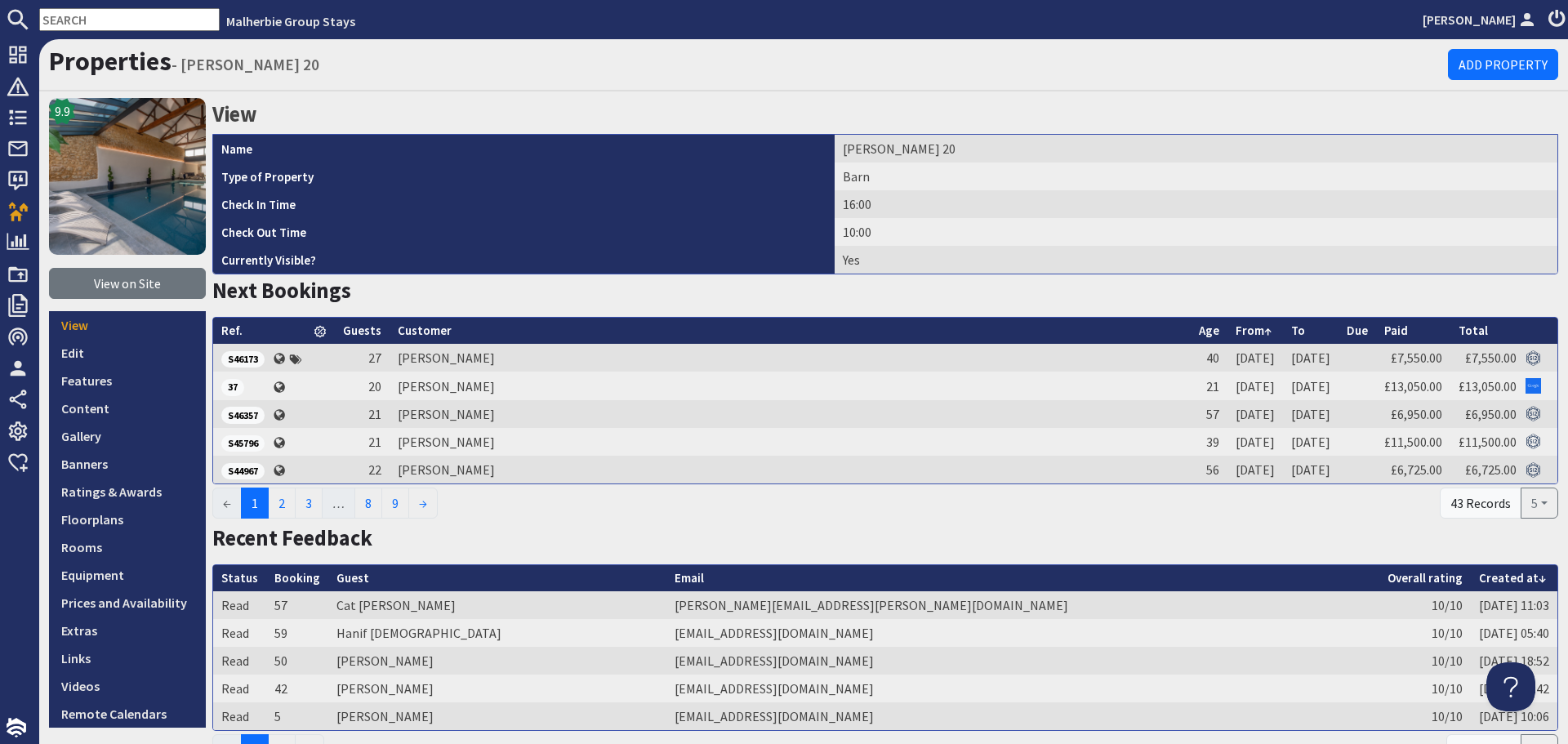
click at [119, 289] on link "View on Site" at bounding box center [128, 284] width 157 height 31
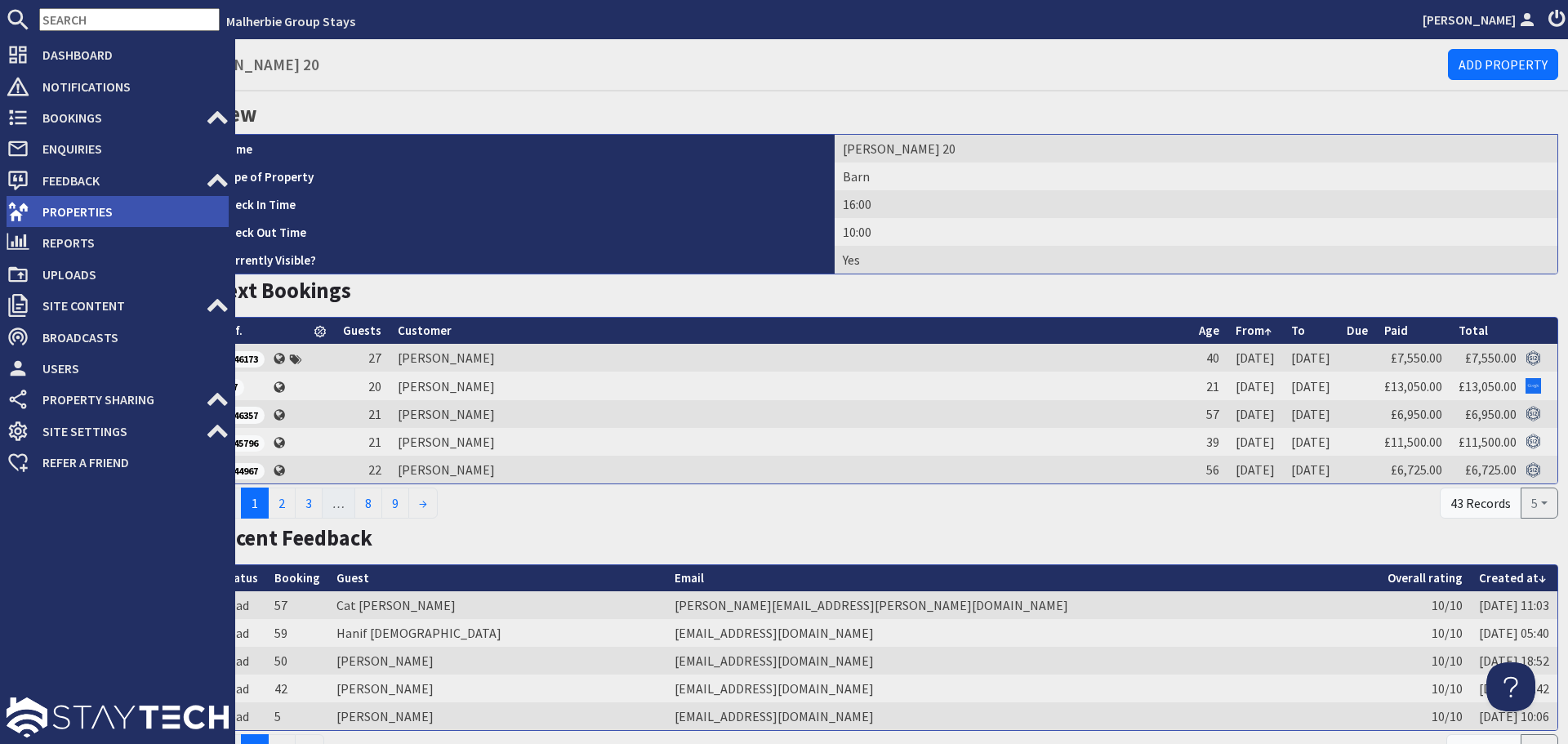
click at [60, 216] on span "Properties" at bounding box center [129, 212] width 199 height 26
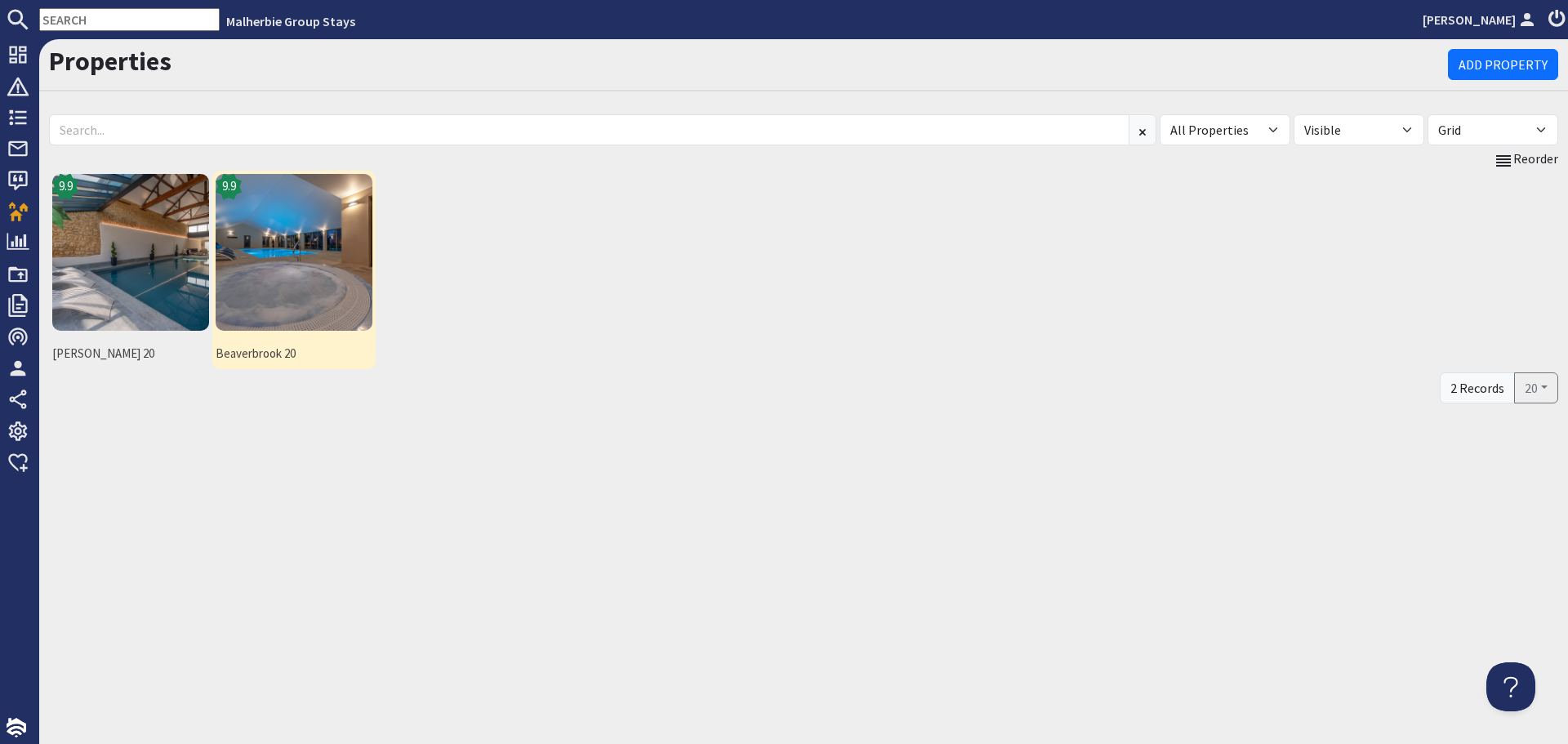
click at [341, 316] on img at bounding box center [294, 252] width 157 height 157
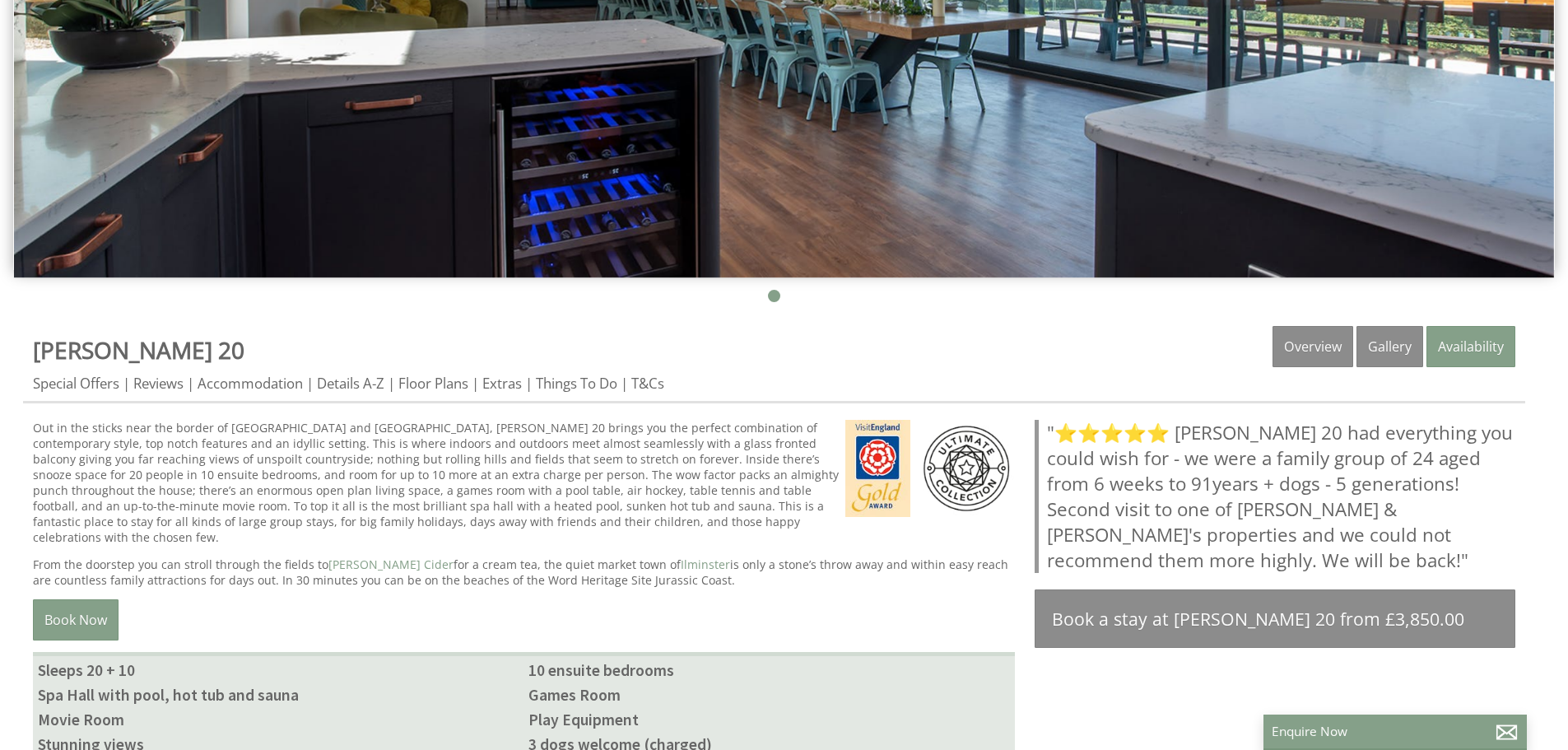
scroll to position [494, 0]
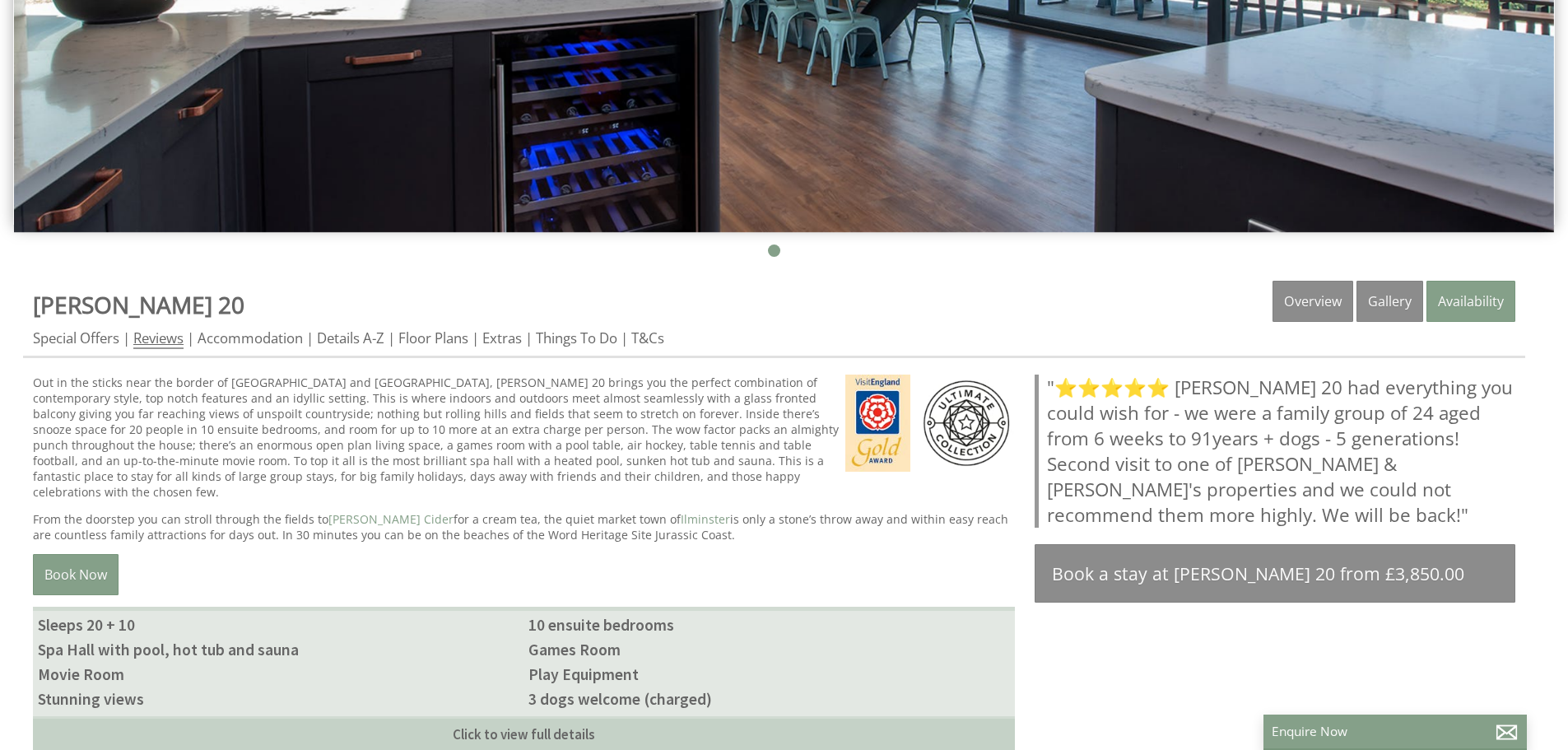
click at [181, 341] on link "Reviews" at bounding box center [158, 338] width 51 height 21
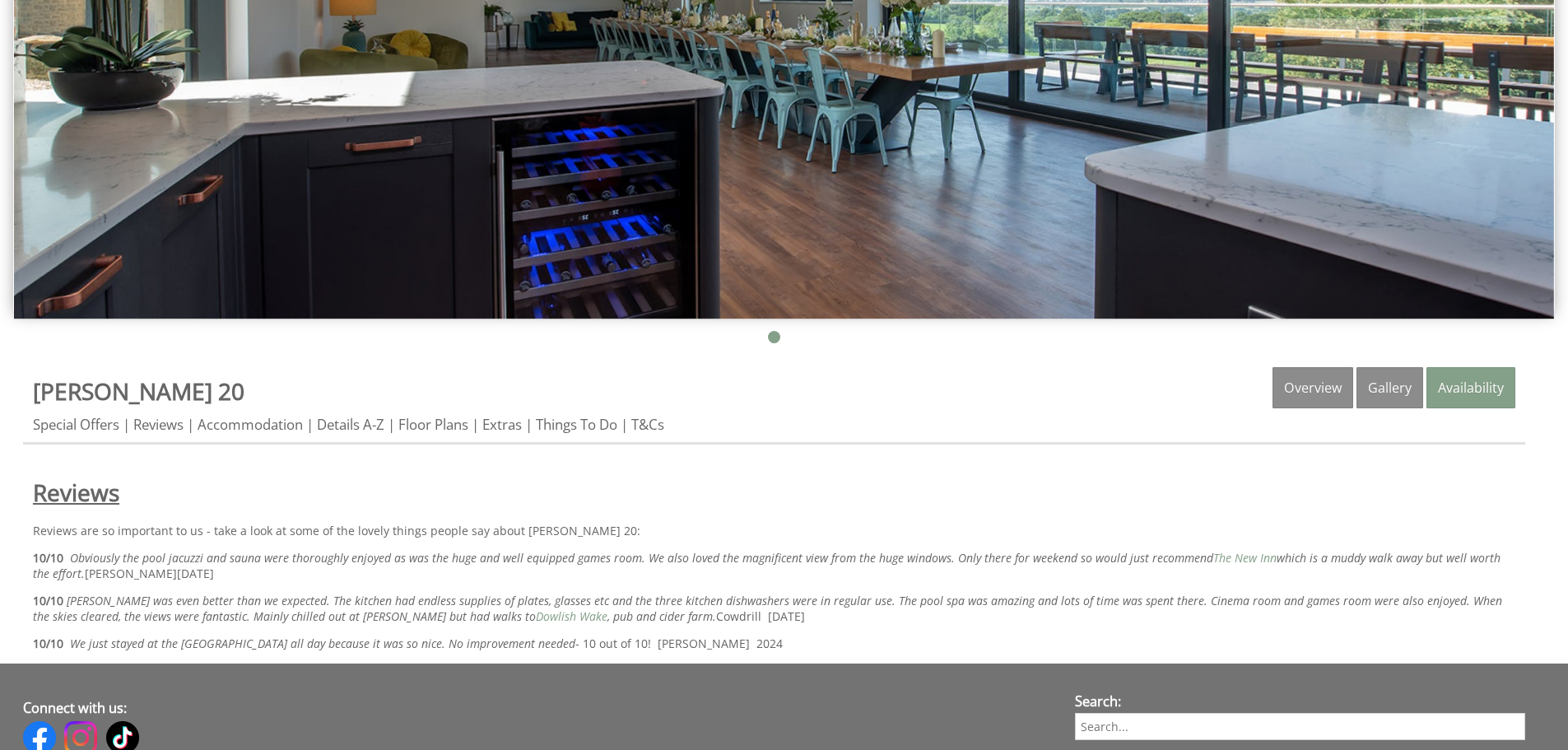
scroll to position [412, 0]
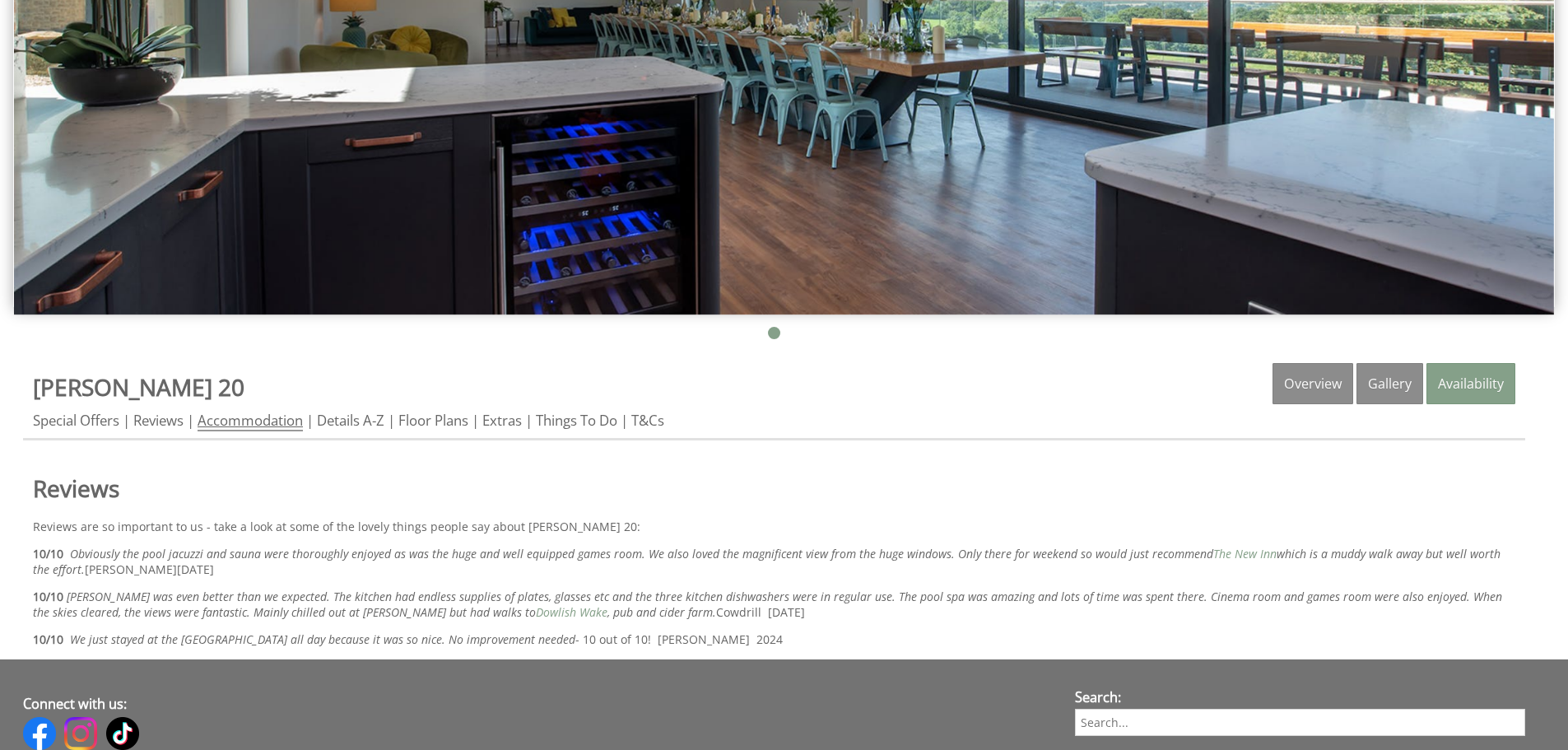
click at [265, 422] on link "Accommodation" at bounding box center [250, 421] width 105 height 21
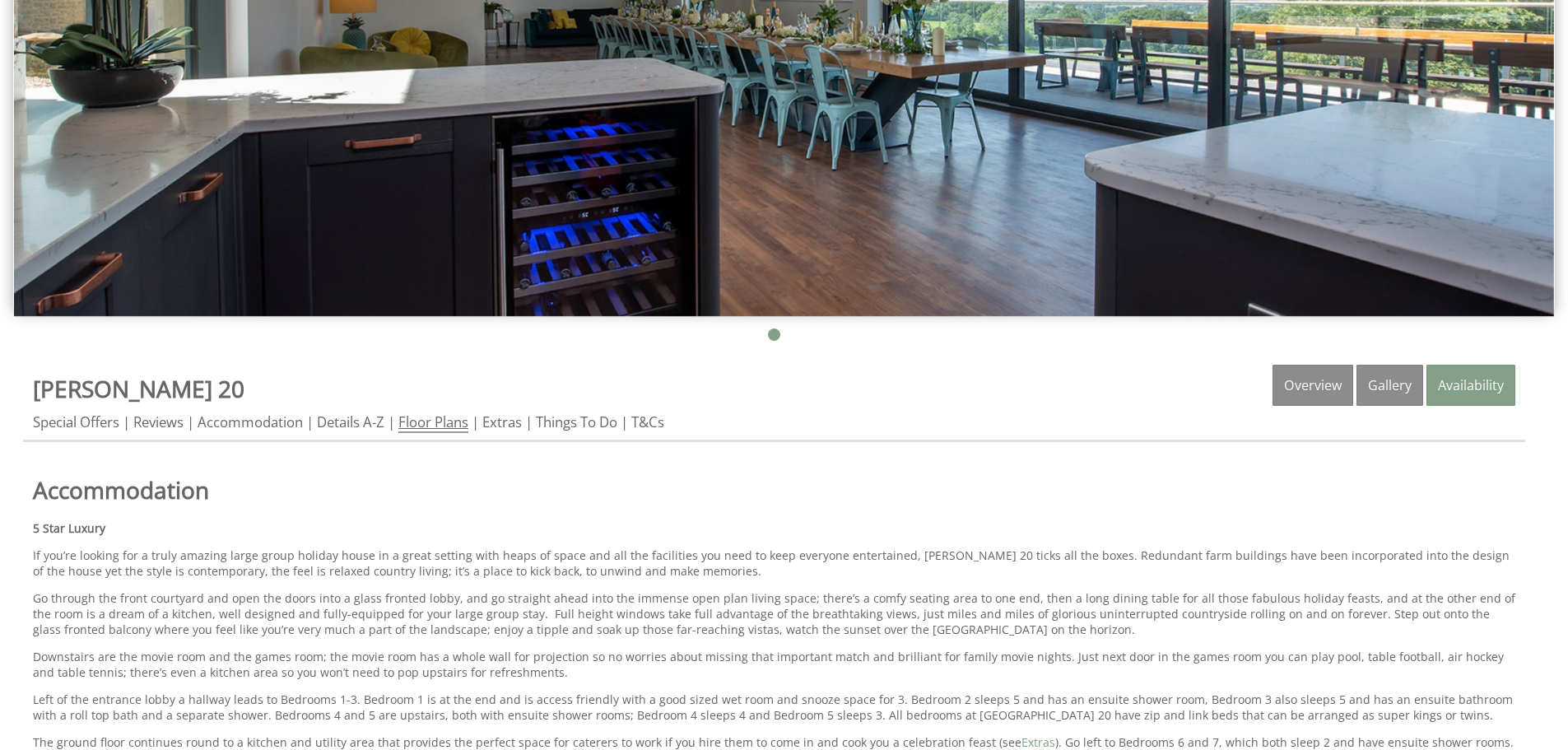
scroll to position [412, 0]
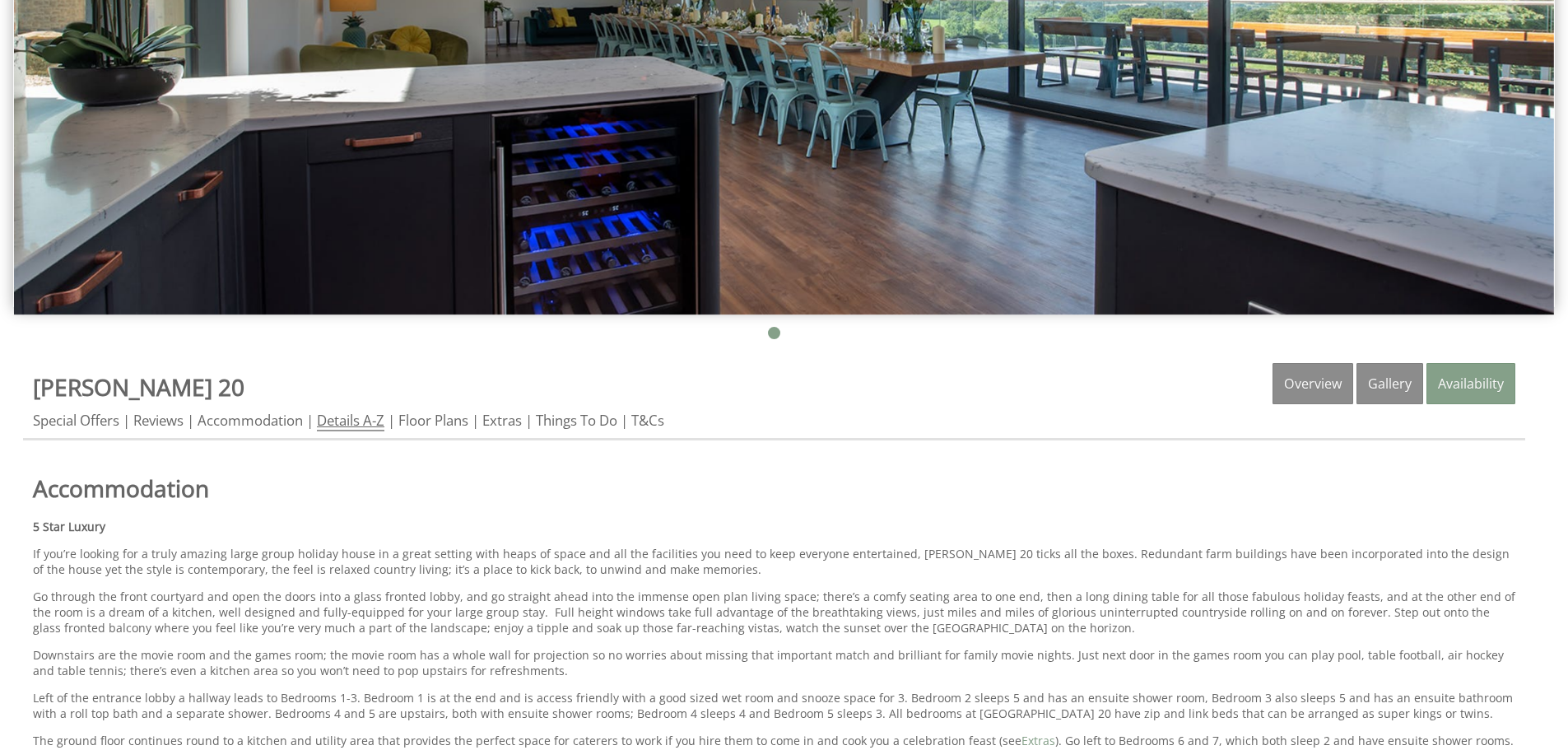
click at [346, 425] on link "Details A-Z" at bounding box center [350, 421] width 67 height 21
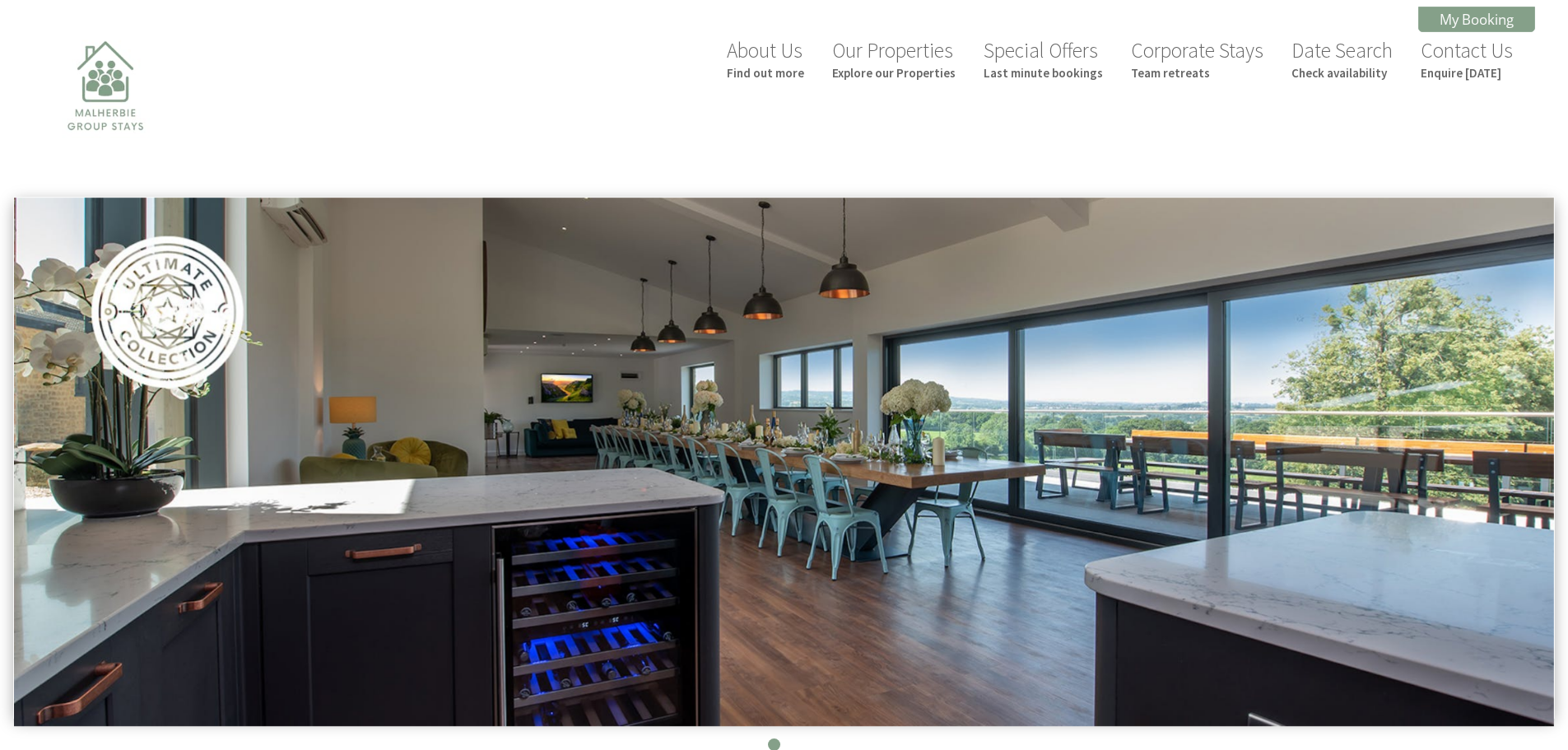
scroll to position [1326, 0]
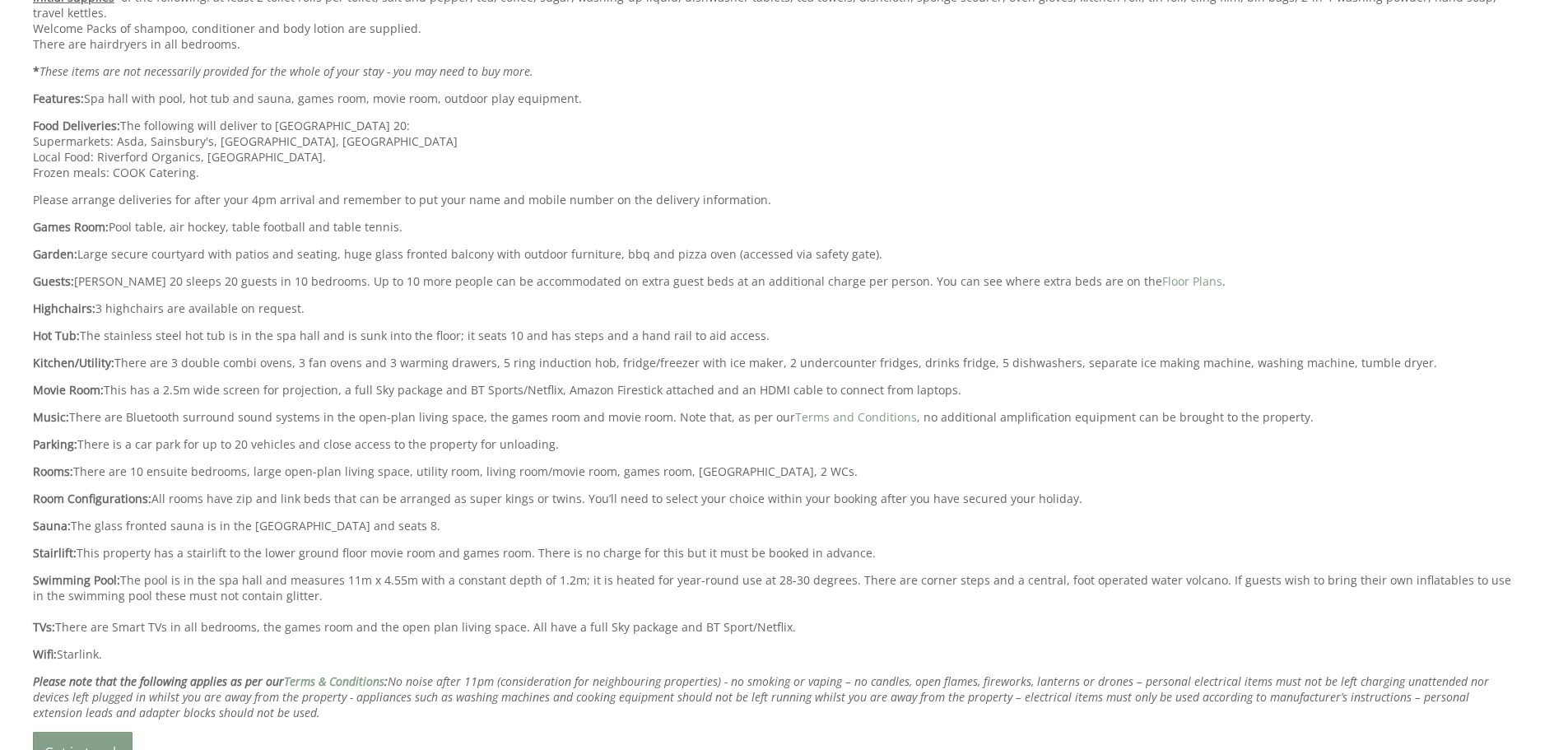
scroll to position [412, 0]
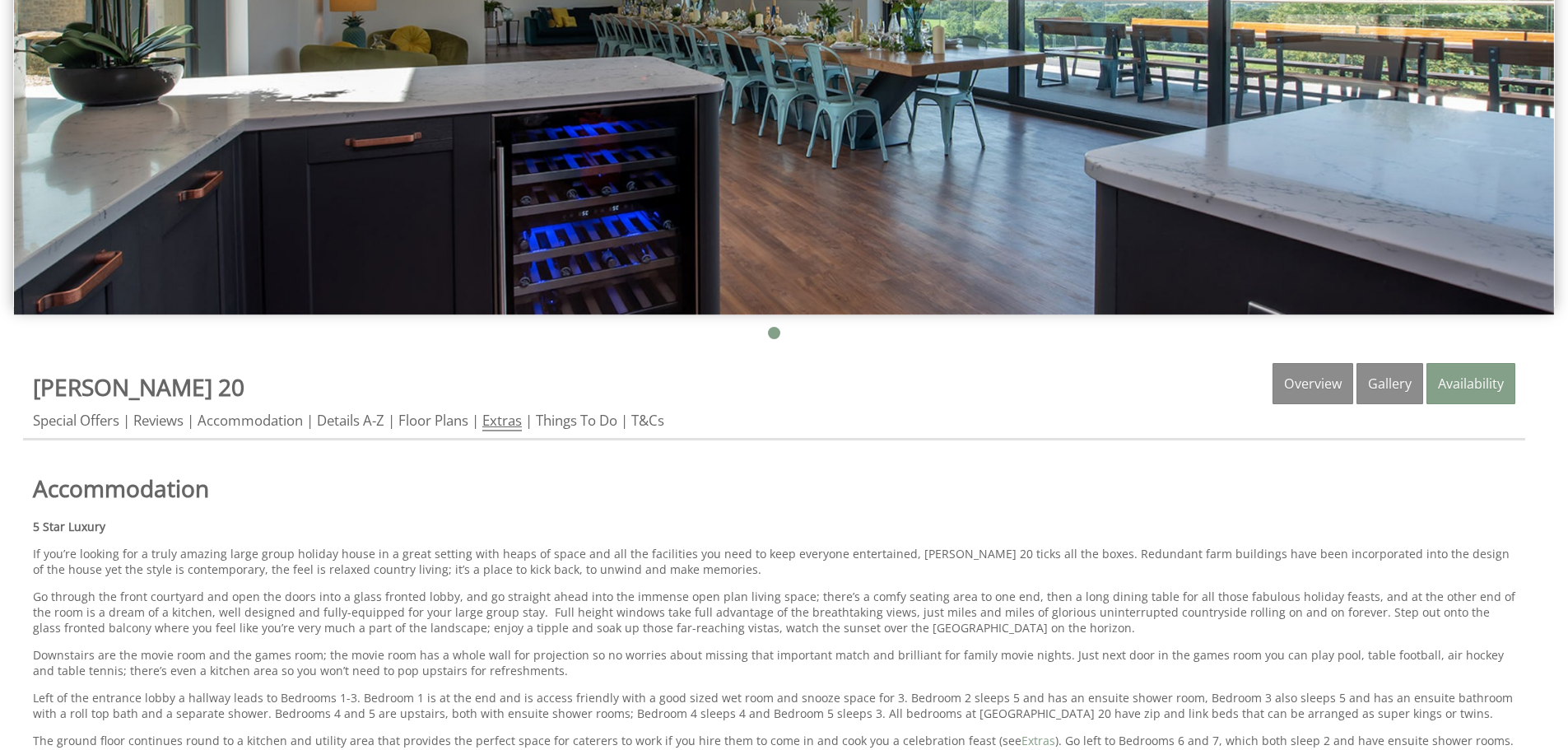
click at [512, 422] on link "Extras" at bounding box center [502, 421] width 40 height 21
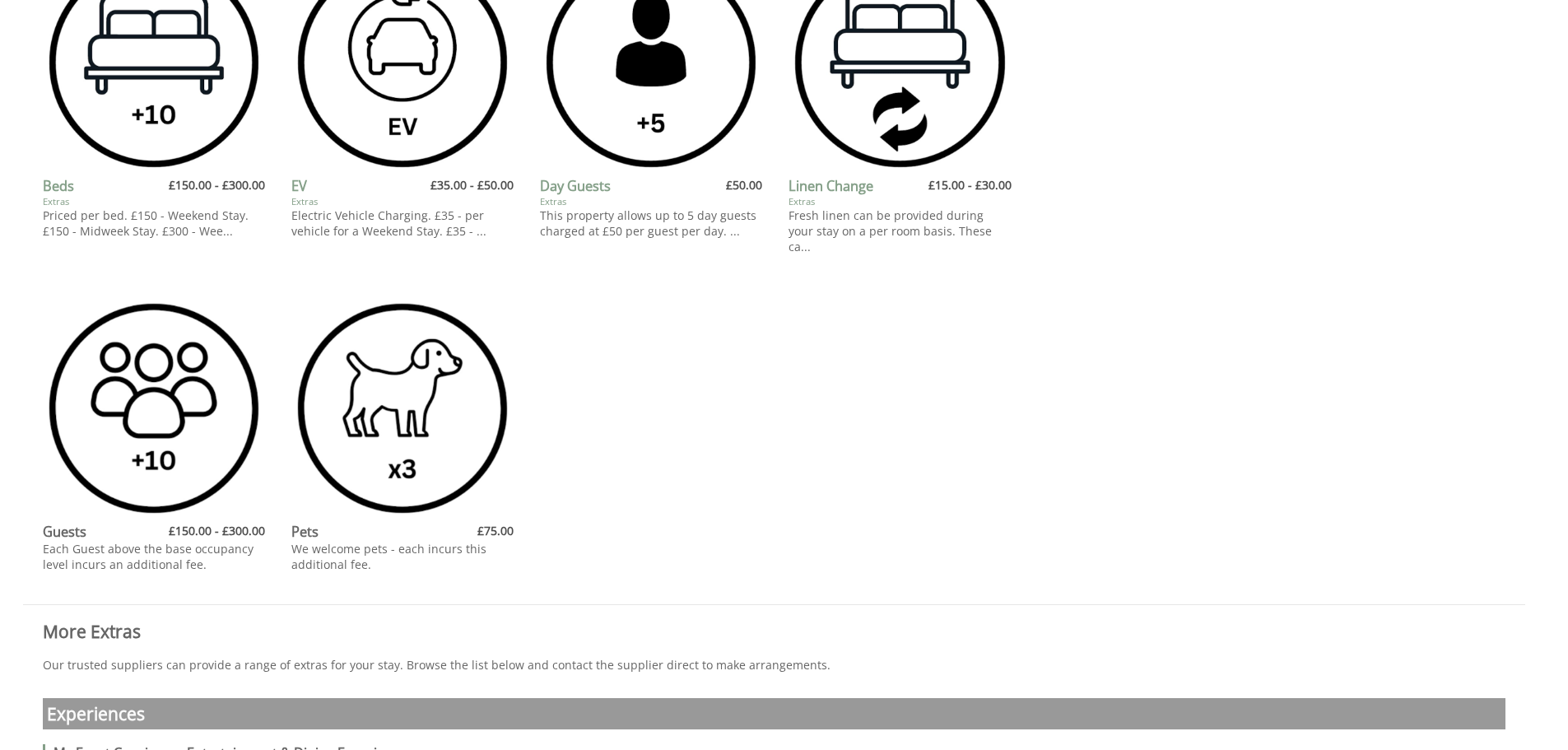
scroll to position [1235, 0]
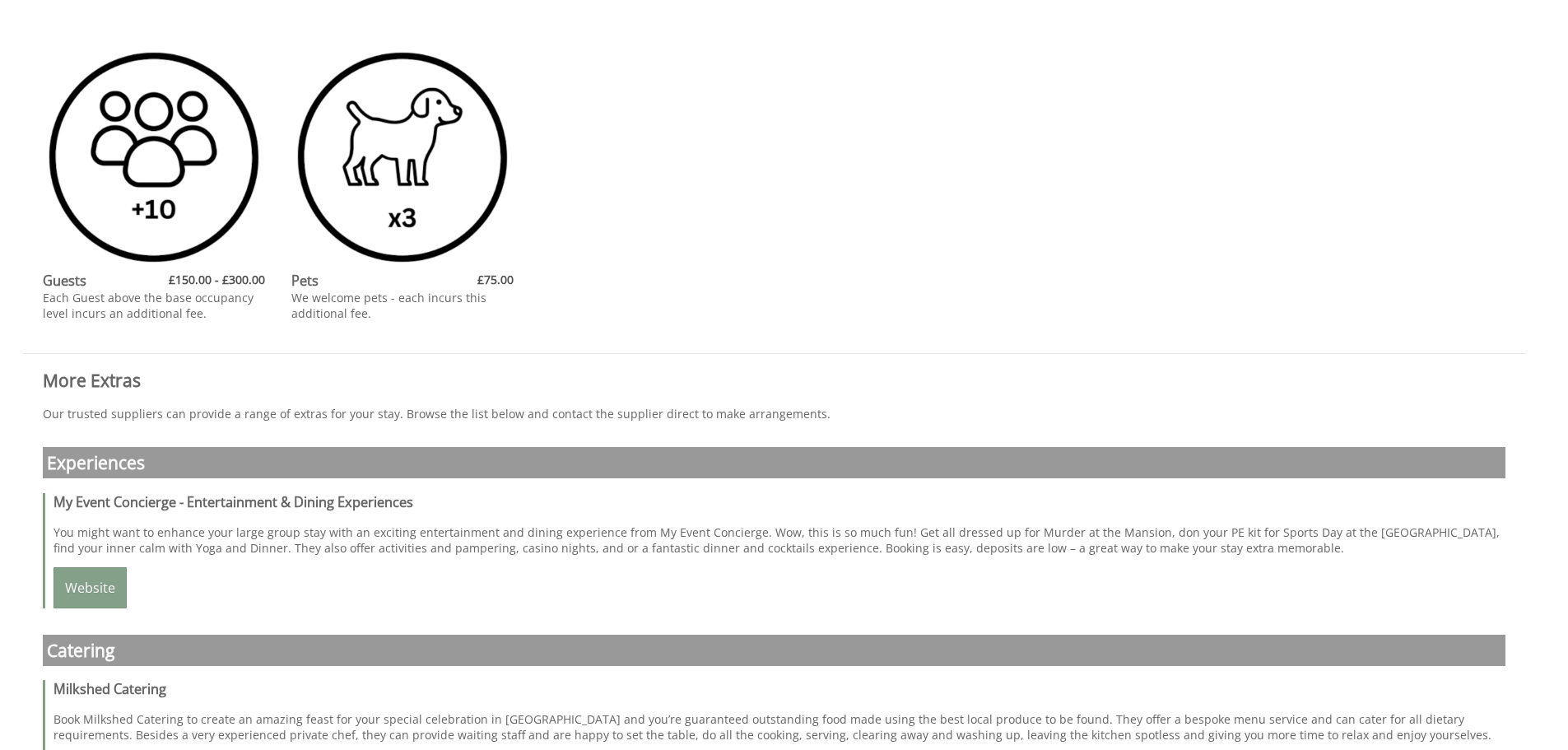
scroll to position [412, 0]
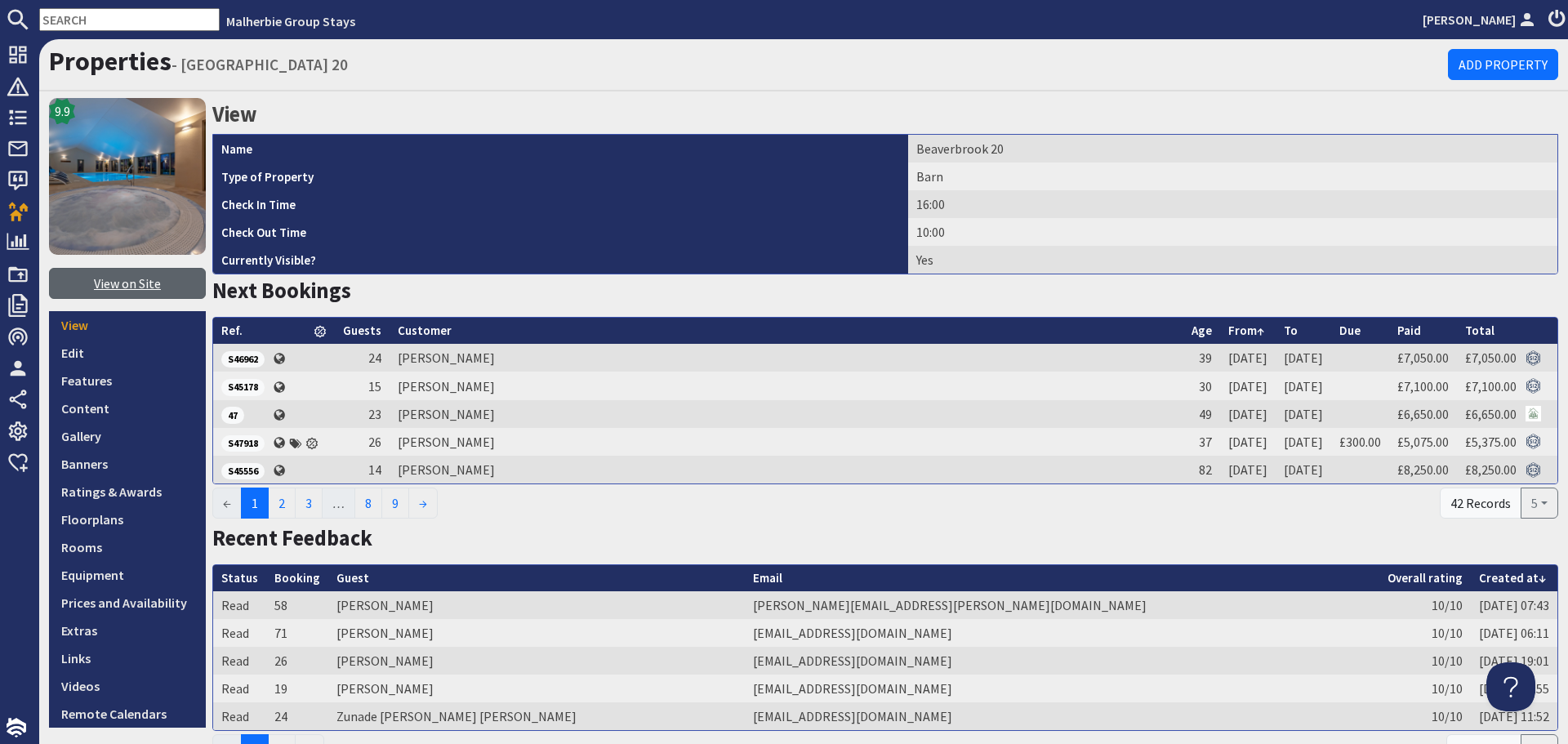
click at [169, 283] on link "View on Site" at bounding box center [128, 284] width 157 height 31
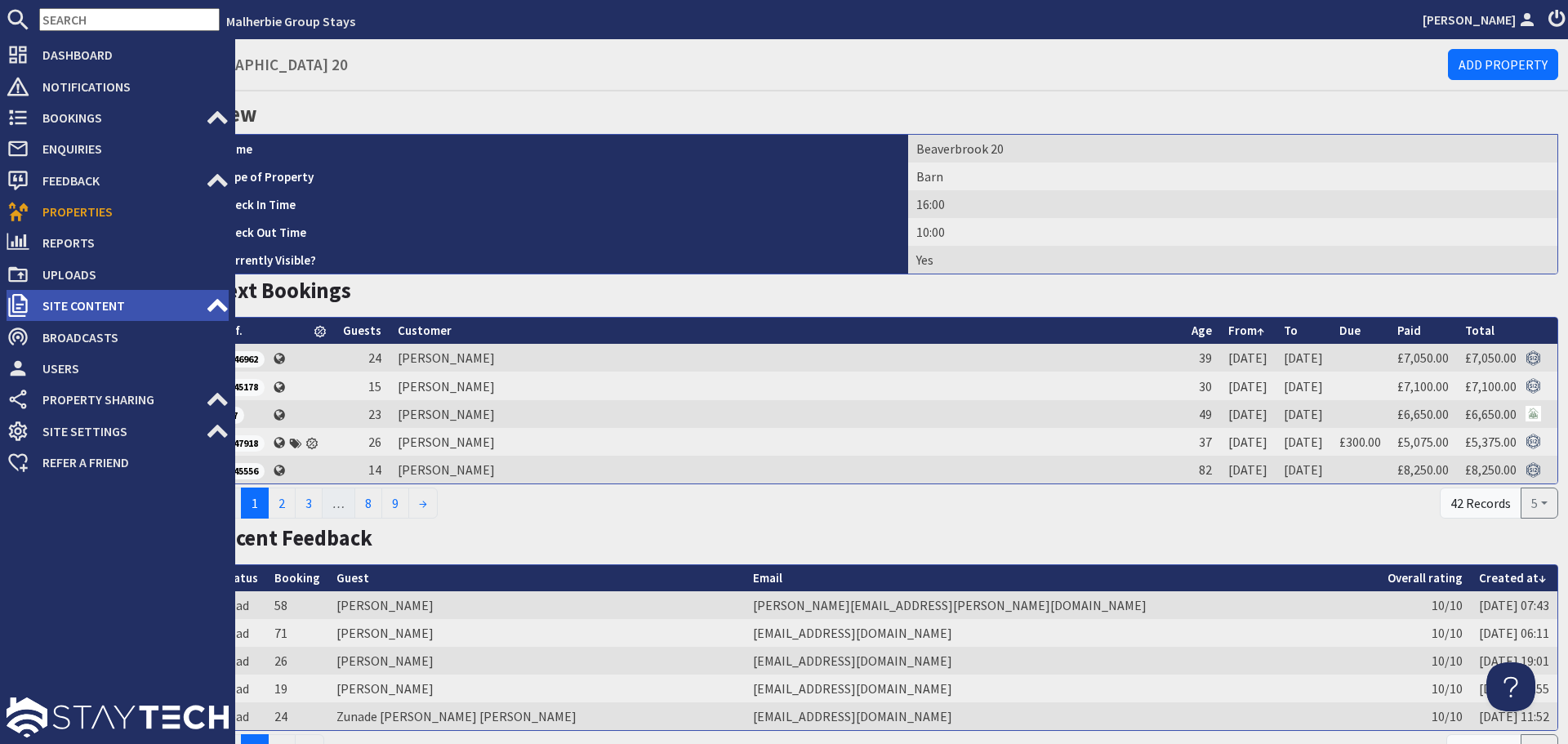
click at [137, 316] on span "Site Content" at bounding box center [118, 305] width 176 height 26
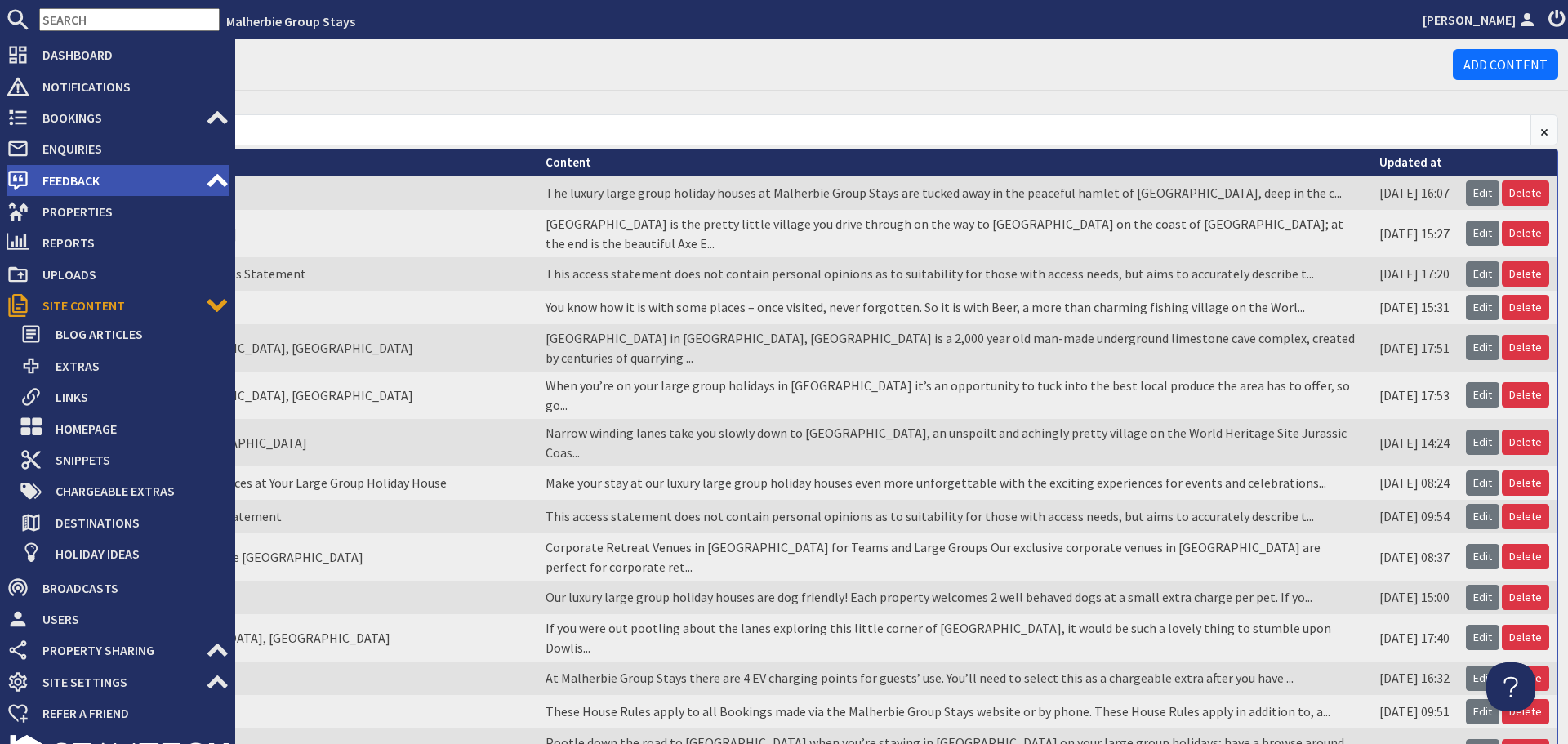
click at [97, 186] on span "Feedback" at bounding box center [118, 181] width 176 height 26
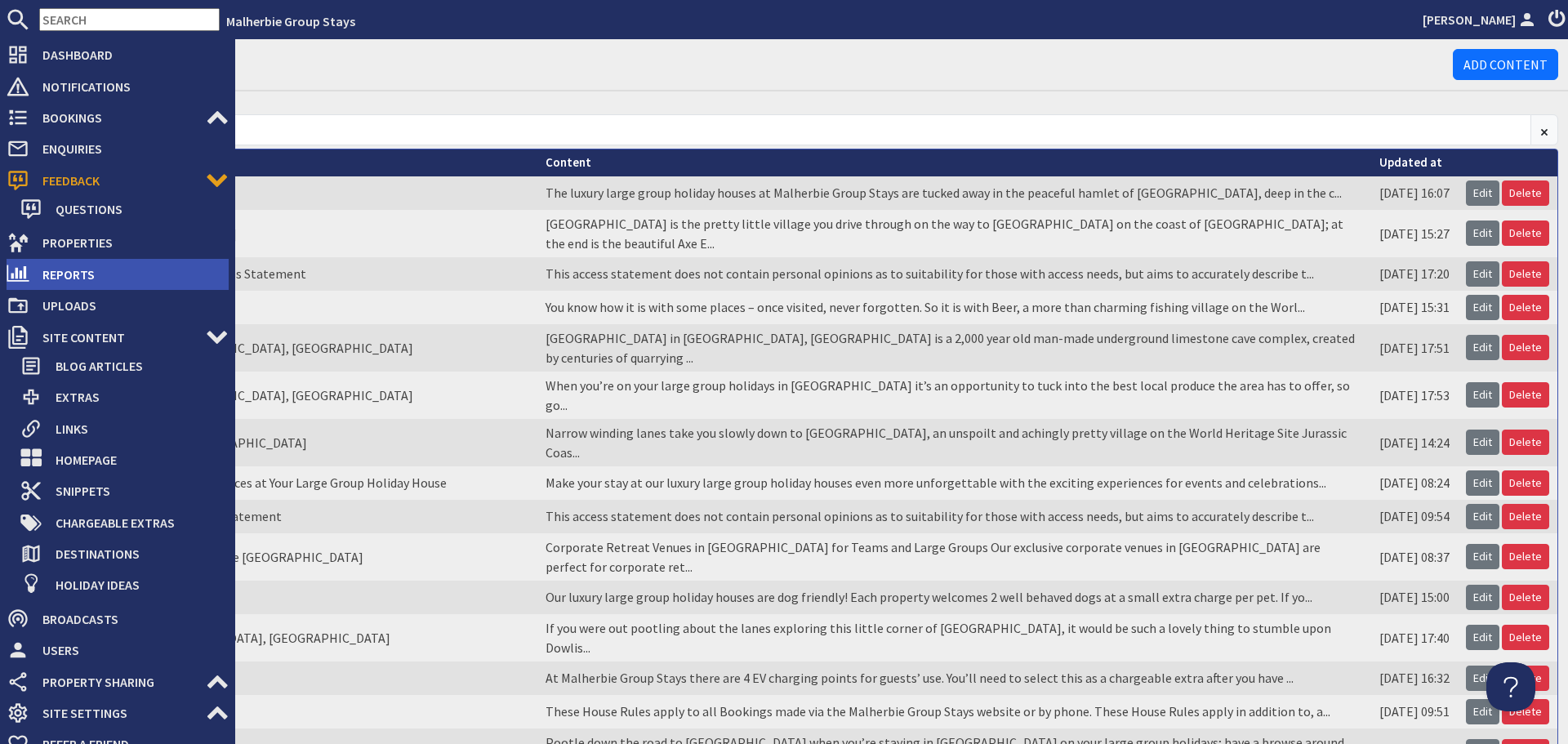
click at [64, 276] on span "Reports" at bounding box center [129, 275] width 199 height 26
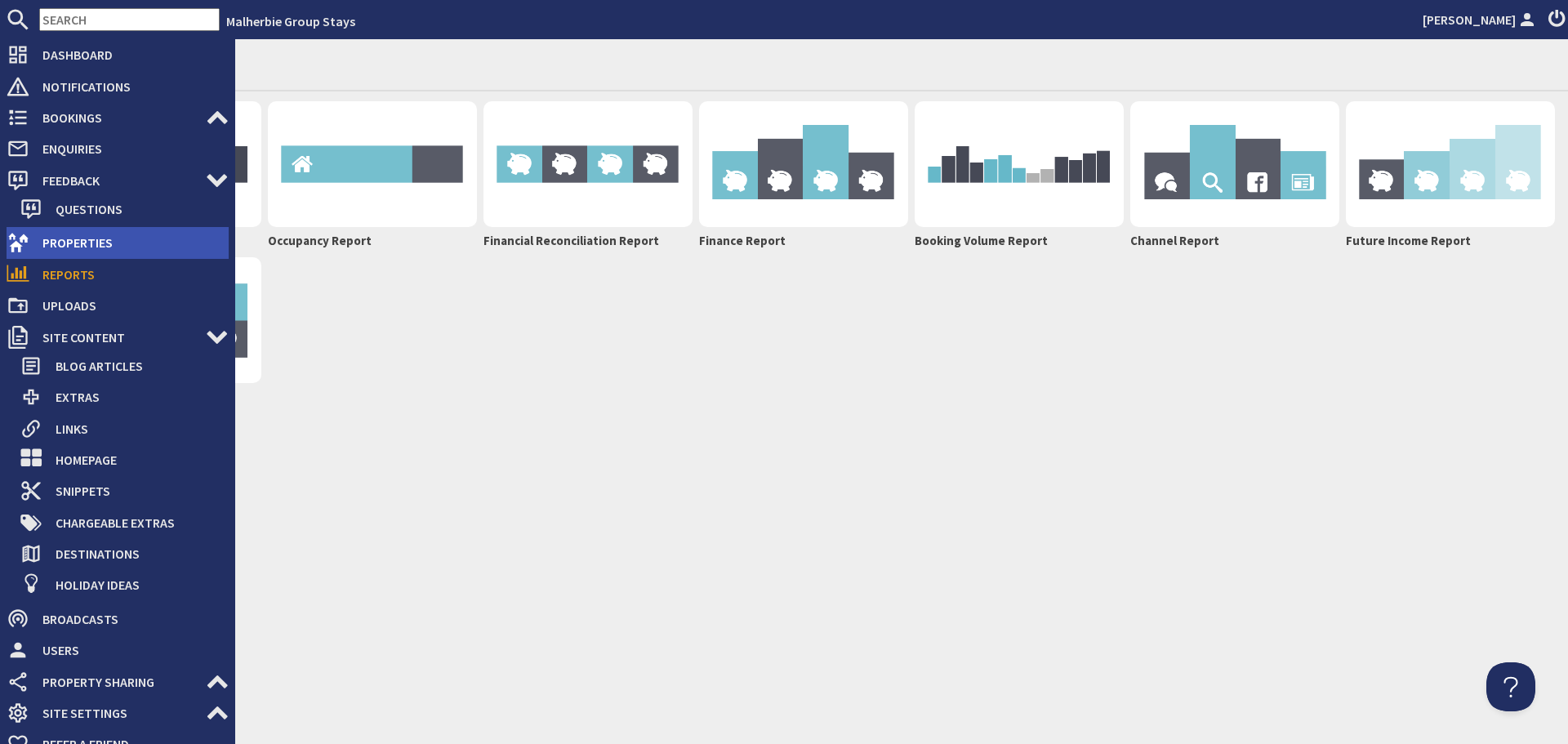
click at [19, 247] on use at bounding box center [18, 243] width 21 height 19
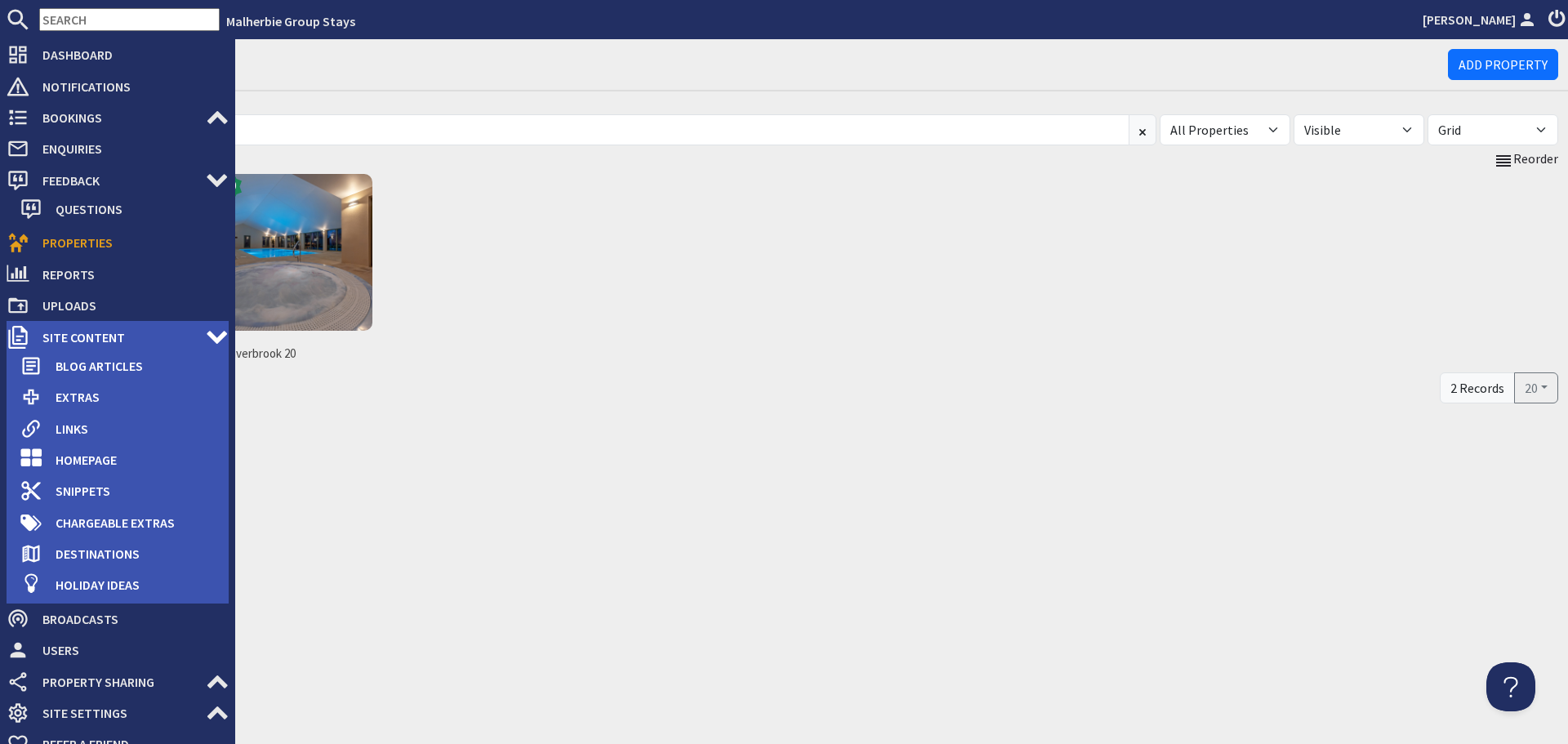
click at [73, 340] on span "Site Content" at bounding box center [118, 337] width 176 height 26
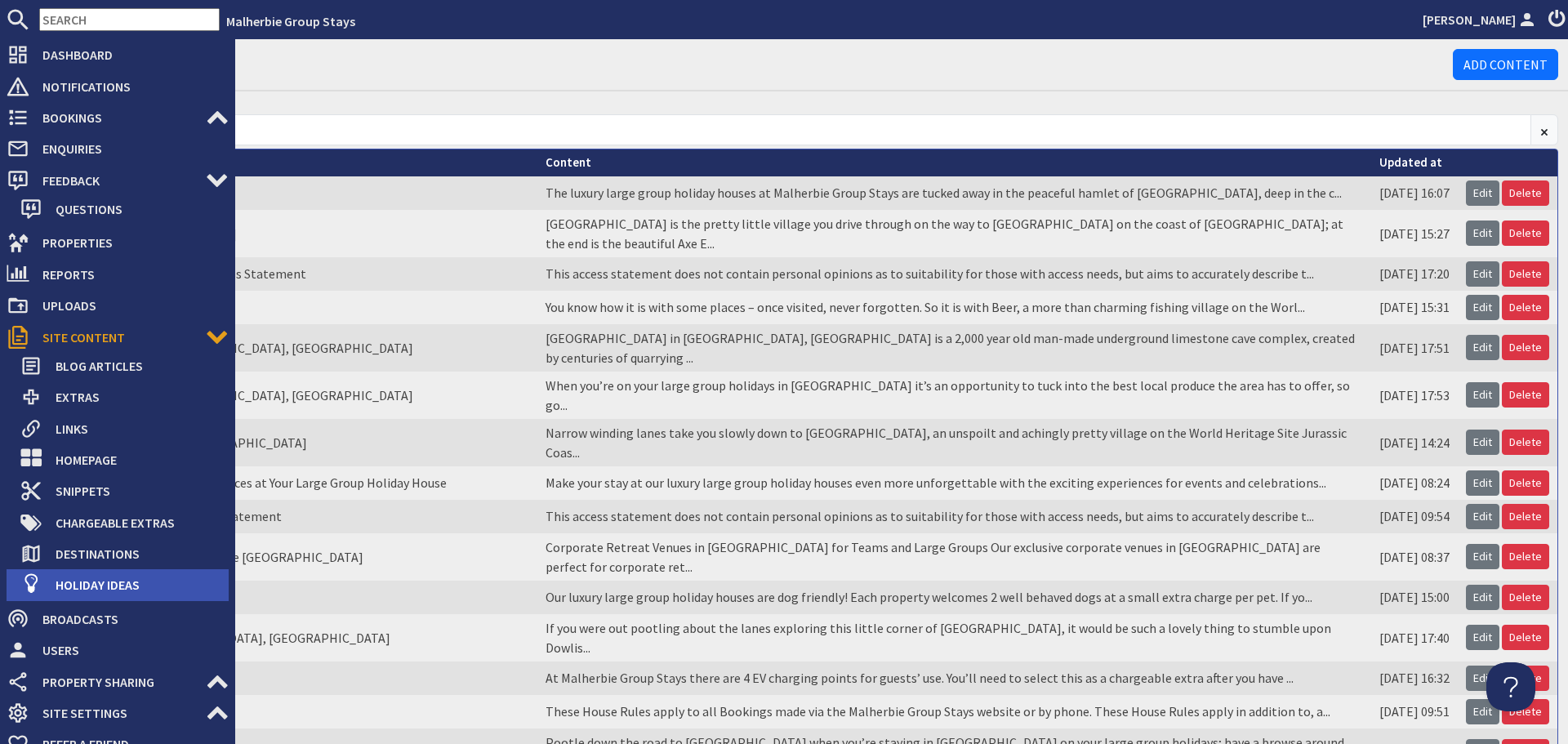
click at [108, 585] on span "Holiday Ideas" at bounding box center [136, 585] width 186 height 26
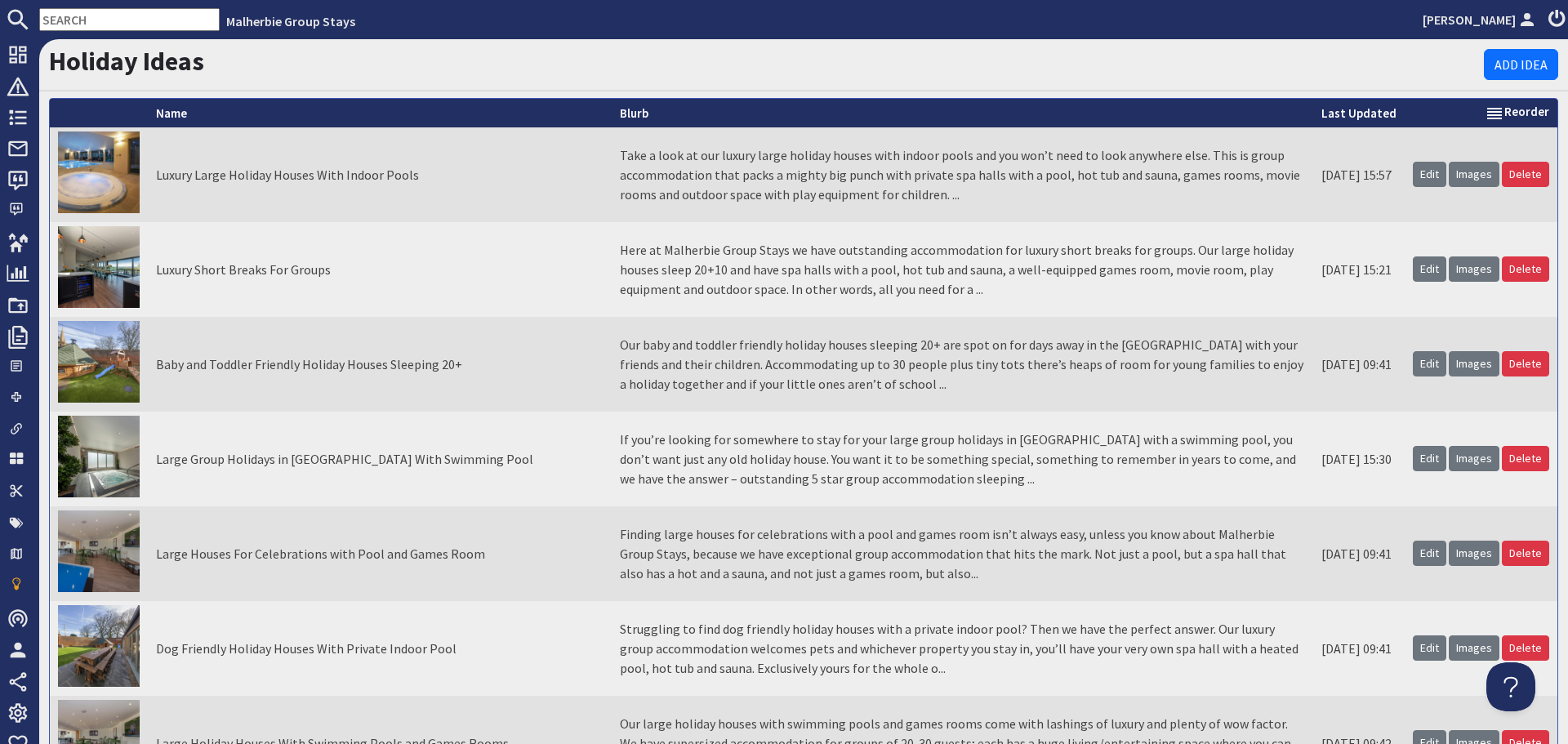
scroll to position [731, 0]
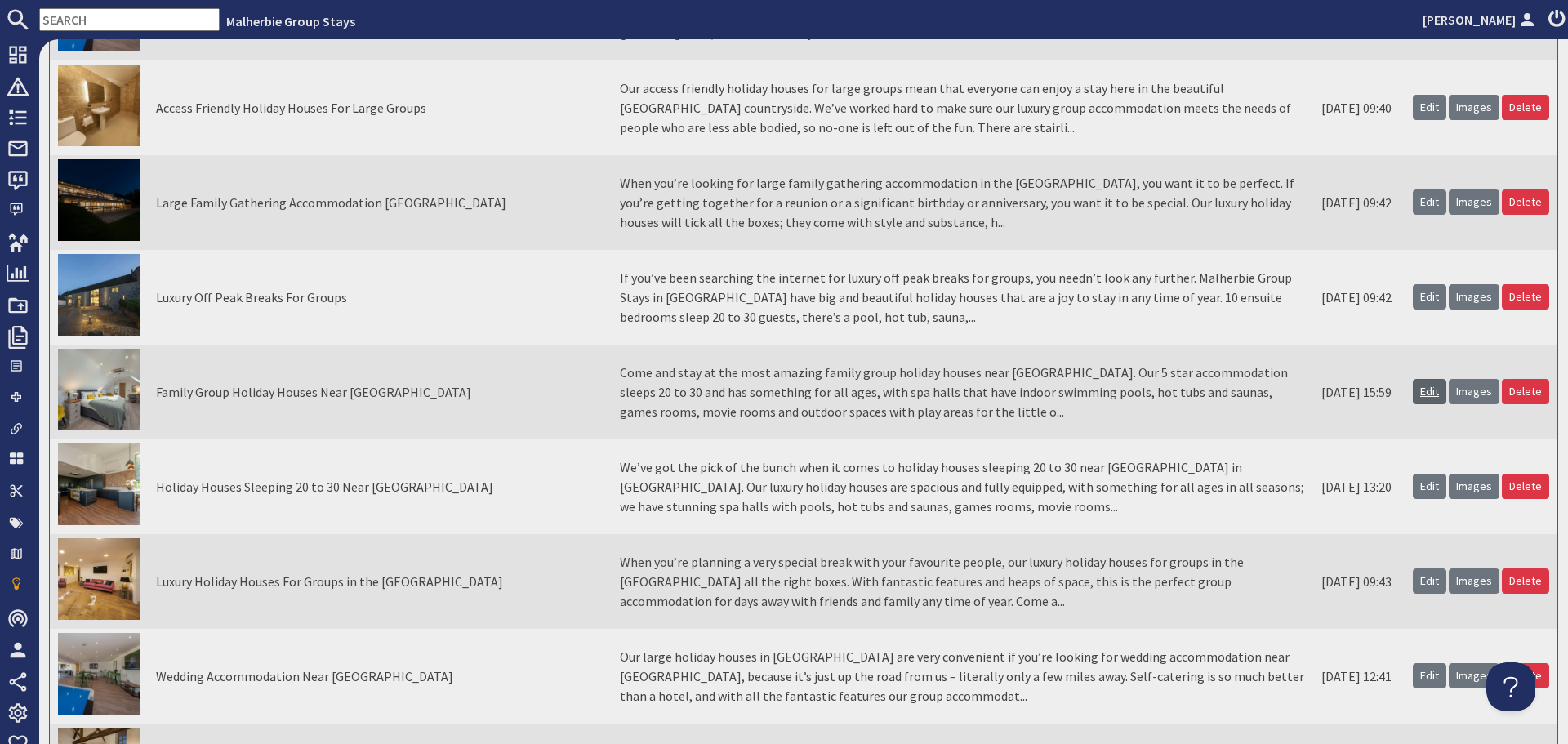
click at [1414, 393] on link "Edit" at bounding box center [1430, 392] width 34 height 26
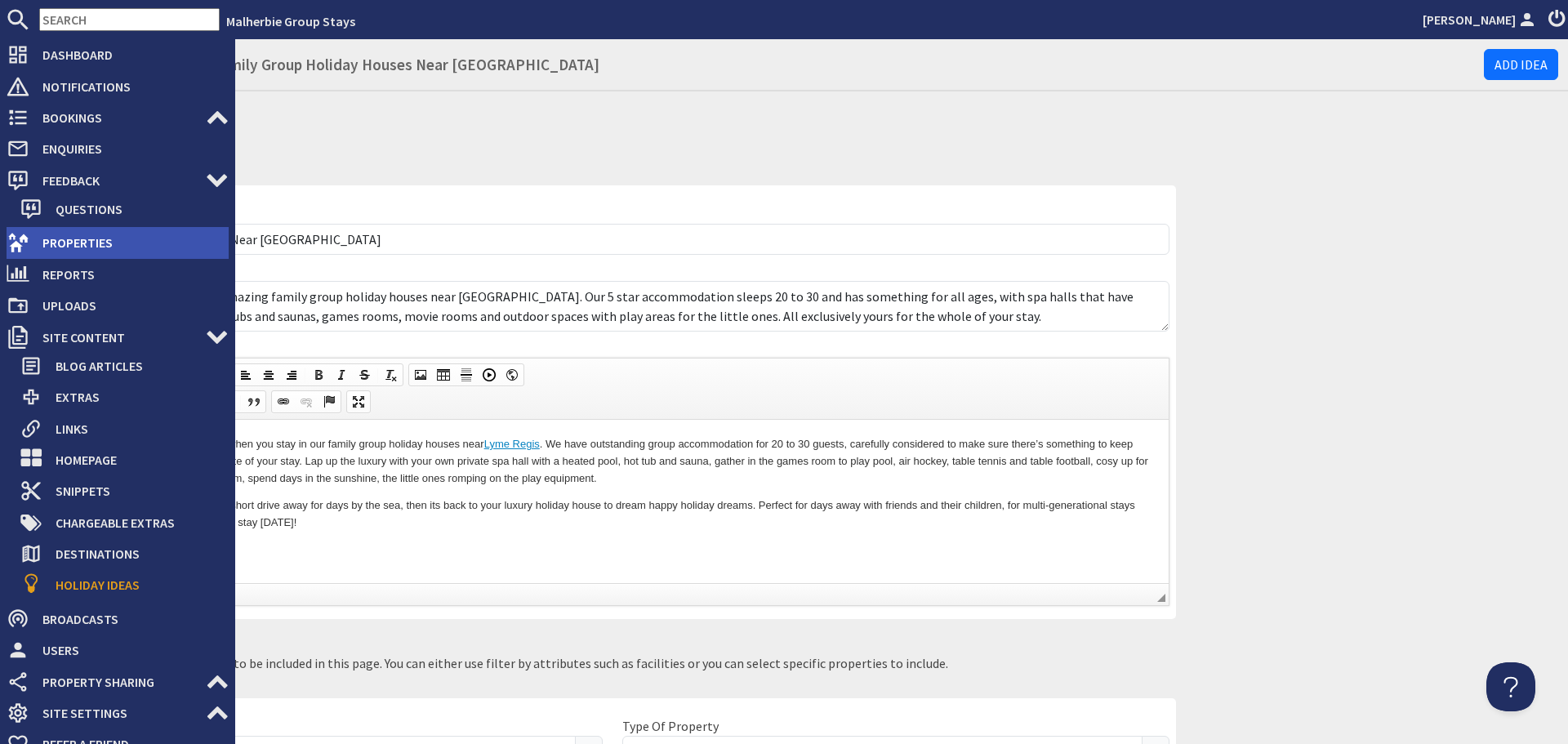
drag, startPoint x: 57, startPoint y: 239, endPoint x: 89, endPoint y: 240, distance: 32.0
click at [58, 239] on span "Properties" at bounding box center [129, 243] width 199 height 26
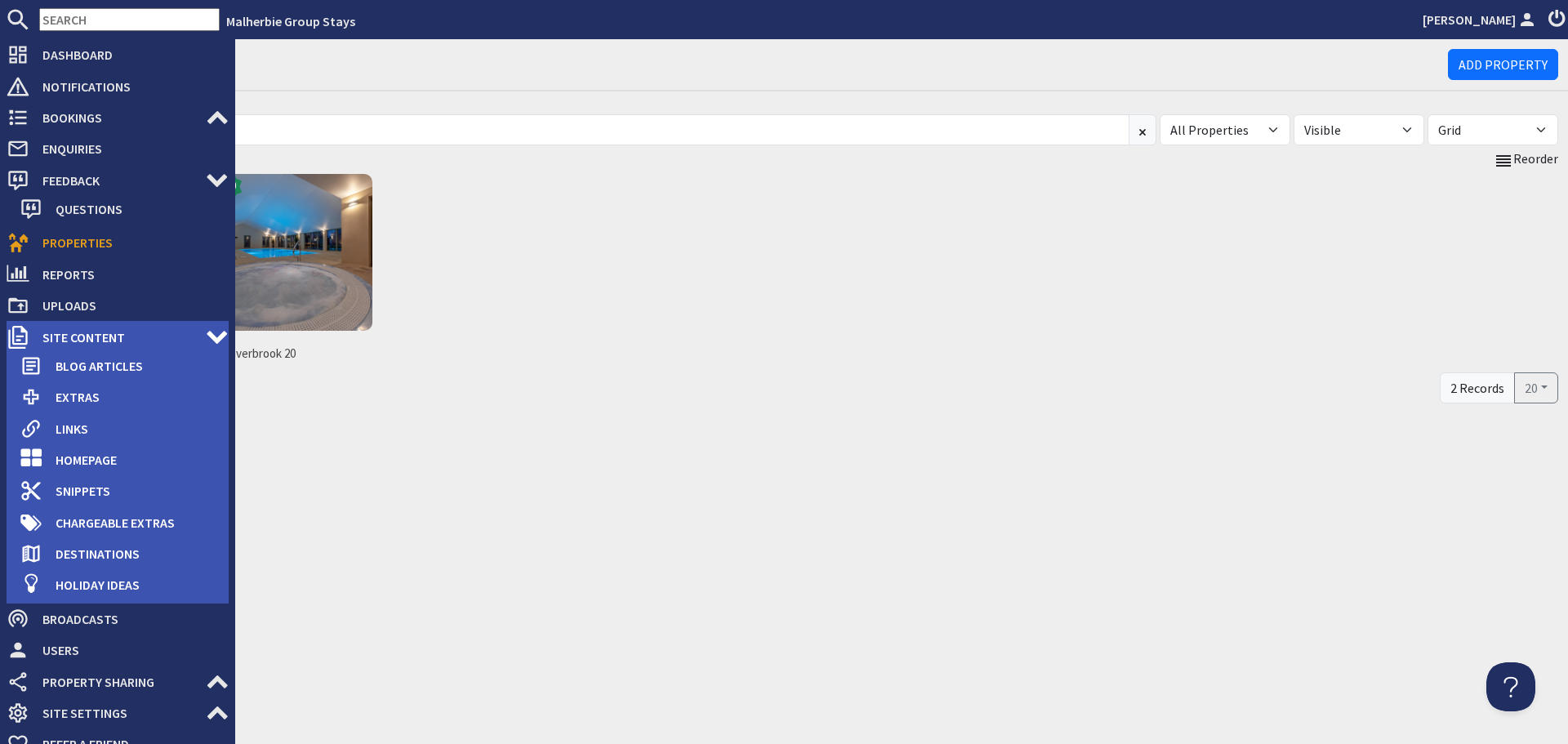
click at [90, 342] on span "Site Content" at bounding box center [118, 337] width 176 height 26
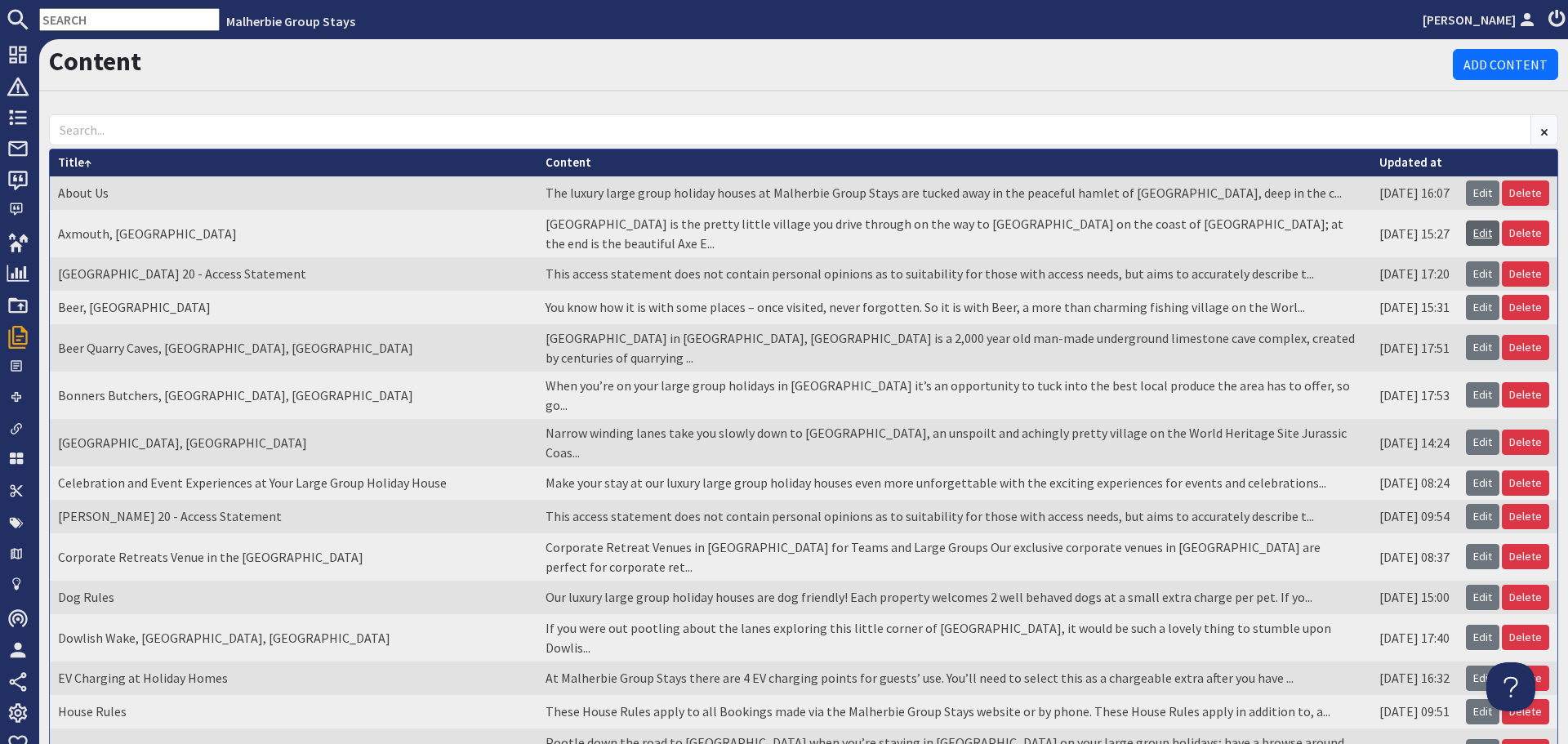
click at [1475, 221] on link "Edit" at bounding box center [1482, 233] width 34 height 26
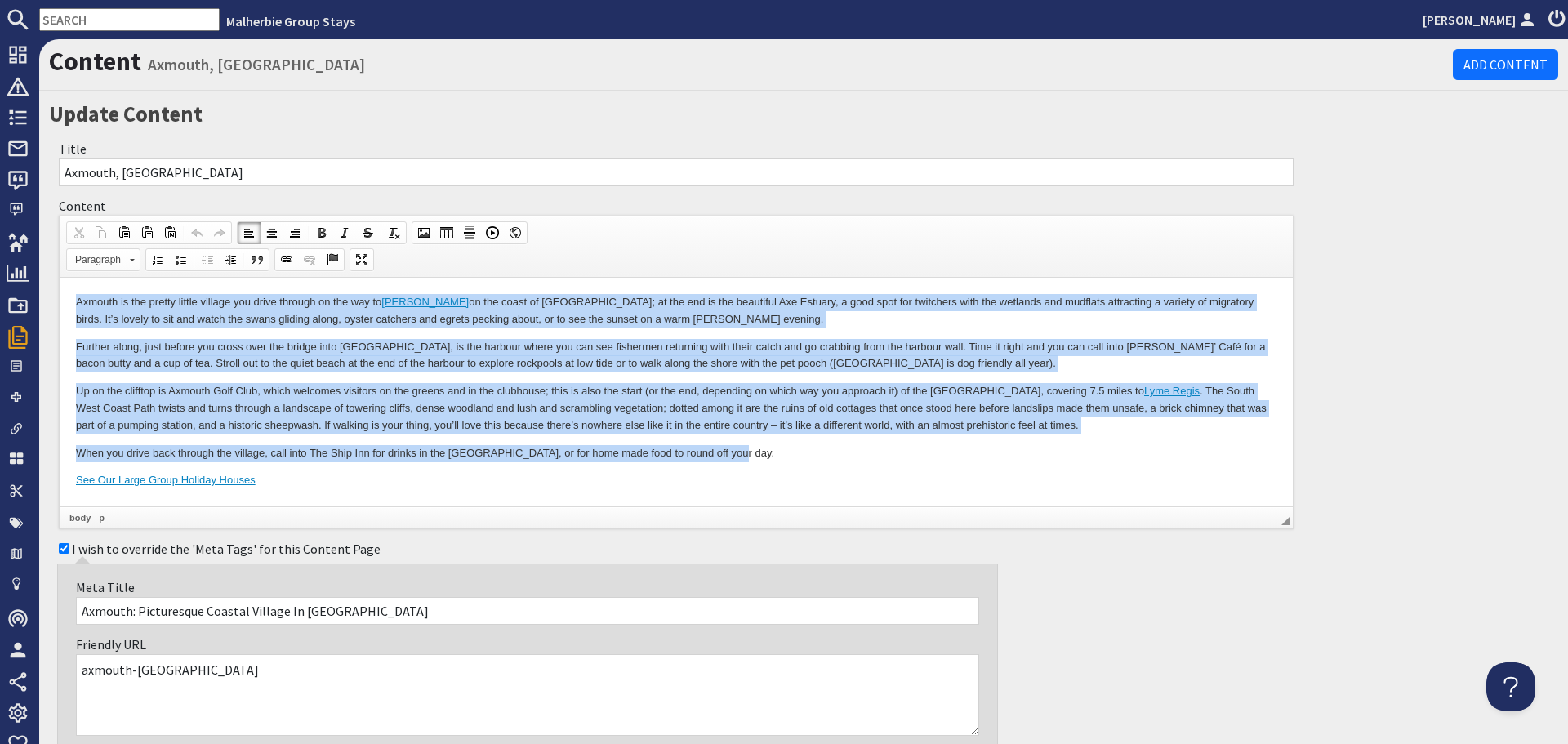
drag, startPoint x: 64, startPoint y: 295, endPoint x: 806, endPoint y: 456, distance: 759.3
click at [806, 456] on html "Axmouth is the pretty little village you drive through on the way to Seaton on …" at bounding box center [675, 392] width 1233 height 228
copy body "Axmouth is the pretty little village you drive through on the way to Seaton on …"
click at [806, 456] on p "When you drive back through the village, call into The Ship Inn for drinks in t…" at bounding box center [675, 453] width 1200 height 17
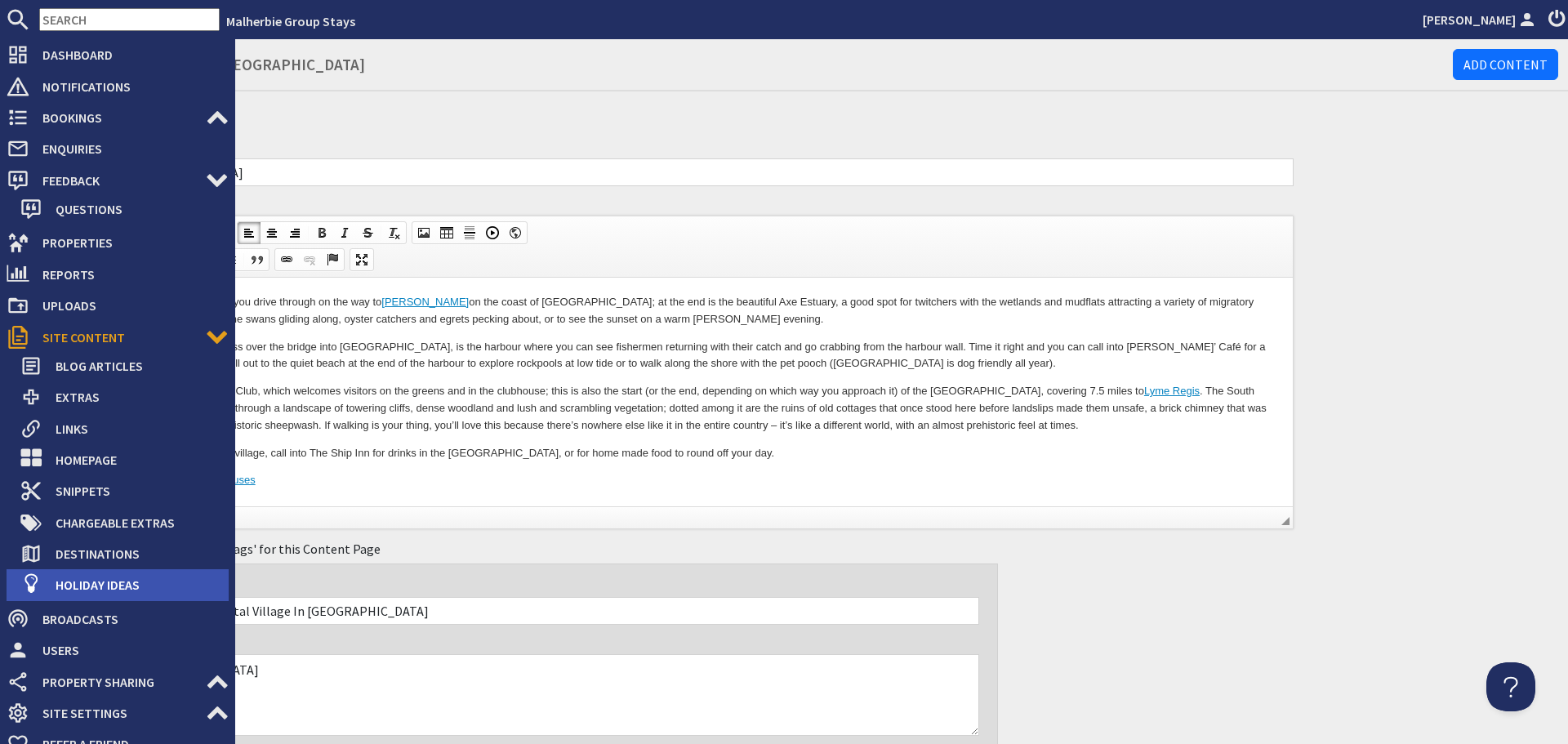
click at [80, 579] on span "Holiday Ideas" at bounding box center [136, 585] width 186 height 26
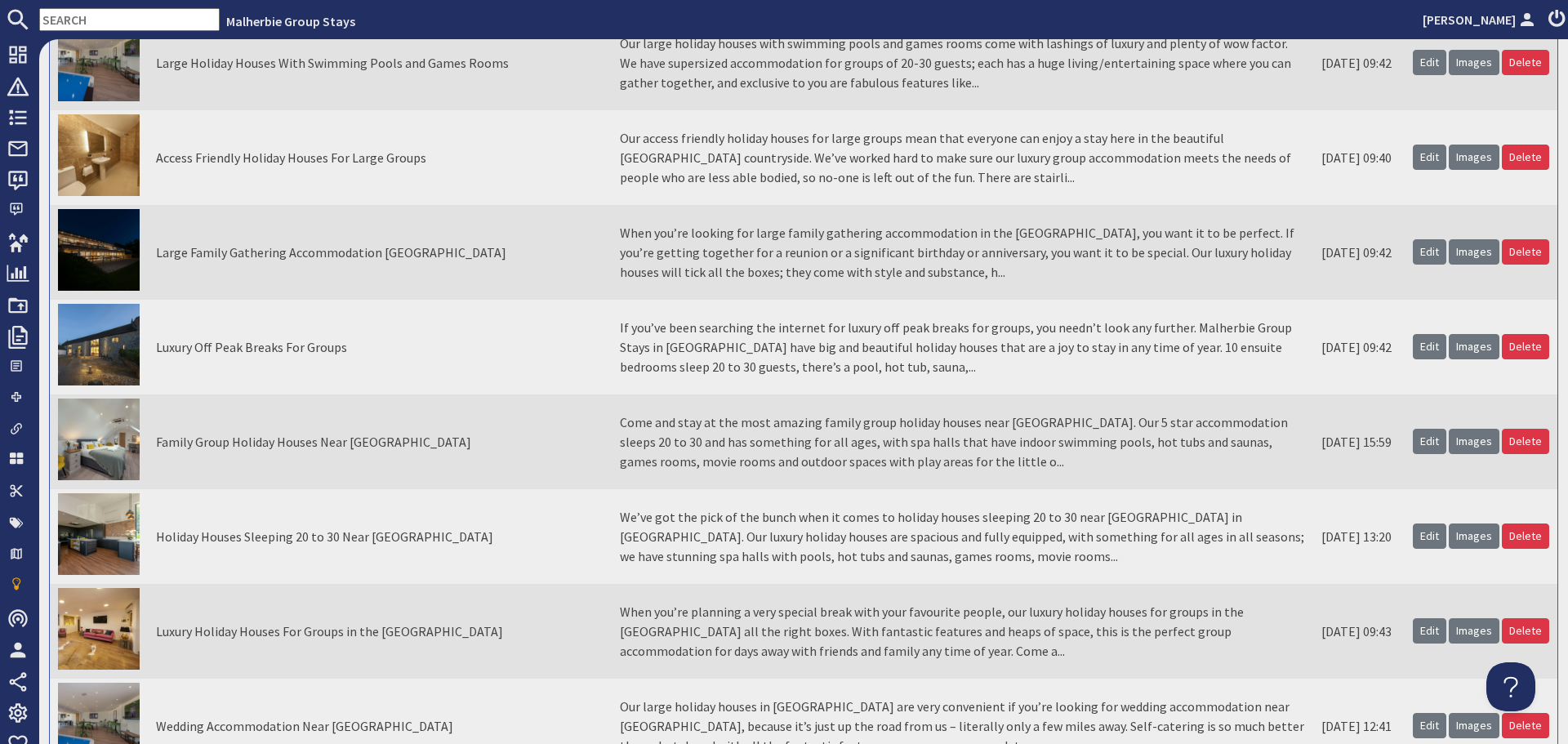
scroll to position [736, 0]
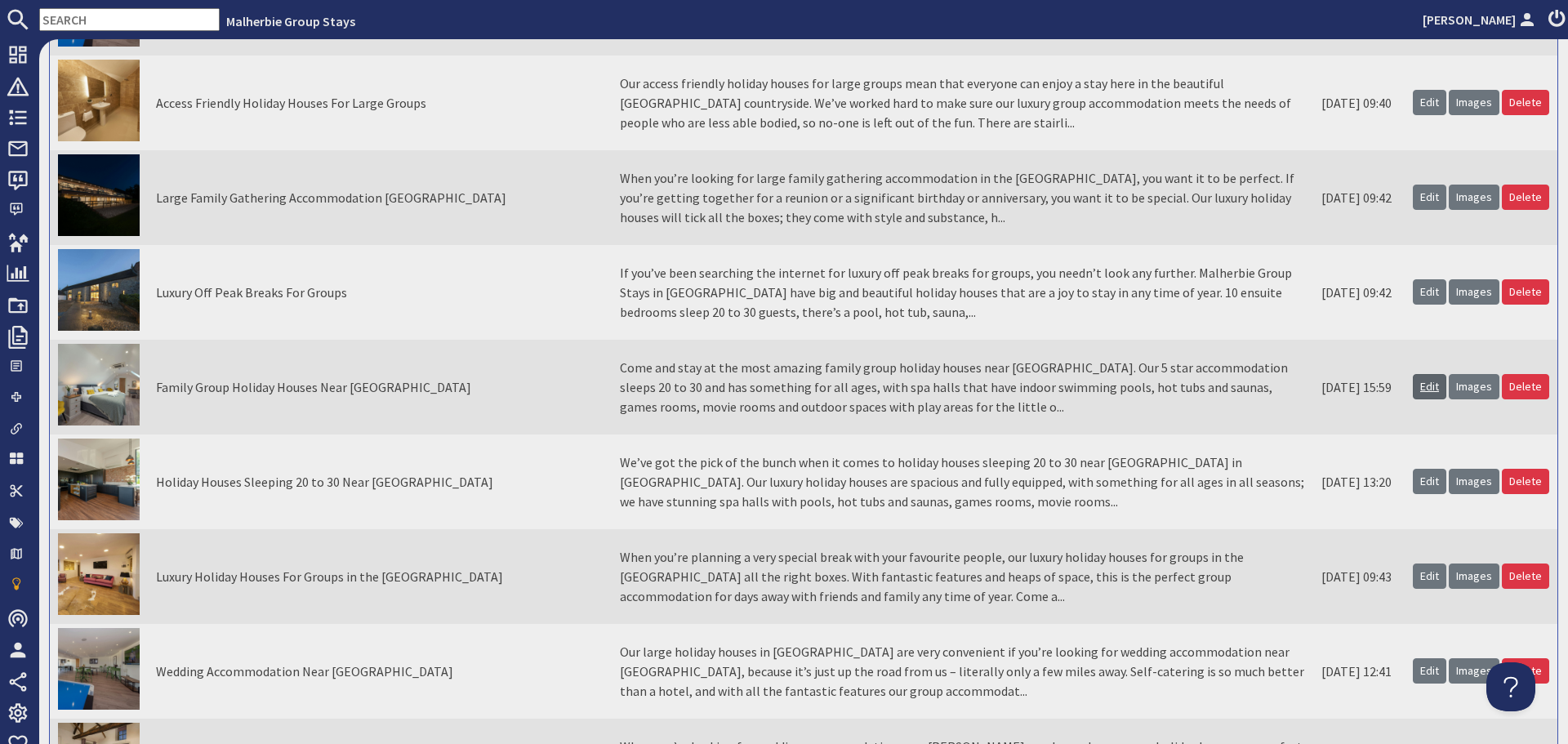
click at [1416, 387] on link "Edit" at bounding box center [1430, 387] width 34 height 26
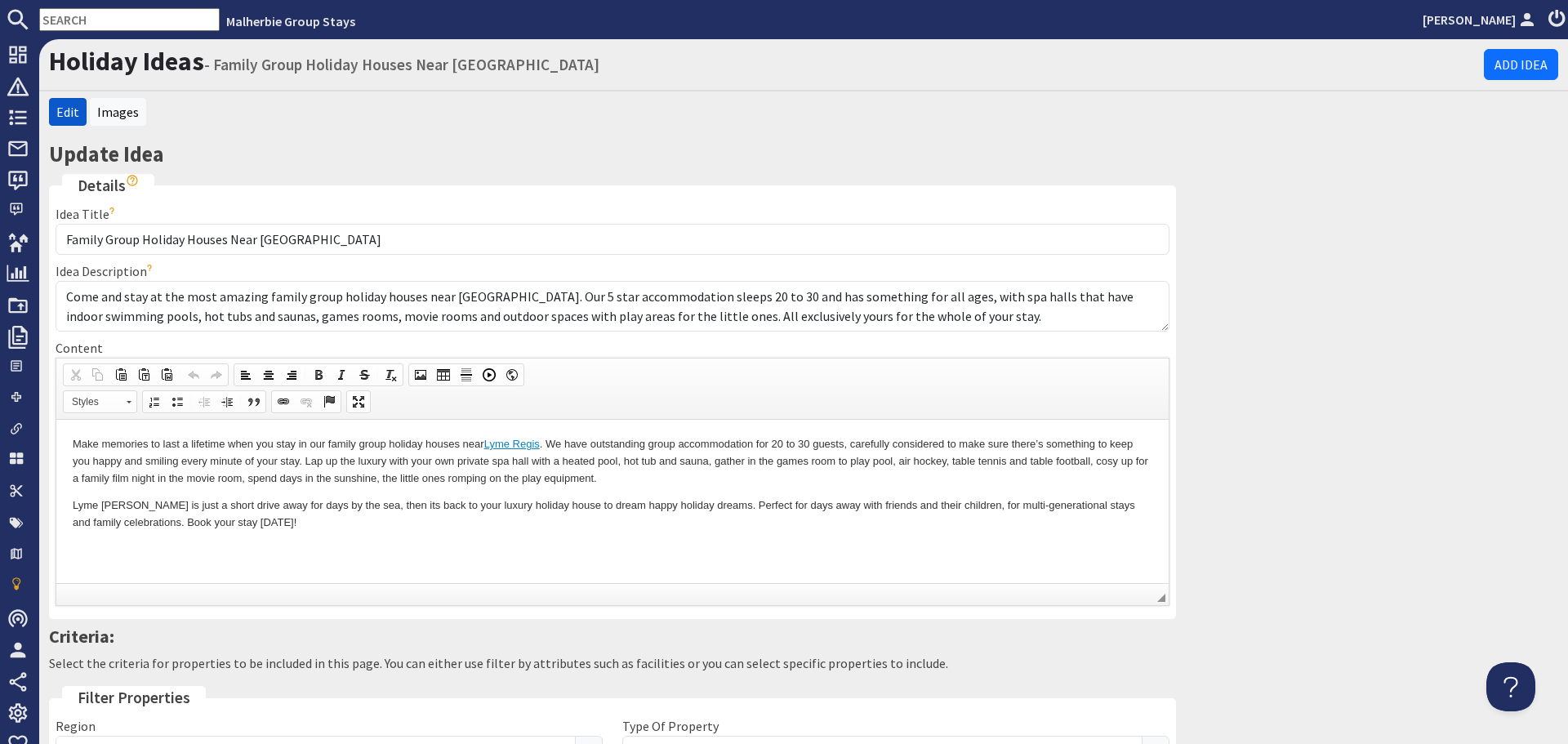
click at [511, 521] on p "Lyme Regis is just a short drive away for days by the sea, then its back to you…" at bounding box center [612, 514] width 1079 height 35
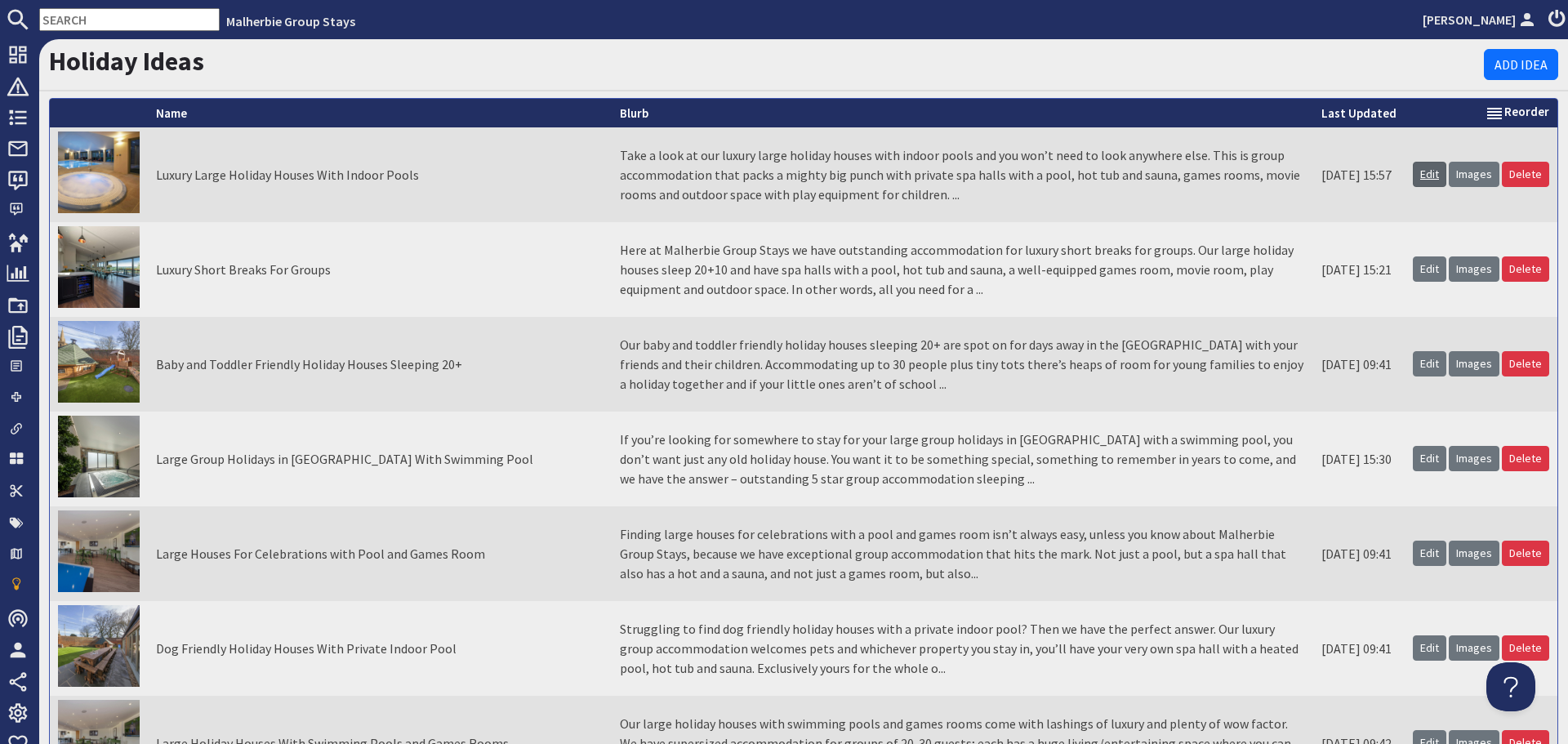
click at [1427, 170] on link "Edit" at bounding box center [1430, 174] width 34 height 26
click at [1420, 267] on link "Edit" at bounding box center [1430, 269] width 34 height 26
click at [1431, 359] on link "Edit" at bounding box center [1430, 364] width 34 height 26
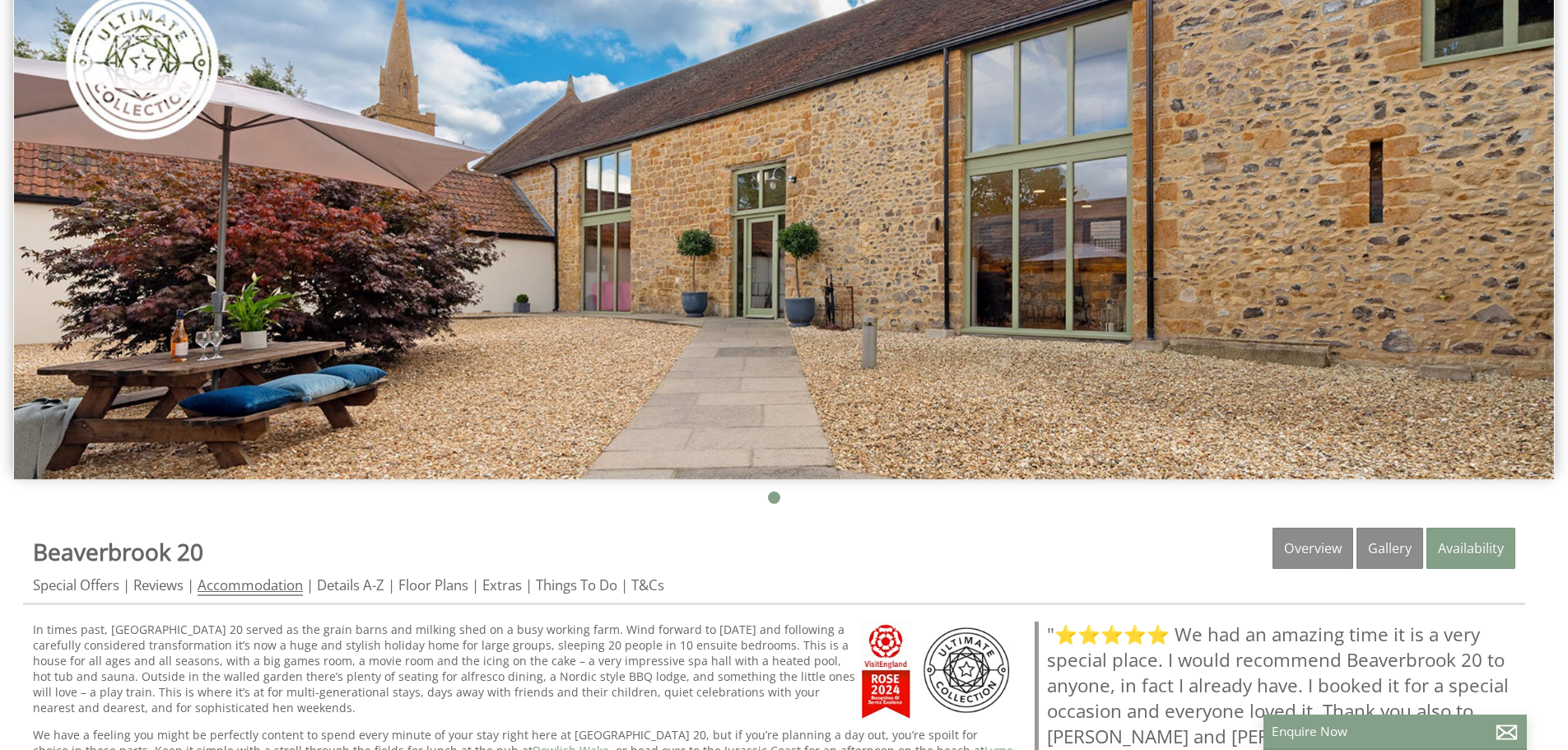
click at [247, 583] on link "Accommodation" at bounding box center [250, 586] width 105 height 21
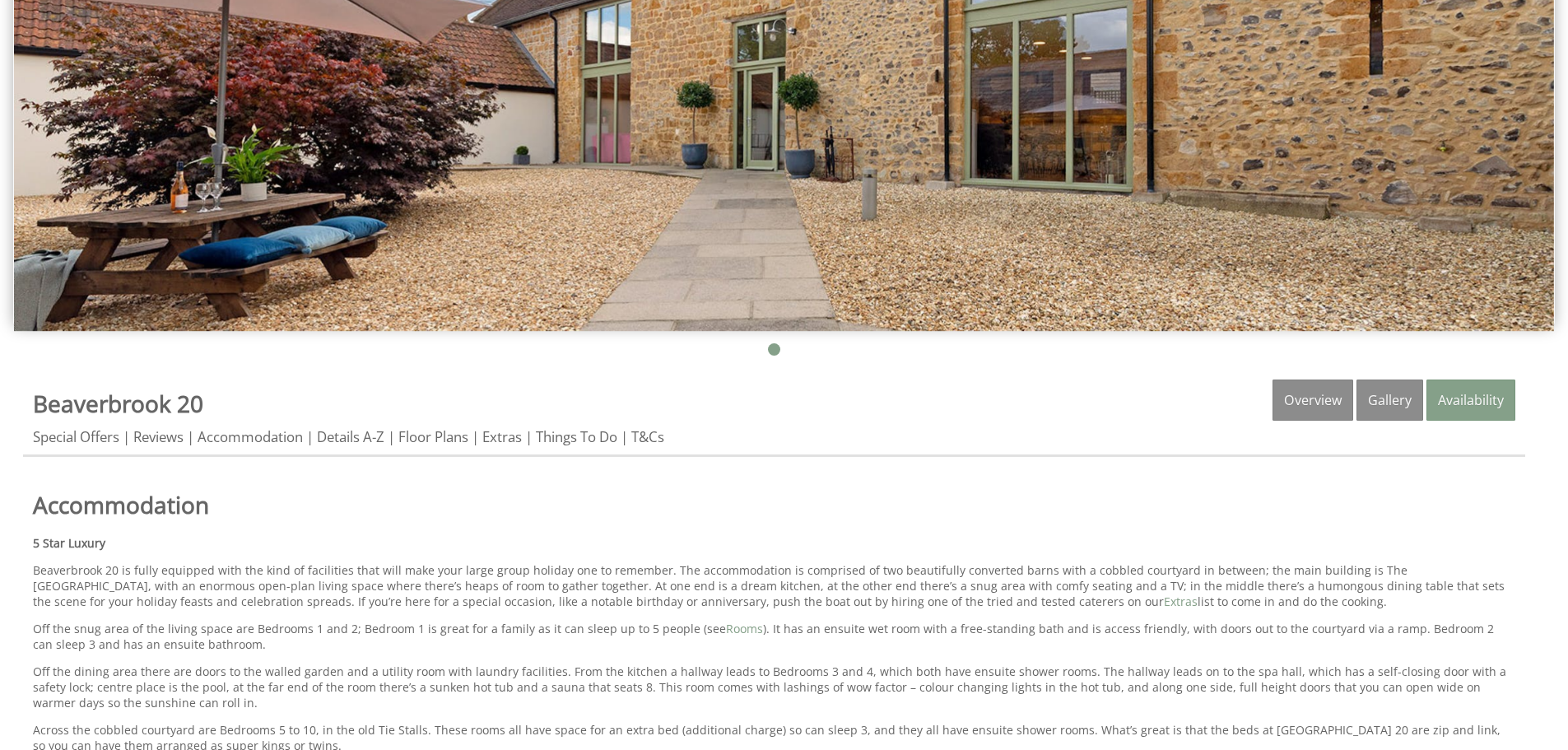
scroll to position [412, 0]
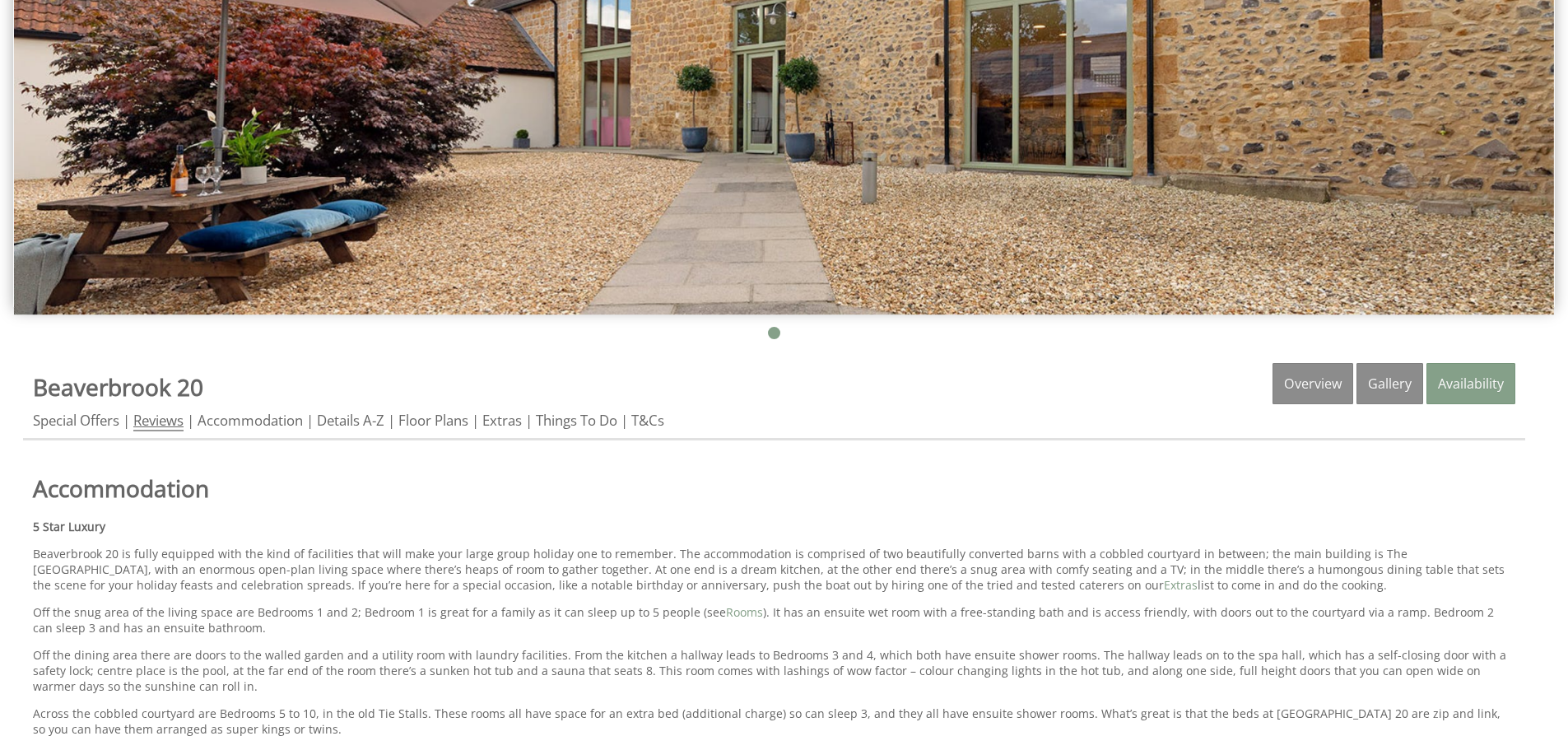
click at [148, 419] on link "Reviews" at bounding box center [158, 421] width 51 height 21
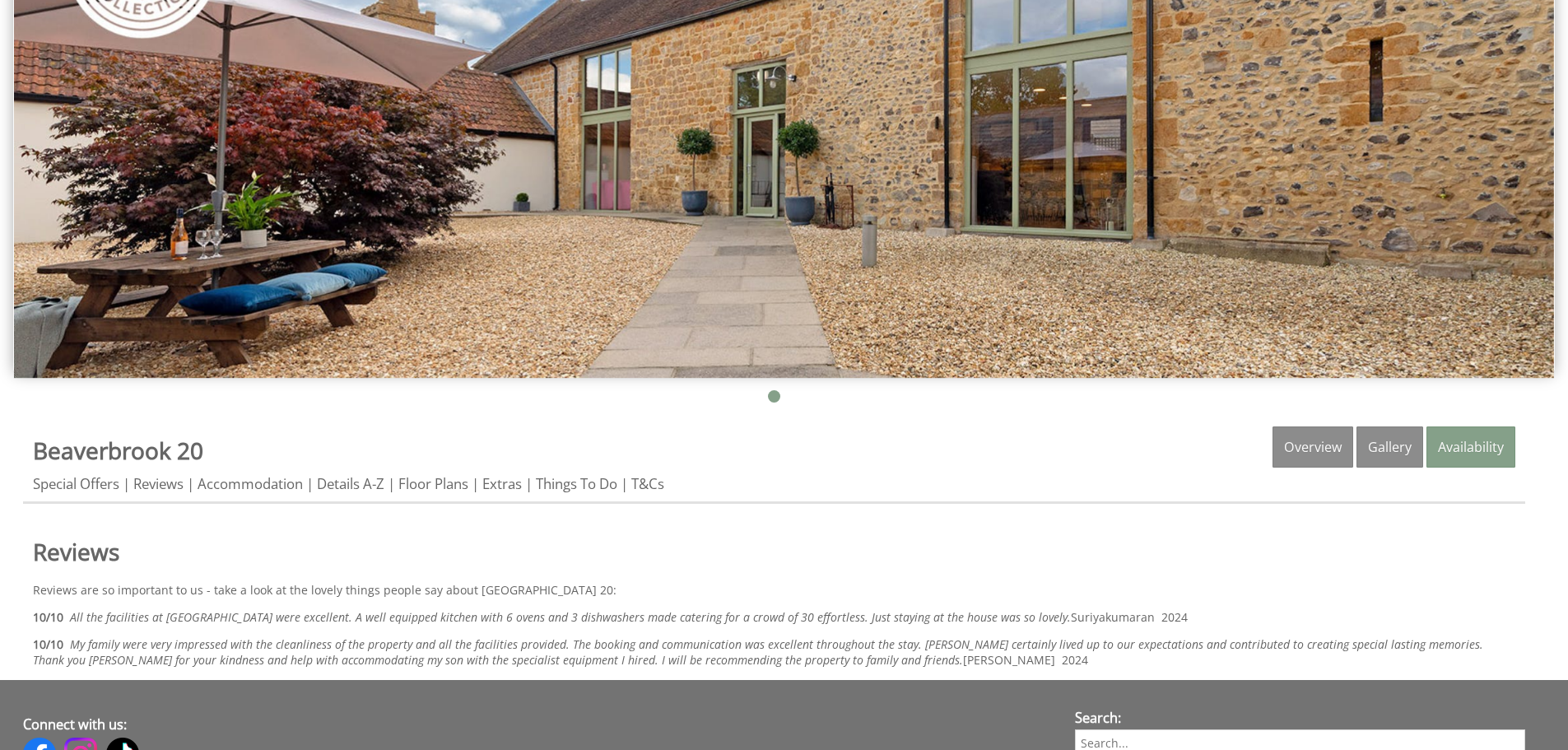
scroll to position [412, 0]
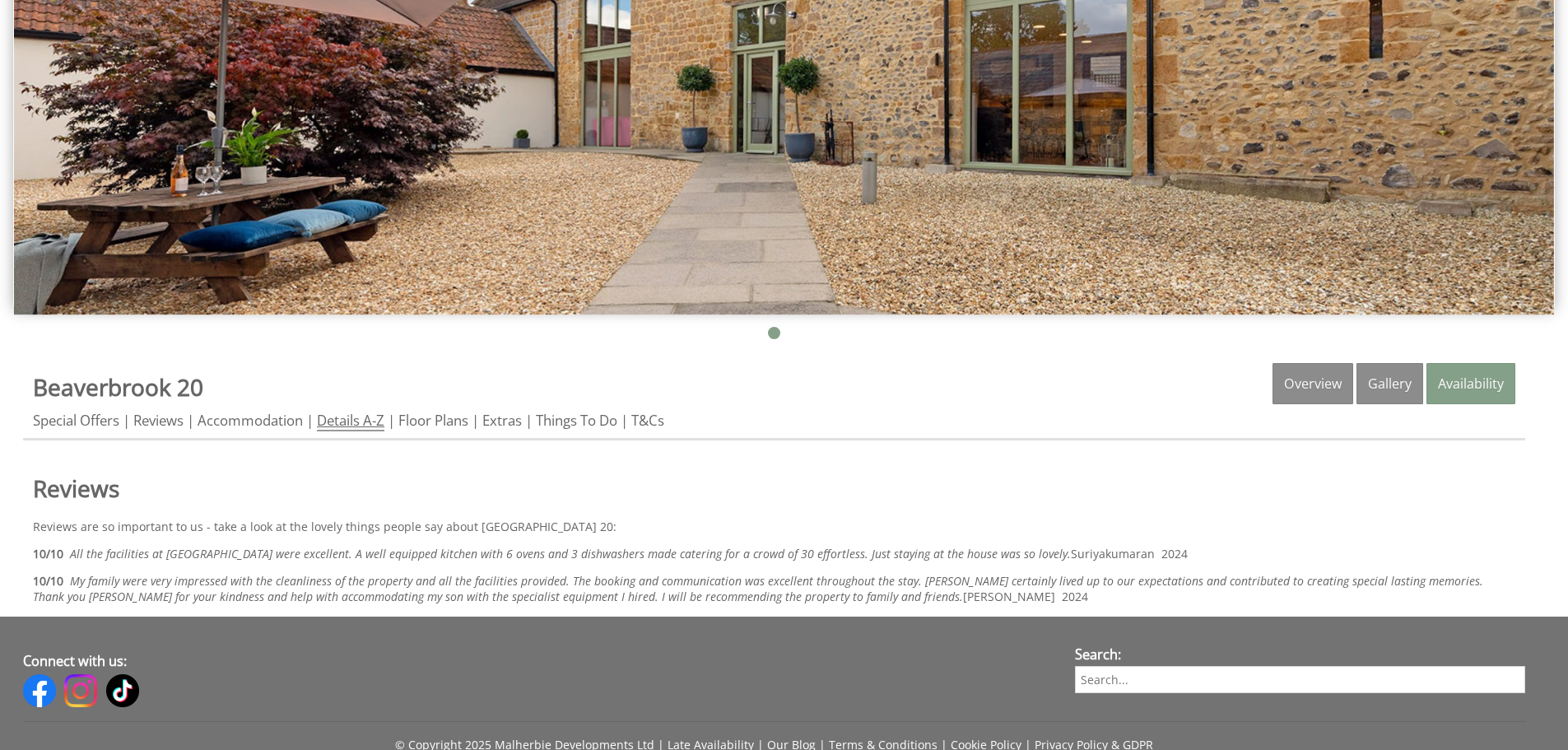
click at [352, 420] on link "Details A-Z" at bounding box center [350, 421] width 67 height 21
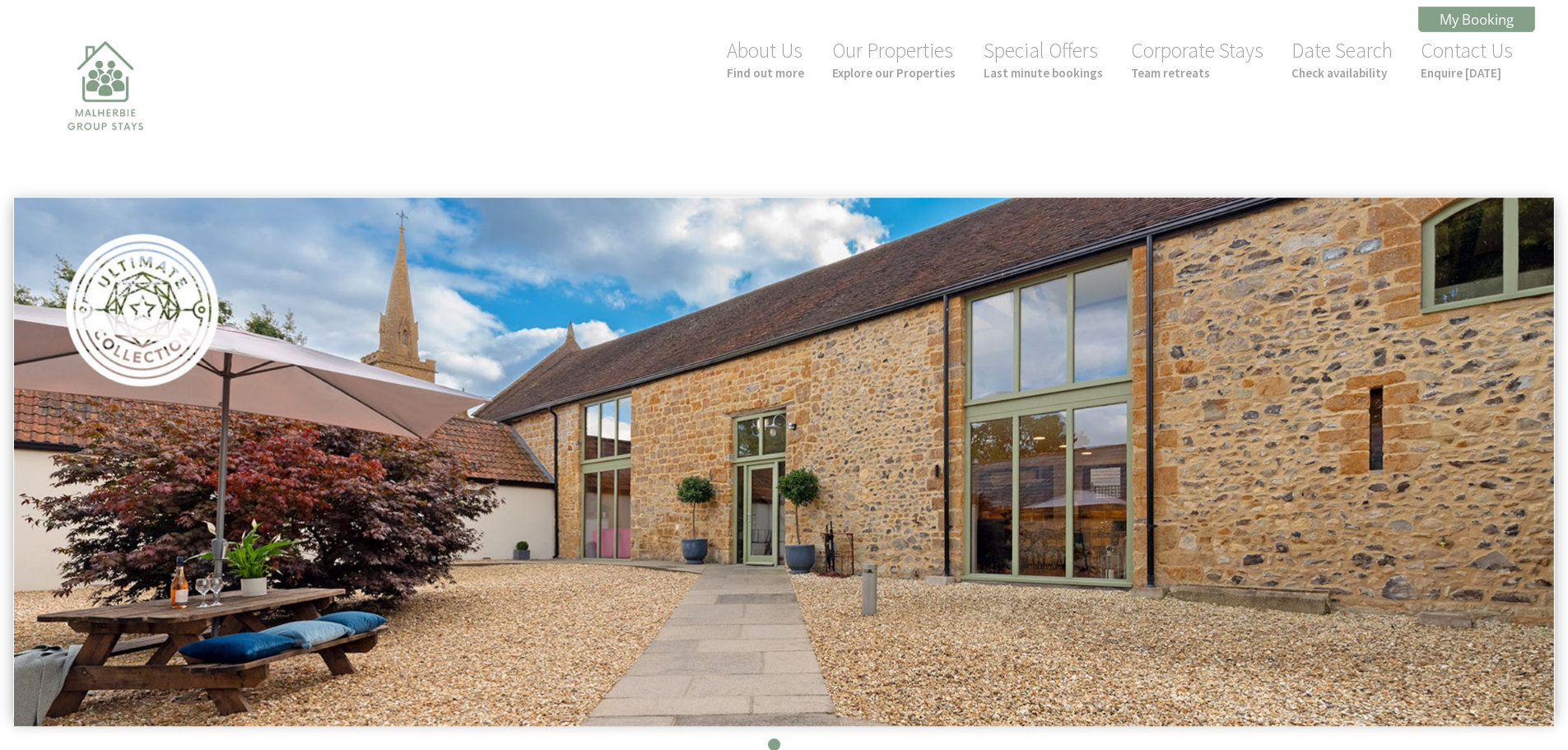
scroll to position [1590, 0]
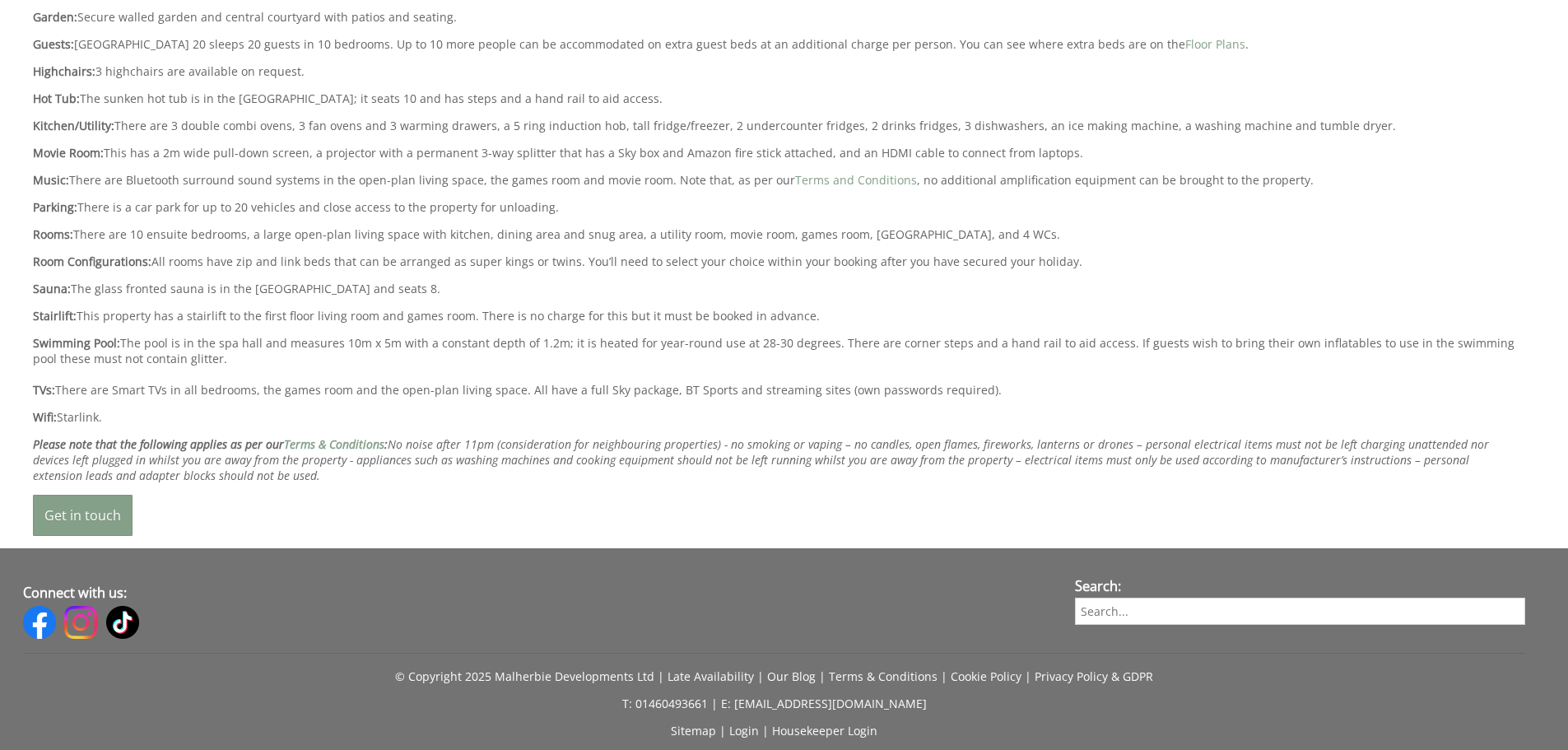
scroll to position [412, 0]
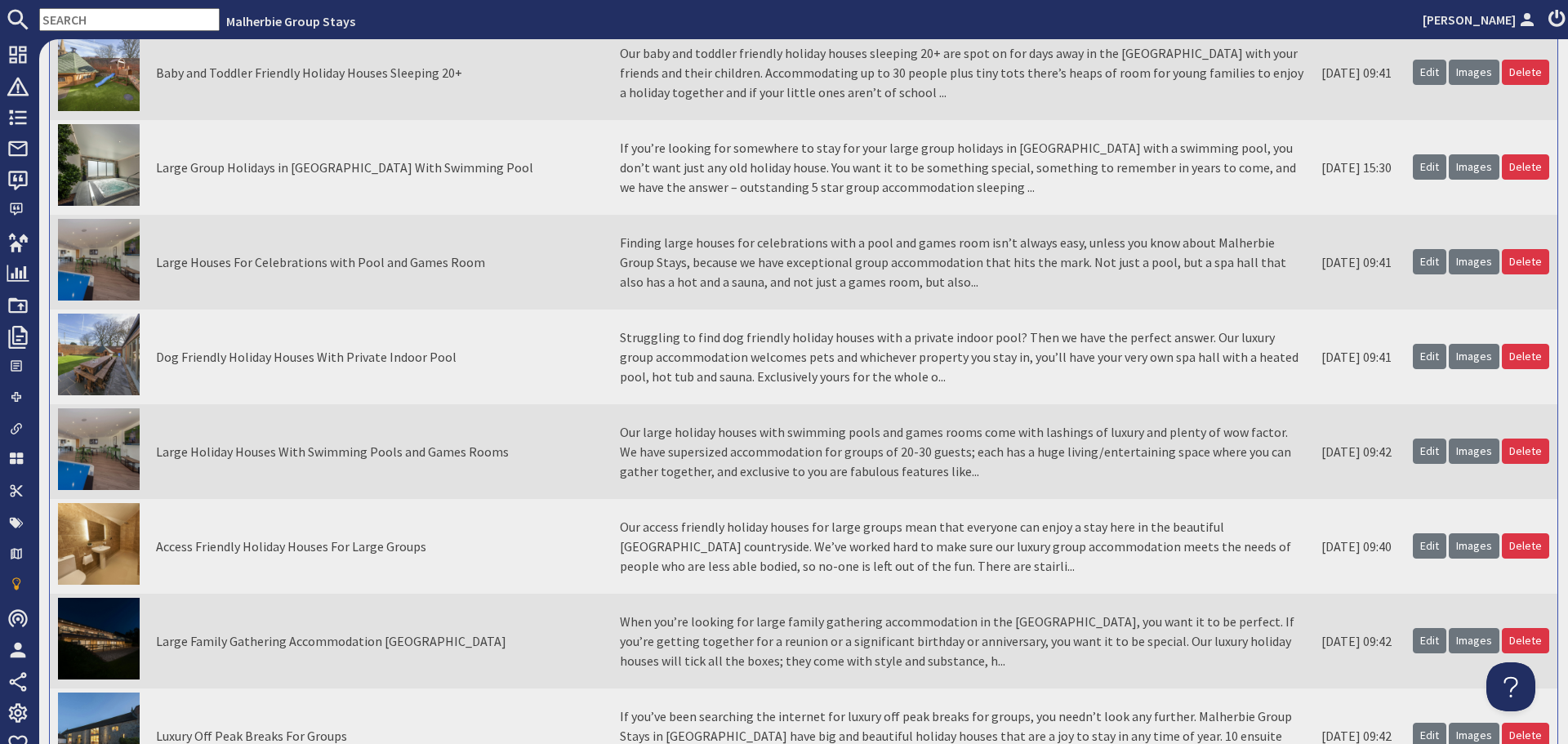
scroll to position [327, 0]
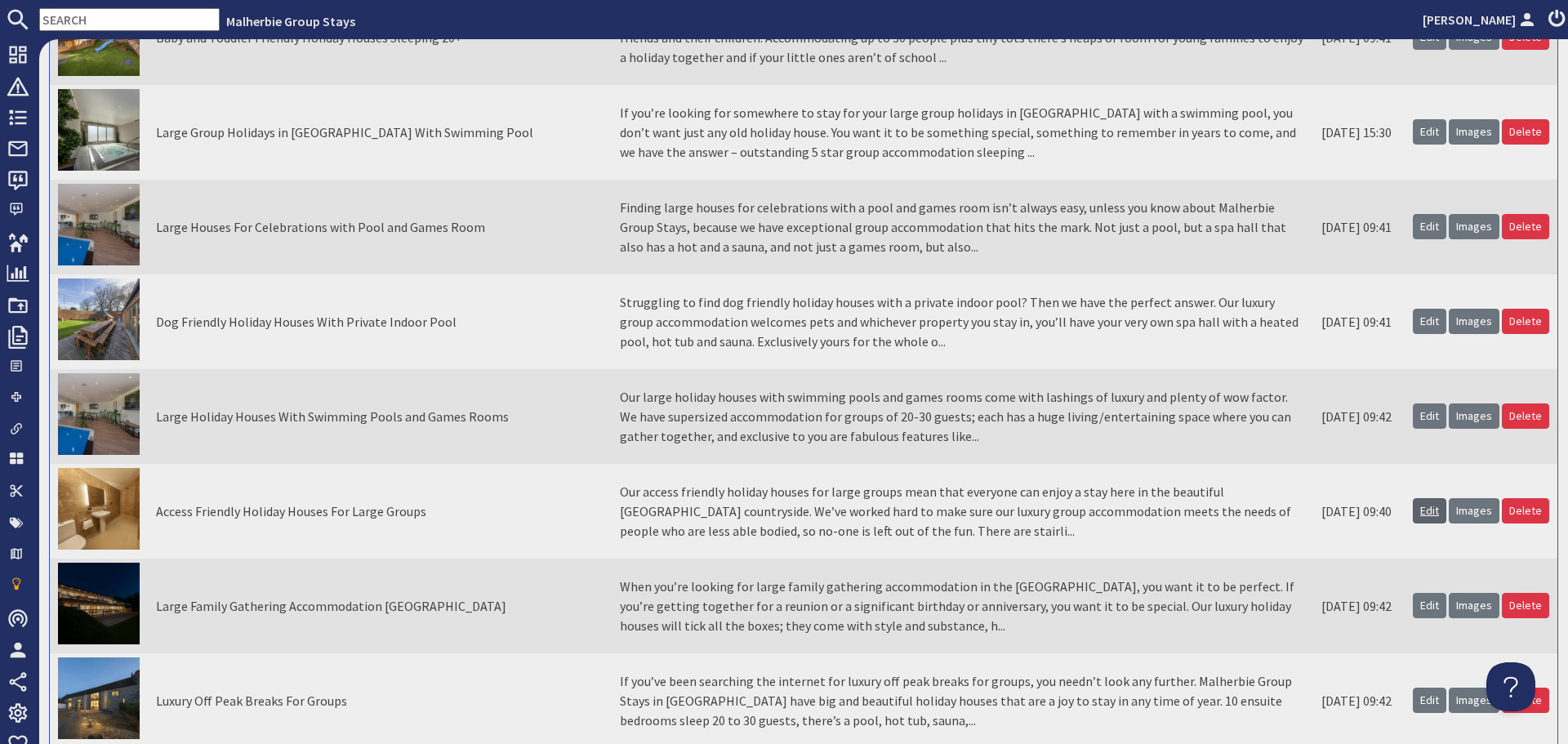
click at [1426, 510] on link "Edit" at bounding box center [1430, 511] width 34 height 26
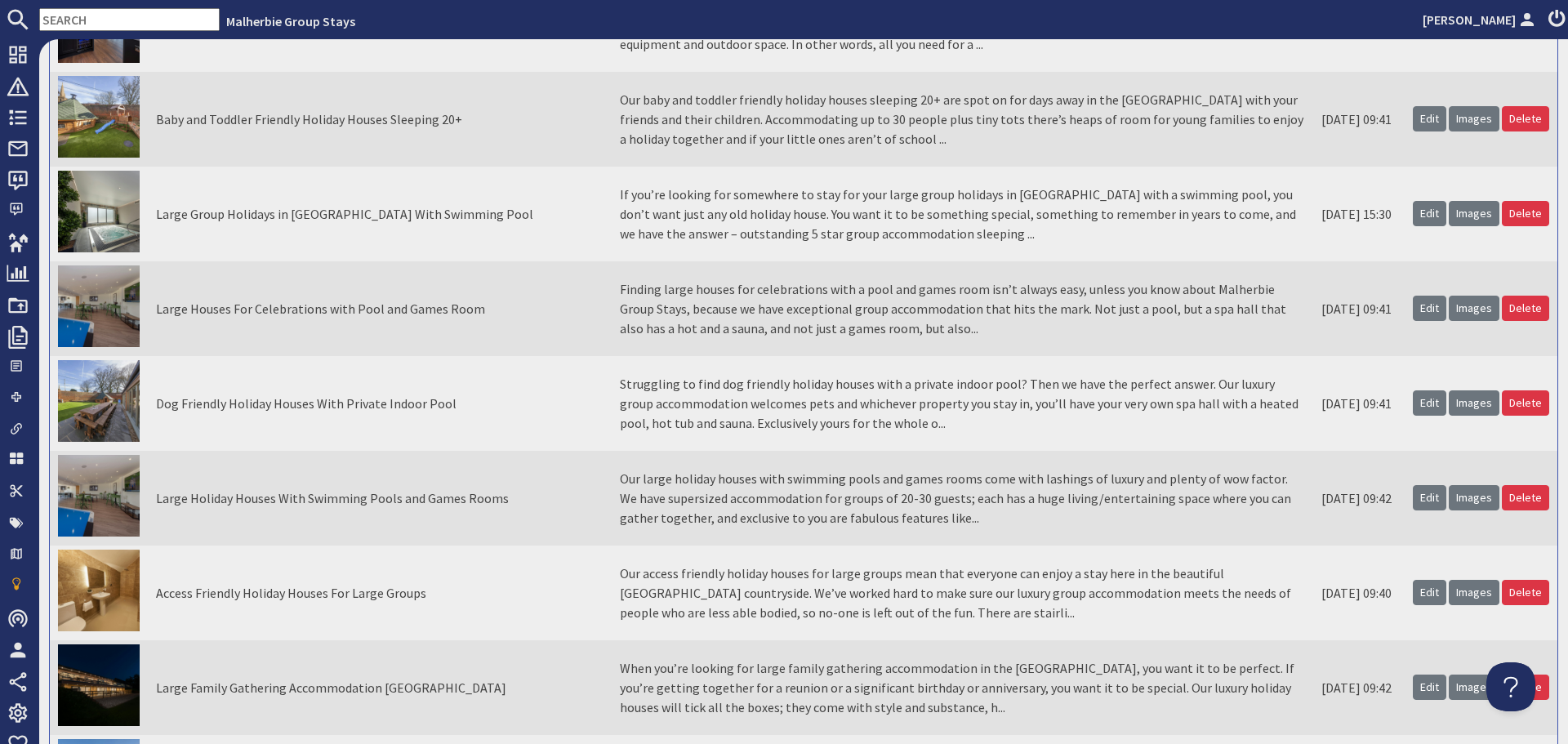
scroll to position [327, 0]
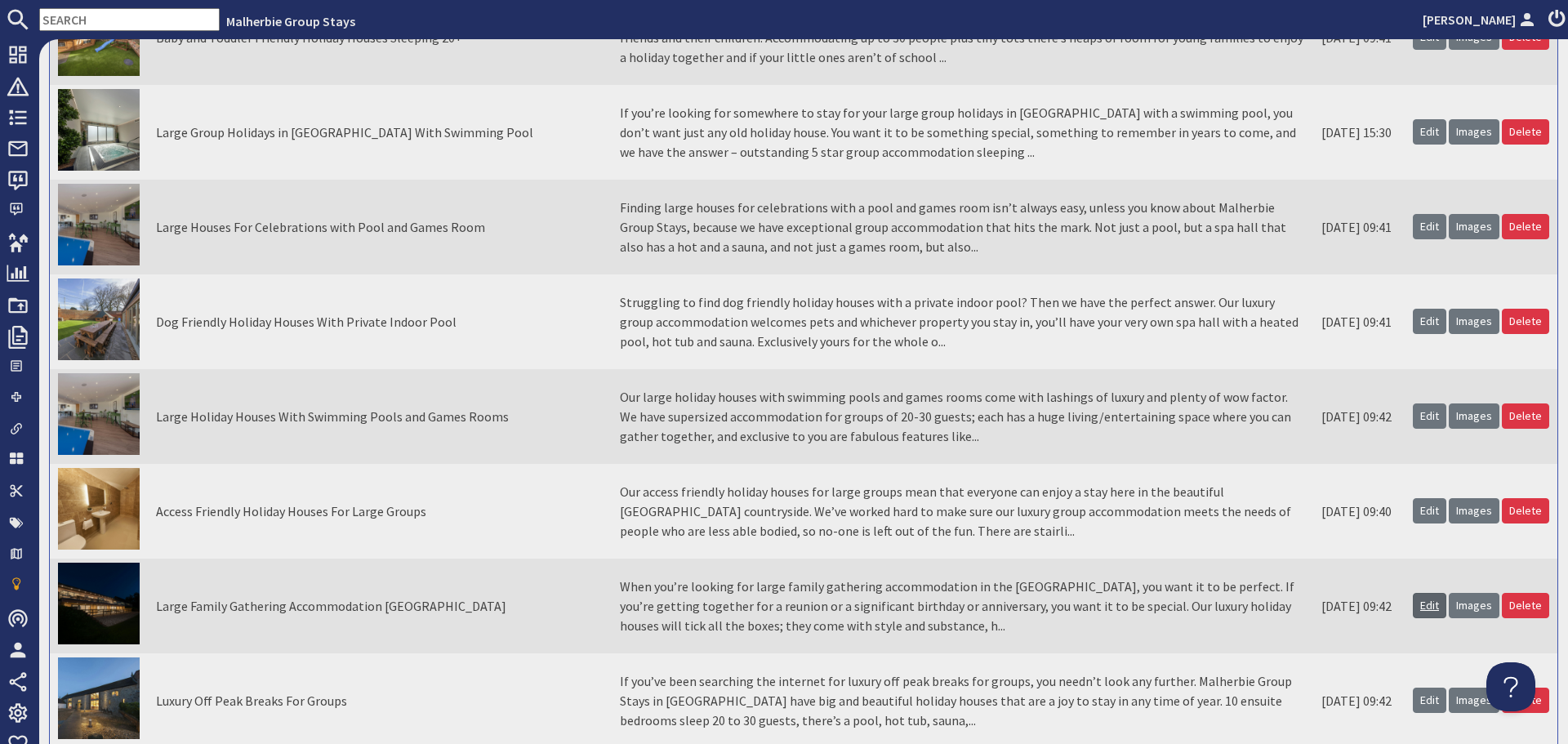
click at [1417, 601] on link "Edit" at bounding box center [1430, 606] width 34 height 26
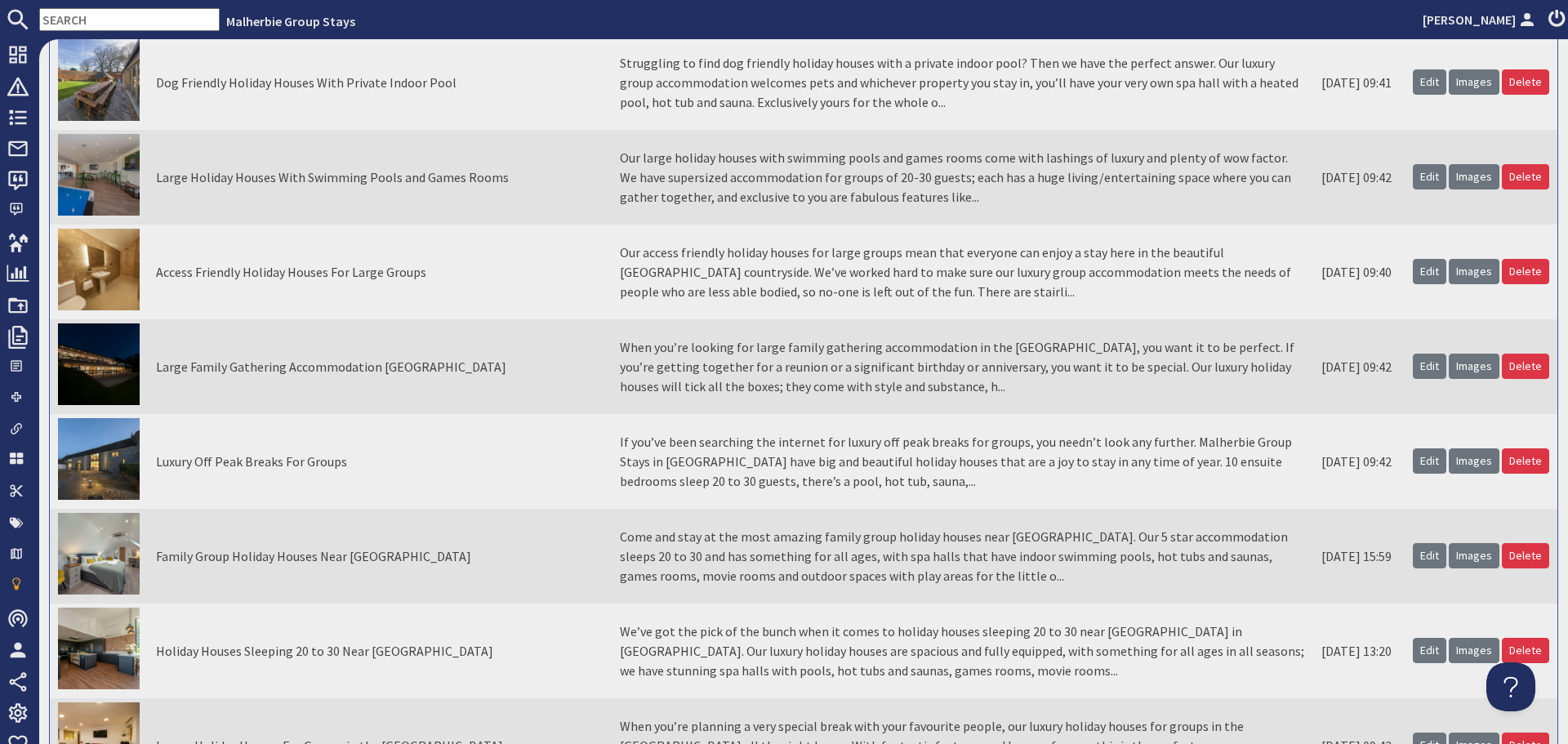
scroll to position [572, 0]
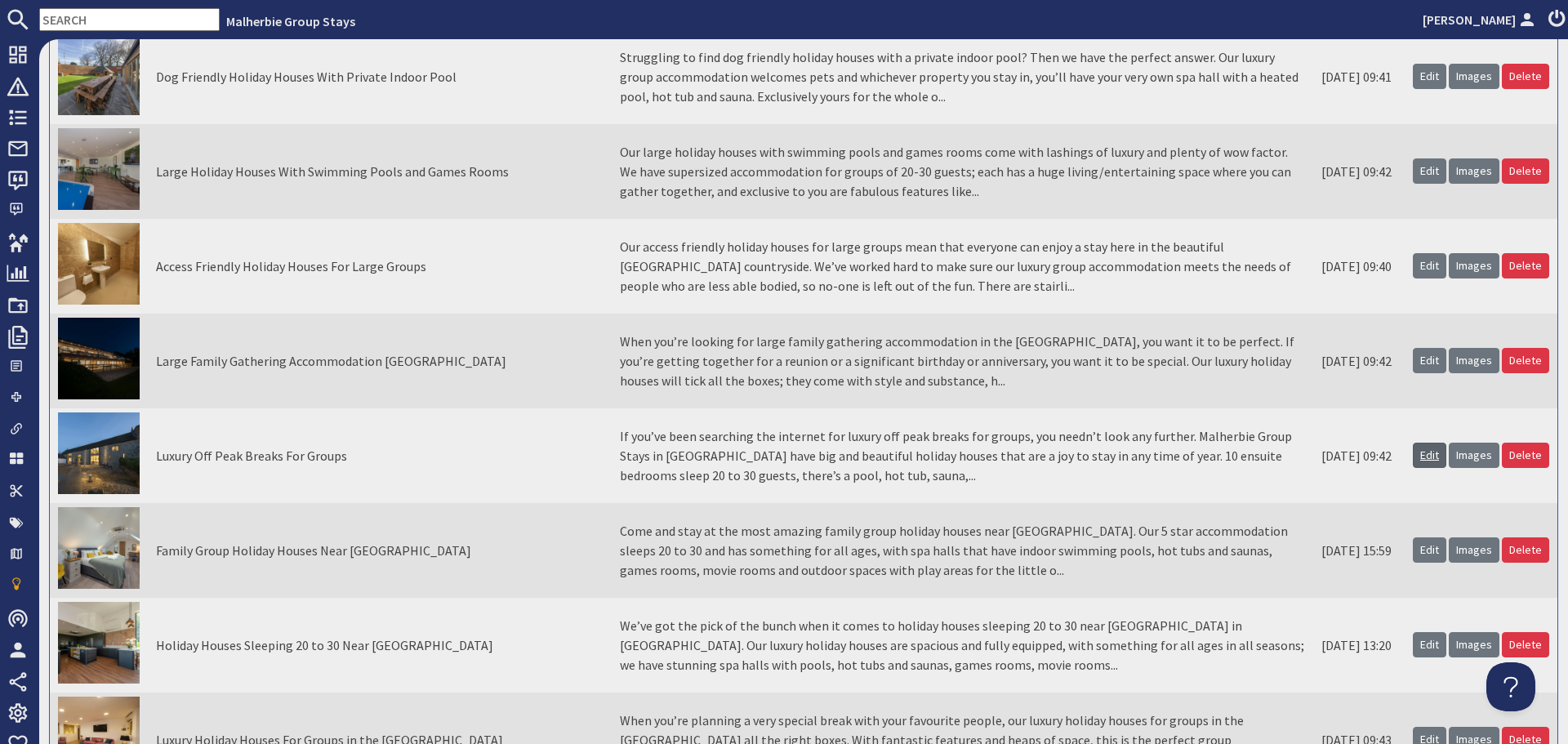
click at [1422, 459] on link "Edit" at bounding box center [1430, 455] width 34 height 26
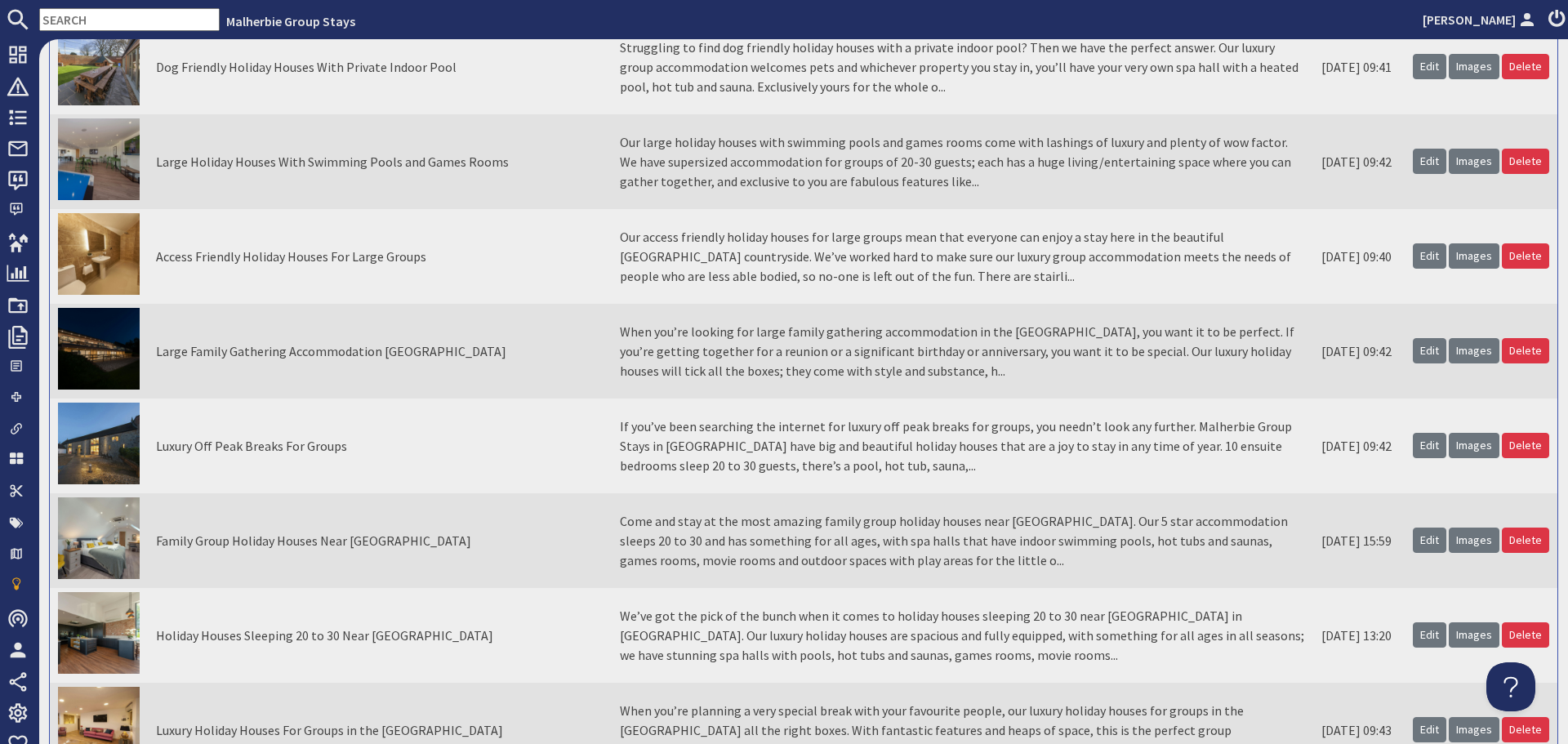
scroll to position [653, 0]
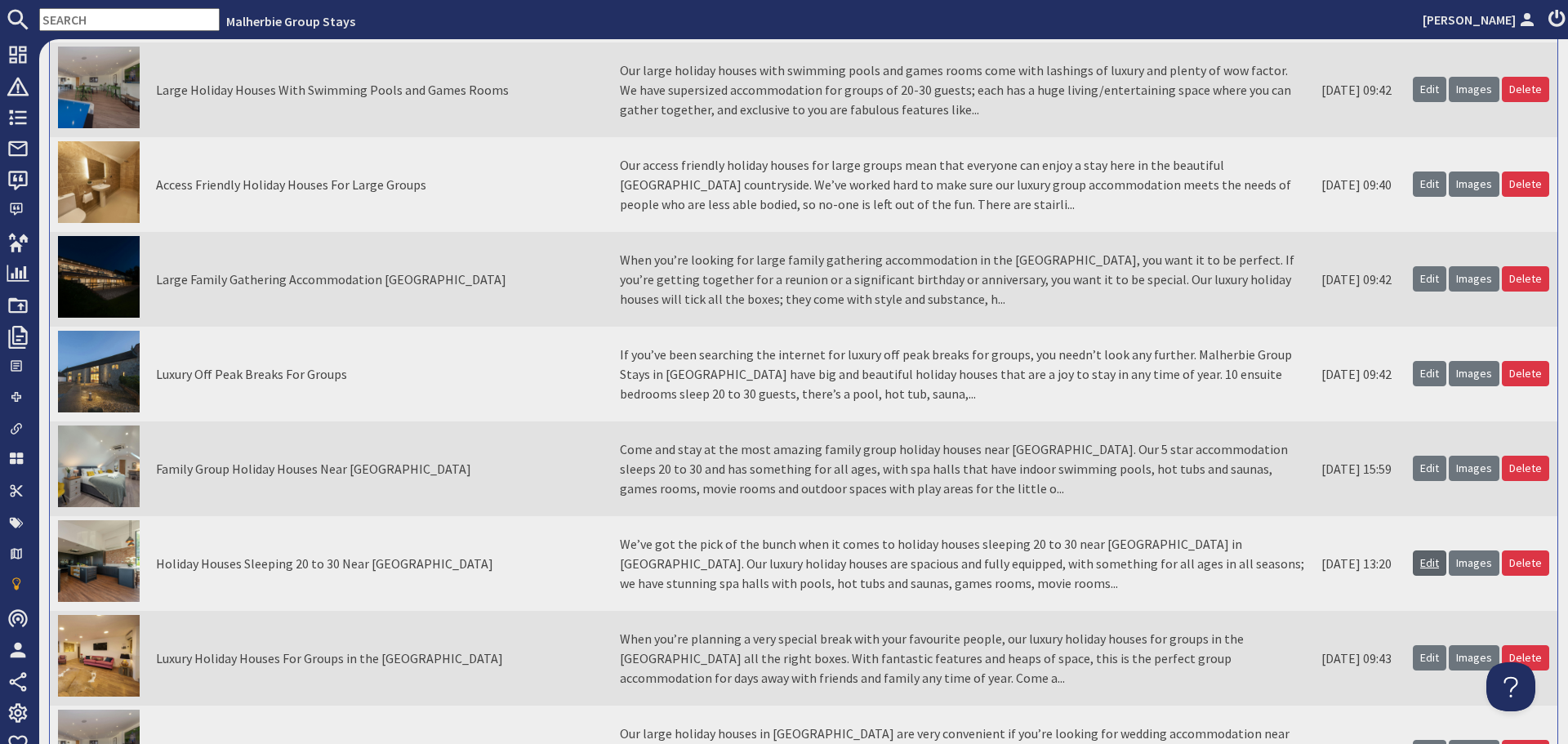
click at [1420, 562] on link "Edit" at bounding box center [1430, 563] width 34 height 26
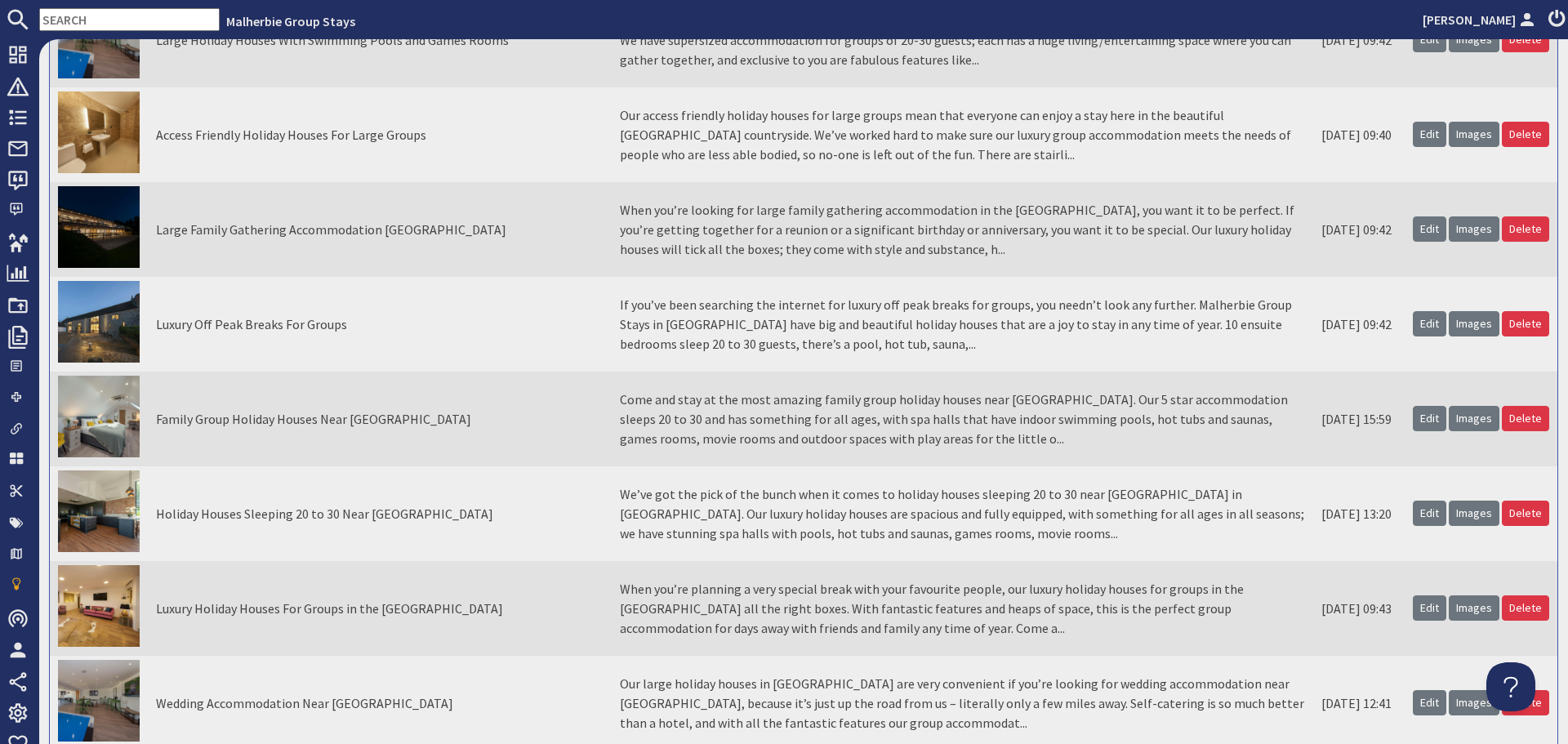
scroll to position [736, 0]
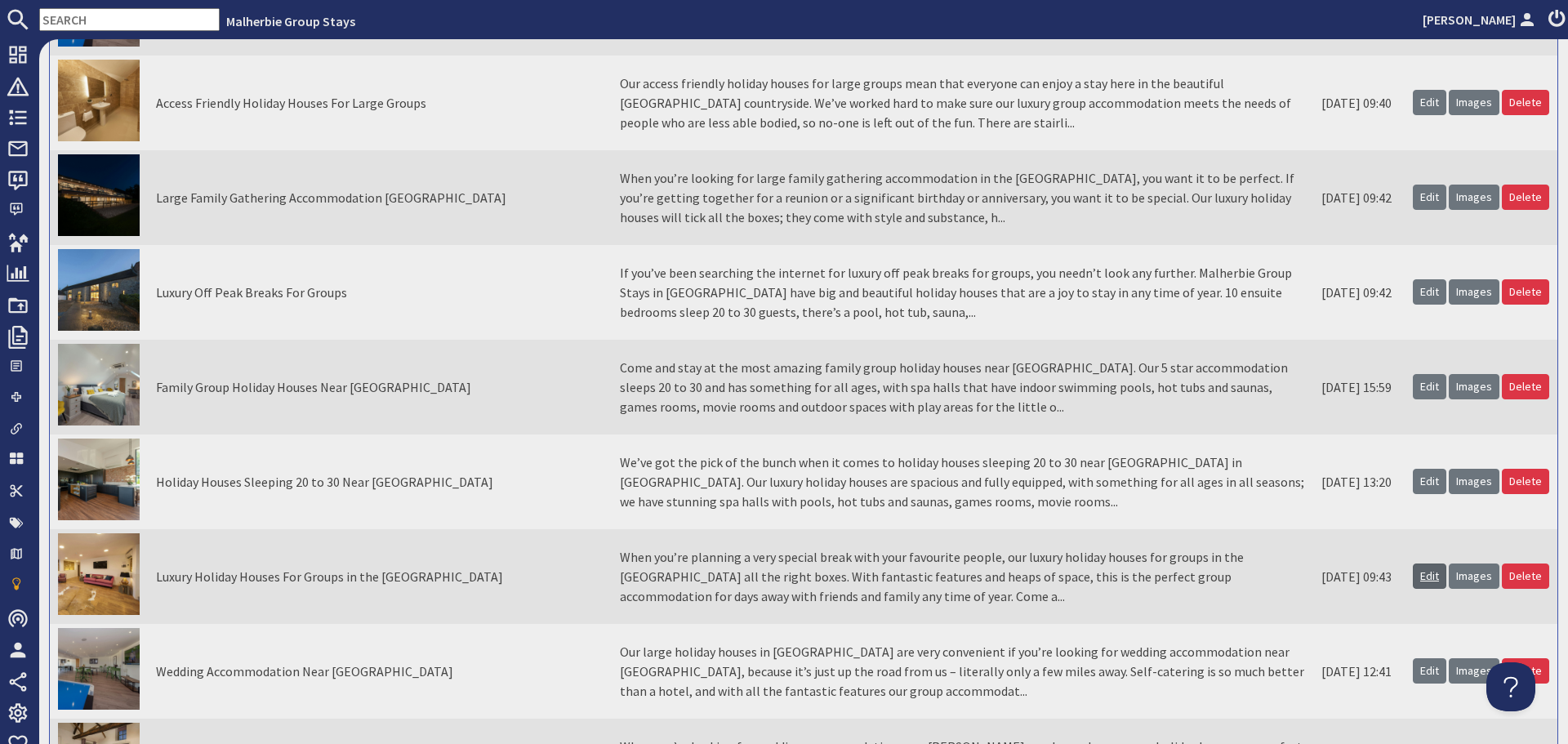
click at [1419, 577] on link "Edit" at bounding box center [1430, 576] width 34 height 26
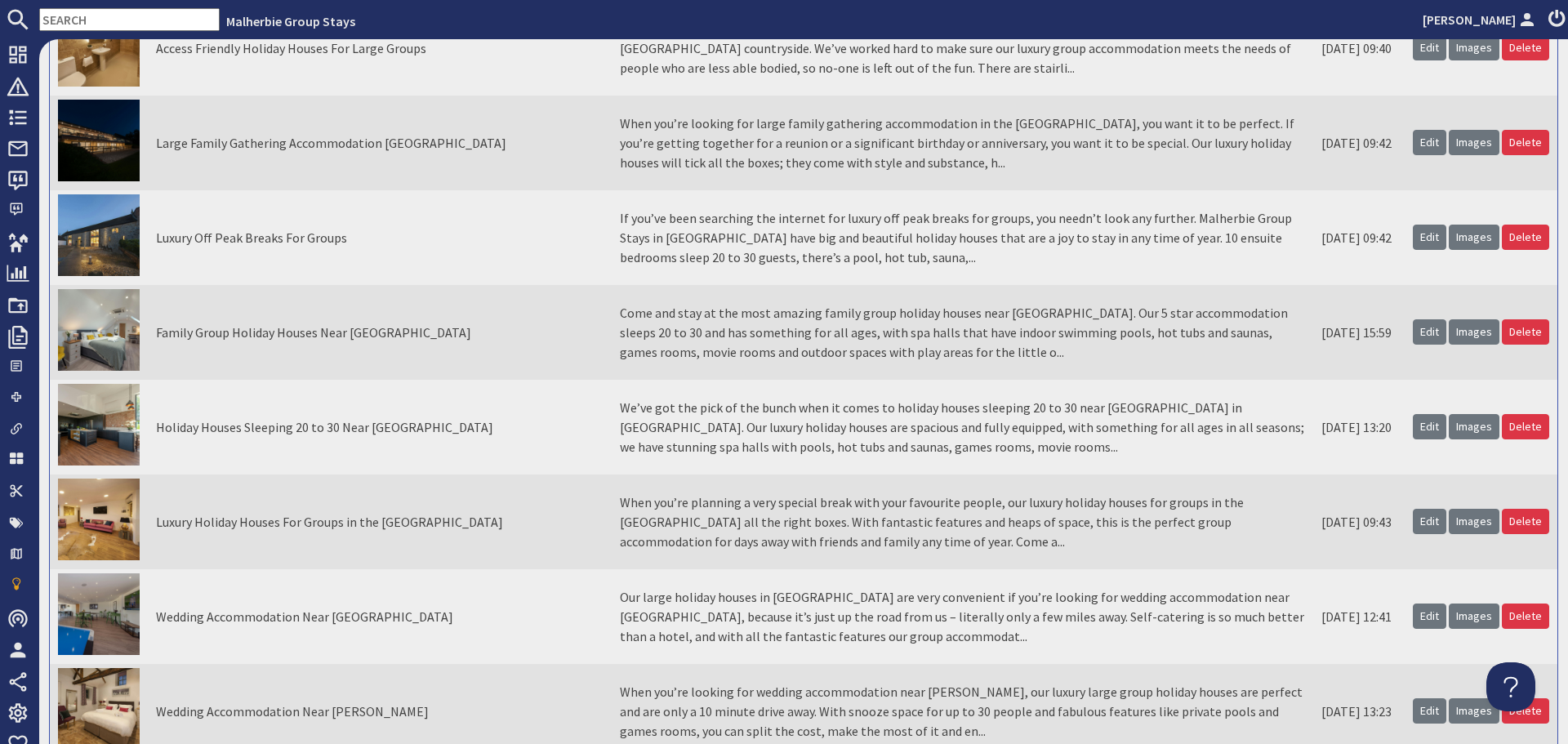
scroll to position [817, 0]
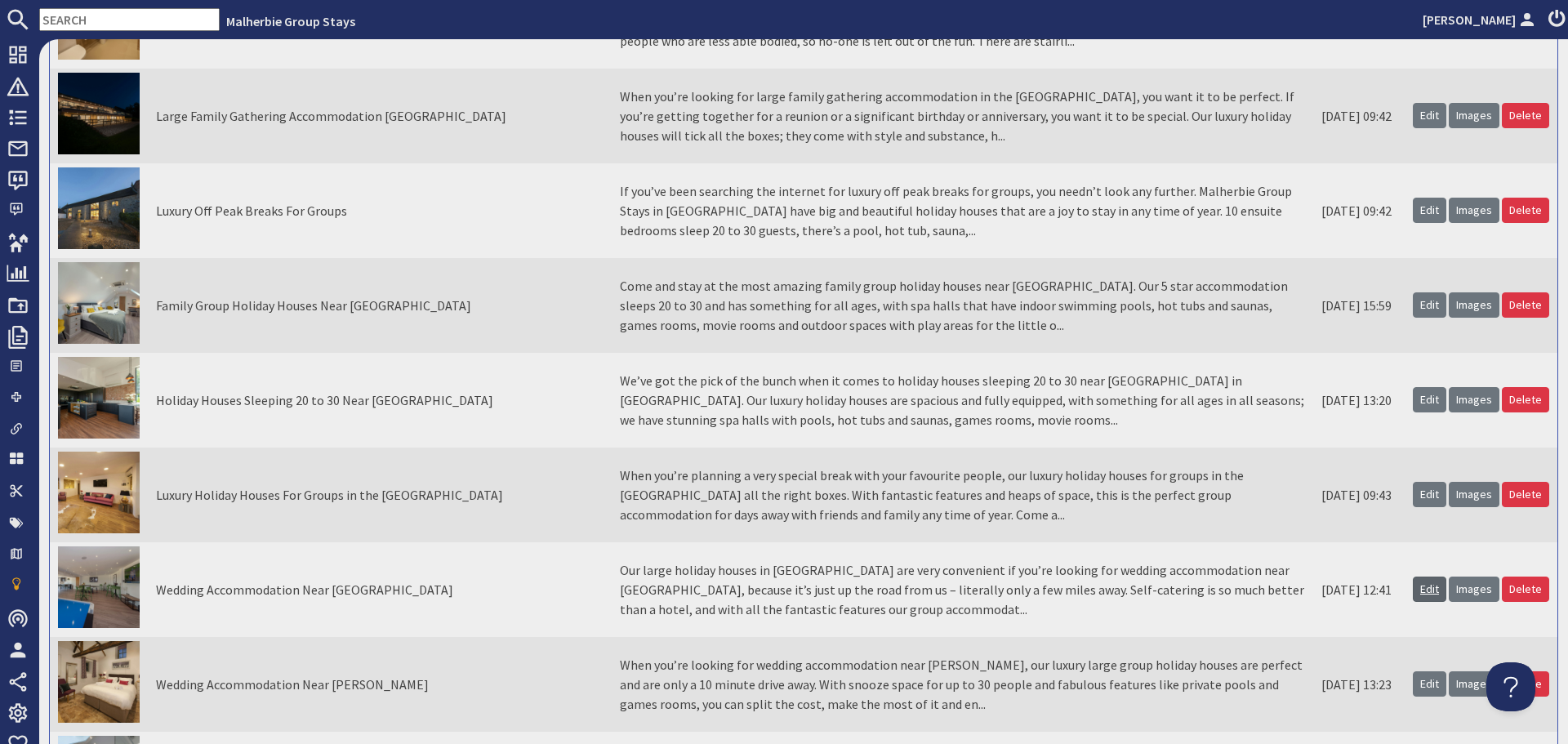
click at [1416, 592] on link "Edit" at bounding box center [1430, 589] width 34 height 26
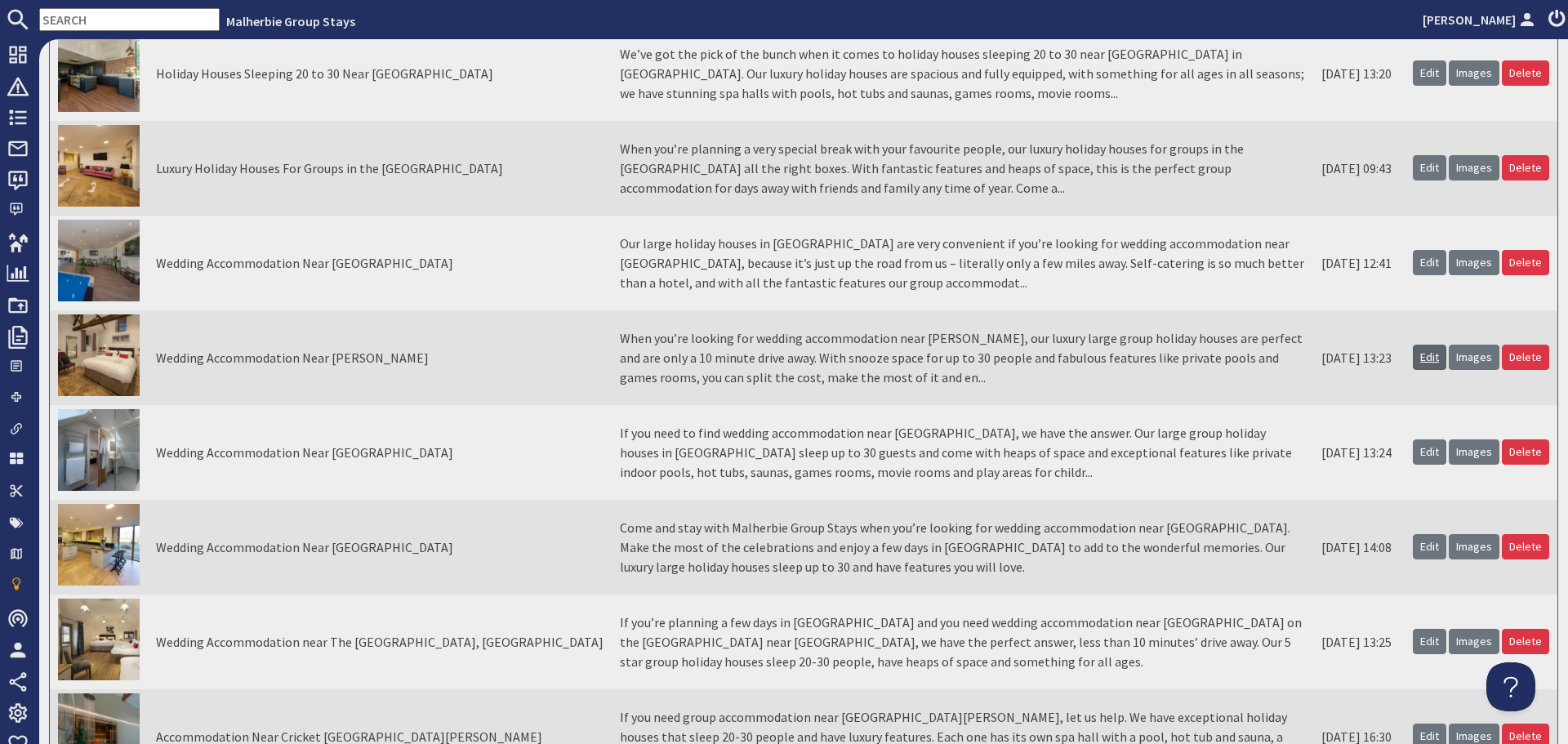
click at [1421, 365] on link "Edit" at bounding box center [1430, 357] width 34 height 26
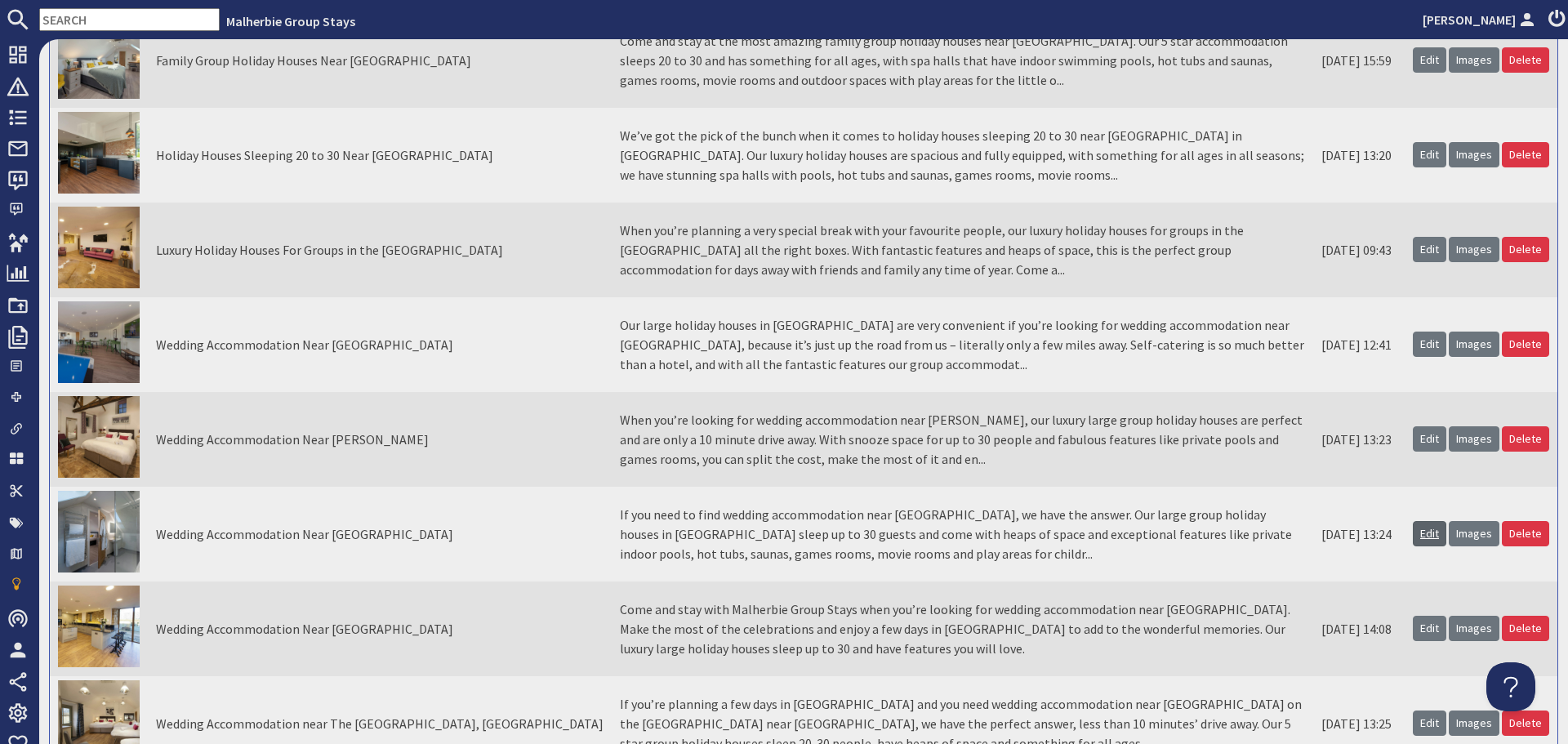
click at [1419, 537] on link "Edit" at bounding box center [1430, 533] width 34 height 26
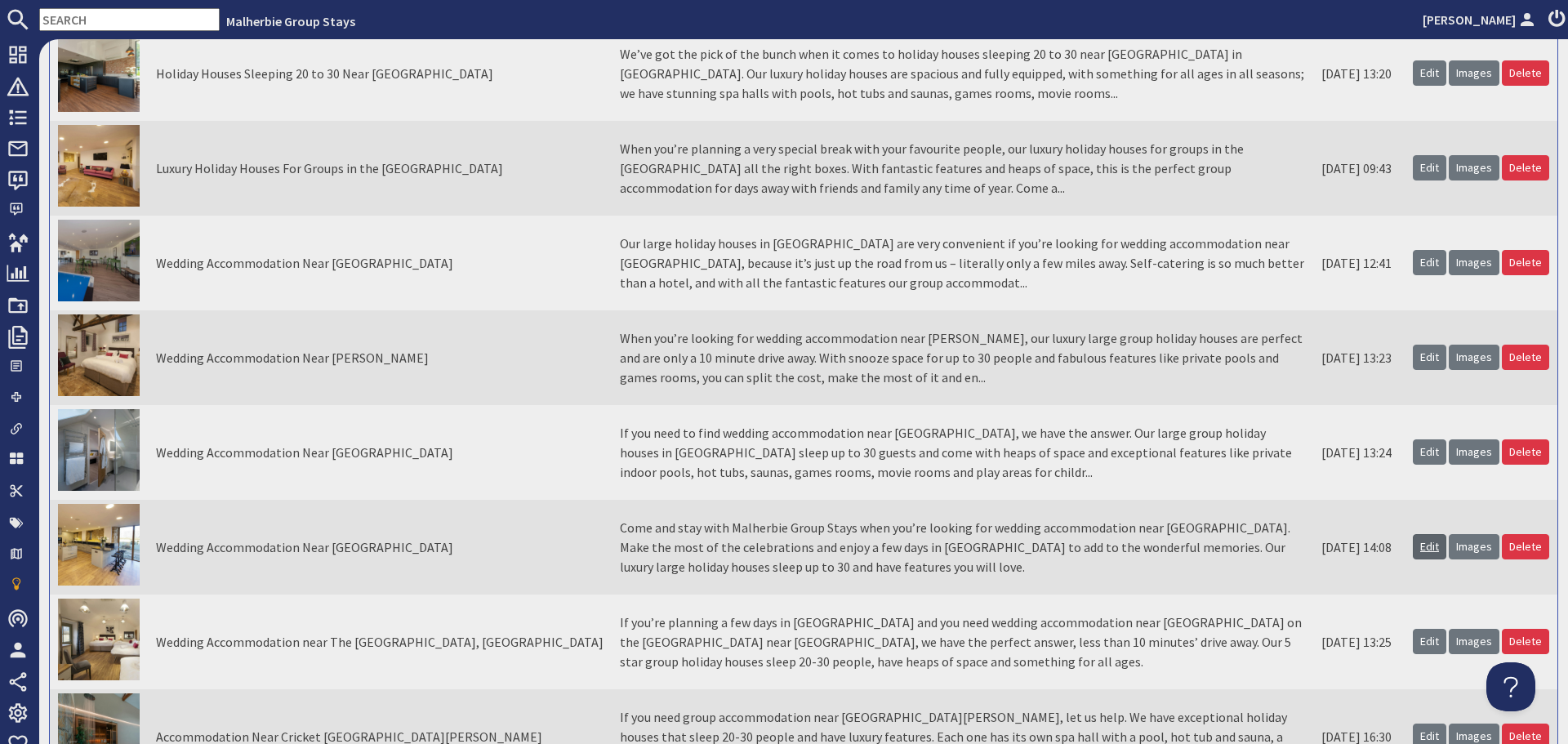
click at [1427, 554] on link "Edit" at bounding box center [1430, 546] width 34 height 26
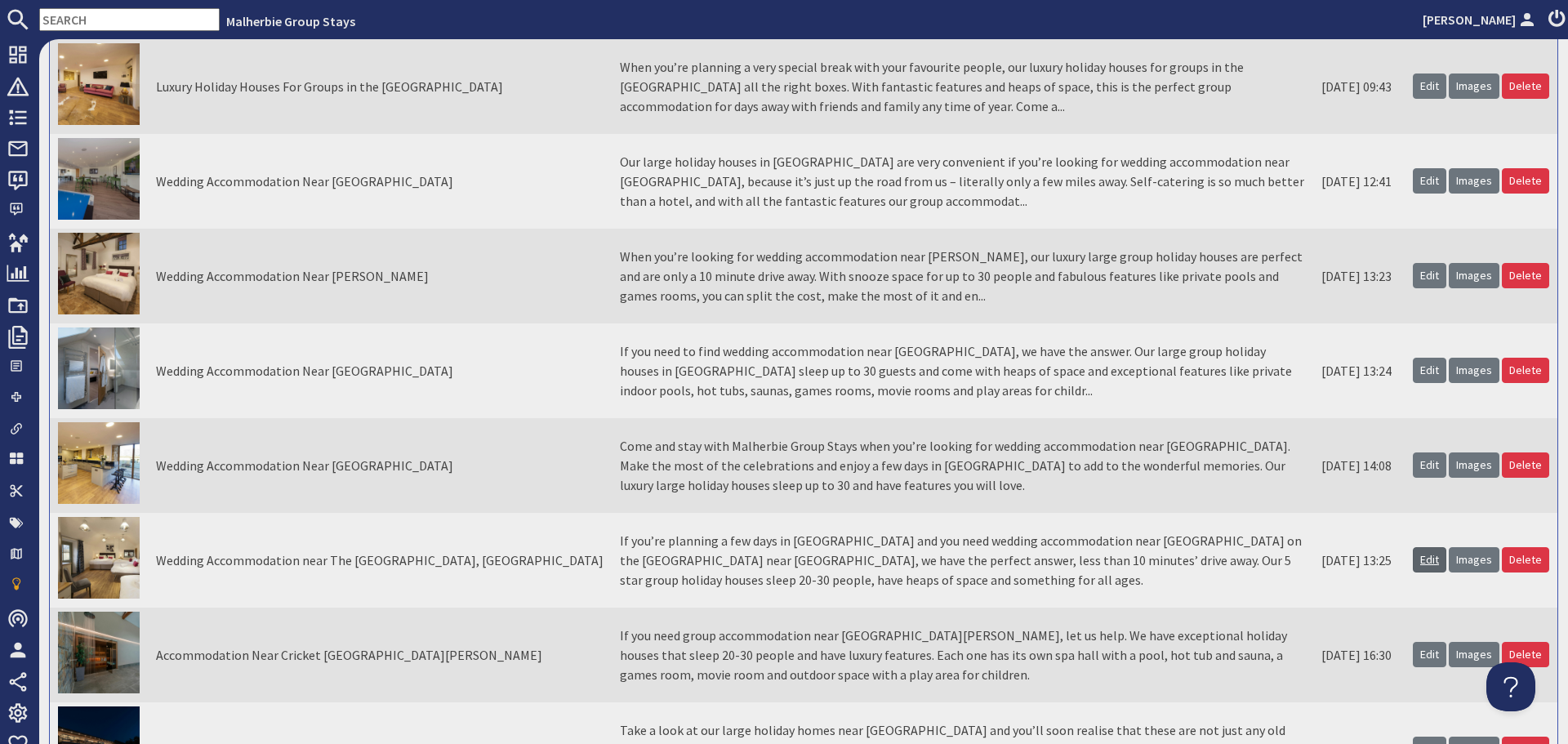
click at [1427, 566] on link "Edit" at bounding box center [1430, 560] width 34 height 26
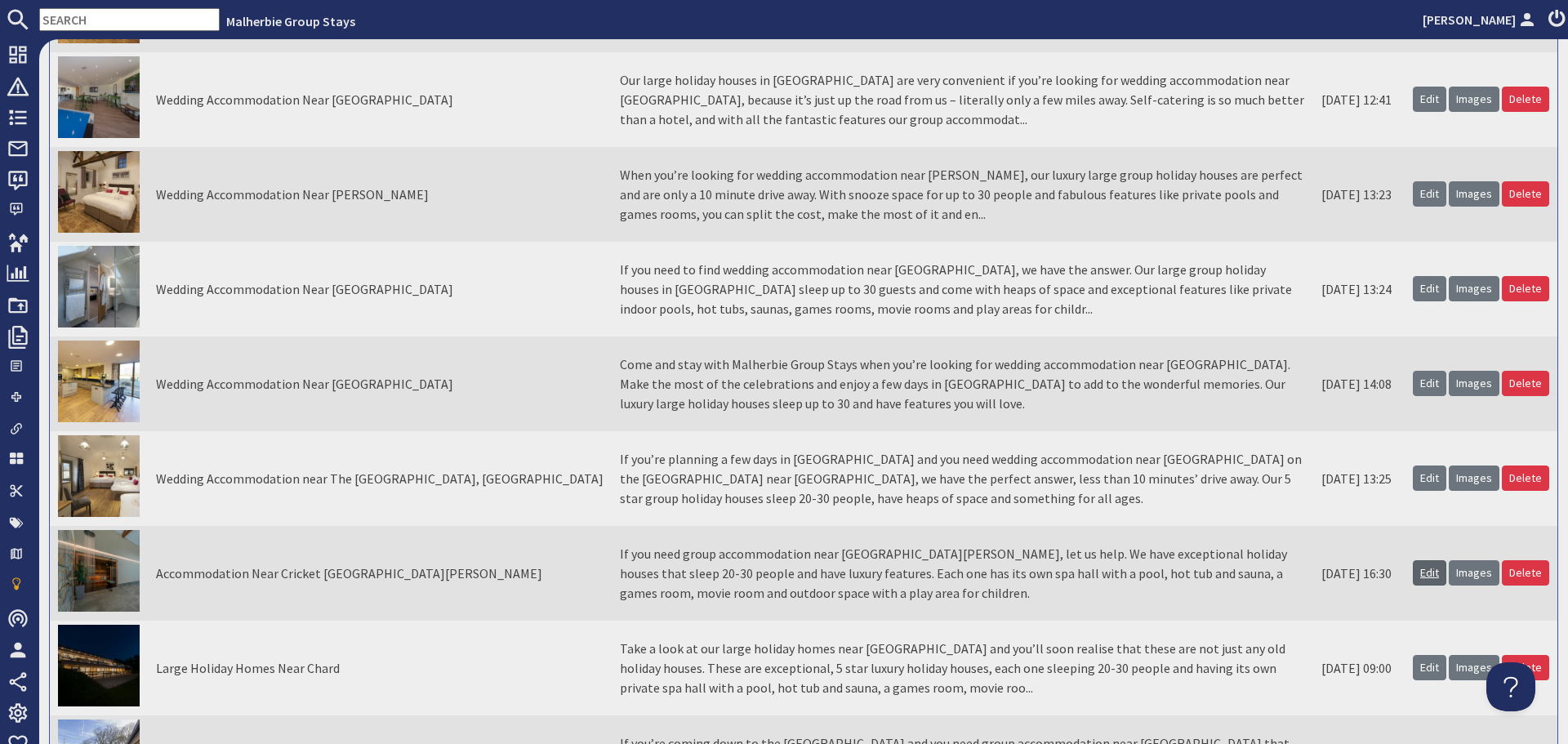
click at [1416, 577] on link "Edit" at bounding box center [1430, 573] width 34 height 26
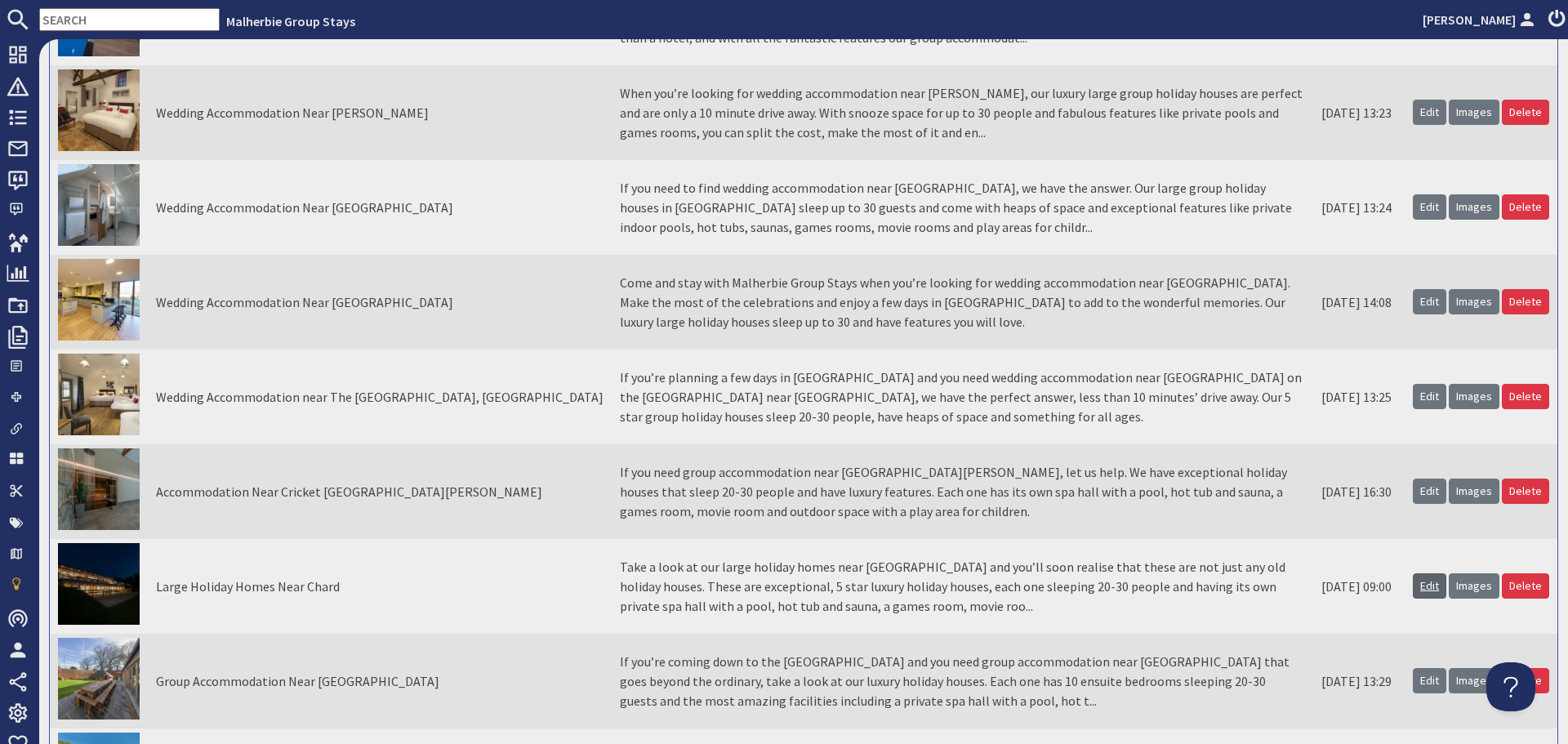
click at [1413, 588] on link "Edit" at bounding box center [1430, 586] width 34 height 26
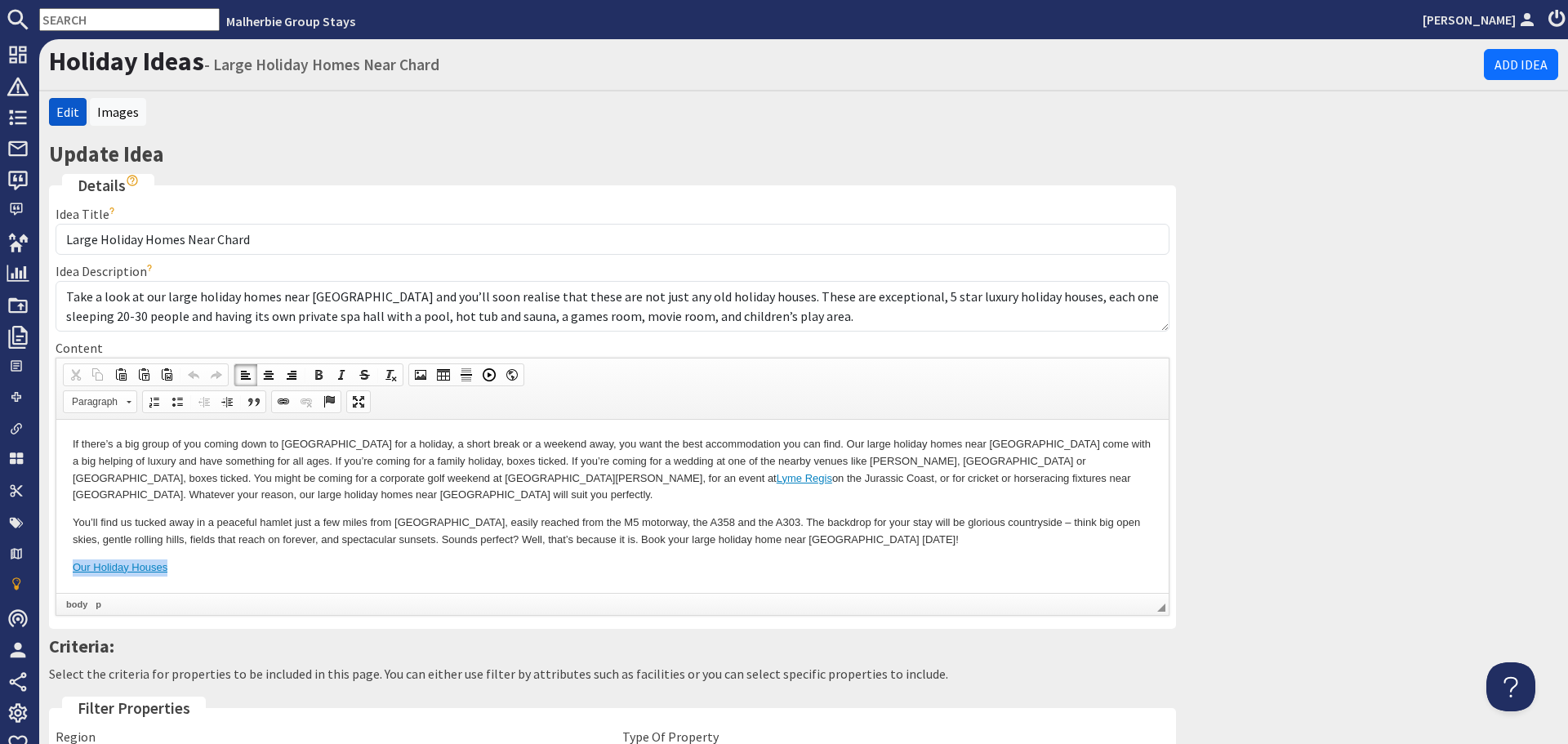
drag, startPoint x: 287, startPoint y: 566, endPoint x: 77, endPoint y: 565, distance: 210.0
click at [77, 565] on p "Our Holiday Houses" at bounding box center [612, 567] width 1079 height 17
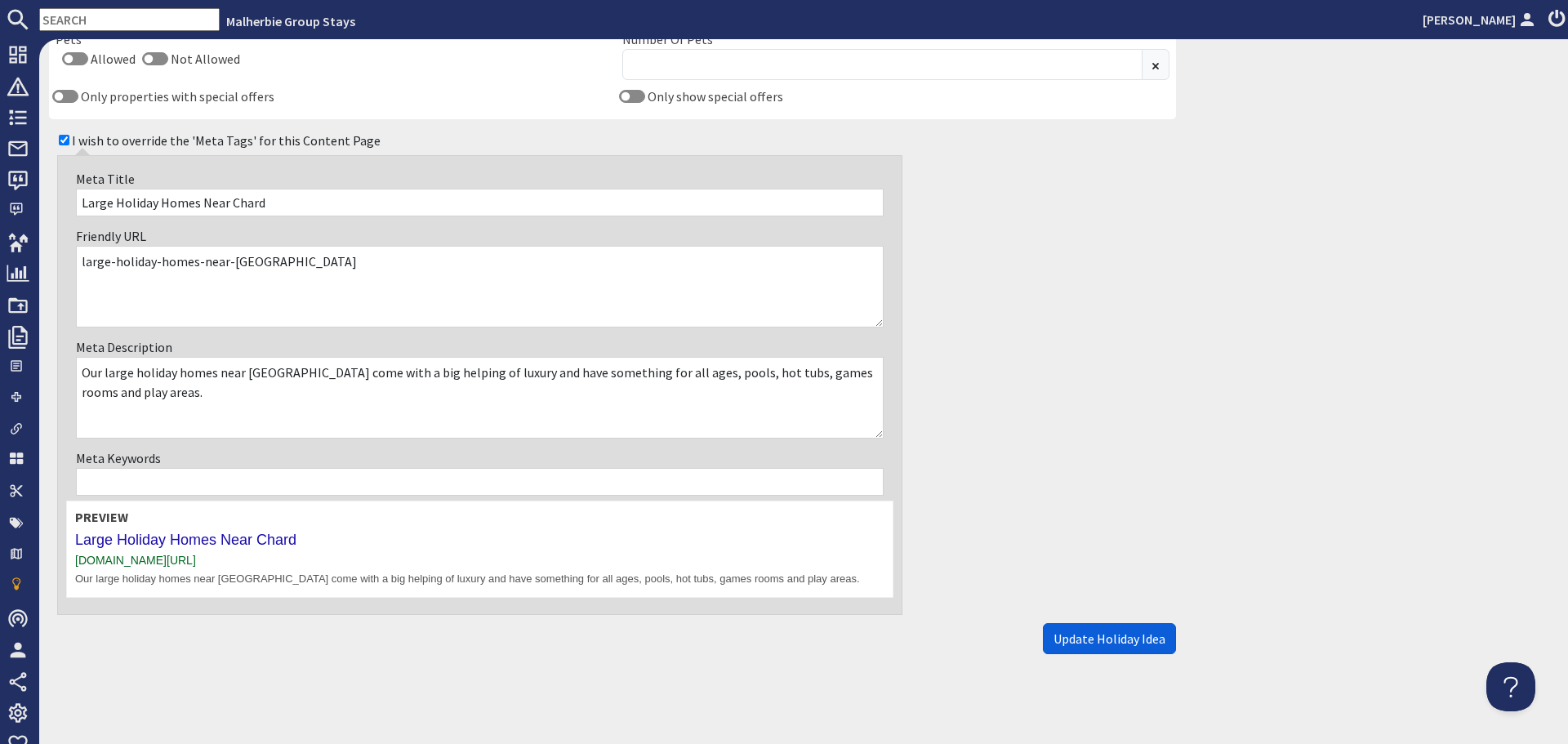
click at [1123, 640] on span "Update Holiday Idea" at bounding box center [1110, 639] width 112 height 16
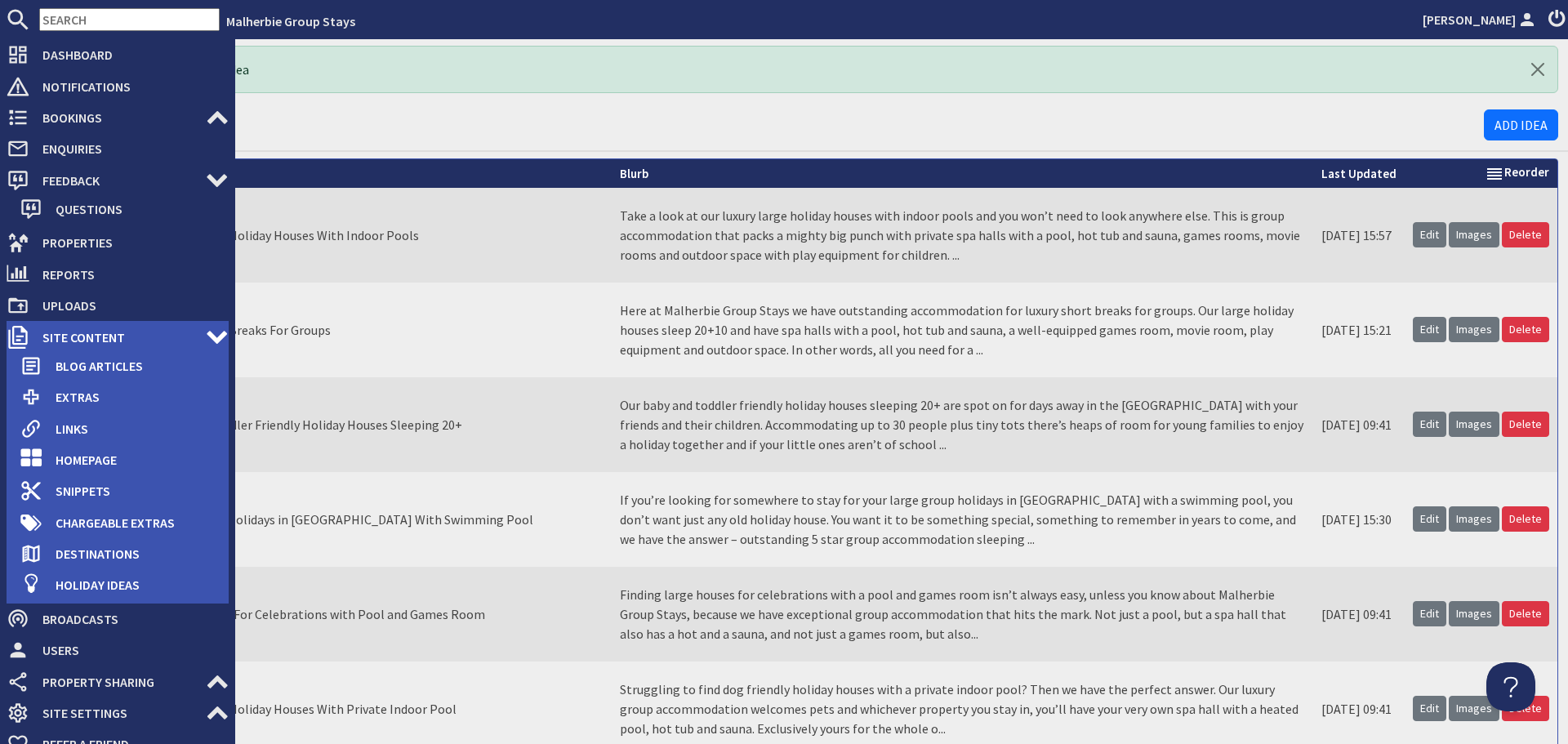
click at [77, 337] on span "Site Content" at bounding box center [118, 337] width 176 height 26
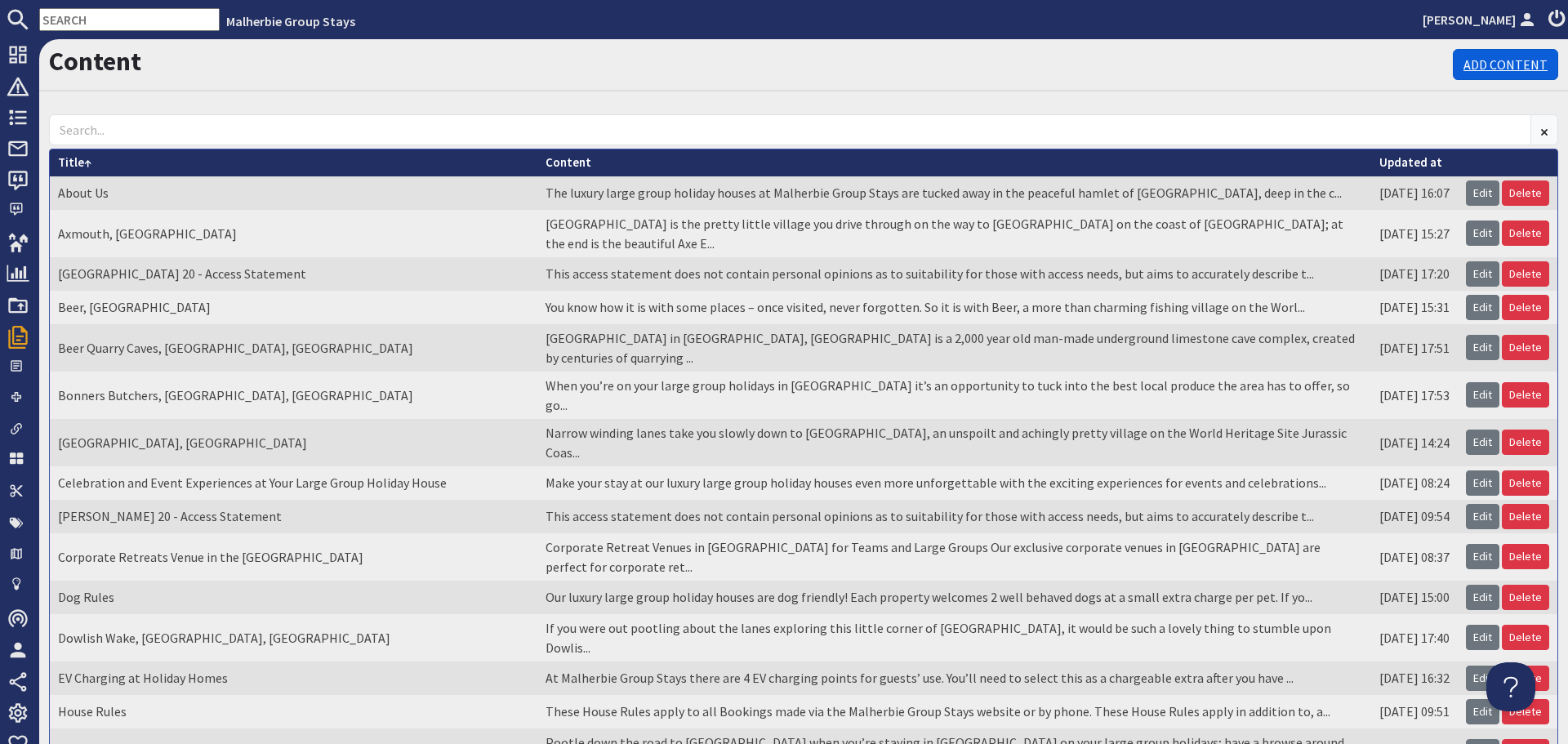
click at [1505, 67] on link "Add Content" at bounding box center [1505, 65] width 105 height 31
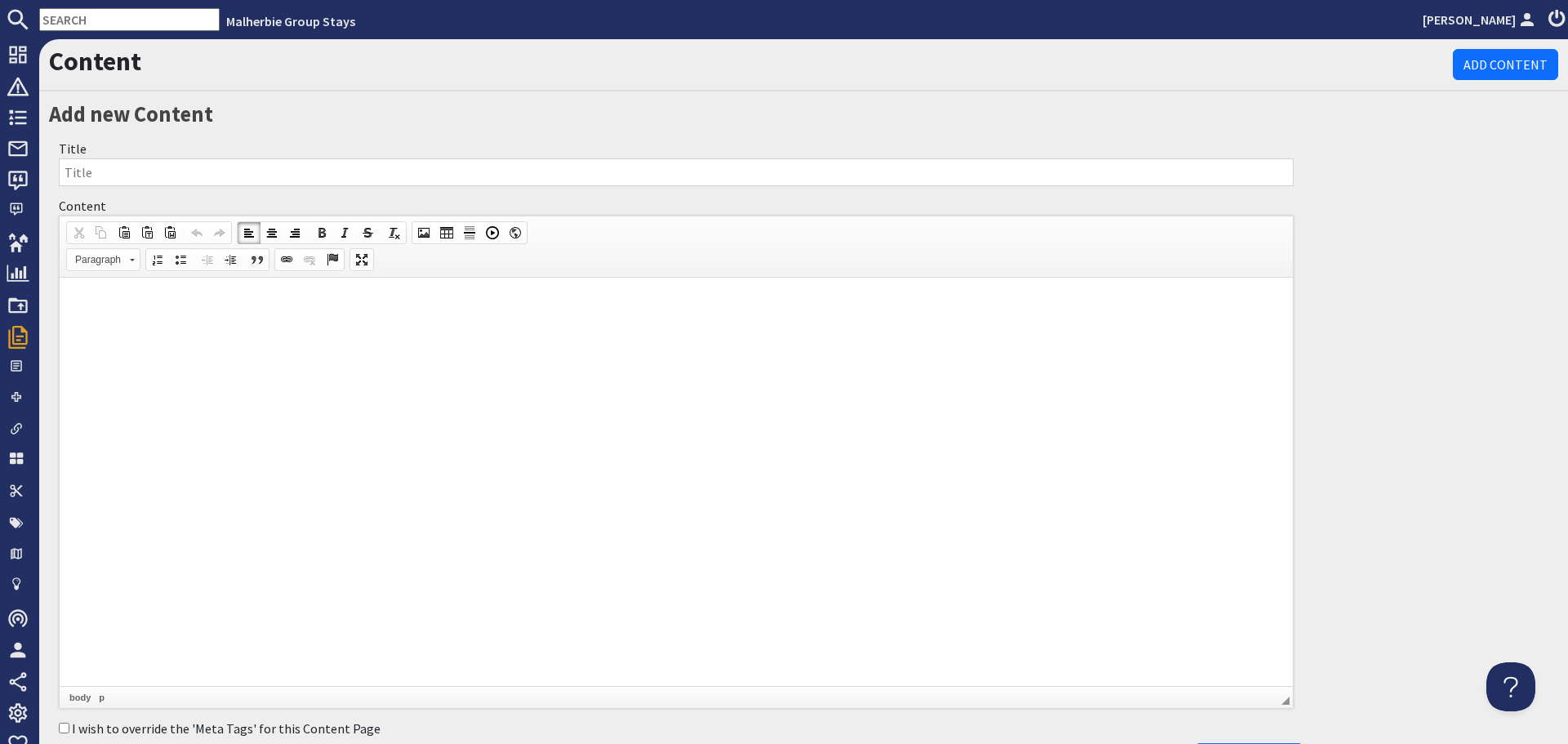
click at [193, 328] on html at bounding box center [675, 303] width 1233 height 50
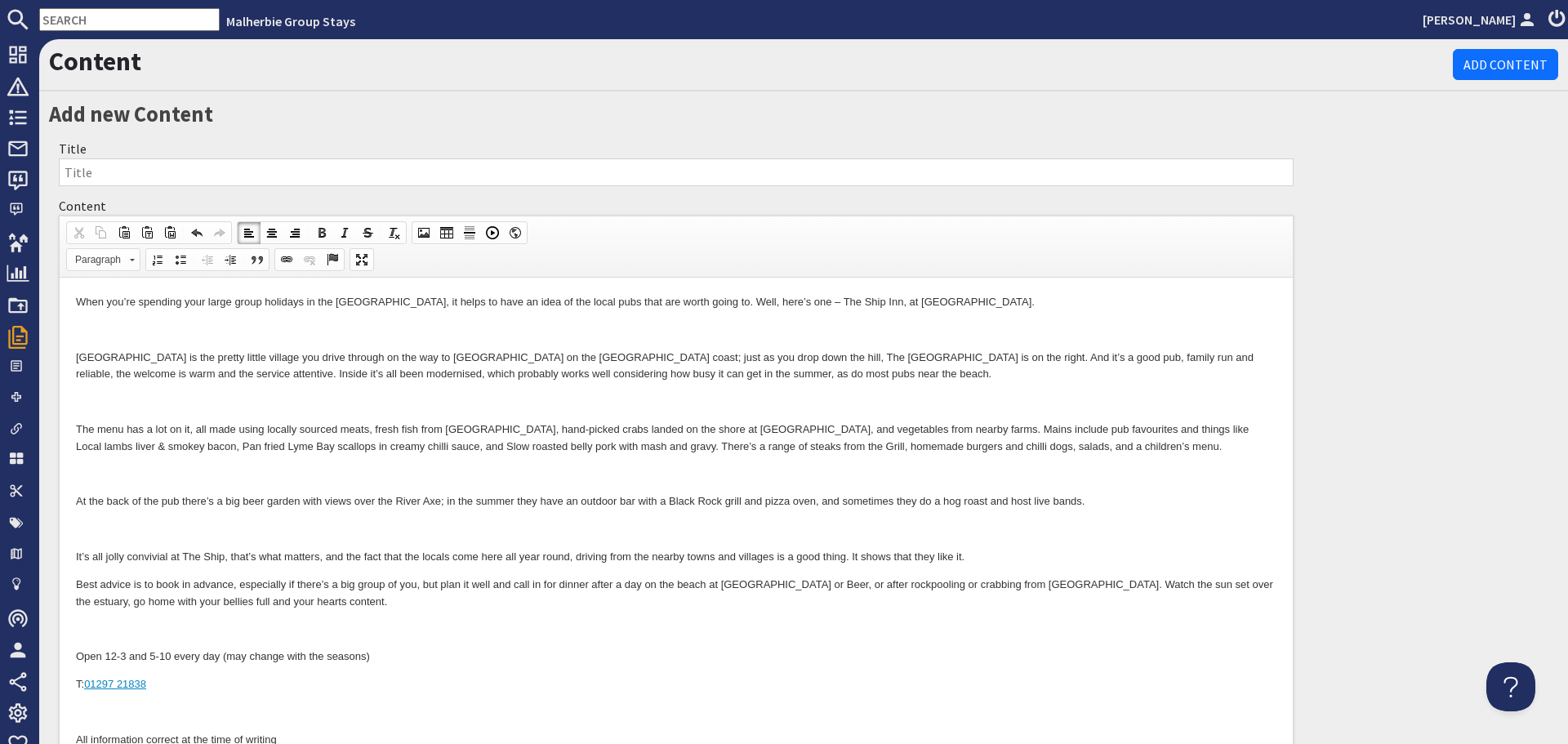
click at [312, 322] on p at bounding box center [675, 330] width 1200 height 17
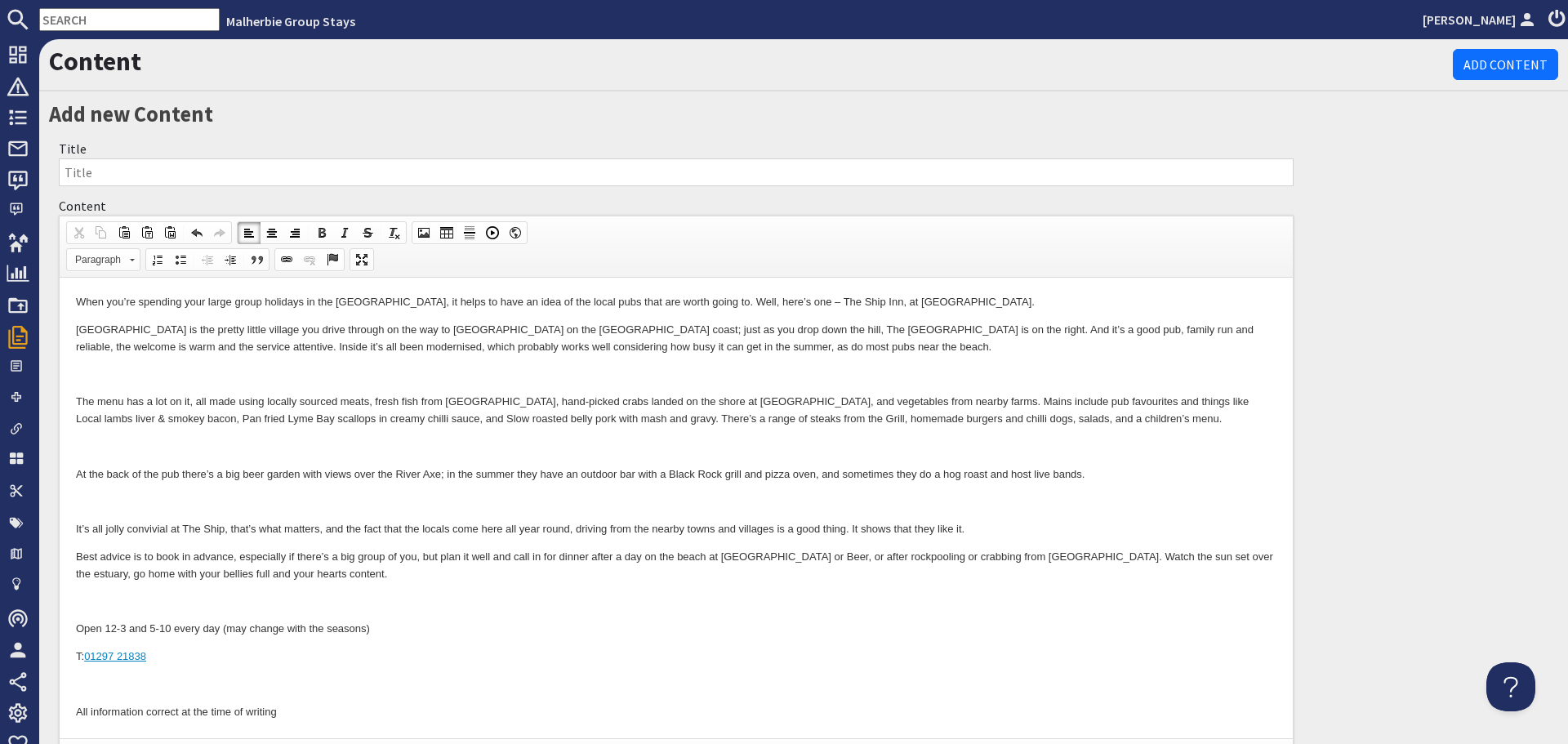
click at [869, 300] on p "When you’re spending your large group holidays in the South West, it helps to h…" at bounding box center [675, 302] width 1200 height 17
drag, startPoint x: 75, startPoint y: 328, endPoint x: 116, endPoint y: 325, distance: 41.1
click at [116, 325] on html "When you’re spending your large group holidays in the South West, it helps to h…" at bounding box center [675, 508] width 1233 height 460
click at [285, 259] on span at bounding box center [287, 260] width 13 height 13
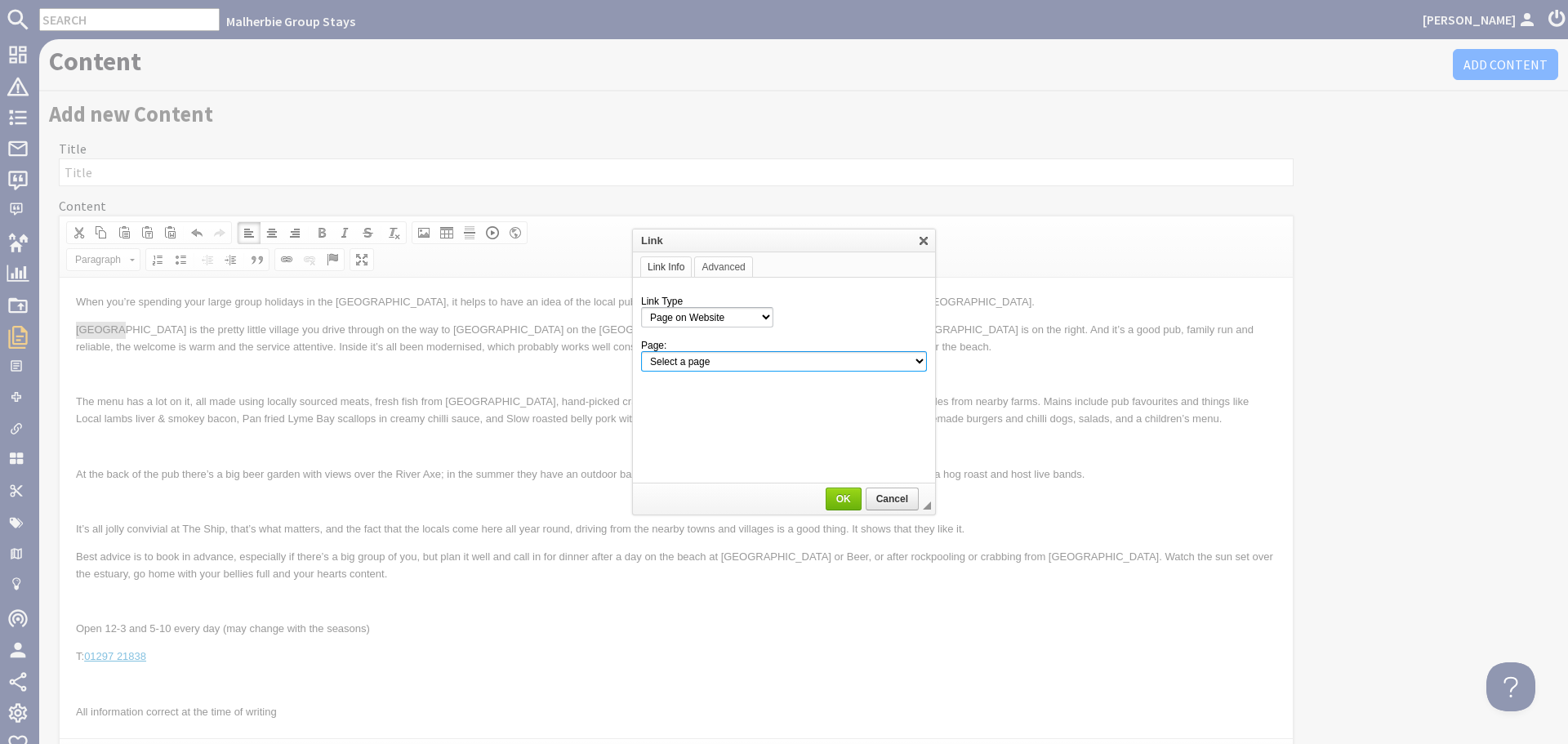
drag, startPoint x: 810, startPoint y: 357, endPoint x: 800, endPoint y: 352, distance: 11.2
click at [810, 357] on select "Select a page Homepage Content Page · About Us · Axmouth, Devon · Beaverbrook 2…" at bounding box center [783, 361] width 285 height 21
select select "content!axmouth-devon"
click at [641, 351] on select "Select a page Homepage Content Page · About Us · Axmouth, Devon · Beaverbrook 2…" at bounding box center [783, 361] width 285 height 21
click at [850, 502] on span "OK" at bounding box center [844, 500] width 33 height 12
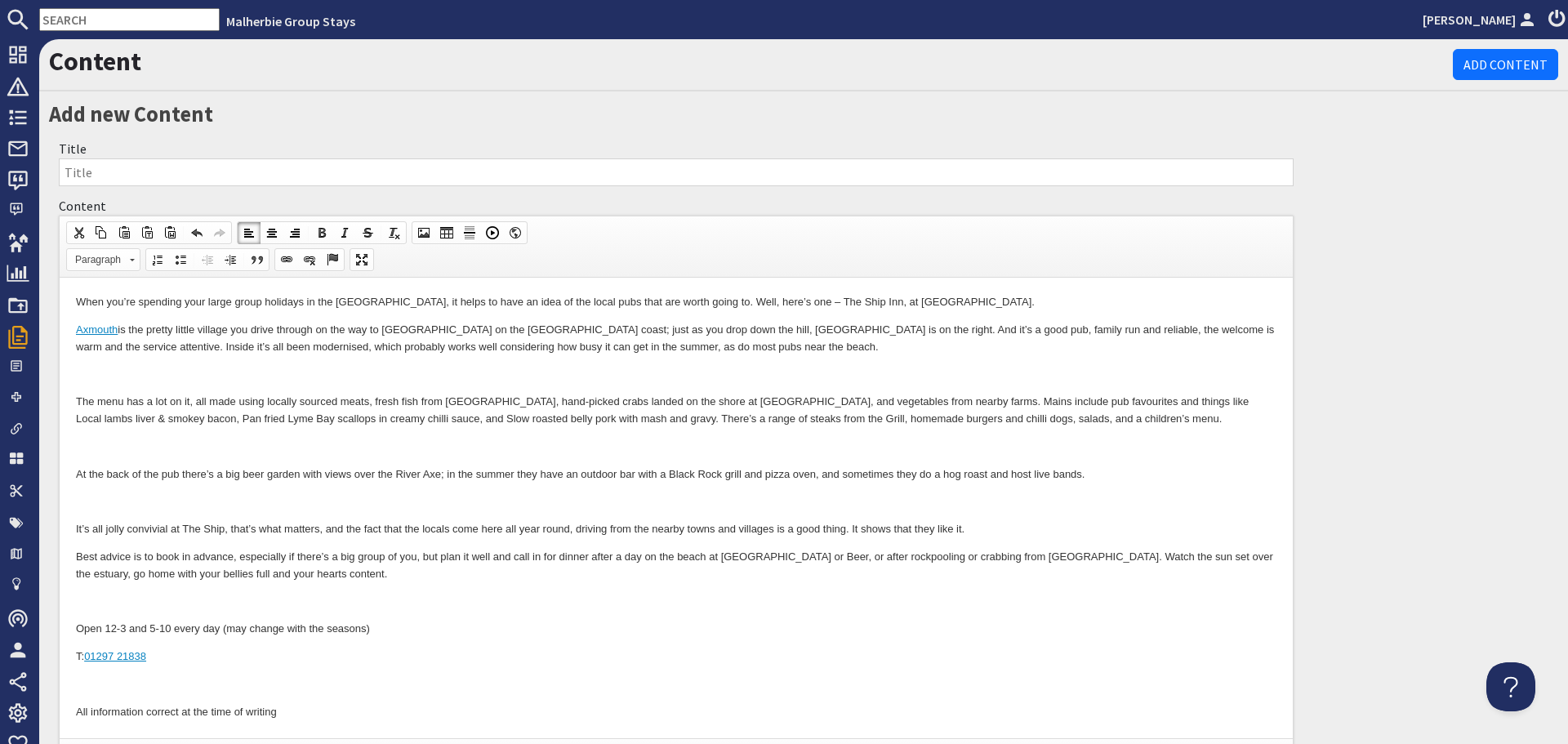
click at [349, 400] on p "The menu has a lot on it, all made using locally sourced meats, fresh fish from…" at bounding box center [675, 412] width 1200 height 35
drag, startPoint x: 387, startPoint y: 328, endPoint x: 415, endPoint y: 323, distance: 28.4
click at [415, 323] on p "Axmouth is the pretty little village you drive through on the way to Seaton on …" at bounding box center [675, 339] width 1200 height 35
click at [283, 264] on span at bounding box center [287, 260] width 13 height 13
select select "url"
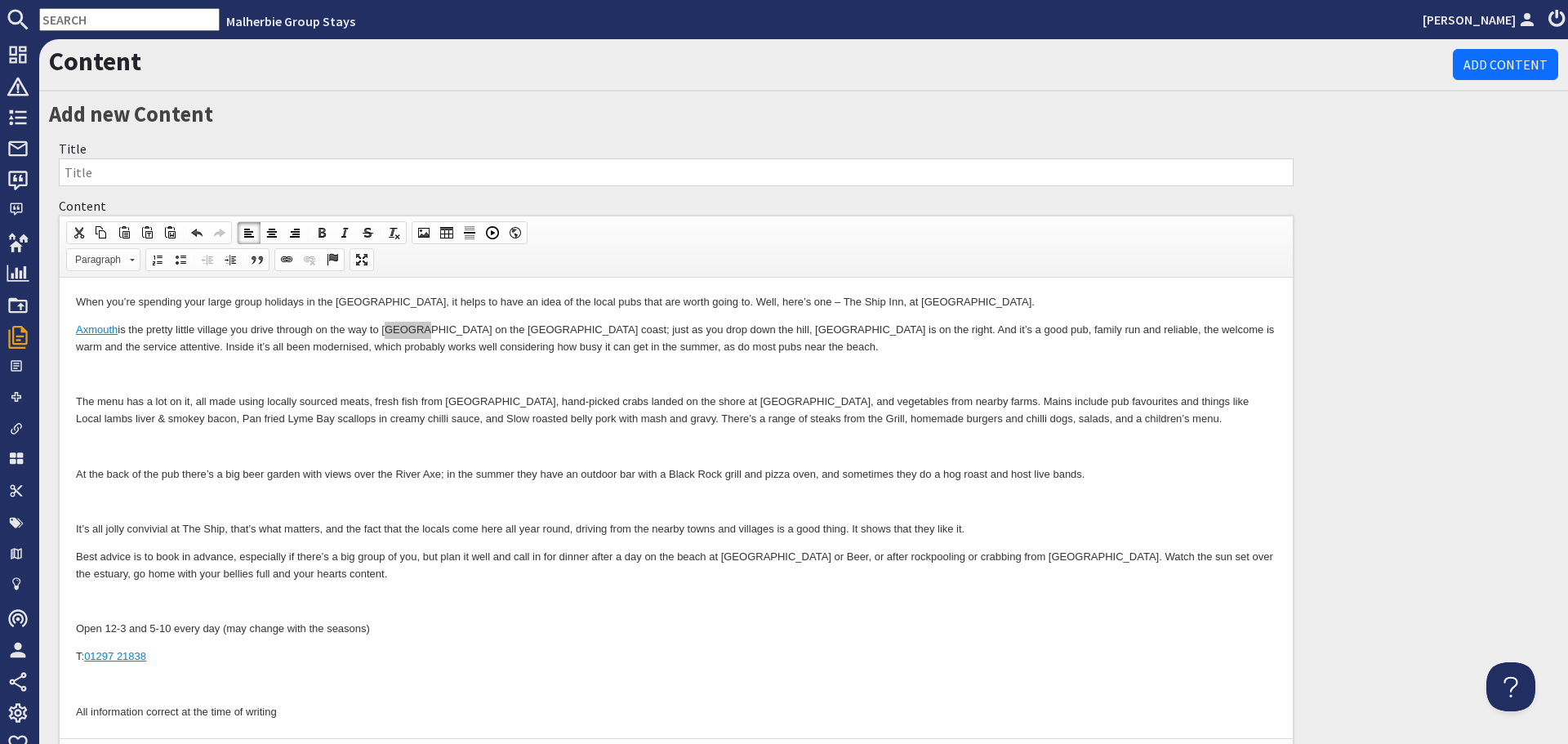
select select
select select "zioncontentpage"
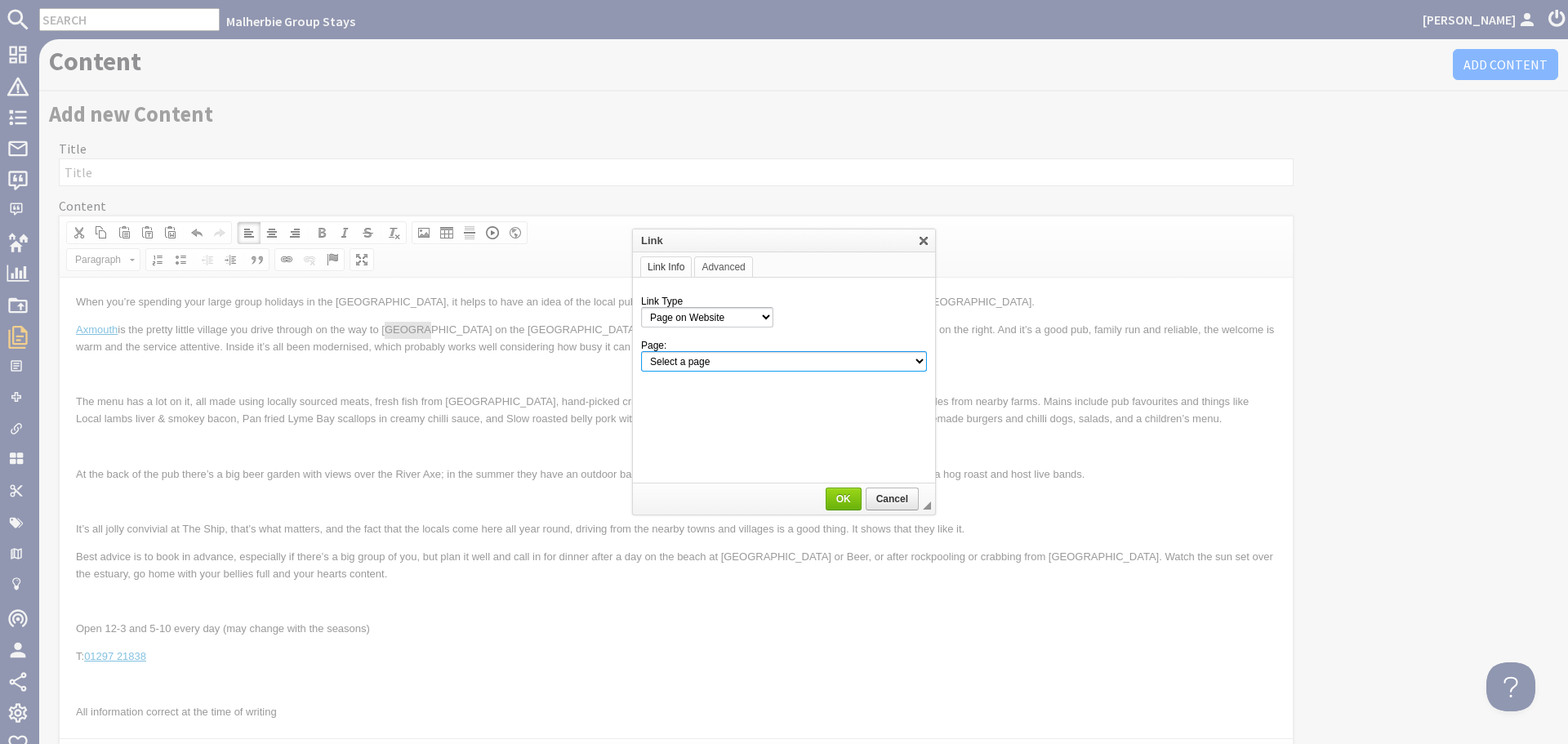
click at [832, 364] on select "Select a page Homepage Content Page · About Us · Axmouth, Devon · Beaverbrook 2…" at bounding box center [783, 361] width 285 height 21
select select "content!seaton-devon"
click at [641, 351] on select "Select a page Homepage Content Page · About Us · Axmouth, Devon · Beaverbrook 2…" at bounding box center [783, 361] width 285 height 21
click at [835, 495] on span "OK" at bounding box center [844, 500] width 33 height 12
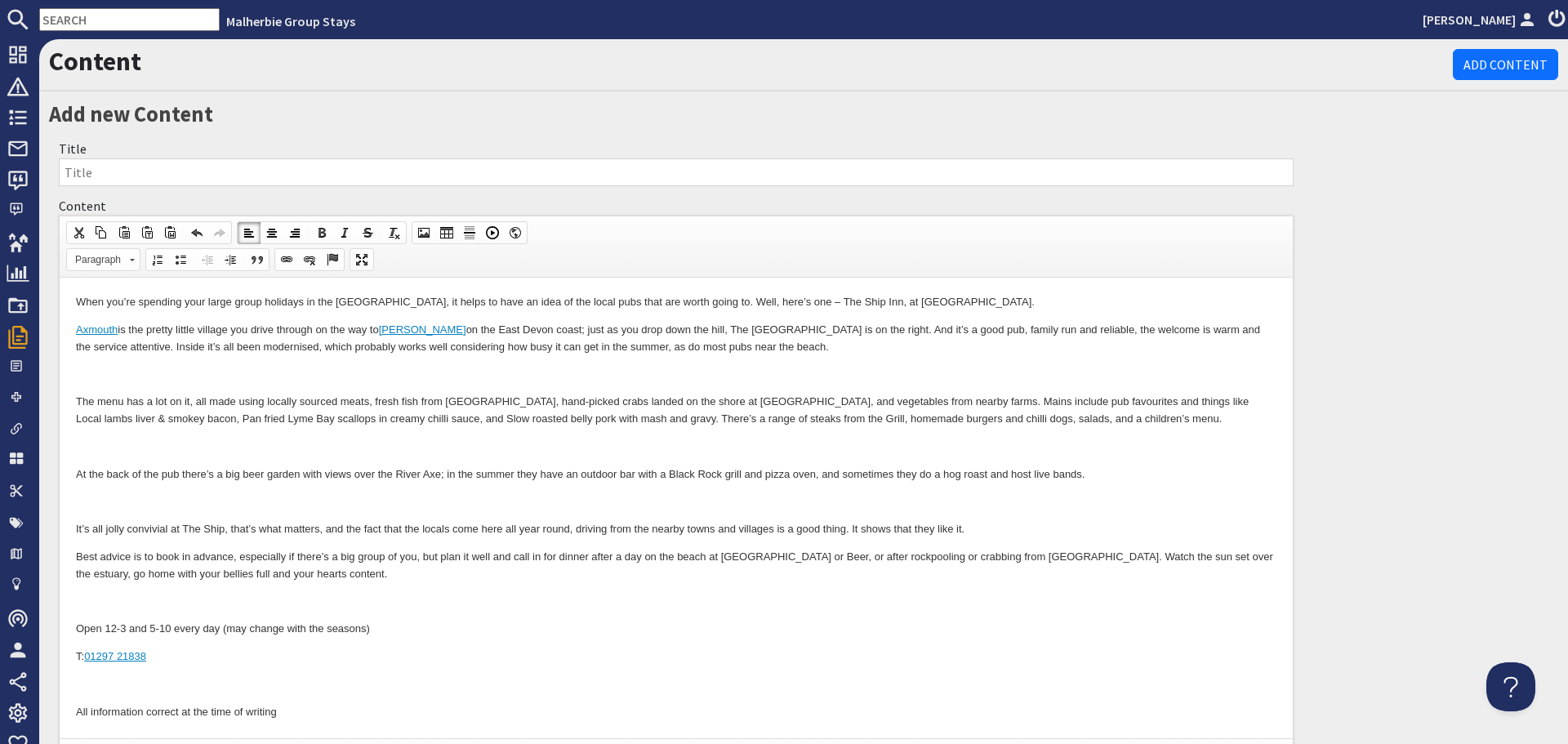
click at [617, 375] on p at bounding box center [675, 374] width 1200 height 17
click at [601, 345] on p "Axmouth is the pretty little village you drive through on the way to Seaton on …" at bounding box center [675, 339] width 1200 height 35
click at [326, 379] on p at bounding box center [675, 374] width 1200 height 17
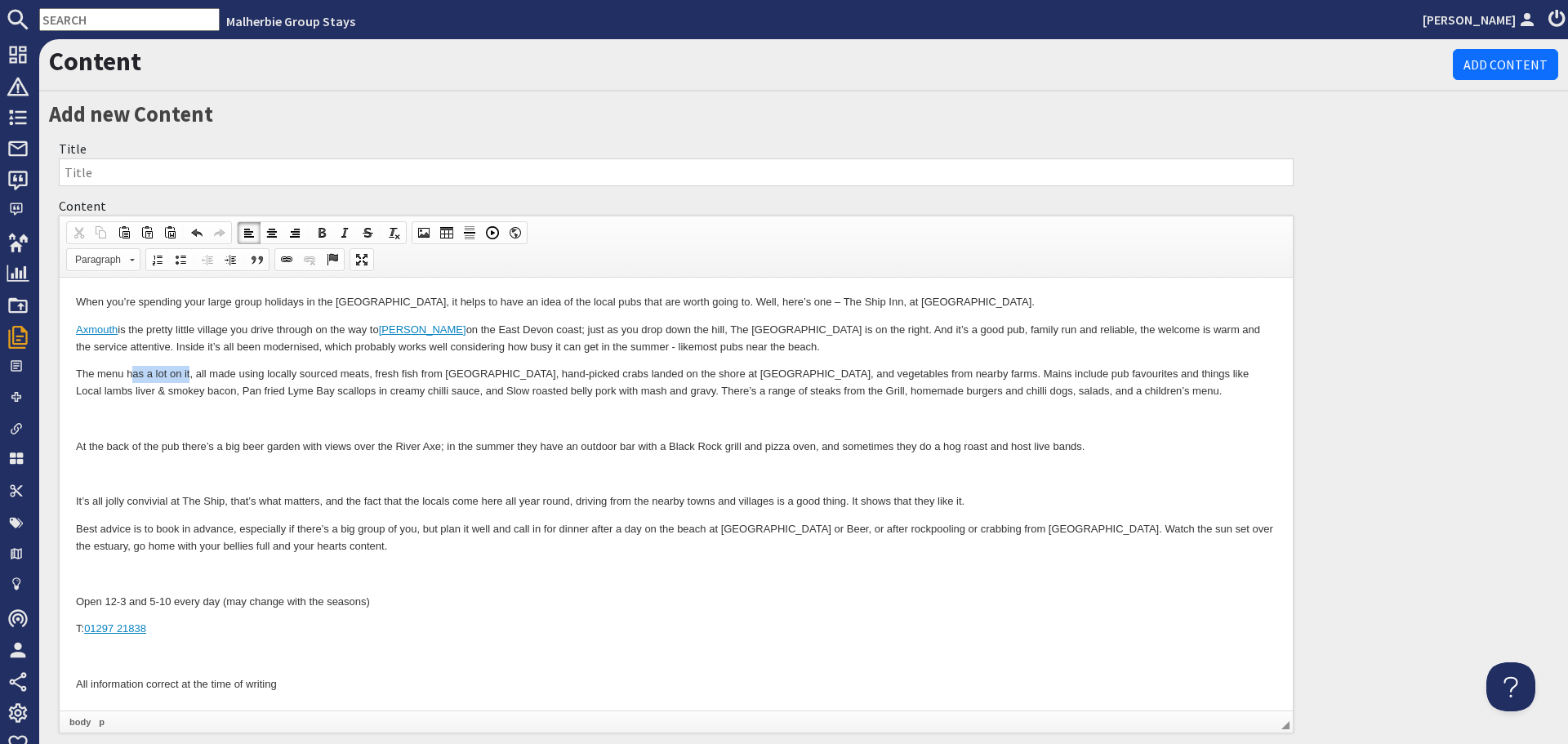
drag, startPoint x: 189, startPoint y: 371, endPoint x: 528, endPoint y: 548, distance: 382.4
click at [132, 374] on p "The menu has a lot on it, all made using locally sourced meats, fresh fish from…" at bounding box center [675, 384] width 1200 height 35
click at [624, 393] on p "The menu is varied , and it's all made using locally sourced meats, fresh fish …" at bounding box center [675, 384] width 1200 height 35
click at [609, 416] on p at bounding box center [675, 419] width 1200 height 17
click at [627, 389] on p "The menu is varied , and it's all made using locally sourced meats, fresh fish …" at bounding box center [675, 384] width 1200 height 35
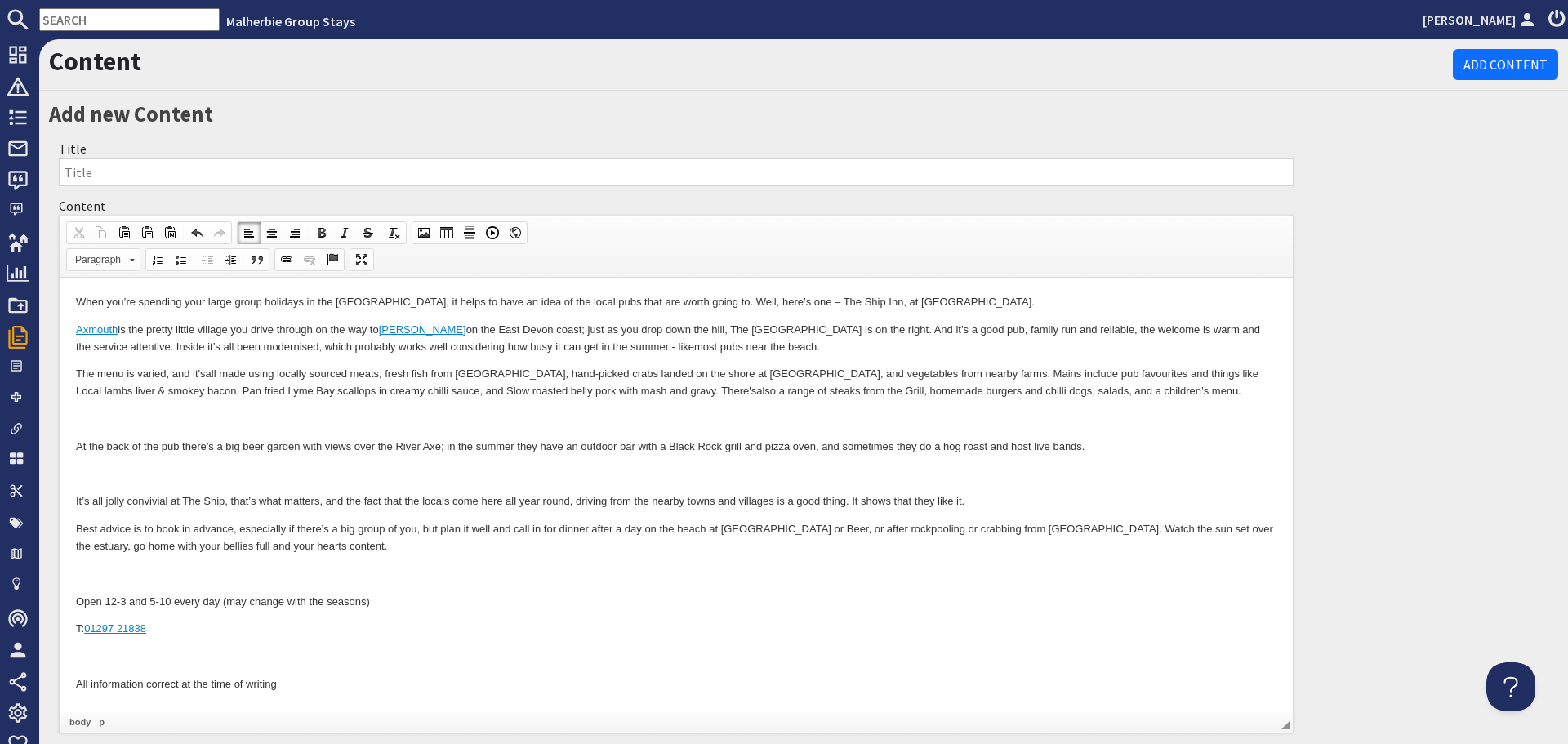
click at [438, 421] on p at bounding box center [675, 419] width 1200 height 17
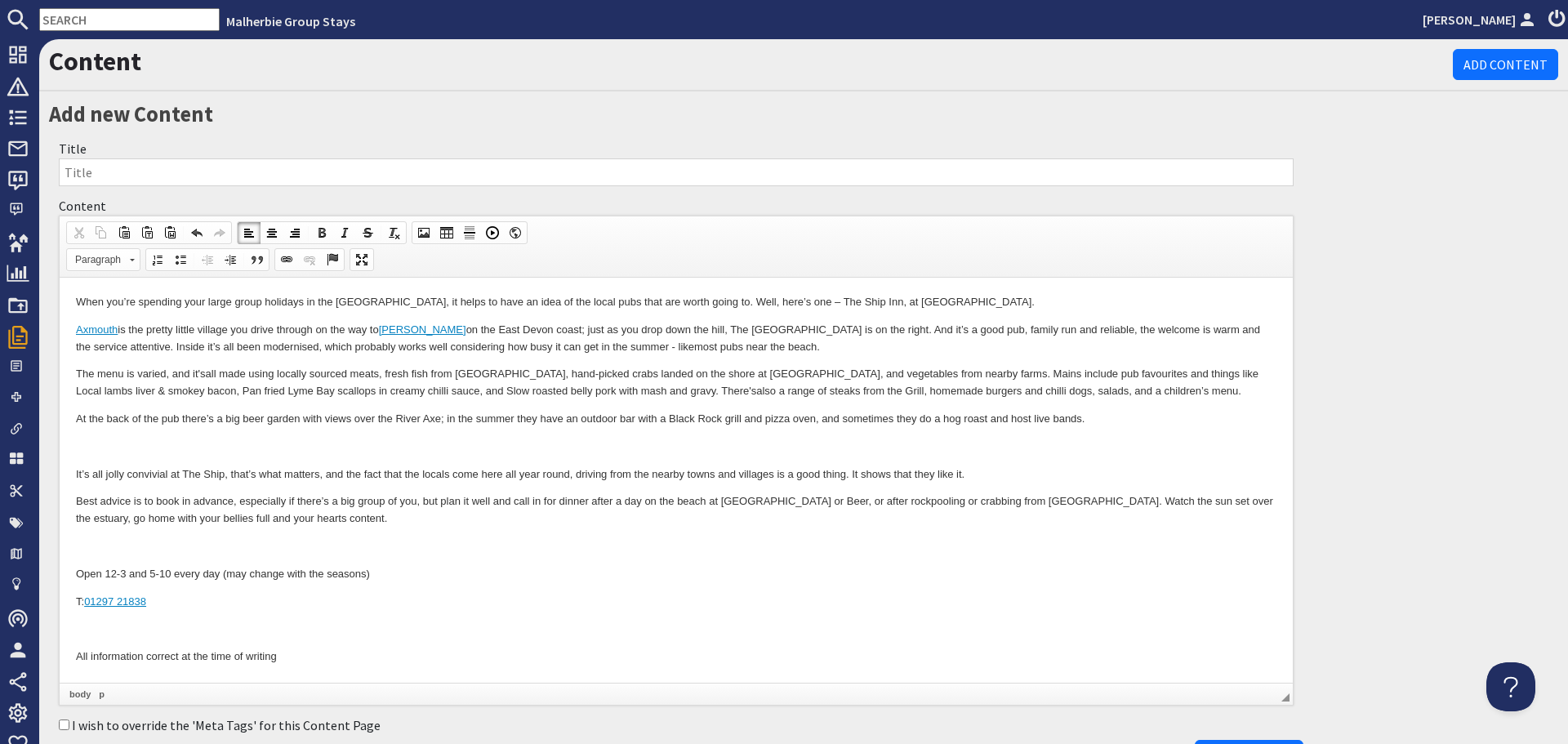
click at [357, 448] on p at bounding box center [675, 447] width 1200 height 17
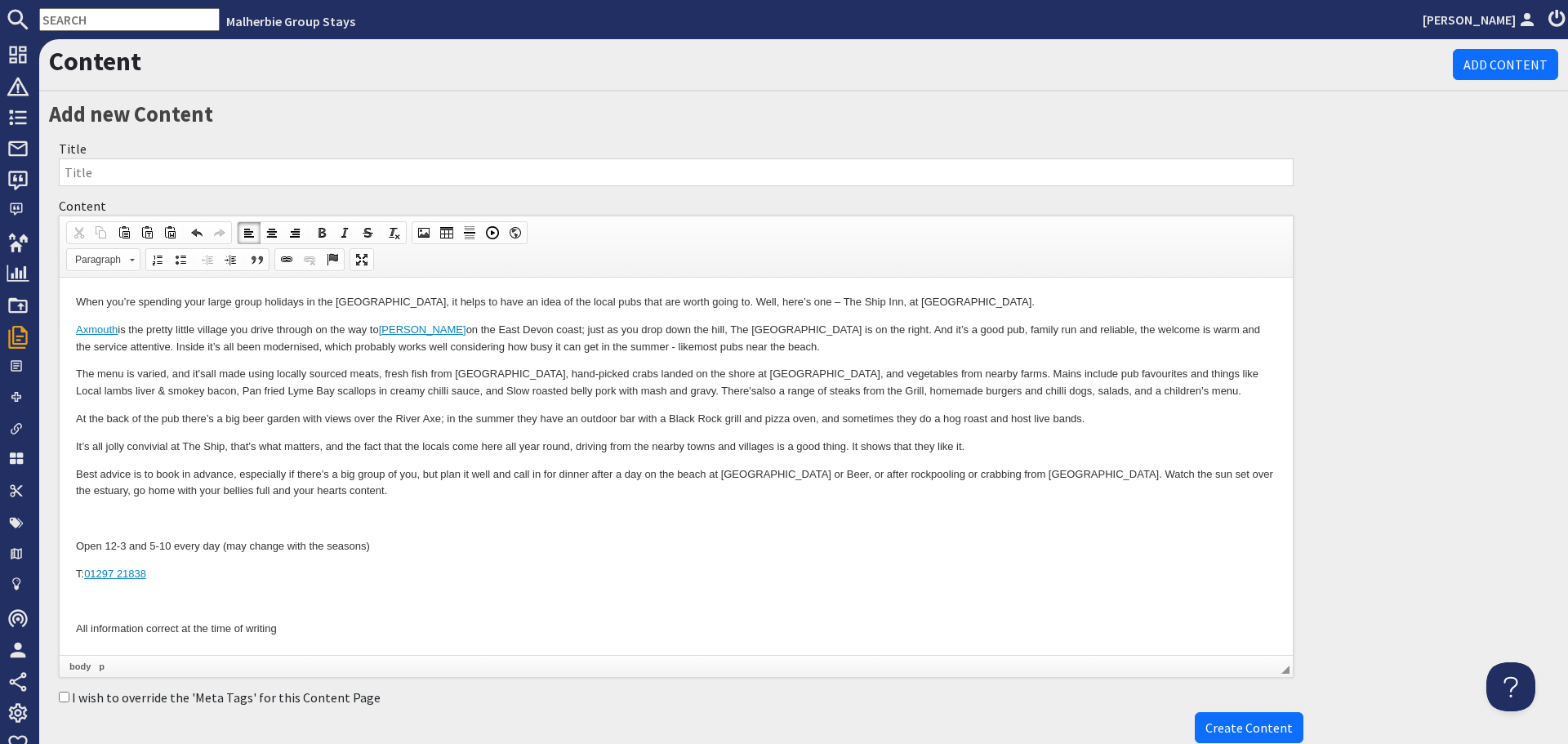
click at [68, 443] on html "When you’re spending your large group holidays in the South West, it helps to h…" at bounding box center [675, 467] width 1233 height 377
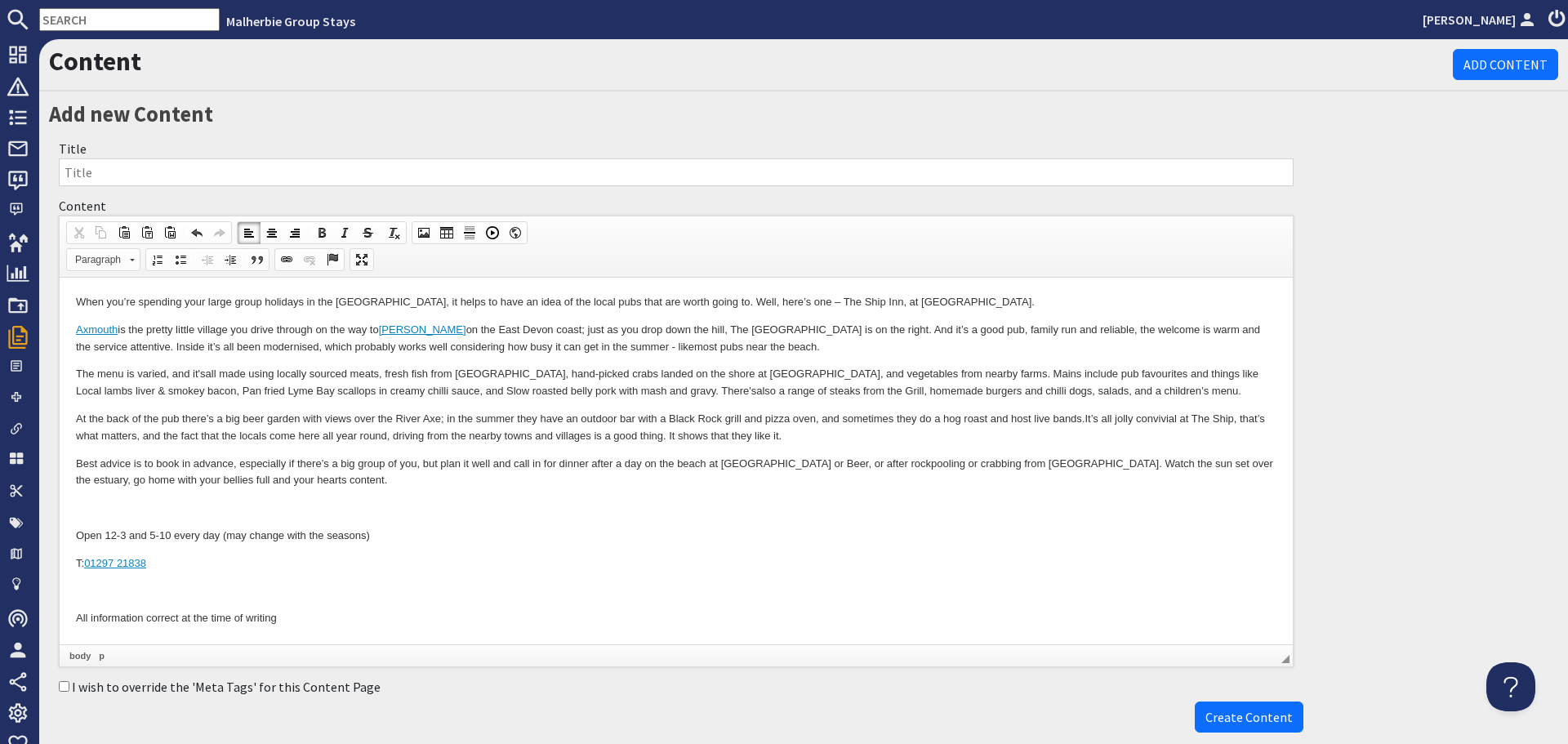
drag, startPoint x: 757, startPoint y: 437, endPoint x: 772, endPoint y: 437, distance: 15.0
click at [757, 437] on p "At the back of the pub there’s a big beer garden with views over the River Axe;…" at bounding box center [675, 428] width 1200 height 35
click at [418, 503] on p at bounding box center [675, 509] width 1200 height 17
drag, startPoint x: 772, startPoint y: 463, endPoint x: 791, endPoint y: 463, distance: 19.0
click at [791, 463] on p "Best advice is to book in advance, especially if there’s a big group of you, bu…" at bounding box center [675, 473] width 1200 height 35
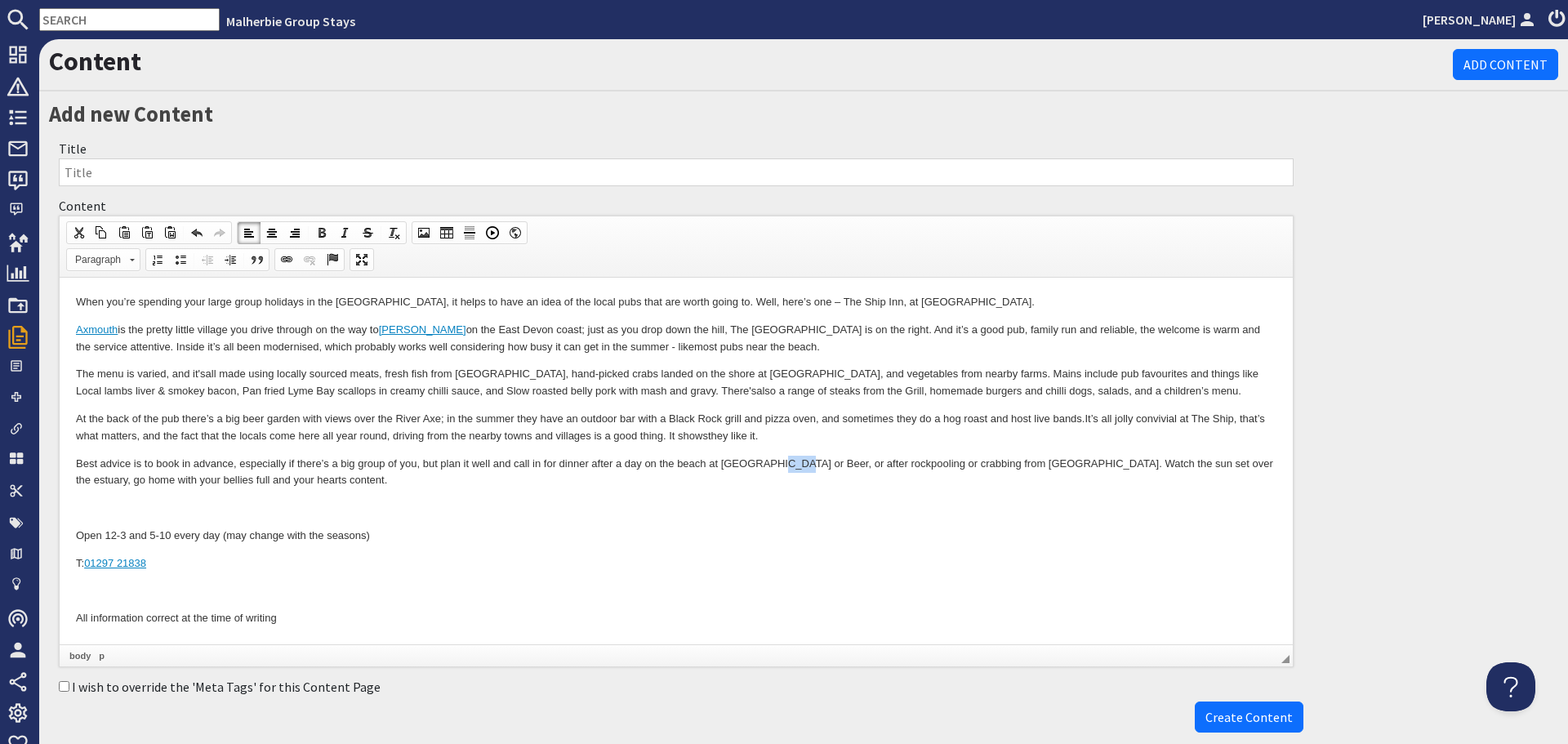
drag, startPoint x: 281, startPoint y: 259, endPoint x: 290, endPoint y: 254, distance: 10.3
click at [281, 259] on span at bounding box center [287, 260] width 13 height 13
select select "url"
select select
select select "zioncontentpage"
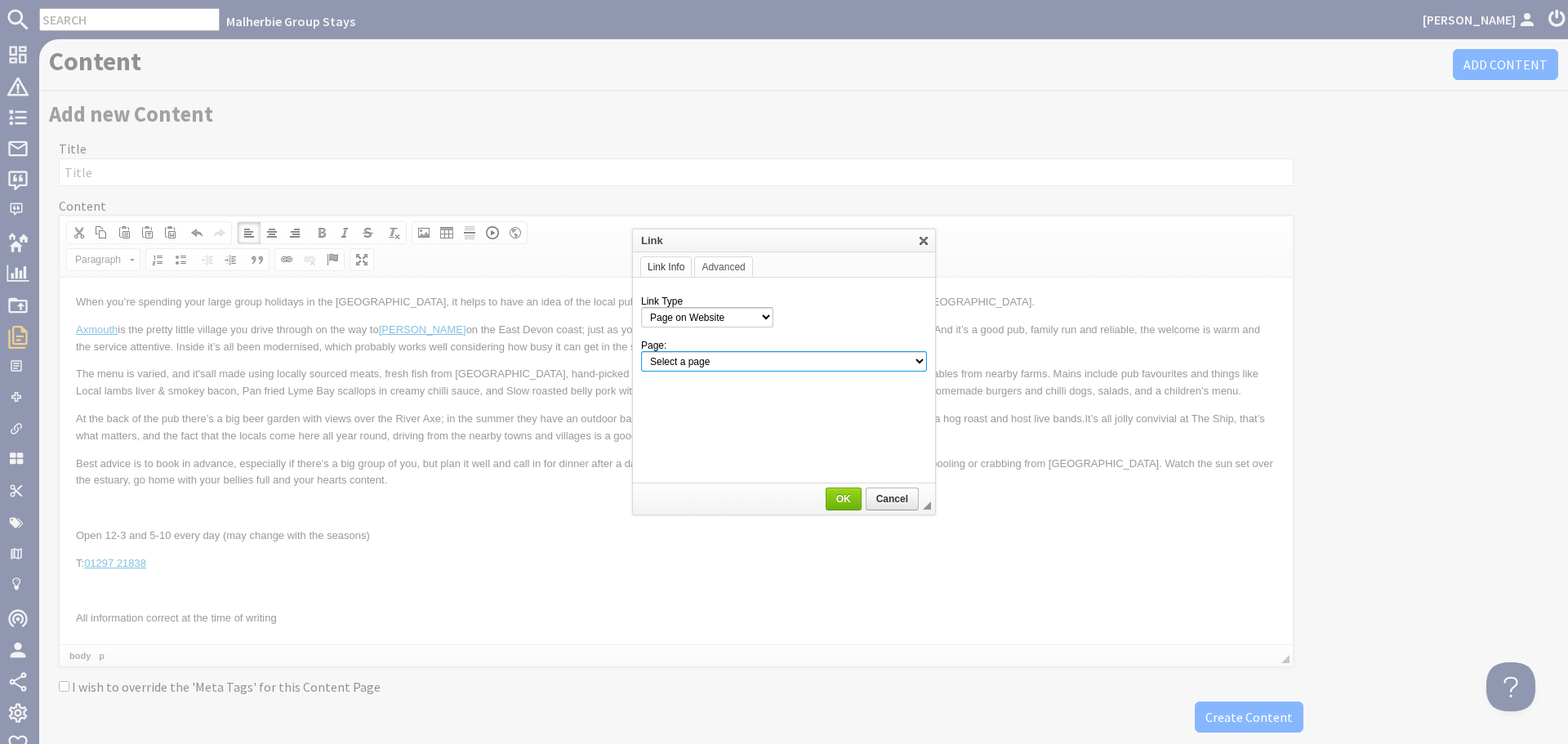
drag, startPoint x: 921, startPoint y: 367, endPoint x: 903, endPoint y: 353, distance: 22.8
click at [921, 367] on select "Select a page Homepage Content Page · About Us · Axmouth, Devon · Beaverbrook 2…" at bounding box center [783, 361] width 285 height 21
select select "content!beer-devon"
click at [641, 351] on select "Select a page Homepage Content Page · About Us · Axmouth, Devon · Beaverbrook 2…" at bounding box center [783, 361] width 285 height 21
drag, startPoint x: 839, startPoint y: 500, endPoint x: 438, endPoint y: 257, distance: 468.9
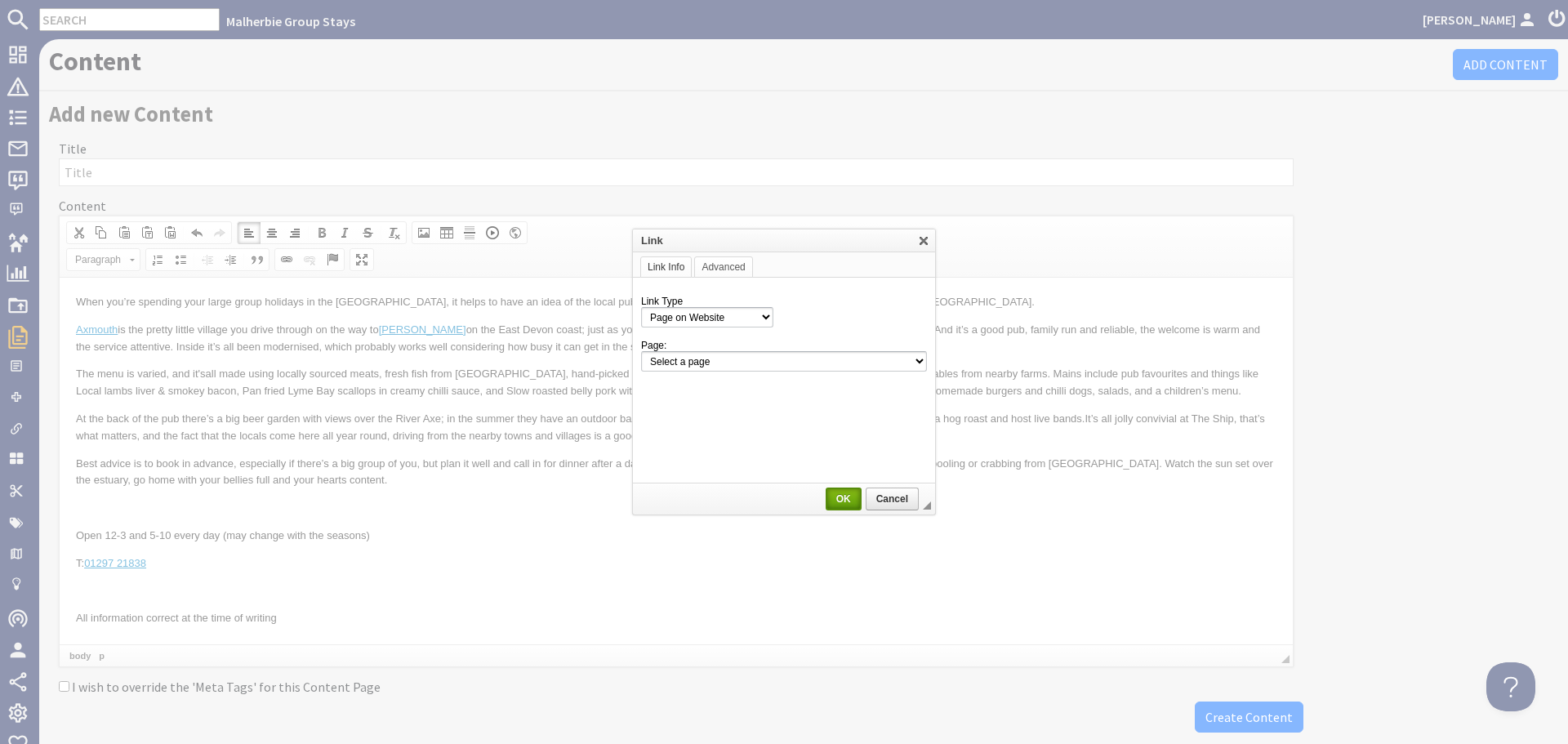
click at [839, 500] on span "OK" at bounding box center [844, 500] width 33 height 12
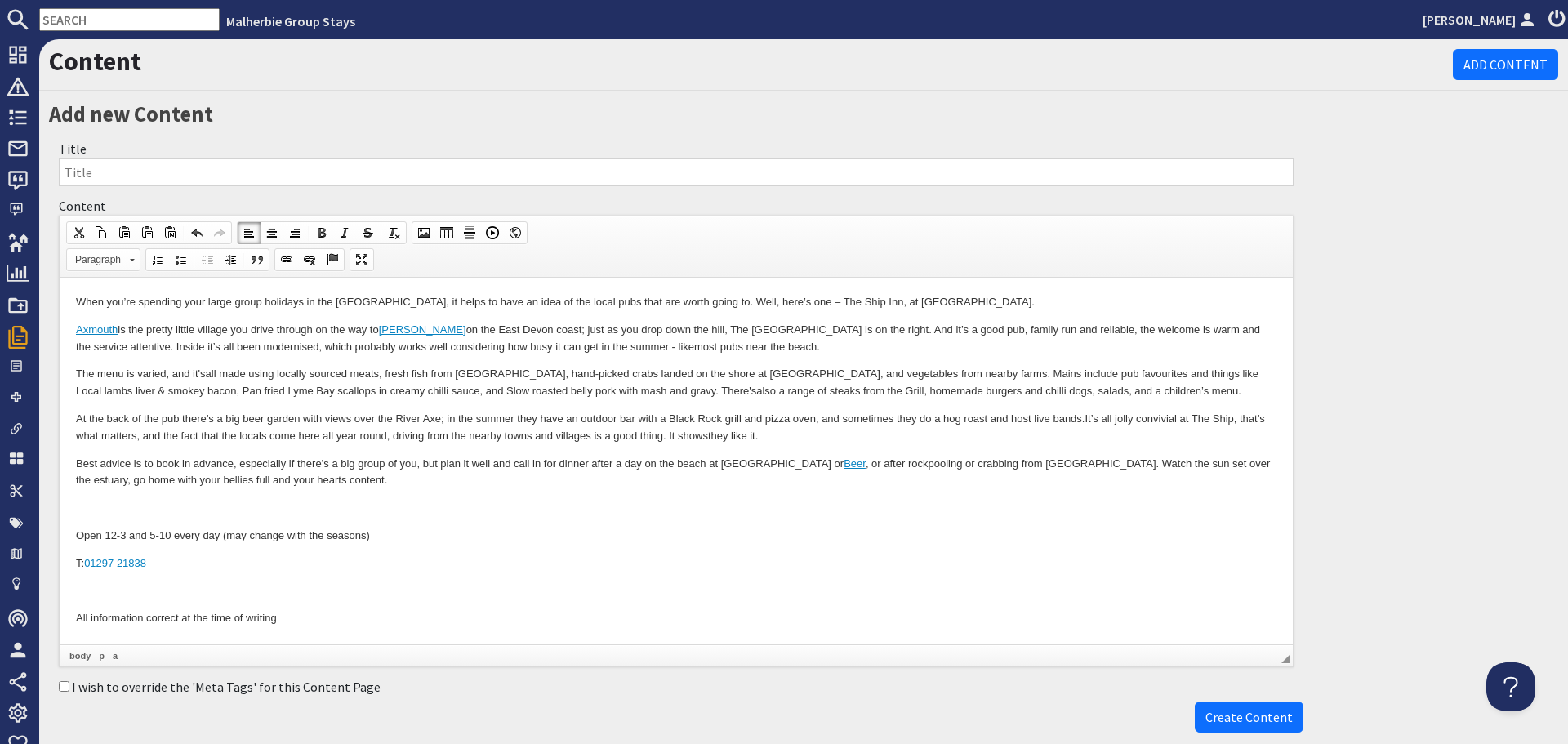
click at [456, 528] on p "Open 12-3 and 5-10 every day (may change with the seasons)" at bounding box center [675, 536] width 1200 height 17
click at [397, 511] on p at bounding box center [675, 509] width 1200 height 17
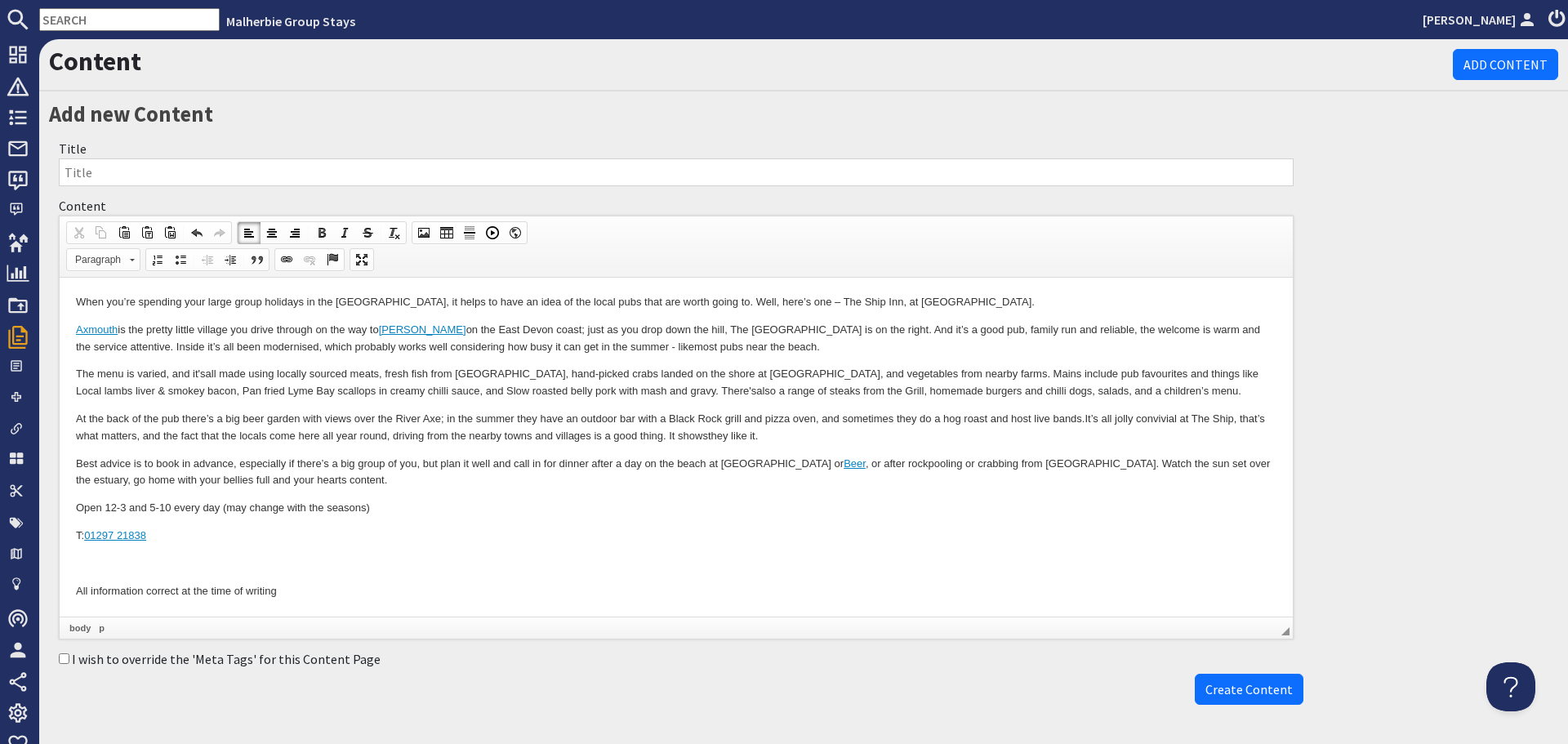
click at [242, 562] on p at bounding box center [675, 564] width 1200 height 17
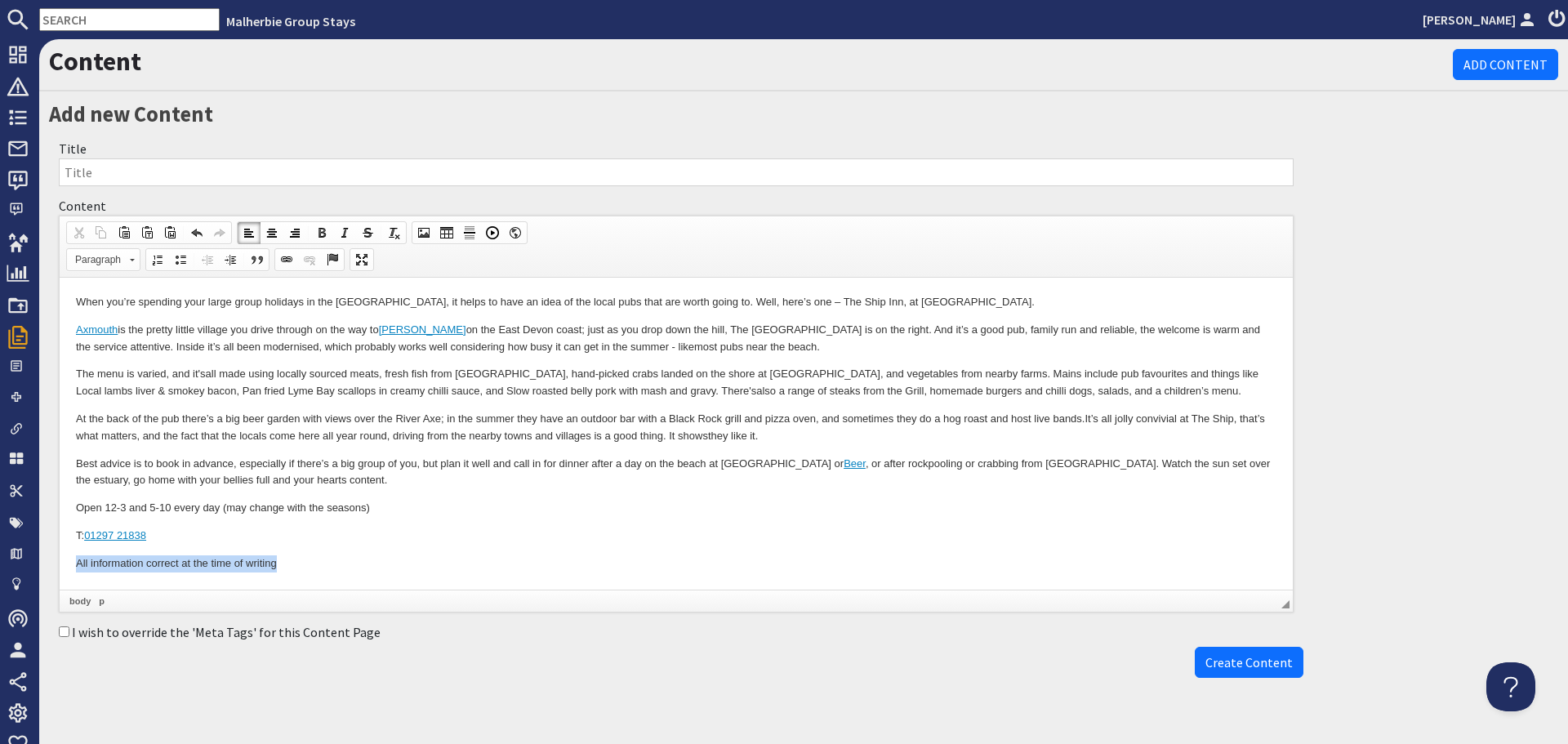
drag, startPoint x: 269, startPoint y: 568, endPoint x: 312, endPoint y: 423, distance: 151.2
click at [327, 557] on html "When you’re spending your large group holidays in the South West, it helps to h…" at bounding box center [675, 434] width 1233 height 311
drag, startPoint x: 346, startPoint y: 231, endPoint x: 350, endPoint y: 263, distance: 32.2
click at [348, 241] on link "Italic" at bounding box center [345, 233] width 23 height 21
click at [442, 496] on body "When you’re spending your large group holidays in the South West, it helps to h…" at bounding box center [675, 433] width 1200 height 279
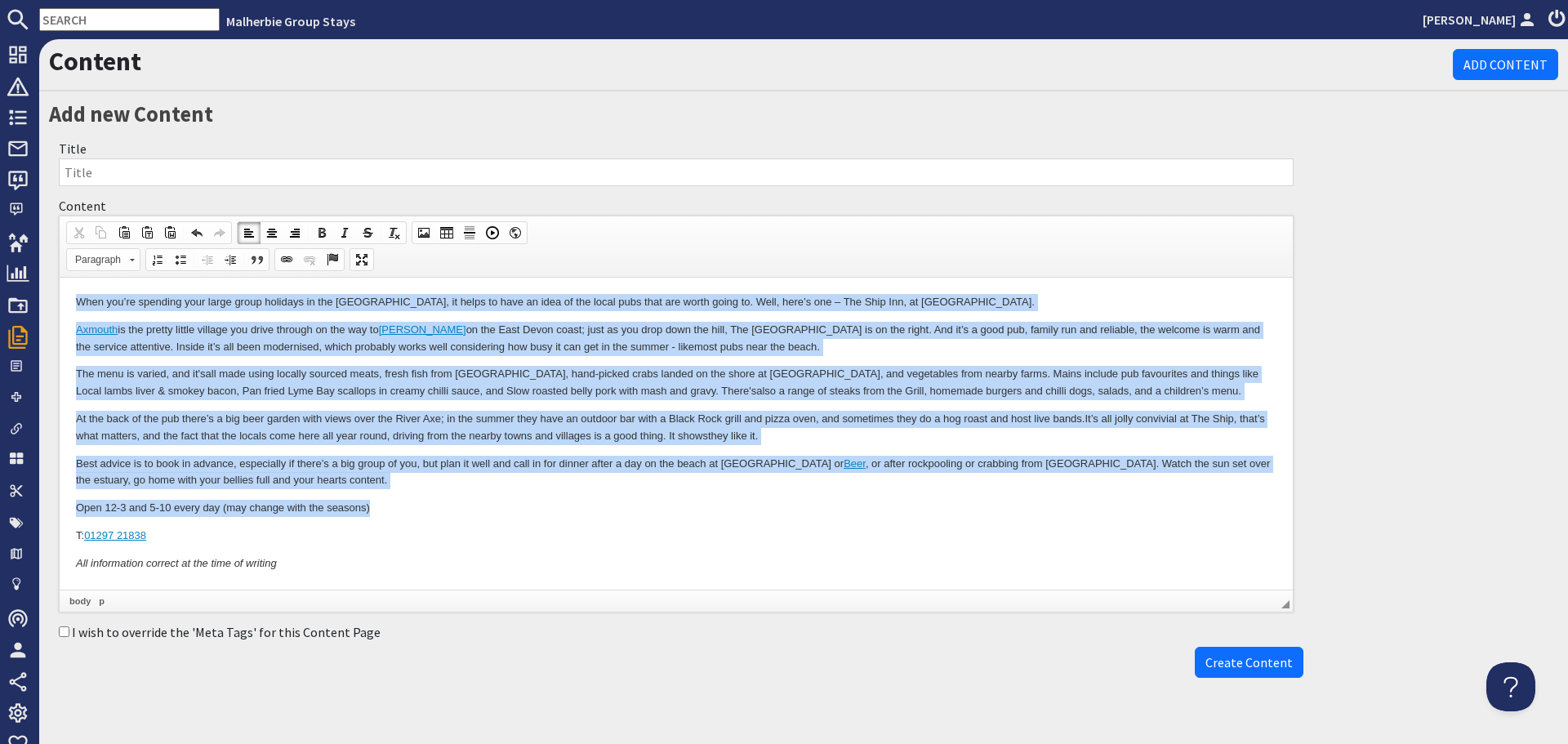
drag, startPoint x: 70, startPoint y: 300, endPoint x: 381, endPoint y: 495, distance: 367.1
click at [381, 495] on html "When you’re spending your large group holidays in the South West, it helps to h…" at bounding box center [675, 434] width 1233 height 311
copy body "When you’re spending your large group holidays in the South West, it helps to h…"
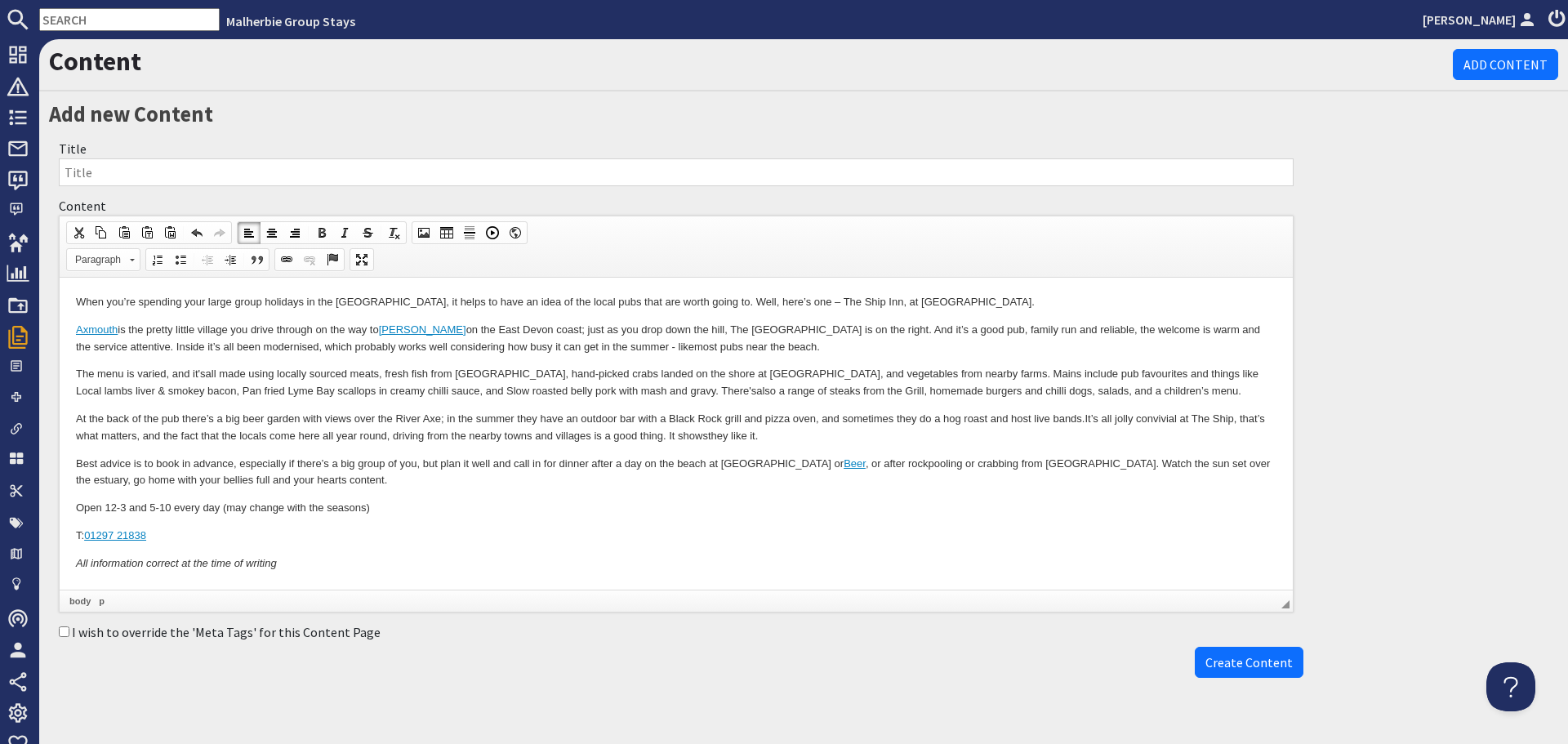
click at [420, 541] on p "T: 01297 21838" at bounding box center [675, 536] width 1200 height 17
click at [64, 635] on input "I wish to override the 'Meta Tags' for this Content Page" at bounding box center [63, 631] width 11 height 11
checkbox input "true"
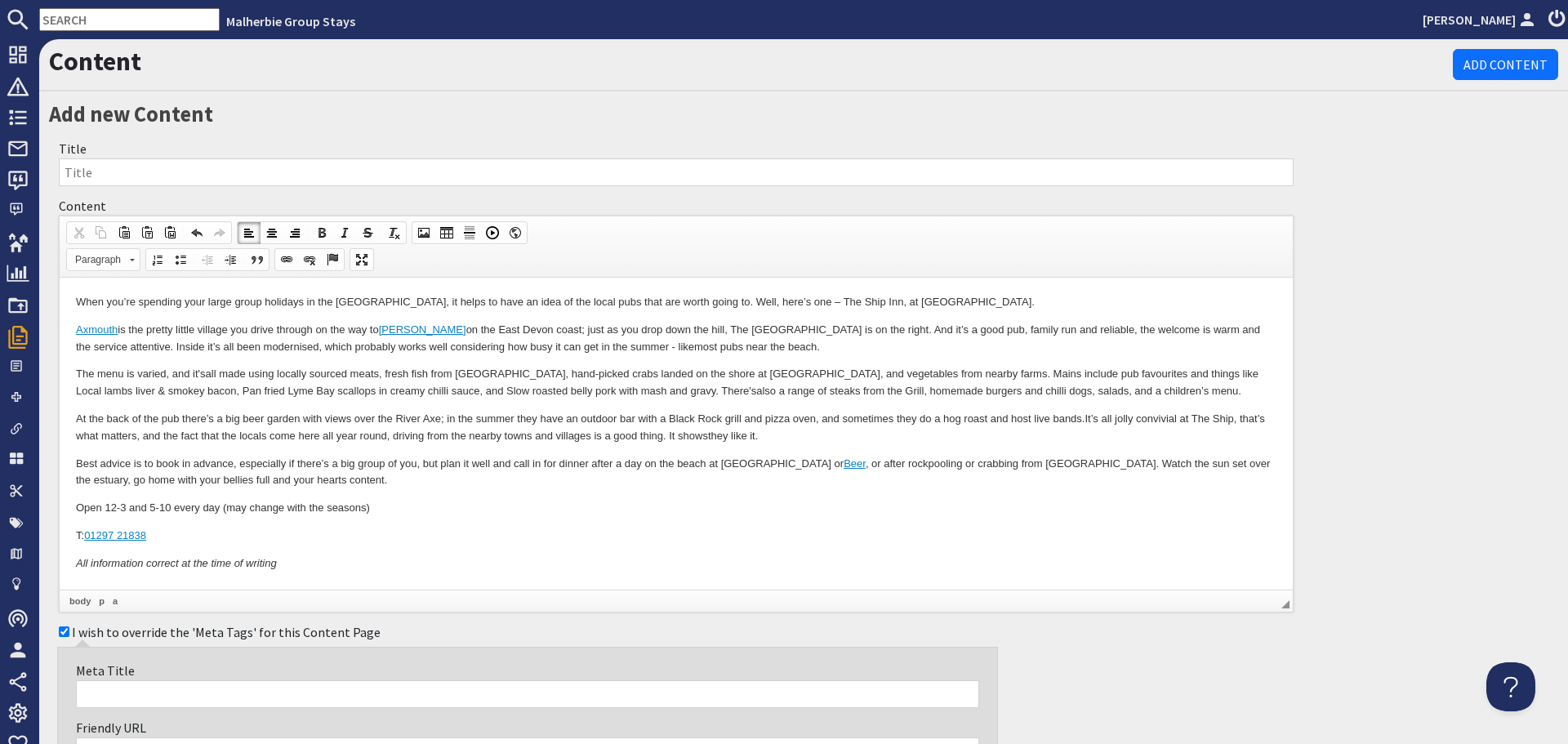
drag, startPoint x: 117, startPoint y: 689, endPoint x: 178, endPoint y: 698, distance: 61.7
click at [118, 689] on input "Meta Title" at bounding box center [527, 695] width 903 height 28
click at [146, 180] on input "Title" at bounding box center [675, 173] width 1235 height 28
paste input "The Ship Inn, Axmouth, Devon"
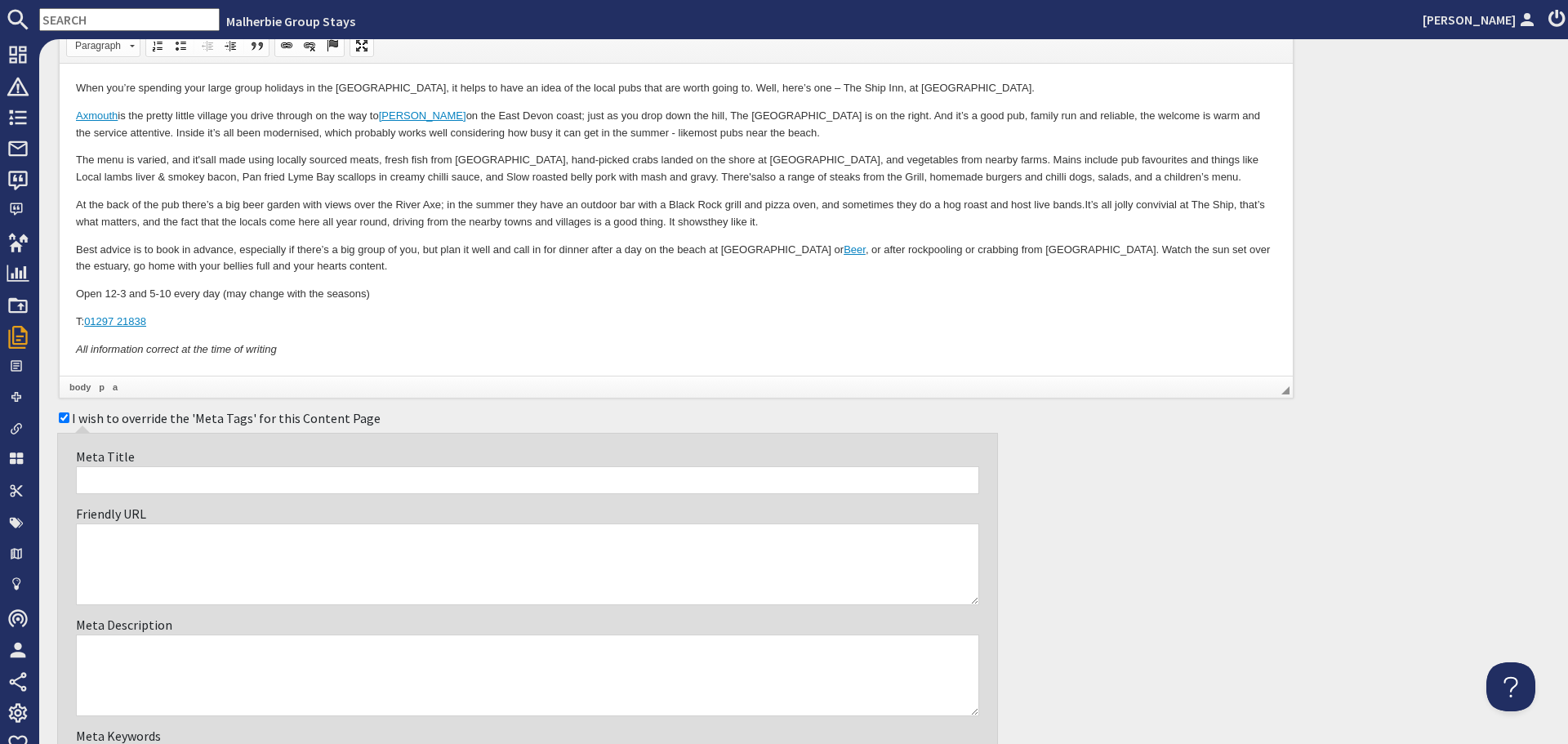
scroll to position [245, 0]
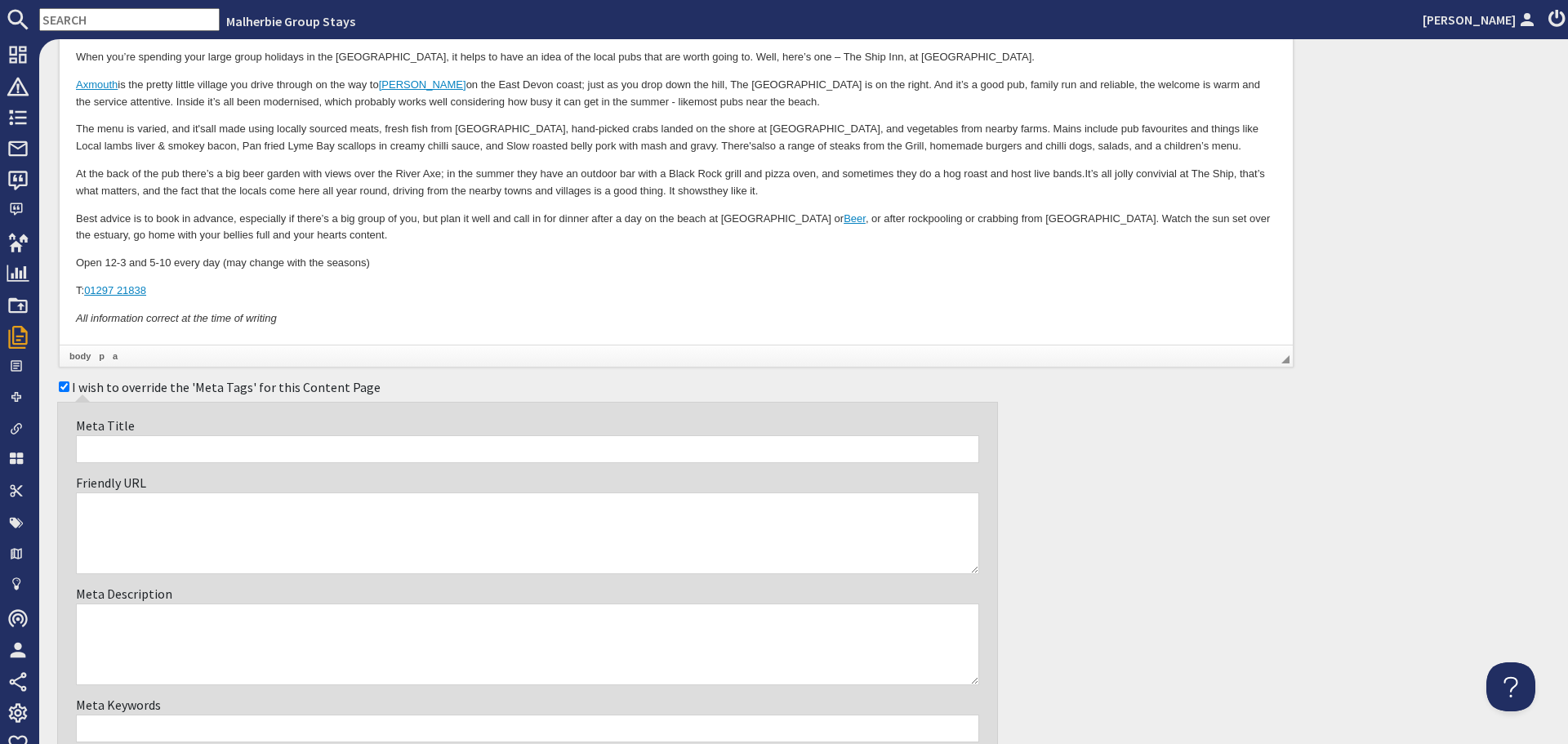
type input "The Ship Inn, Axmouth, Devon"
click at [237, 443] on input "Meta Title" at bounding box center [527, 449] width 903 height 28
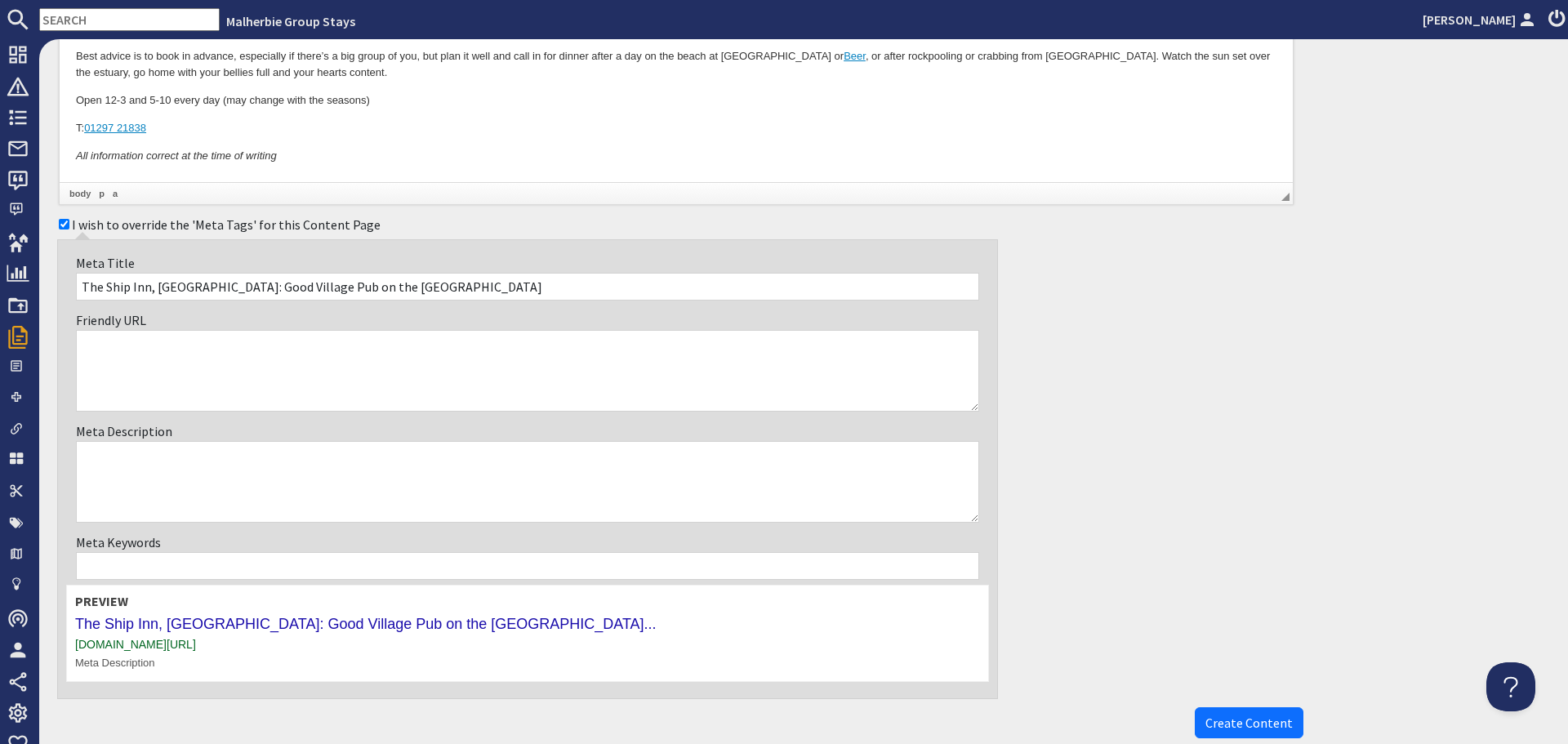
scroll to position [408, 0]
click at [375, 283] on input "The Ship Inn, Axmouth: Good Village Pub on the East devon Coast" at bounding box center [527, 286] width 903 height 28
type input "The Ship Inn, Axmouth: Good Village Pub on the East Devon Coast"
click at [363, 463] on textarea "Meta Description" at bounding box center [527, 481] width 903 height 81
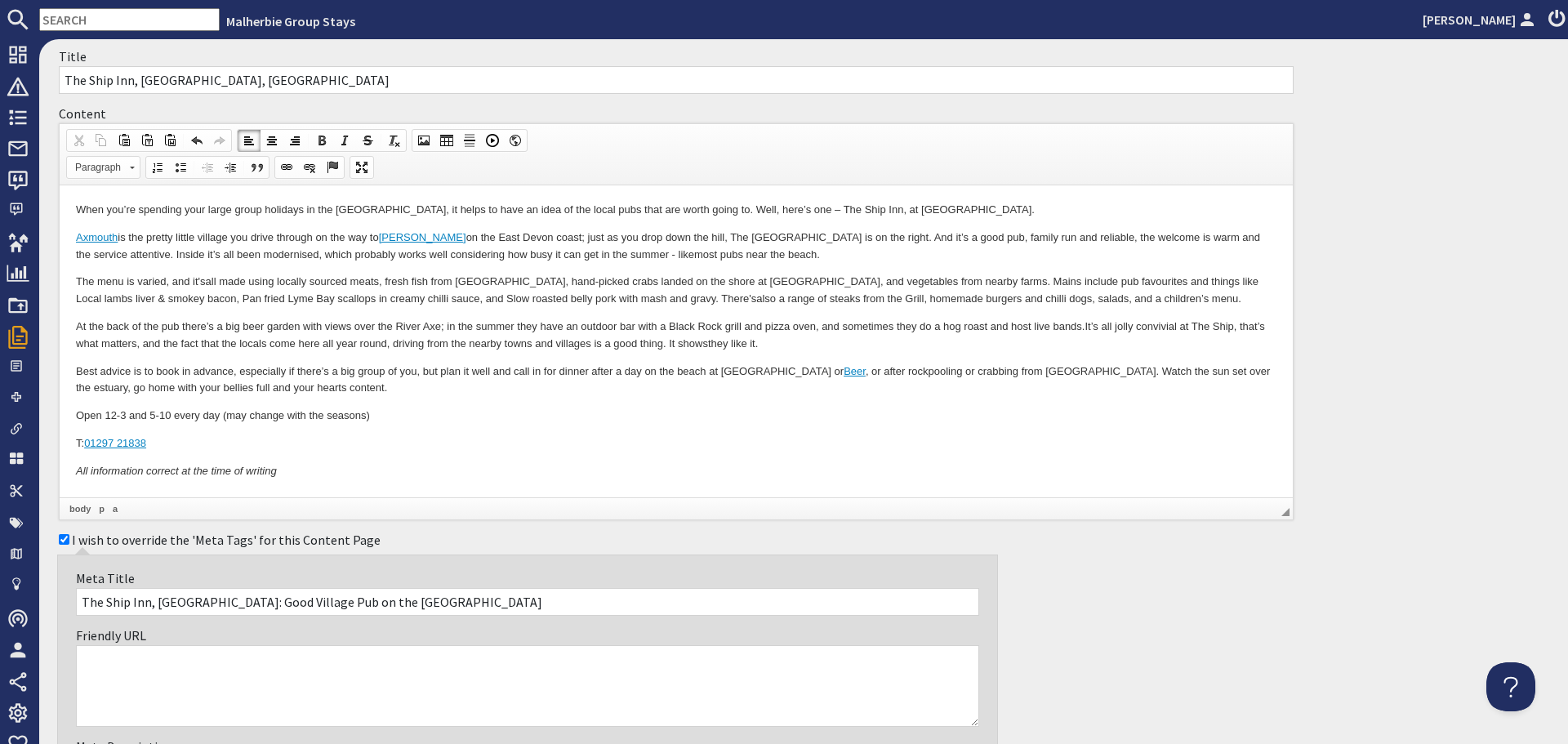
scroll to position [81, 0]
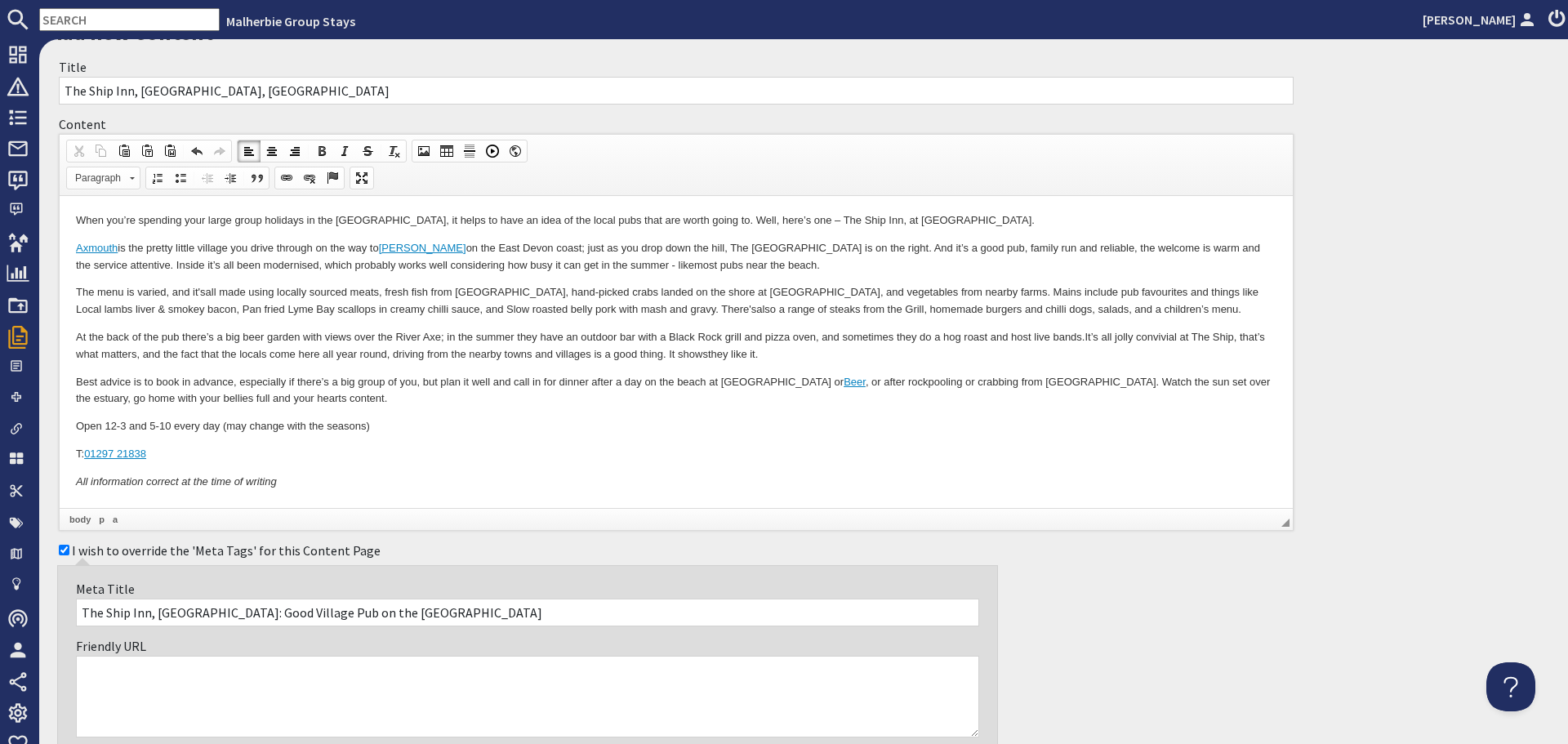
click at [1044, 246] on p "Axmouth is the pretty little village you drive through on the way to Seaton on …" at bounding box center [675, 258] width 1200 height 35
click at [1099, 244] on p "Axmouth is the pretty little village you drive through on the way to Seaton on …" at bounding box center [675, 258] width 1200 height 35
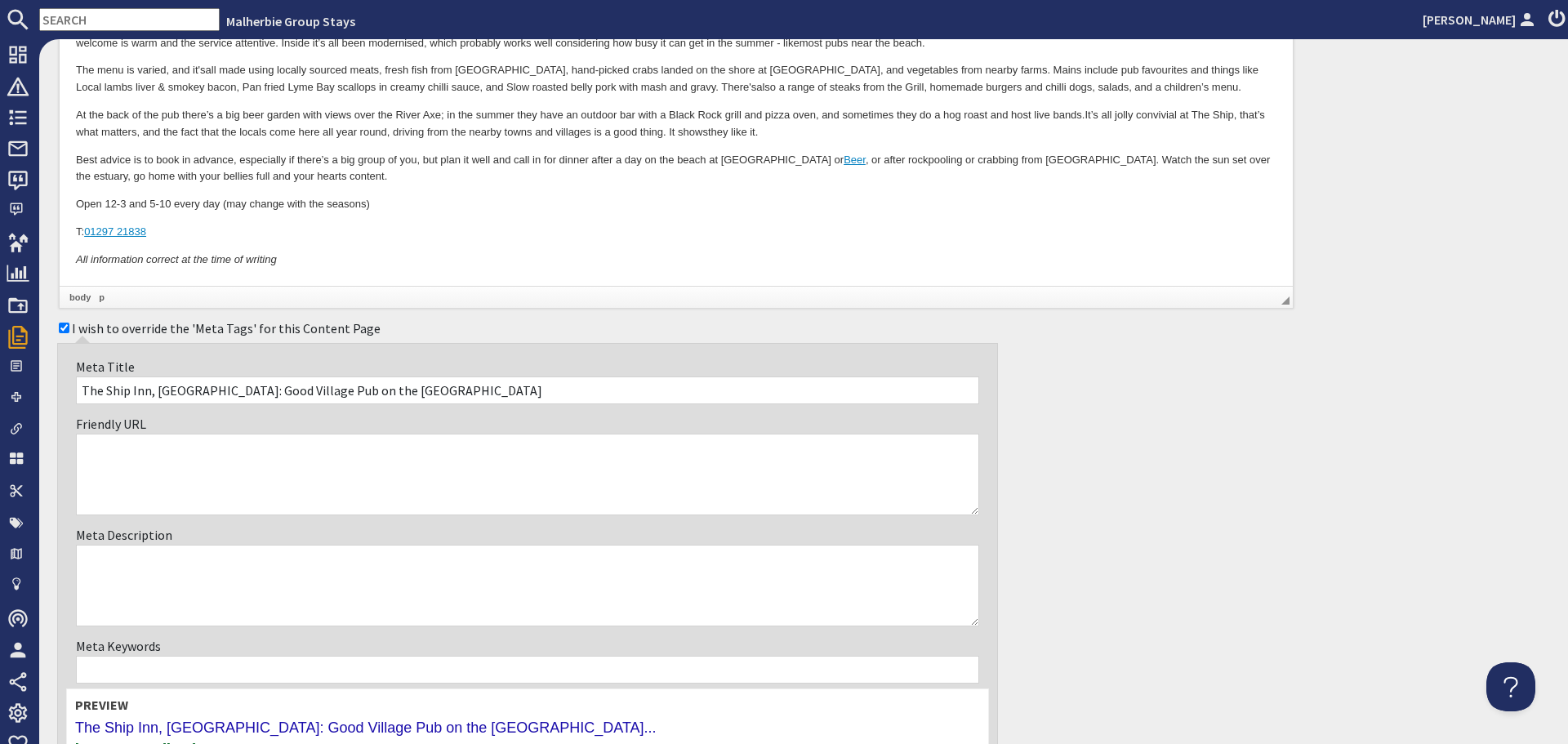
scroll to position [327, 0]
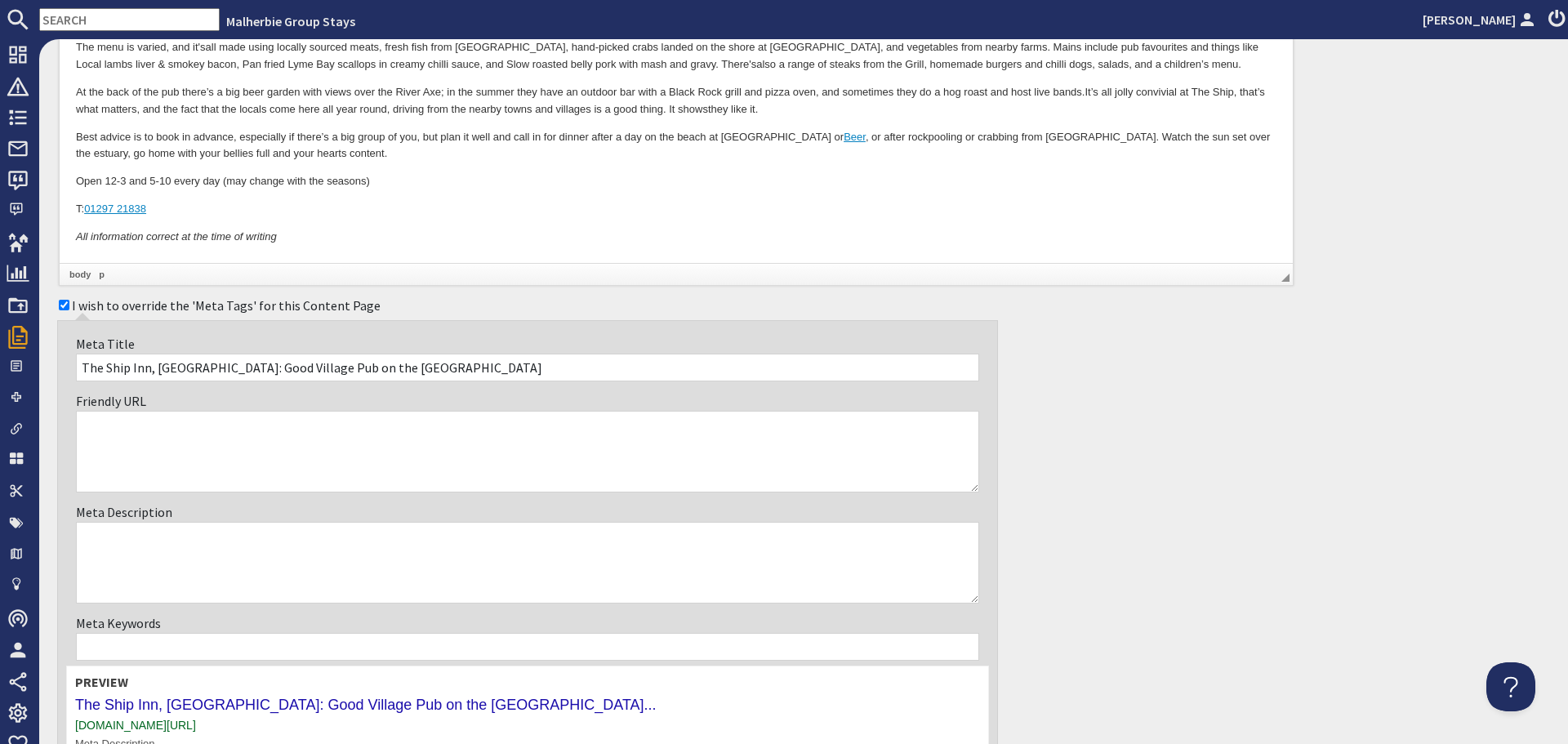
click at [679, 530] on textarea "Meta Description" at bounding box center [527, 562] width 903 height 81
type textarea "G"
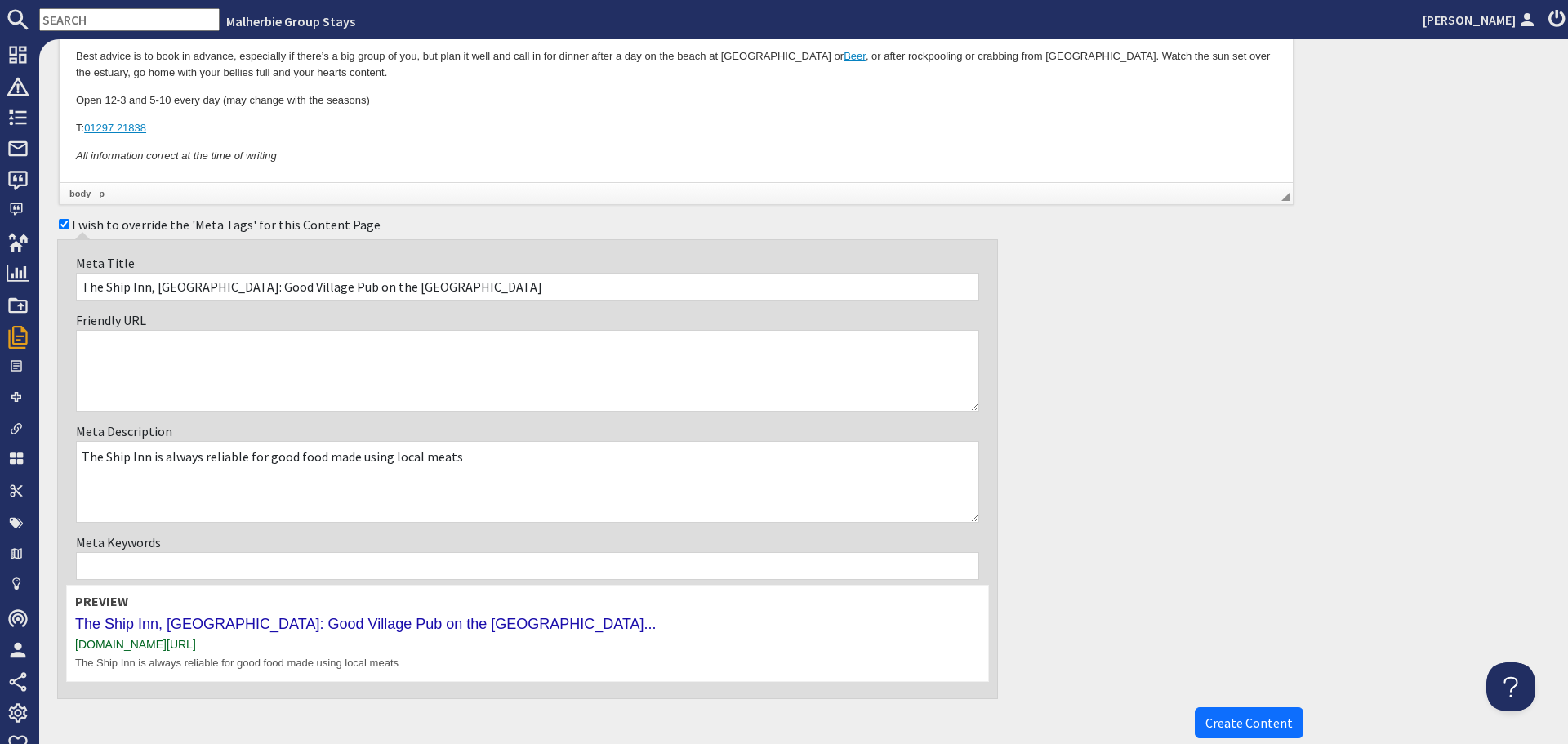
scroll to position [408, 0]
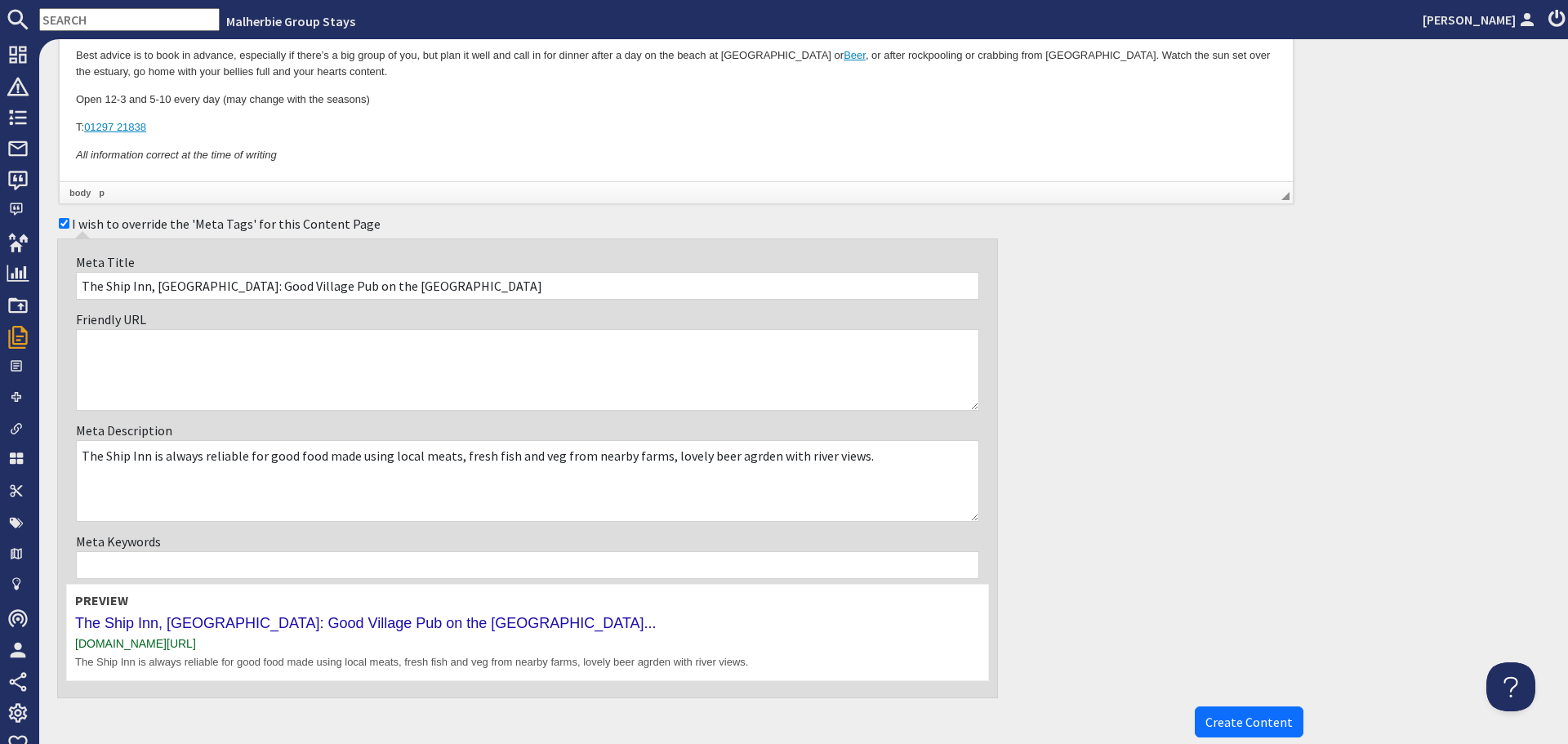
click at [737, 459] on textarea "The Ship Inn is always reliable for good food made using local meats, fresh fis…" at bounding box center [527, 481] width 903 height 81
click at [735, 457] on textarea "The Ship Inn is always reliable for good food made using local meats, fresh fis…" at bounding box center [527, 481] width 903 height 81
click at [907, 466] on textarea "The Ship Inn is always reliable for good food made using local meats, fresh fis…" at bounding box center [527, 481] width 903 height 81
type textarea "The Ship Inn is always reliable for good food made using local meats, fresh fis…"
click at [1210, 722] on span "Create Content" at bounding box center [1249, 723] width 87 height 16
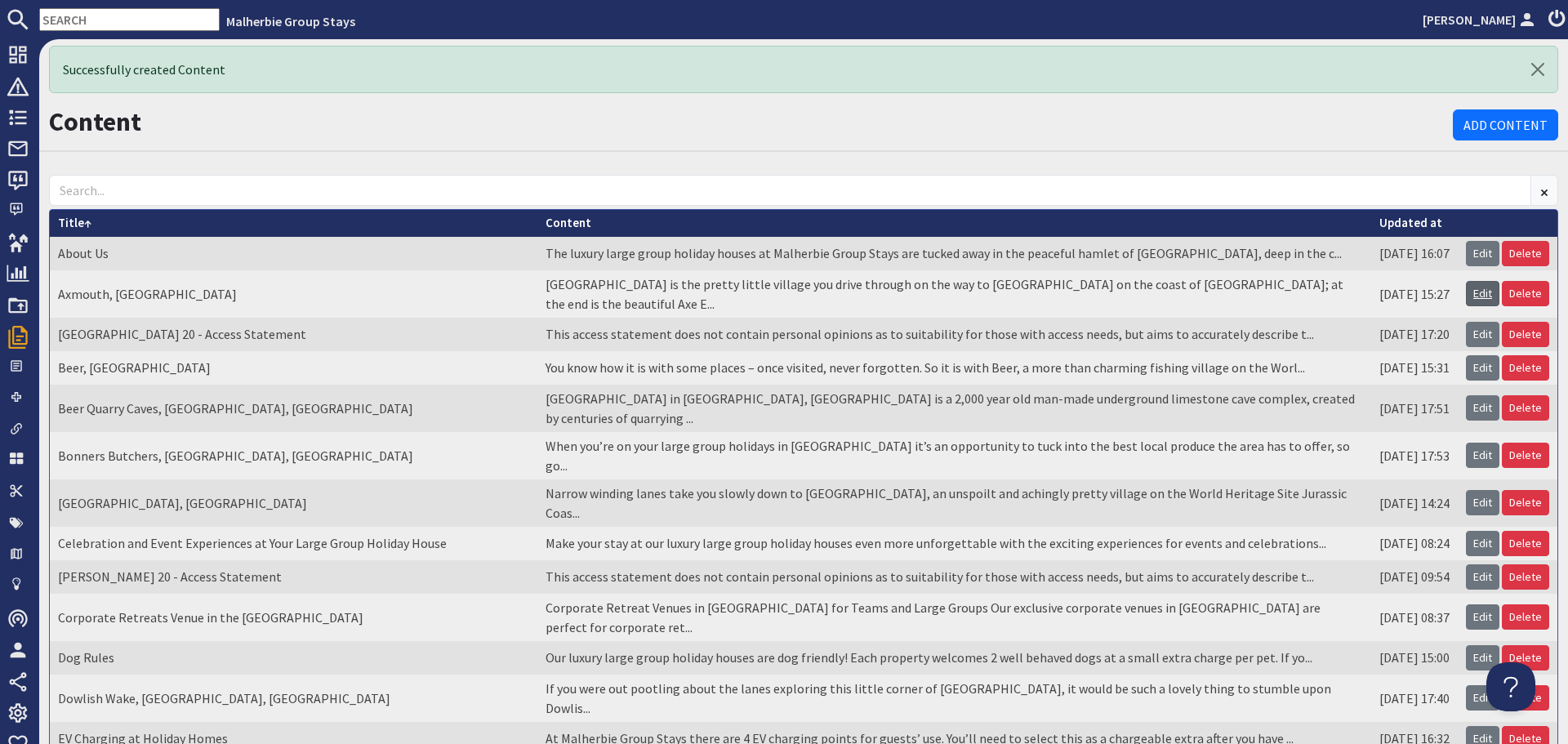
click at [1470, 289] on link "Edit" at bounding box center [1482, 294] width 34 height 26
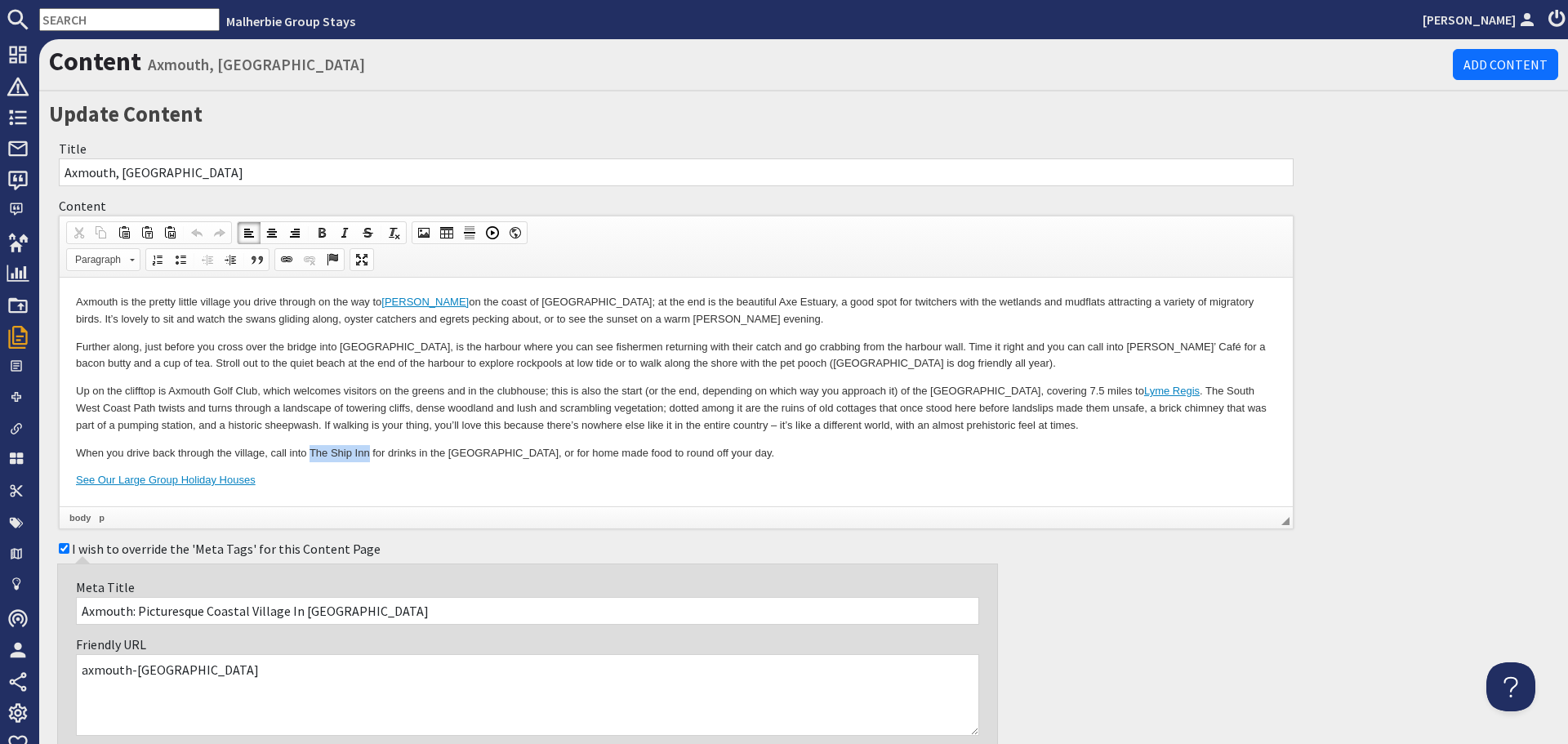
drag, startPoint x: 309, startPoint y: 450, endPoint x: 368, endPoint y: 446, distance: 59.1
click at [368, 446] on p "When you drive back through the village, call into The Ship Inn for drinks in t…" at bounding box center [675, 453] width 1200 height 17
click at [285, 258] on span at bounding box center [287, 260] width 13 height 13
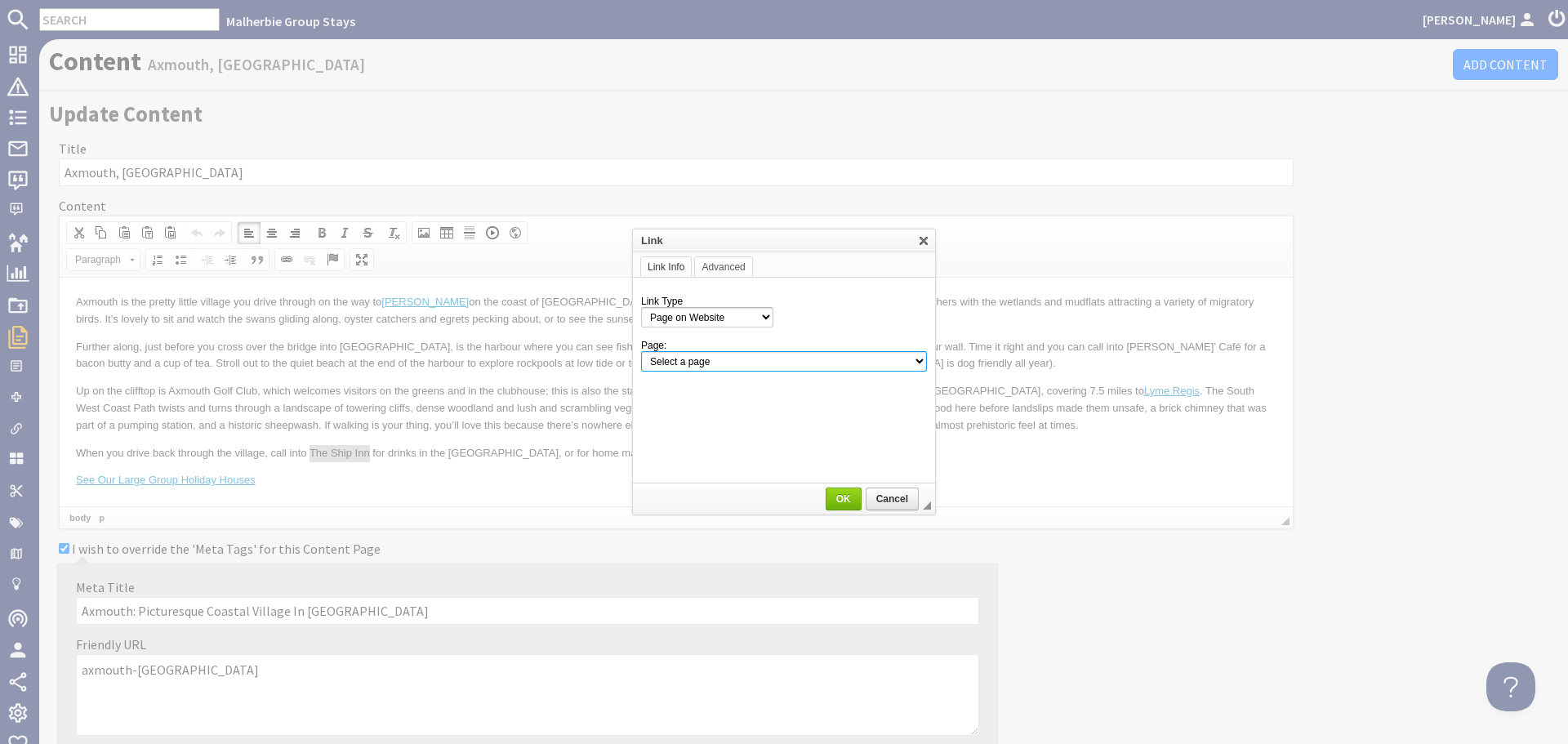
click at [825, 361] on select "Select a page Homepage Content Page · About Us · Axmouth, Devon · Beaverbrook 2…" at bounding box center [783, 361] width 285 height 21
click at [1241, 118] on div at bounding box center [784, 372] width 1568 height 744
click at [916, 359] on select "Select a page Homepage Content Page · About Us · Axmouth, Devon · Beaverbrook 2…" at bounding box center [783, 361] width 285 height 21
click at [893, 503] on span "Cancel" at bounding box center [892, 500] width 50 height 12
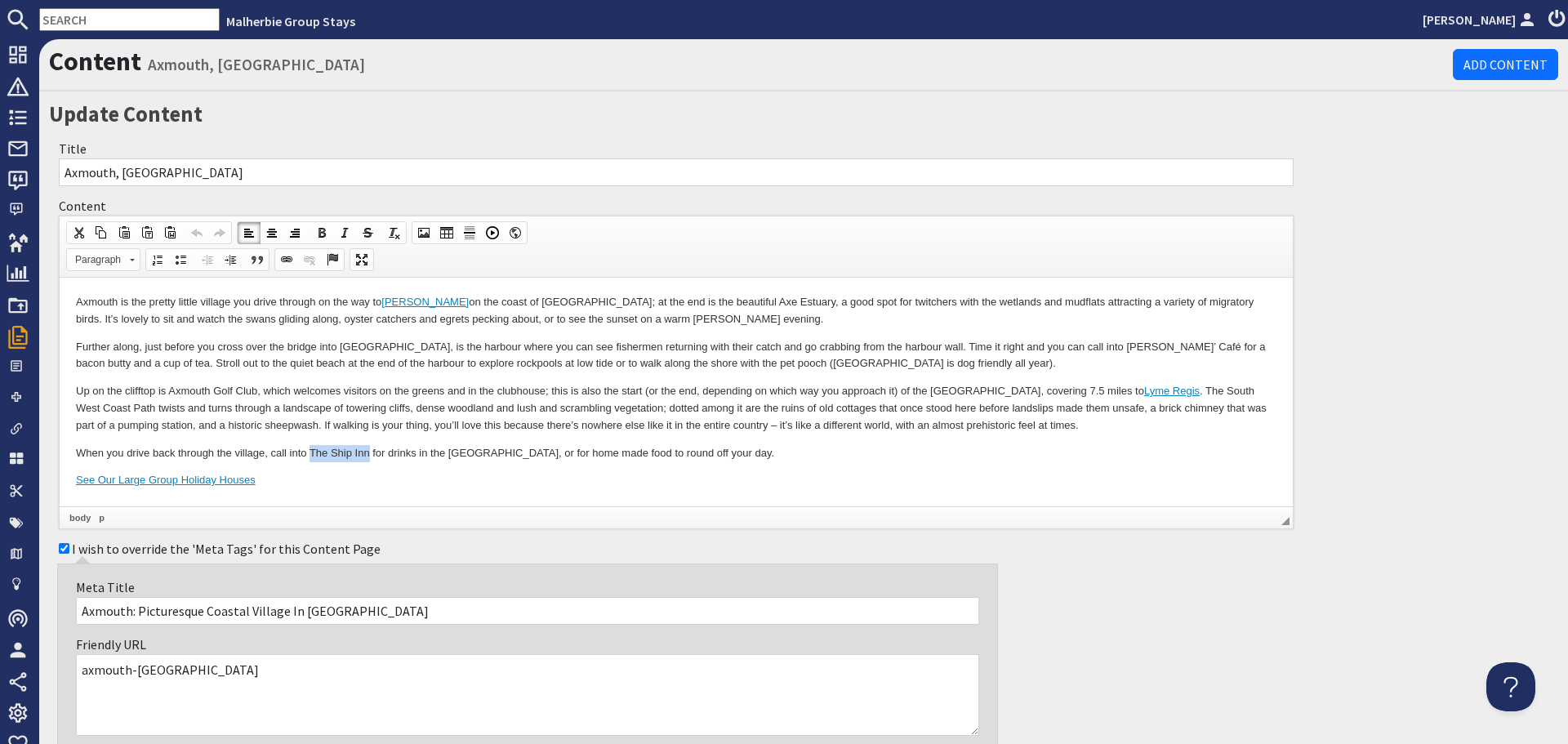
drag, startPoint x: 285, startPoint y: 260, endPoint x: 622, endPoint y: 290, distance: 338.3
click at [286, 260] on span at bounding box center [287, 260] width 13 height 13
select select "zioncontentpage"
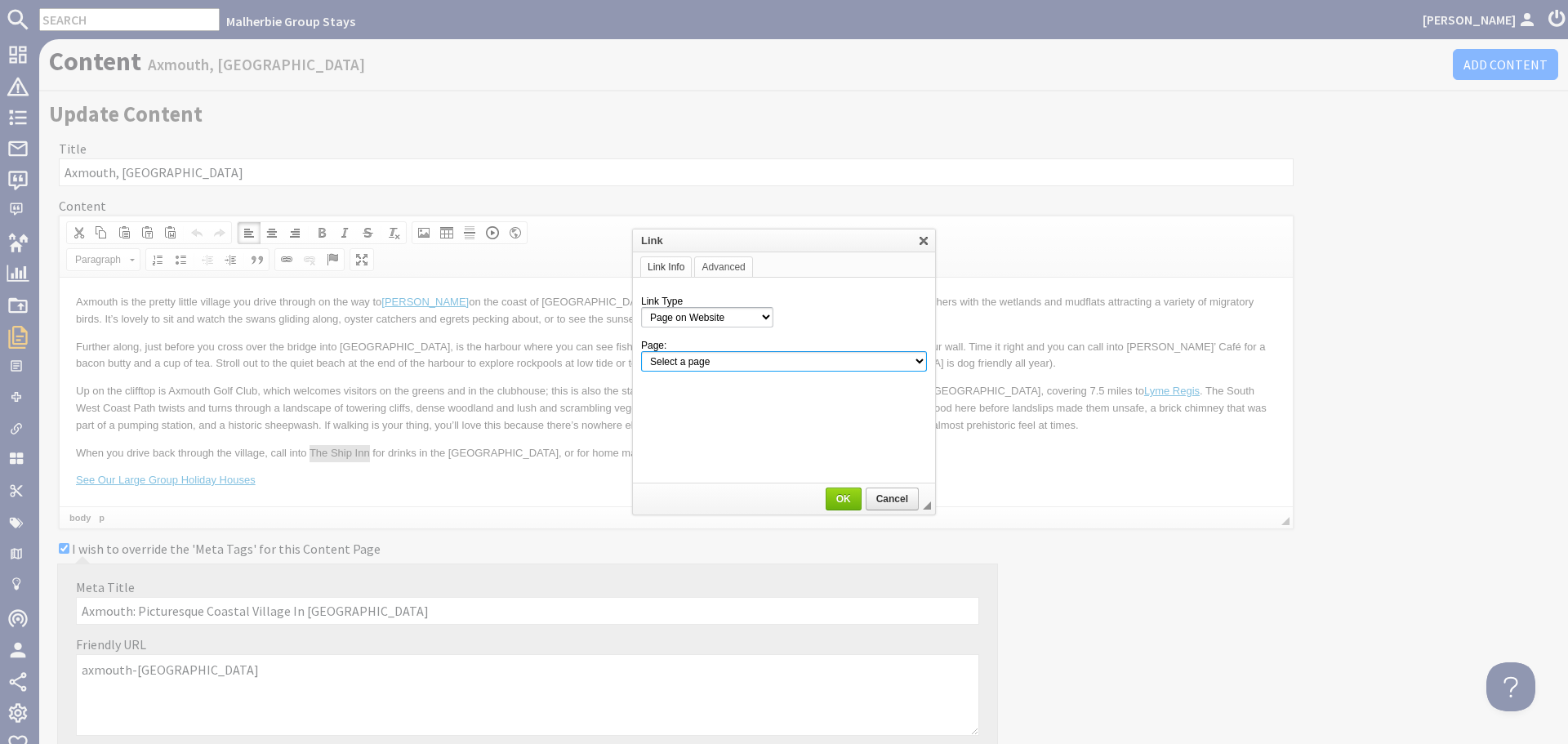
click at [814, 364] on select "Select a page Homepage Content Page · About Us · Axmouth, Devon · Beaverbrook 2…" at bounding box center [783, 361] width 285 height 21
select select "content!the-ship-inn-axmouth-devon"
click at [641, 351] on select "Select a page Homepage Content Page · About Us · Axmouth, Devon · Beaverbrook 2…" at bounding box center [783, 361] width 285 height 21
drag, startPoint x: 835, startPoint y: 500, endPoint x: 967, endPoint y: 191, distance: 336.0
click at [835, 500] on span "OK" at bounding box center [844, 500] width 33 height 12
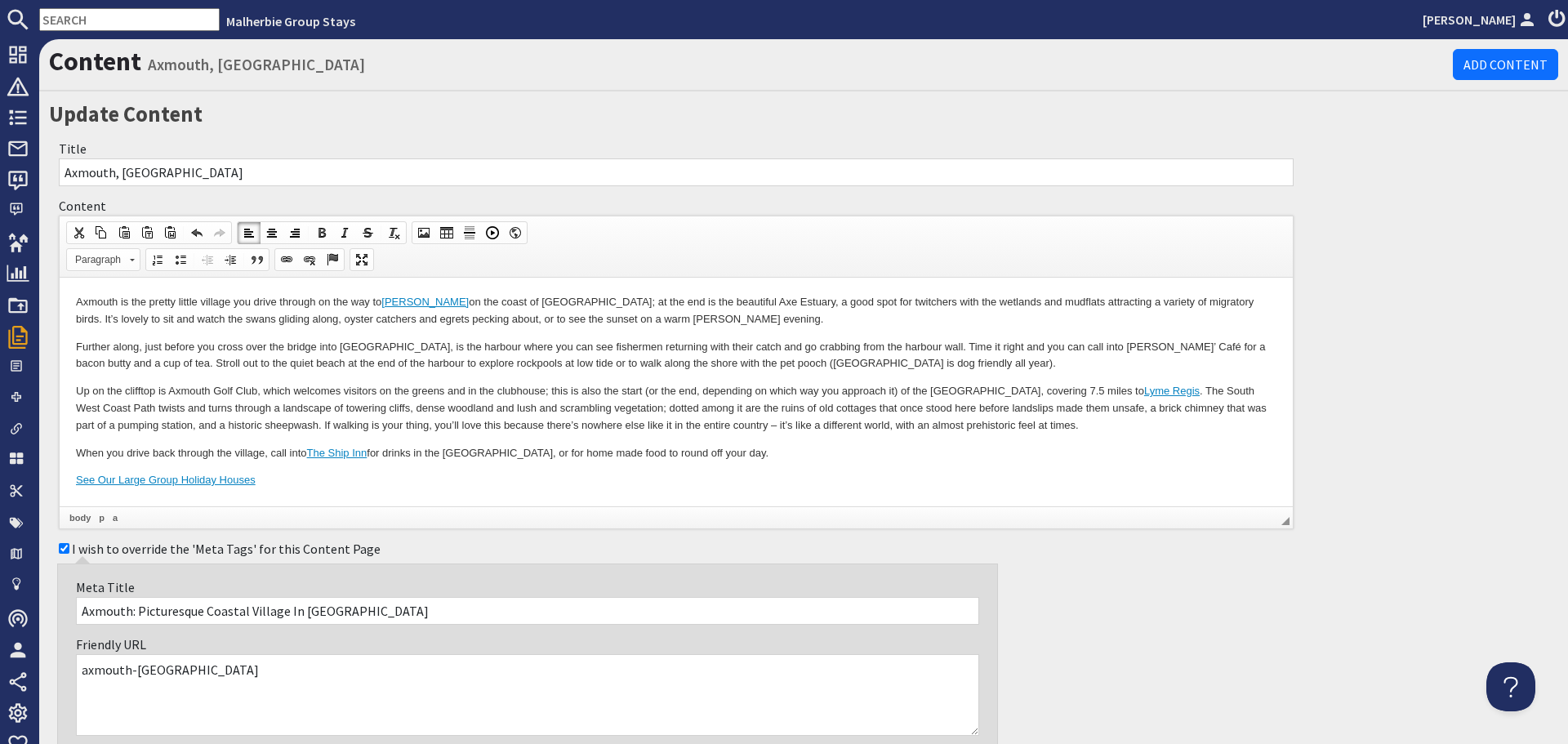
drag, startPoint x: 1029, startPoint y: 467, endPoint x: 1093, endPoint y: 498, distance: 71.1
click at [1035, 469] on body "Axmouth is the pretty little village you drive through on the way to Seaton on …" at bounding box center [675, 391] width 1200 height 195
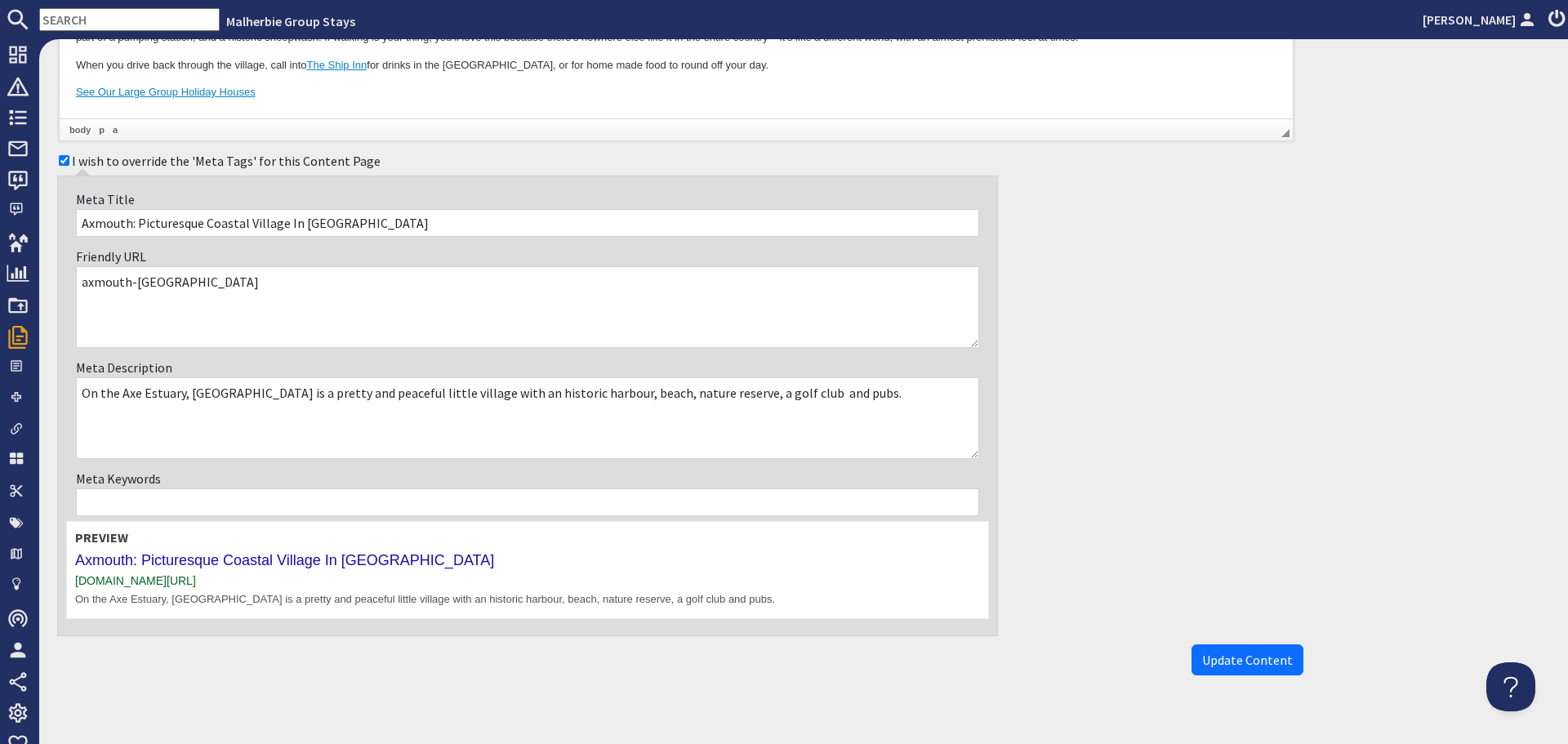
scroll to position [408, 0]
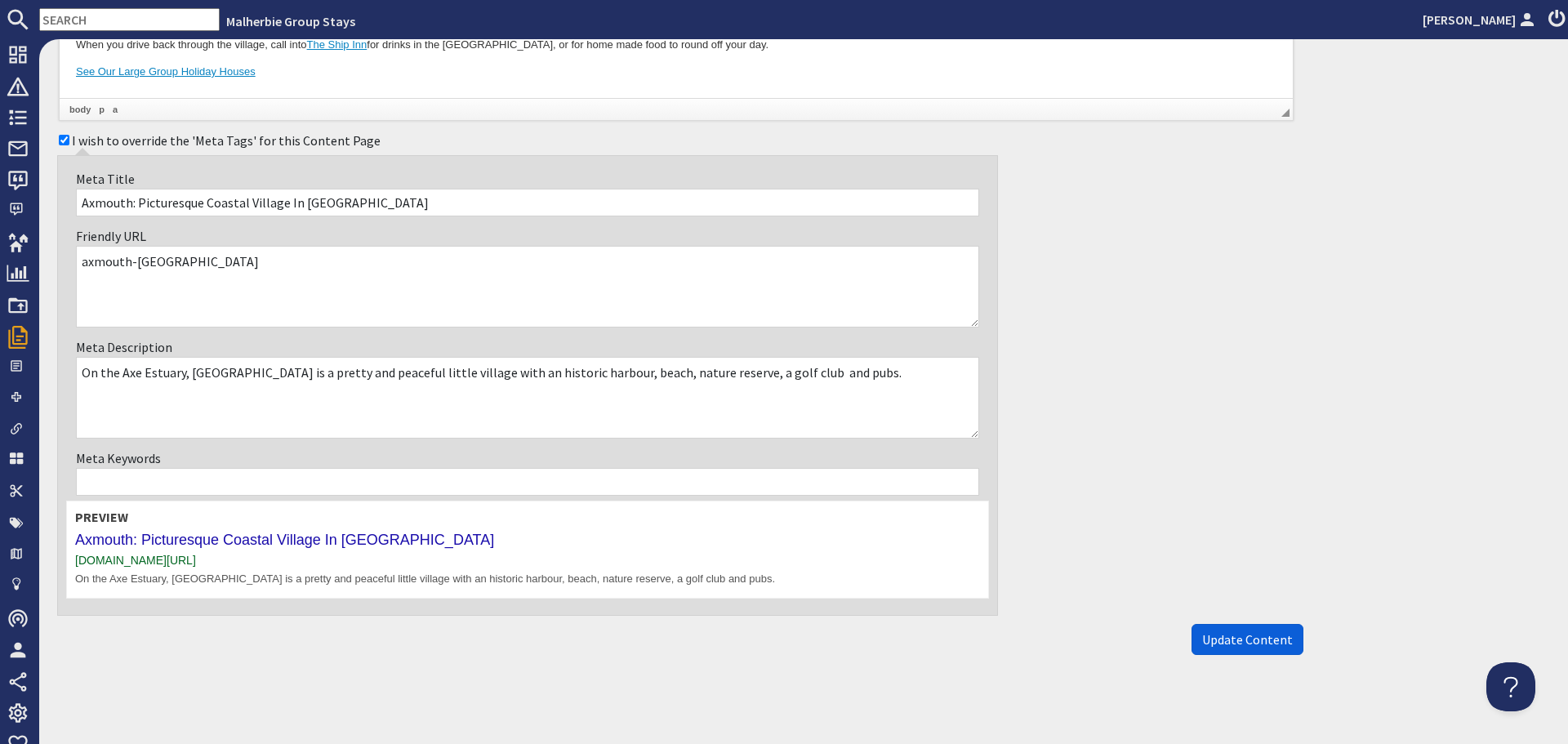
click at [1227, 642] on span "Update Content" at bounding box center [1247, 639] width 90 height 16
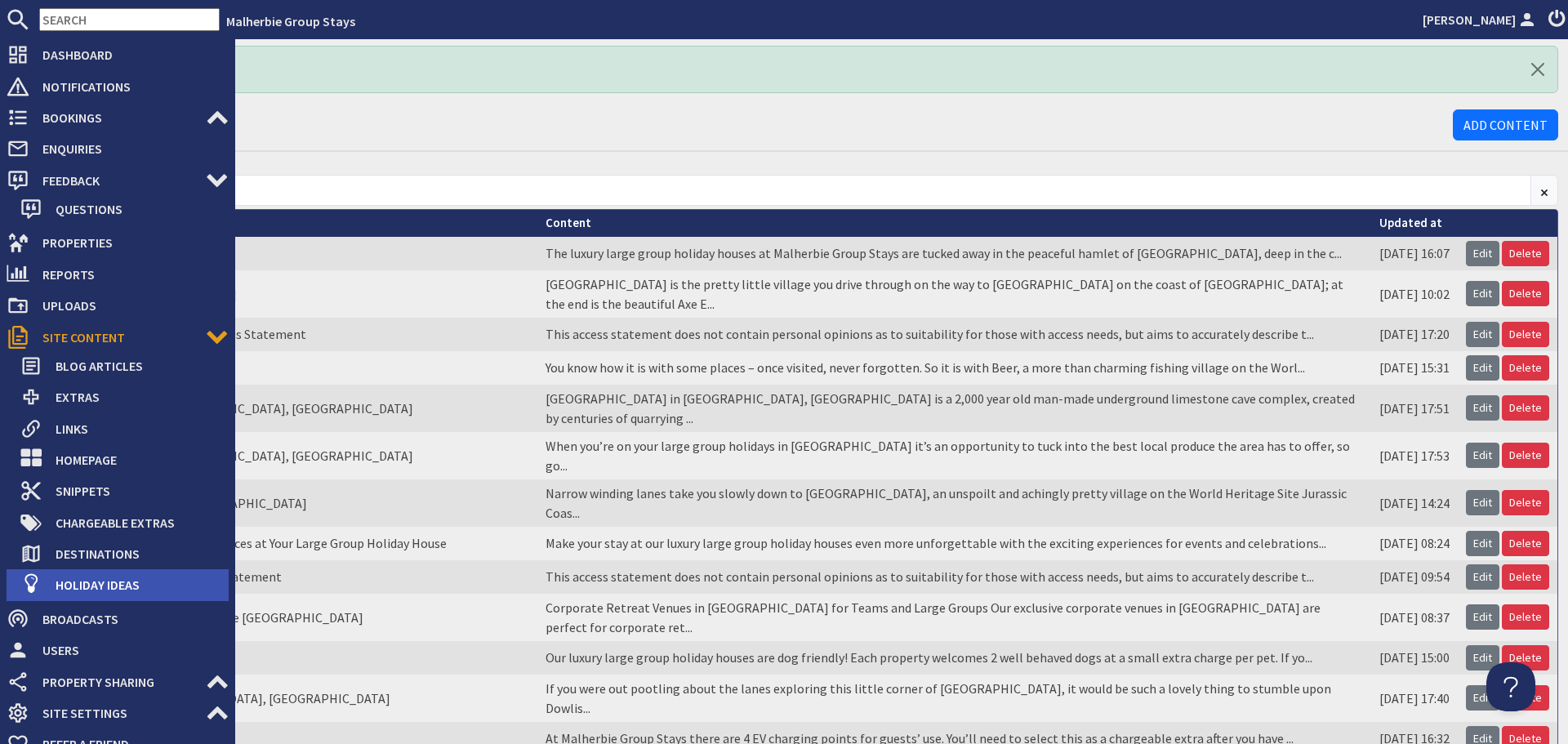
click at [110, 583] on span "Holiday Ideas" at bounding box center [136, 585] width 186 height 26
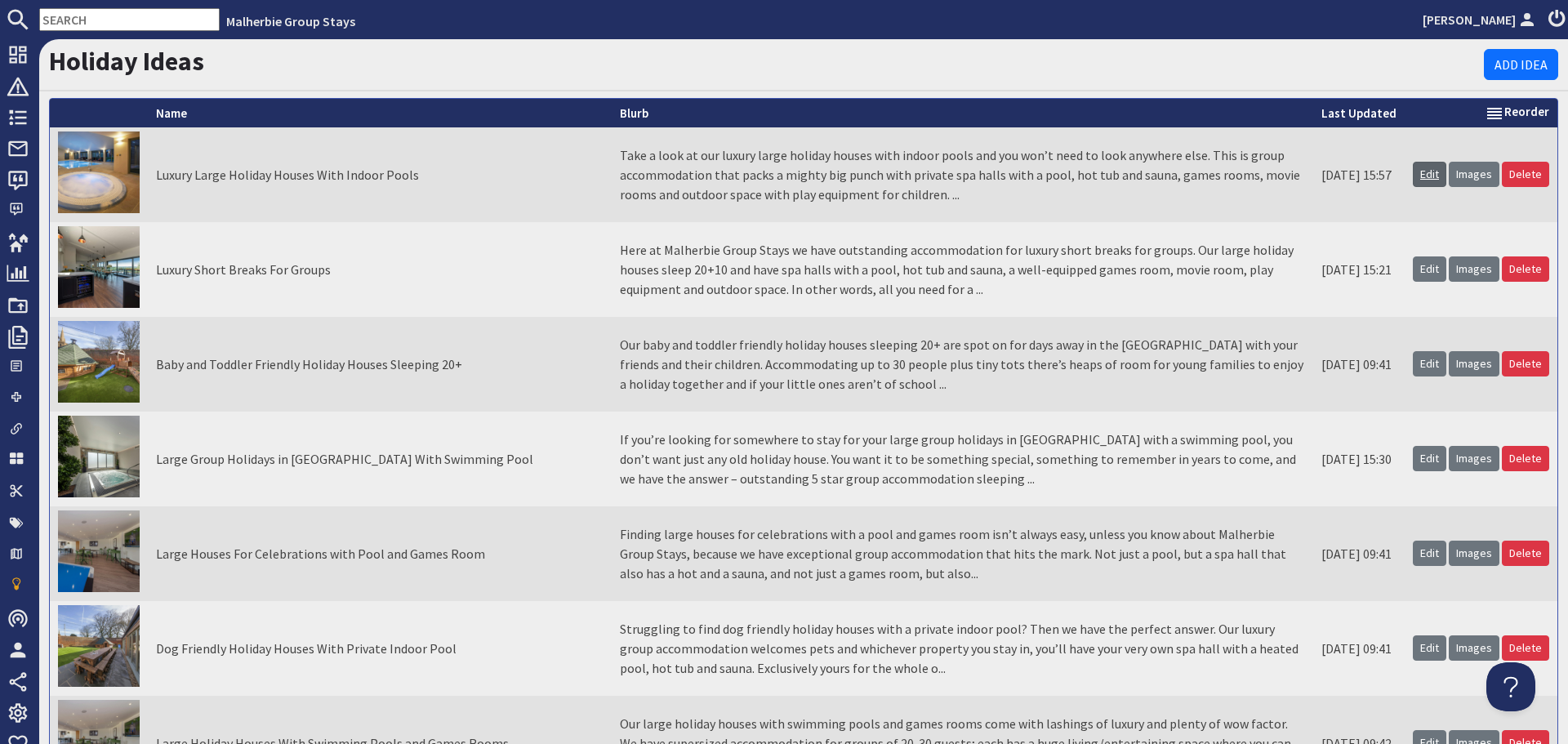
click at [1420, 184] on link "Edit" at bounding box center [1430, 174] width 34 height 26
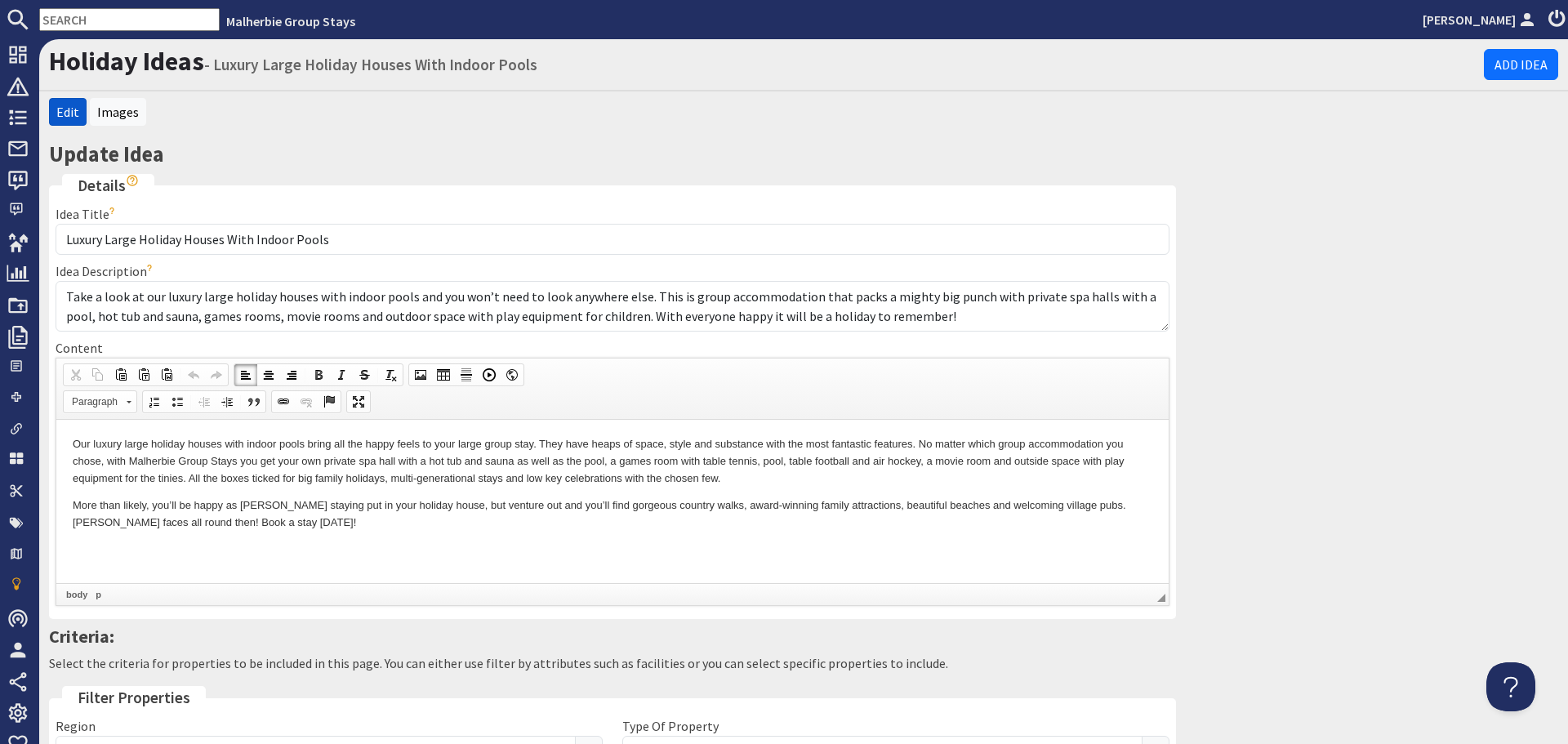
click at [531, 442] on p "Our luxury large holiday houses with indoor pools bring all the happy feels to …" at bounding box center [612, 461] width 1079 height 51
click at [526, 444] on p "Our luxury large holiday houses with indoor pools bring all the happy feels to …" at bounding box center [612, 461] width 1079 height 51
click at [888, 480] on p "Our luxury large holiday houses with indoor pools bring all the happy feels to …" at bounding box center [612, 461] width 1079 height 51
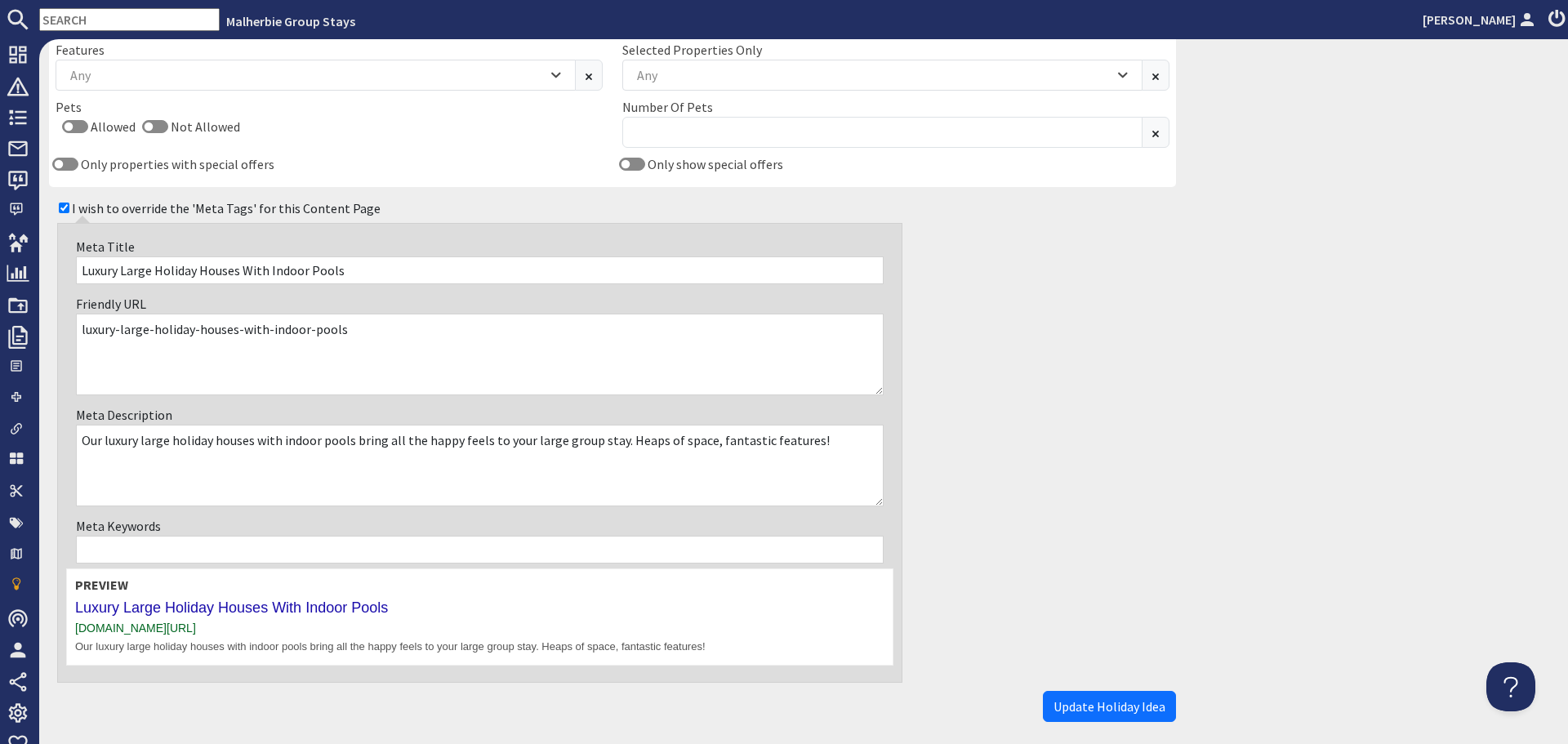
scroll to position [1058, 0]
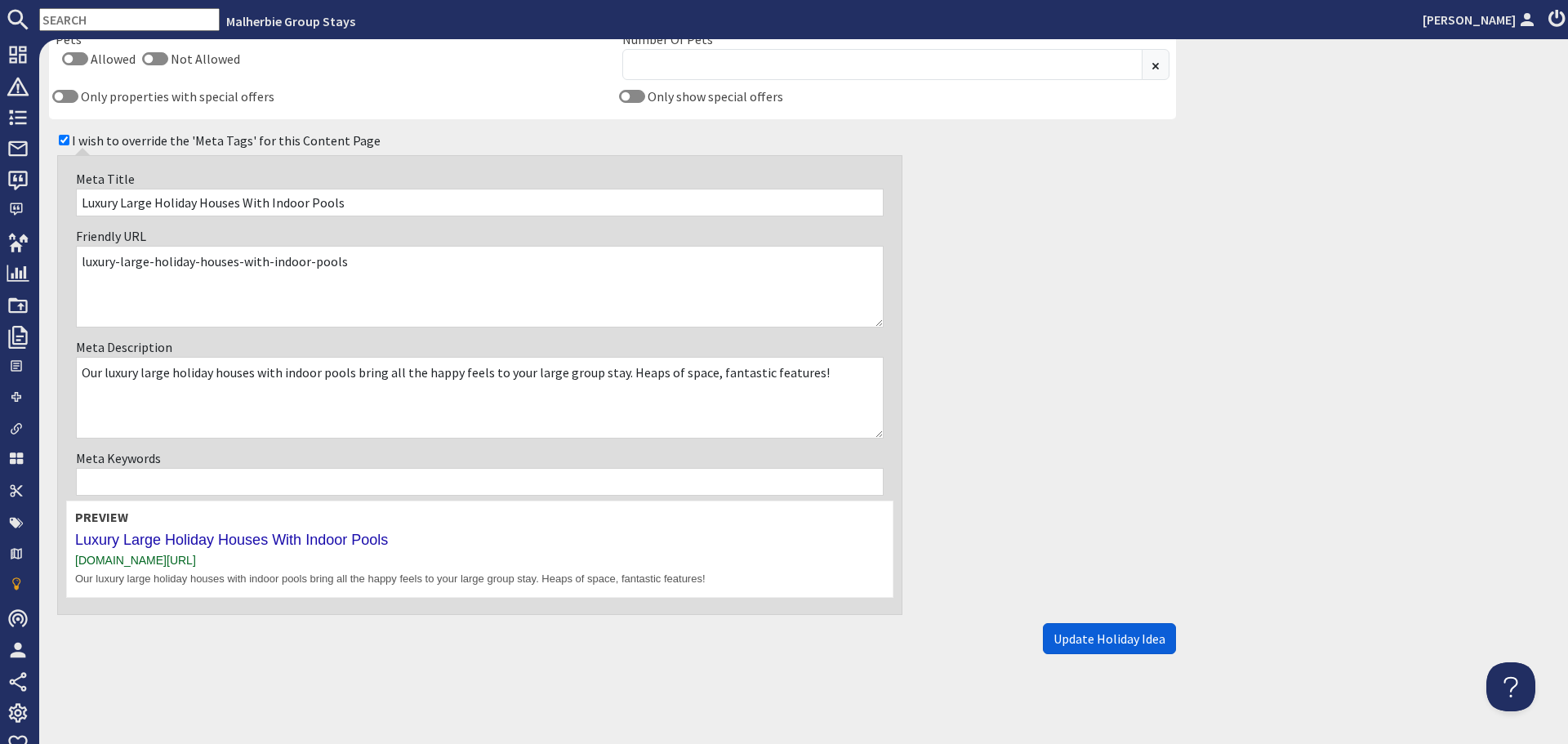
click at [1093, 624] on button "Update Holiday Idea" at bounding box center [1110, 639] width 133 height 31
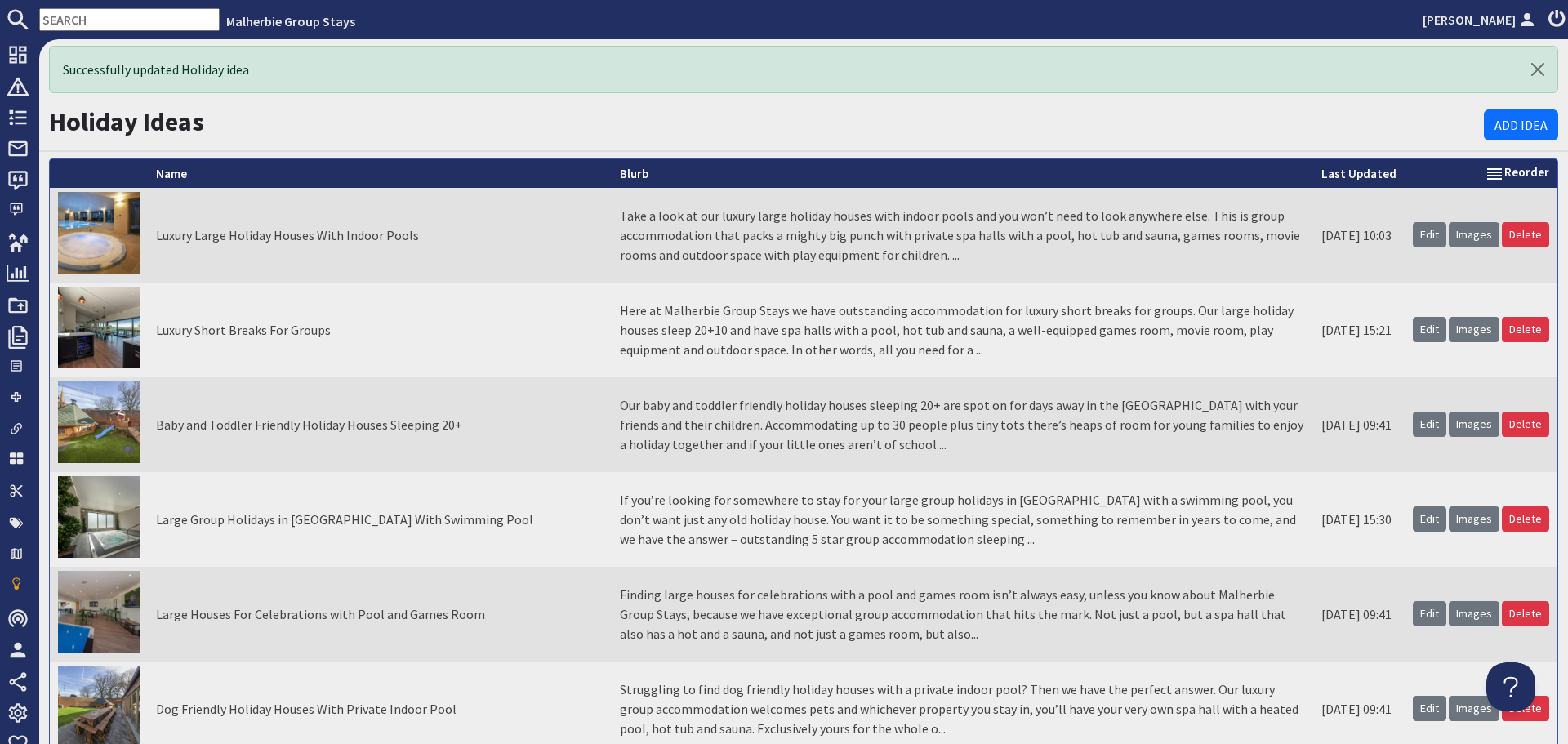
click at [1553, 16] on icon at bounding box center [1556, 20] width 23 height 20
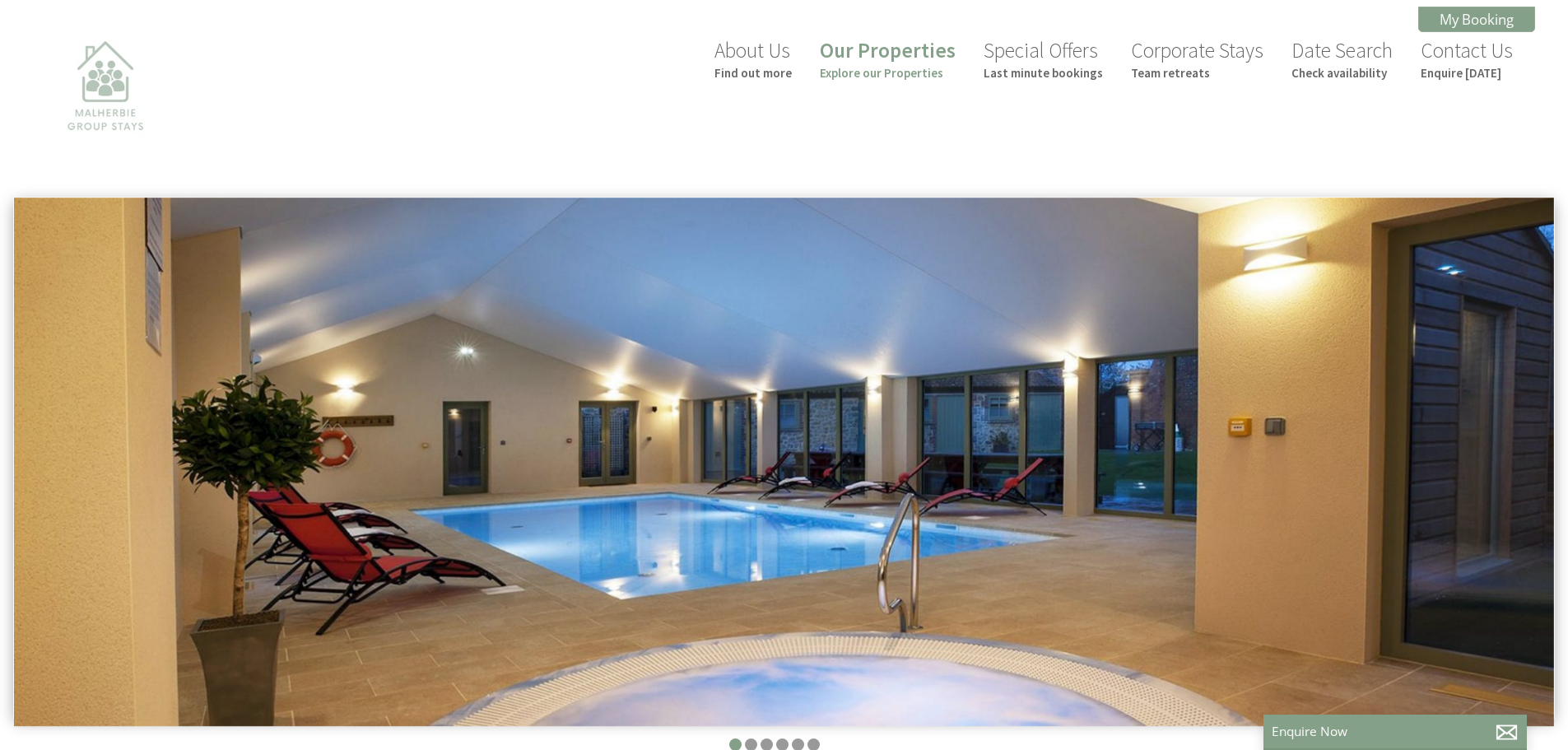
click at [113, 92] on img at bounding box center [105, 113] width 165 height 165
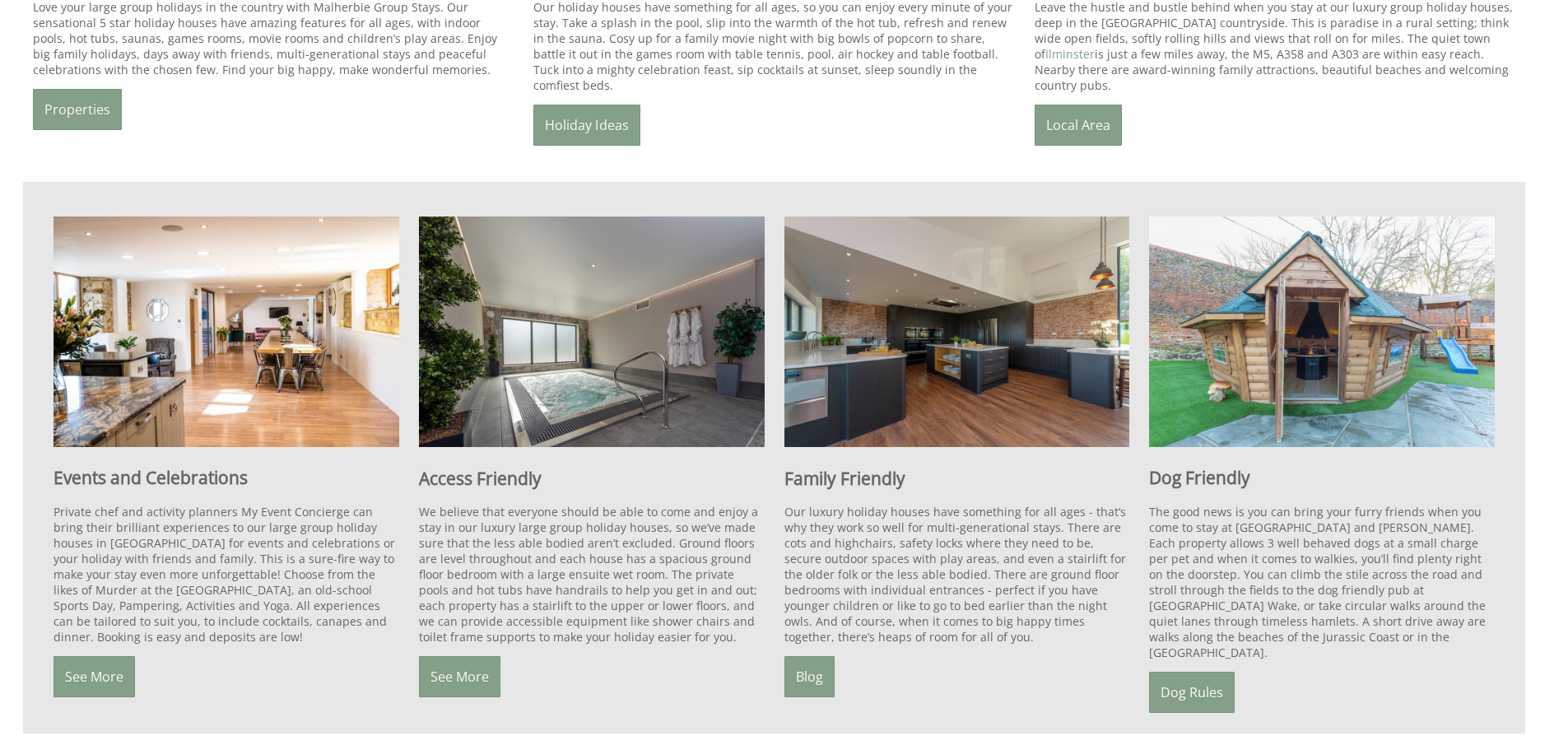
scroll to position [1317, 0]
